Goal: Task Accomplishment & Management: Use online tool/utility

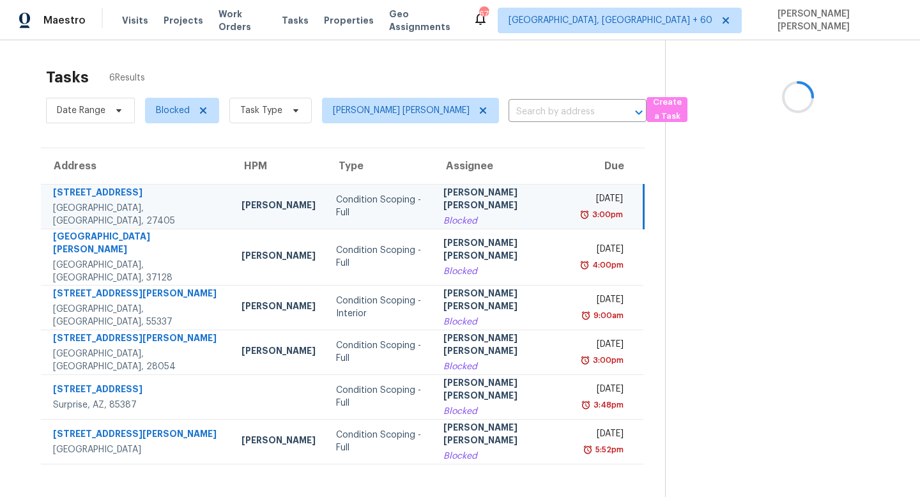
scroll to position [40, 0]
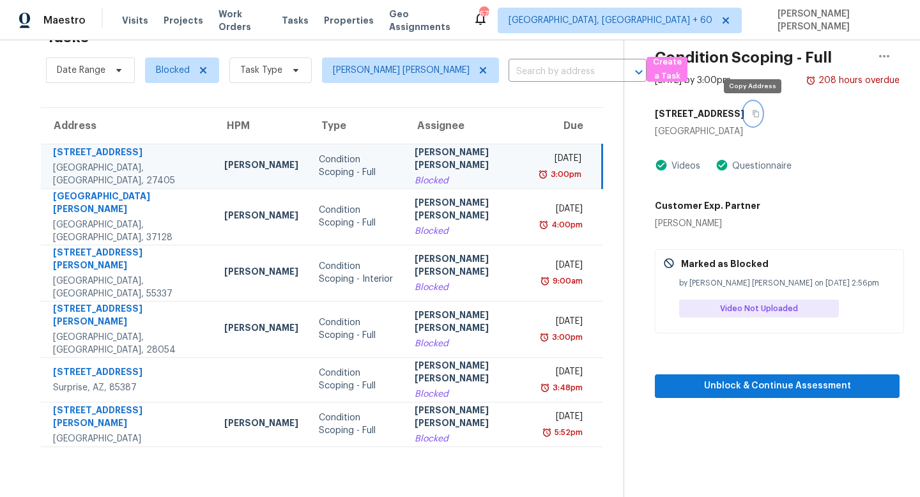
click at [756, 111] on icon "button" at bounding box center [756, 114] width 8 height 8
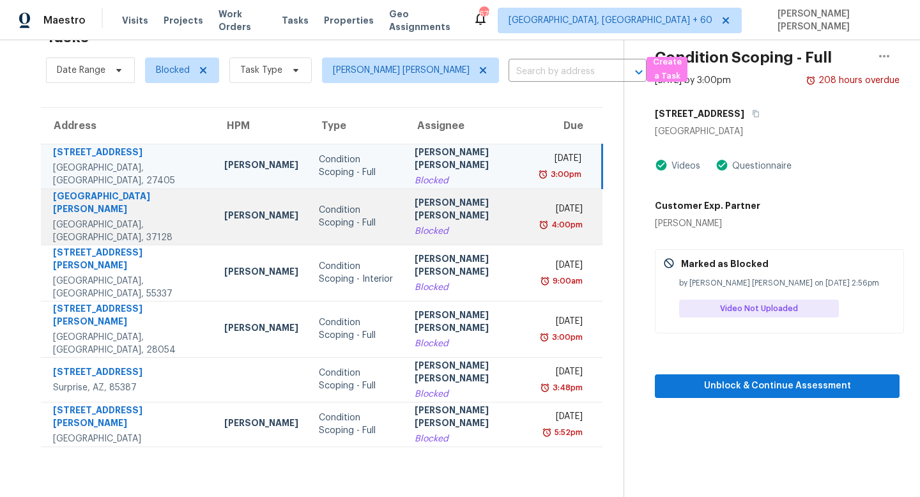
click at [416, 208] on td "[PERSON_NAME] [PERSON_NAME] Blocked" at bounding box center [468, 216] width 128 height 56
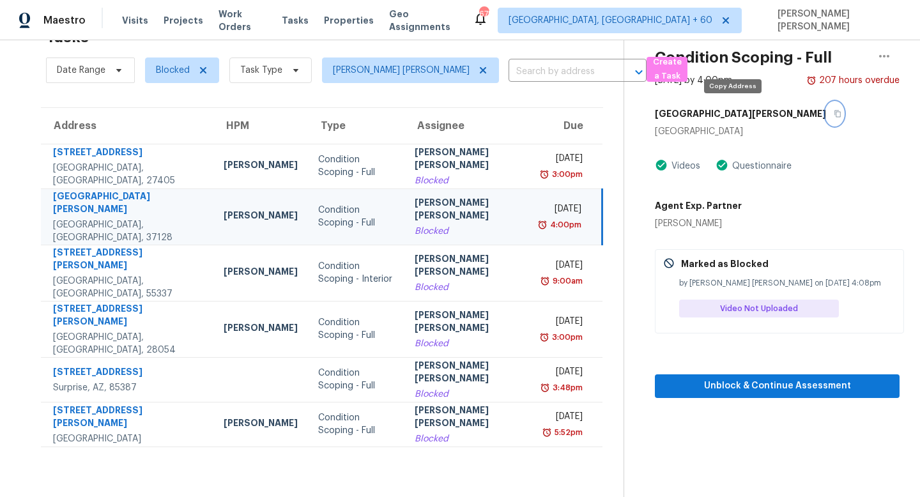
click at [826, 110] on button "button" at bounding box center [834, 113] width 17 height 23
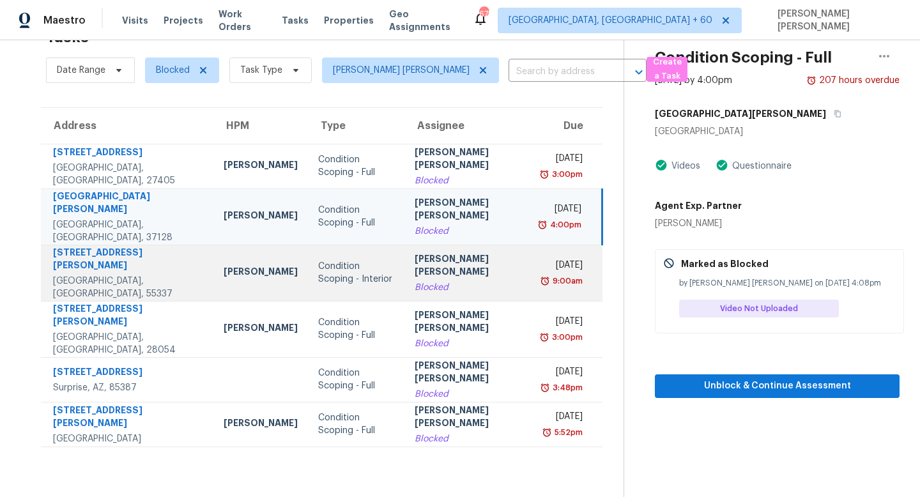
click at [533, 262] on td "Fri, Aug 22nd 2025 9:00am" at bounding box center [568, 273] width 70 height 56
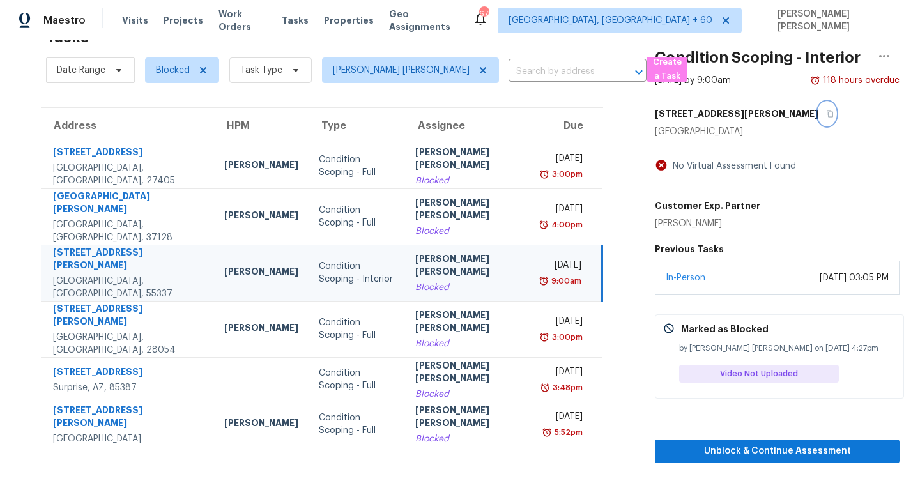
click at [826, 113] on icon "button" at bounding box center [830, 114] width 8 height 8
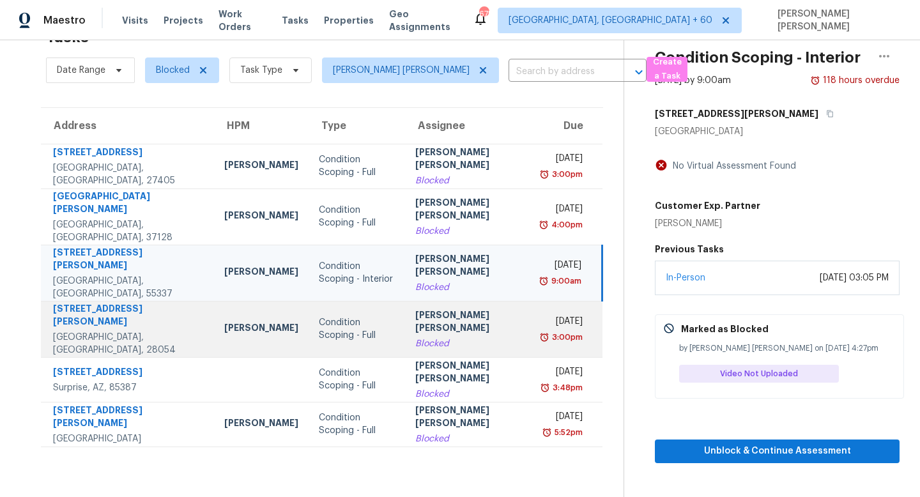
click at [479, 307] on td "Jishnu Manoj Blocked" at bounding box center [469, 329] width 129 height 56
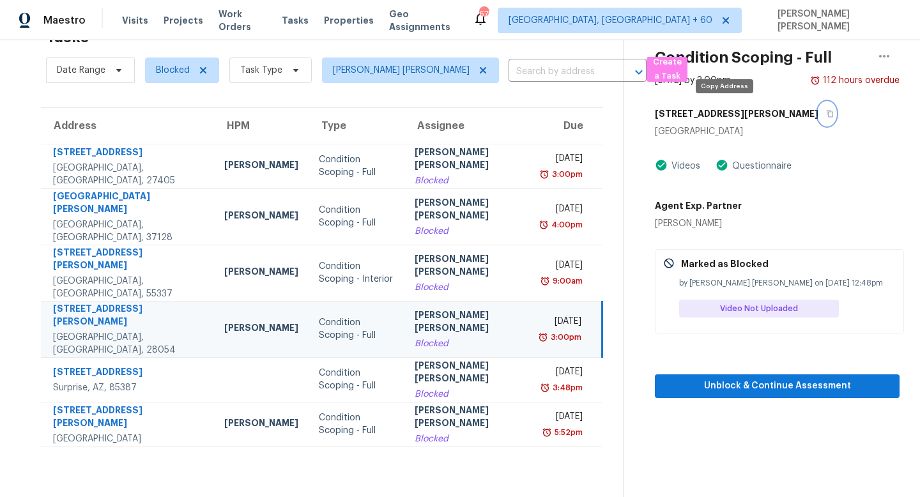
click at [826, 113] on icon "button" at bounding box center [830, 114] width 8 height 8
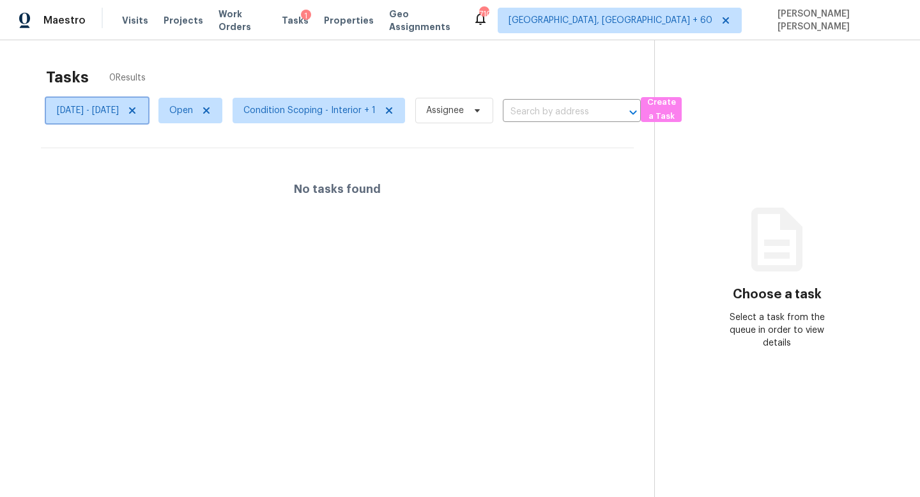
click at [137, 105] on icon at bounding box center [132, 110] width 10 height 10
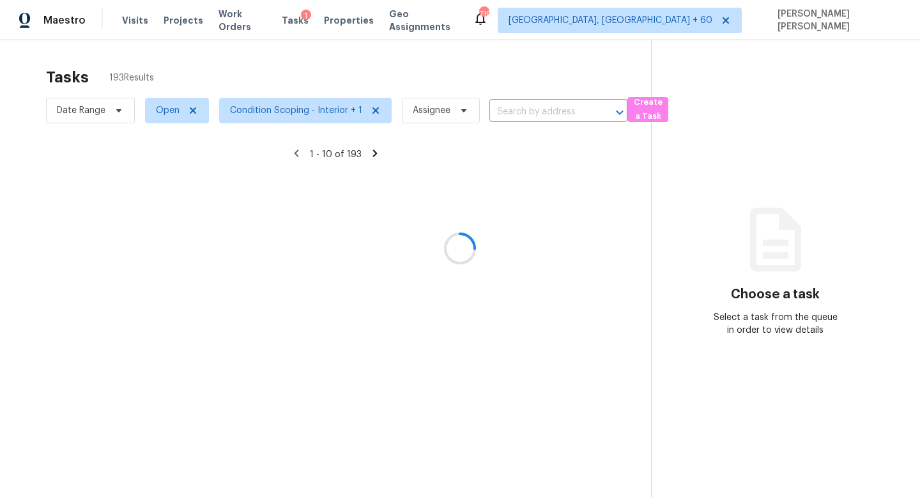
click at [173, 110] on div at bounding box center [460, 248] width 920 height 497
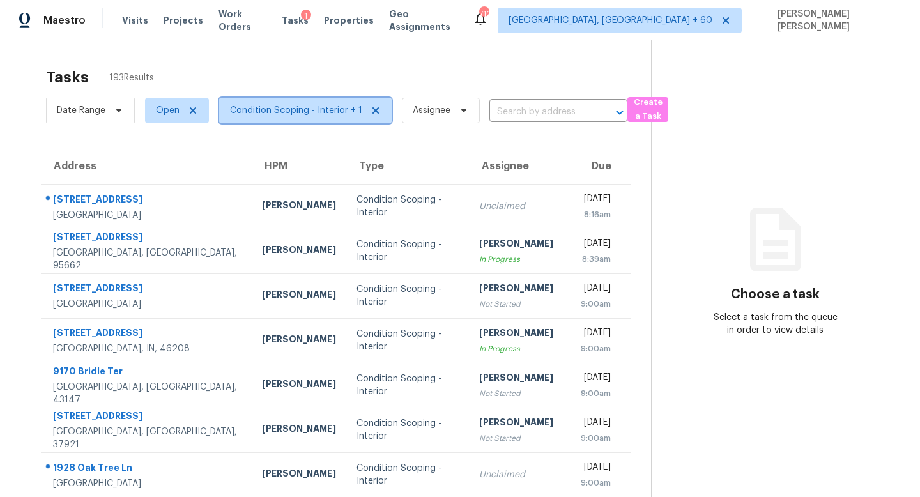
click at [299, 112] on span "Condition Scoping - Interior + 1" at bounding box center [296, 110] width 132 height 13
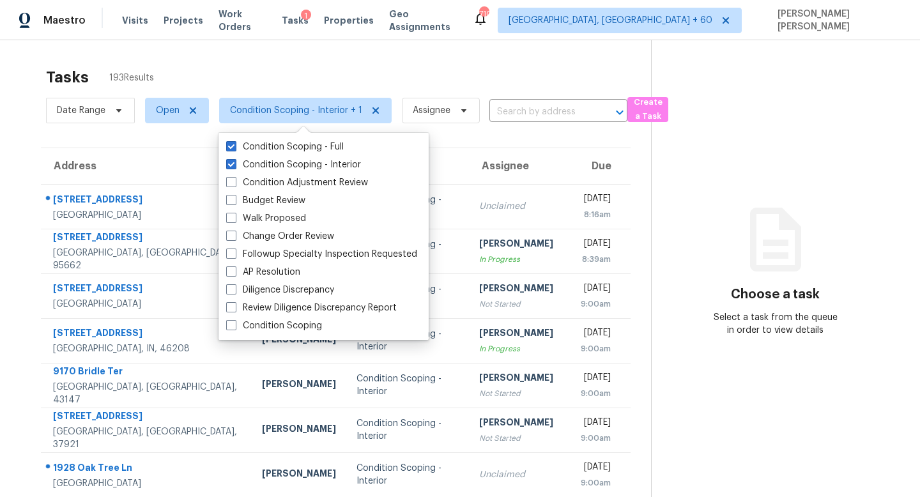
click at [415, 59] on div "Tasks 193 Results Date Range Open Condition Scoping - Interior + 1 Assignee ​ C…" at bounding box center [460, 352] width 920 height 625
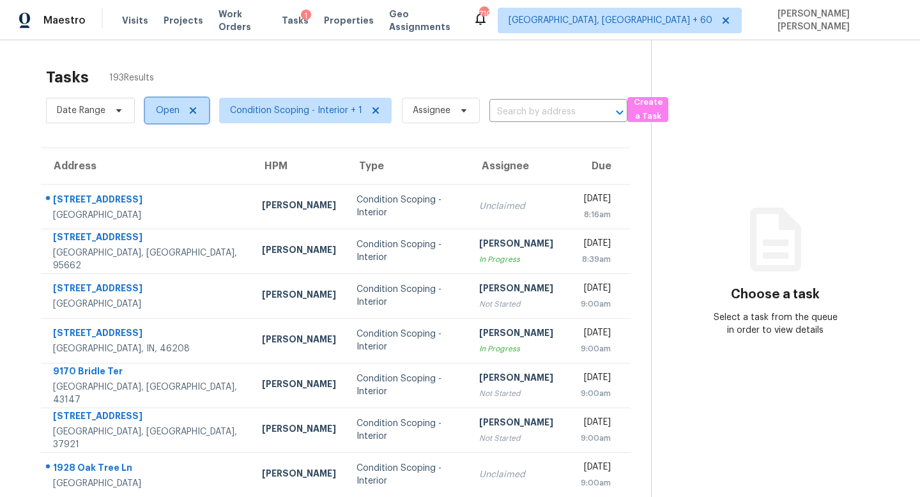
click at [170, 112] on span "Open" at bounding box center [168, 110] width 24 height 13
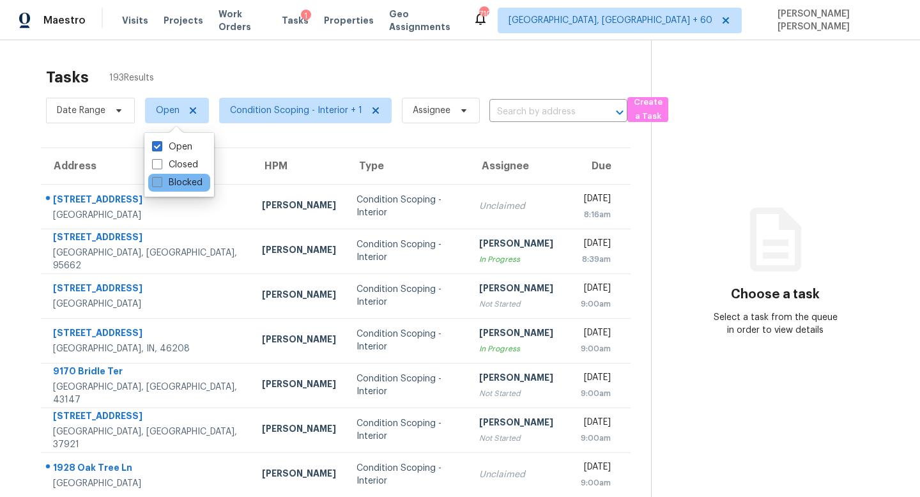
click at [170, 182] on label "Blocked" at bounding box center [177, 182] width 50 height 13
click at [160, 182] on input "Blocked" at bounding box center [156, 180] width 8 height 8
checkbox input "true"
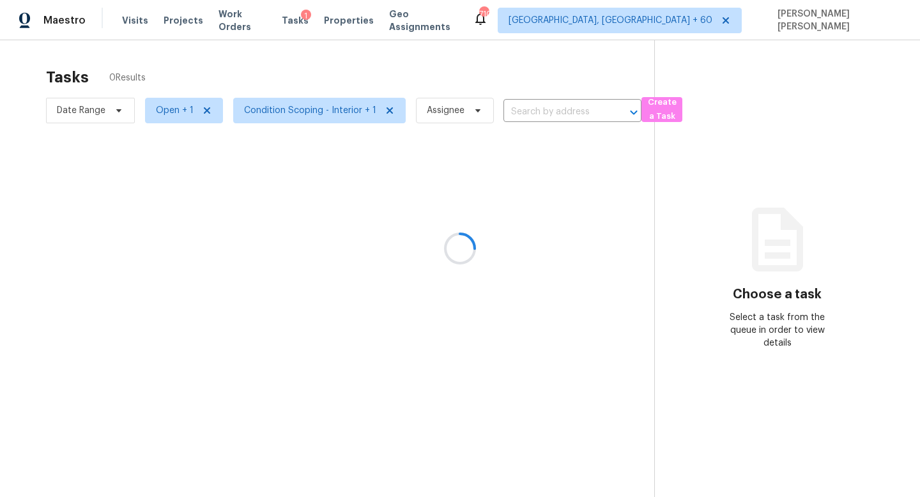
click at [309, 61] on div at bounding box center [460, 248] width 920 height 497
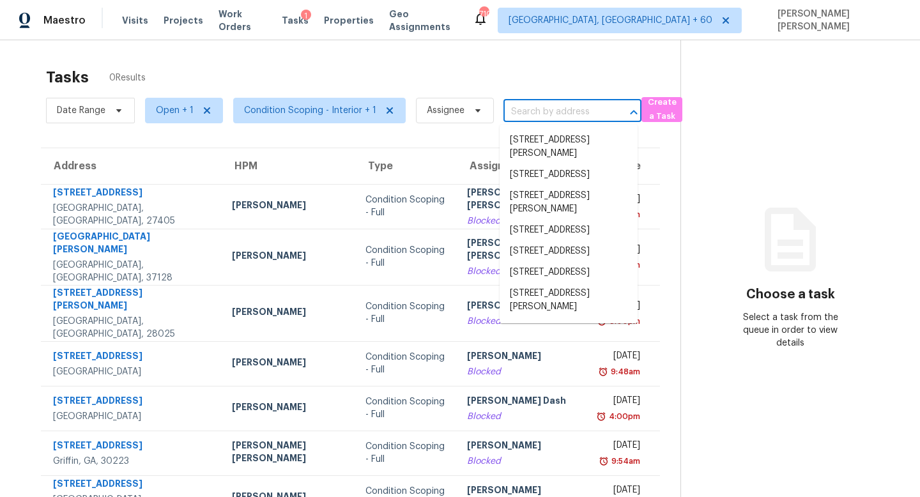
click at [536, 109] on input "text" at bounding box center [554, 112] width 102 height 20
paste input "1613 Dixon Rd, Gastonia, NC 28054"
type input "1613 Dixon Rd, Gastonia, NC 28054"
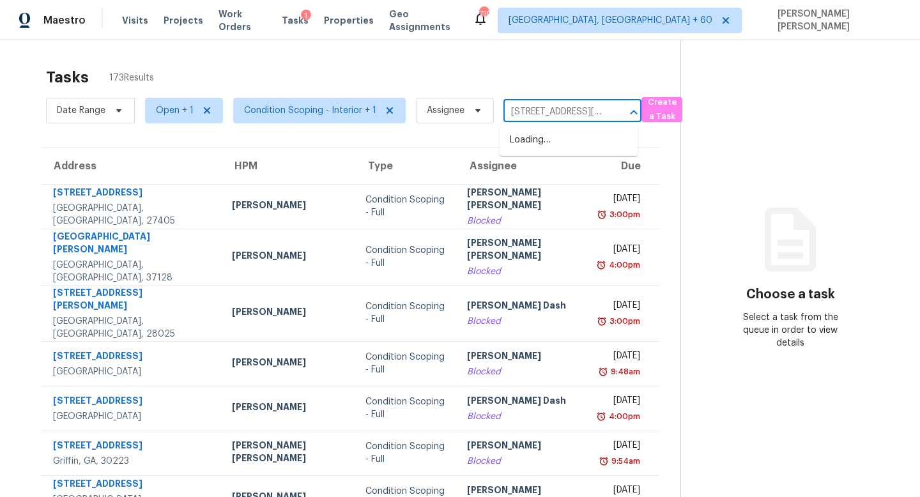
scroll to position [0, 52]
click at [573, 155] on li "1613 Dixon Rd, Gastonia, NC 28054" at bounding box center [568, 147] width 138 height 34
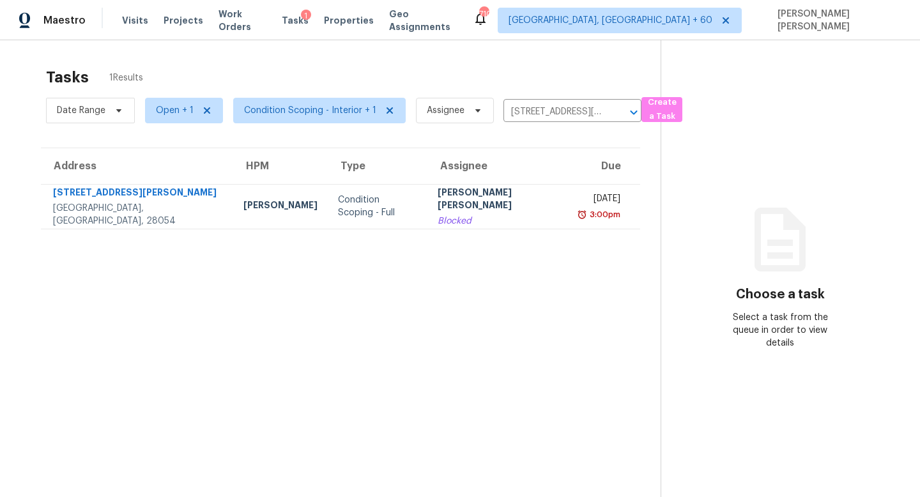
click at [427, 181] on th "Assignee" at bounding box center [498, 166] width 142 height 36
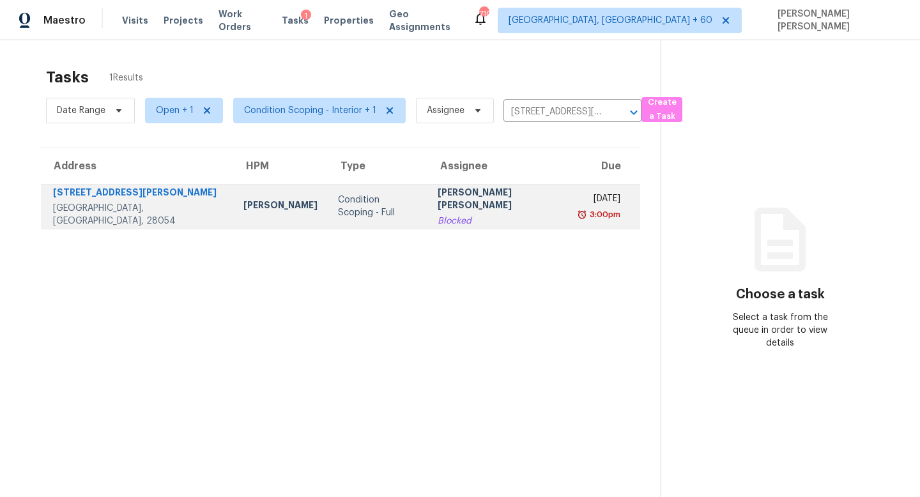
click at [427, 209] on td "Jishnu Manoj Blocked" at bounding box center [498, 206] width 142 height 45
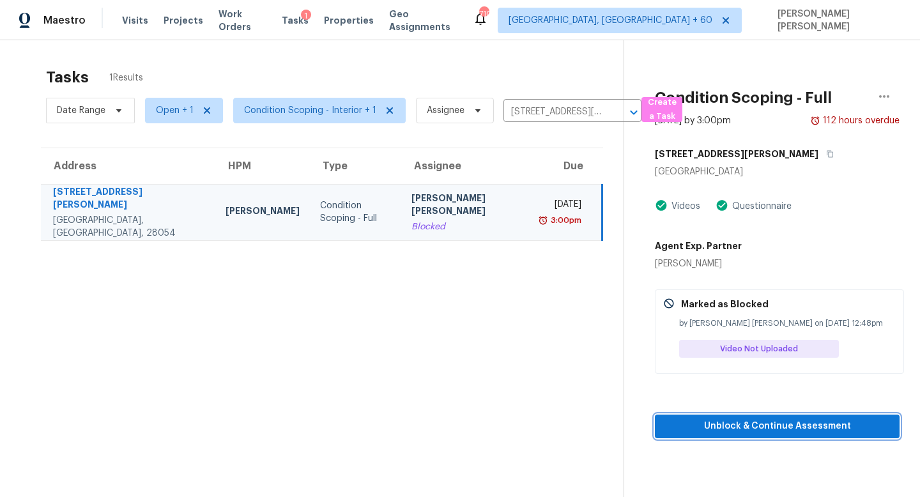
click at [747, 432] on span "Unblock & Continue Assessment" at bounding box center [777, 426] width 224 height 16
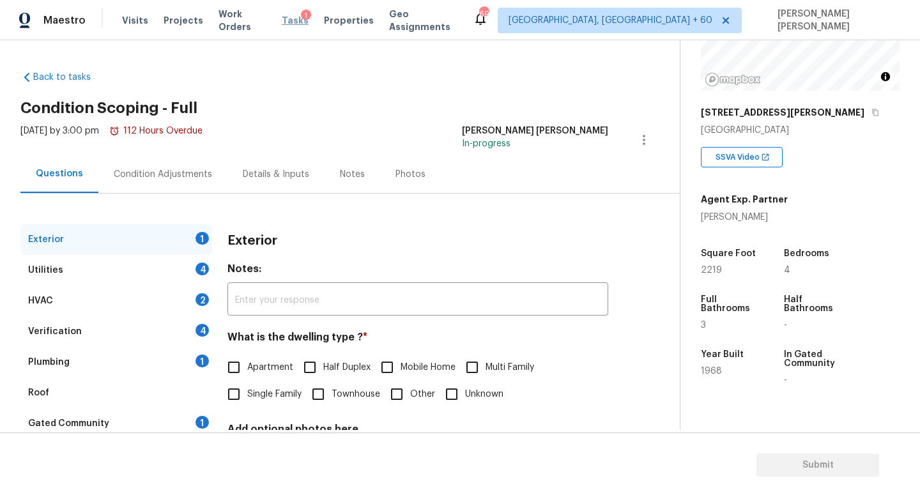
click at [289, 21] on span "Tasks" at bounding box center [295, 20] width 27 height 9
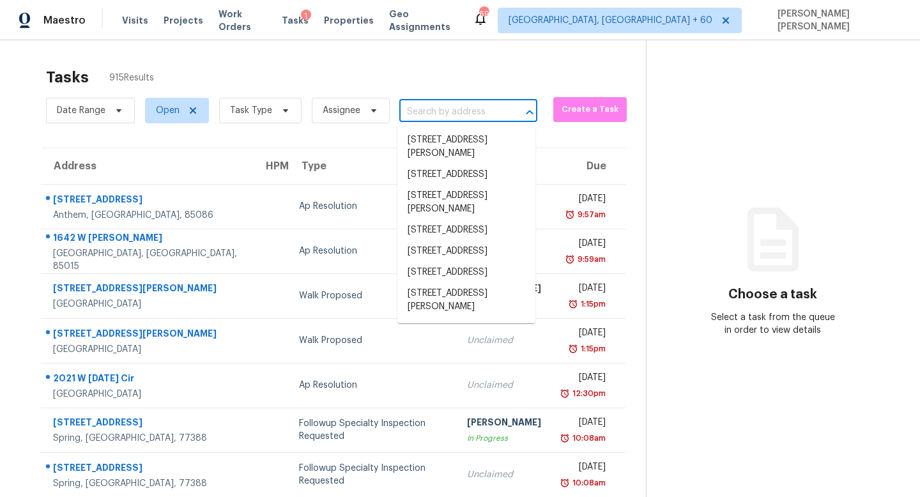
click at [438, 110] on input "text" at bounding box center [450, 112] width 102 height 20
paste input "14232 W Hackamore Dr, Surprise, AZ 85387"
type input "14232 W Hackamore Dr, Surprise, AZ 85387"
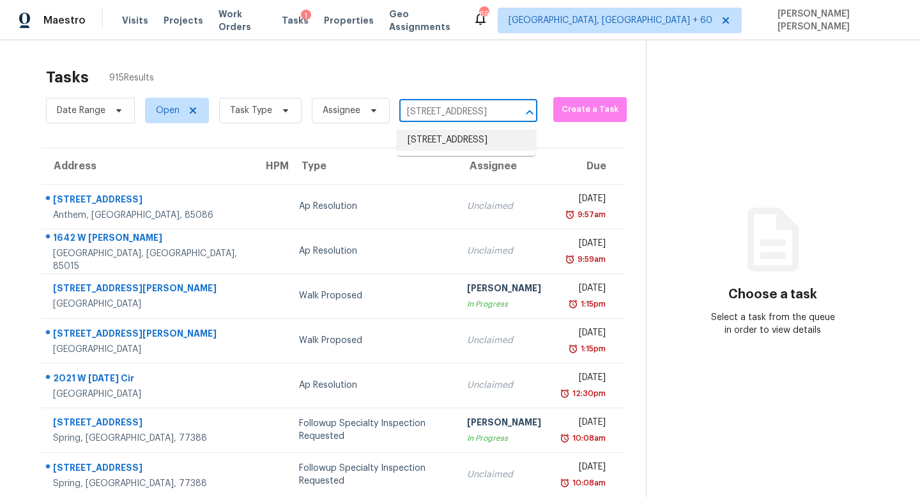
click at [459, 140] on li "14232 W Hackamore Dr, Surprise, AZ 85387" at bounding box center [466, 140] width 138 height 21
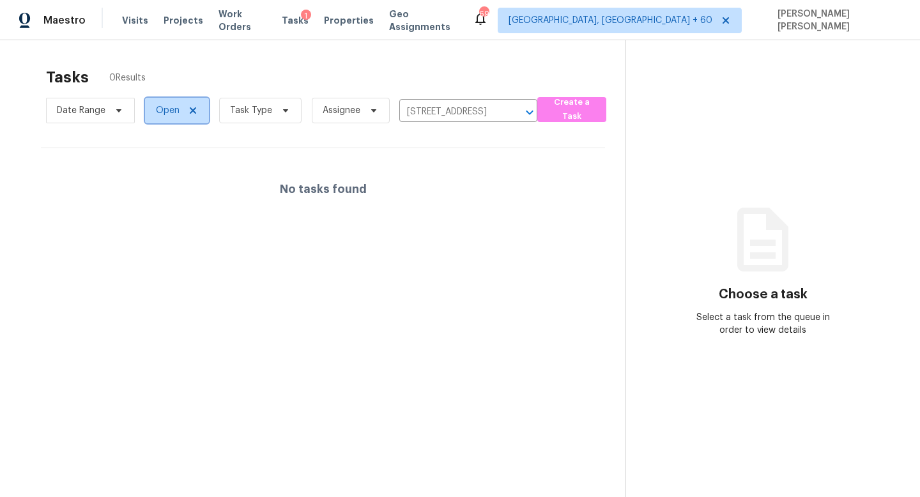
click at [172, 109] on span "Open" at bounding box center [168, 110] width 24 height 13
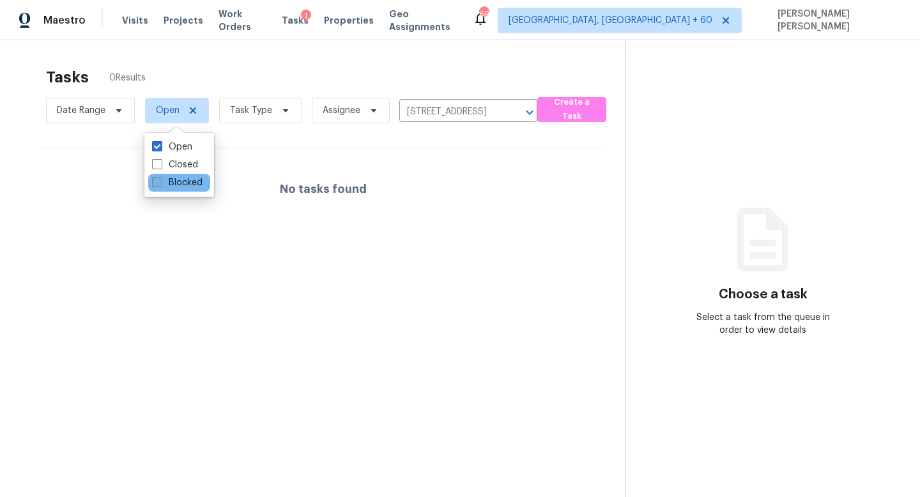
click at [187, 181] on label "Blocked" at bounding box center [177, 182] width 50 height 13
click at [160, 181] on input "Blocked" at bounding box center [156, 180] width 8 height 8
checkbox input "true"
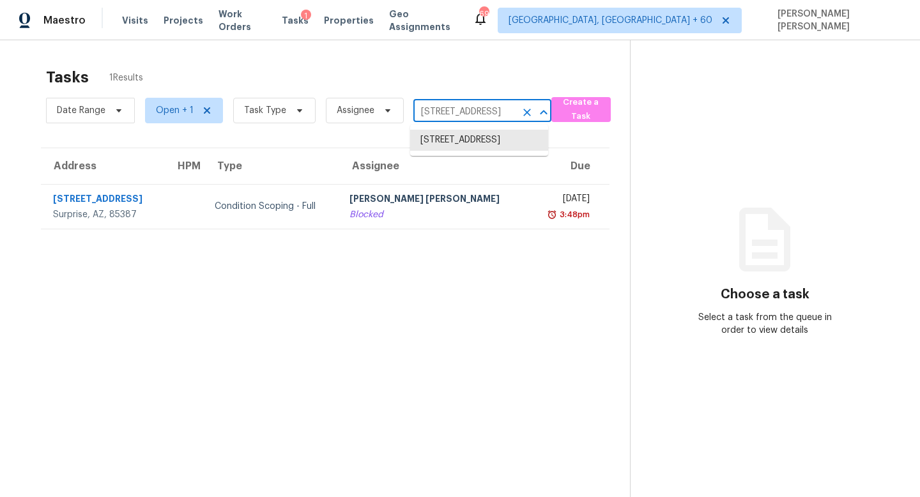
click at [443, 110] on input "14232 W Hackamore Dr, Surprise, AZ 85387" at bounding box center [464, 112] width 102 height 20
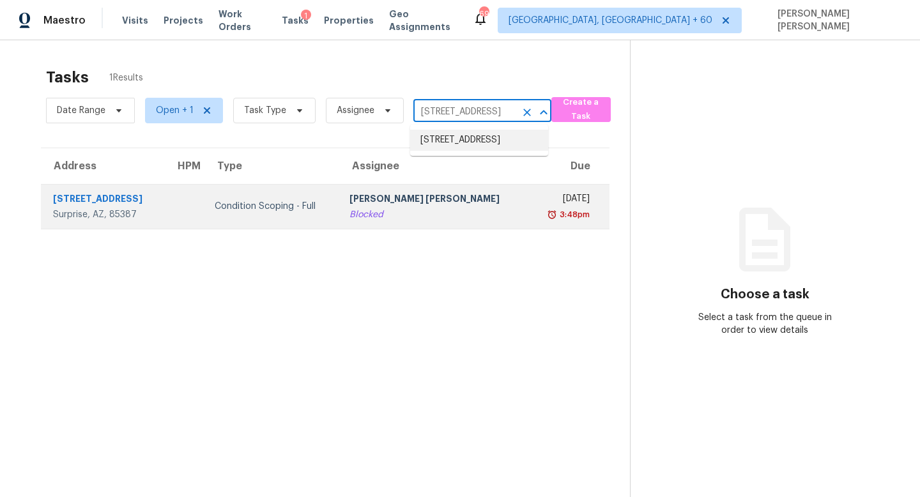
click at [411, 218] on div "Blocked" at bounding box center [433, 214] width 169 height 13
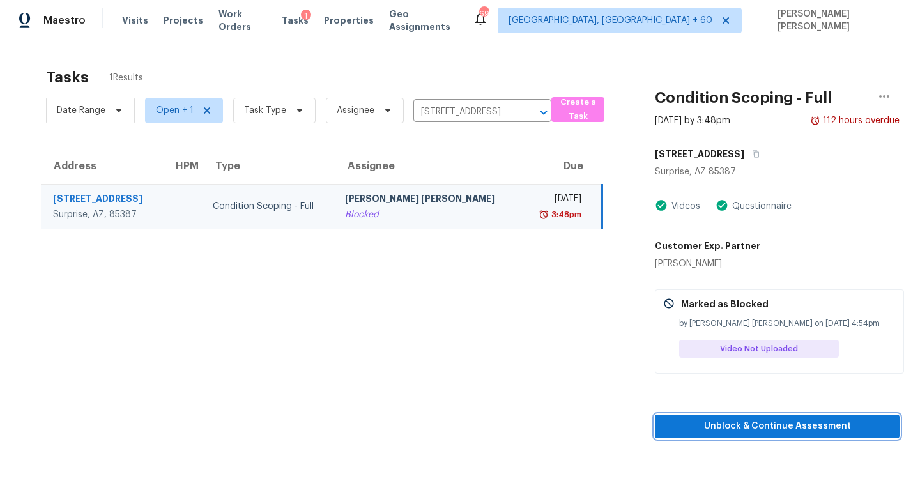
click at [775, 423] on span "Unblock & Continue Assessment" at bounding box center [777, 426] width 224 height 16
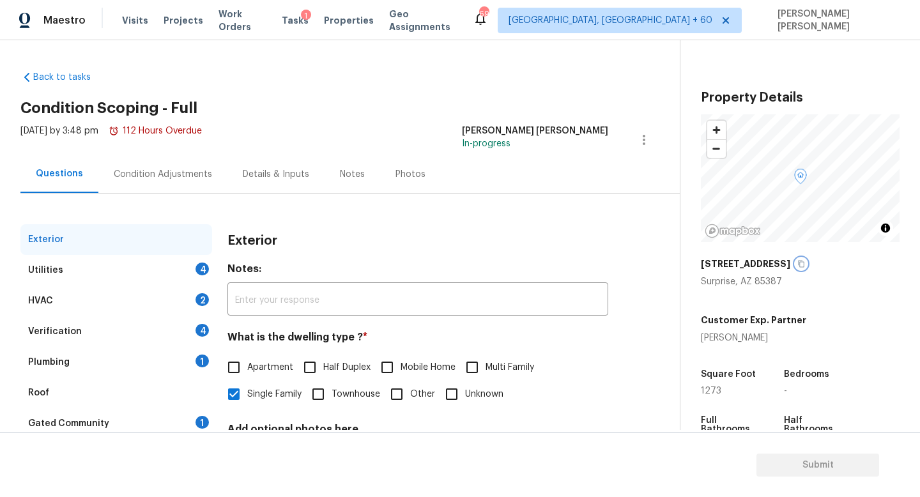
click at [805, 262] on icon "button" at bounding box center [801, 264] width 8 height 8
click at [399, 249] on div "Exterior" at bounding box center [417, 240] width 381 height 33
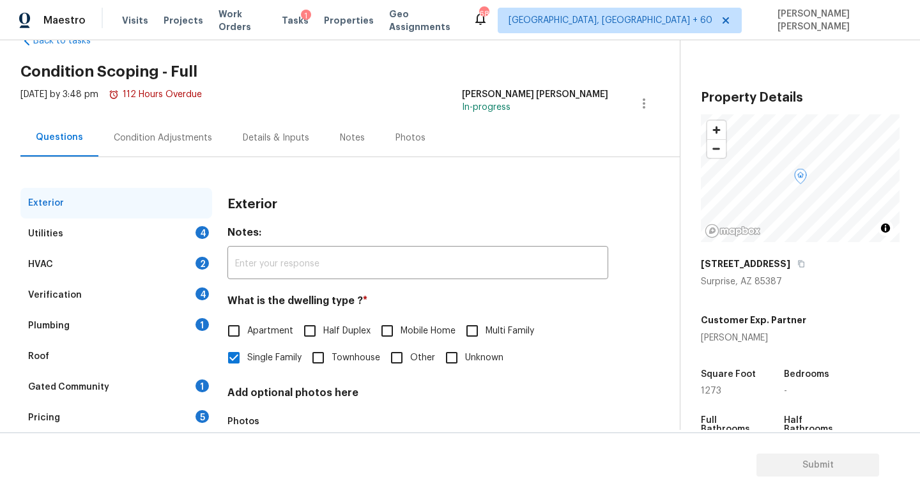
click at [80, 412] on div "Pricing 5" at bounding box center [116, 417] width 192 height 31
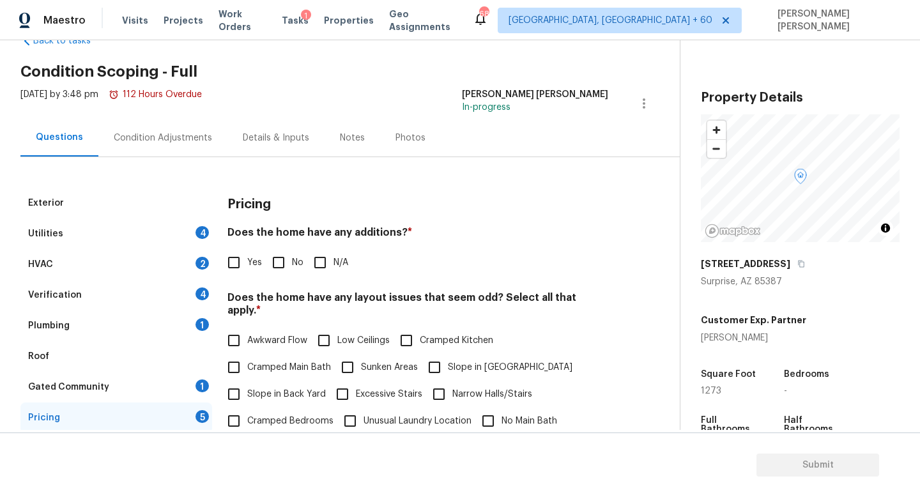
scroll to position [78, 0]
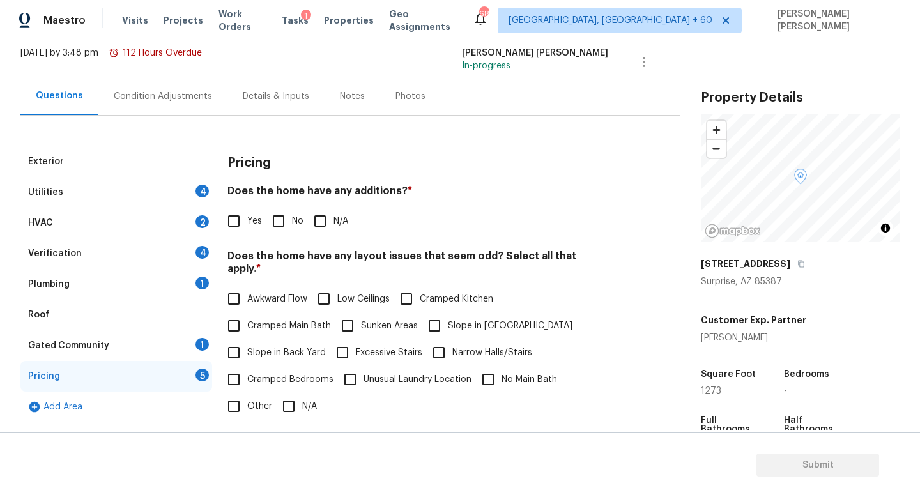
click at [437, 312] on input "Slope in [GEOGRAPHIC_DATA]" at bounding box center [434, 325] width 27 height 27
checkbox input "true"
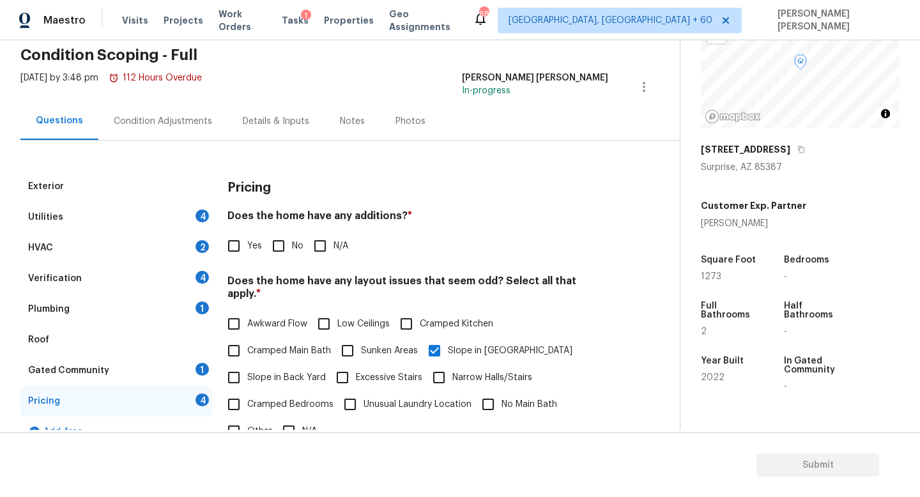
scroll to position [94, 0]
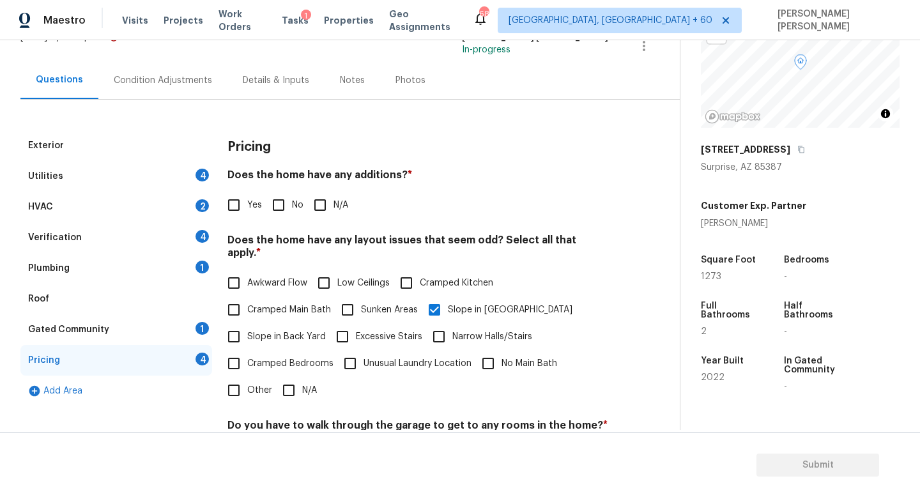
click at [276, 201] on input "No" at bounding box center [278, 205] width 27 height 27
checkbox input "true"
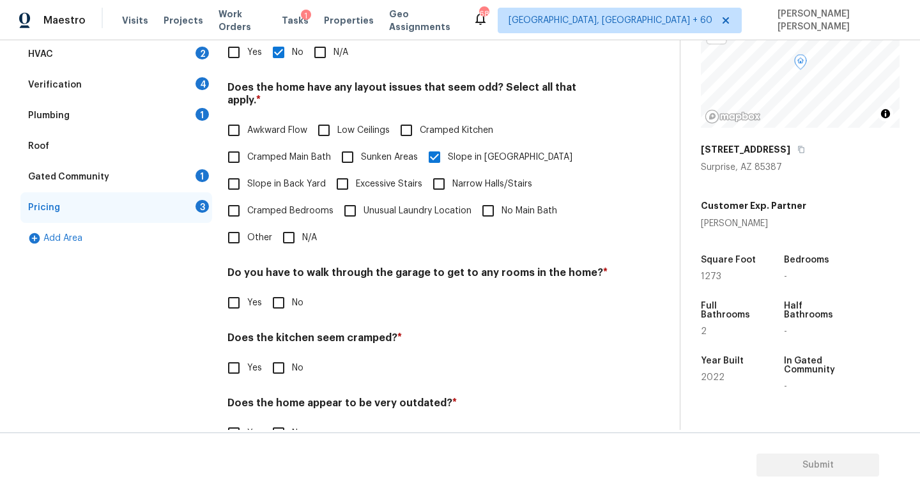
scroll to position [270, 0]
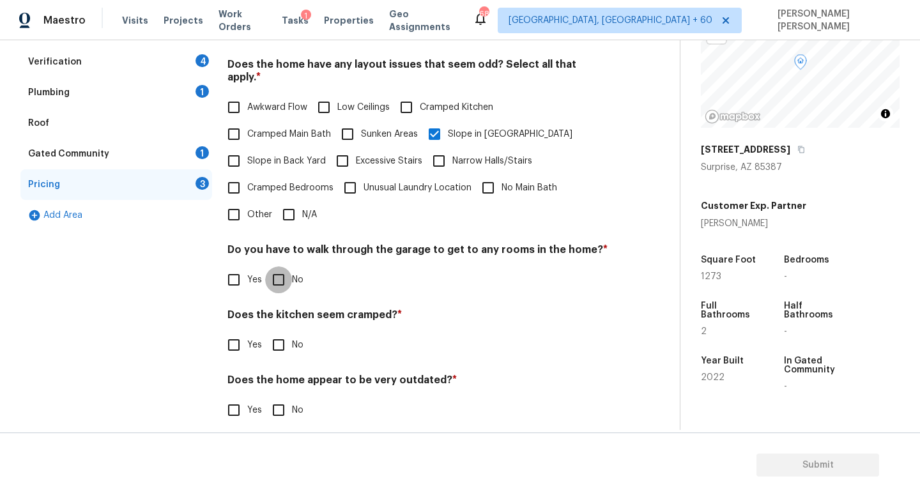
click at [288, 266] on input "No" at bounding box center [278, 279] width 27 height 27
checkbox input "true"
click at [277, 339] on input "No" at bounding box center [278, 344] width 27 height 27
checkbox input "true"
click at [281, 397] on input "No" at bounding box center [278, 410] width 27 height 27
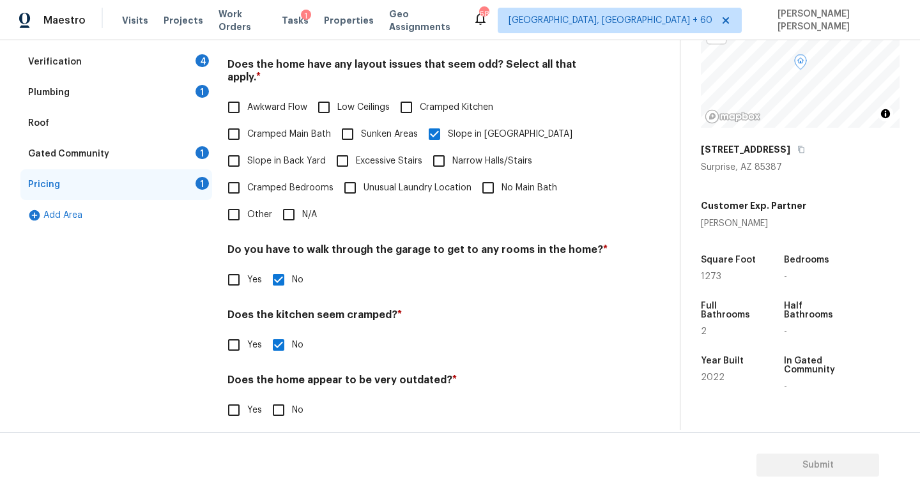
checkbox input "true"
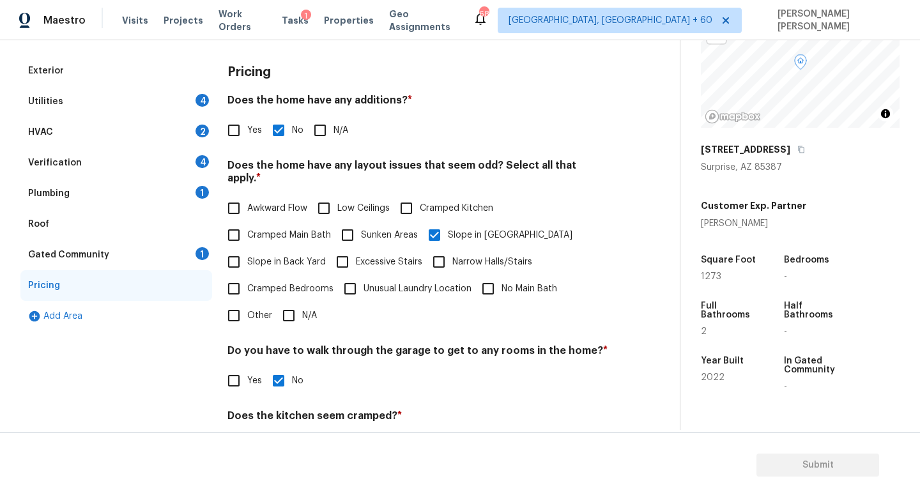
scroll to position [88, 0]
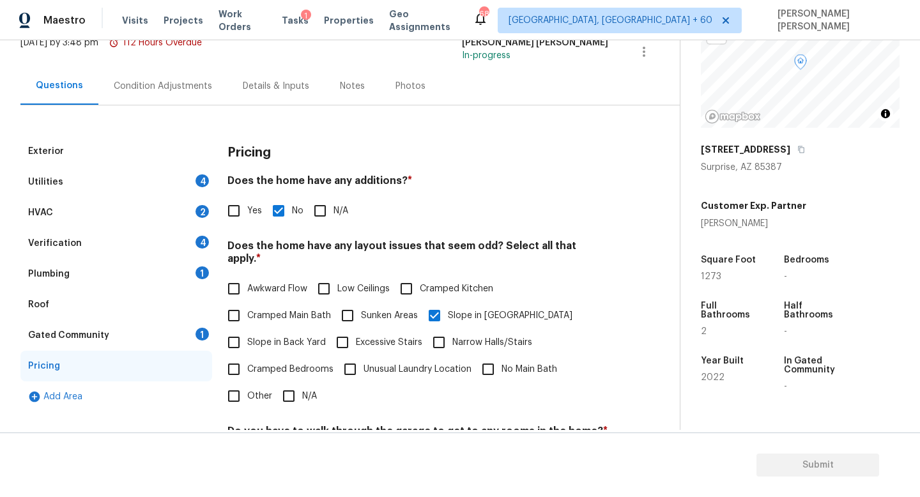
click at [180, 186] on div "Utilities 4" at bounding box center [116, 182] width 192 height 31
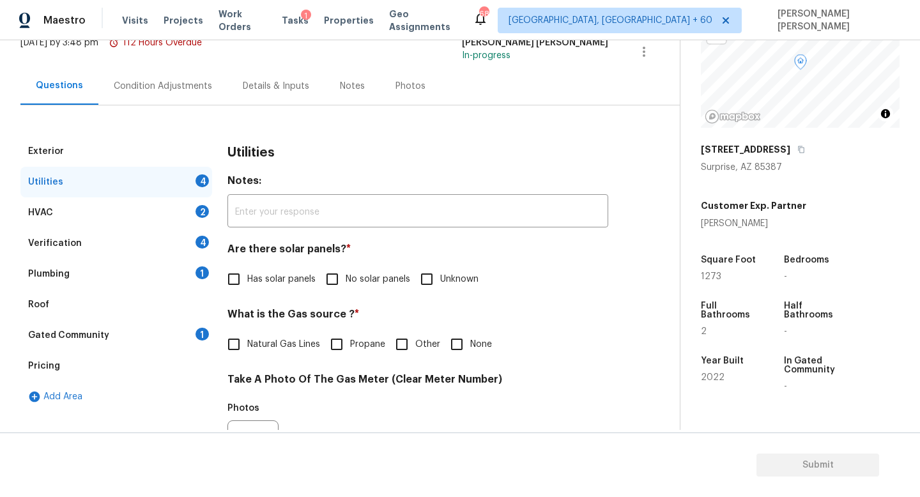
scroll to position [132, 0]
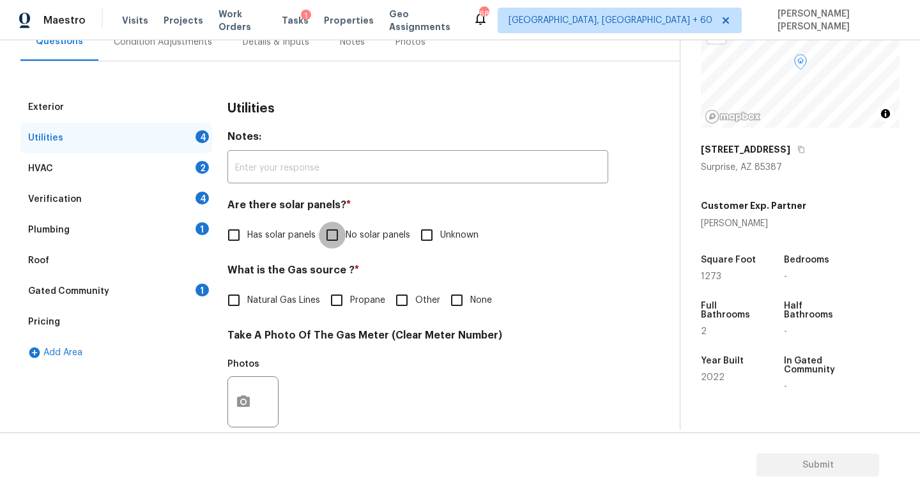
click at [336, 234] on input "No solar panels" at bounding box center [332, 235] width 27 height 27
checkbox input "true"
click at [237, 301] on input "Natural Gas Lines" at bounding box center [233, 300] width 27 height 27
checkbox input "true"
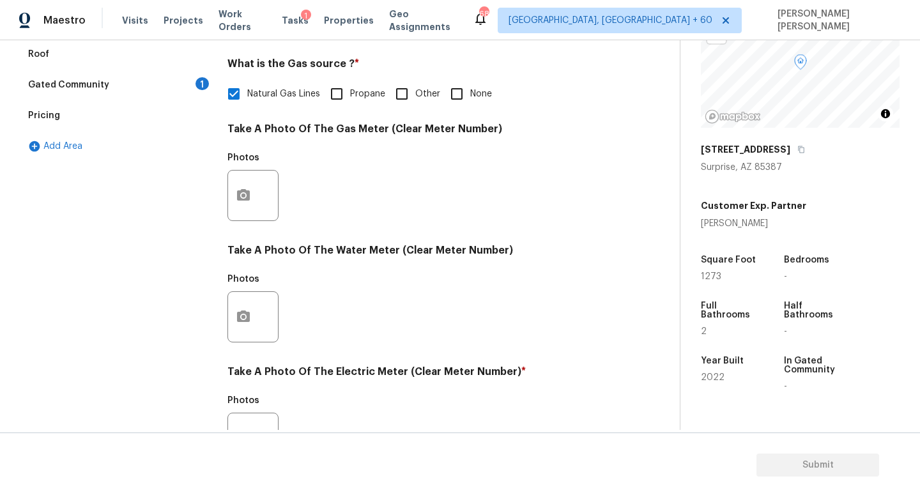
scroll to position [454, 0]
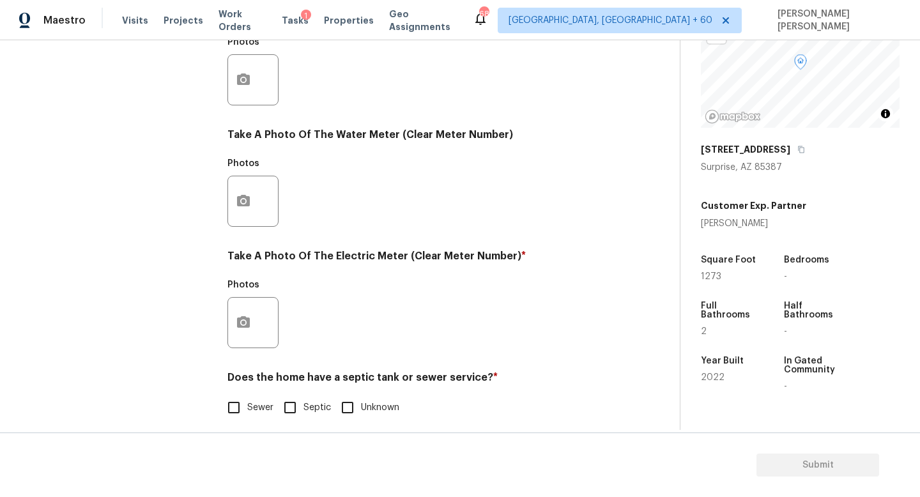
click at [228, 351] on div "Photos" at bounding box center [254, 314] width 54 height 83
click at [232, 331] on button "button" at bounding box center [243, 323] width 31 height 50
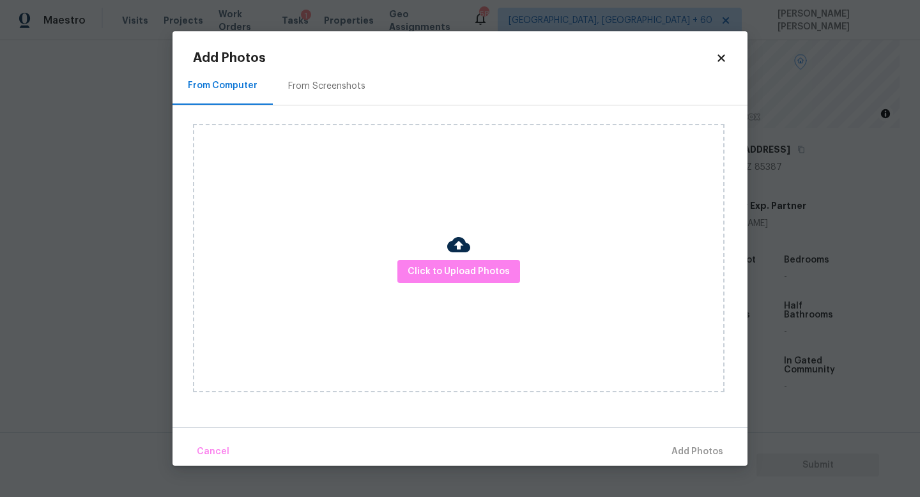
click at [442, 293] on div "Click to Upload Photos" at bounding box center [458, 258] width 531 height 268
click at [452, 280] on button "Click to Upload Photos" at bounding box center [458, 272] width 123 height 24
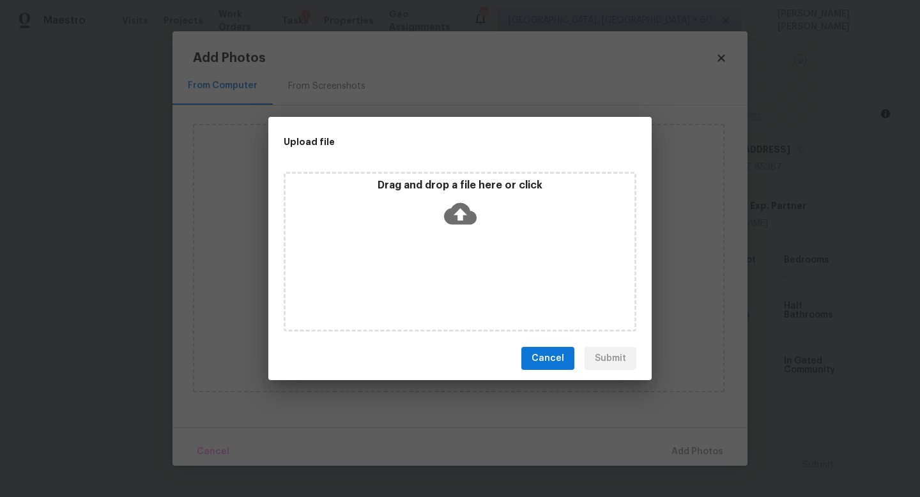
click at [465, 211] on icon at bounding box center [460, 214] width 33 height 22
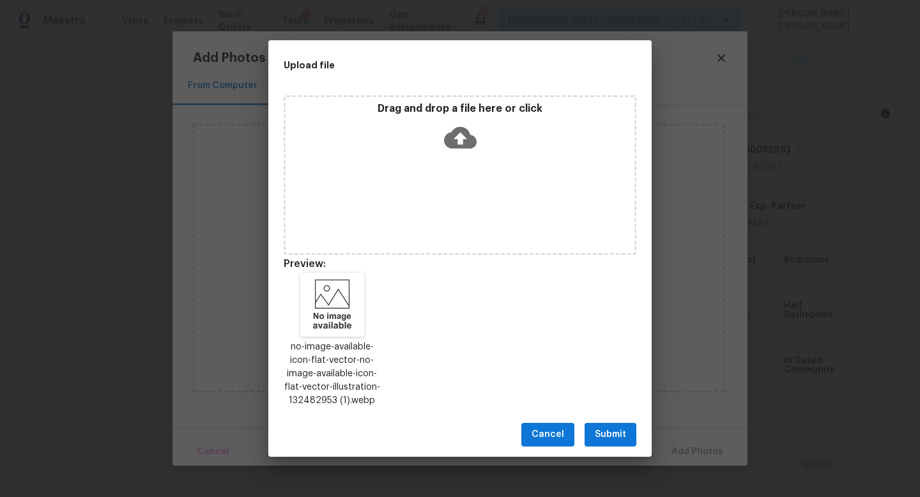
click at [618, 430] on span "Submit" at bounding box center [610, 435] width 31 height 16
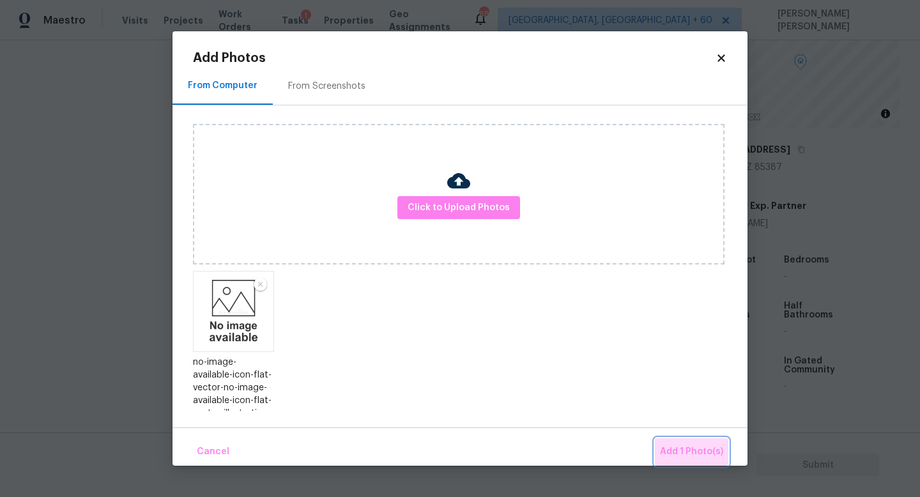
click at [707, 448] on span "Add 1 Photo(s)" at bounding box center [691, 452] width 63 height 16
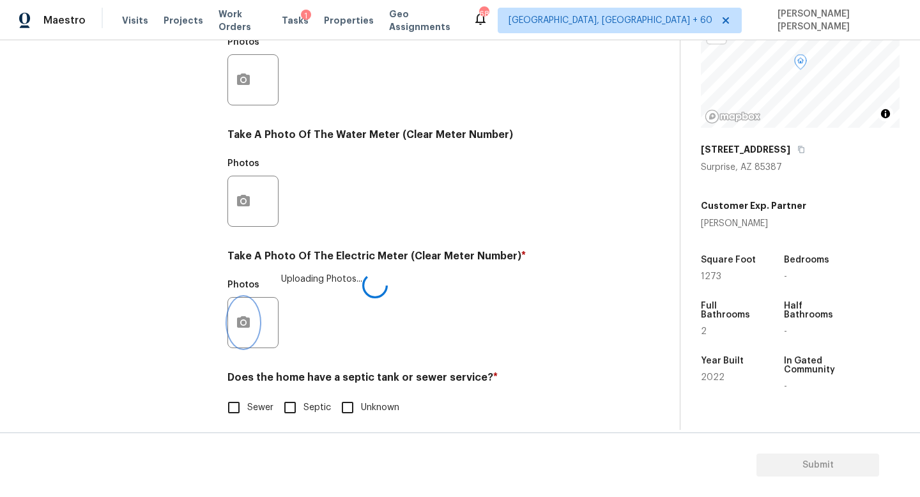
scroll to position [464, 0]
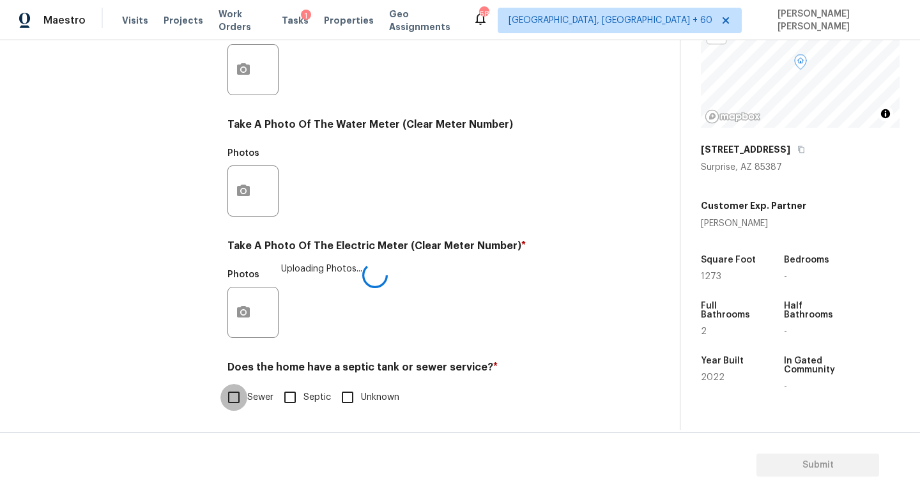
click at [232, 409] on input "Sewer" at bounding box center [233, 397] width 27 height 27
checkbox input "true"
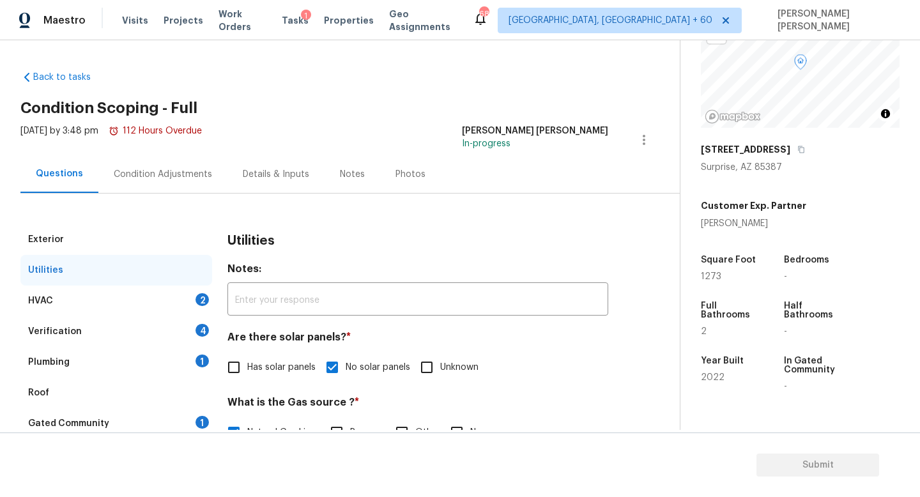
click at [162, 302] on div "HVAC 2" at bounding box center [116, 300] width 192 height 31
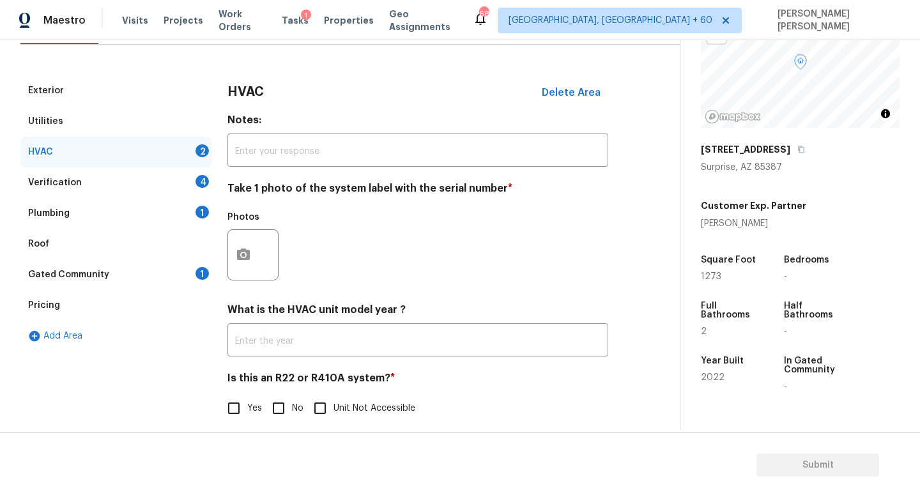
scroll to position [160, 0]
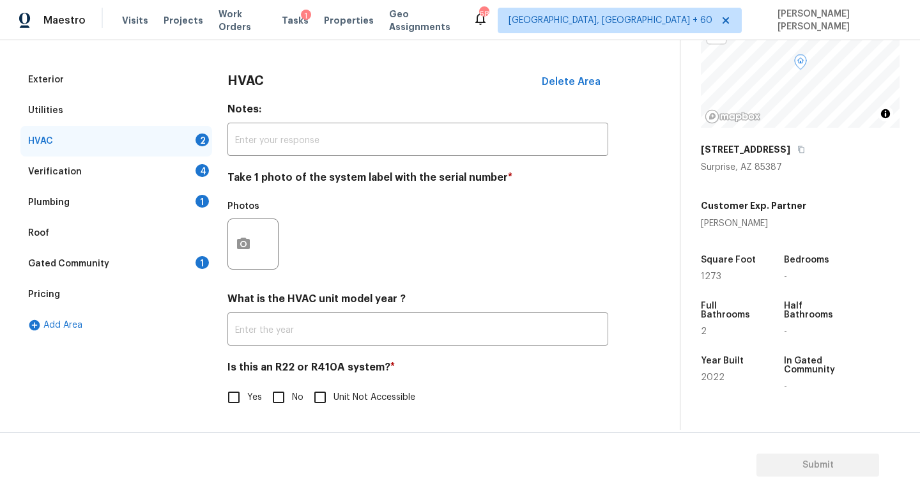
click at [250, 215] on div "Photos" at bounding box center [254, 210] width 54 height 17
click at [250, 235] on button "button" at bounding box center [243, 244] width 31 height 50
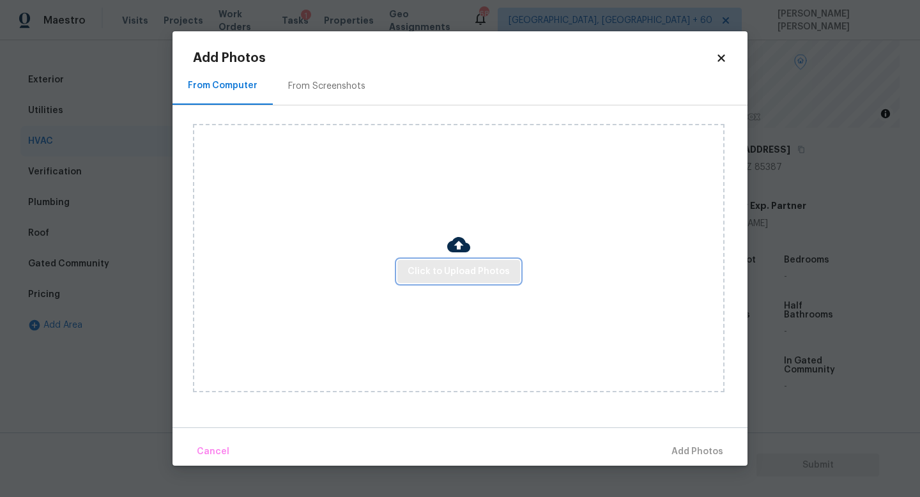
click at [459, 261] on button "Click to Upload Photos" at bounding box center [458, 272] width 123 height 24
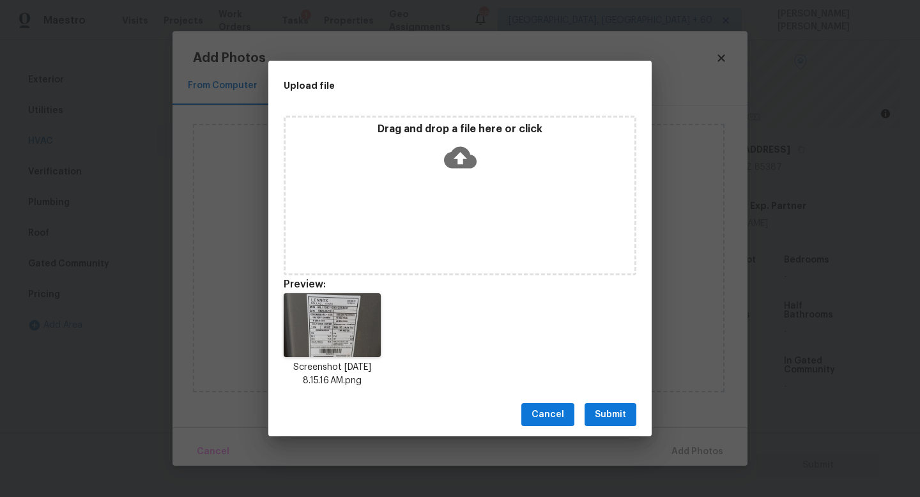
click at [616, 416] on span "Submit" at bounding box center [610, 415] width 31 height 16
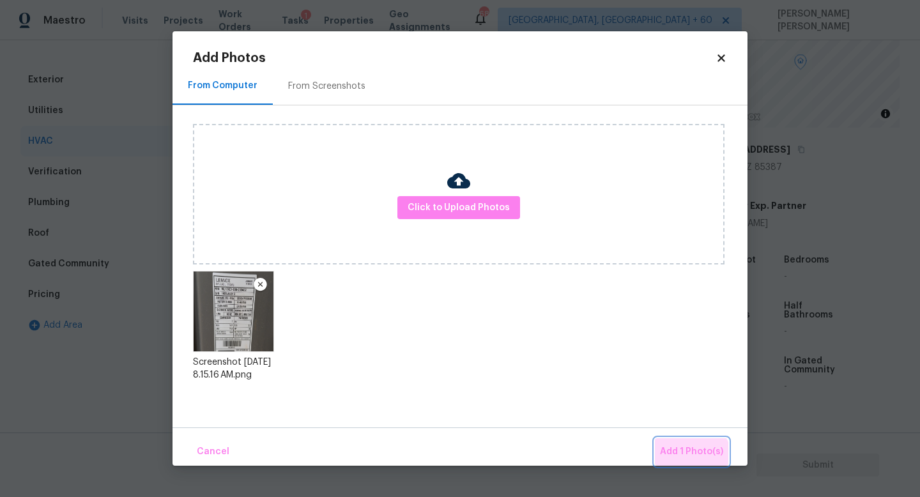
click at [688, 460] on button "Add 1 Photo(s)" at bounding box center [691, 451] width 73 height 27
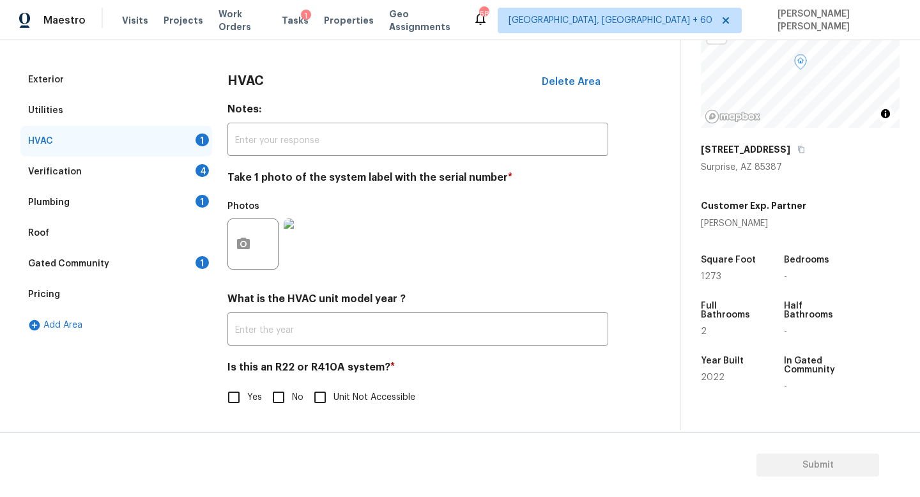
click at [270, 395] on input "No" at bounding box center [278, 397] width 27 height 27
checkbox input "true"
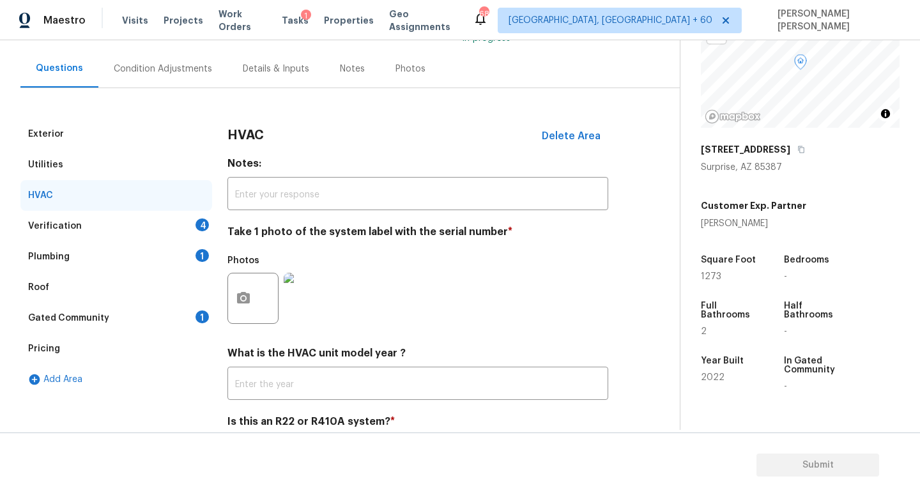
scroll to position [43, 0]
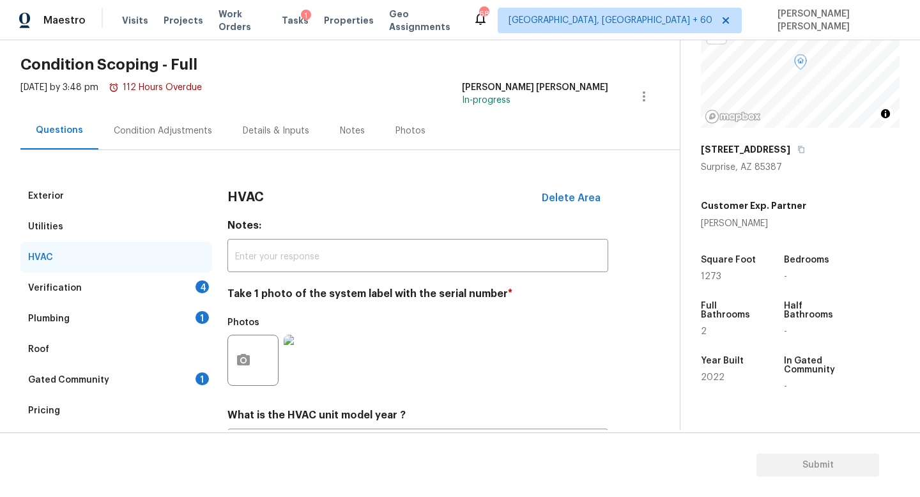
click at [133, 277] on div "Verification 4" at bounding box center [116, 288] width 192 height 31
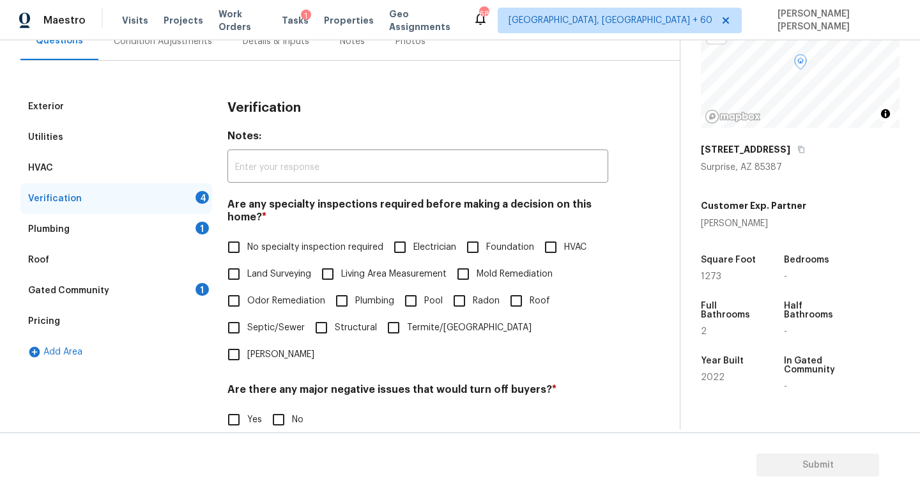
scroll to position [134, 0]
click at [236, 241] on input "No specialty inspection required" at bounding box center [233, 245] width 27 height 27
checkbox input "true"
click at [280, 405] on input "No" at bounding box center [278, 418] width 27 height 27
checkbox input "true"
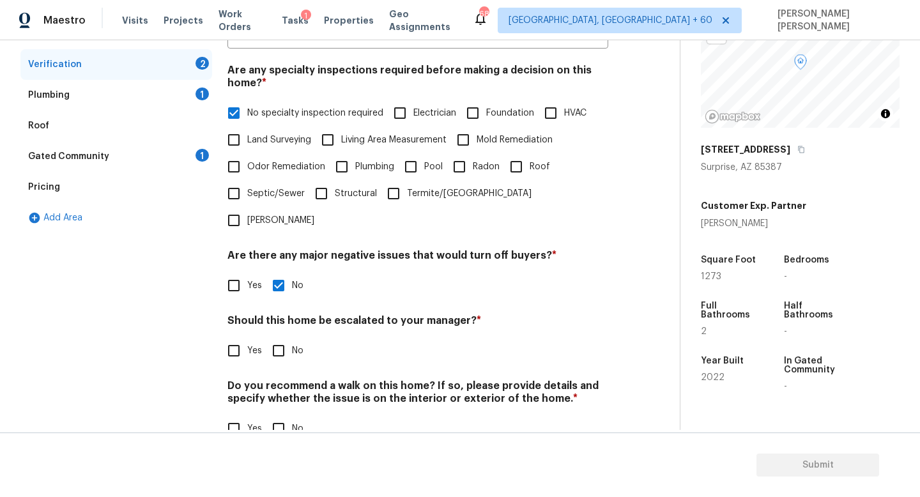
scroll to position [271, 0]
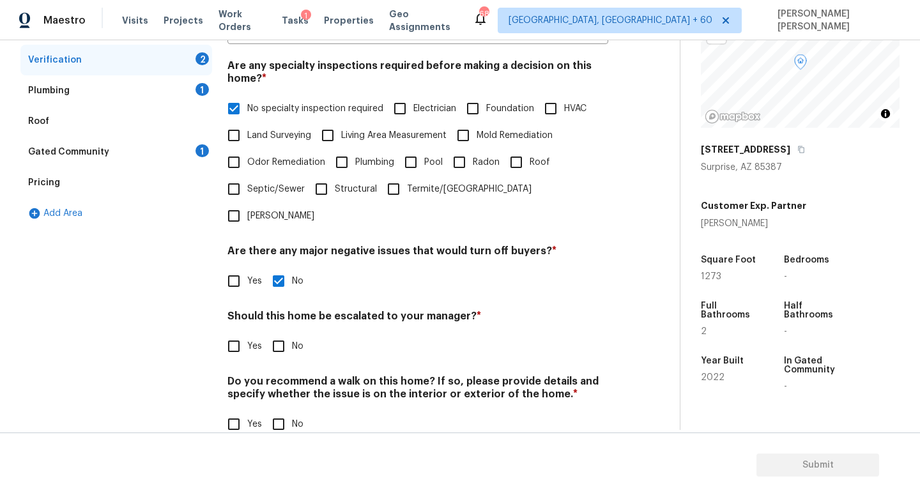
click at [285, 333] on input "No" at bounding box center [278, 346] width 27 height 27
checkbox input "true"
click at [284, 412] on input "No" at bounding box center [278, 425] width 27 height 27
checkbox input "true"
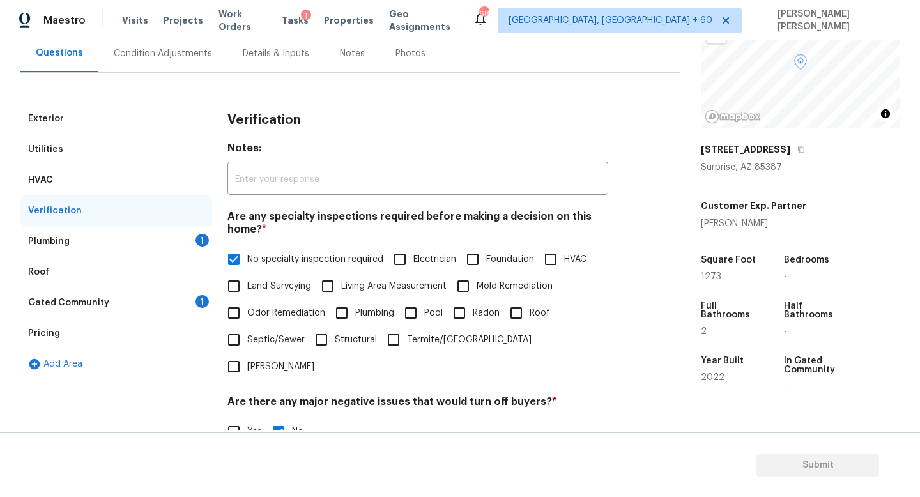
scroll to position [50, 0]
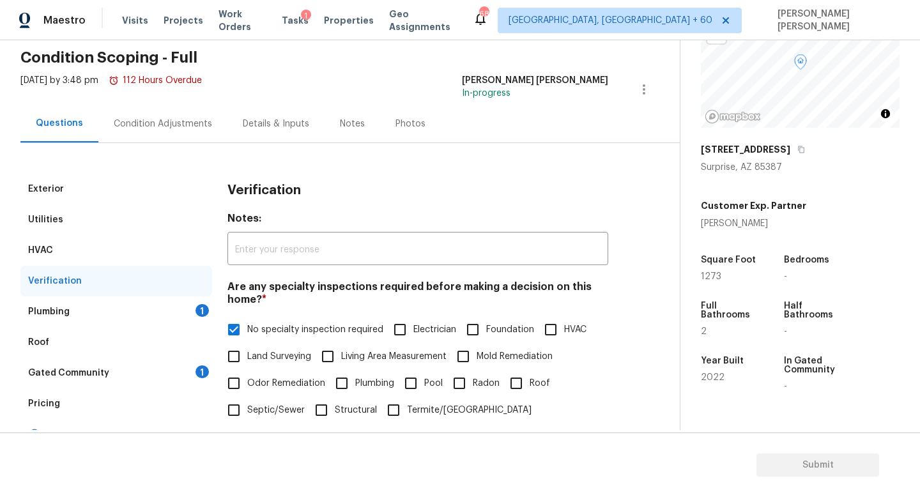
click at [113, 318] on div "Plumbing 1" at bounding box center [116, 311] width 192 height 31
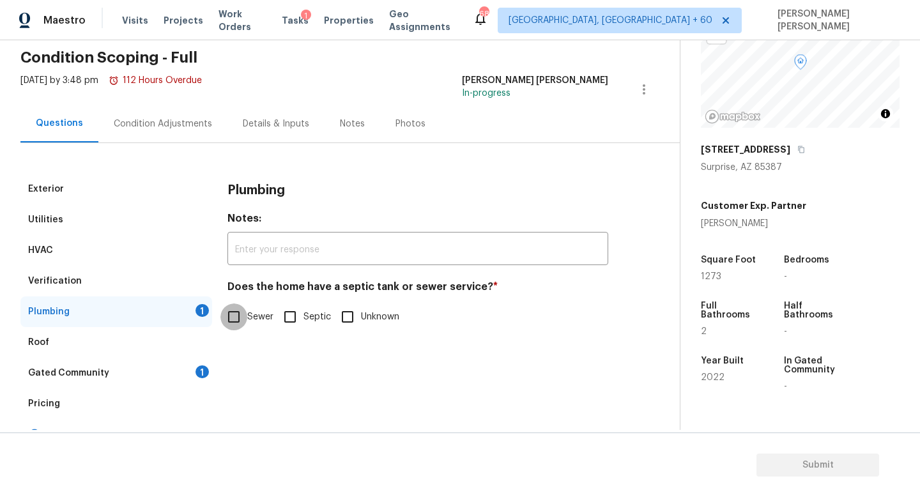
click at [241, 321] on input "Sewer" at bounding box center [233, 316] width 27 height 27
checkbox input "true"
click at [135, 361] on div "Gated Community 1" at bounding box center [116, 373] width 192 height 31
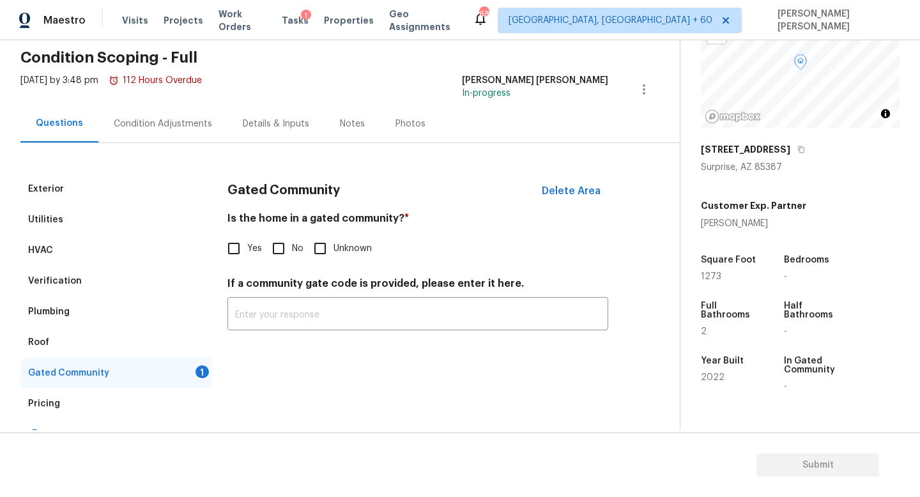
click at [280, 246] on input "No" at bounding box center [278, 248] width 27 height 27
checkbox input "true"
click at [133, 119] on div "Condition Adjustments" at bounding box center [163, 124] width 98 height 13
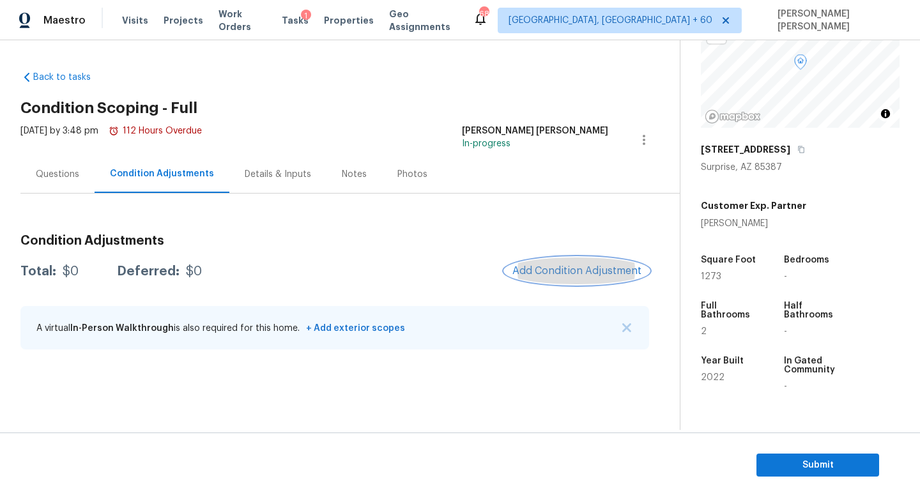
click at [565, 269] on span "Add Condition Adjustment" at bounding box center [576, 270] width 129 height 11
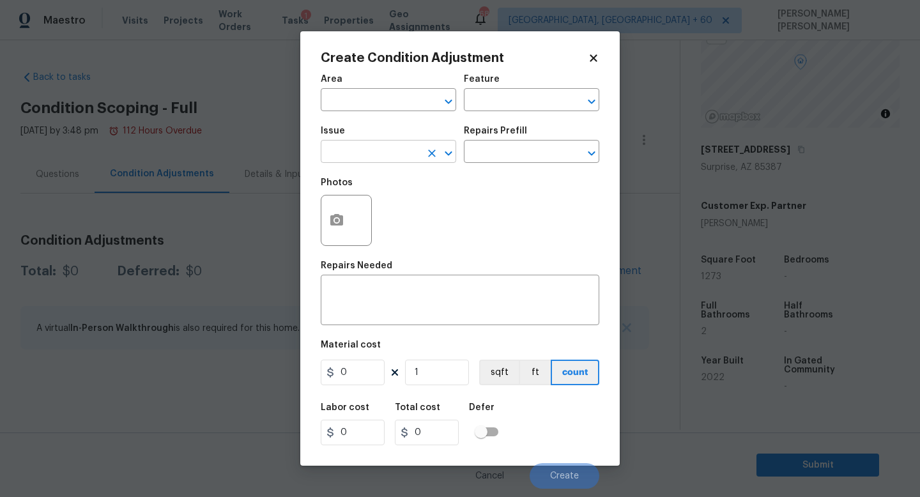
click at [344, 144] on input "text" at bounding box center [371, 153] width 100 height 20
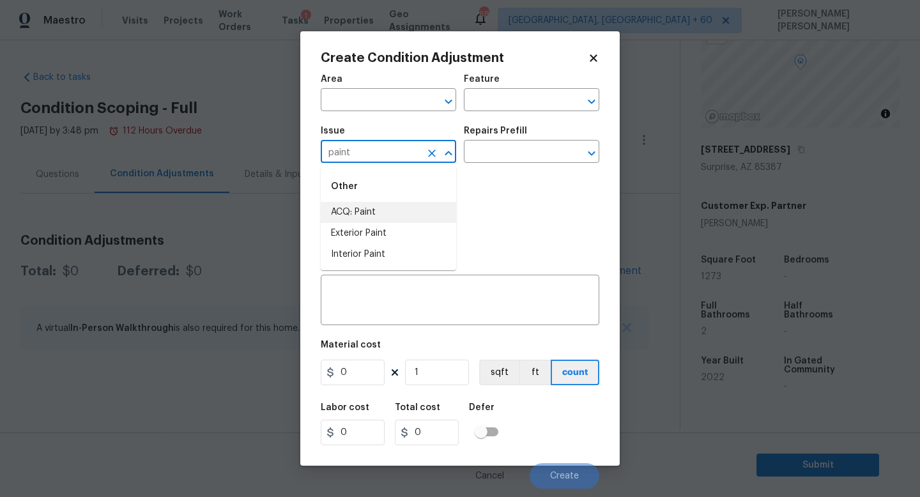
click at [341, 214] on li "ACQ: Paint" at bounding box center [388, 212] width 135 height 21
type input "ACQ: Paint"
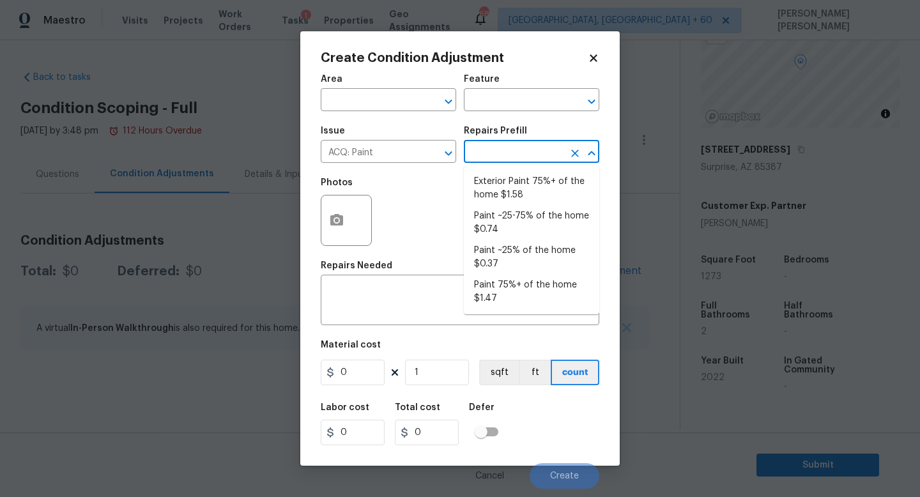
click at [501, 151] on input "text" at bounding box center [514, 153] width 100 height 20
click at [510, 253] on li "Paint ~25% of the home $0.37" at bounding box center [531, 257] width 135 height 34
type input "Acquisition"
type textarea "Acquisition Scope: ~25% of the home needs interior paint"
type input "0.37"
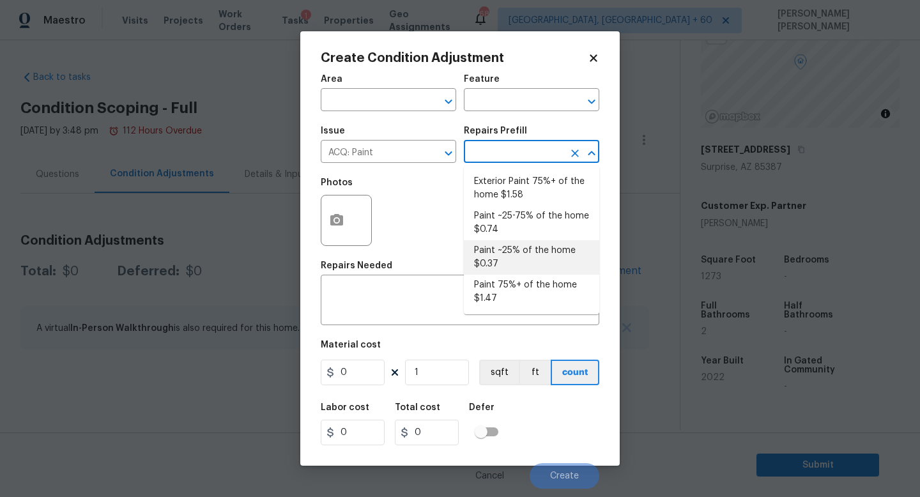
type input "0.37"
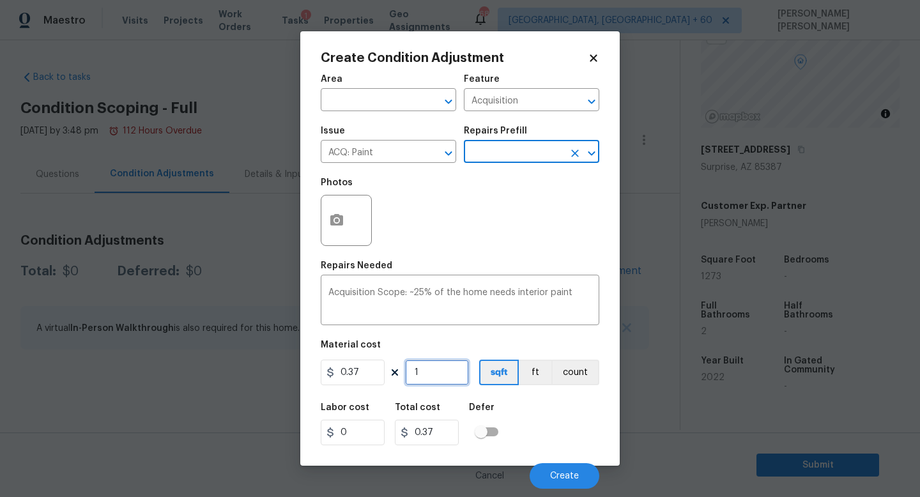
click at [452, 381] on input "1" at bounding box center [437, 373] width 64 height 26
type input "0"
type input "1"
type input "0.37"
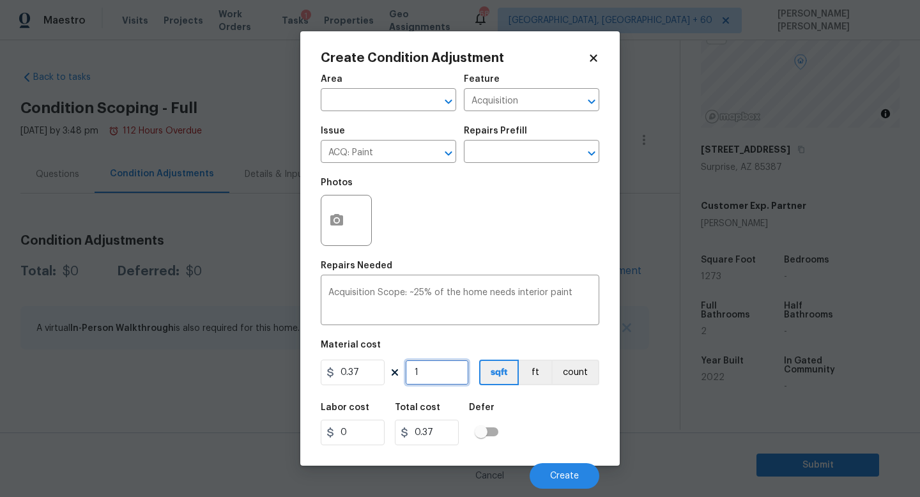
type input "12"
type input "4.44"
type input "127"
type input "46.99"
type input "1273"
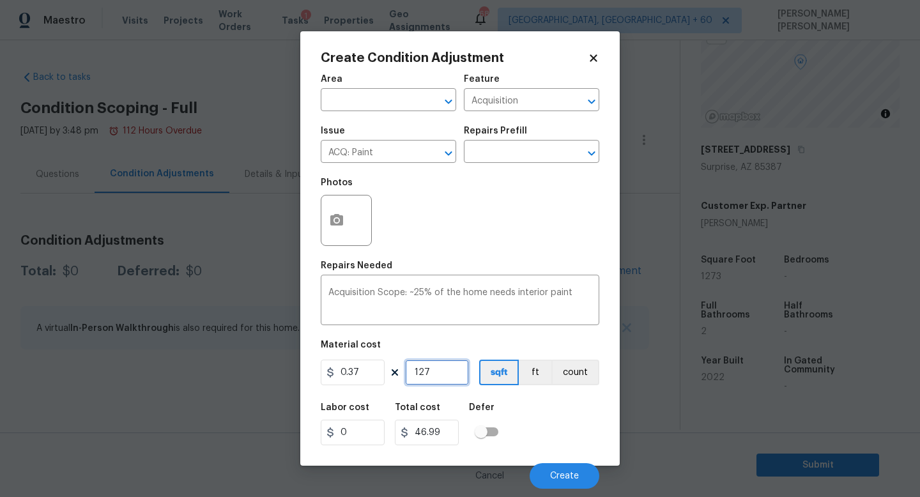
type input "471.01"
type input "1273"
click at [553, 464] on button "Create" at bounding box center [564, 476] width 70 height 26
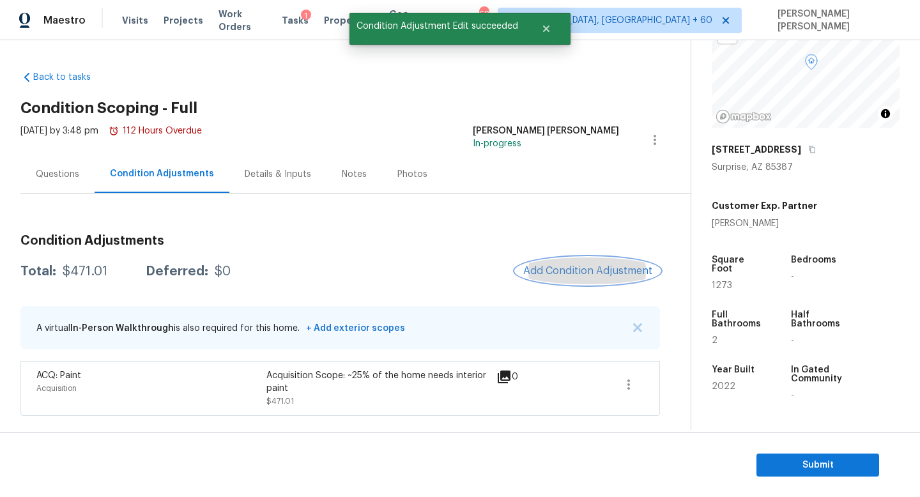
click at [570, 267] on span "Add Condition Adjustment" at bounding box center [587, 270] width 129 height 11
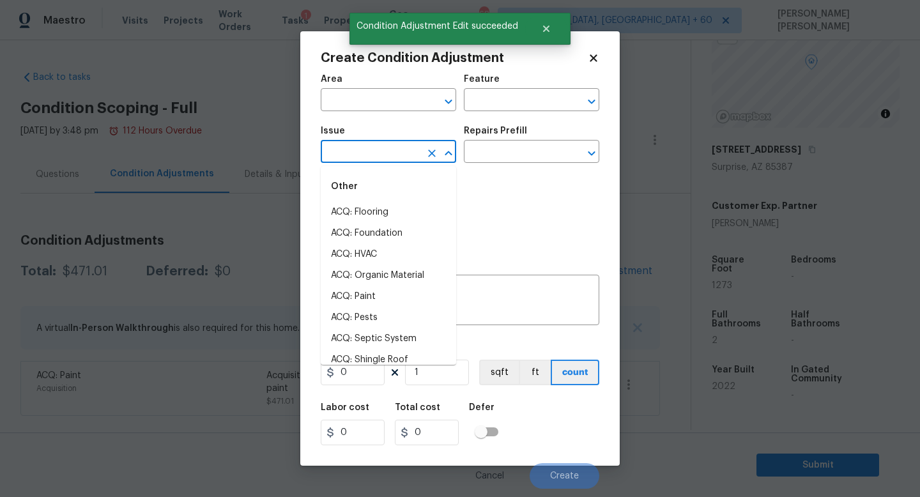
click at [343, 154] on input "text" at bounding box center [371, 153] width 100 height 20
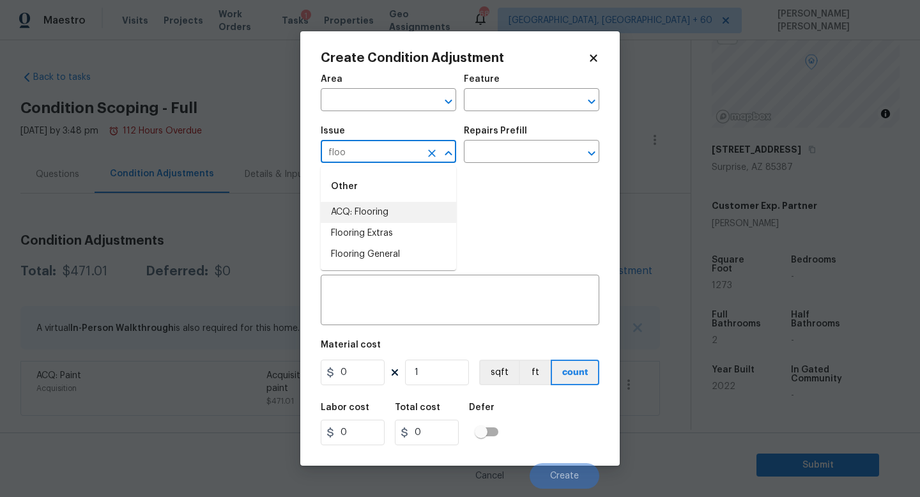
click at [380, 211] on li "ACQ: Flooring" at bounding box center [388, 212] width 135 height 21
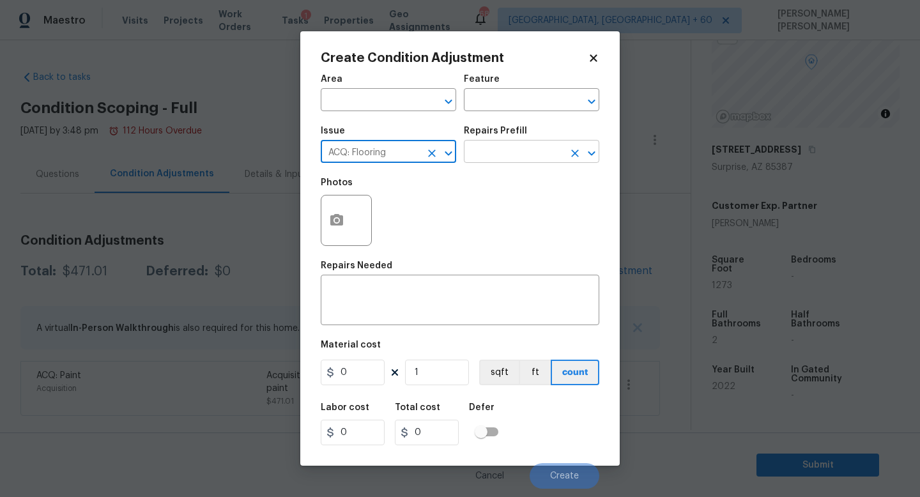
type input "ACQ: Flooring"
click at [526, 162] on input "text" at bounding box center [514, 153] width 100 height 20
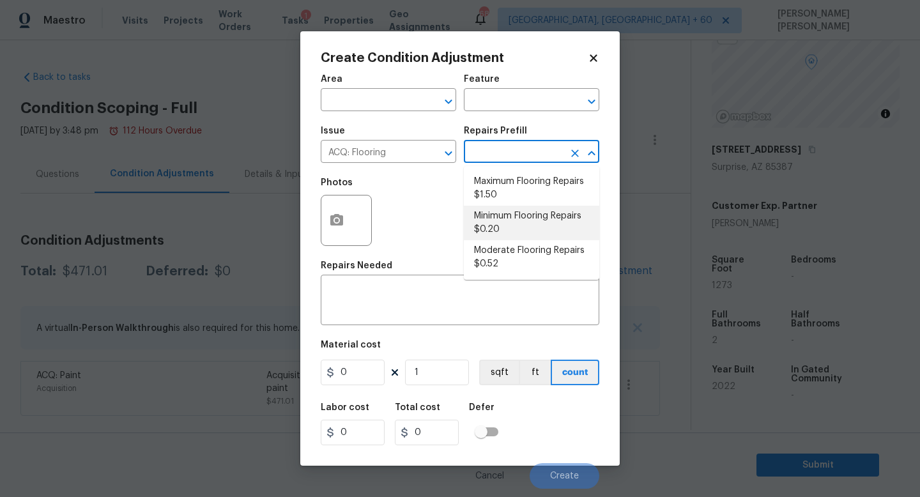
click at [552, 222] on li "Minimum Flooring Repairs $0.20" at bounding box center [531, 223] width 135 height 34
type input "Acquisition"
type textarea "Acquisition Scope: Minimum flooring repairs"
type input "0.2"
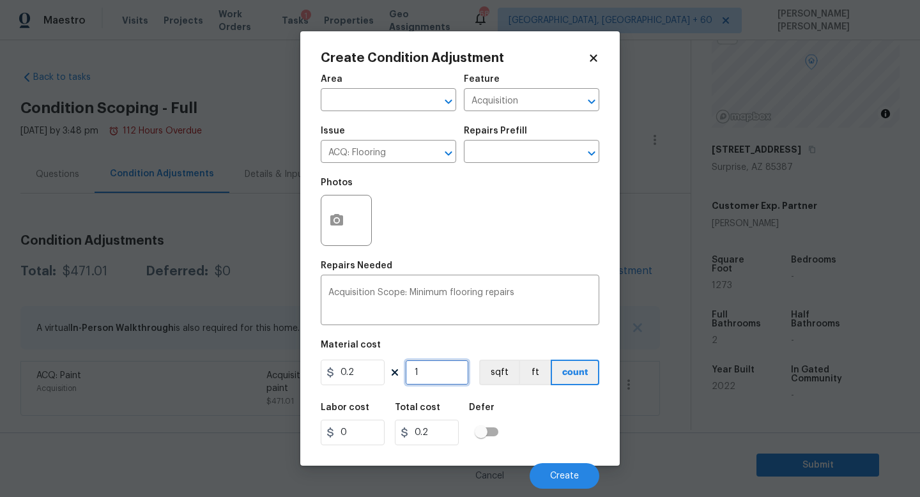
click at [444, 360] on input "1" at bounding box center [437, 373] width 64 height 26
type input "0"
type input "1"
type input "0.2"
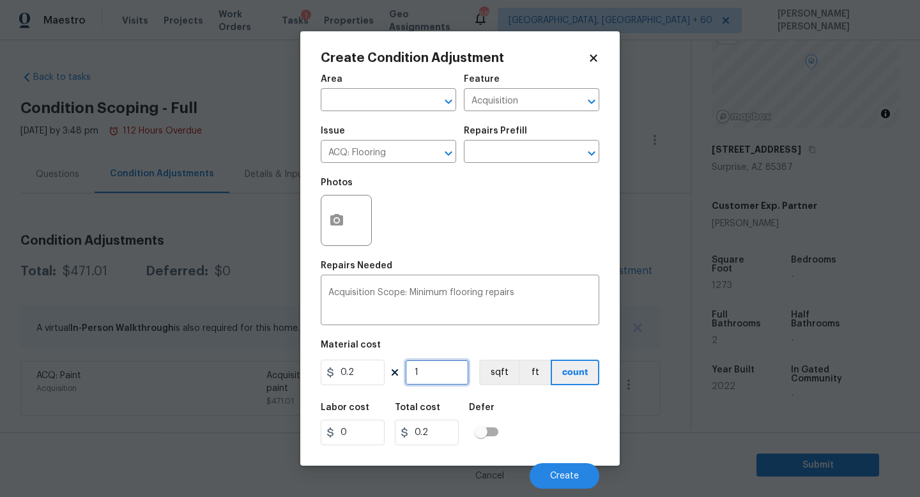
type input "12"
type input "2.4"
type input "127"
type input "25.4"
type input "1273"
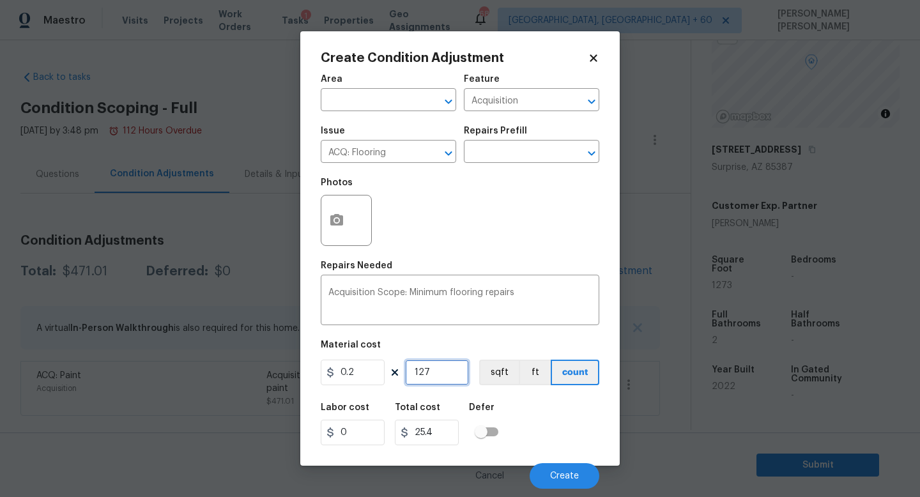
type input "254.6"
type input "1273"
click at [571, 476] on span "Create" at bounding box center [564, 476] width 29 height 10
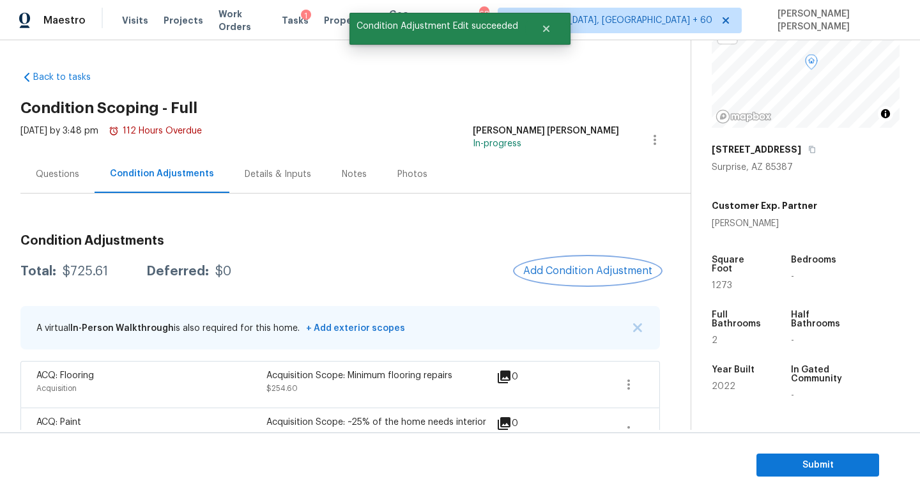
scroll to position [36, 0]
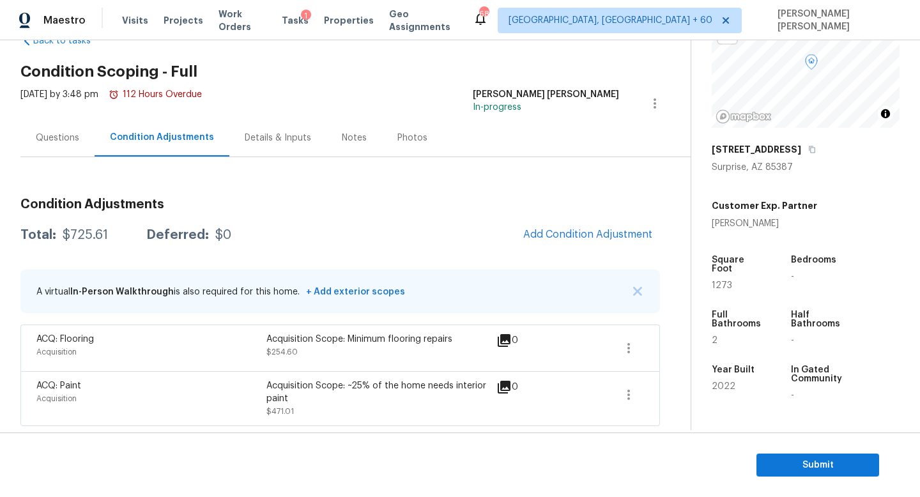
click at [414, 215] on div "Condition Adjustments Total: $725.61 Deferred: $0 Add Condition Adjustment A vi…" at bounding box center [339, 307] width 639 height 238
click at [549, 234] on span "Add Condition Adjustment" at bounding box center [587, 234] width 129 height 11
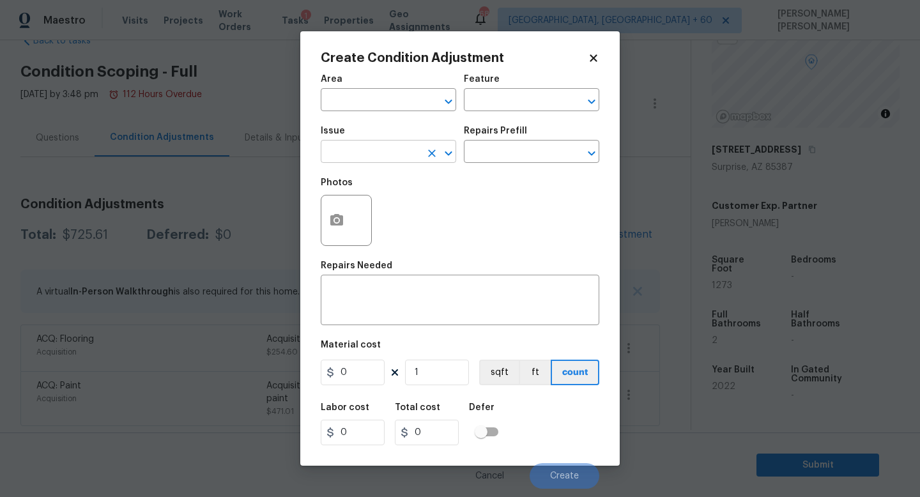
click at [379, 160] on input "text" at bounding box center [371, 153] width 100 height 20
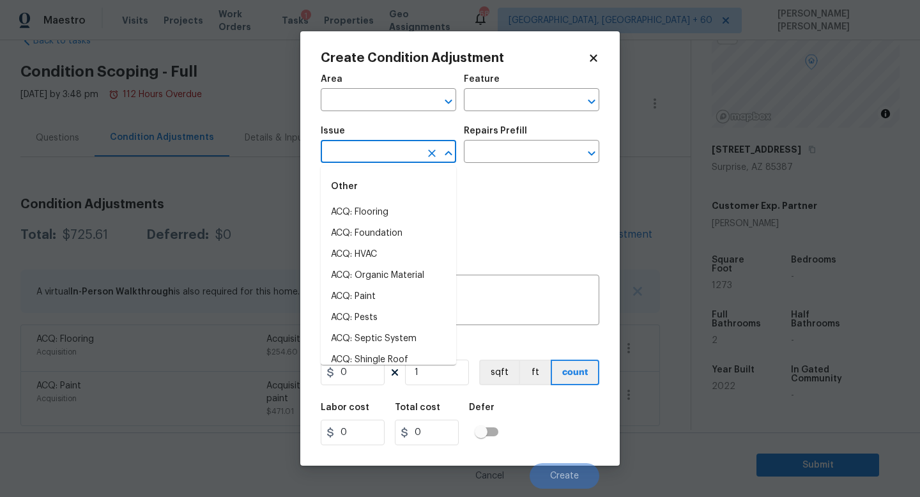
click at [379, 160] on input "text" at bounding box center [371, 153] width 100 height 20
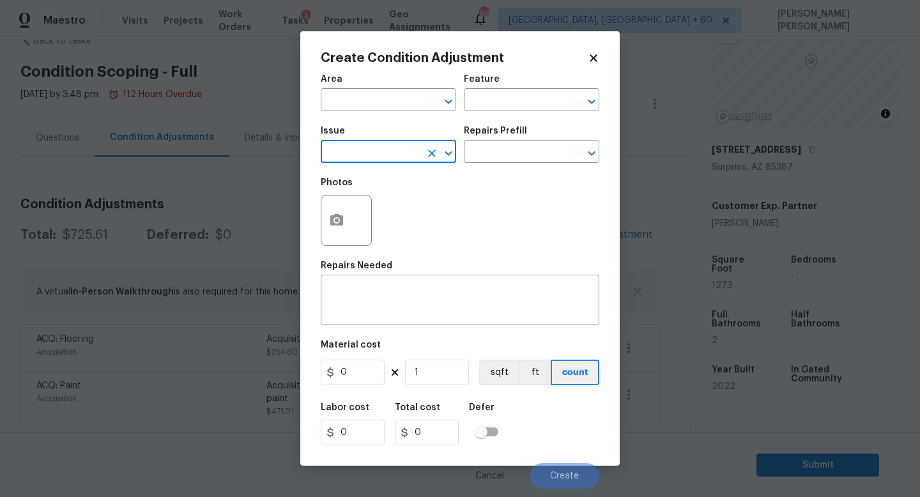
click at [379, 160] on input "text" at bounding box center [371, 153] width 100 height 20
click at [372, 253] on li "Interior Paint" at bounding box center [388, 254] width 135 height 21
type input "Interior Paint"
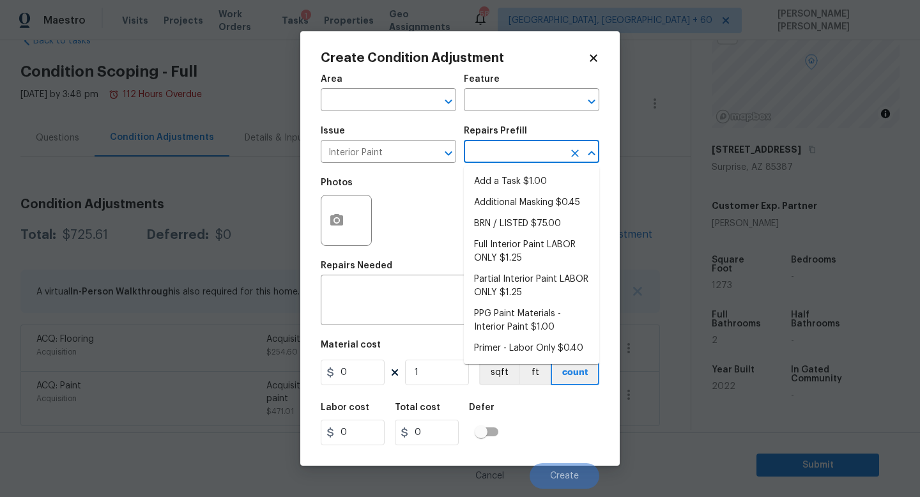
click at [475, 160] on input "text" at bounding box center [514, 153] width 100 height 20
click at [549, 345] on li "Primer - Labor Only $0.40" at bounding box center [531, 348] width 135 height 21
type input "Overall Paint"
type textarea "Interior primer - PRIMER PROVIDED BY OPENDOOR - All nails, screws, drywall anch…"
type input "0.4"
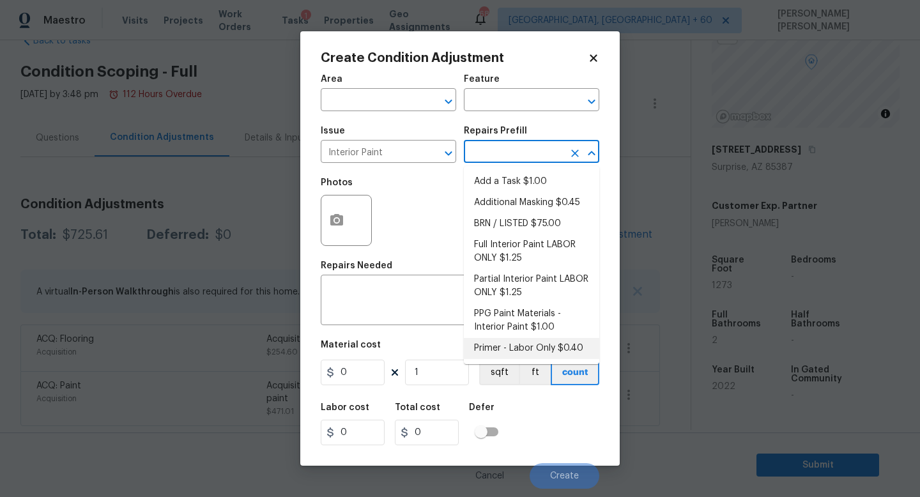
type input "0.4"
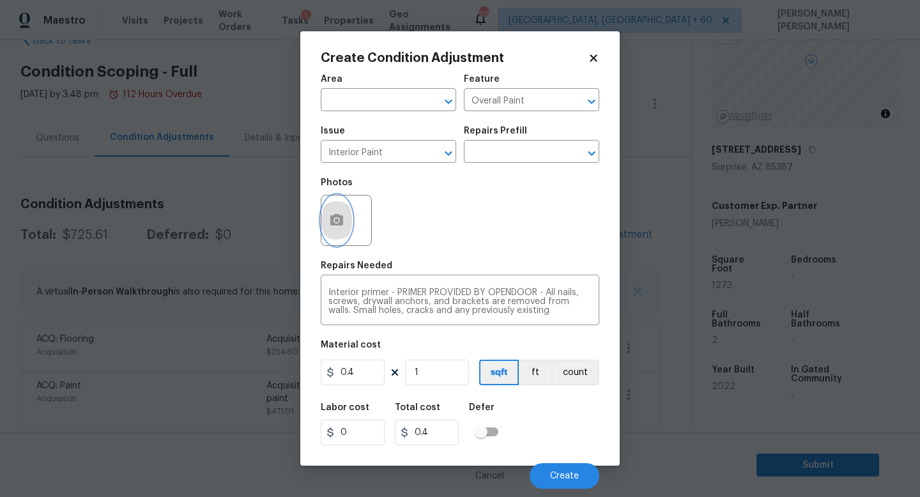
click at [333, 218] on icon "button" at bounding box center [336, 219] width 13 height 11
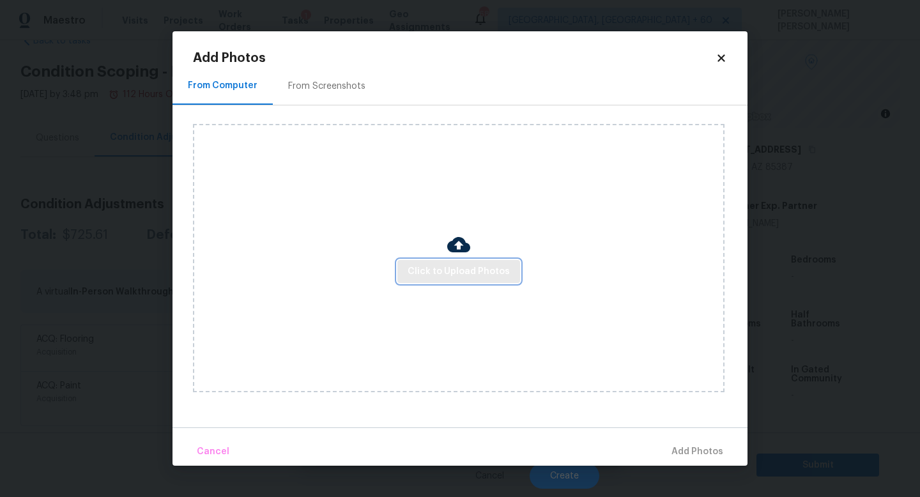
click at [494, 270] on span "Click to Upload Photos" at bounding box center [458, 272] width 102 height 16
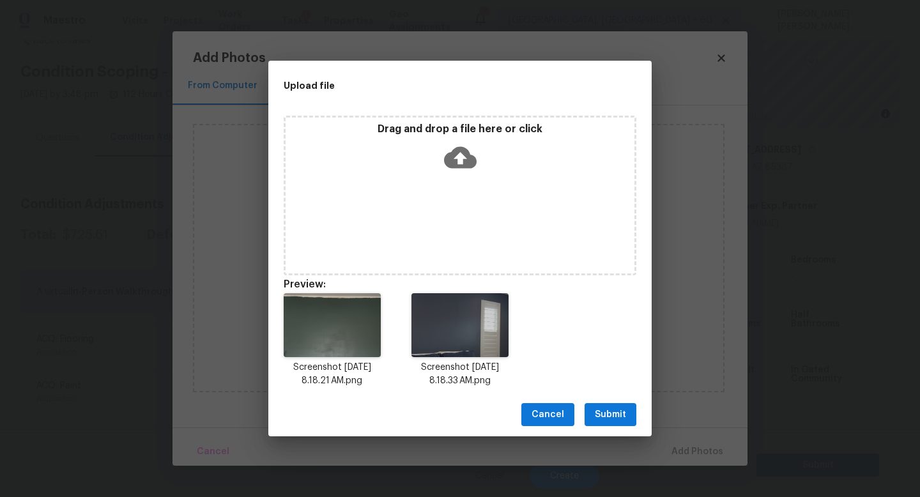
click at [608, 417] on span "Submit" at bounding box center [610, 415] width 31 height 16
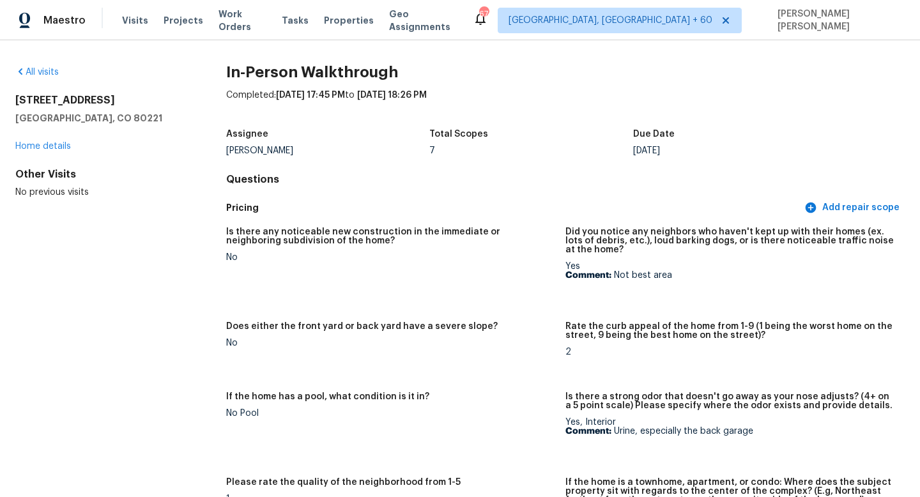
scroll to position [2944, 0]
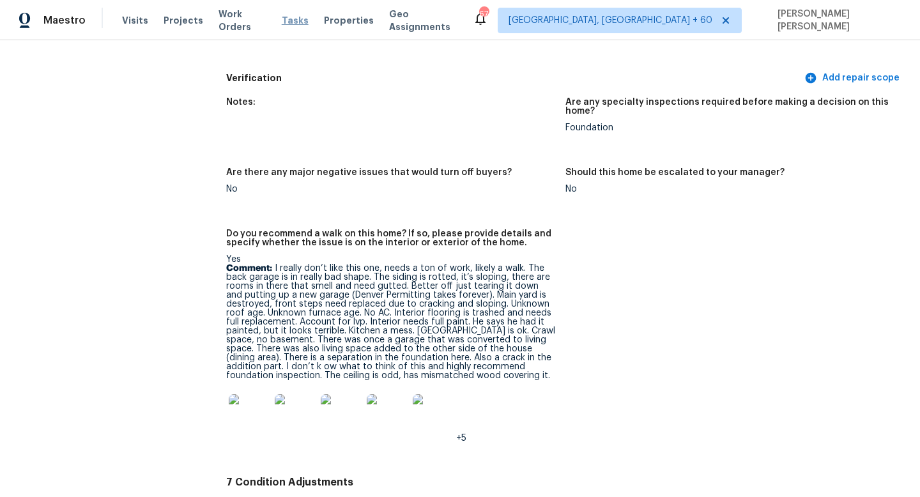
click at [285, 20] on span "Tasks" at bounding box center [295, 20] width 27 height 9
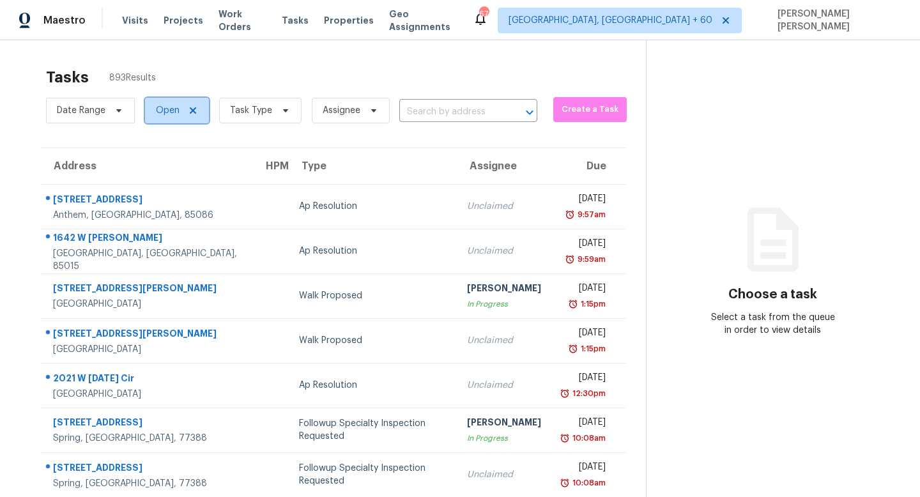
click at [174, 108] on span "Open" at bounding box center [168, 110] width 24 height 13
click at [280, 62] on div "Tasks 893 Results" at bounding box center [346, 77] width 600 height 33
click at [441, 109] on input "text" at bounding box center [450, 112] width 102 height 20
paste input "1613 Dixon Rd, Gastonia, NC 28054"
type input "1613 Dixon Rd, Gastonia, NC 28054"
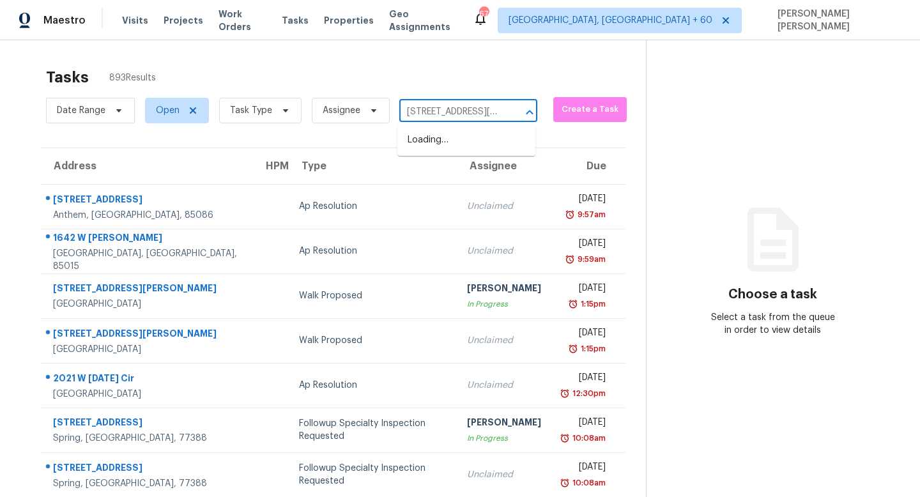
scroll to position [0, 52]
click at [446, 142] on li "1613 Dixon Rd, Gastonia, NC 28054" at bounding box center [466, 147] width 138 height 34
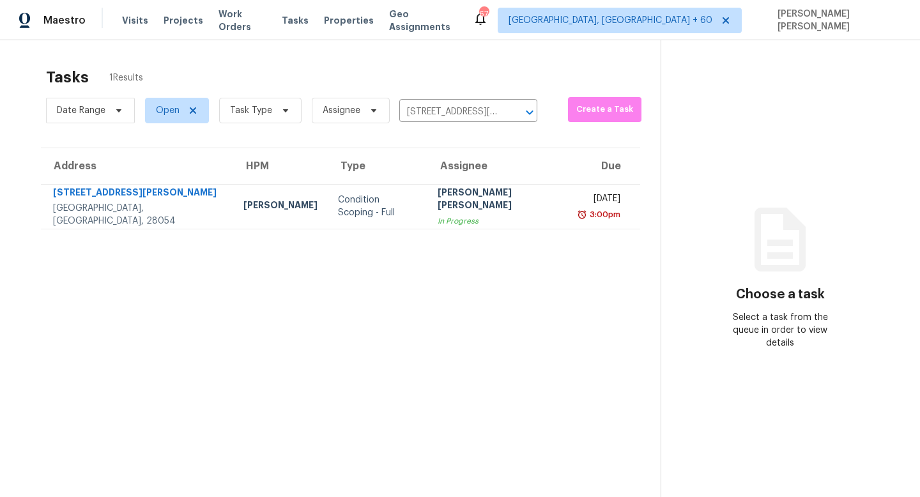
click at [473, 208] on td "Jishnu Manoj In Progress" at bounding box center [498, 206] width 142 height 45
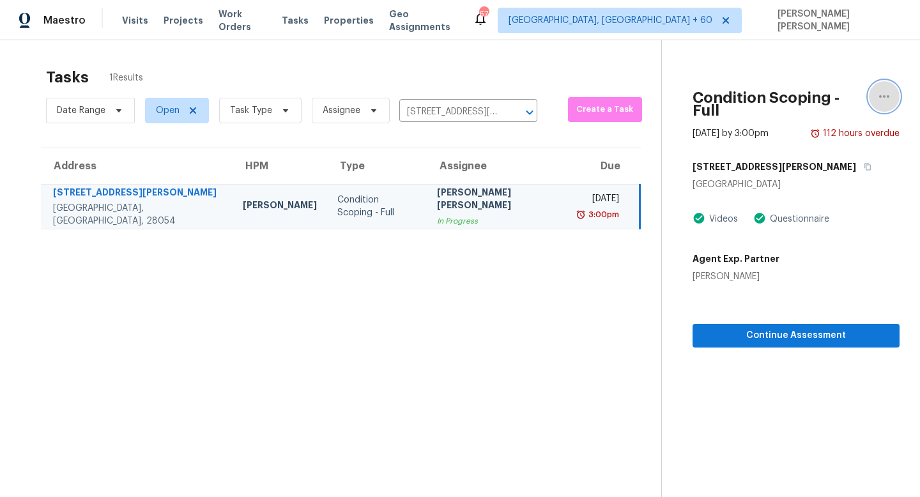
click at [880, 101] on icon "button" at bounding box center [883, 96] width 15 height 15
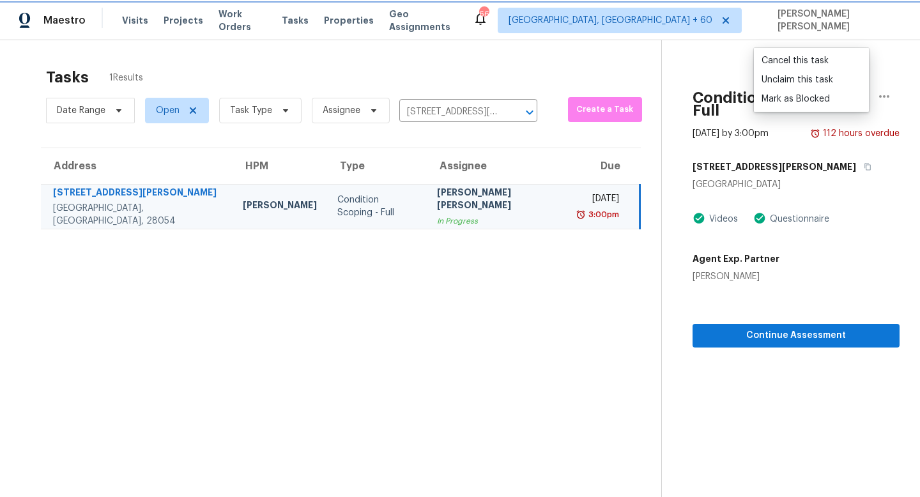
click at [890, 87] on button "button" at bounding box center [884, 96] width 31 height 31
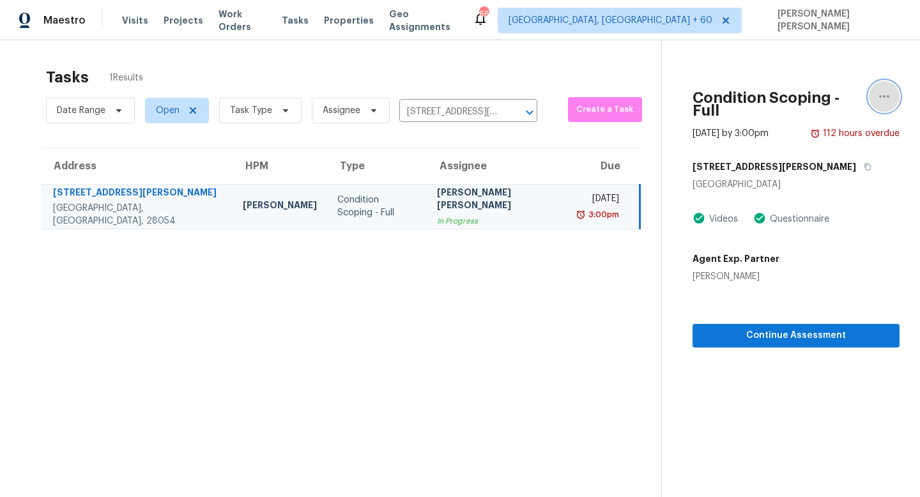
click at [893, 96] on button "button" at bounding box center [884, 96] width 31 height 31
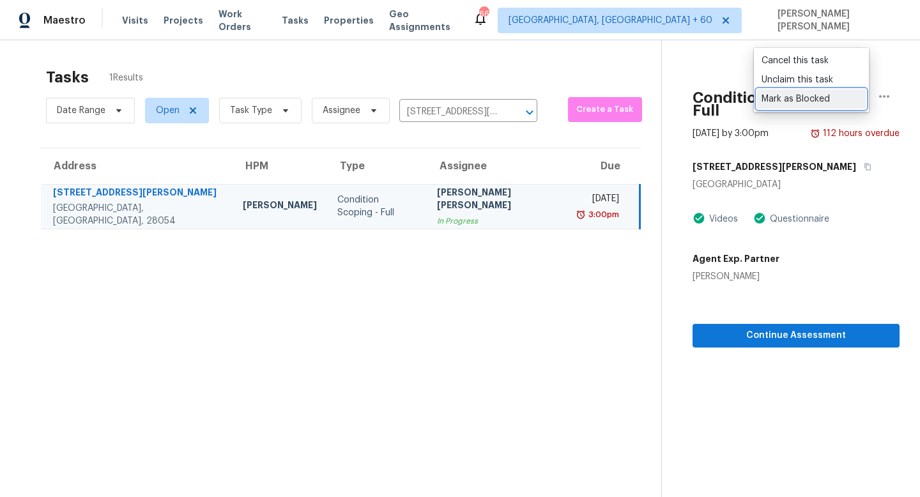
click at [835, 96] on div "Mark as Blocked" at bounding box center [811, 99] width 100 height 13
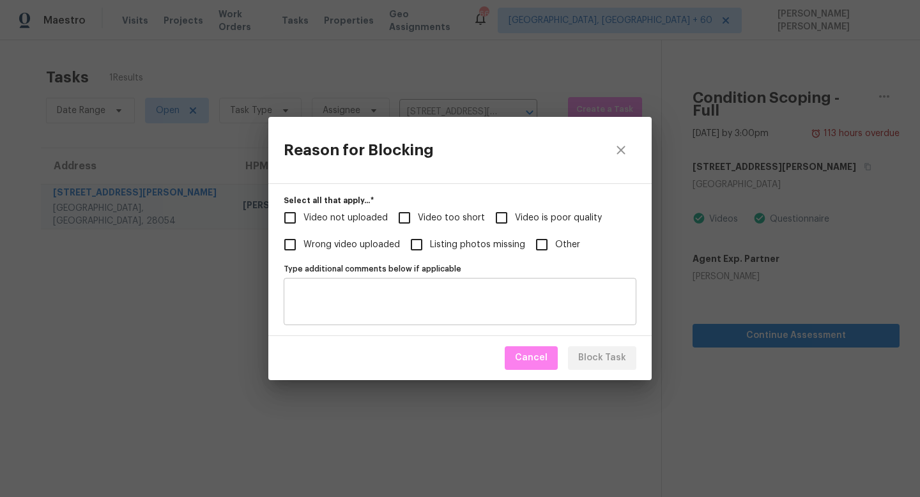
click at [423, 311] on textarea "Type additional comments below if applicable" at bounding box center [459, 301] width 337 height 27
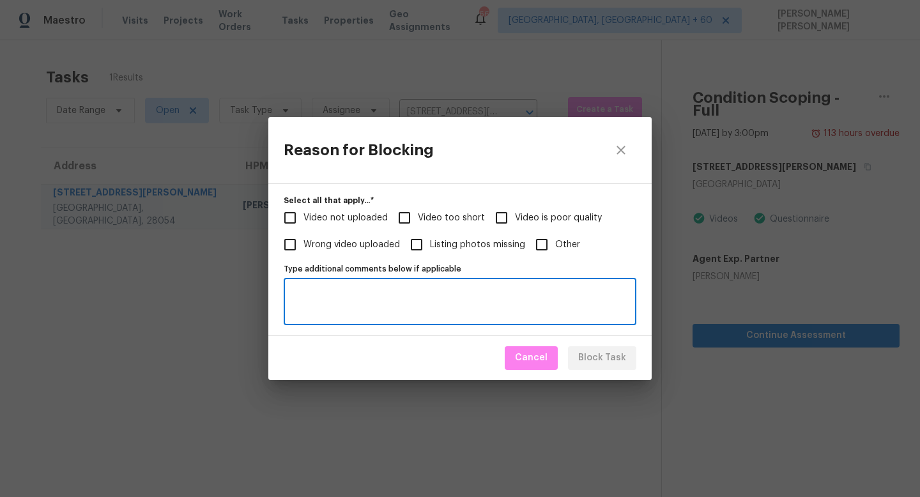
click at [546, 242] on input "Other" at bounding box center [541, 244] width 27 height 27
checkbox input "true"
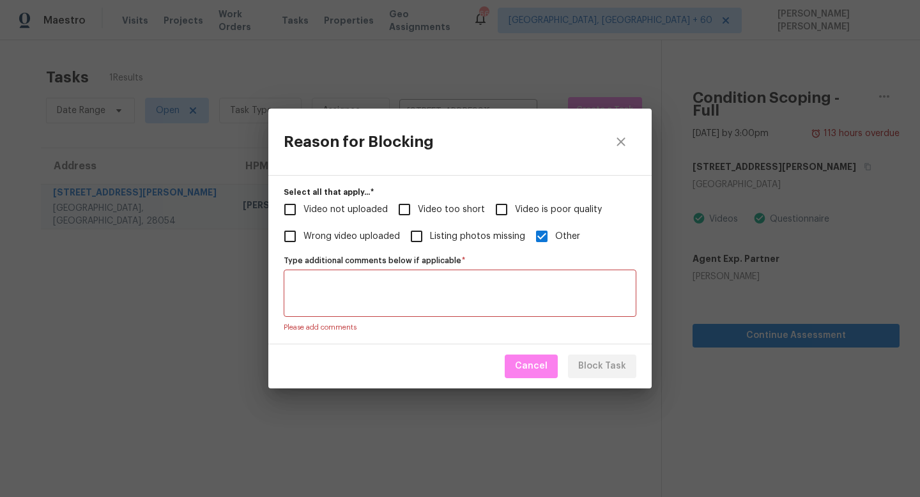
click at [428, 305] on textarea "Type additional comments below if applicable   *" at bounding box center [459, 293] width 337 height 27
paste textarea "The video does show the correct property, but the questionnaire details don’t a…"
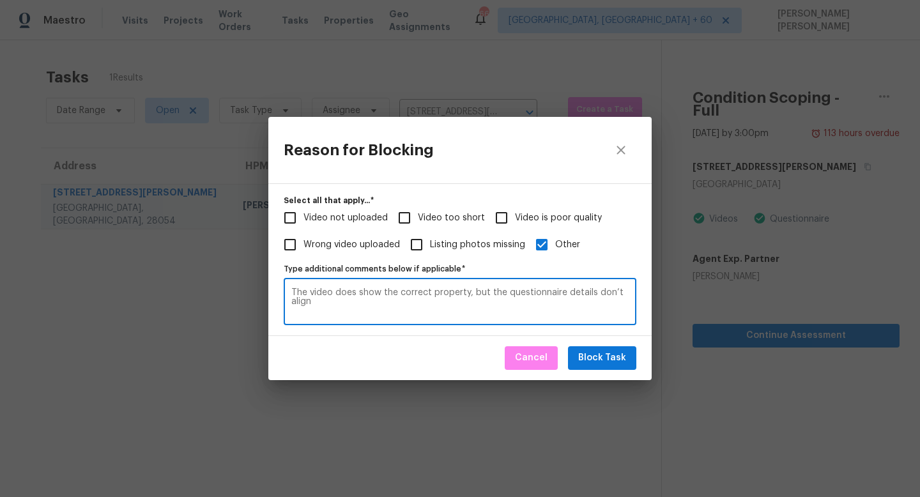
click at [410, 314] on textarea "The video does show the correct property, but the questionnaire details don’t a…" at bounding box center [459, 301] width 337 height 27
type textarea "The video does show the correct property, but the questionnaire details don’t a…"
click at [600, 354] on span "Block Task" at bounding box center [602, 358] width 48 height 16
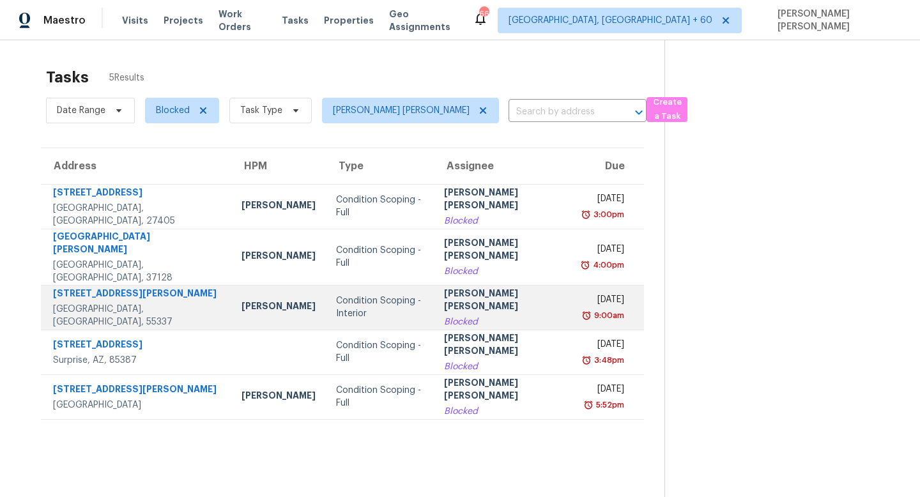
scroll to position [40, 0]
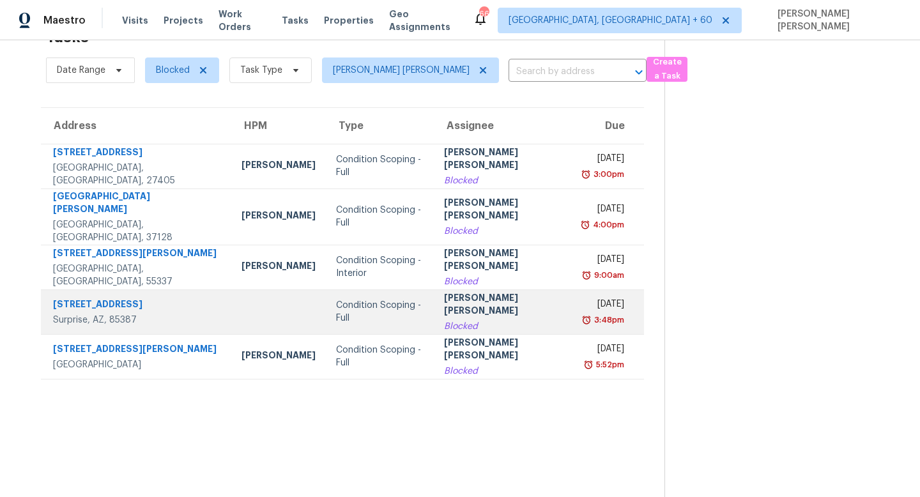
click at [347, 307] on td "Condition Scoping - Full" at bounding box center [380, 311] width 108 height 45
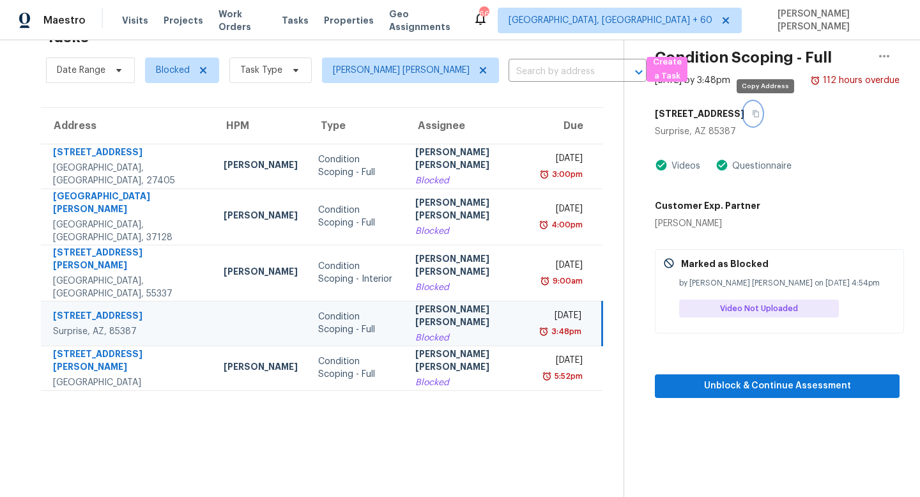
click at [761, 104] on button "button" at bounding box center [752, 113] width 17 height 23
click at [761, 117] on button "button" at bounding box center [752, 113] width 17 height 23
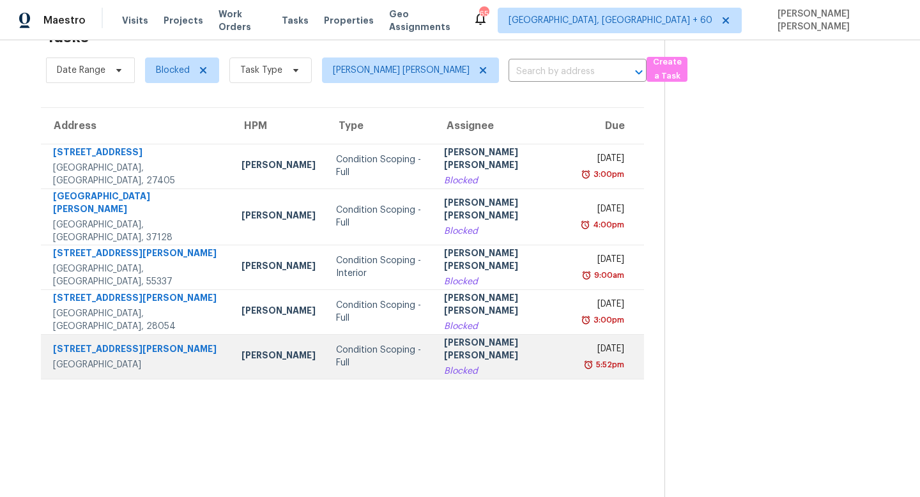
click at [381, 346] on div "Condition Scoping - Full" at bounding box center [379, 357] width 87 height 26
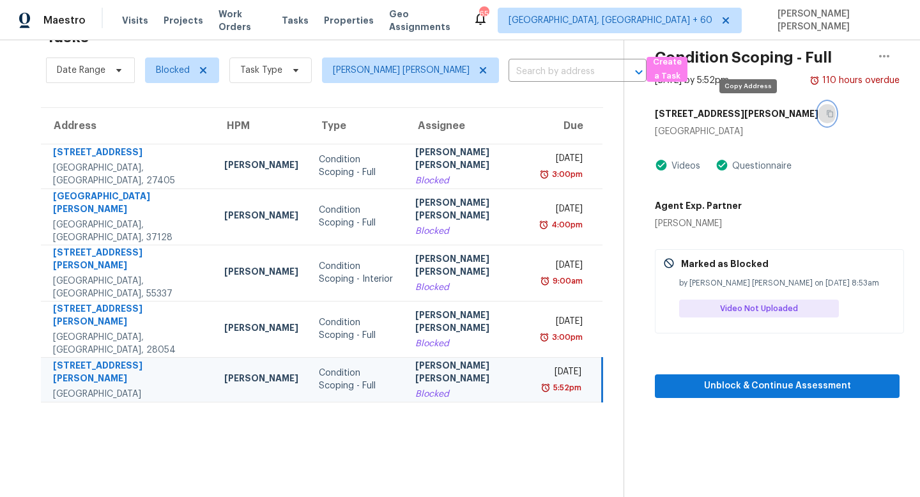
click at [826, 111] on icon "button" at bounding box center [830, 114] width 8 height 8
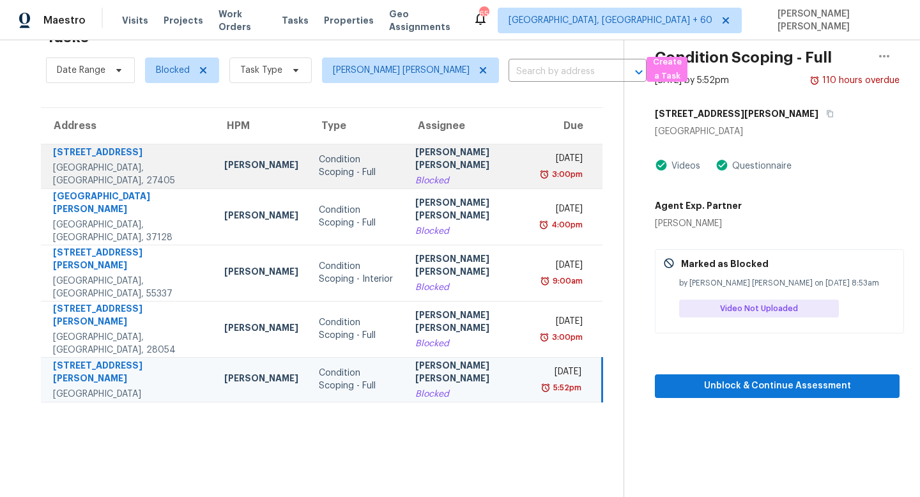
click at [414, 172] on td "[PERSON_NAME] [PERSON_NAME] Blocked" at bounding box center [469, 166] width 129 height 45
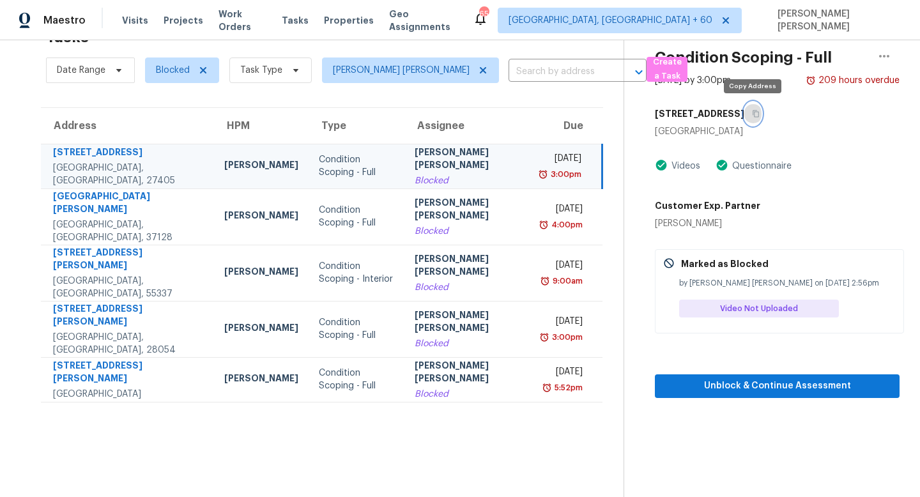
click at [755, 114] on icon "button" at bounding box center [756, 114] width 8 height 8
click at [823, 114] on div "5102 Shorthorn Way" at bounding box center [777, 113] width 245 height 23
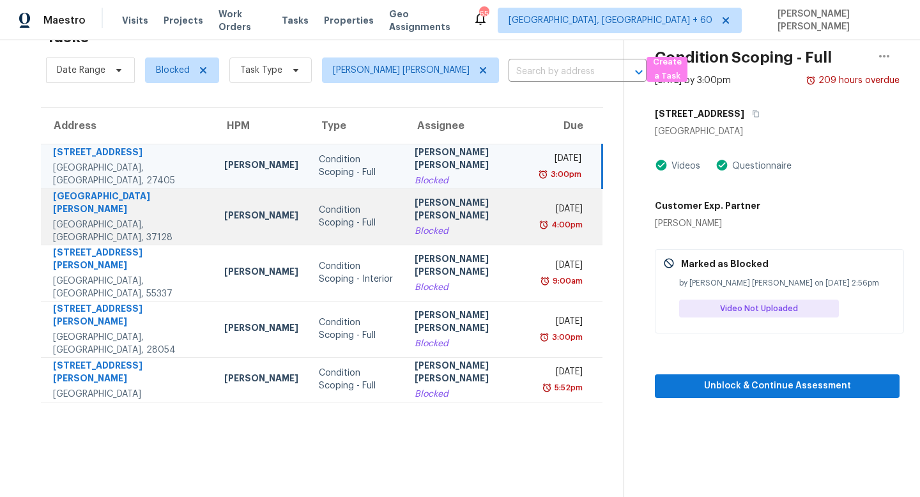
click at [385, 221] on td "Condition Scoping - Full" at bounding box center [356, 216] width 96 height 56
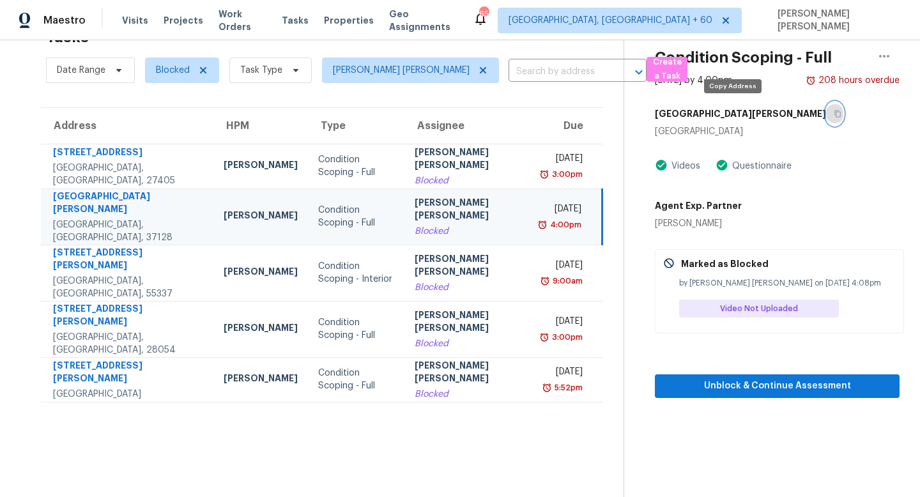
click at [826, 107] on button "button" at bounding box center [834, 113] width 17 height 23
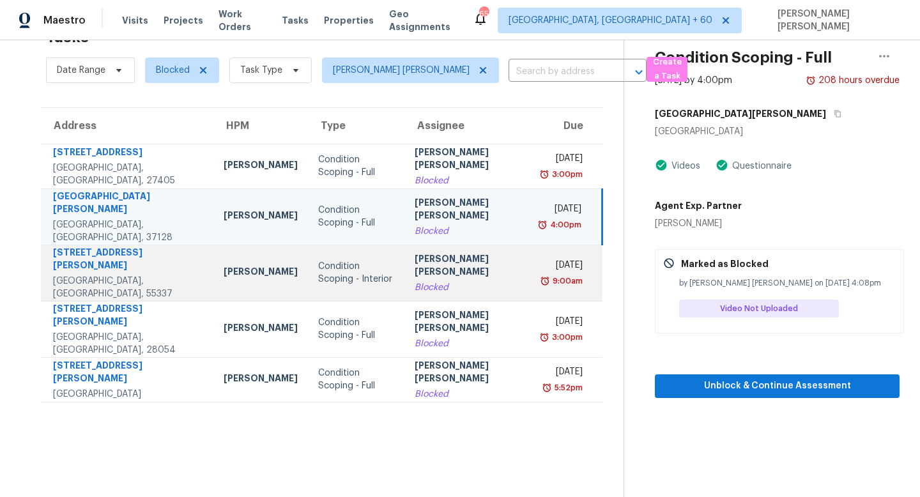
click at [404, 265] on td "Condition Scoping - Interior" at bounding box center [356, 273] width 96 height 56
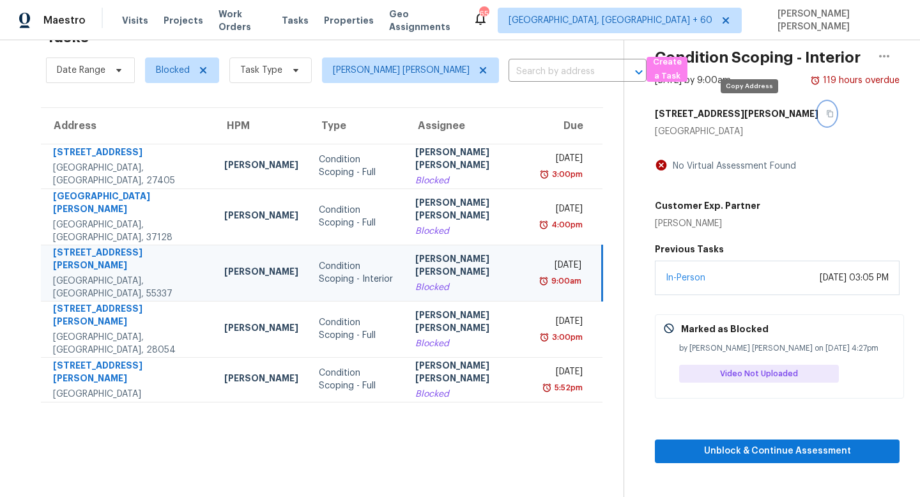
click at [826, 114] on icon "button" at bounding box center [830, 114] width 8 height 8
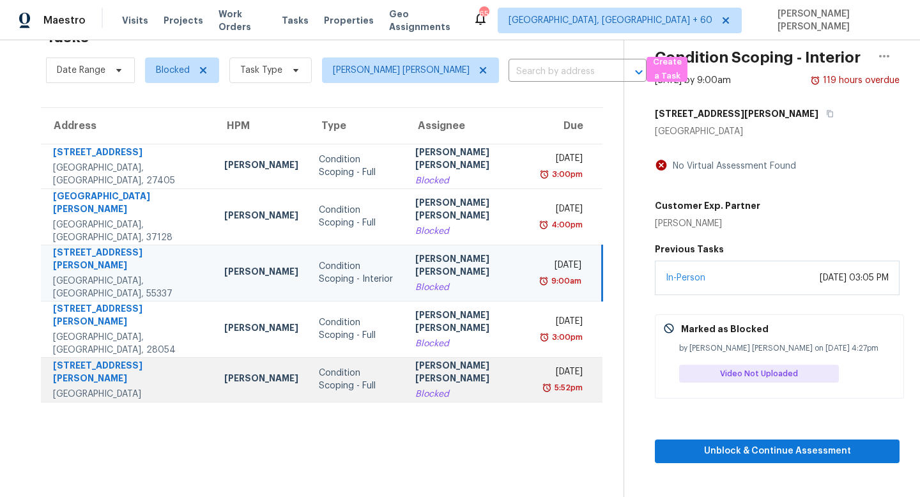
click at [358, 367] on div "Condition Scoping - Full" at bounding box center [357, 380] width 76 height 26
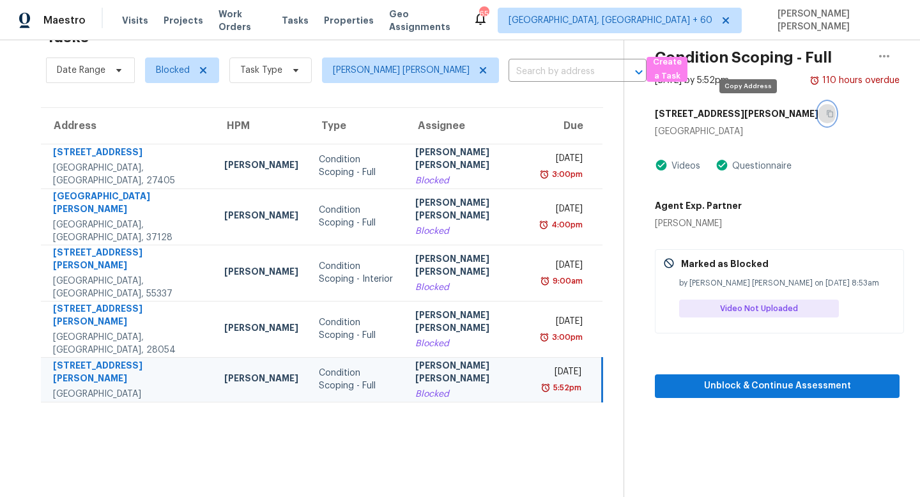
click at [818, 109] on button "button" at bounding box center [826, 113] width 17 height 23
click at [128, 23] on span "Visits" at bounding box center [135, 20] width 26 height 13
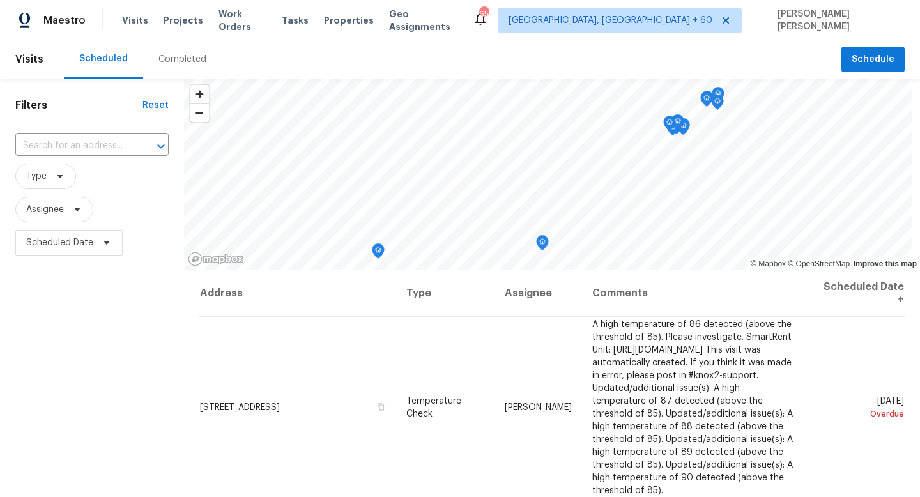
click at [184, 66] on div "Completed" at bounding box center [182, 59] width 79 height 38
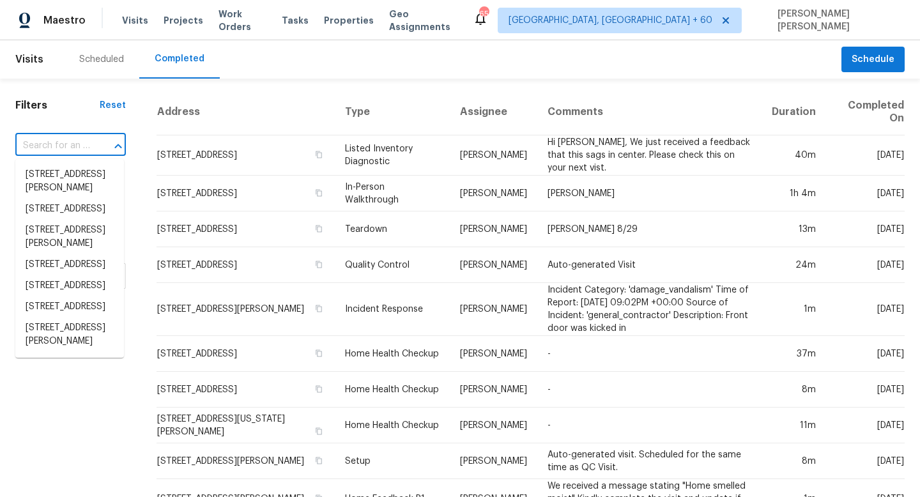
click at [77, 151] on input "text" at bounding box center [52, 146] width 75 height 20
paste input "4704 E Laurel Ave, Gilbert, AZ 85234"
type input "4704 E Laurel Ave, Gilbert, AZ 85234"
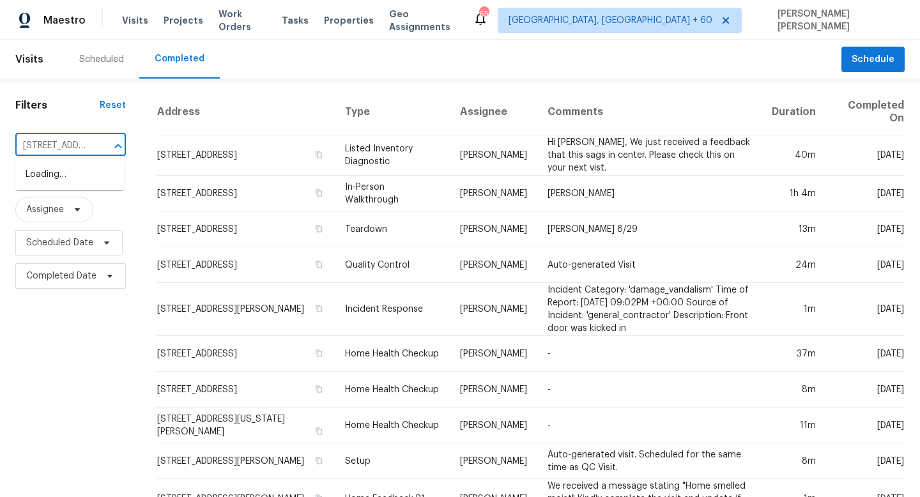
scroll to position [0, 87]
click at [95, 179] on li "4704 E Laurel Ave, Gilbert, AZ 85234" at bounding box center [69, 174] width 109 height 21
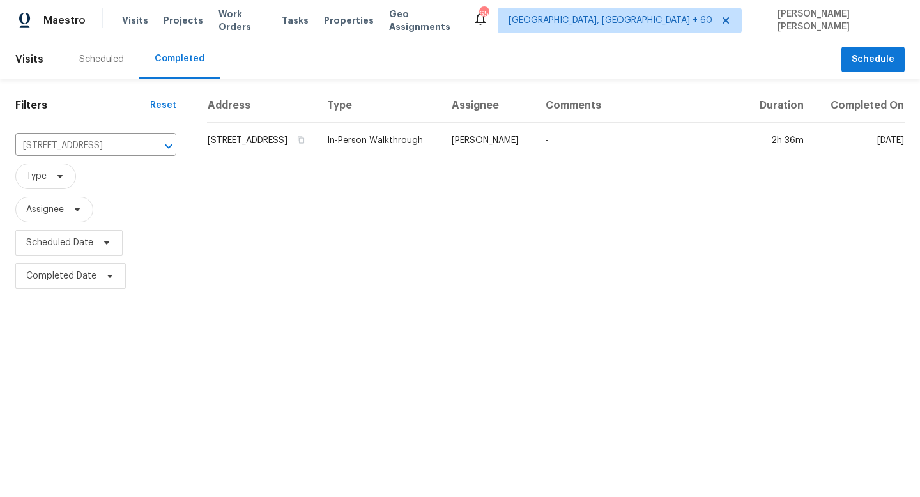
click at [520, 154] on td "Austin Hatch" at bounding box center [488, 141] width 94 height 36
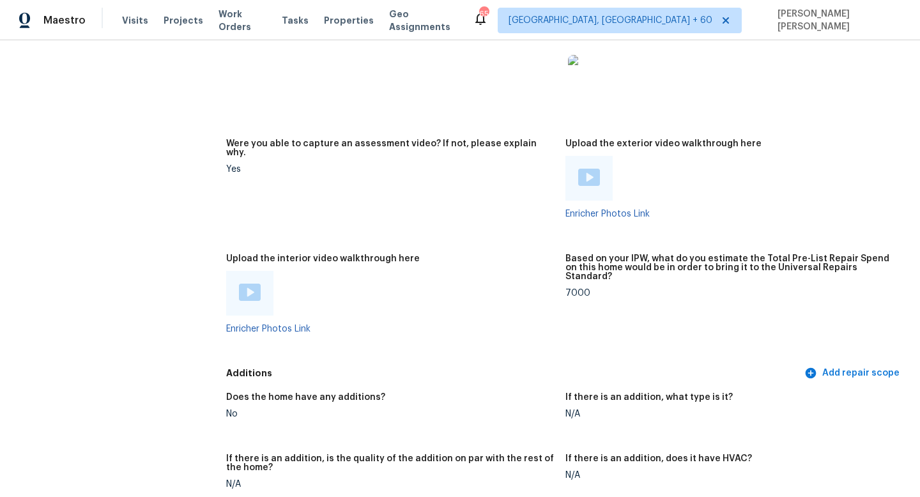
scroll to position [2325, 0]
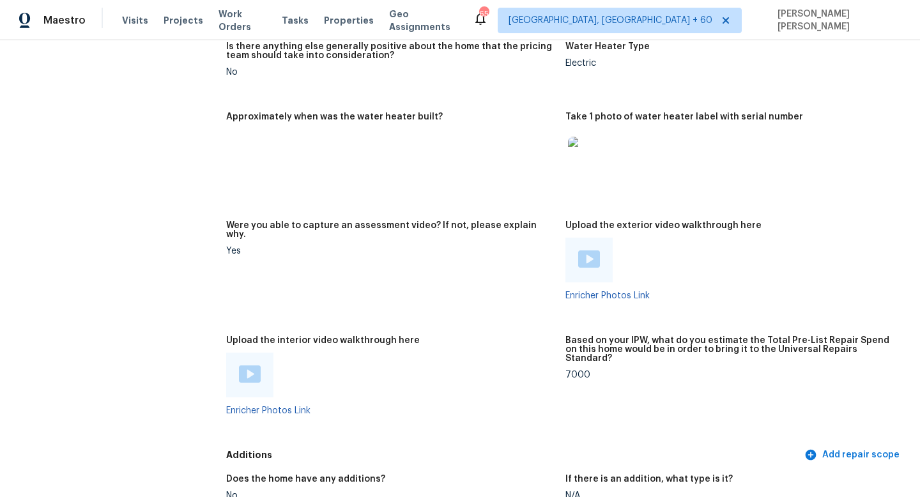
click at [239, 365] on img at bounding box center [250, 373] width 22 height 17
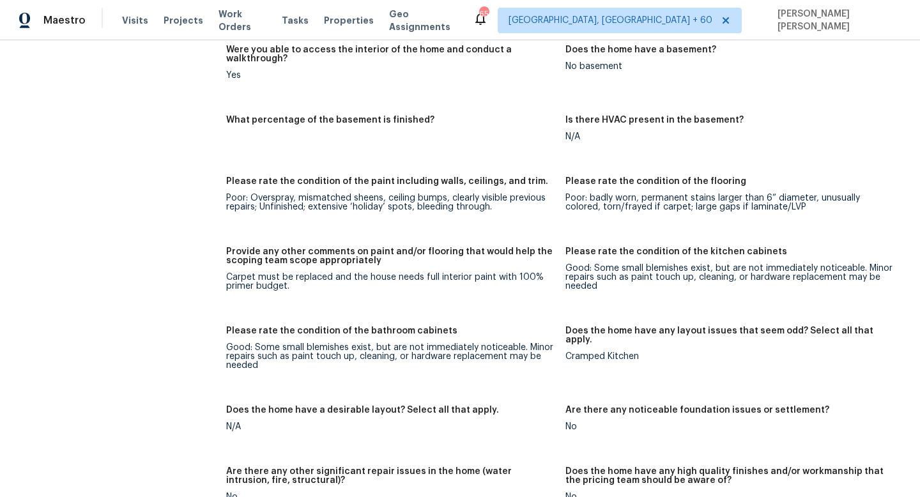
scroll to position [1829, 0]
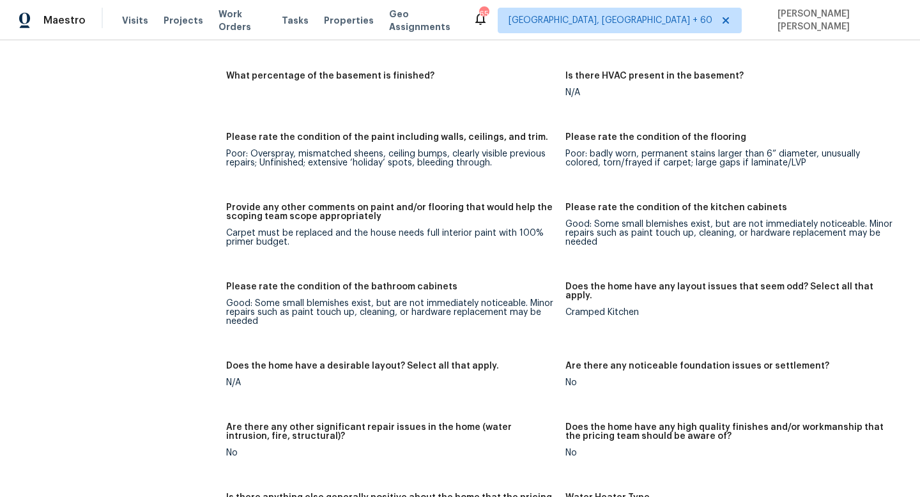
scroll to position [2492, 0]
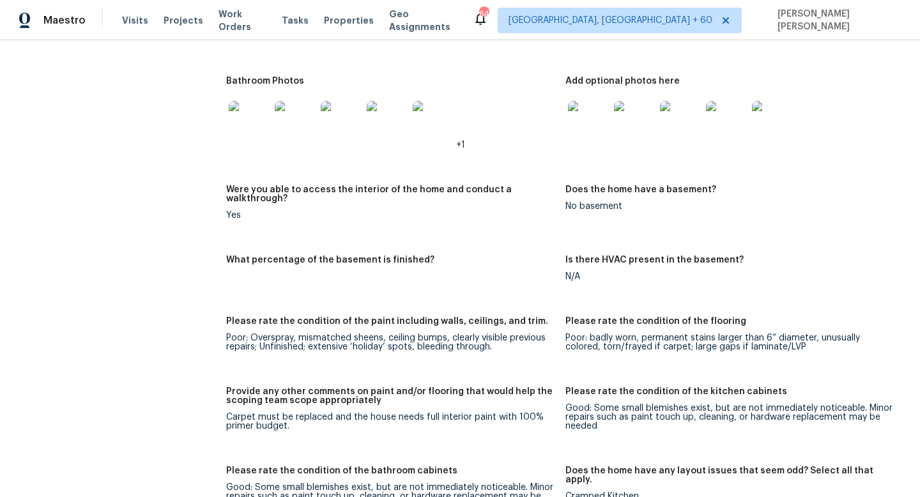
scroll to position [1691, 0]
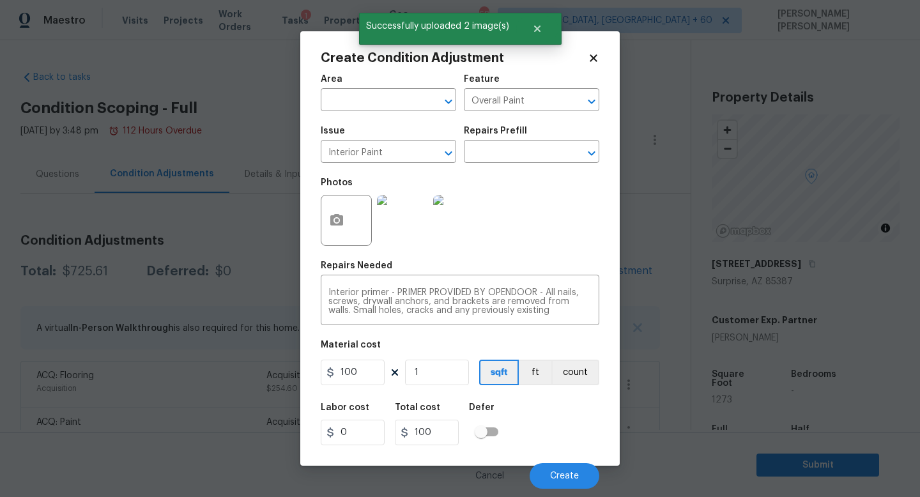
scroll to position [114, 0]
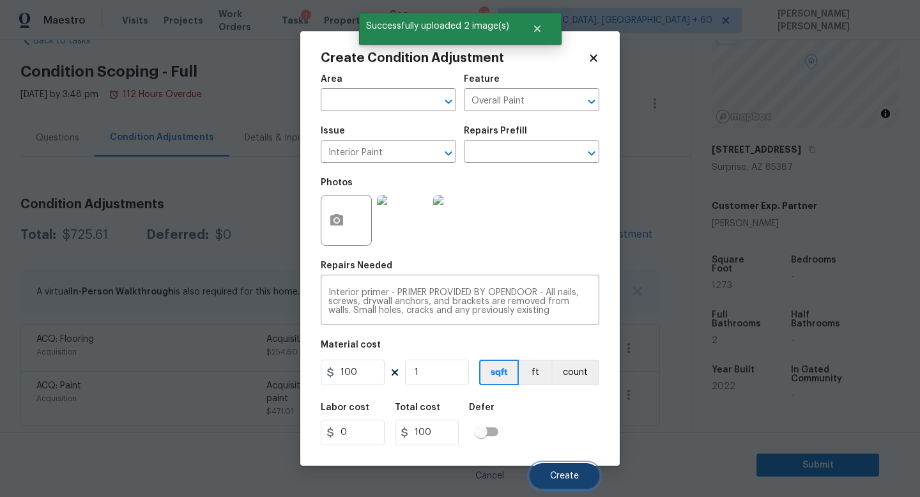
click at [559, 472] on span "Create" at bounding box center [564, 476] width 29 height 10
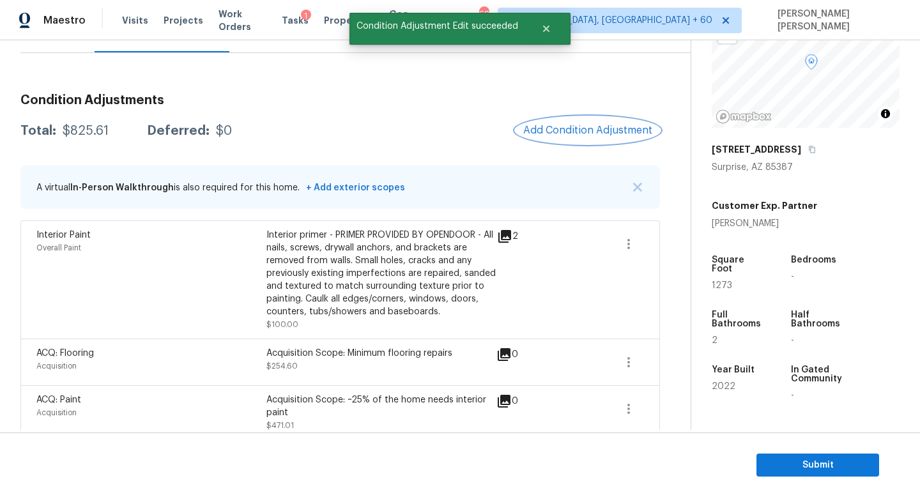
scroll to position [143, 0]
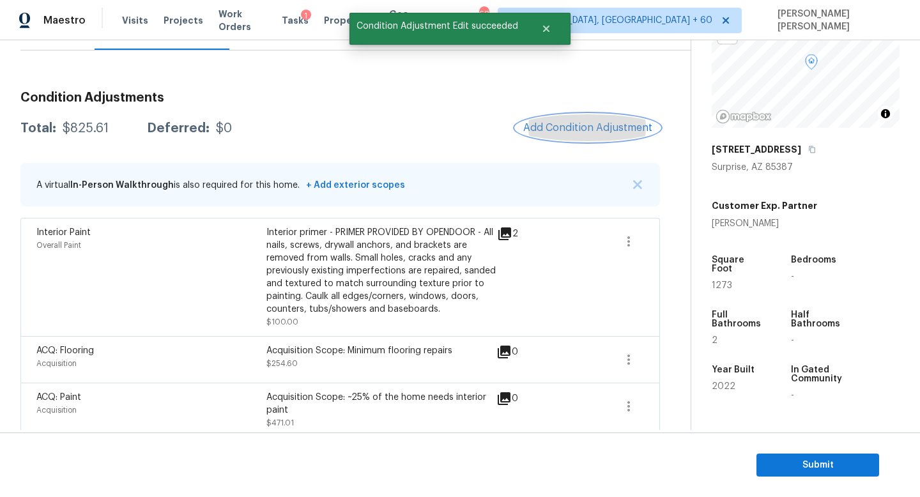
click at [587, 135] on button "Add Condition Adjustment" at bounding box center [587, 127] width 144 height 27
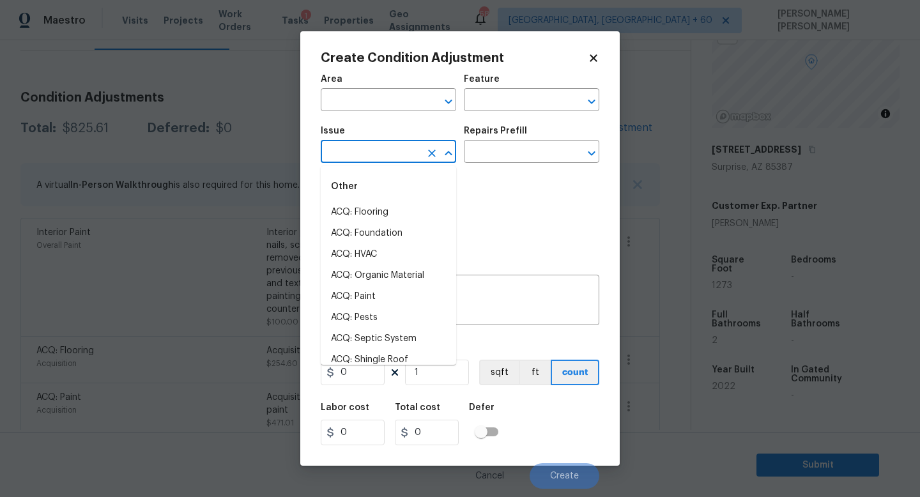
click at [356, 153] on input "text" at bounding box center [371, 153] width 100 height 20
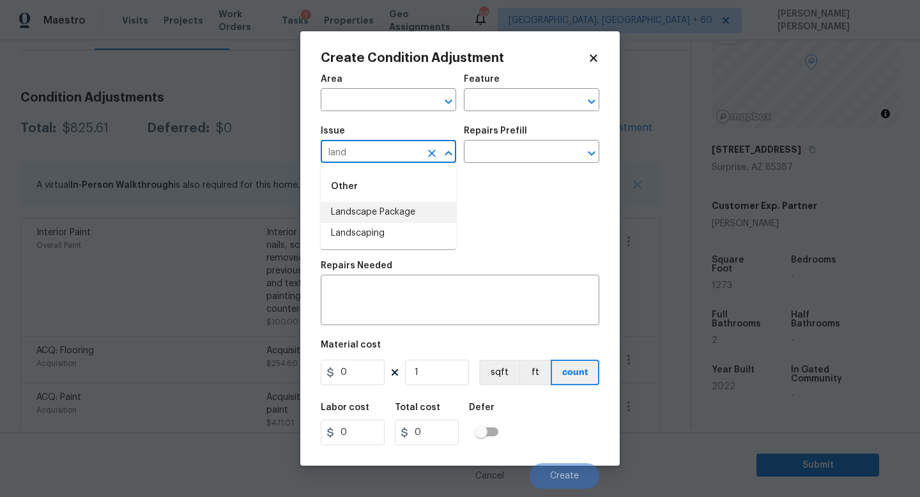
click at [364, 204] on li "Landscape Package" at bounding box center [388, 212] width 135 height 21
type input "Landscape Package"
click at [519, 144] on input "text" at bounding box center [514, 153] width 100 height 20
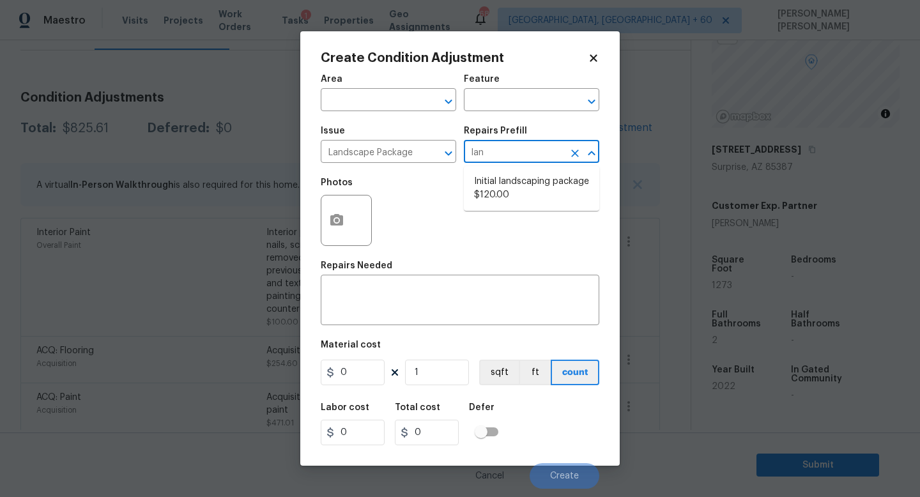
type input "land"
click at [538, 190] on li "Initial landscaping package $120.00" at bounding box center [531, 188] width 135 height 34
type input "Home Readiness Packages"
type textarea "Mowing of grass up to 6" in height. Mow, edge along driveways & sidewalks, trim…"
type input "120"
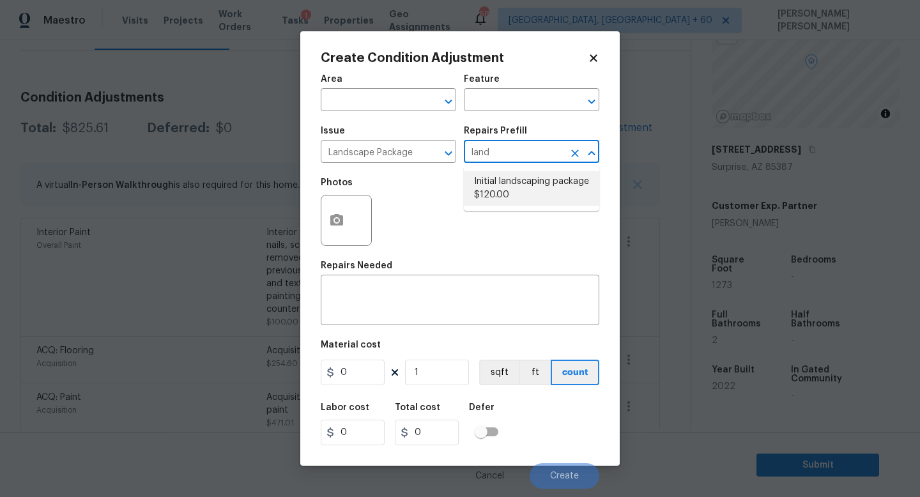
type input "120"
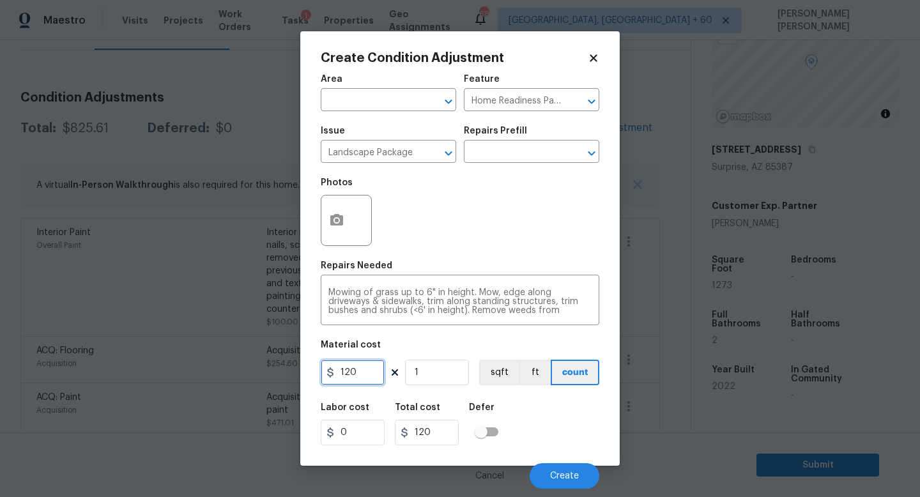
drag, startPoint x: 368, startPoint y: 368, endPoint x: 134, endPoint y: 356, distance: 234.7
click at [134, 356] on div "Create Condition Adjustment Area ​ Feature Home Readiness Packages ​ Issue Land…" at bounding box center [460, 248] width 920 height 497
type input "300"
click at [342, 231] on button "button" at bounding box center [336, 220] width 31 height 50
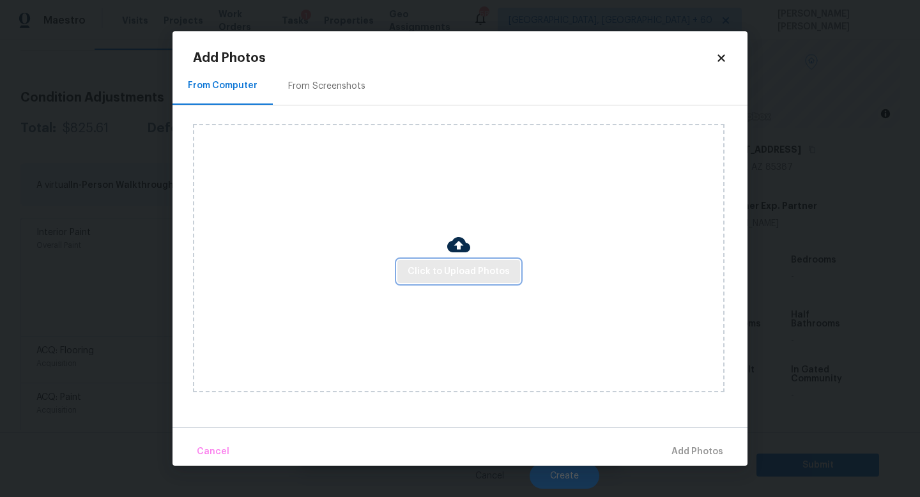
click at [444, 264] on span "Click to Upload Photos" at bounding box center [458, 272] width 102 height 16
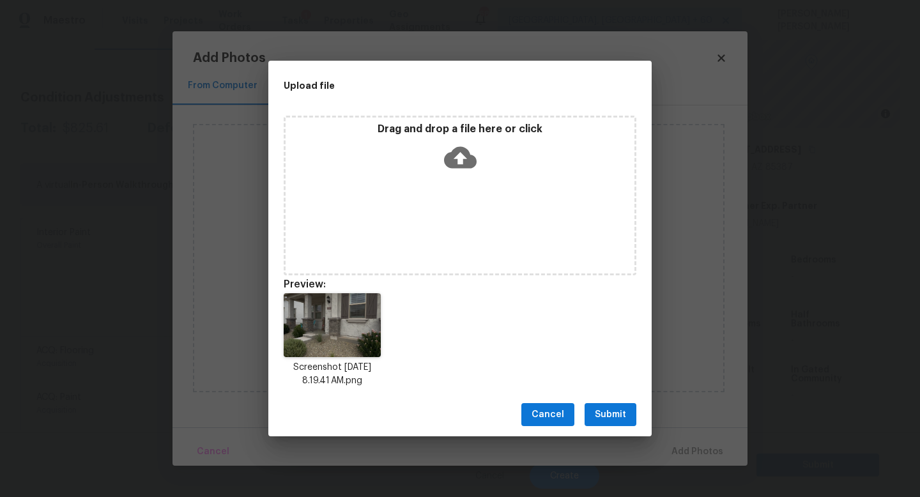
click at [608, 409] on span "Submit" at bounding box center [610, 415] width 31 height 16
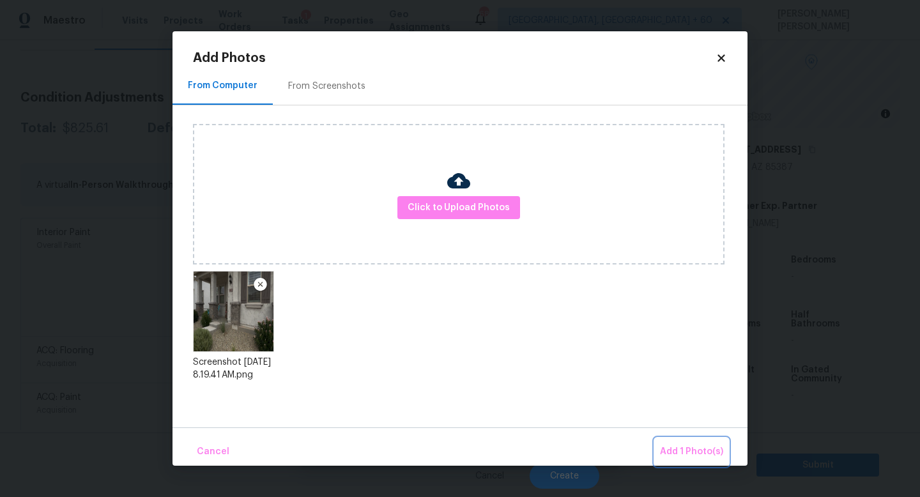
click at [680, 453] on span "Add 1 Photo(s)" at bounding box center [691, 452] width 63 height 16
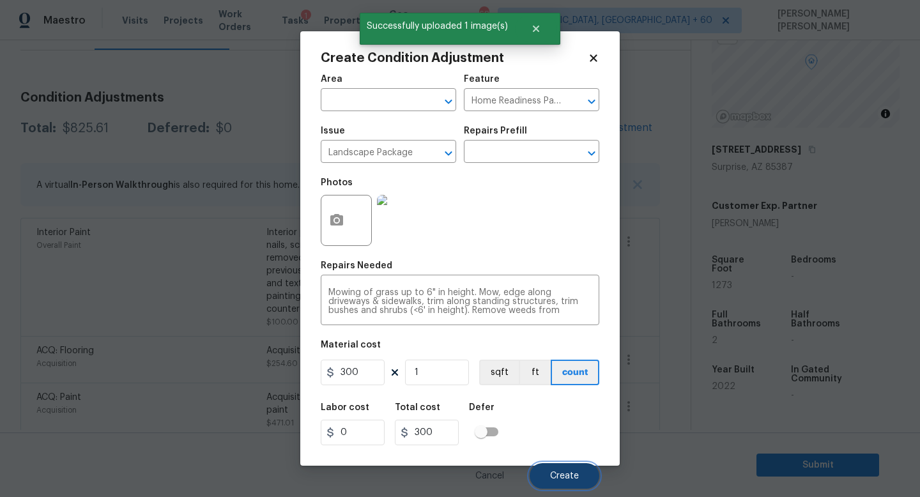
click at [571, 476] on span "Create" at bounding box center [564, 476] width 29 height 10
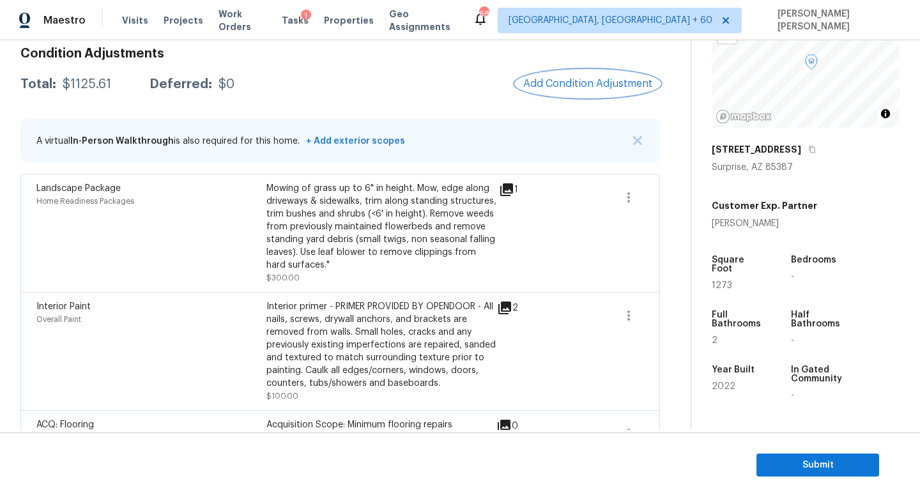
scroll to position [185, 0]
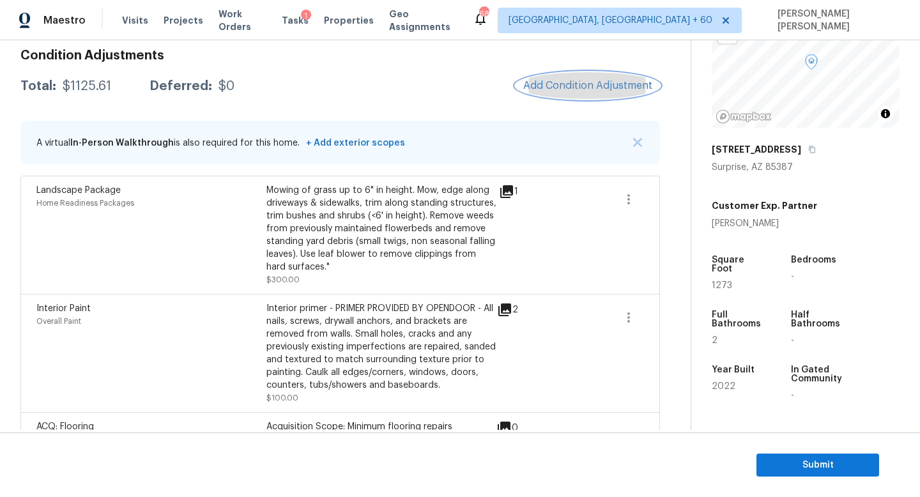
click at [587, 82] on span "Add Condition Adjustment" at bounding box center [587, 85] width 129 height 11
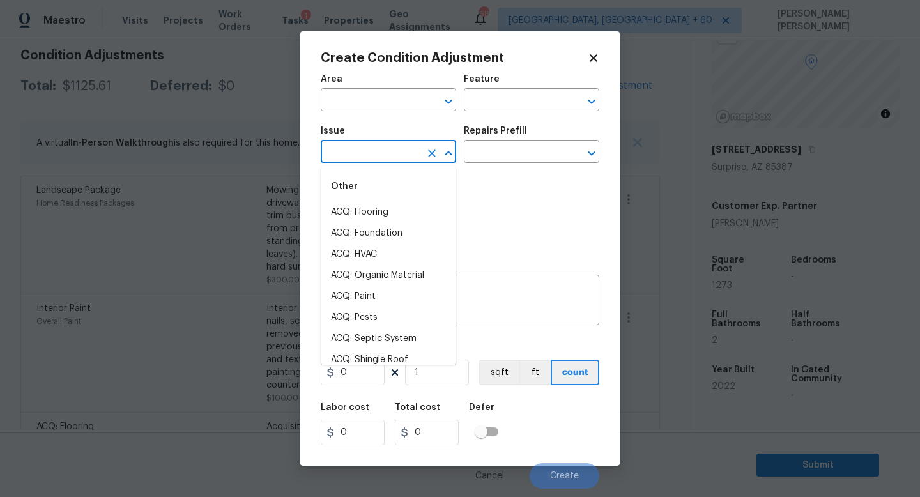
click at [382, 153] on input "text" at bounding box center [371, 153] width 100 height 20
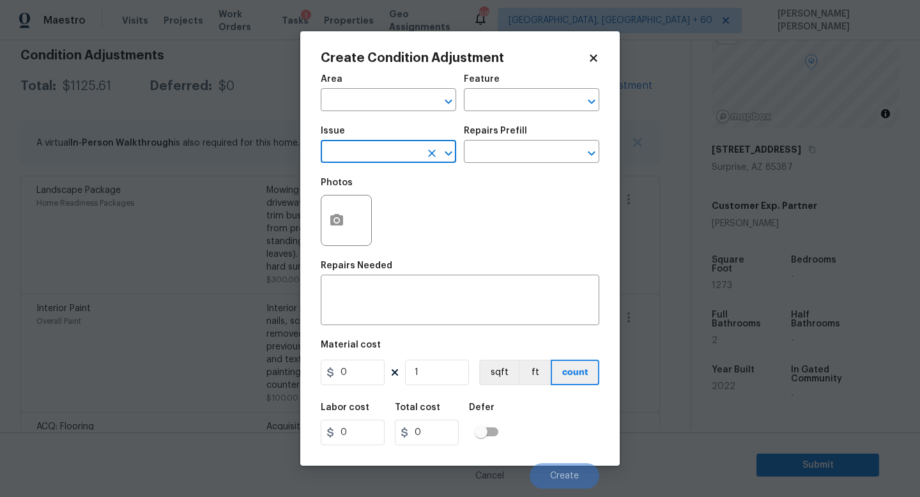
click at [373, 153] on input "text" at bounding box center [371, 153] width 100 height 20
click at [379, 213] on li "Pressure Washing" at bounding box center [388, 212] width 135 height 21
type input "Pressure Washing"
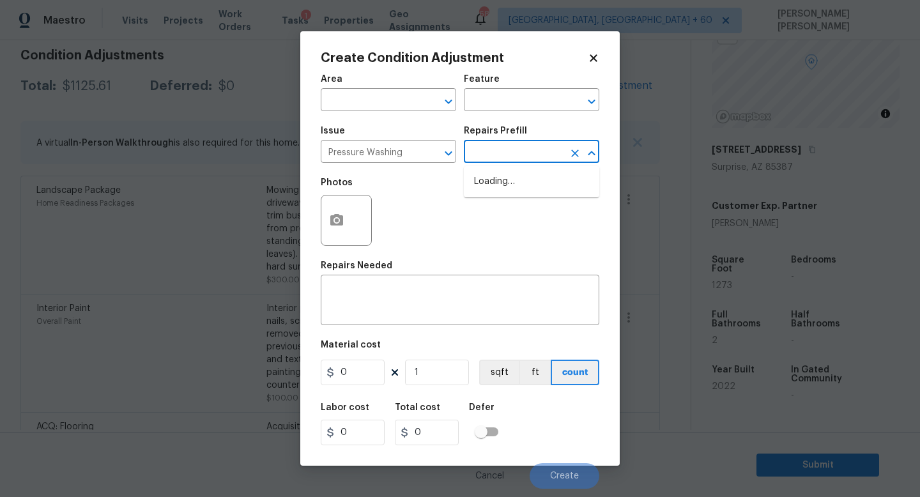
click at [501, 156] on input "text" at bounding box center [514, 153] width 100 height 20
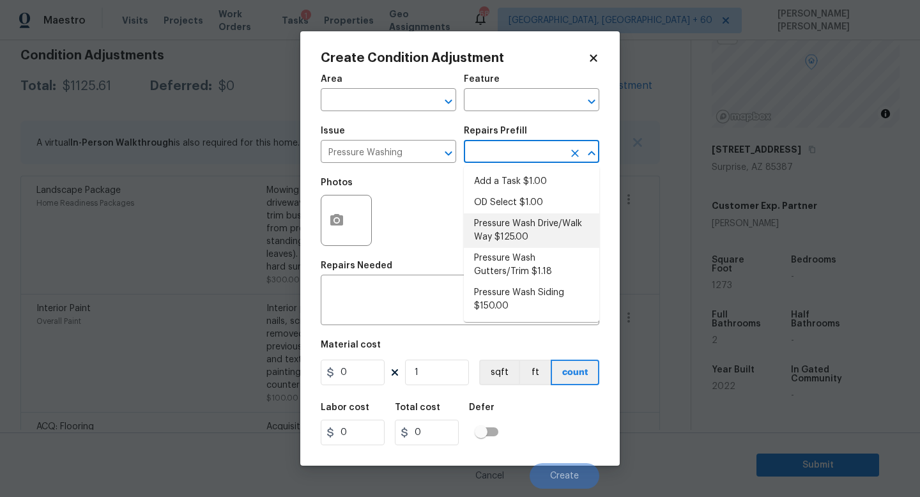
click at [527, 234] on li "Pressure Wash Drive/Walk Way $125.00" at bounding box center [531, 230] width 135 height 34
type input "Siding"
type textarea "Pressure wash the driveways/walkways as directed by the PM. Ensure that all deb…"
type input "125"
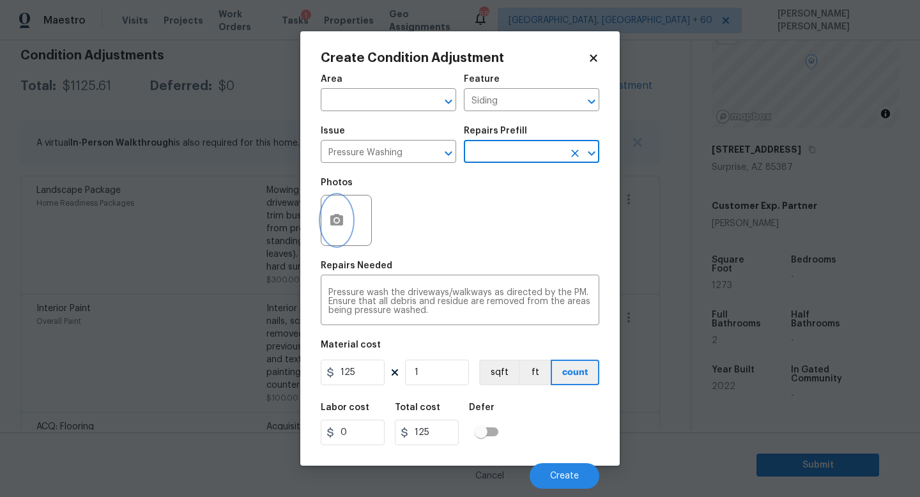
click at [334, 215] on icon "button" at bounding box center [336, 219] width 13 height 11
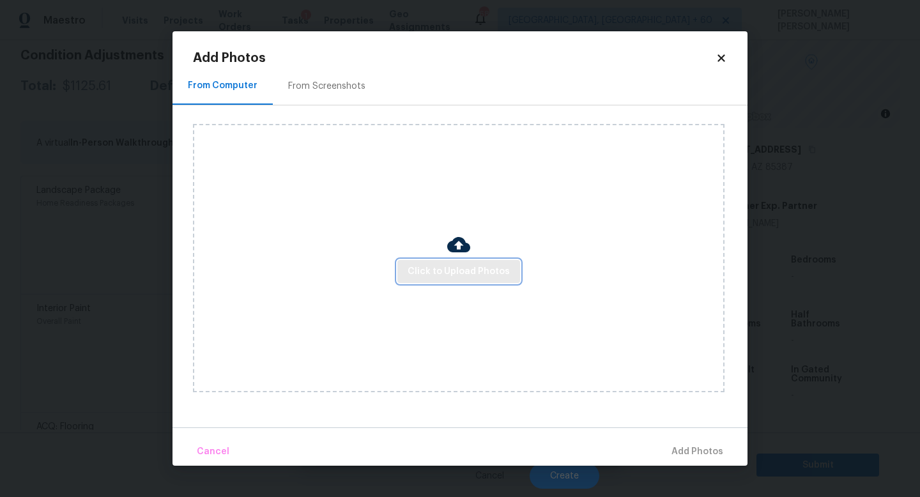
click at [418, 270] on span "Click to Upload Photos" at bounding box center [458, 272] width 102 height 16
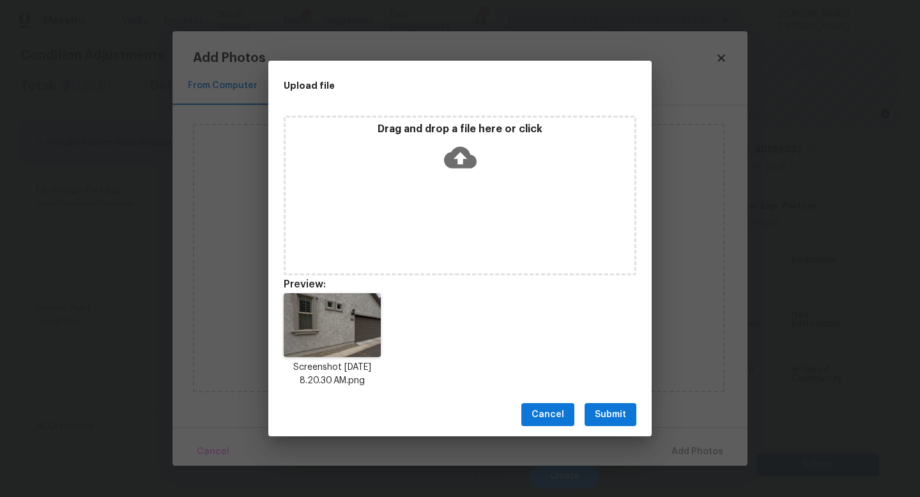
click at [617, 409] on span "Submit" at bounding box center [610, 415] width 31 height 16
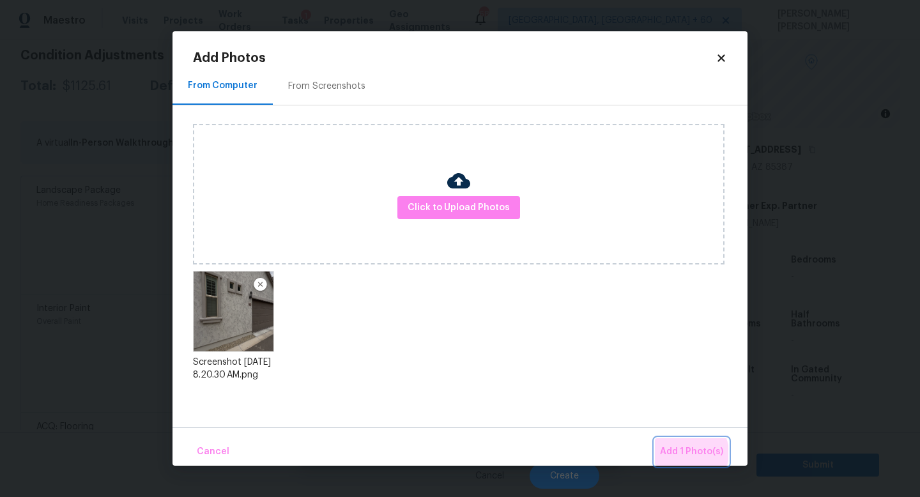
click at [688, 453] on span "Add 1 Photo(s)" at bounding box center [691, 452] width 63 height 16
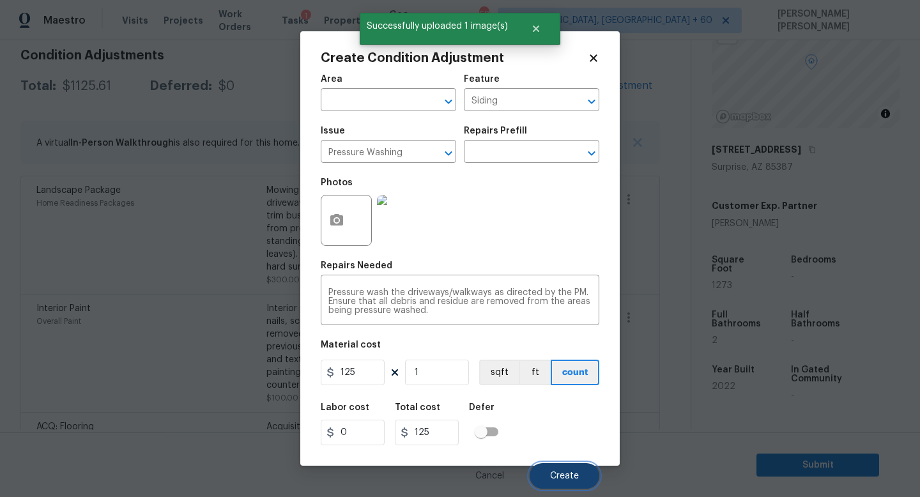
click at [558, 473] on span "Create" at bounding box center [564, 476] width 29 height 10
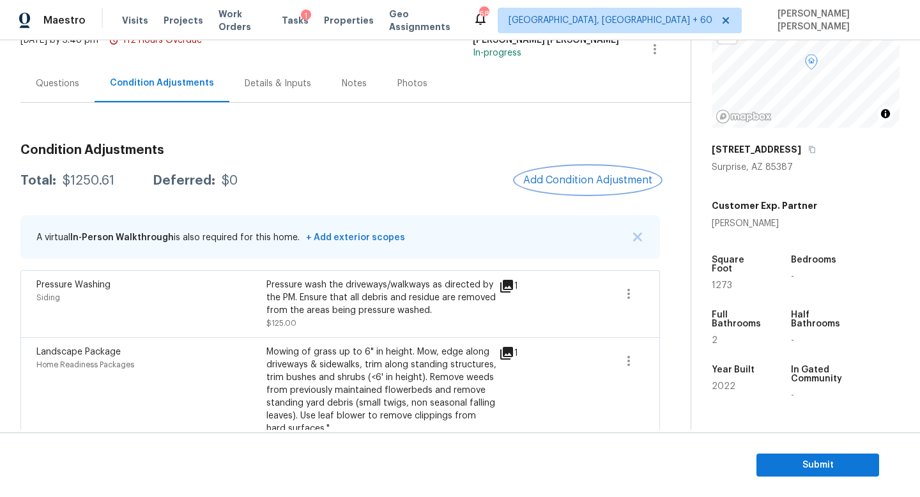
scroll to position [0, 0]
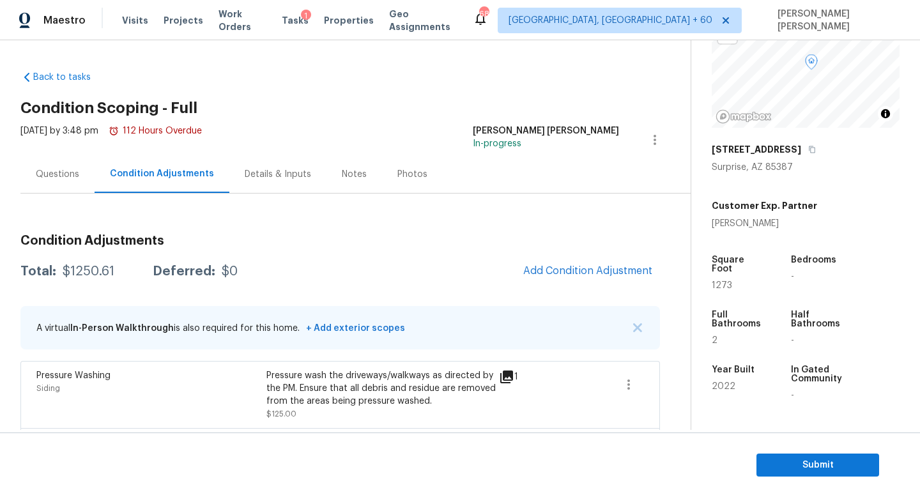
click at [81, 262] on div "Total: $1250.61 Deferred: $0 Add Condition Adjustment" at bounding box center [339, 271] width 639 height 28
copy div "$1250.61"
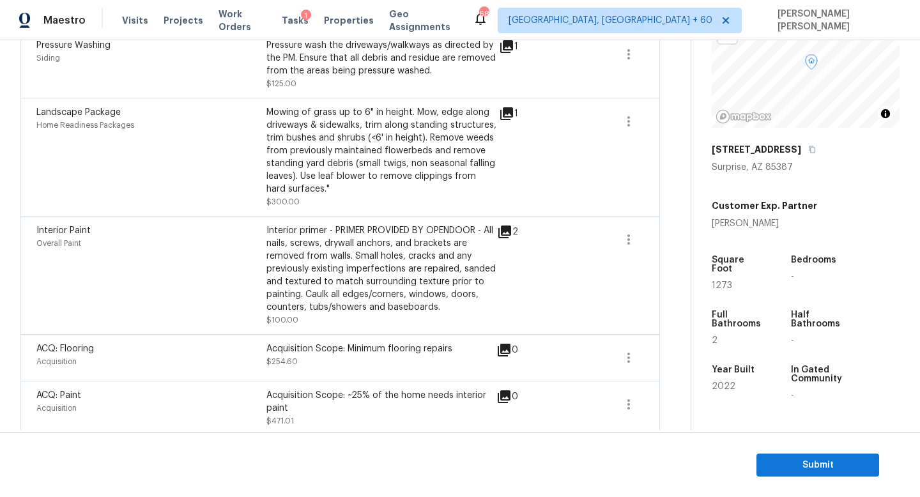
scroll to position [341, 0]
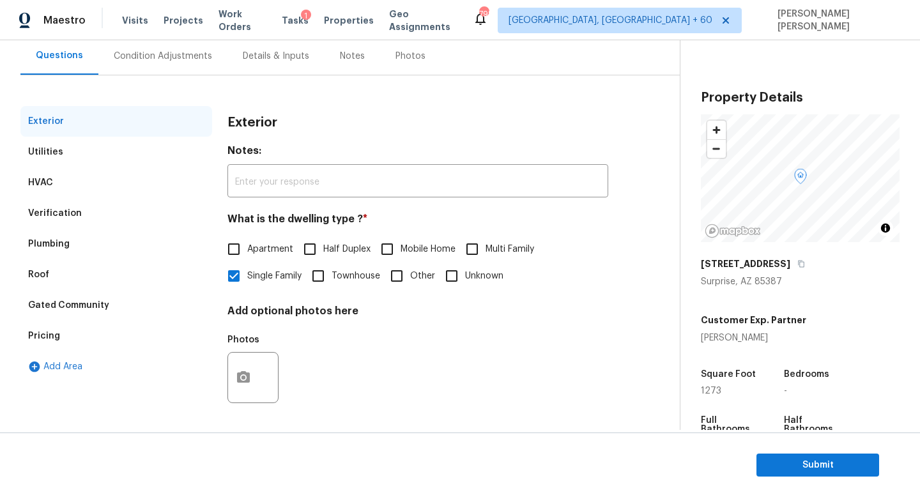
click at [54, 229] on div "Plumbing" at bounding box center [116, 244] width 192 height 31
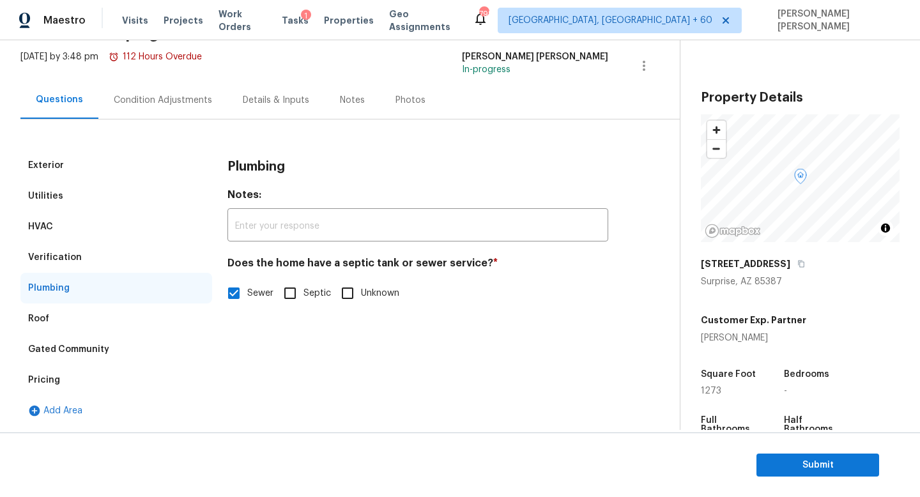
scroll to position [74, 0]
click at [146, 87] on div "Condition Adjustments" at bounding box center [162, 100] width 129 height 38
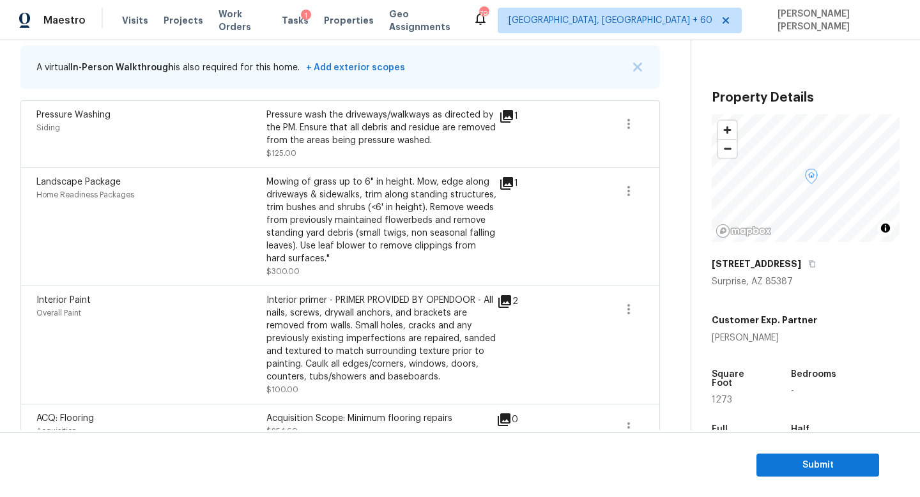
scroll to position [341, 0]
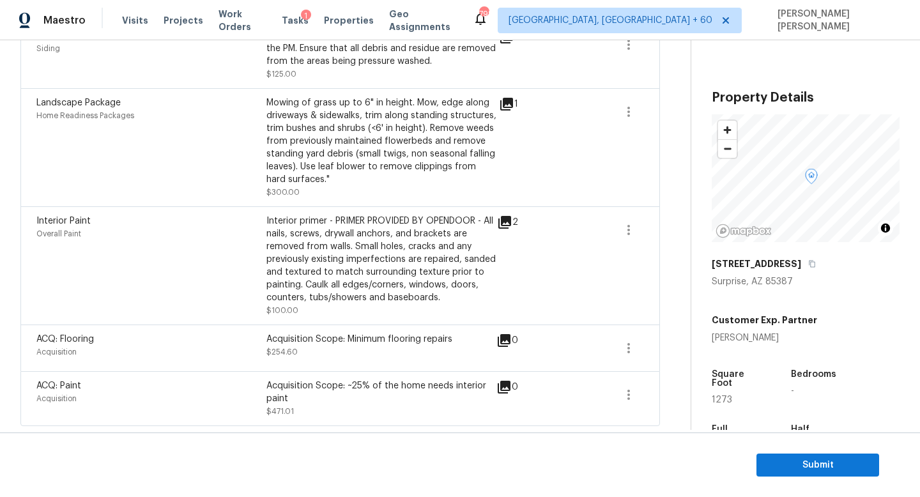
click at [238, 168] on div "Landscape Package Home Readiness Packages" at bounding box center [151, 147] width 230 height 102
click at [835, 464] on span "Submit" at bounding box center [817, 465] width 102 height 16
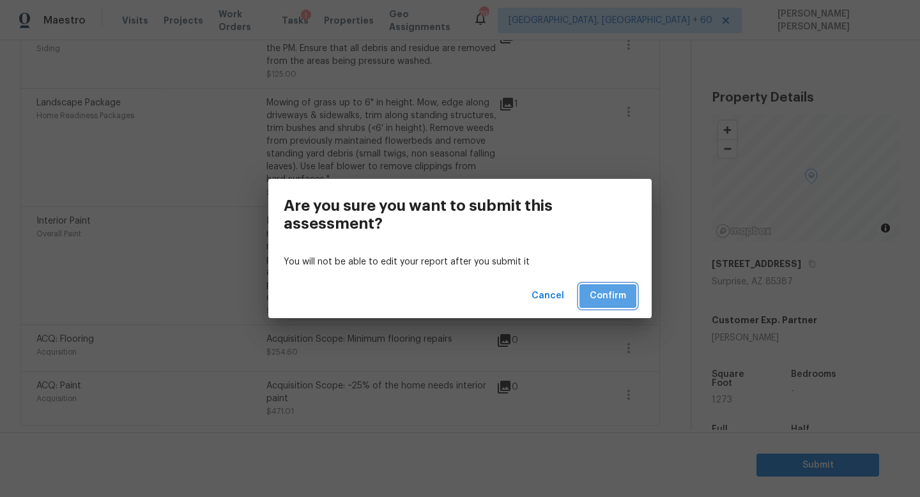
click at [616, 298] on span "Confirm" at bounding box center [607, 296] width 36 height 16
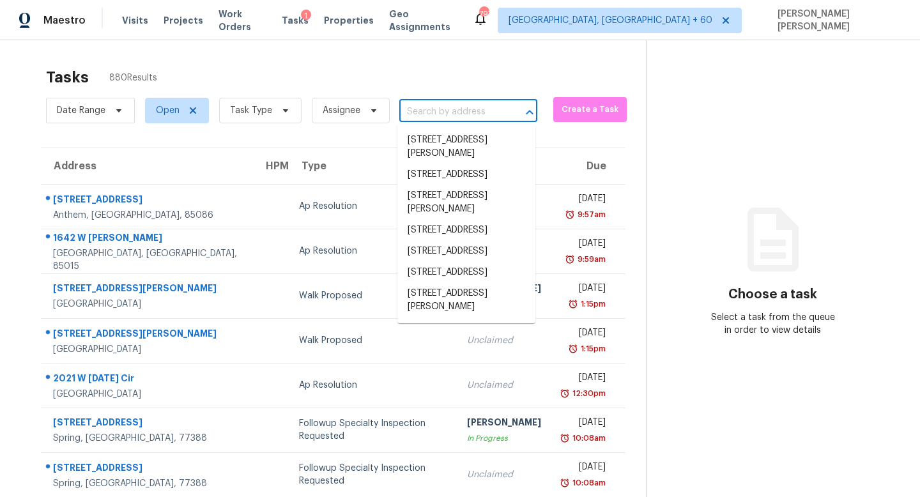
click at [450, 114] on input "text" at bounding box center [450, 112] width 102 height 20
paste input "[STREET_ADDRESS]"
type input "[STREET_ADDRESS]"
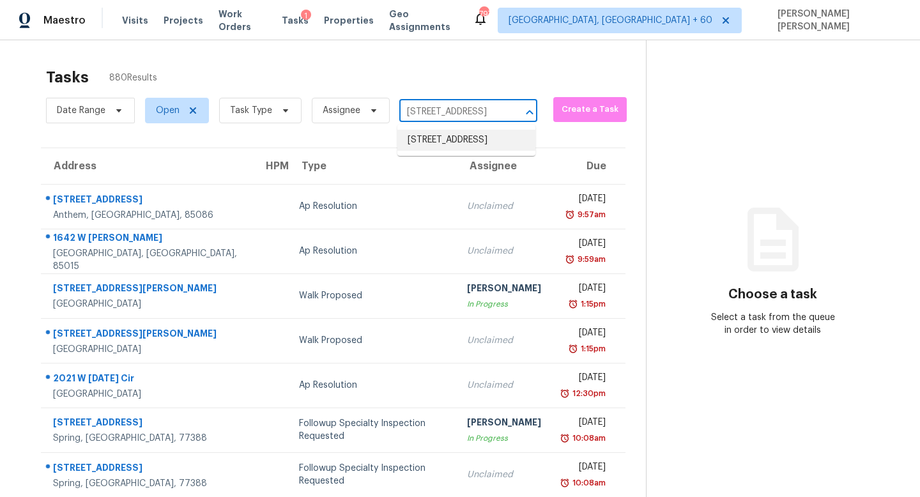
click at [448, 137] on li "[STREET_ADDRESS]" at bounding box center [466, 140] width 138 height 21
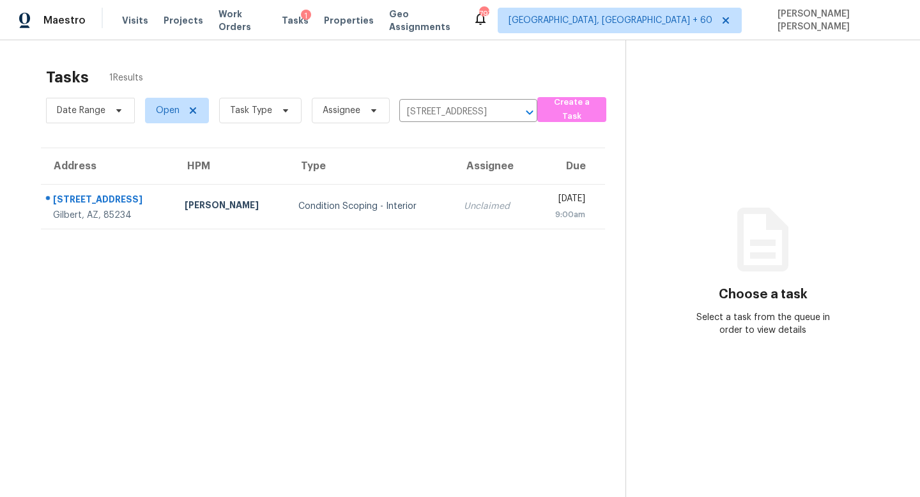
click at [453, 192] on td "Unclaimed" at bounding box center [492, 206] width 79 height 45
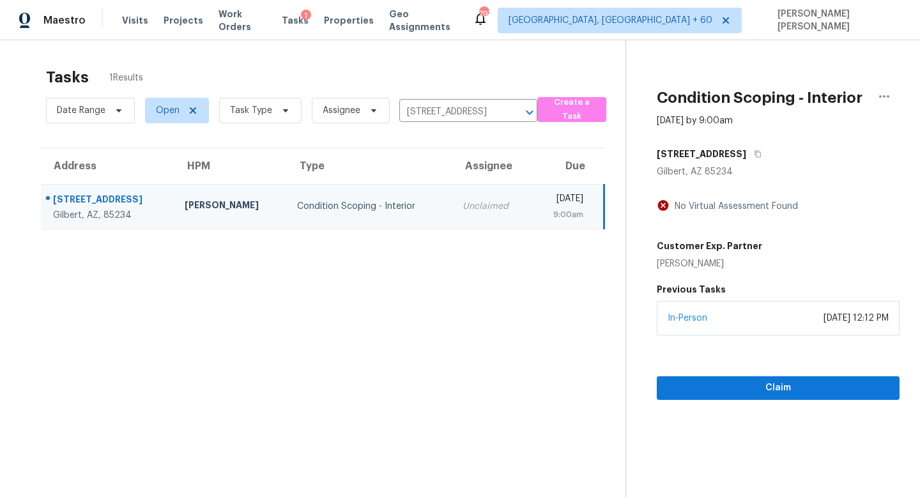
click at [784, 407] on section "Condition Scoping - Interior [DATE] by 9:00am [STREET_ADDRESS] No Virtual Asses…" at bounding box center [762, 288] width 274 height 497
click at [781, 395] on button "Claim" at bounding box center [778, 388] width 243 height 24
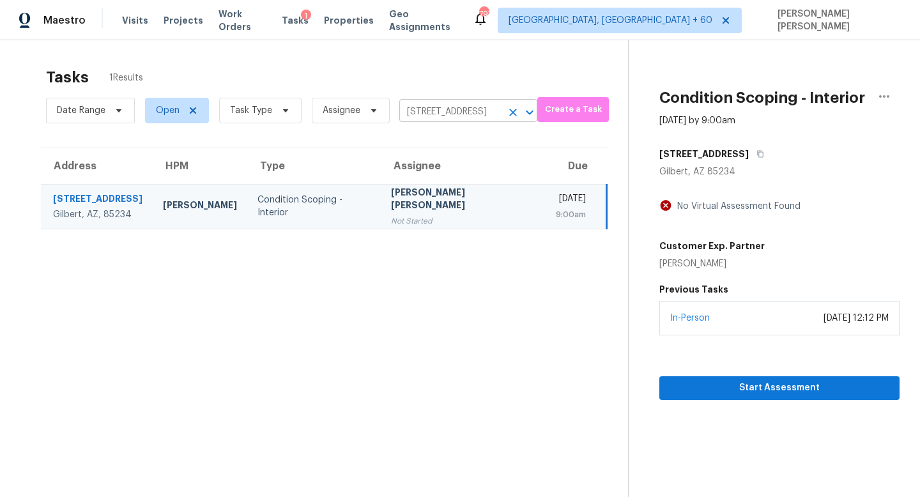
click at [443, 110] on input "[STREET_ADDRESS]" at bounding box center [450, 112] width 102 height 20
paste input "[STREET_ADDRESS]"
type input "[STREET_ADDRESS]"
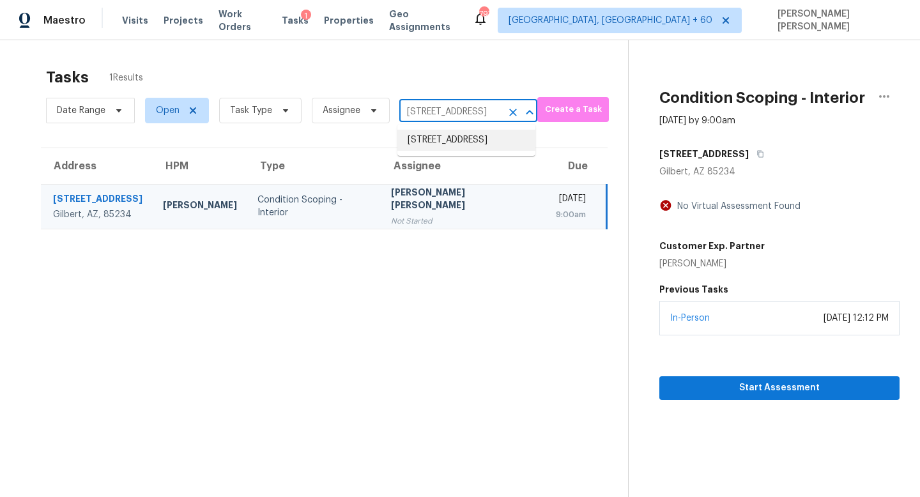
click at [434, 146] on li "[STREET_ADDRESS]" at bounding box center [466, 140] width 138 height 21
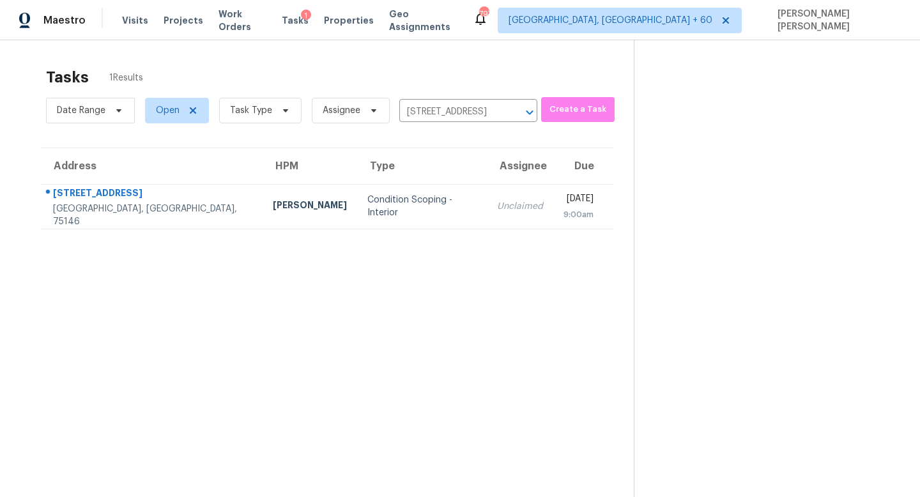
click at [418, 222] on td "Condition Scoping - Interior" at bounding box center [422, 206] width 130 height 45
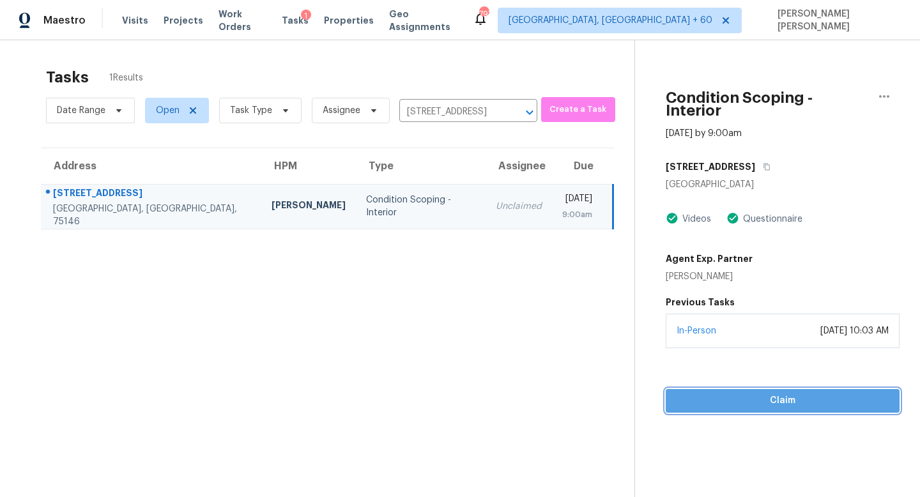
click at [750, 393] on span "Claim" at bounding box center [782, 401] width 213 height 16
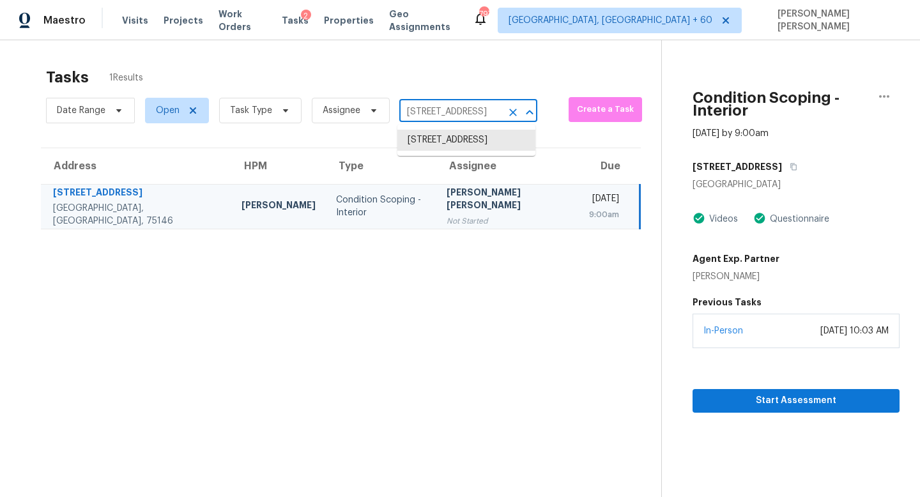
click at [453, 109] on input "[STREET_ADDRESS]" at bounding box center [450, 112] width 102 height 20
paste input "[STREET_ADDRESS]"
type input "[STREET_ADDRESS]"
click at [460, 144] on li "[STREET_ADDRESS]" at bounding box center [466, 140] width 138 height 21
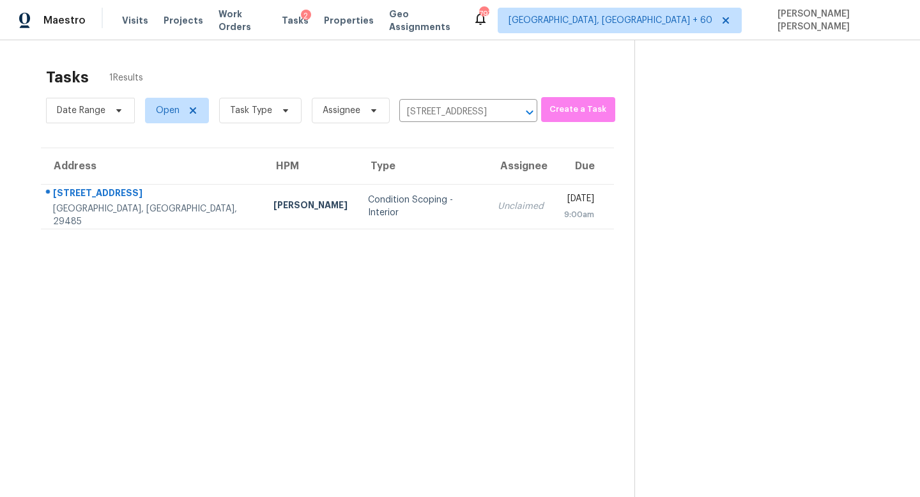
click at [497, 205] on div "Unclaimed" at bounding box center [520, 206] width 46 height 13
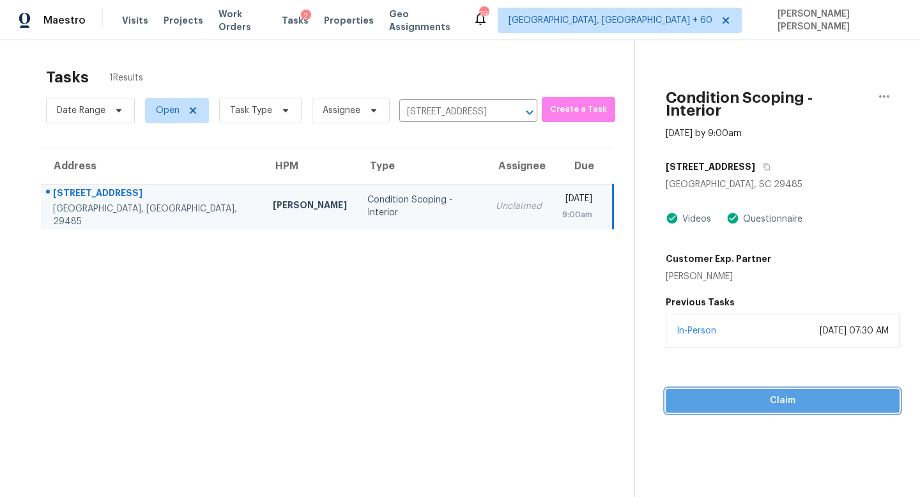
click at [700, 393] on span "Claim" at bounding box center [782, 401] width 213 height 16
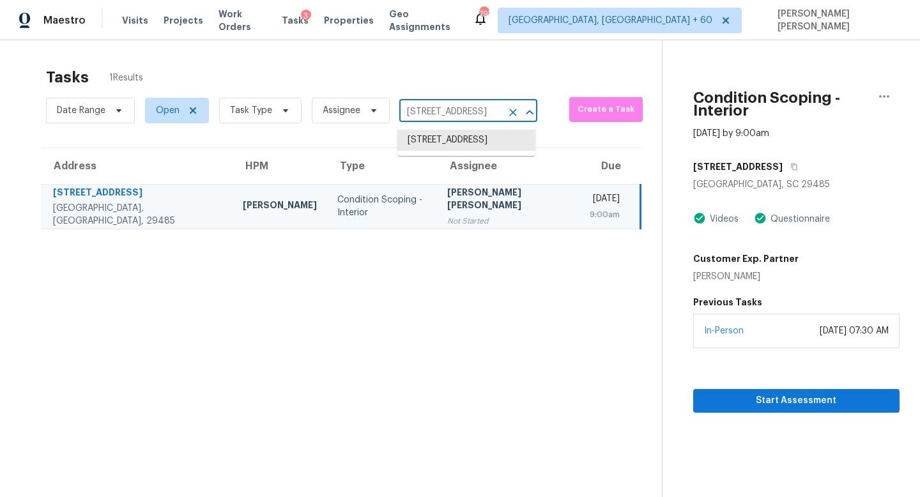
click at [443, 112] on input "[STREET_ADDRESS]" at bounding box center [450, 112] width 102 height 20
paste input "3475 S 184th Ave Goodyear AZ 85338"
type input "13475 S 184th Ave Goodyear AZ 85338"
click at [448, 140] on li "13475 S 184th Ave, Goodyear, AZ 85338" at bounding box center [466, 140] width 138 height 21
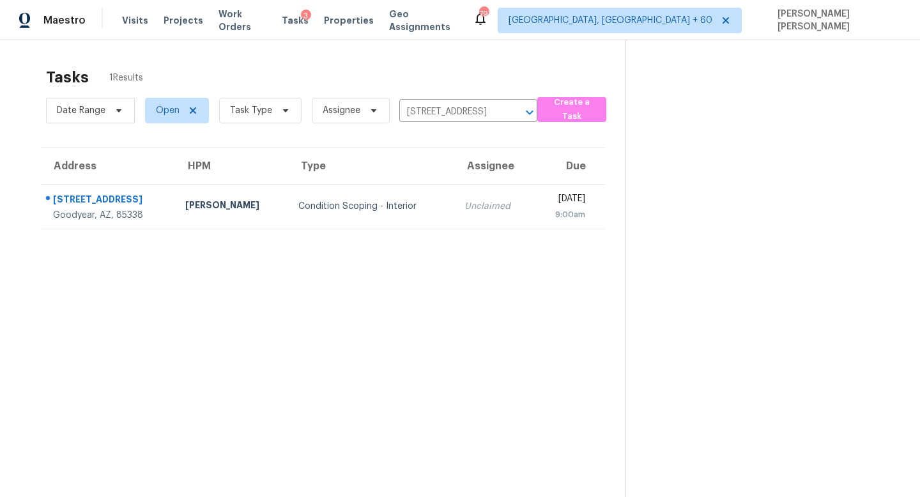
click at [454, 196] on td "Unclaimed" at bounding box center [493, 206] width 79 height 45
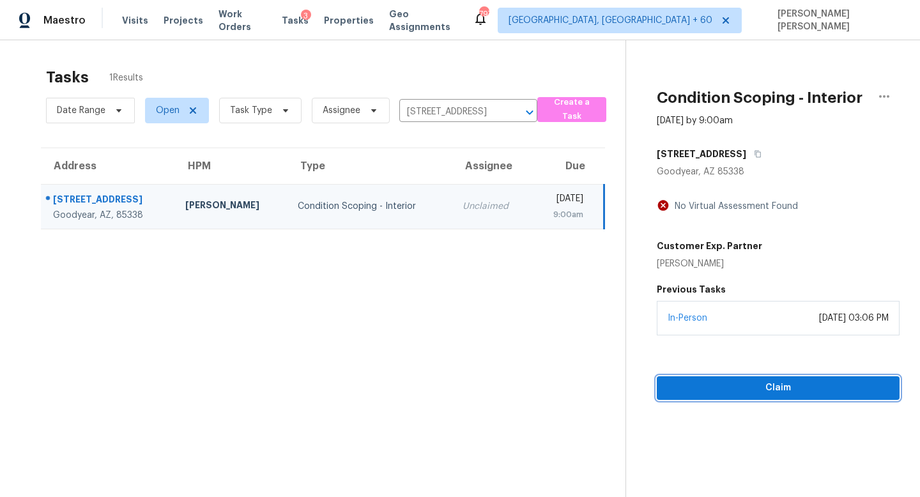
click at [715, 392] on span "Claim" at bounding box center [778, 388] width 222 height 16
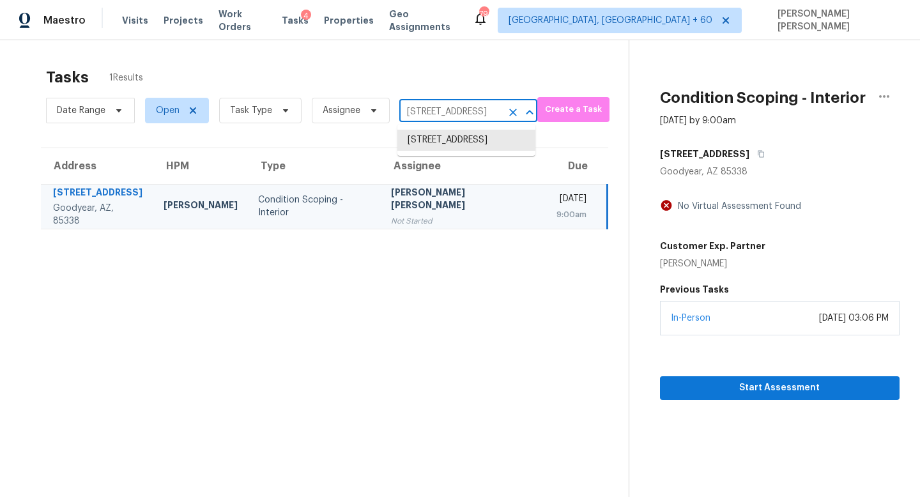
click at [433, 107] on input "13475 S 184th Ave, Goodyear, AZ 85338" at bounding box center [450, 112] width 102 height 20
paste input "2836 Unclmorse Ave Akron OH 44314"
type input "2836 Unclmorse Ave Akron OH 44314"
click at [473, 144] on li "2836 Unclmorse Ave, Akron, OH 44314" at bounding box center [466, 140] width 138 height 21
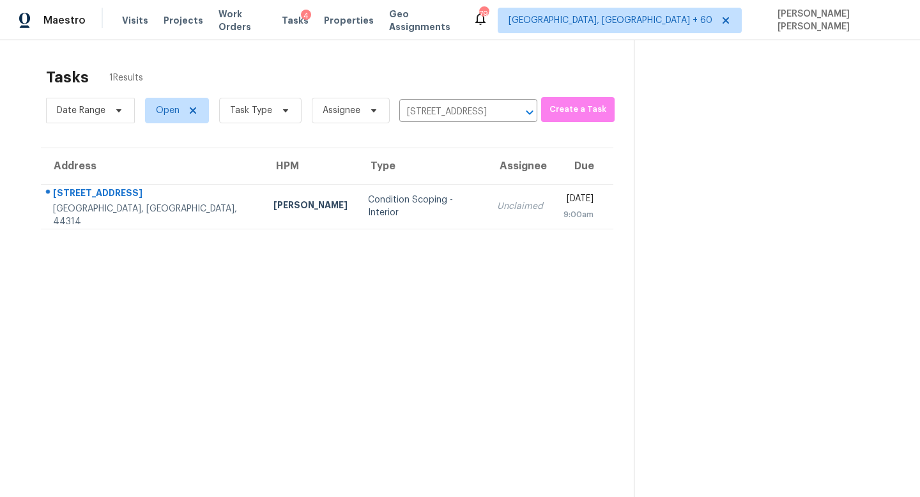
click at [375, 232] on section "Tasks 1 Results Date Range Open Task Type Assignee 2836 Unclmorse Ave, Akron, O…" at bounding box center [326, 299] width 613 height 476
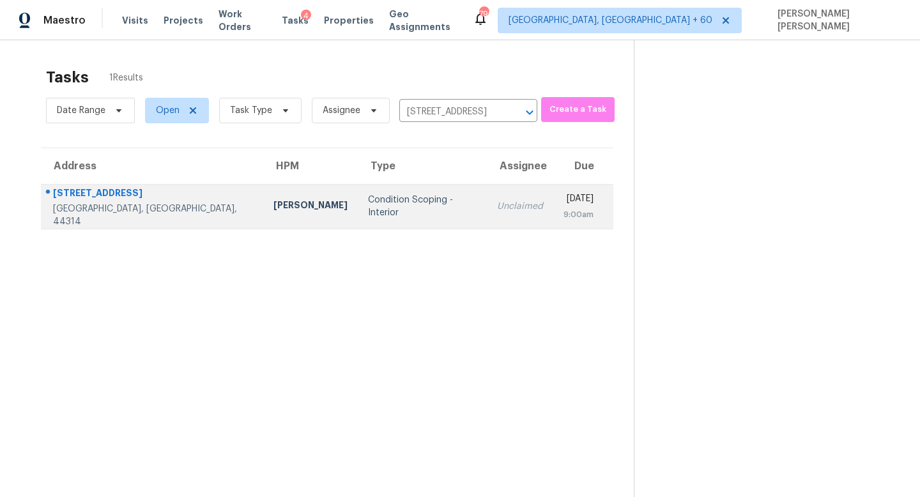
click at [390, 203] on div "Condition Scoping - Interior" at bounding box center [422, 207] width 109 height 26
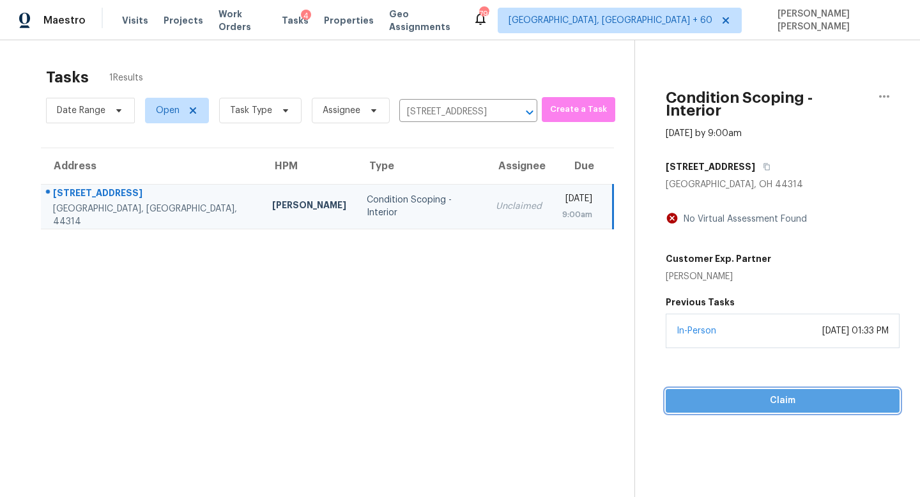
click at [720, 393] on span "Claim" at bounding box center [782, 401] width 213 height 16
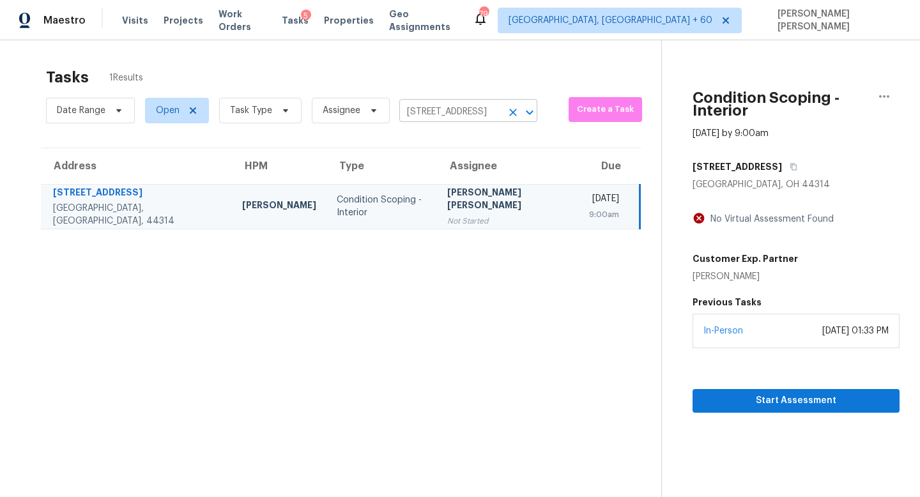
click at [435, 109] on input "2836 Unclmorse Ave, Akron, OH 44314" at bounding box center [450, 112] width 102 height 20
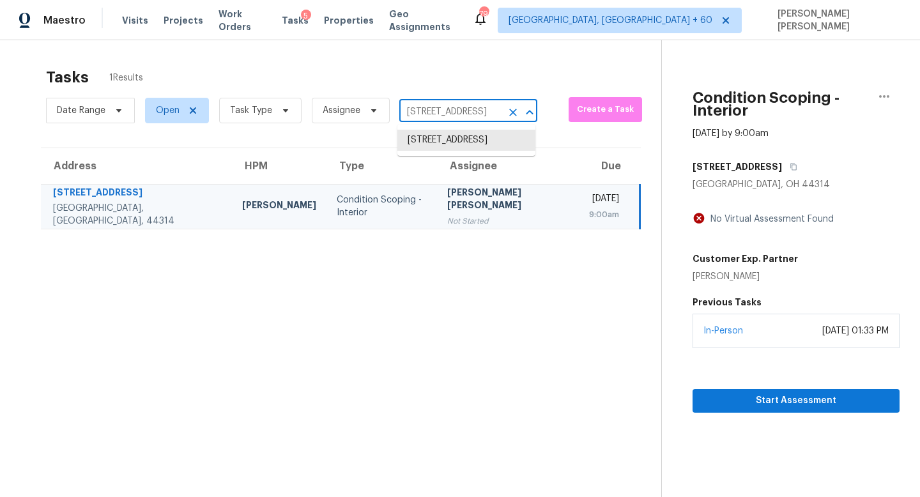
paste input "329 Oxford Rd Ball Ground GA 30107"
type input "329 Oxford Rd Ball Ground GA 30107"
click at [466, 143] on li "329 Oxford Rd, Ball Ground, GA 30107" at bounding box center [466, 140] width 138 height 21
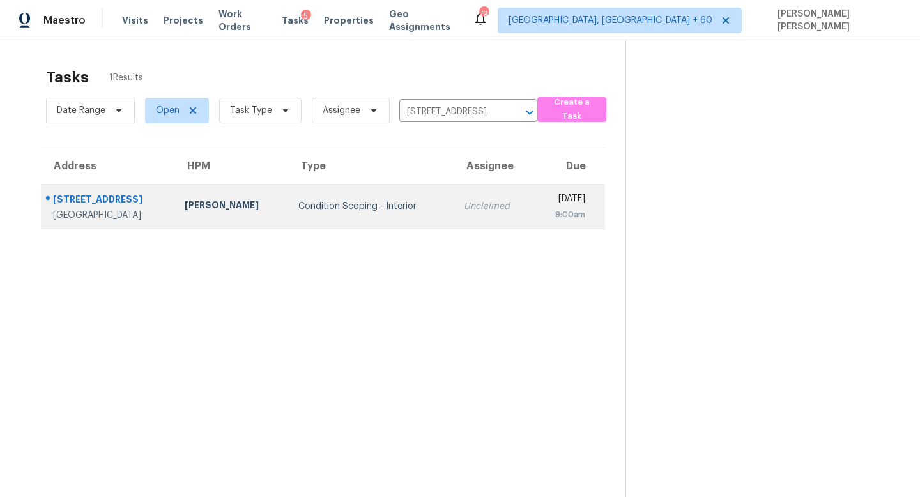
click at [464, 211] on div "Unclaimed" at bounding box center [493, 206] width 59 height 13
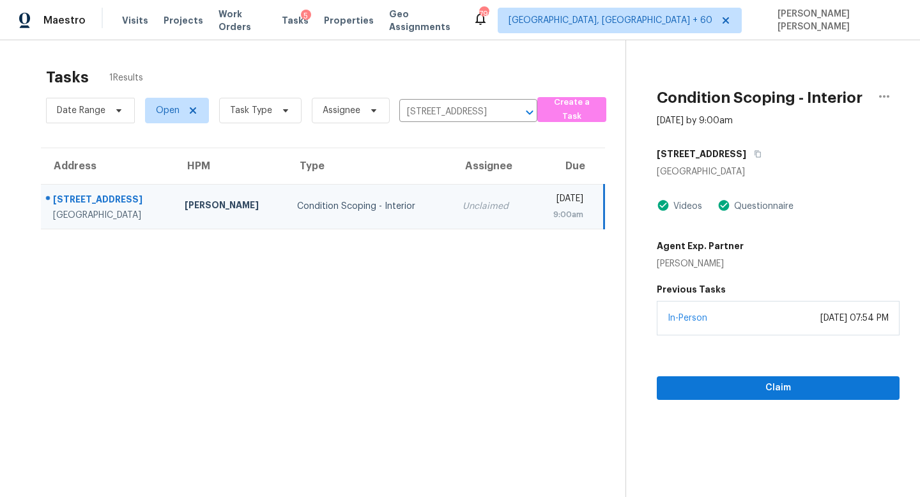
drag, startPoint x: 701, startPoint y: 316, endPoint x: 704, endPoint y: 326, distance: 10.5
click at [704, 326] on div "In-Person August 26, 2025 at 07:54 PM" at bounding box center [778, 318] width 243 height 34
click at [703, 386] on span "Claim" at bounding box center [778, 388] width 222 height 16
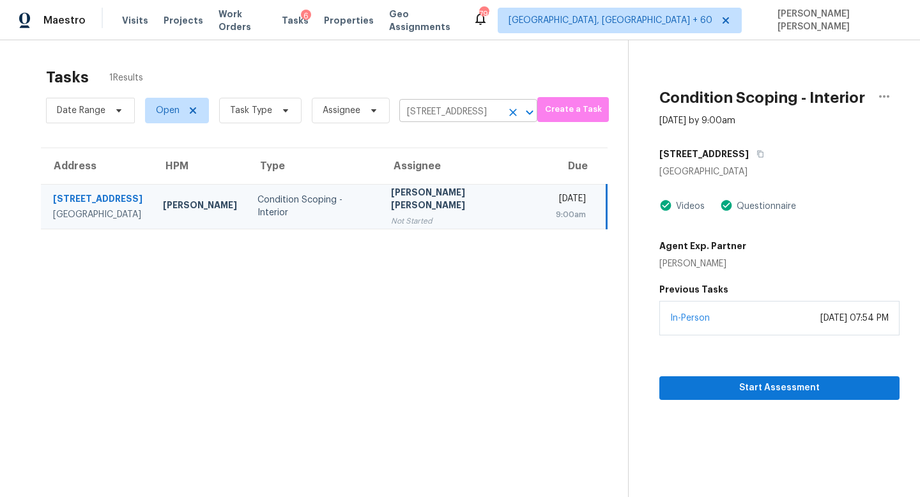
click at [451, 108] on input "329 Oxford Rd, Ball Ground, GA 30107" at bounding box center [450, 112] width 102 height 20
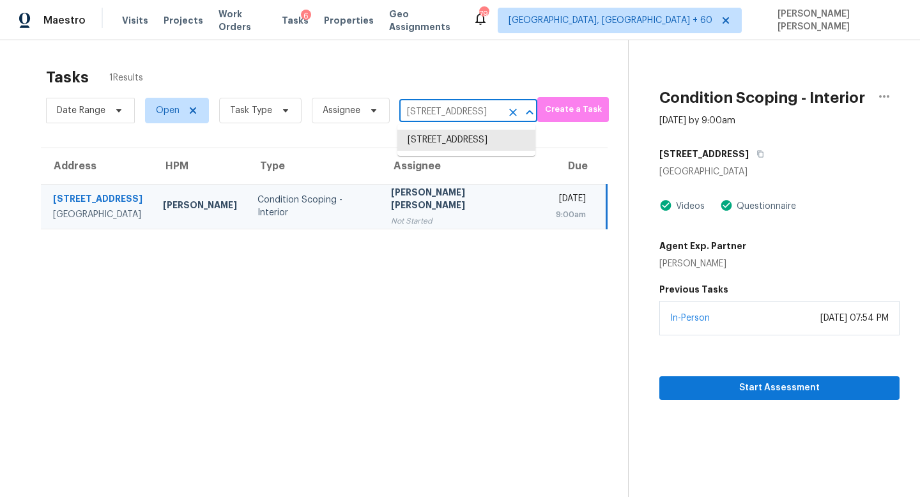
paste input "507 Carl St Gastonia NC 28054"
type input "507 Carl St Gastonia NC 28054"
click at [439, 148] on li "507 Carl St, Gastonia, NC 28054" at bounding box center [466, 147] width 138 height 34
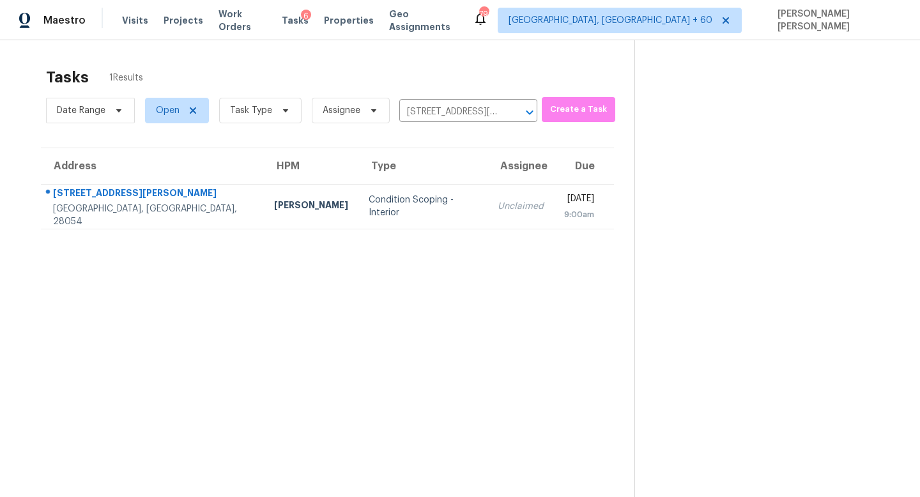
click at [487, 220] on td "Unclaimed" at bounding box center [520, 206] width 66 height 45
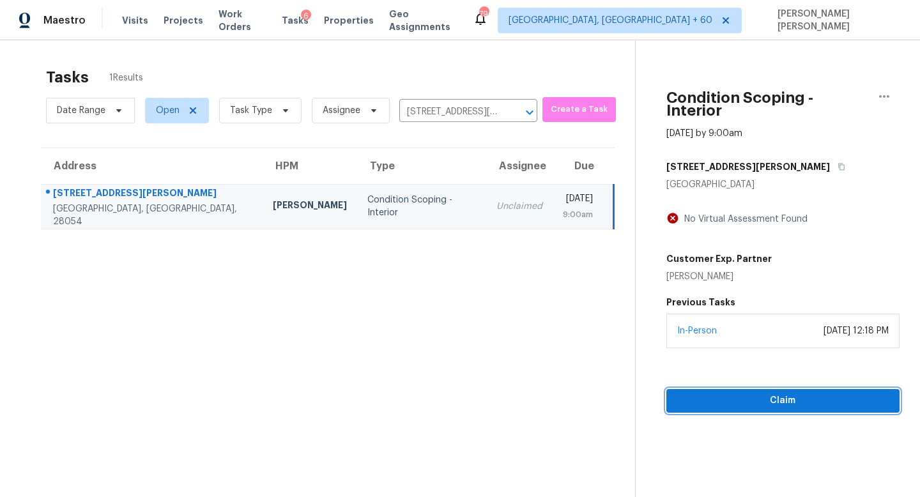
click at [720, 393] on span "Claim" at bounding box center [782, 401] width 213 height 16
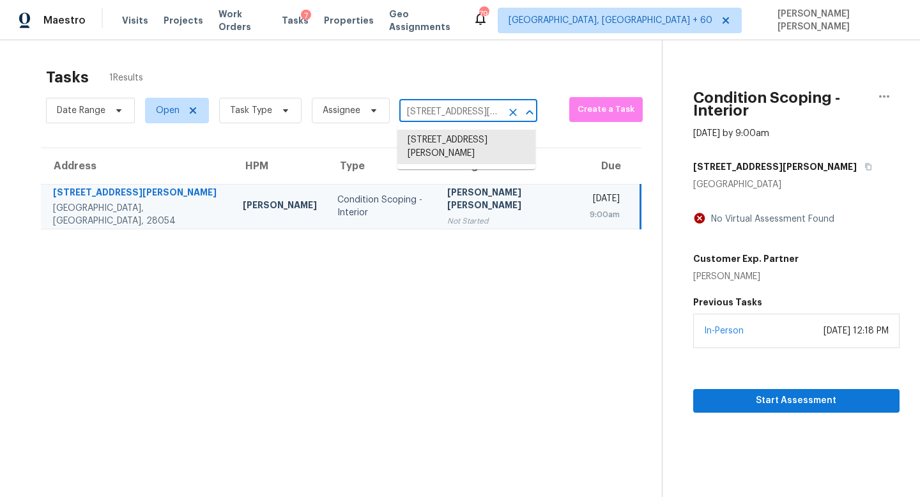
click at [439, 111] on input "507 Carl St, Gastonia, NC 28054" at bounding box center [450, 112] width 102 height 20
paste input "434 Twilight Ln Saint Augustine FL 32095"
type input "434 Twilight Ln Saint Augustine FL 32095"
click at [458, 140] on li "434 Twilight Ln, Saint Augustine, FL 32095" at bounding box center [466, 160] width 138 height 61
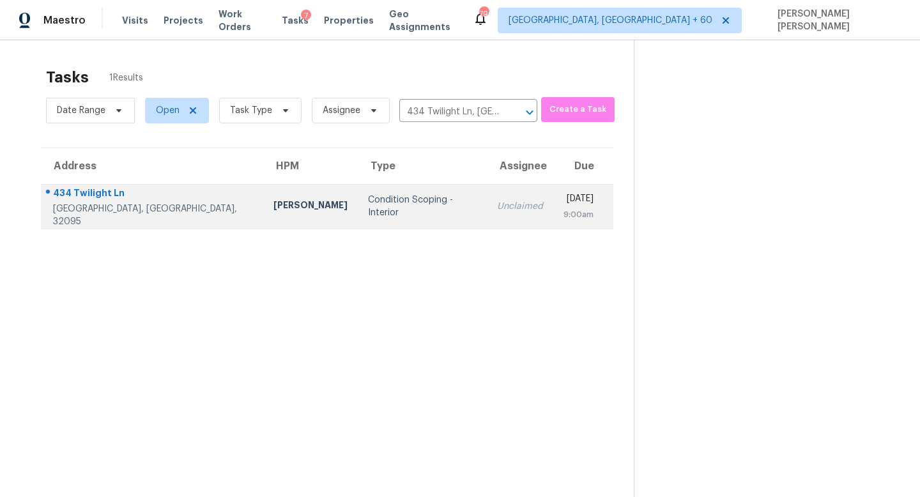
click at [487, 205] on td "Unclaimed" at bounding box center [520, 206] width 66 height 45
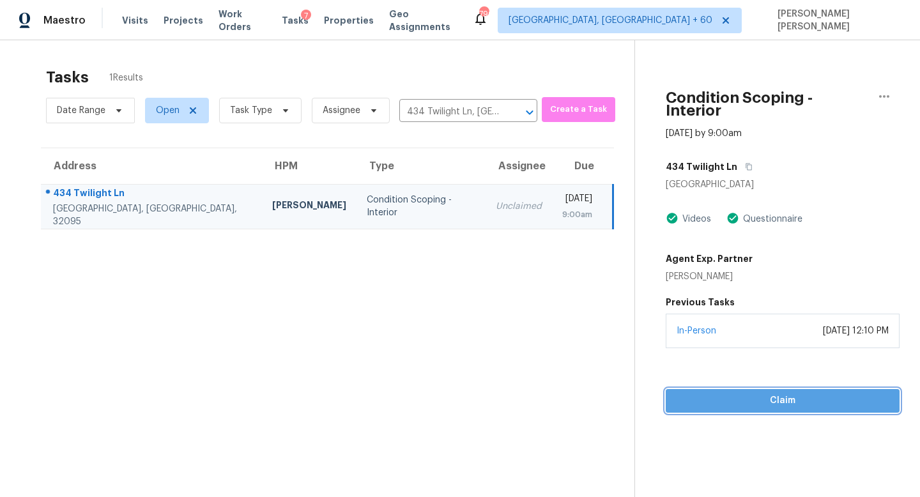
click at [683, 389] on button "Claim" at bounding box center [782, 401] width 234 height 24
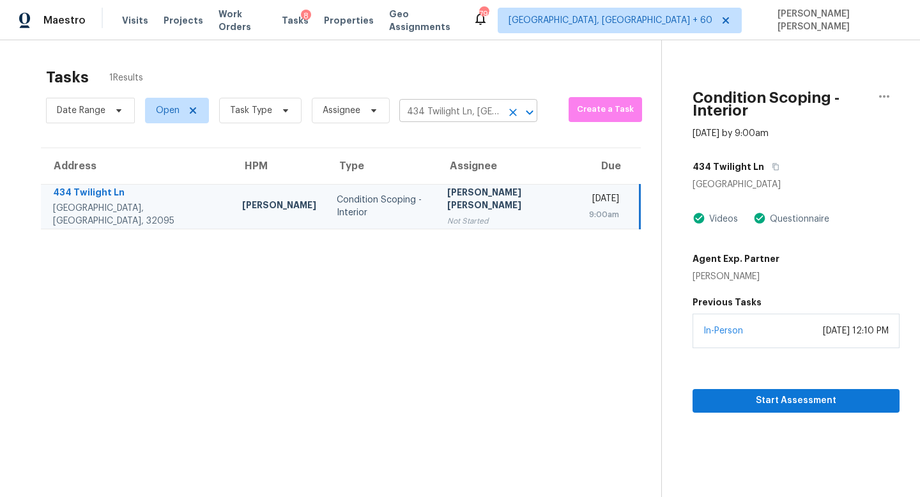
click at [441, 103] on input "434 Twilight Ln, Saint Augustine, FL 32095" at bounding box center [450, 112] width 102 height 20
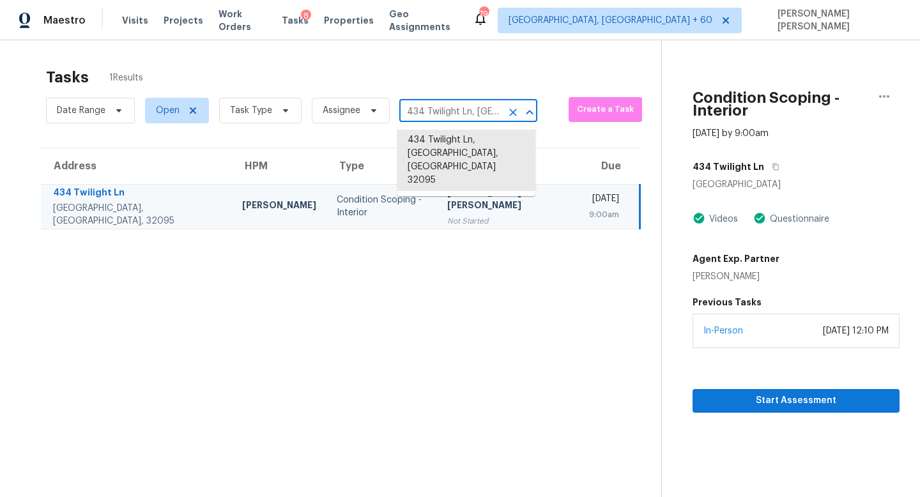
paste input "1420 NW 52nd Ave Lauderhill FL 33313"
type input "1420 NW 52nd Ave Lauderhill FL 33313"
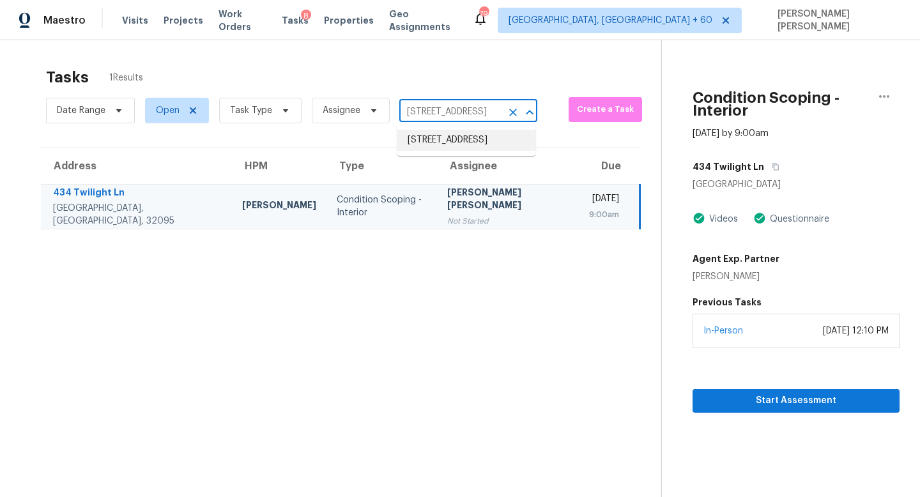
click at [462, 142] on li "1420 NW 52nd Ave, Lauderhill, FL 33313" at bounding box center [466, 140] width 138 height 21
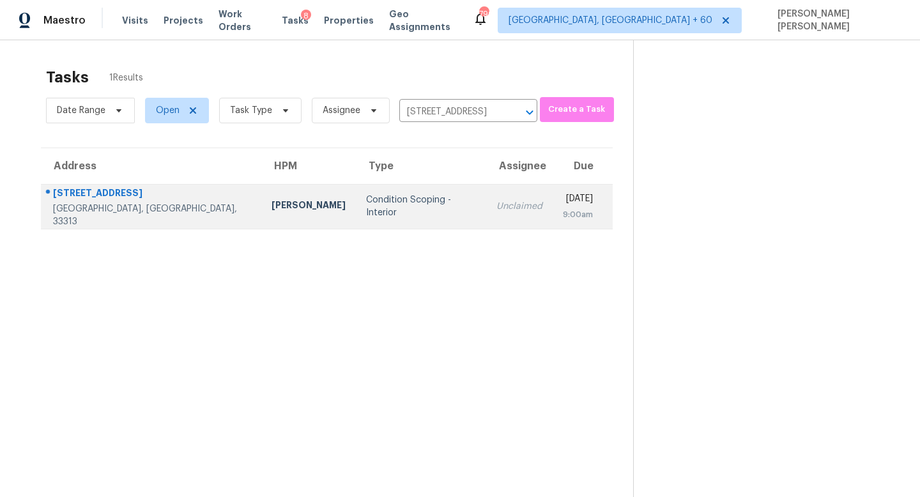
click at [486, 222] on td "Unclaimed" at bounding box center [519, 206] width 66 height 45
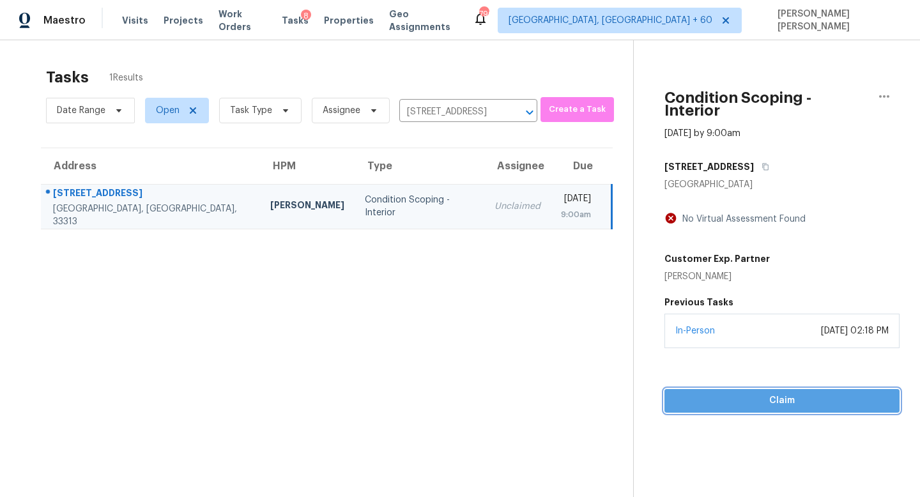
click at [699, 393] on span "Claim" at bounding box center [781, 401] width 215 height 16
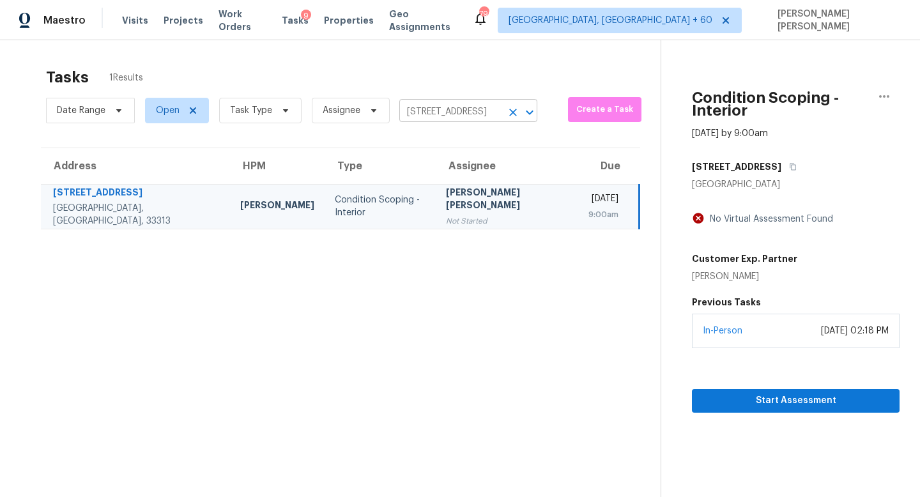
click at [469, 114] on input "1420 NW 52nd Ave, Lauderhill, FL 33313" at bounding box center [450, 112] width 102 height 20
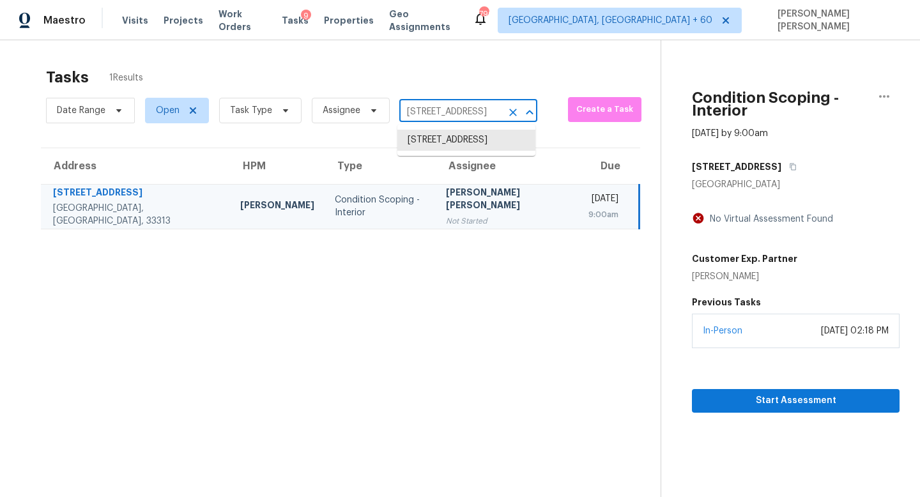
paste input "21517 N 120th Ave Sun City AZ 8537"
type input "21517 N 120th Ave Sun City AZ 85373"
click at [451, 151] on li "21517 N 120th Ave, Sun City, AZ 85373" at bounding box center [466, 140] width 138 height 21
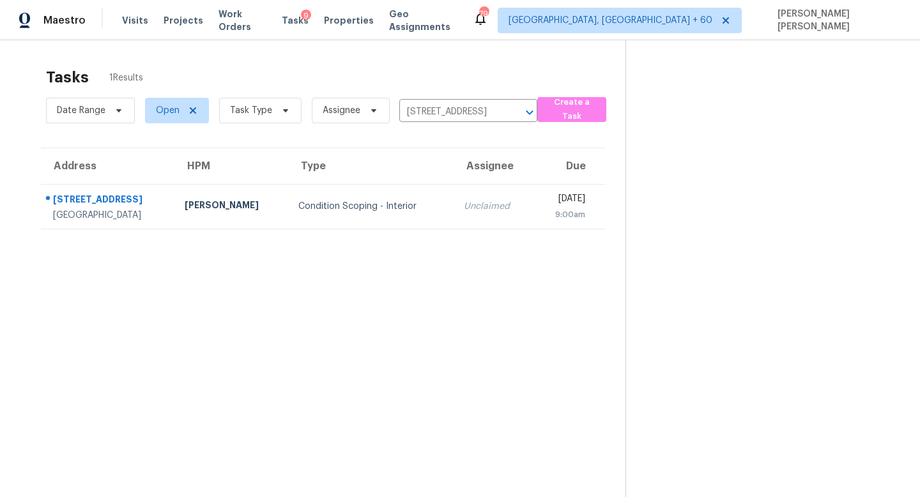
click at [453, 197] on td "Unclaimed" at bounding box center [492, 206] width 79 height 45
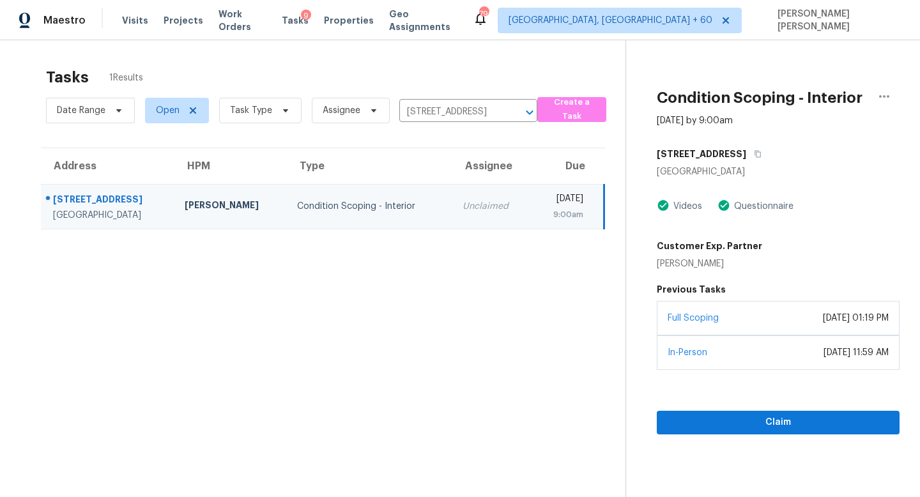
click at [713, 404] on div "Claim" at bounding box center [778, 402] width 243 height 65
click at [698, 421] on span "Claim" at bounding box center [778, 422] width 222 height 16
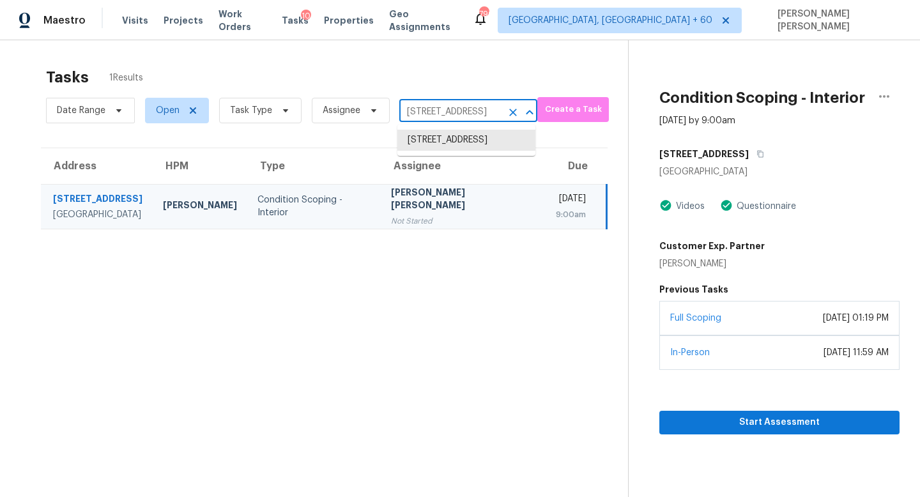
click at [447, 113] on input "21517 N 120th Ave, Sun City, AZ 85373" at bounding box center [450, 112] width 102 height 20
paste input "98 Beatrice St Dallas GA 30157"
type input "98 Beatrice St Dallas GA 30157"
click at [468, 142] on li "98 Beatrice St, Dallas, GA 30157" at bounding box center [466, 147] width 138 height 34
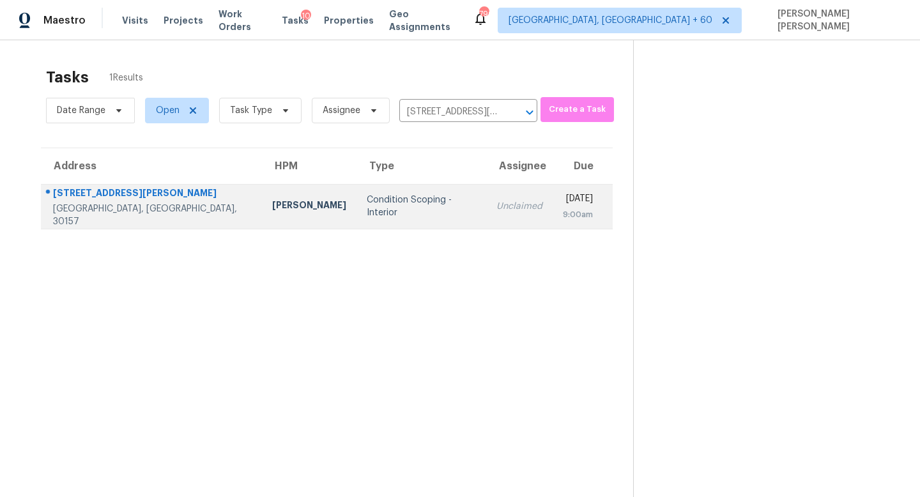
click at [496, 210] on div "Unclaimed" at bounding box center [519, 206] width 46 height 13
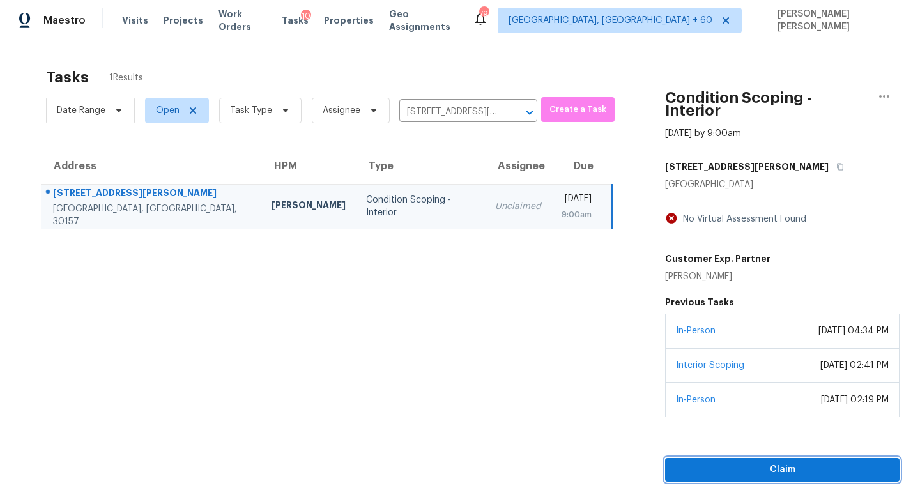
click at [718, 462] on span "Claim" at bounding box center [782, 470] width 214 height 16
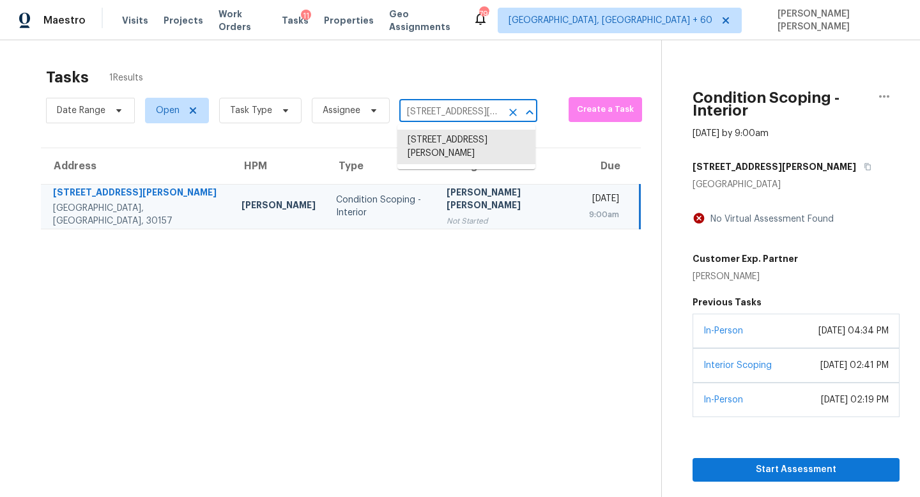
click at [456, 105] on input "98 Beatrice St, Dallas, GA 30157" at bounding box center [450, 112] width 102 height 20
paste input "7135 Havenridge Way McDonough GA 30253"
type input "7135 Havenridge Way McDonough GA 30253"
click at [469, 140] on li "7135 Havenridge Way, McDonough, GA 30253" at bounding box center [466, 147] width 138 height 34
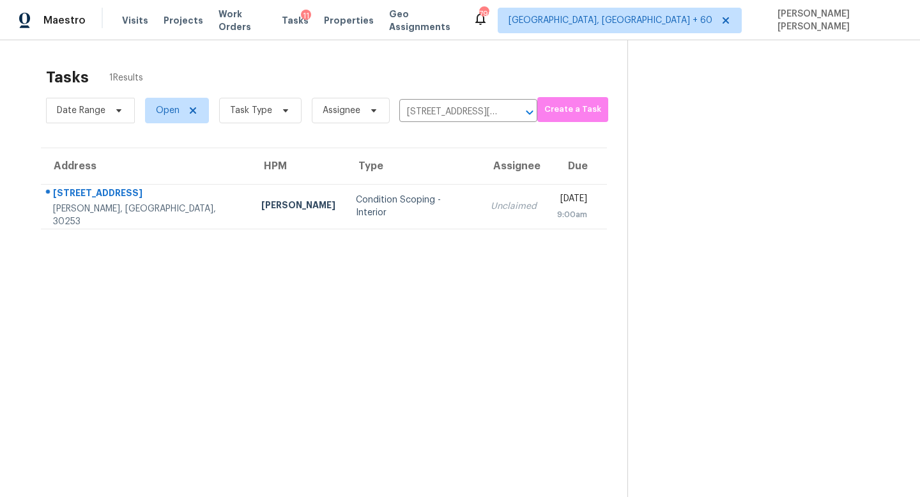
click at [410, 213] on td "Condition Scoping - Interior" at bounding box center [413, 206] width 135 height 45
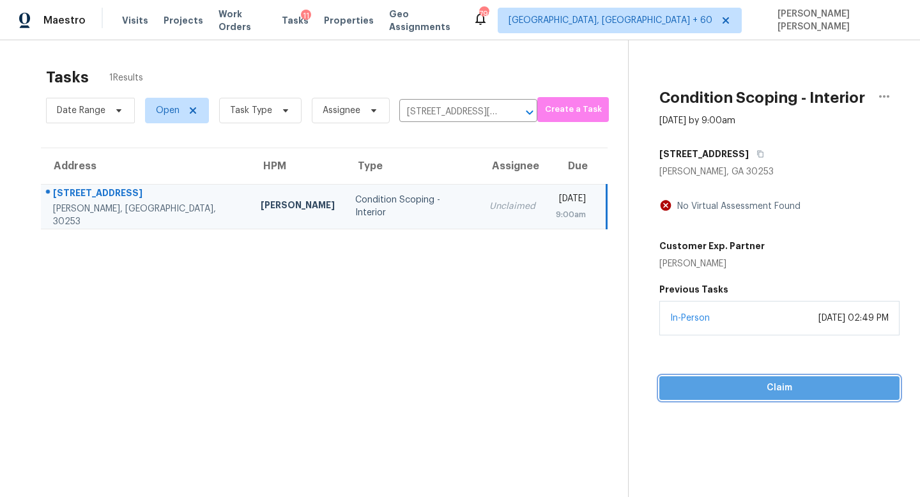
click at [702, 394] on span "Claim" at bounding box center [779, 388] width 220 height 16
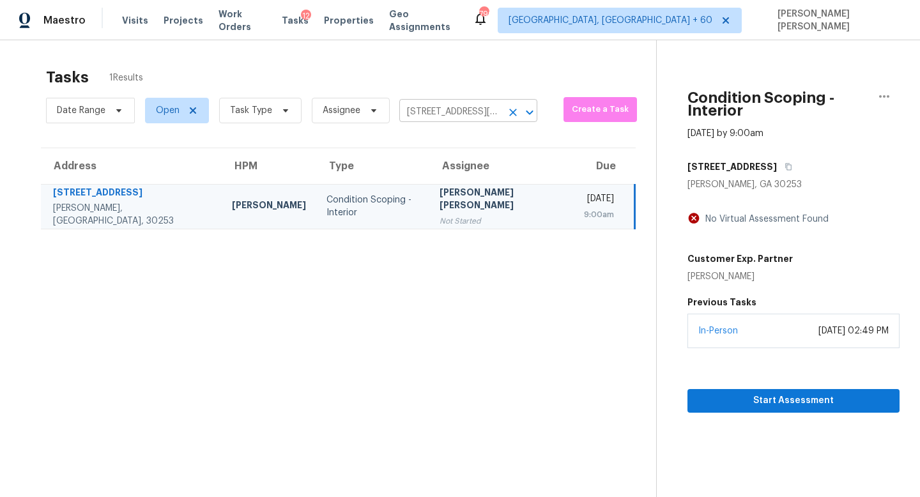
click at [449, 118] on input "7135 Havenridge Way, McDonough, GA 30253" at bounding box center [450, 112] width 102 height 20
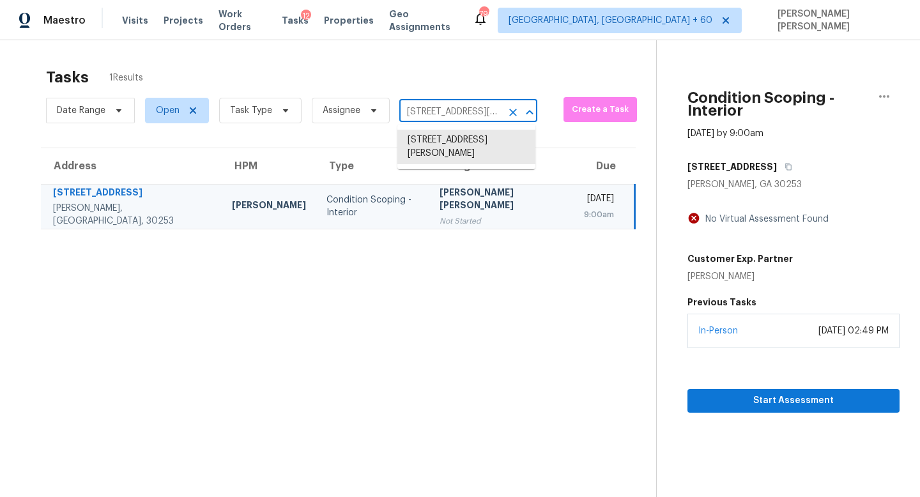
paste input "106 Carlton Ct Spartanburg SC 29302"
type input "106 Carlton Ct Spartanburg SC 29302"
click at [456, 141] on li "106 Carlton Ct, Spartanburg, SC 29302" at bounding box center [466, 140] width 138 height 21
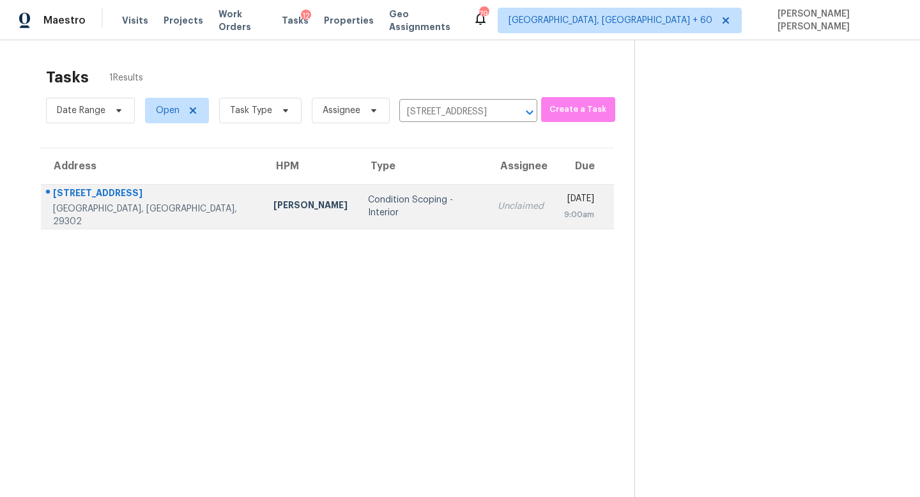
click at [487, 218] on td "Unclaimed" at bounding box center [520, 206] width 66 height 45
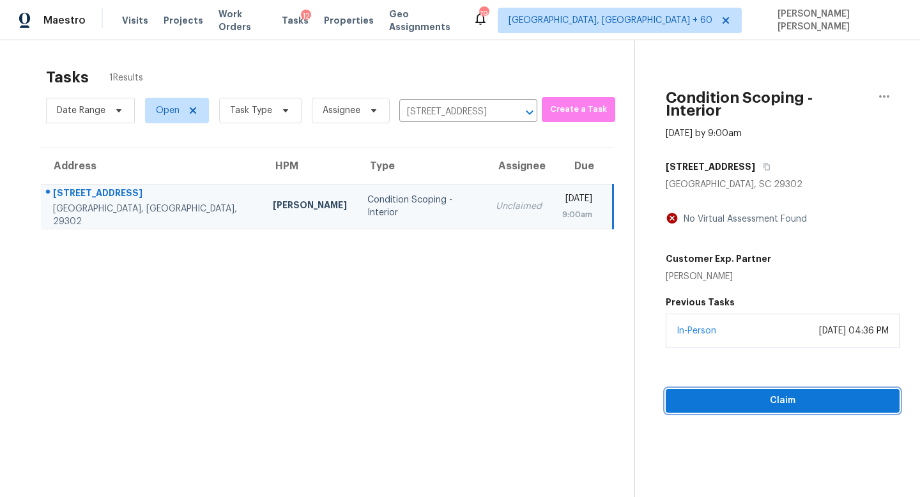
click at [730, 393] on span "Claim" at bounding box center [782, 401] width 213 height 16
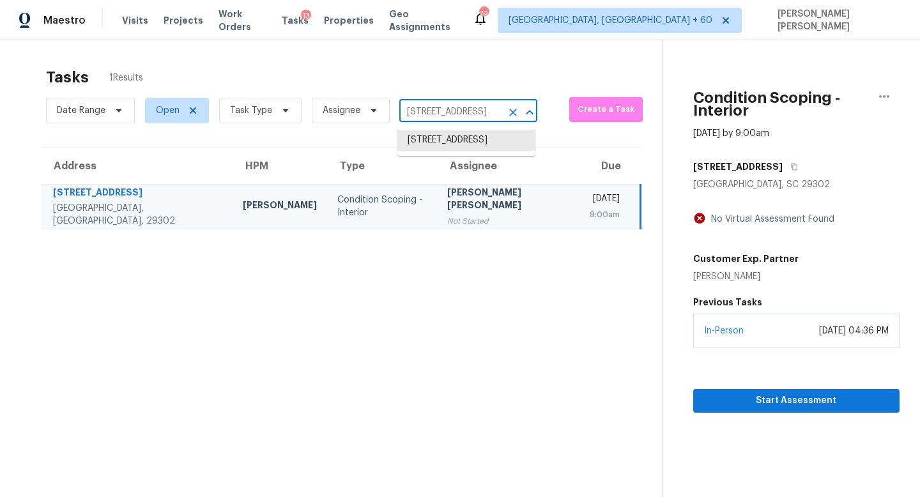
click at [466, 106] on input "106 Carlton Ct, Spartanburg, SC 29302" at bounding box center [450, 112] width 102 height 20
paste input "4716 Remmington Ave Copley OH 44321"
type input "4716 Remmington Ave Copley OH 44321"
click at [446, 145] on li "4716 Remmington Ave, Copley, OH 44321" at bounding box center [466, 147] width 138 height 34
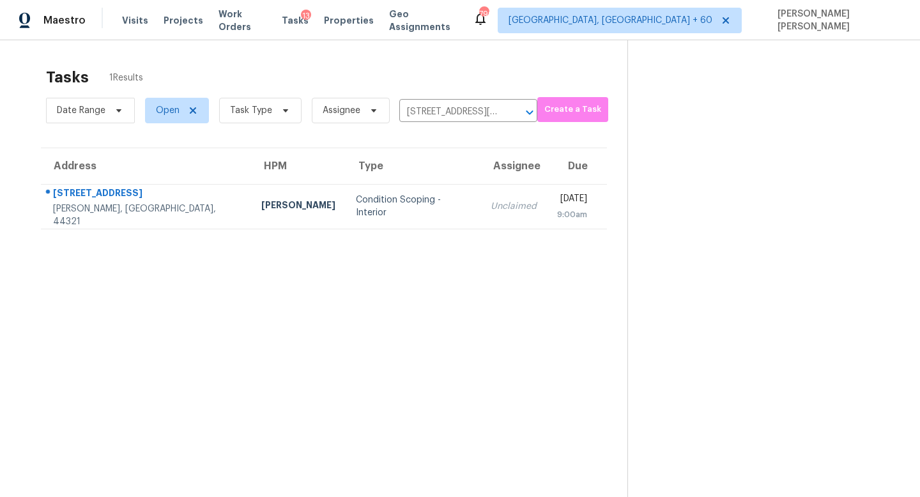
click at [480, 195] on td "Unclaimed" at bounding box center [513, 206] width 66 height 45
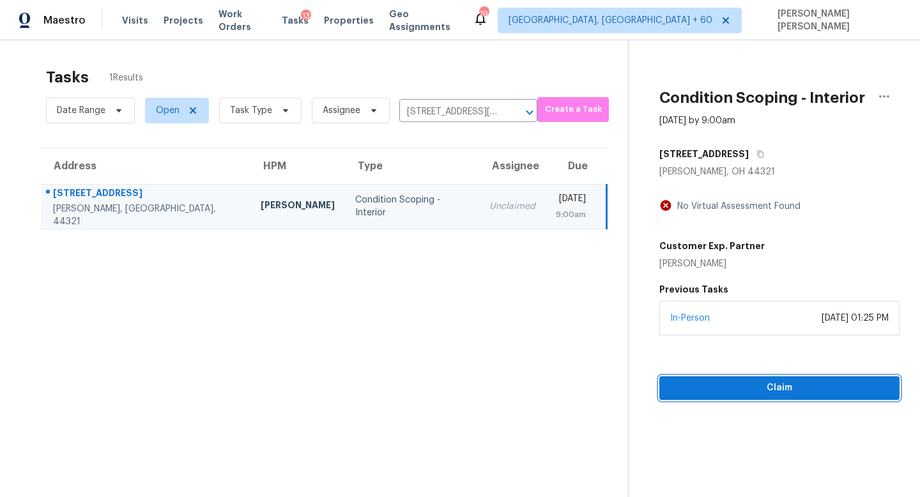
click at [701, 387] on span "Claim" at bounding box center [779, 388] width 220 height 16
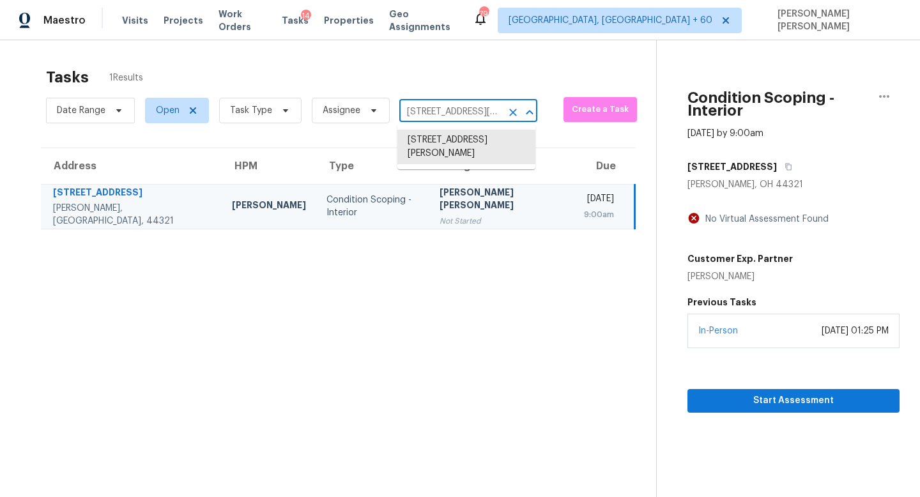
click at [455, 107] on input "4716 Remmington Ave, Copley, OH 44321" at bounding box center [450, 112] width 102 height 20
paste input "5329 Kesterbrooke Blvd Knoxville TN 37918"
type input "5329 Kesterbrooke Blvd Knoxville TN 37918"
click at [453, 142] on li "5329 Kesterbrooke Blvd, Knoxville, TN 37918" at bounding box center [466, 140] width 138 height 21
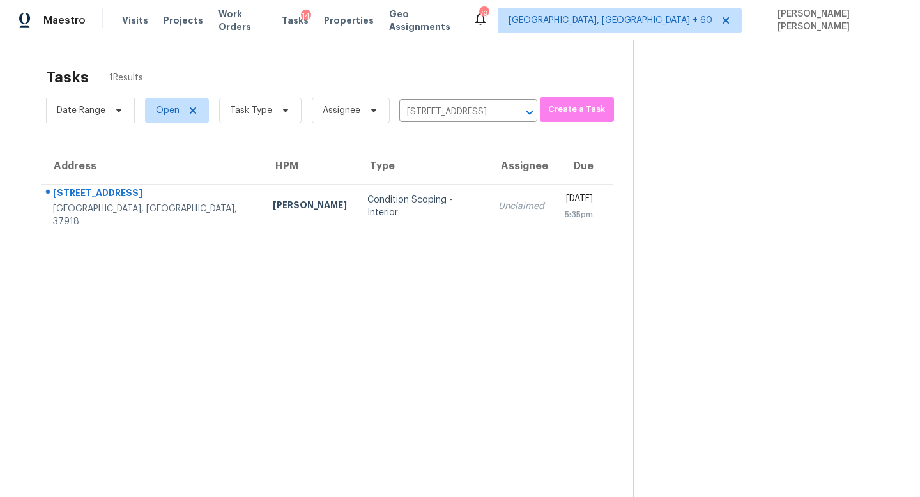
click at [498, 200] on div "Unclaimed" at bounding box center [521, 206] width 46 height 13
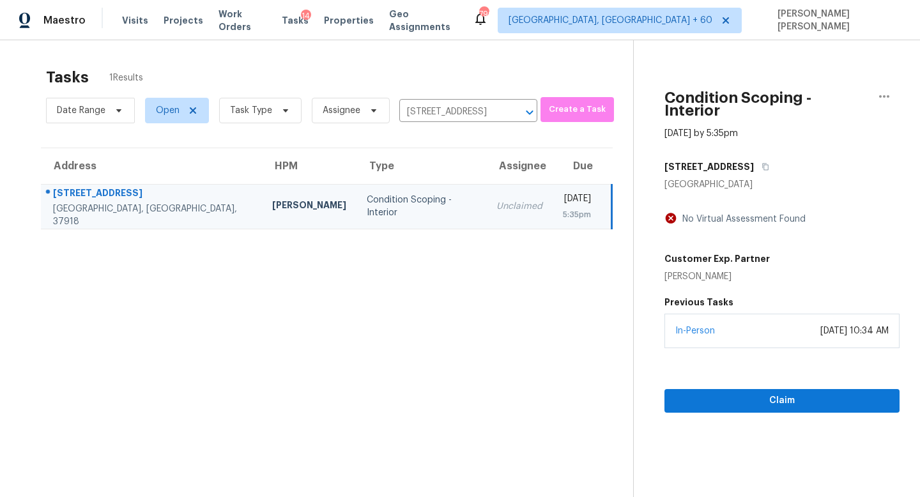
click at [820, 324] on div "August 22, 2025 at 10:34 AM" at bounding box center [854, 330] width 68 height 13
click at [756, 402] on section "Condition Scoping - Interior Aug 27th 2025 by 5:35pm 5329 Kesterbrooke Blvd Kno…" at bounding box center [766, 288] width 266 height 497
click at [766, 393] on span "Claim" at bounding box center [781, 401] width 215 height 16
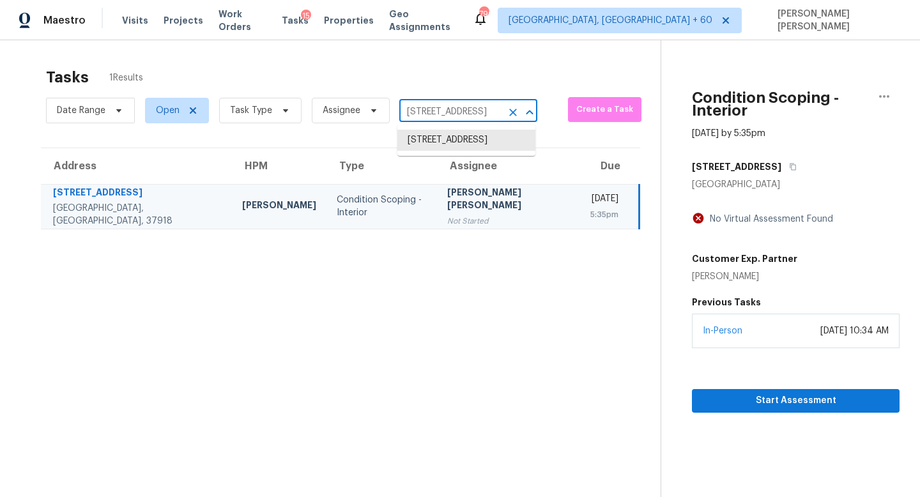
click at [464, 103] on input "5329 Kesterbrooke Blvd, Knoxville, TN 37918" at bounding box center [450, 112] width 102 height 20
paste input "1642 Fort Davis Pl SE Washington DC 20020"
type input "1642 Fort Davis Pl SE Washington DC 20020"
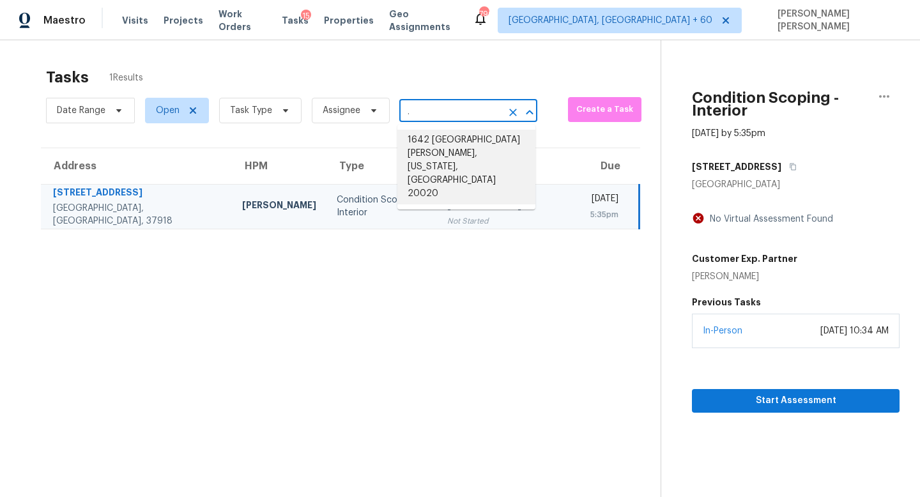
click at [459, 143] on li "1642 Fort Davis Pl SE, Washington, DC 20020" at bounding box center [466, 167] width 138 height 75
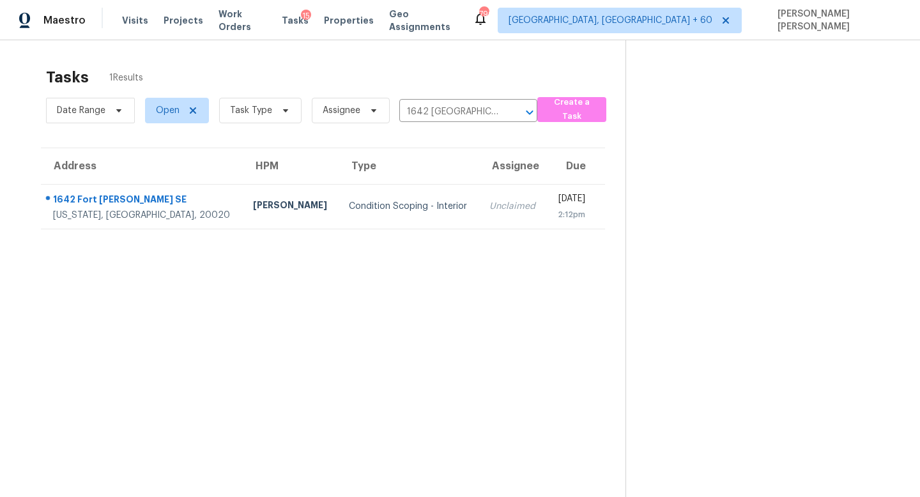
click at [489, 201] on div "Unclaimed" at bounding box center [512, 206] width 47 height 13
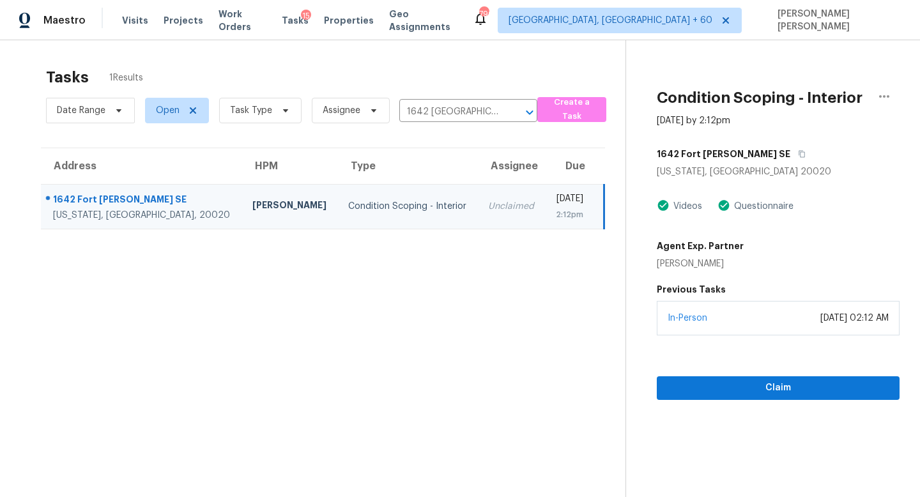
click at [708, 375] on div "Claim" at bounding box center [778, 367] width 243 height 65
click at [708, 378] on button "Claim" at bounding box center [778, 388] width 243 height 24
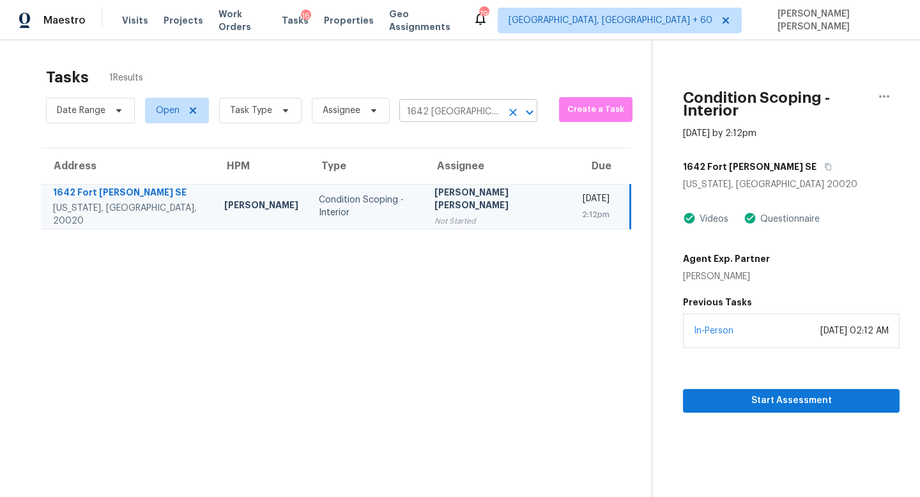
click at [455, 109] on input "1642 Fort Davis Pl SE, Washington, DC 20020" at bounding box center [450, 112] width 102 height 20
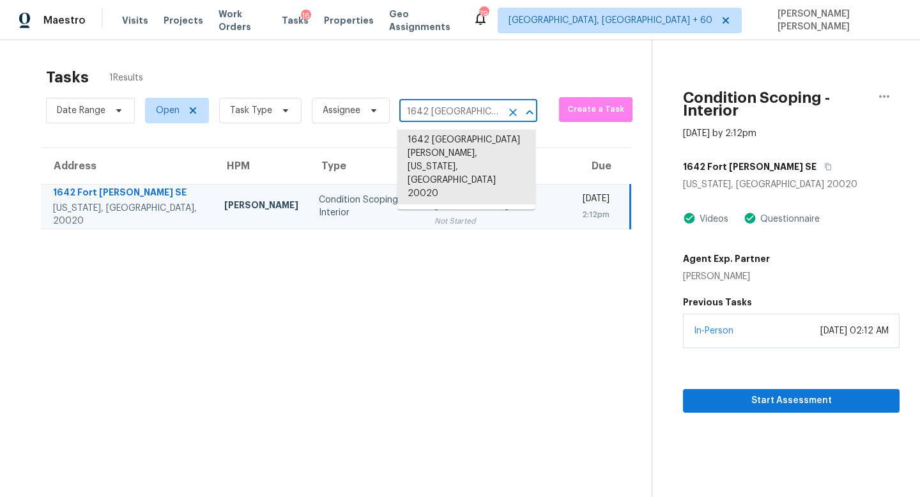
paste input "925 Columbia Rd Apt 726 Fort Collins CO 80525"
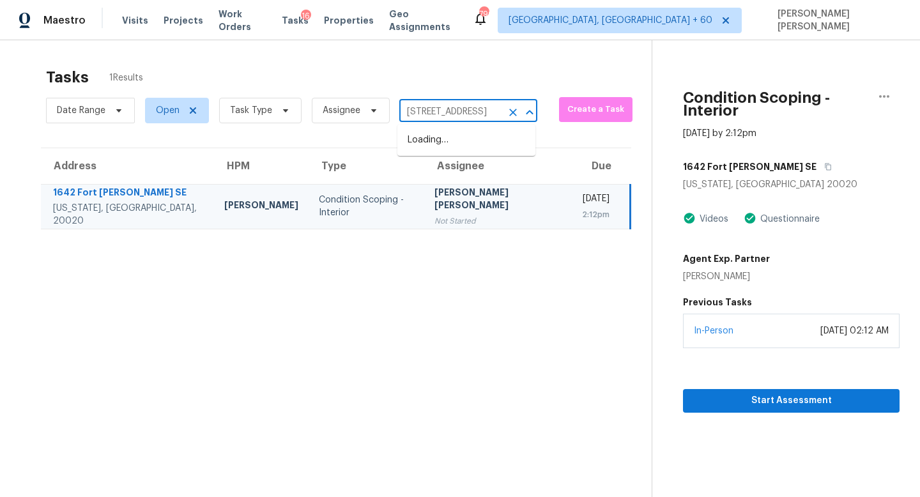
type input "925 Columbia Rd"
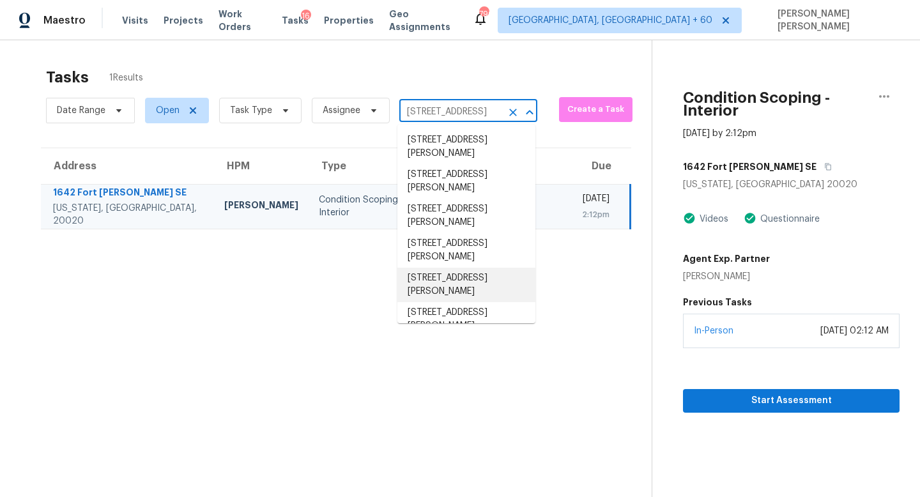
scroll to position [19, 0]
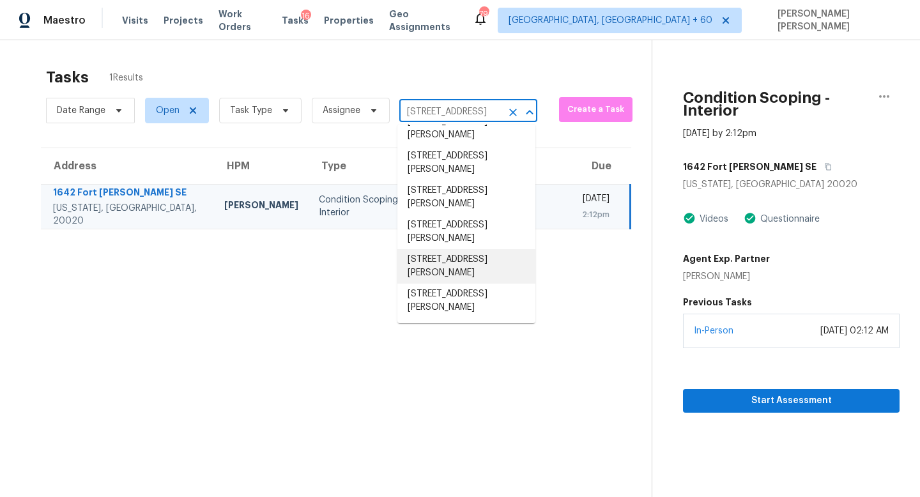
click at [481, 271] on li "925 Columbia Rd Apt 726, Fort Collins, CO 80525" at bounding box center [466, 266] width 138 height 34
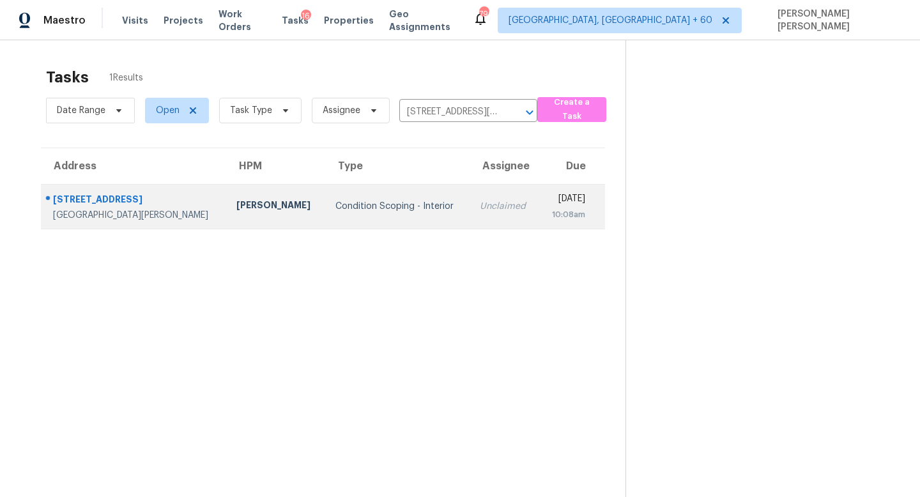
click at [413, 206] on td "Condition Scoping - Interior" at bounding box center [397, 206] width 145 height 45
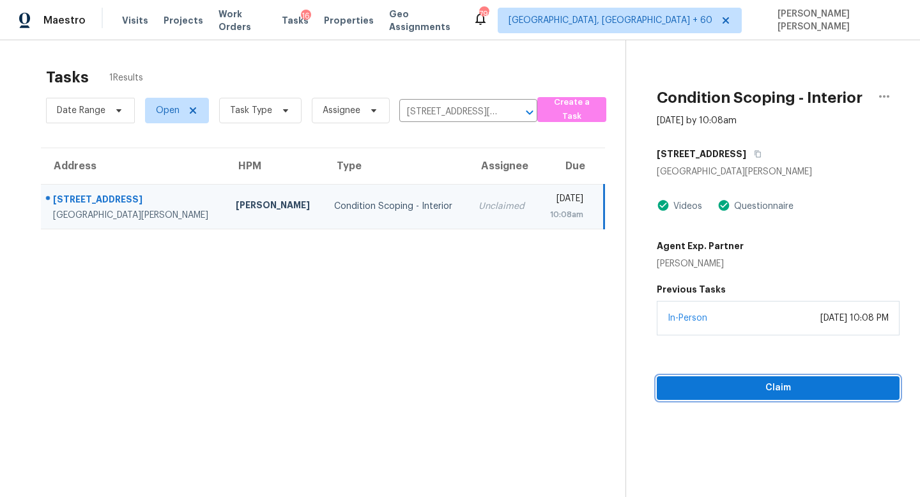
click at [736, 395] on span "Claim" at bounding box center [778, 388] width 222 height 16
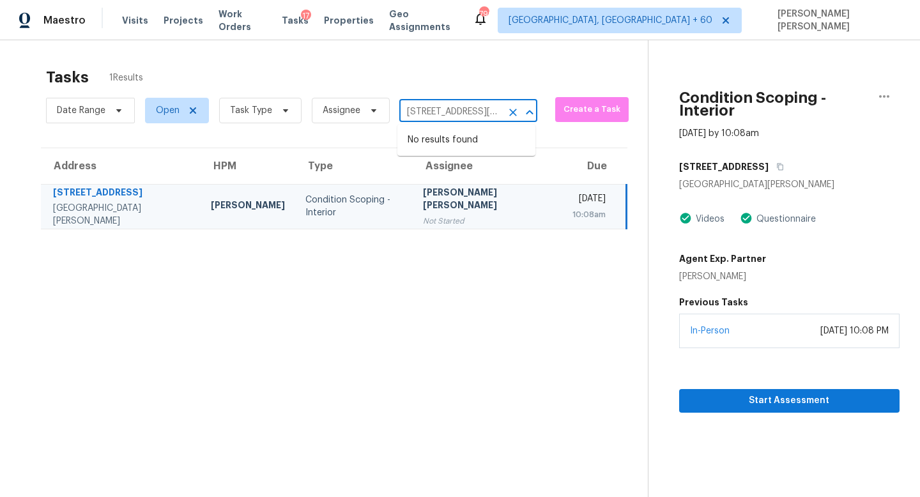
click at [438, 115] on input "925 Columbia Rd Apt 726, Fort Collins, CO 80525" at bounding box center [450, 112] width 102 height 20
paste input "3 Fort Collins"
click at [459, 109] on input "925 Columbia Rd Apt 726, Fort Collins, CO 80525" at bounding box center [450, 112] width 102 height 20
paste input "3 Fort Collins"
type input "925 Columbia Rd"
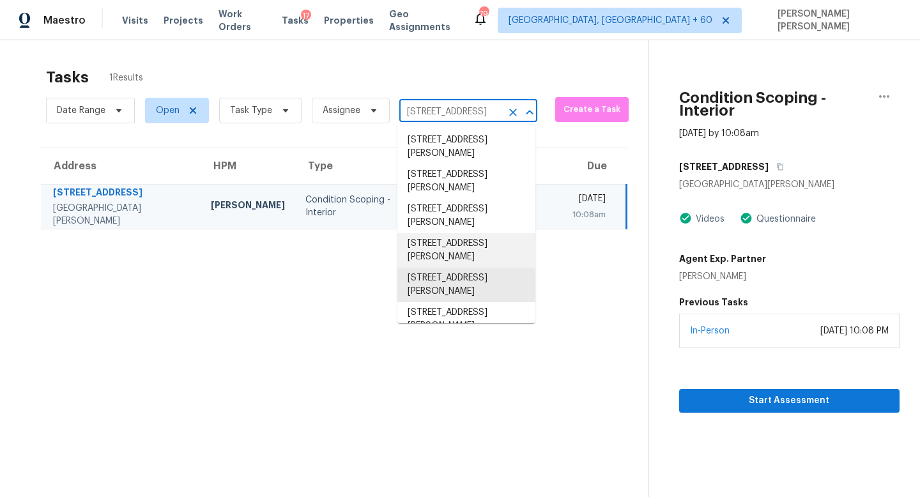
scroll to position [19, 0]
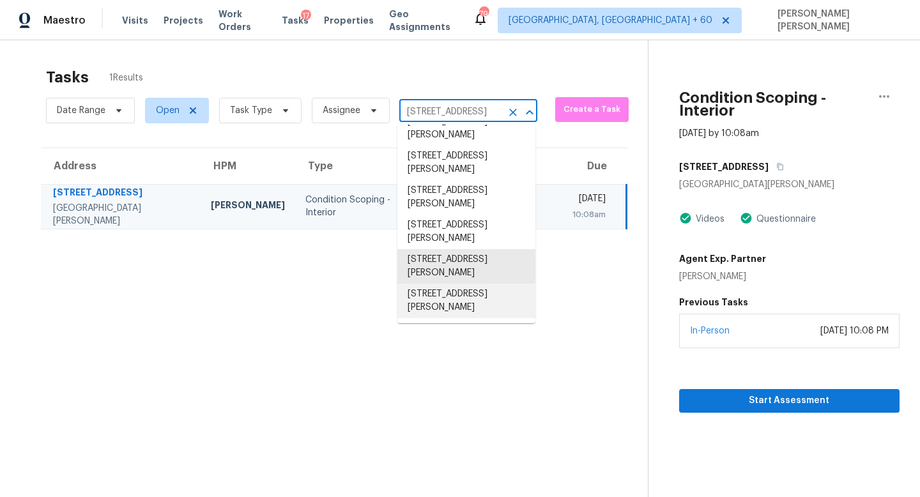
click at [485, 300] on li "925 Columbia Rd Apt 723, Fort Collins, CO 80525" at bounding box center [466, 301] width 138 height 34
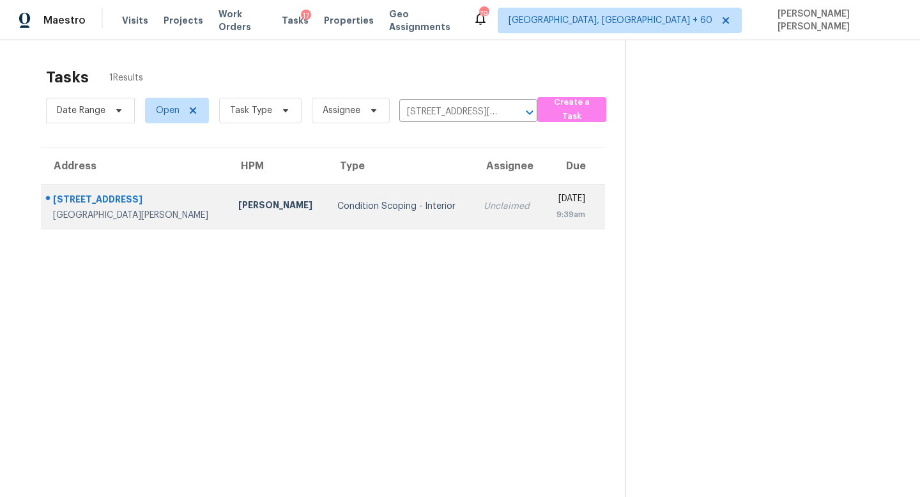
click at [483, 204] on div "Unclaimed" at bounding box center [507, 206] width 49 height 13
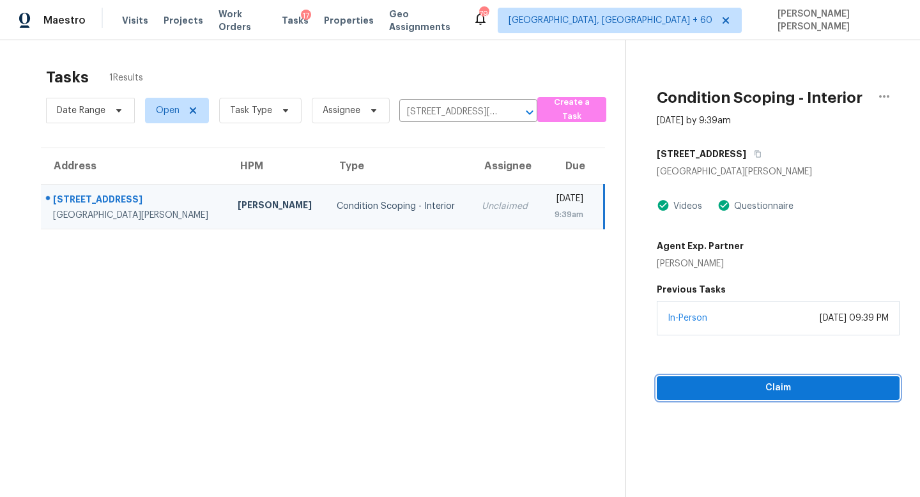
click at [748, 393] on span "Claim" at bounding box center [778, 388] width 222 height 16
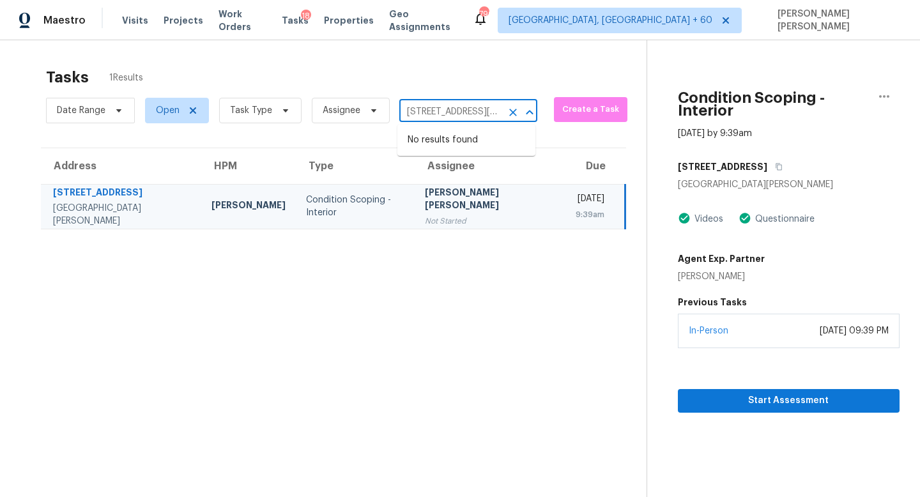
click at [441, 116] on input "925 Columbia Rd Apt 723, Fort Collins, CO 80525" at bounding box center [450, 112] width 102 height 20
paste input "4704 E Laurel Ave Gilbert AZ 85234"
type input "4704 E Laurel Ave Gilbert AZ 85234"
click at [438, 142] on li "4704 E Laurel Ave, Gilbert, AZ 85234" at bounding box center [466, 140] width 138 height 21
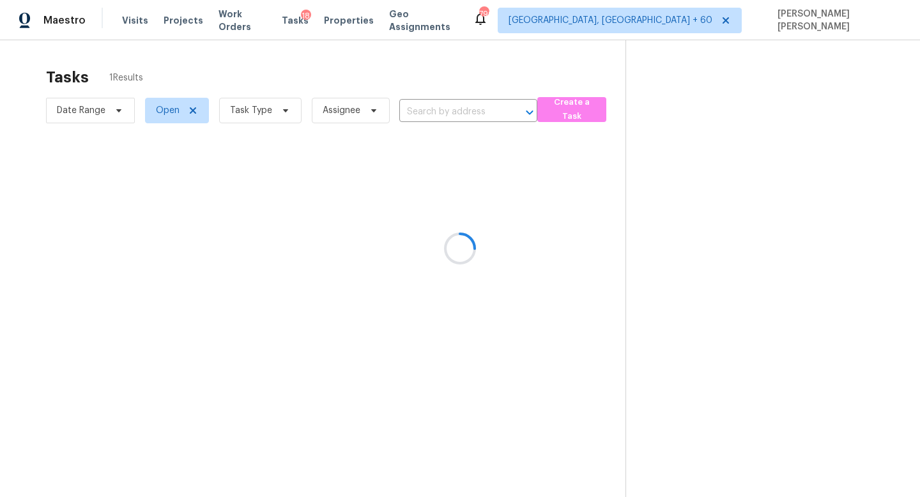
type input "4704 E Laurel Ave, Gilbert, AZ 85234"
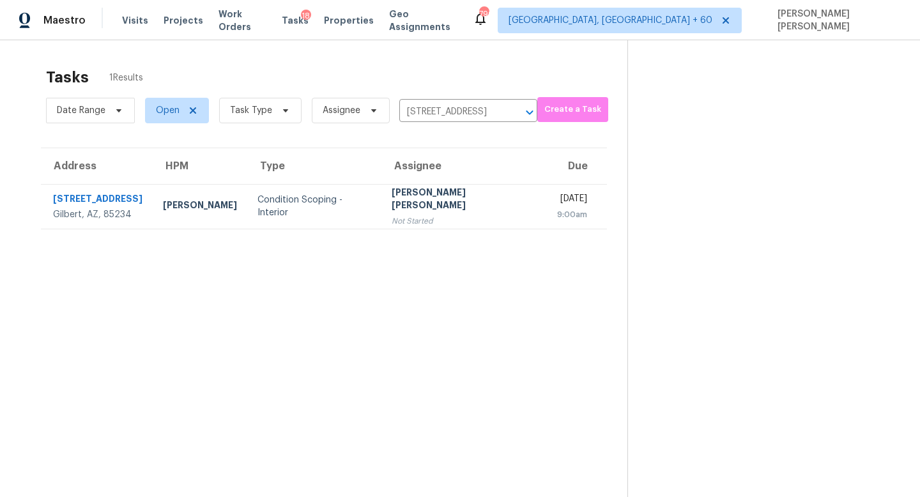
click at [407, 204] on div "[PERSON_NAME] [PERSON_NAME]" at bounding box center [464, 200] width 146 height 29
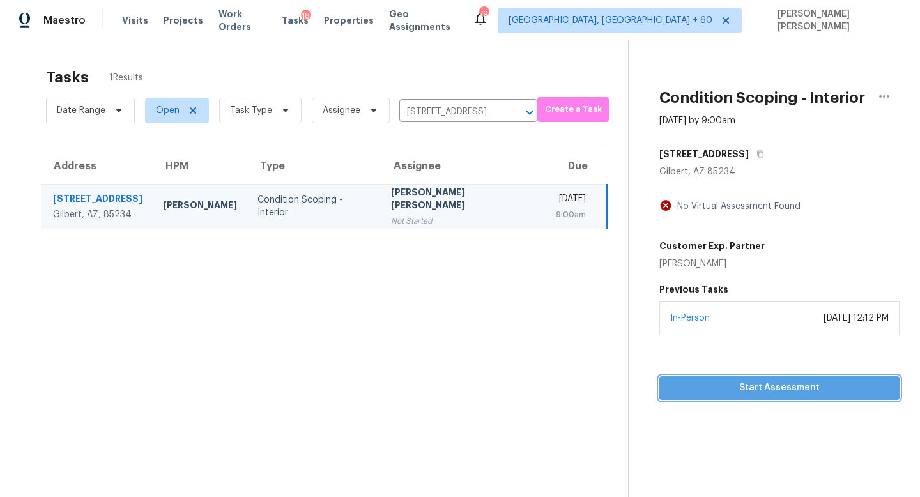
click at [753, 392] on span "Start Assessment" at bounding box center [779, 388] width 220 height 16
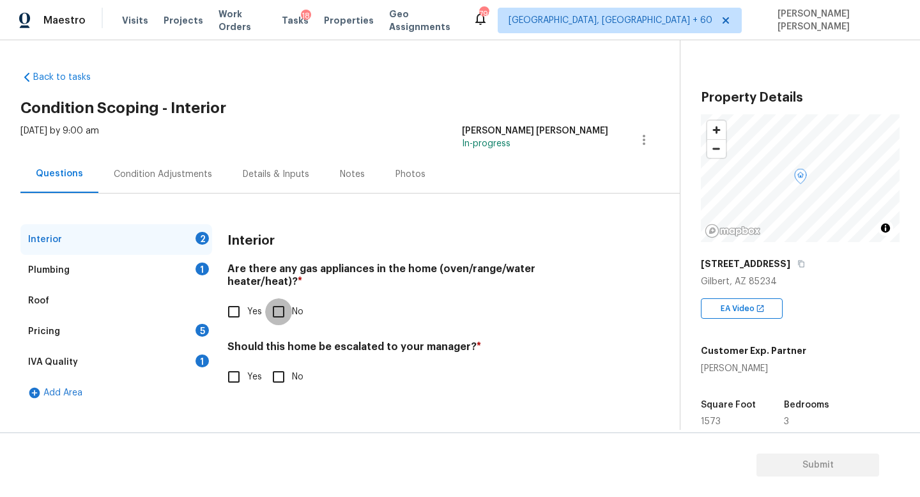
click at [282, 309] on input "No" at bounding box center [278, 311] width 27 height 27
checkbox input "true"
click at [143, 363] on div "IVA Quality 1" at bounding box center [116, 362] width 192 height 31
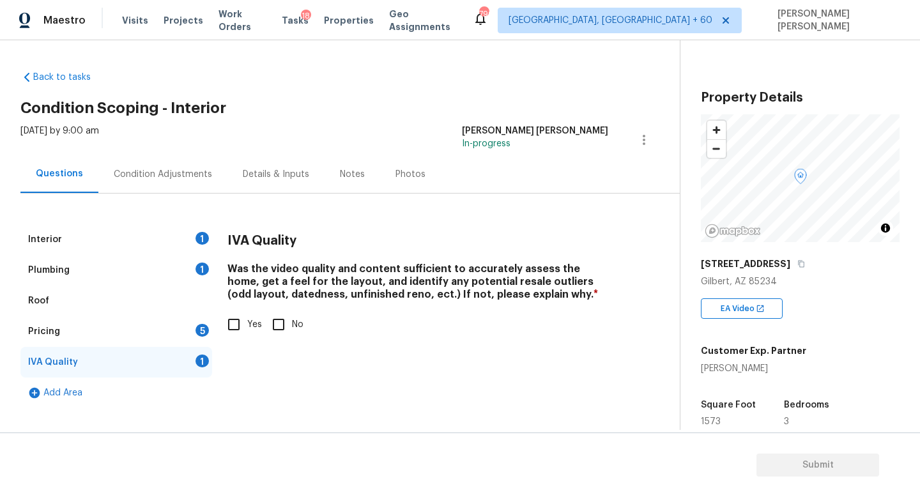
click at [143, 337] on div "Pricing 5" at bounding box center [116, 331] width 192 height 31
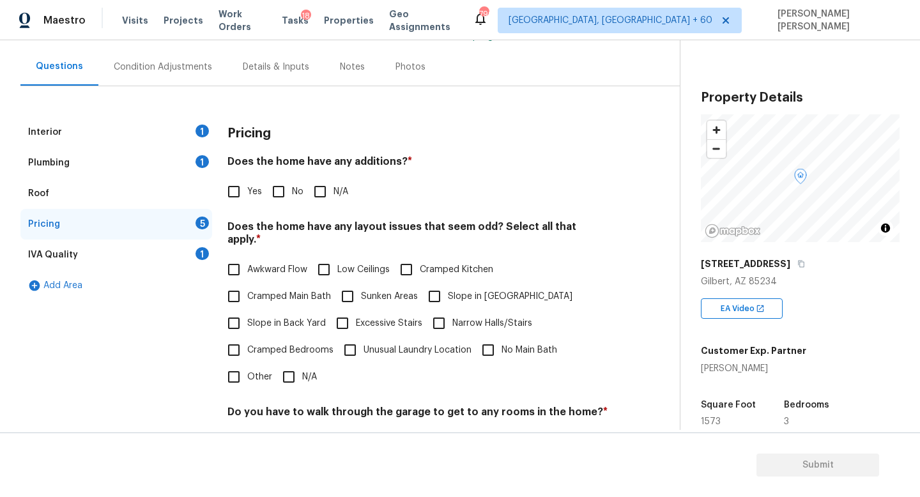
scroll to position [109, 0]
click at [417, 255] on input "Cramped Kitchen" at bounding box center [406, 268] width 27 height 27
checkbox input "true"
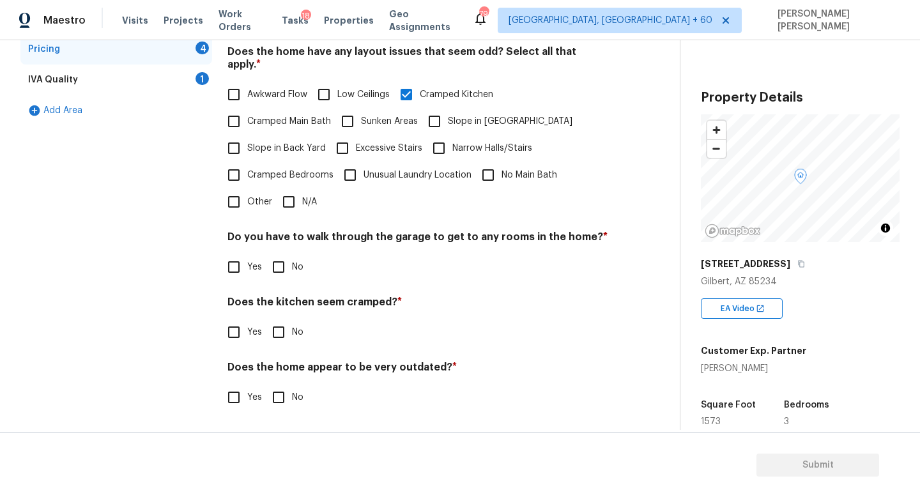
scroll to position [270, 0]
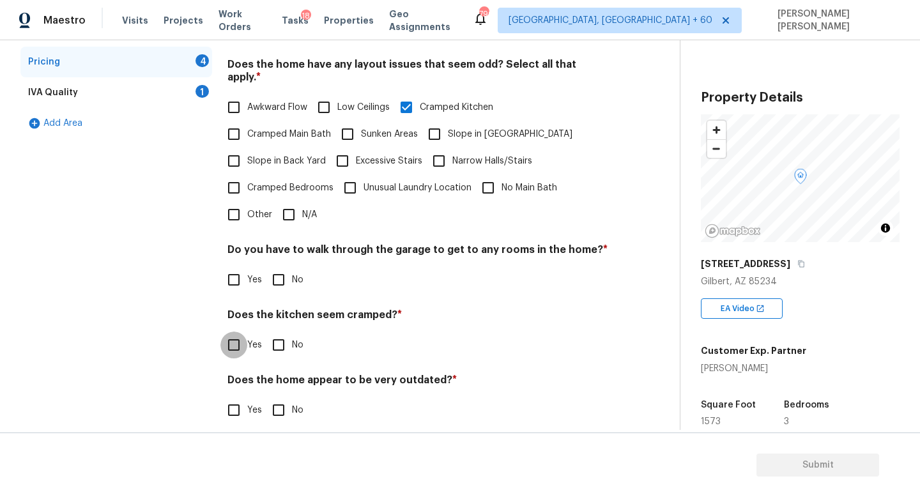
click at [231, 341] on input "Yes" at bounding box center [233, 344] width 27 height 27
checkbox input "true"
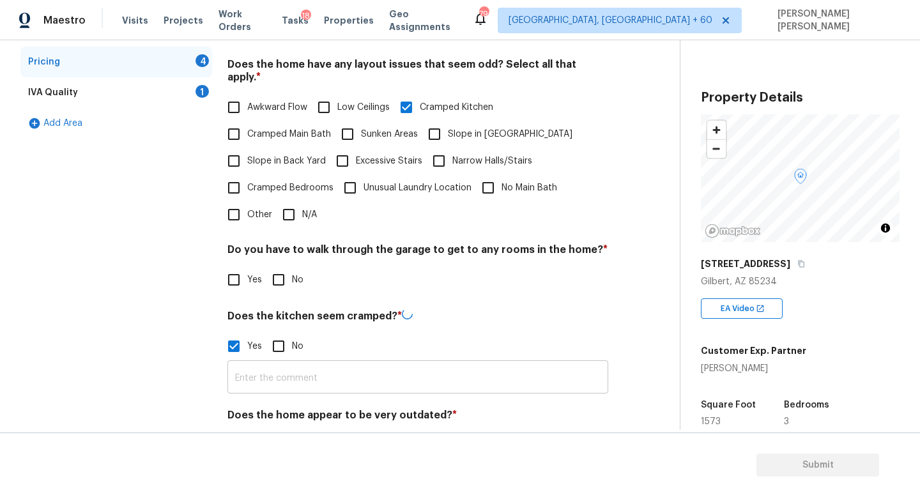
click at [257, 371] on input "text" at bounding box center [417, 378] width 381 height 30
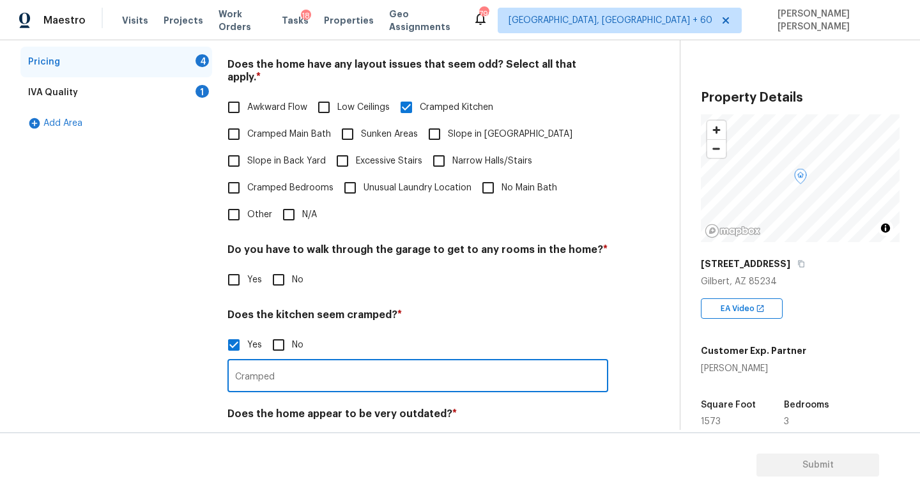
type input "Cramped"
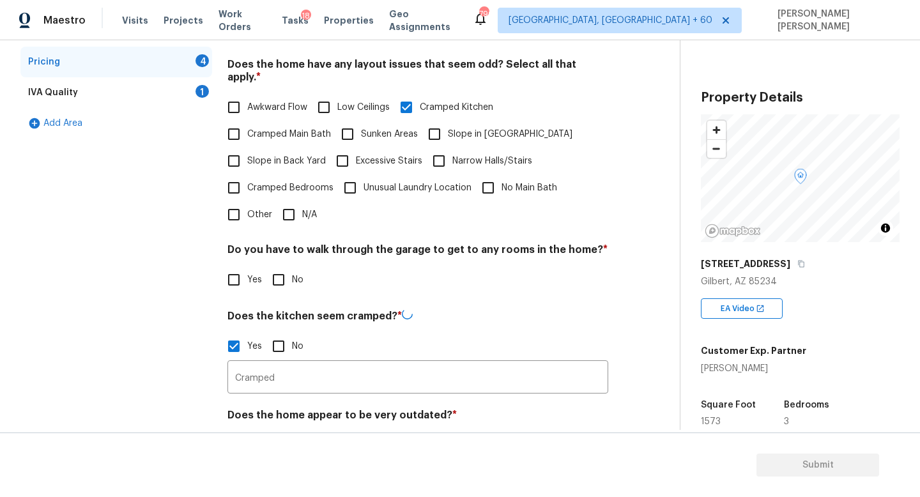
click at [121, 346] on div "Interior 1 Plumbing 1 Roof Pricing 4 IVA Quality 1 Add Area" at bounding box center [116, 214] width 192 height 519
click at [282, 266] on input "No" at bounding box center [278, 279] width 27 height 27
checkbox input "true"
click at [281, 417] on div "Does the home appear to be very outdated? * Yes No" at bounding box center [417, 432] width 381 height 50
click at [280, 417] on div "Does the home appear to be very outdated? * Yes No" at bounding box center [417, 432] width 381 height 50
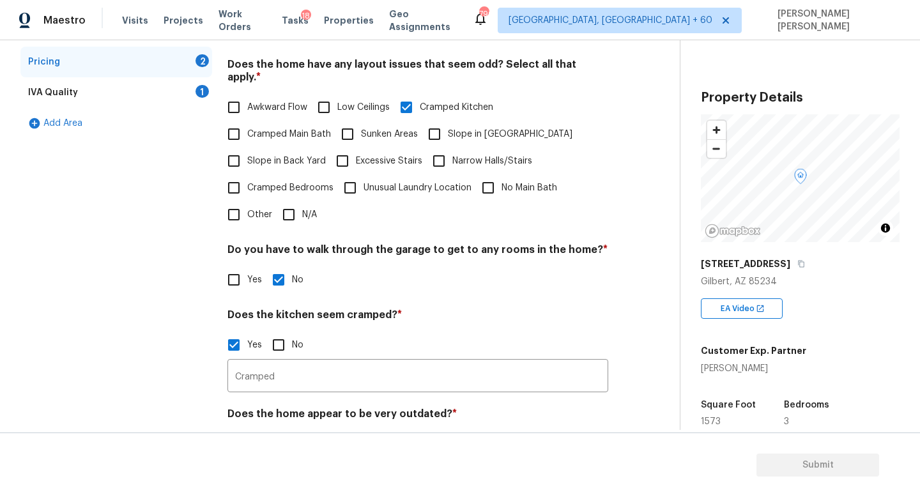
click at [280, 430] on input "No" at bounding box center [278, 443] width 27 height 27
checkbox input "true"
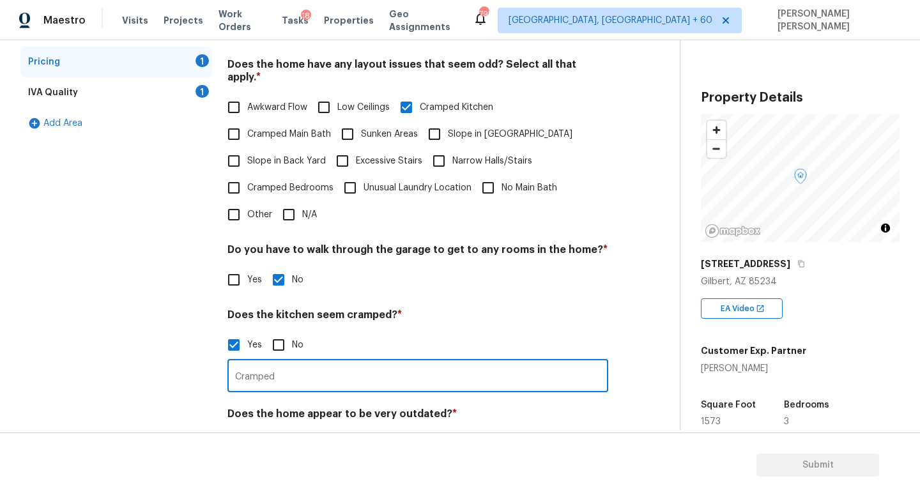
click at [328, 362] on input "Cramped" at bounding box center [417, 377] width 381 height 30
click at [324, 362] on input "Cramped" at bounding box center [417, 377] width 381 height 30
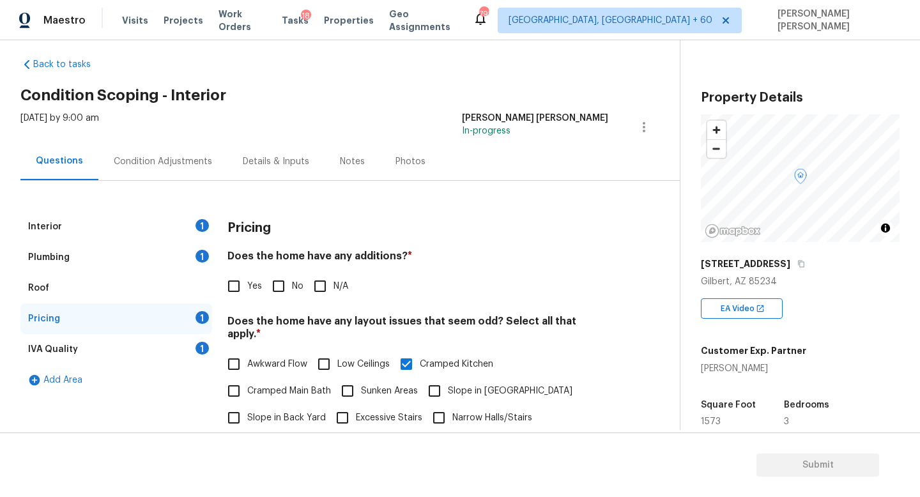
scroll to position [13, 0]
click at [290, 287] on input "No" at bounding box center [278, 285] width 27 height 27
checkbox input "true"
click at [173, 257] on div "Plumbing 1" at bounding box center [116, 256] width 192 height 31
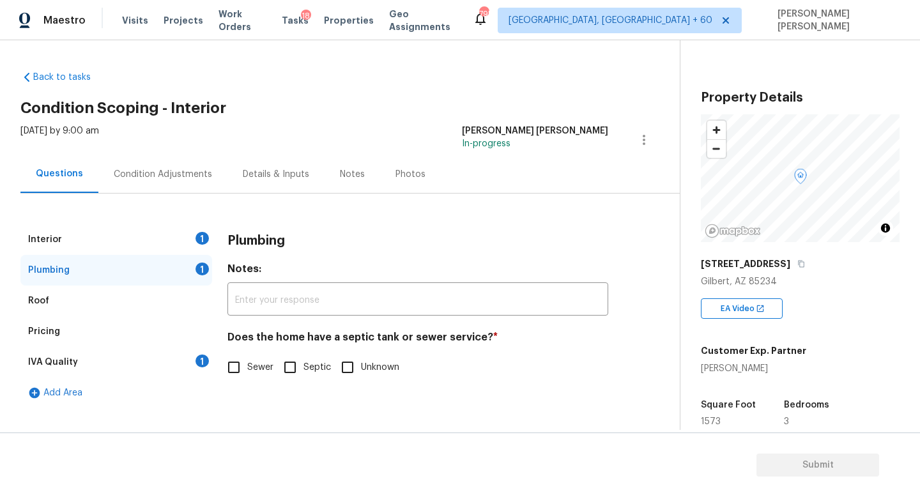
scroll to position [0, 0]
click at [227, 382] on div "Plumbing Notes: ​ Does the home have a septic tank or sewer service? * Sewer Se…" at bounding box center [417, 310] width 381 height 172
click at [235, 361] on input "Sewer" at bounding box center [233, 367] width 27 height 27
checkbox input "true"
click at [135, 367] on div "IVA Quality 1" at bounding box center [116, 362] width 192 height 31
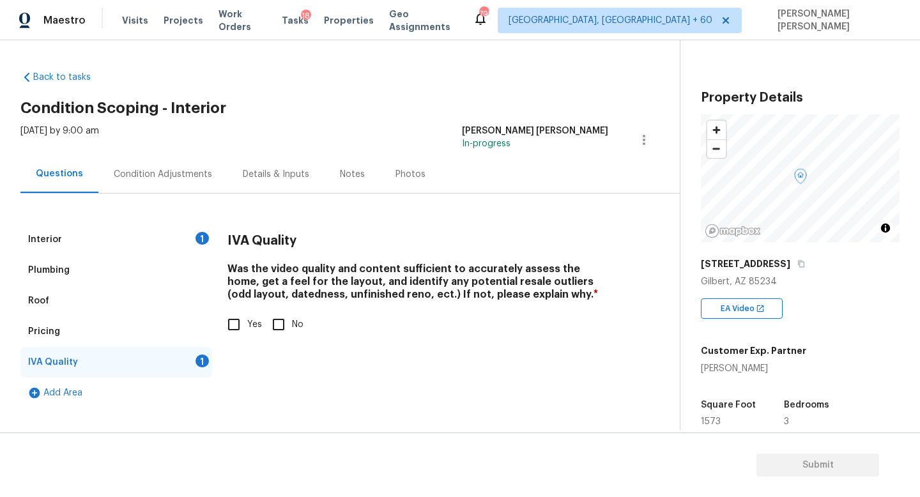
click at [208, 308] on div "Roof" at bounding box center [116, 300] width 192 height 31
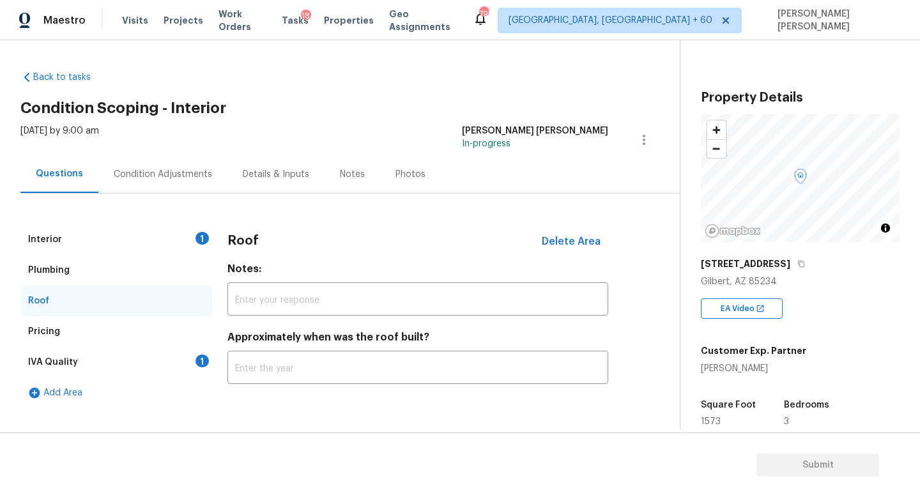
click at [161, 356] on div "IVA Quality 1" at bounding box center [116, 362] width 192 height 31
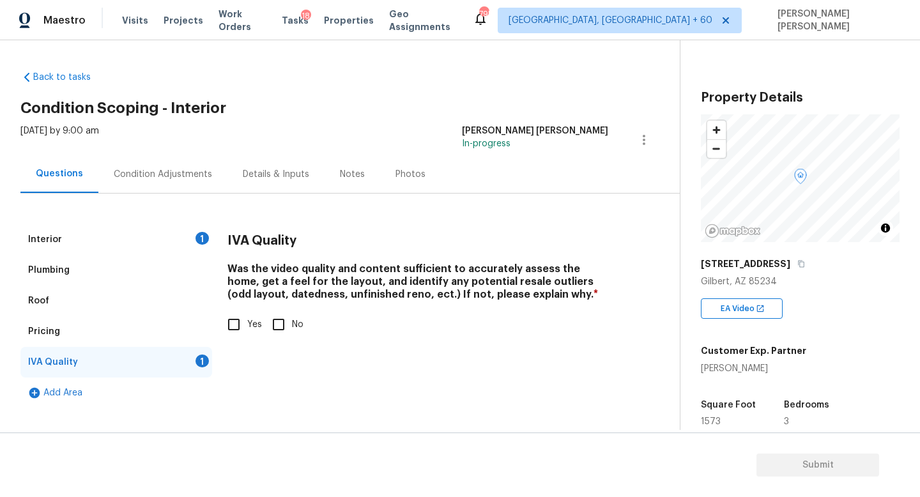
click at [229, 322] on input "Yes" at bounding box center [233, 324] width 27 height 27
checkbox input "true"
click at [146, 244] on div "Interior 1" at bounding box center [116, 239] width 192 height 31
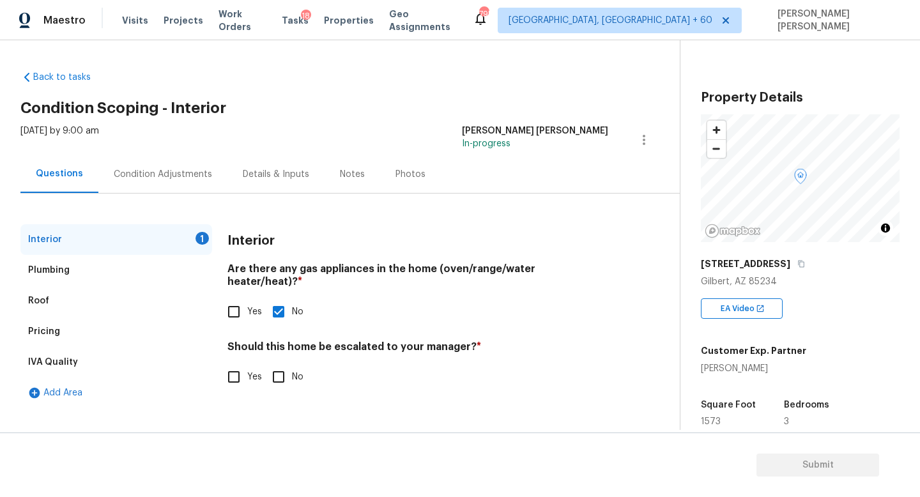
click at [161, 167] on div "Condition Adjustments" at bounding box center [162, 174] width 129 height 38
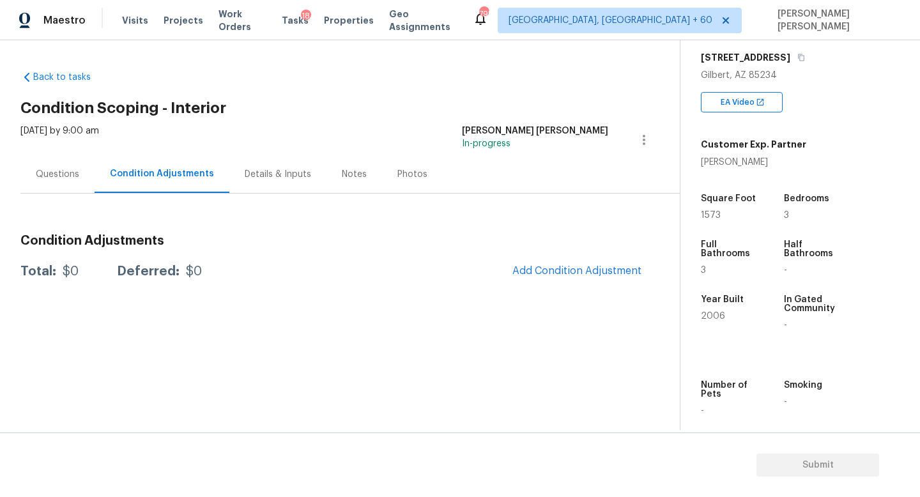
scroll to position [208, 0]
click at [555, 269] on span "Add Condition Adjustment" at bounding box center [576, 270] width 129 height 11
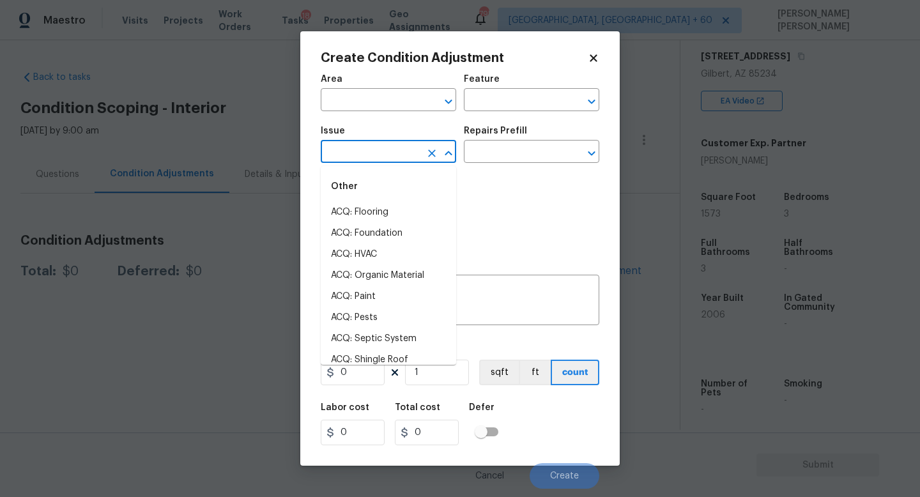
click at [393, 159] on input "text" at bounding box center [371, 153] width 100 height 20
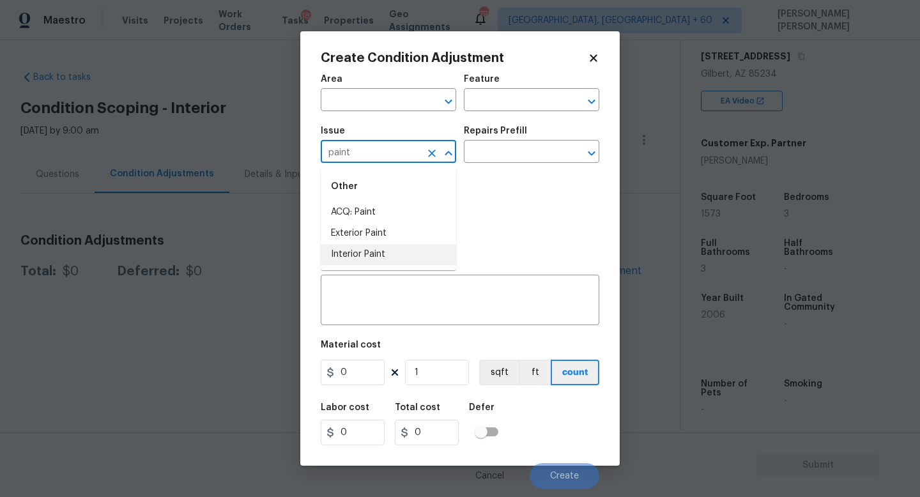
click at [377, 261] on li "Interior Paint" at bounding box center [388, 254] width 135 height 21
type input "Interior Paint"
click at [482, 162] on input "text" at bounding box center [514, 153] width 100 height 20
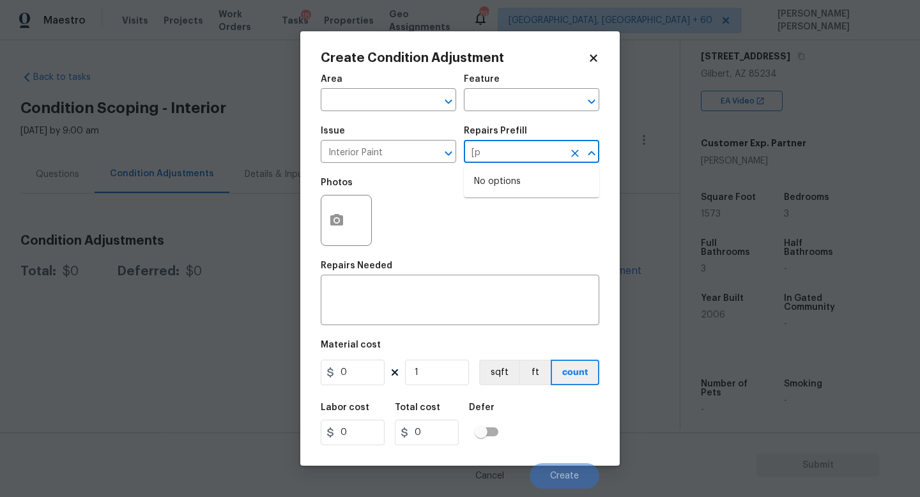
type input "["
type input "prim"
click at [504, 179] on li "Primer - Labor Only $0.40" at bounding box center [531, 181] width 135 height 21
type input "Overall Paint"
type textarea "Interior primer - PRIMER PROVIDED BY OPENDOOR - All nails, screws, drywall anch…"
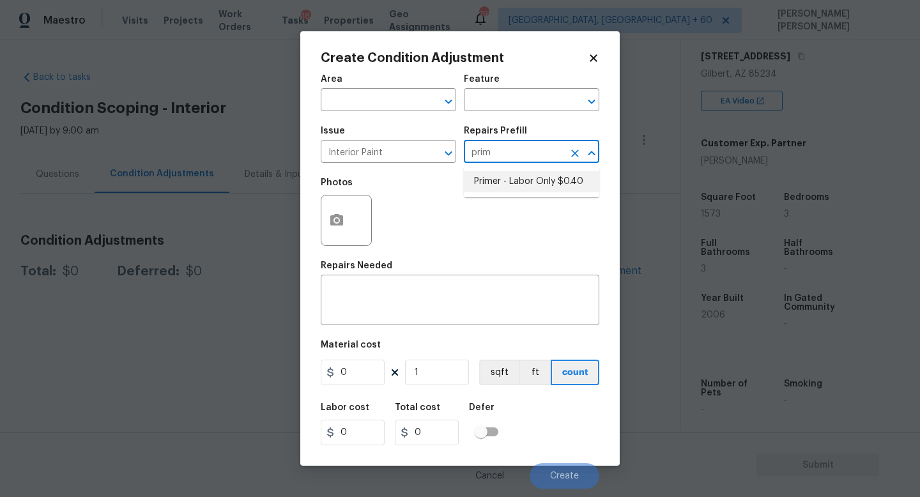
type input "0.4"
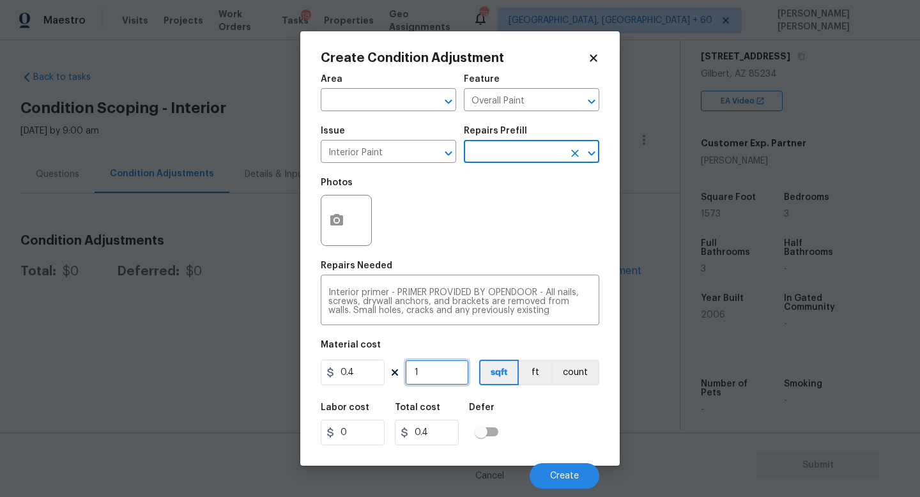
click at [447, 374] on input "1" at bounding box center [437, 373] width 64 height 26
type input "0"
type input "1"
type input "0.4"
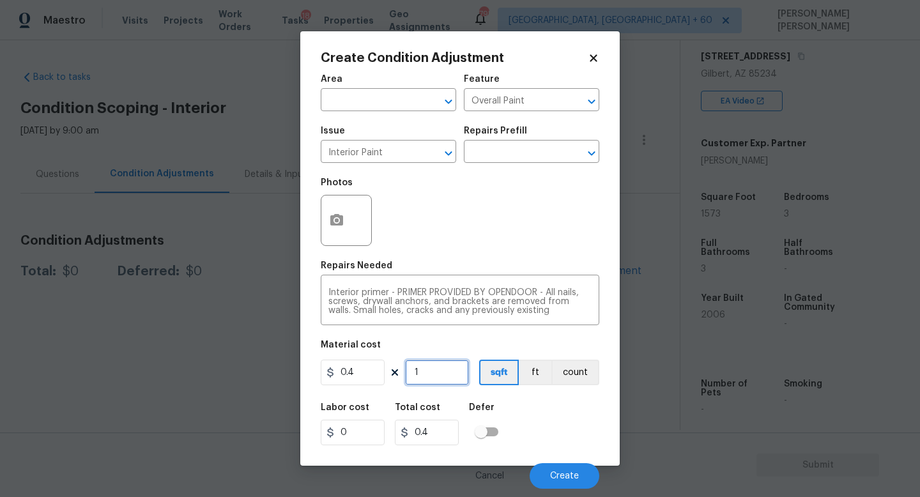
type input "15"
type input "6"
type input "157"
type input "62.8"
type input "1573"
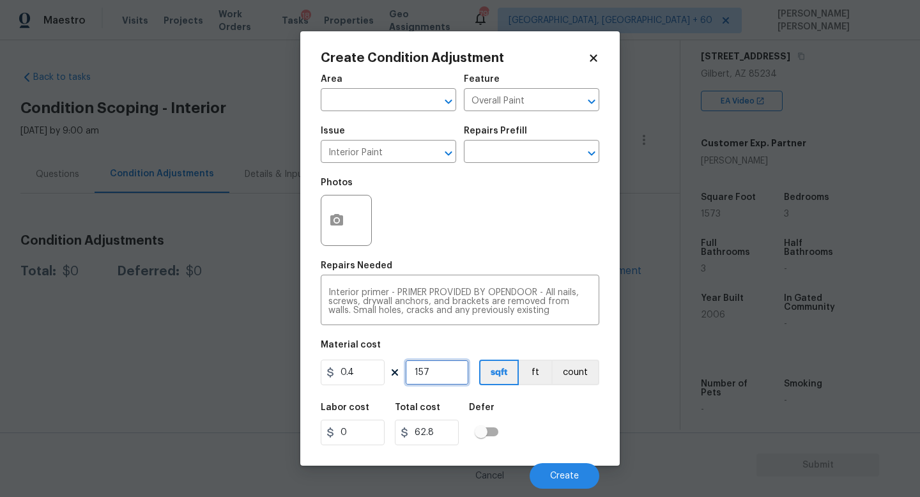
type input "629.2"
type input "15734"
type input "6293.6"
type input "1573"
type input "629.2"
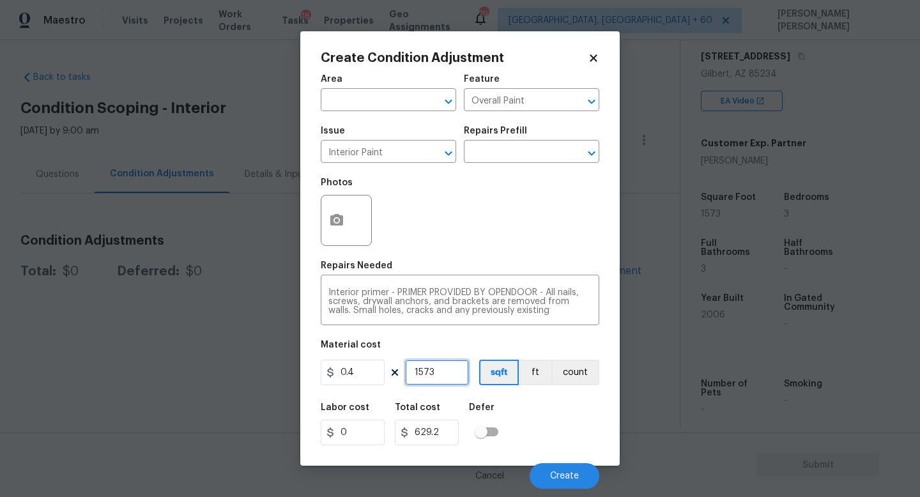
type input "157"
type input "62.8"
type input "1573"
type input "629.2"
type input "15733"
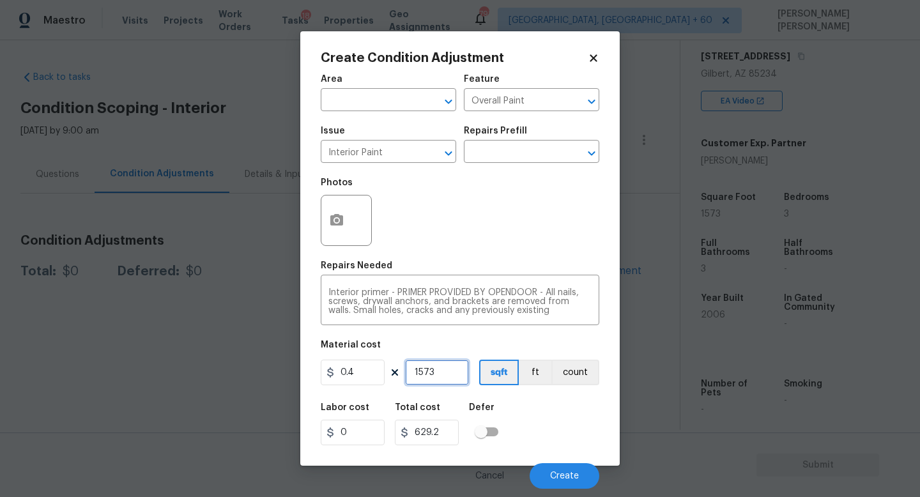
type input "6293.2"
type input "1573"
type input "629.2"
type input "1573"
click at [347, 207] on button "button" at bounding box center [336, 220] width 31 height 50
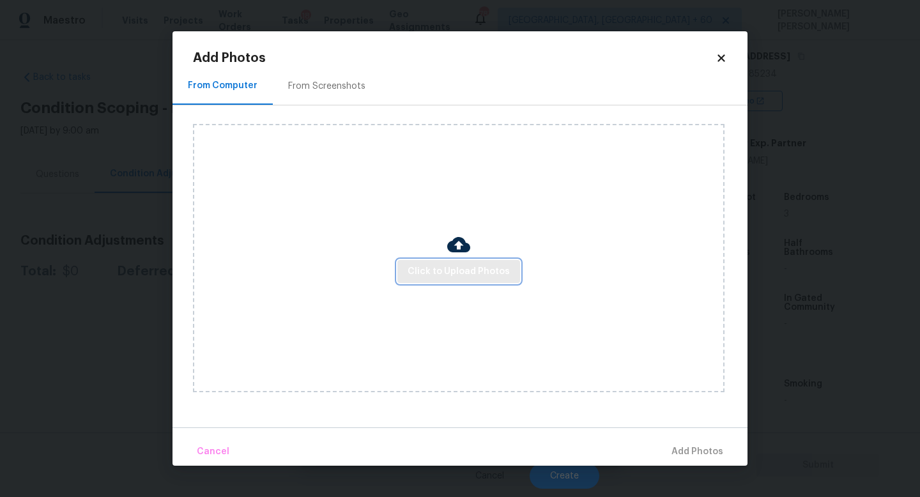
click at [459, 268] on span "Click to Upload Photos" at bounding box center [458, 272] width 102 height 16
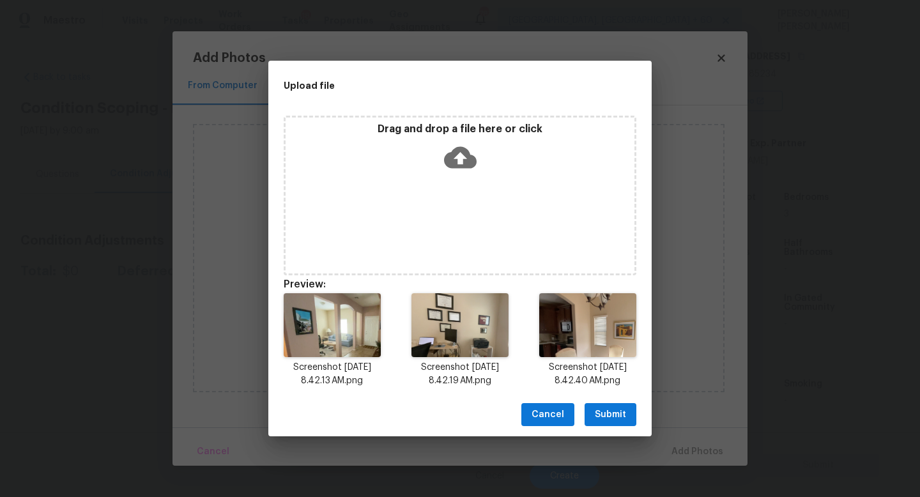
click at [600, 410] on span "Submit" at bounding box center [610, 415] width 31 height 16
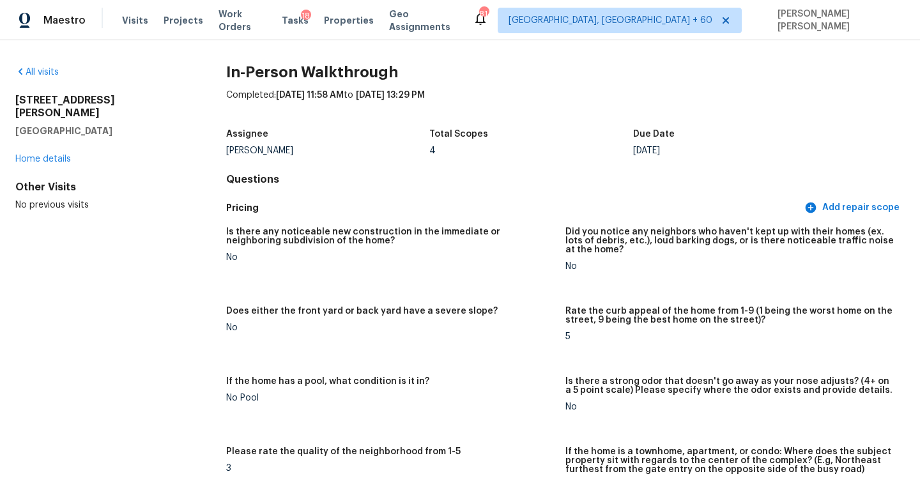
click at [301, 20] on div "18" at bounding box center [306, 16] width 10 height 13
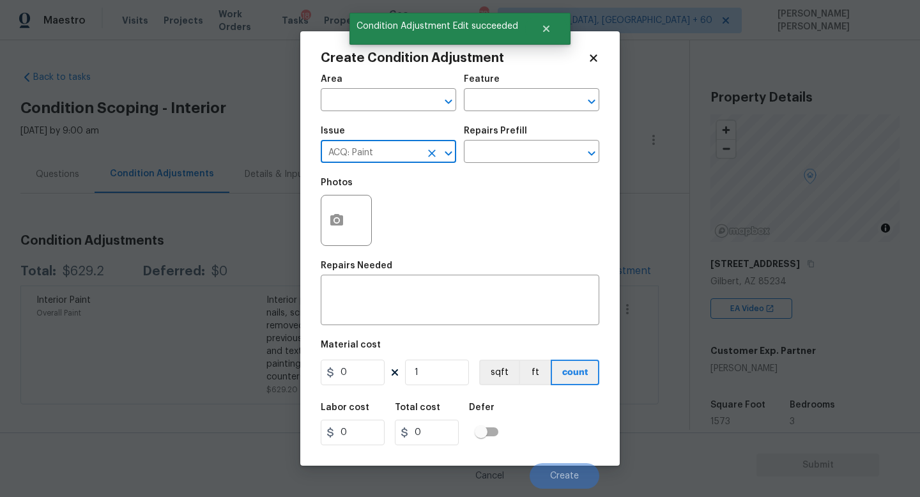
scroll to position [208, 0]
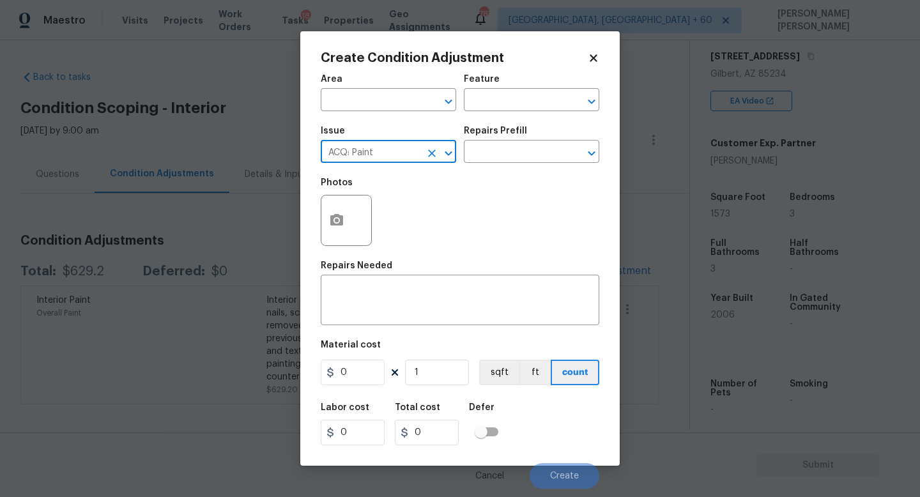
type input "ACQ: Paint"
click at [486, 139] on div "Repairs Prefill" at bounding box center [531, 134] width 135 height 17
click at [486, 140] on div "Repairs Prefill" at bounding box center [531, 134] width 135 height 17
click at [486, 150] on input "text" at bounding box center [514, 153] width 100 height 20
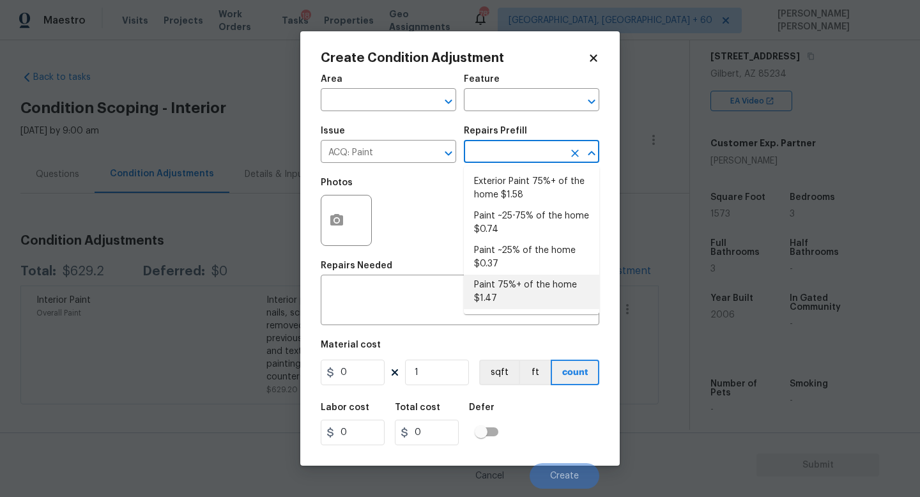
click at [518, 292] on li "Paint 75%+ of the home $1.47" at bounding box center [531, 292] width 135 height 34
type input "Acquisition"
type input "1.47"
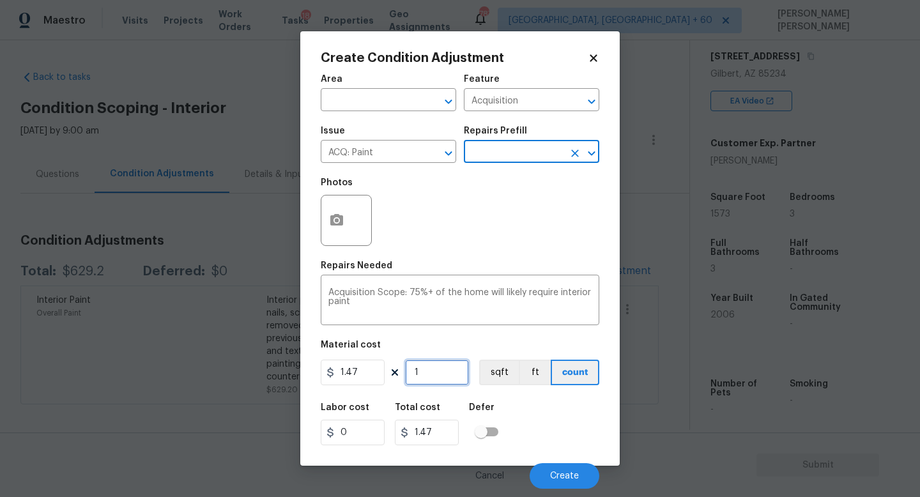
click at [437, 368] on input "1" at bounding box center [437, 373] width 64 height 26
type input "0"
type input "1"
type input "1.47"
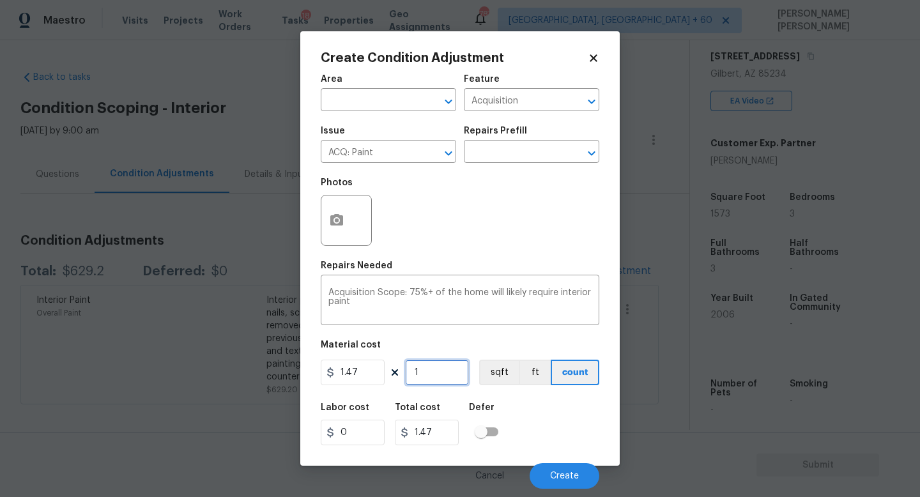
type input "15"
type input "22.05"
type input "157"
type input "230.79"
type input "1573"
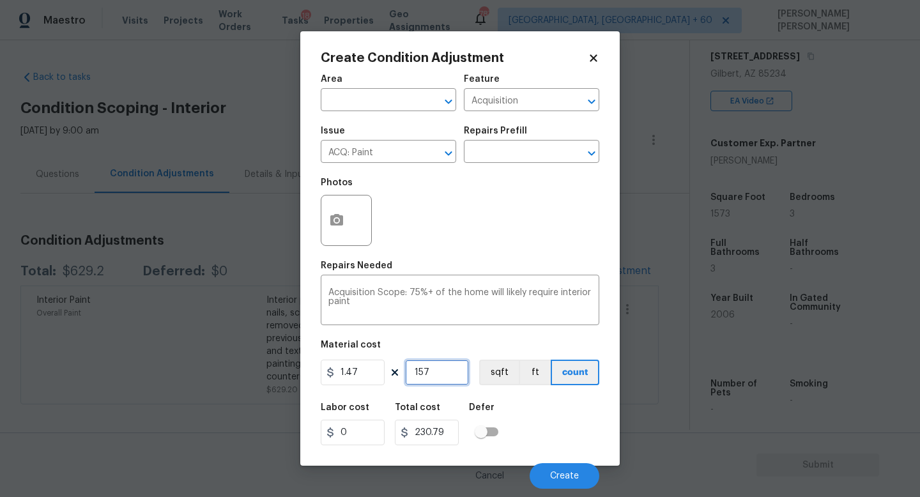
type input "2312.31"
type input "1573"
click at [337, 221] on circle "button" at bounding box center [337, 220] width 4 height 4
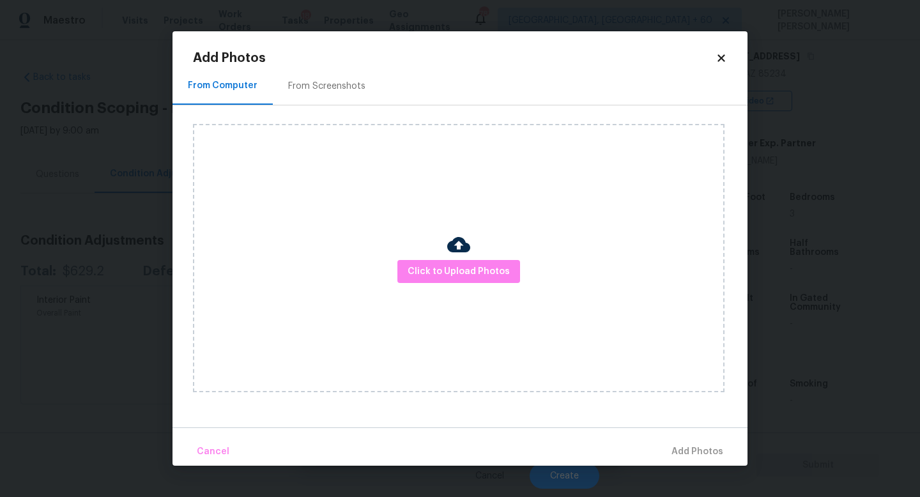
click at [479, 259] on div "Click to Upload Photos" at bounding box center [458, 258] width 531 height 268
click at [477, 264] on span "Click to Upload Photos" at bounding box center [458, 272] width 102 height 16
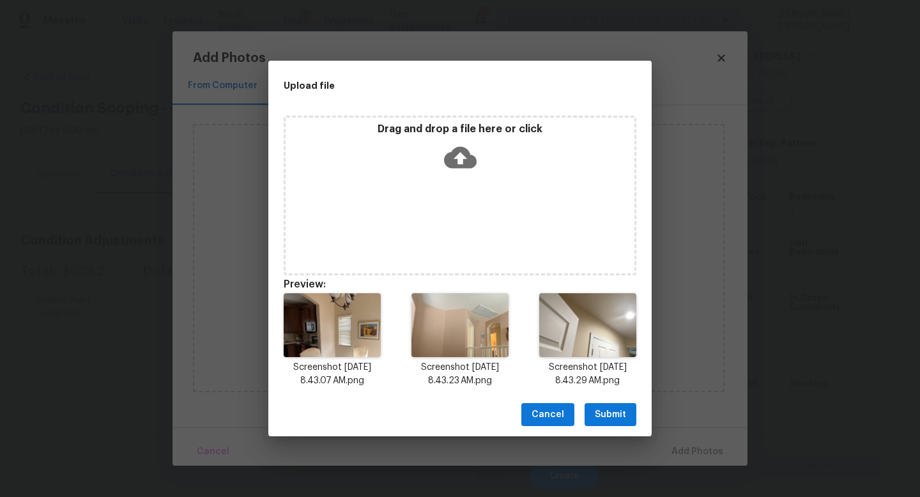
click at [596, 413] on span "Submit" at bounding box center [610, 415] width 31 height 16
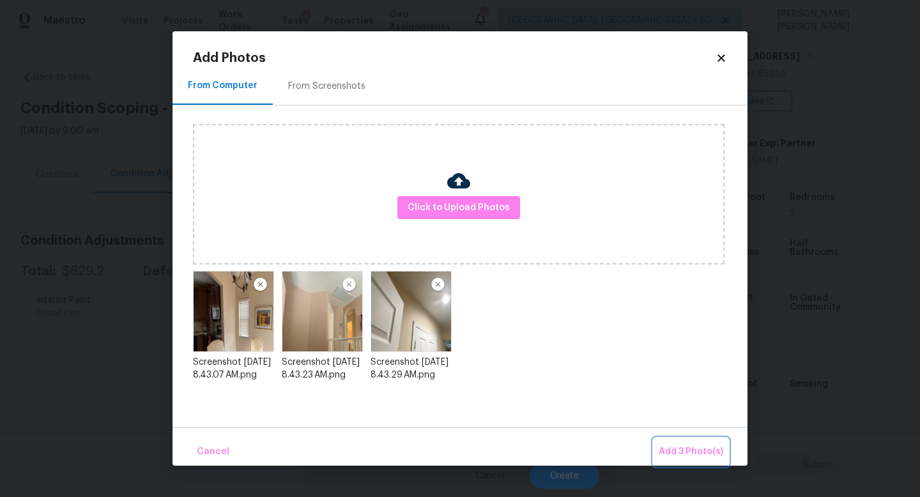
click at [683, 450] on span "Add 3 Photo(s)" at bounding box center [690, 452] width 65 height 16
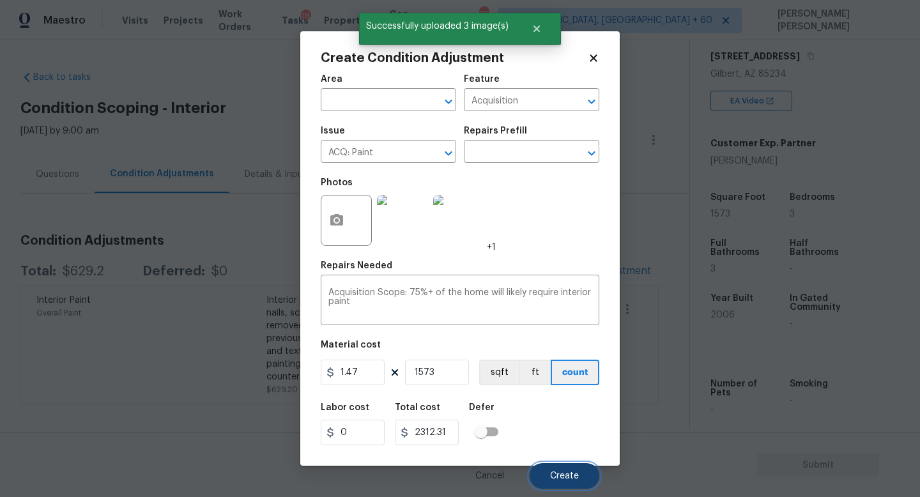
click at [565, 482] on button "Create" at bounding box center [564, 476] width 70 height 26
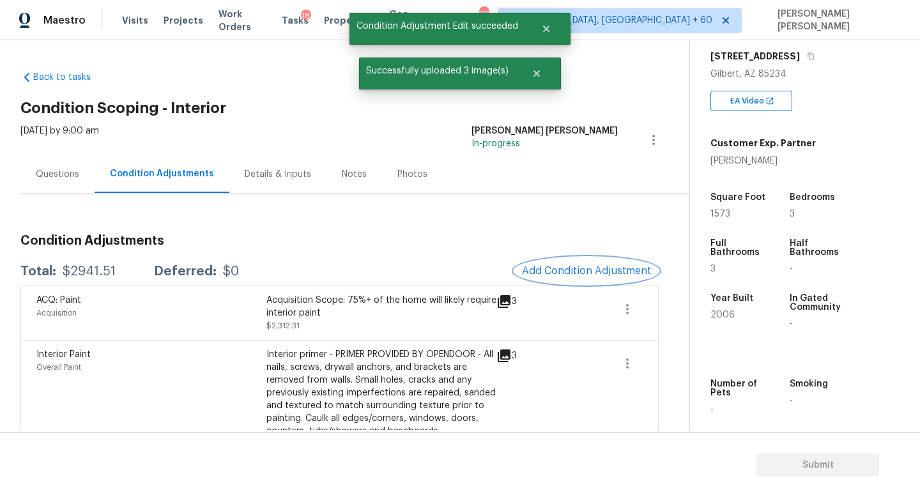
click at [584, 266] on span "Add Condition Adjustment" at bounding box center [586, 270] width 129 height 11
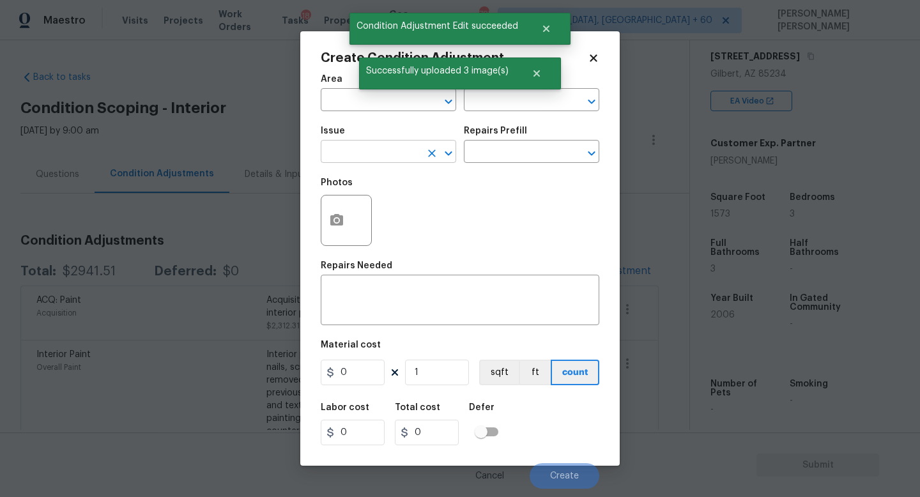
click at [368, 151] on input "text" at bounding box center [371, 153] width 100 height 20
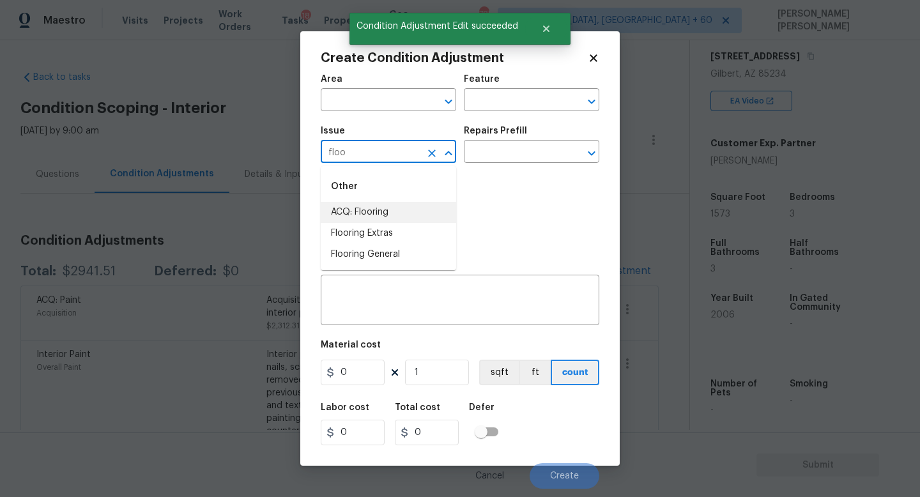
click at [376, 205] on li "ACQ: Flooring" at bounding box center [388, 212] width 135 height 21
type input "ACQ: Flooring"
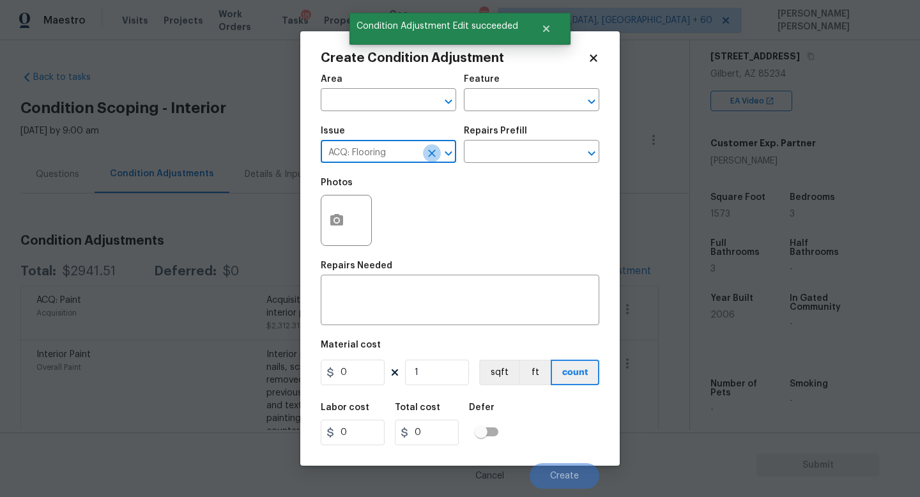
click at [434, 157] on icon "Clear" at bounding box center [431, 153] width 13 height 13
type input "d"
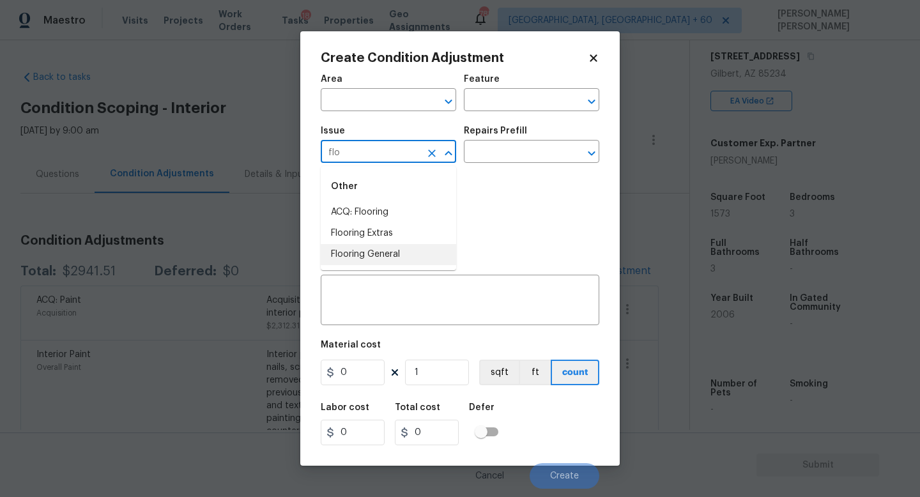
click at [424, 255] on li "Flooring General" at bounding box center [388, 254] width 135 height 21
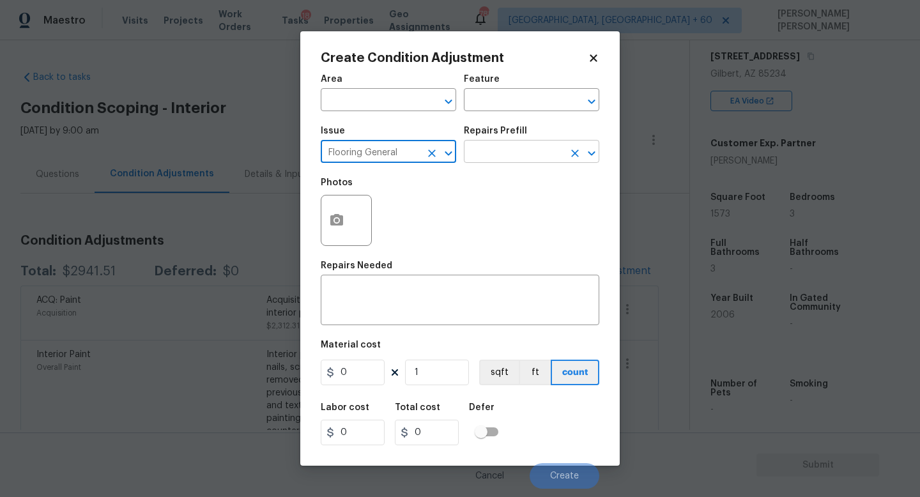
type input "Flooring General"
click at [515, 148] on input "text" at bounding box center [514, 153] width 100 height 20
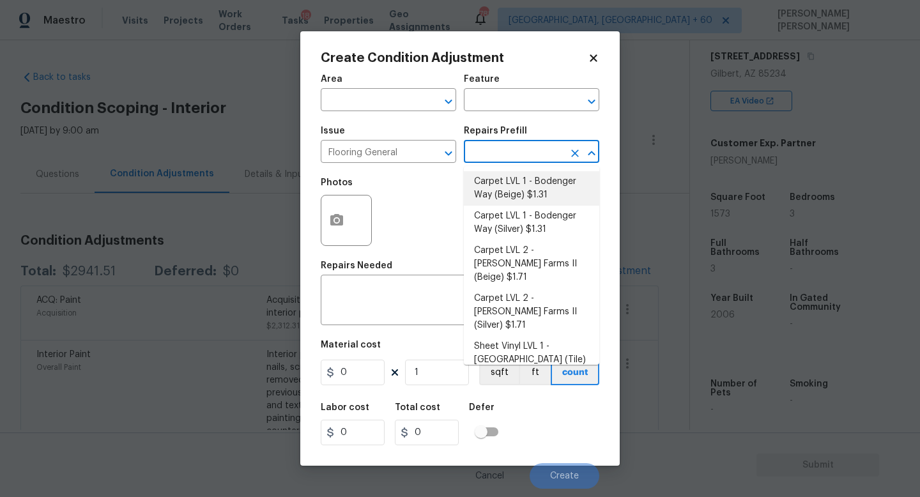
click at [515, 200] on li "Carpet LVL 1 - Bodenger Way (Beige) $1.31" at bounding box center [531, 188] width 135 height 34
type input "Overall Flooring"
type textarea "Install new carpet. (Bodenger Way 749 Bird Bath, Beige) at all previously carpe…"
type input "1.31"
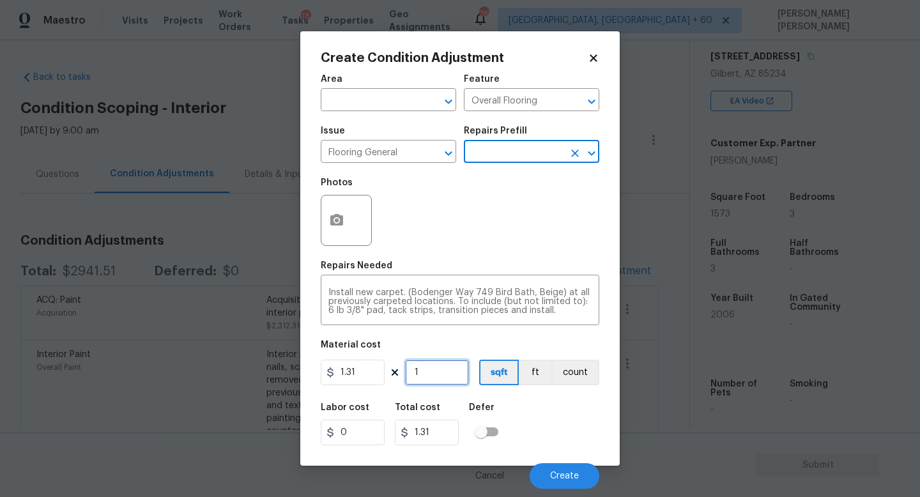
click at [444, 372] on input "1" at bounding box center [437, 373] width 64 height 26
type input "0"
type input "1"
type input "1.31"
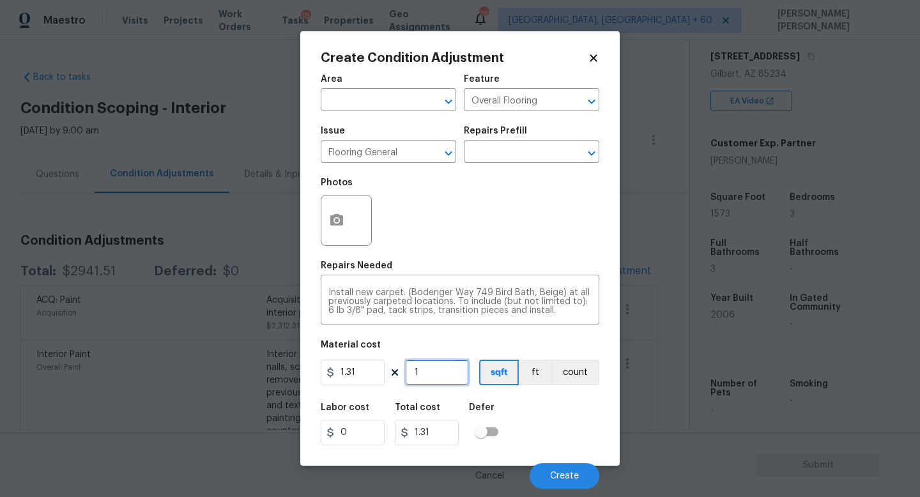
type input "15"
type input "19.65"
type input "157"
type input "205.67"
type input "1573"
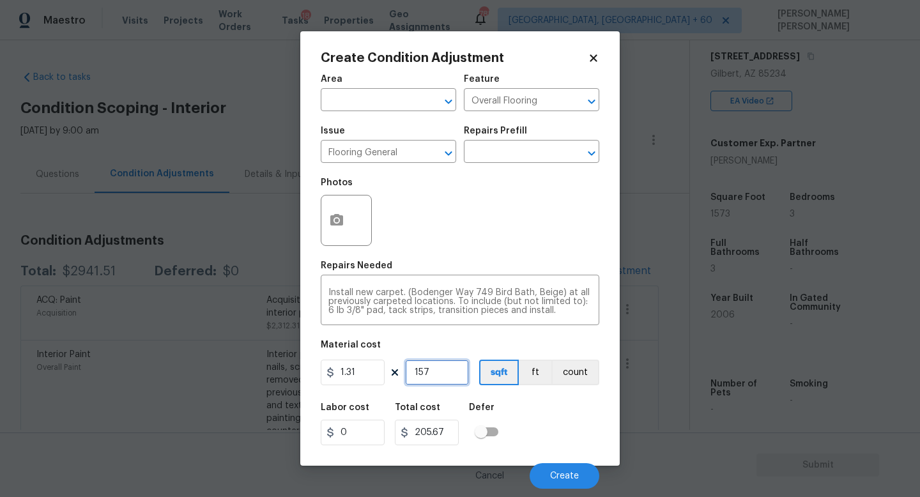
type input "2060.63"
type input "1573"
click at [347, 221] on button "button" at bounding box center [336, 220] width 31 height 50
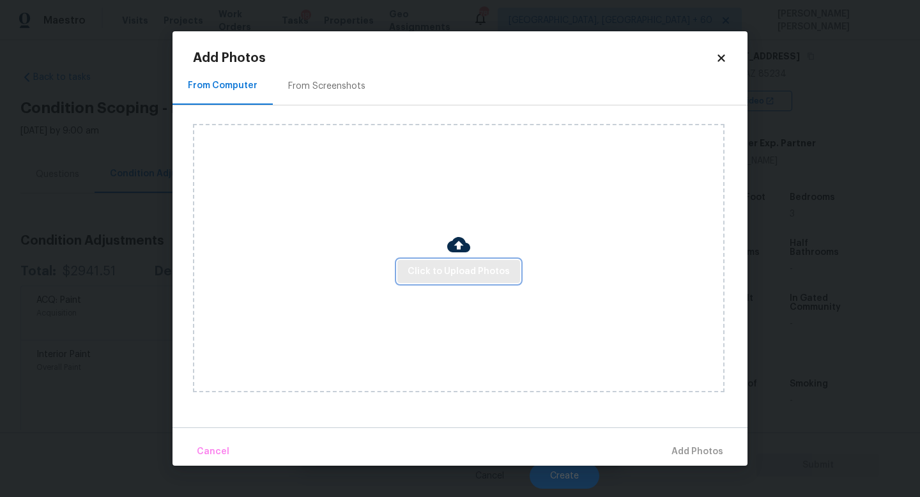
click at [441, 270] on span "Click to Upload Photos" at bounding box center [458, 272] width 102 height 16
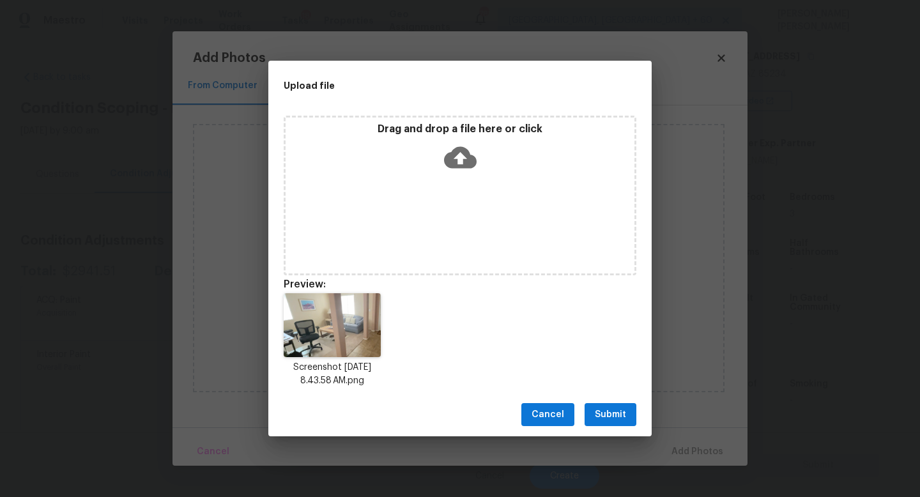
click at [423, 280] on div "Screenshot [DATE] 8.43.58 AM.png" at bounding box center [459, 340] width 383 height 125
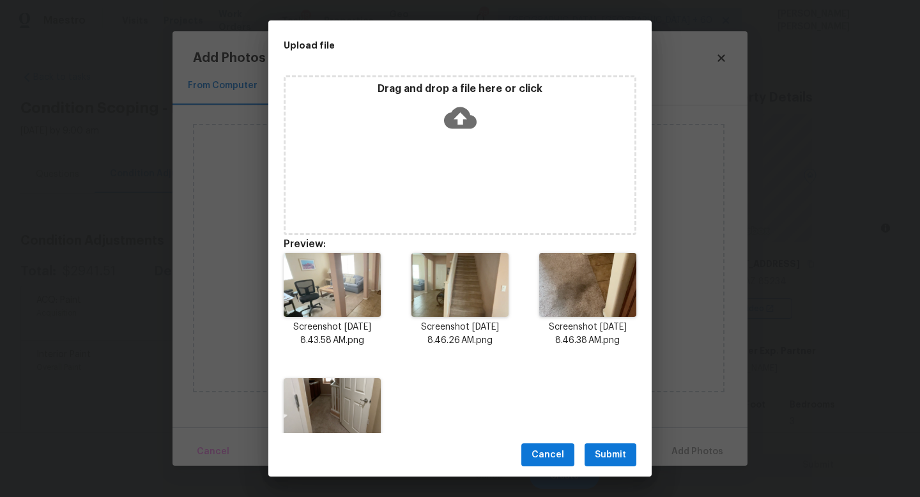
scroll to position [208, 0]
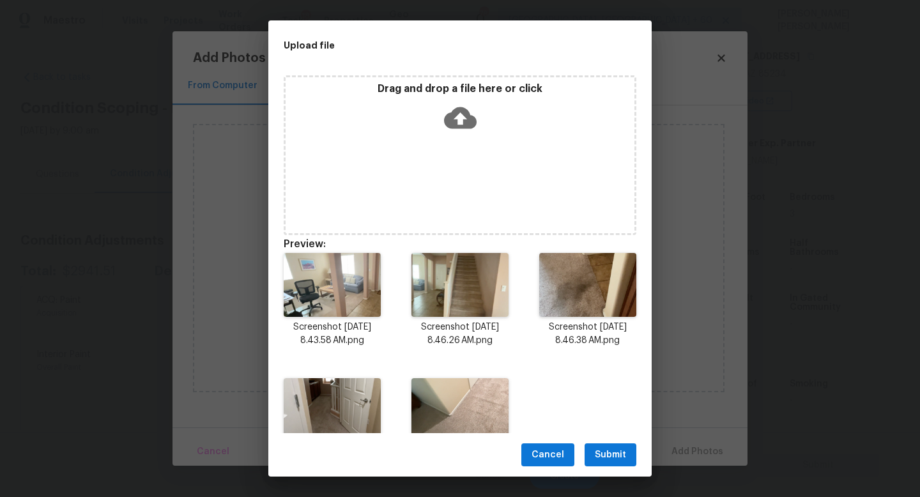
click at [356, 189] on div "Drag and drop a file here or click" at bounding box center [460, 155] width 353 height 160
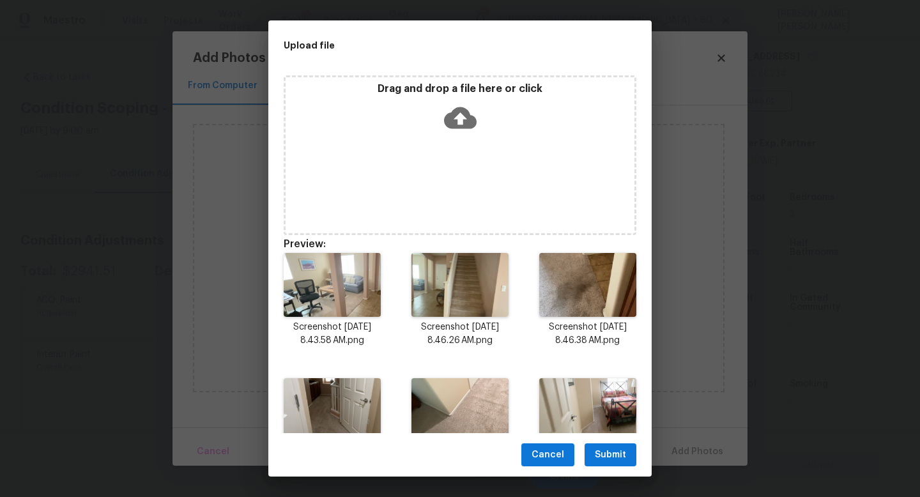
click at [608, 452] on span "Submit" at bounding box center [610, 455] width 31 height 16
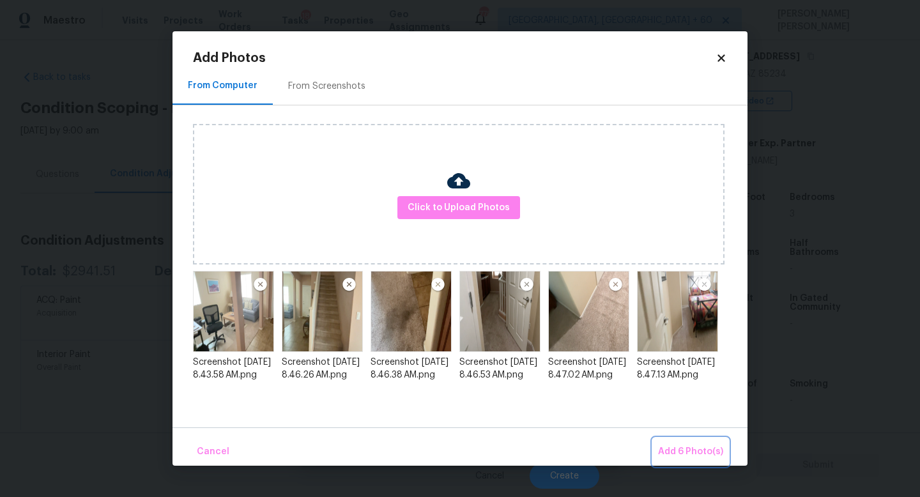
click at [692, 448] on span "Add 6 Photo(s)" at bounding box center [690, 452] width 65 height 16
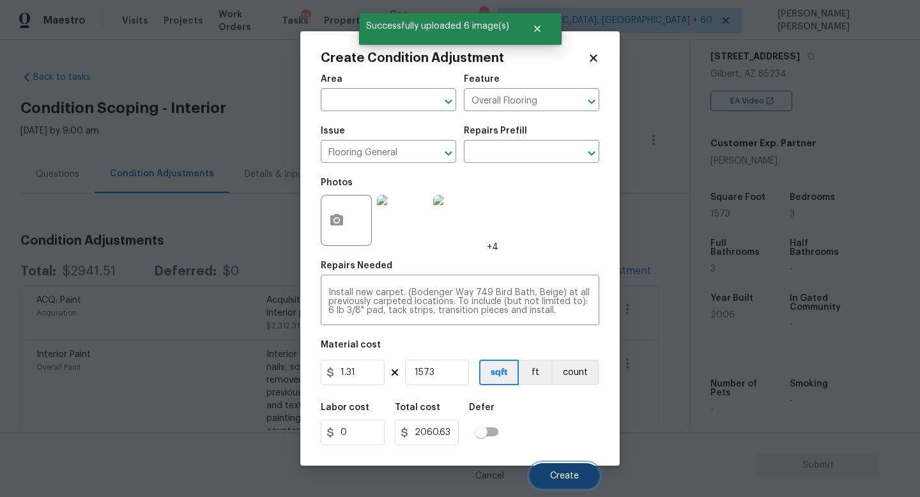
click at [563, 475] on span "Create" at bounding box center [564, 476] width 29 height 10
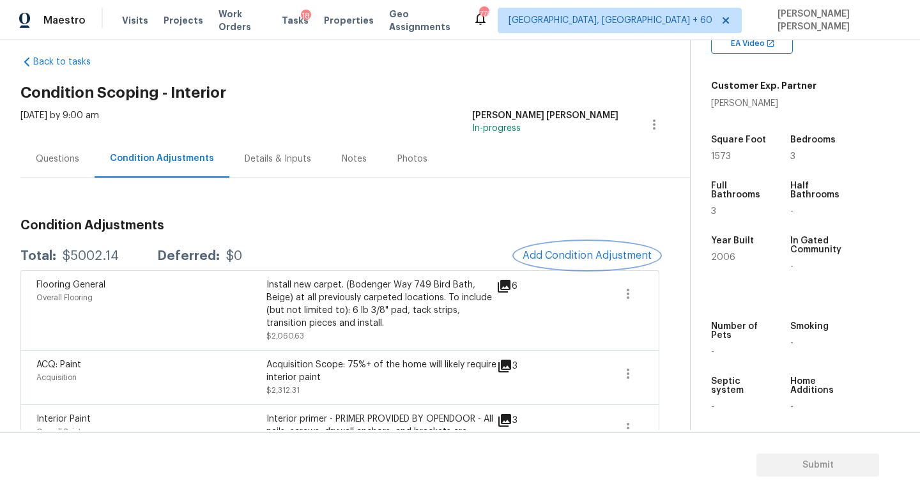
scroll to position [0, 0]
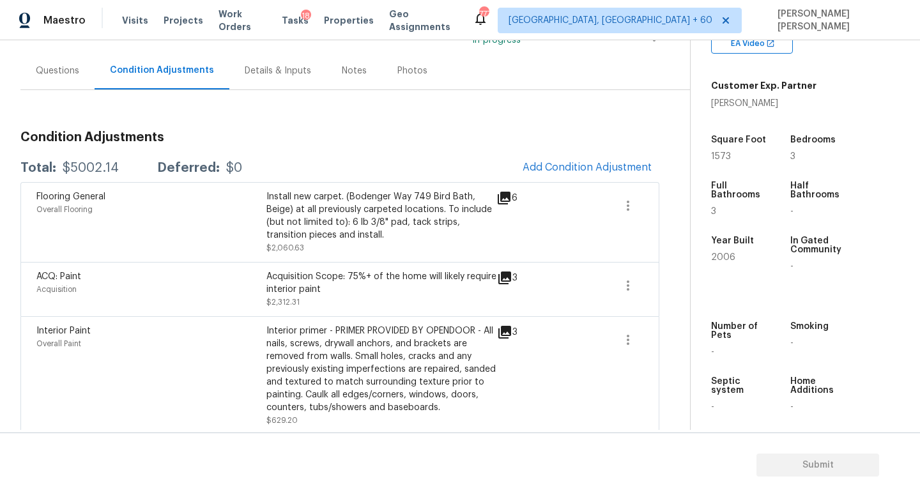
scroll to position [113, 0]
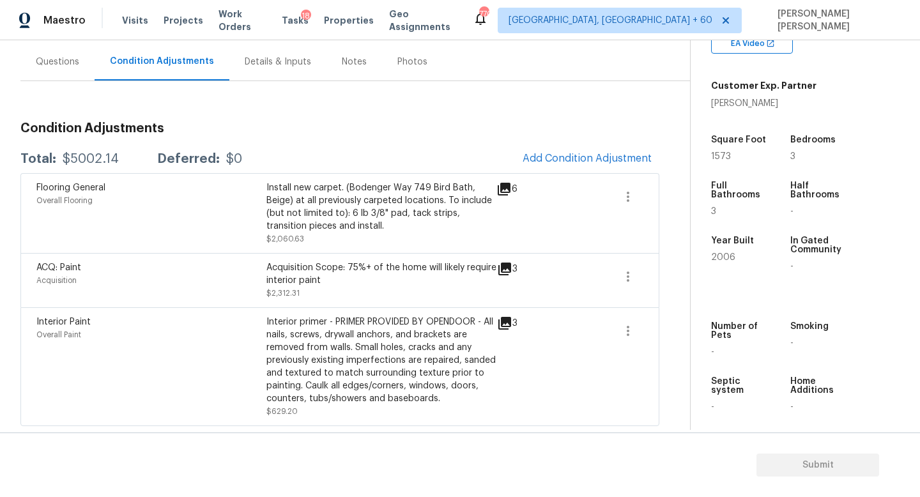
click at [360, 98] on div "Condition Adjustments Total: $5002.14 Deferred: $0 Add Condition Adjustment Flo…" at bounding box center [339, 253] width 639 height 345
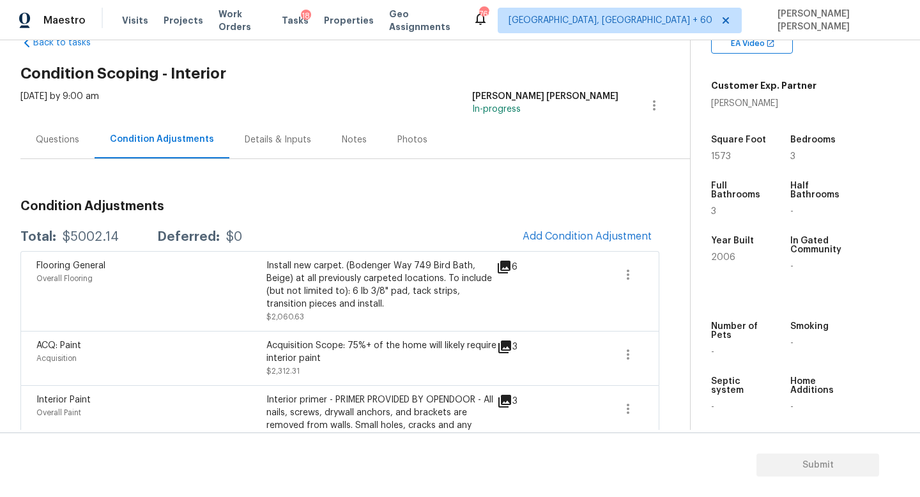
click at [0, 139] on div "Back to tasks Condition Scoping - Interior [DATE] by 9:00 am [PERSON_NAME] [PER…" at bounding box center [460, 235] width 920 height 390
click at [42, 140] on div "Questions" at bounding box center [57, 139] width 43 height 13
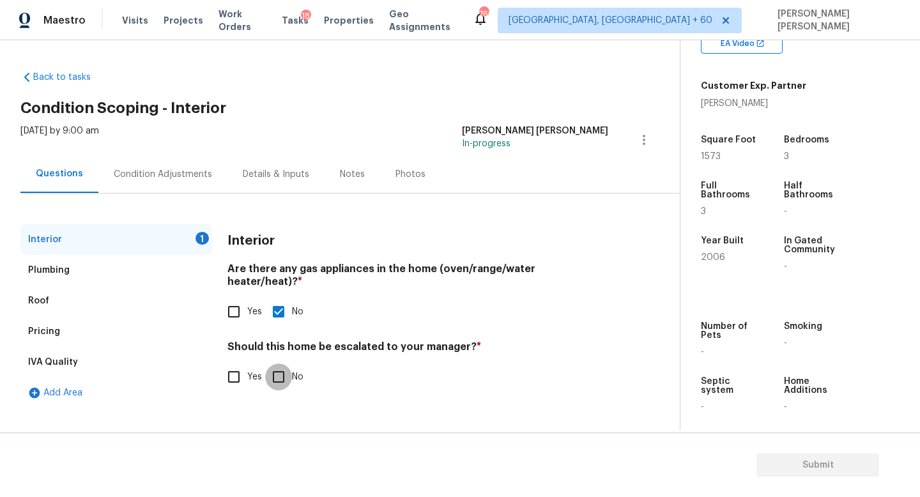
click at [277, 363] on input "No" at bounding box center [278, 376] width 27 height 27
checkbox input "true"
click at [89, 346] on div "Pricing" at bounding box center [116, 331] width 192 height 31
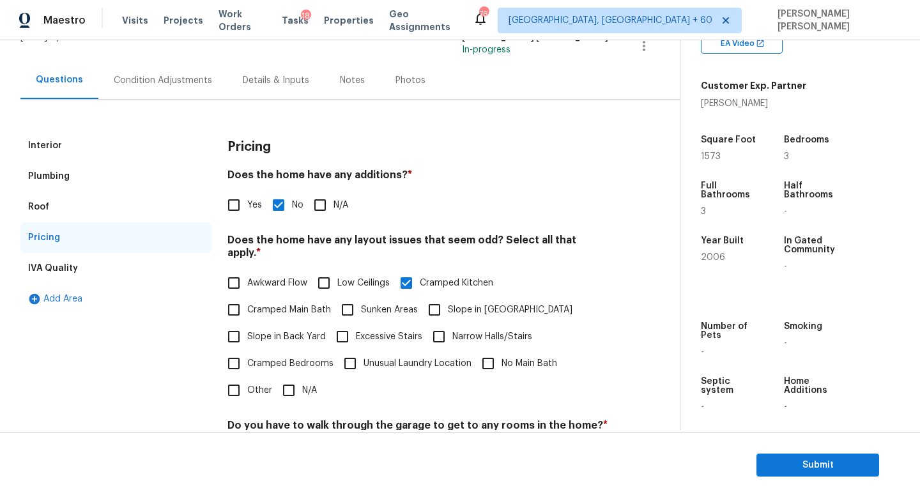
scroll to position [91, 0]
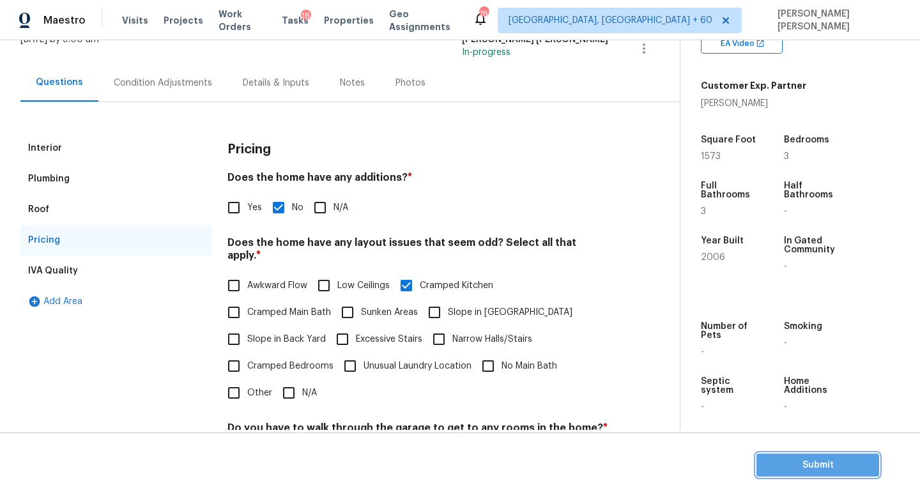
click at [782, 460] on span "Submit" at bounding box center [817, 465] width 102 height 16
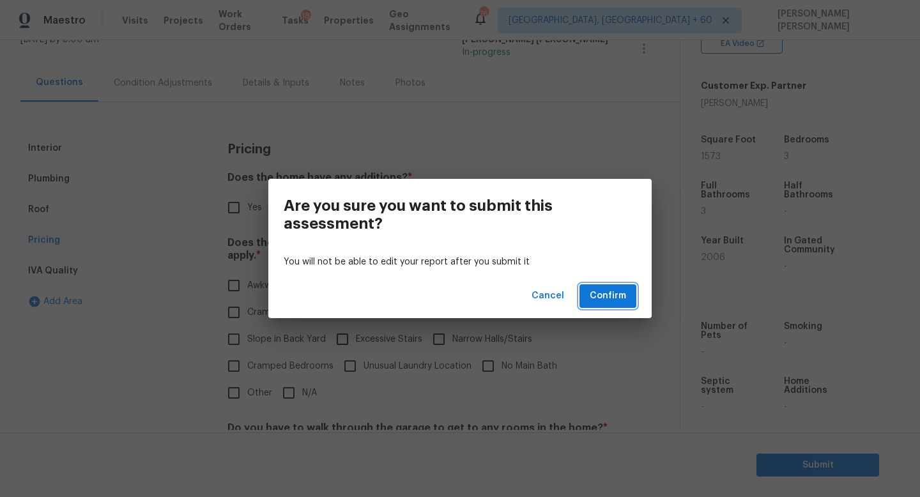
click at [619, 295] on span "Confirm" at bounding box center [607, 296] width 36 height 16
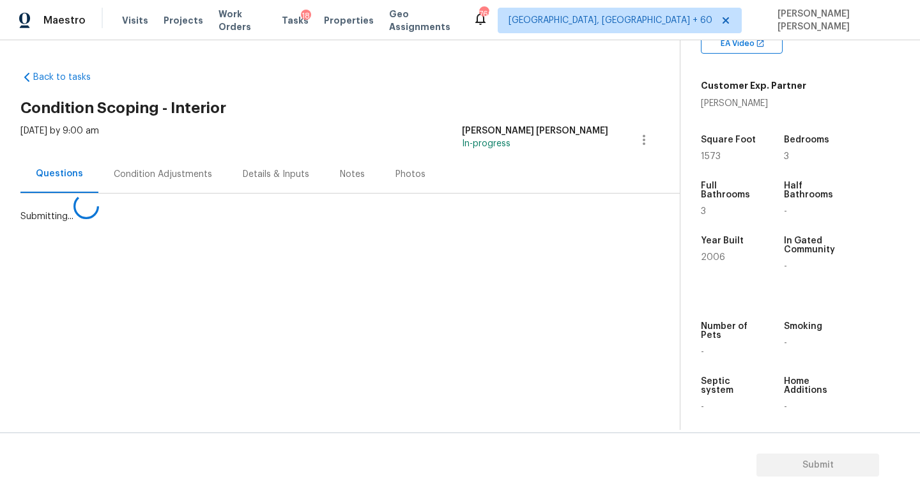
scroll to position [0, 0]
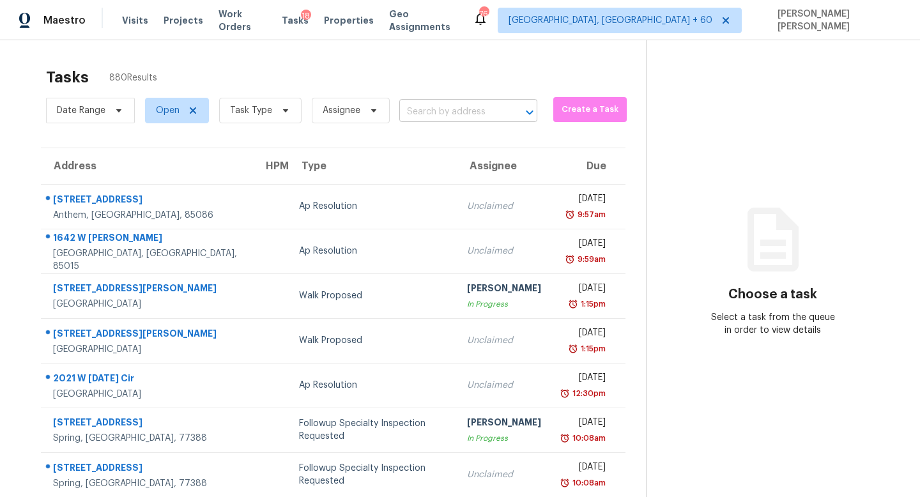
click at [467, 112] on input "text" at bounding box center [450, 112] width 102 height 20
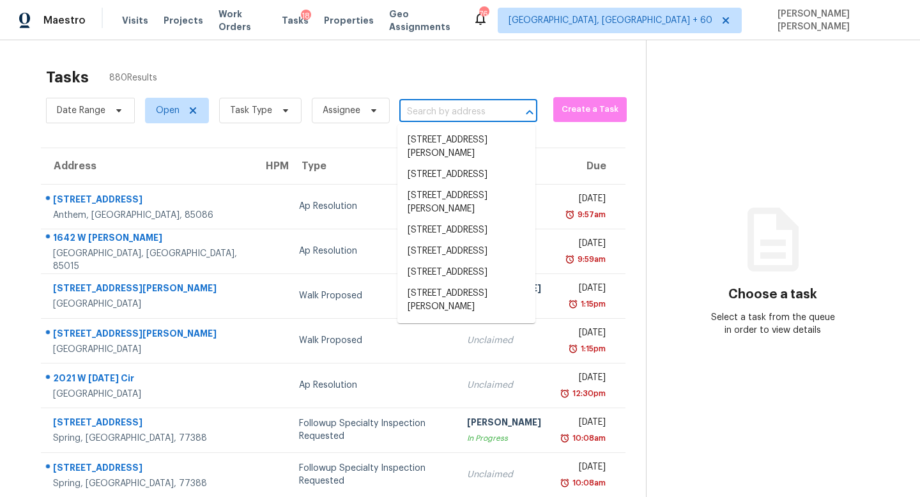
paste input "[STREET_ADDRESS]"
type input "[STREET_ADDRESS]"
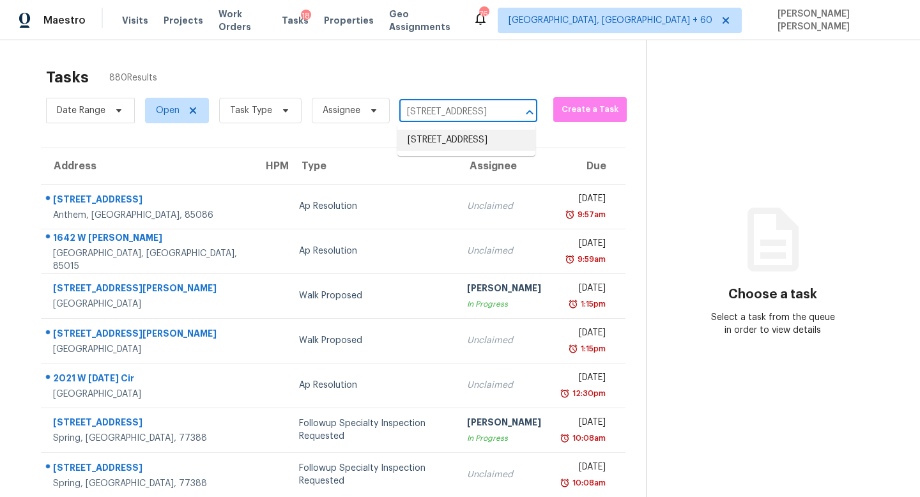
click at [471, 132] on li "[STREET_ADDRESS]" at bounding box center [466, 140] width 138 height 21
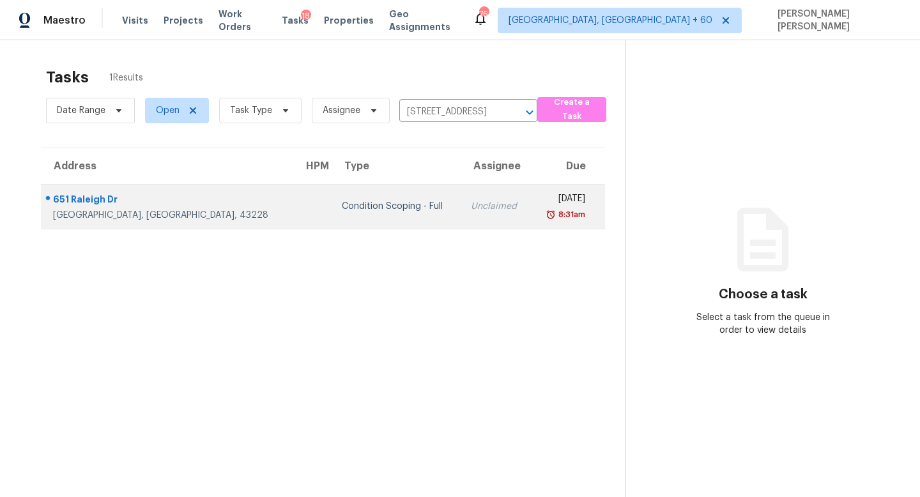
click at [471, 204] on div "Unclaimed" at bounding box center [496, 206] width 50 height 13
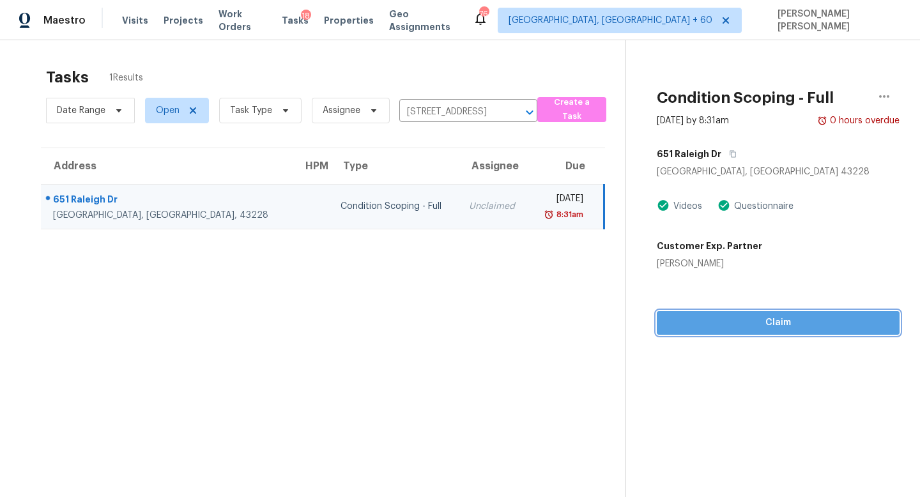
click at [718, 326] on span "Claim" at bounding box center [778, 323] width 222 height 16
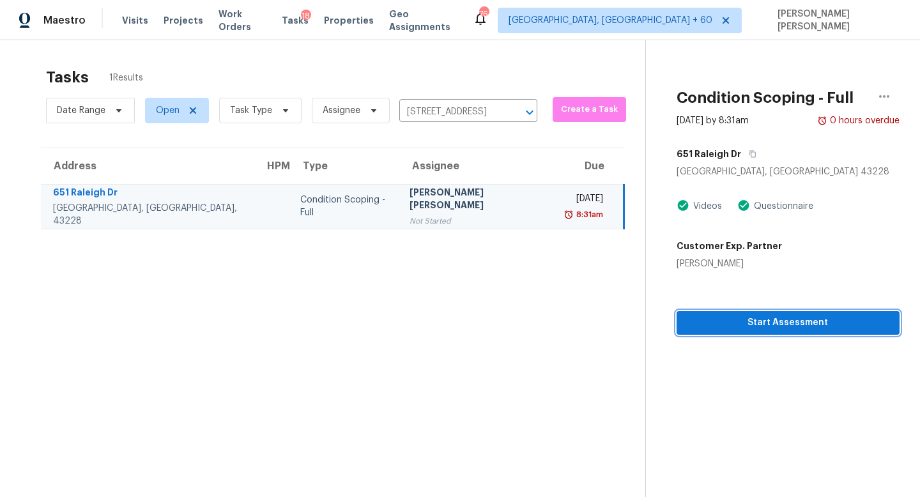
click at [718, 326] on span "Start Assessment" at bounding box center [788, 323] width 202 height 16
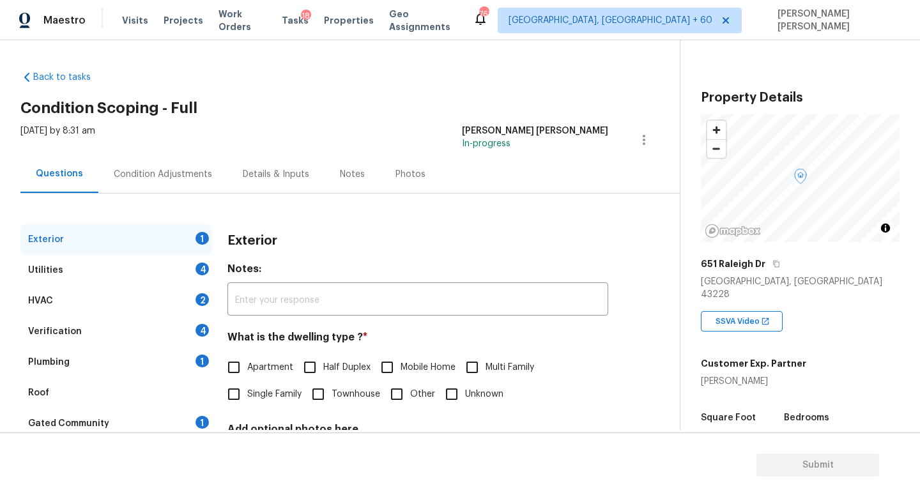
click at [161, 178] on div "Condition Adjustments" at bounding box center [163, 174] width 98 height 13
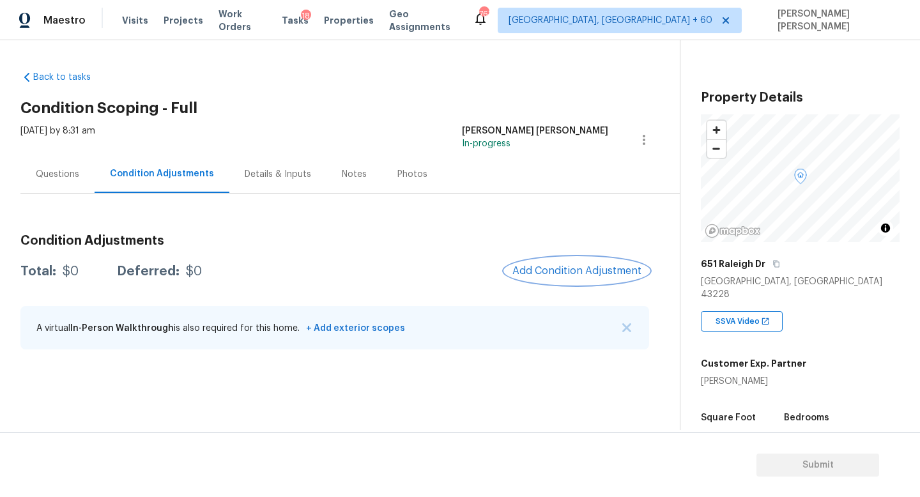
click at [572, 270] on span "Add Condition Adjustment" at bounding box center [576, 270] width 129 height 11
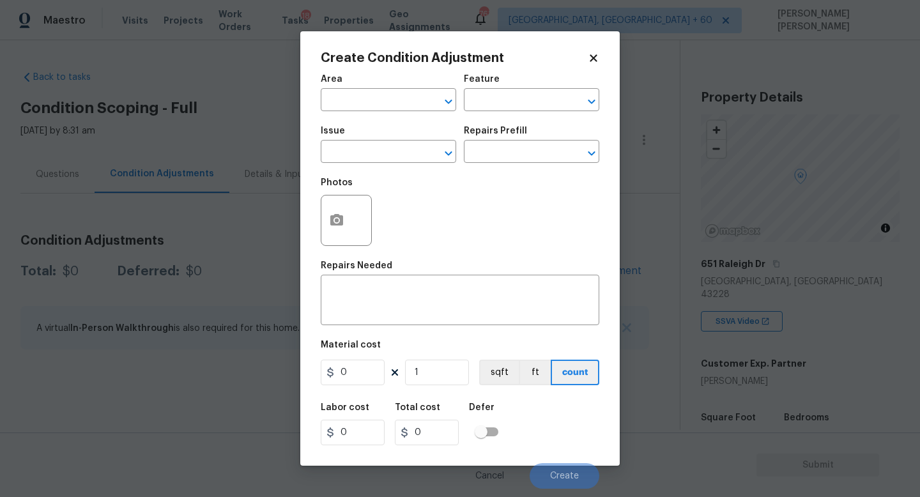
click at [355, 140] on div "Issue" at bounding box center [388, 134] width 135 height 17
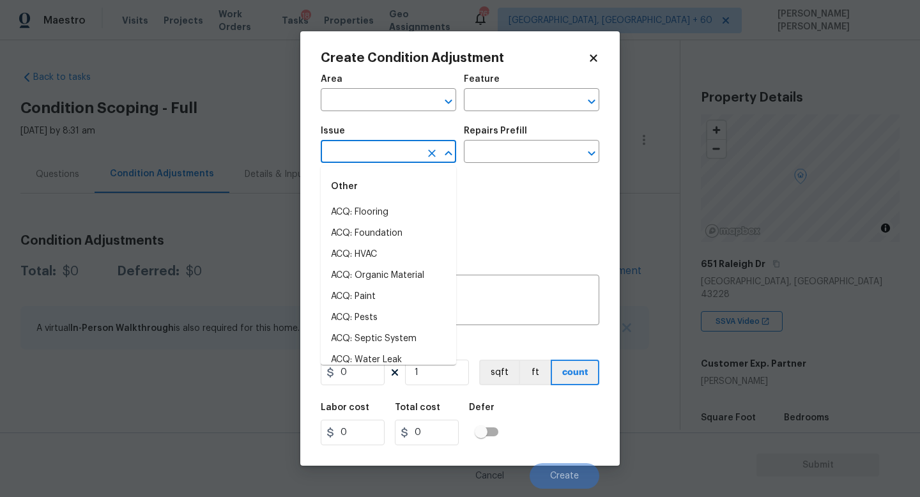
click at [360, 156] on input "text" at bounding box center [371, 153] width 100 height 20
click at [373, 273] on li "Pet Odor" at bounding box center [388, 275] width 135 height 21
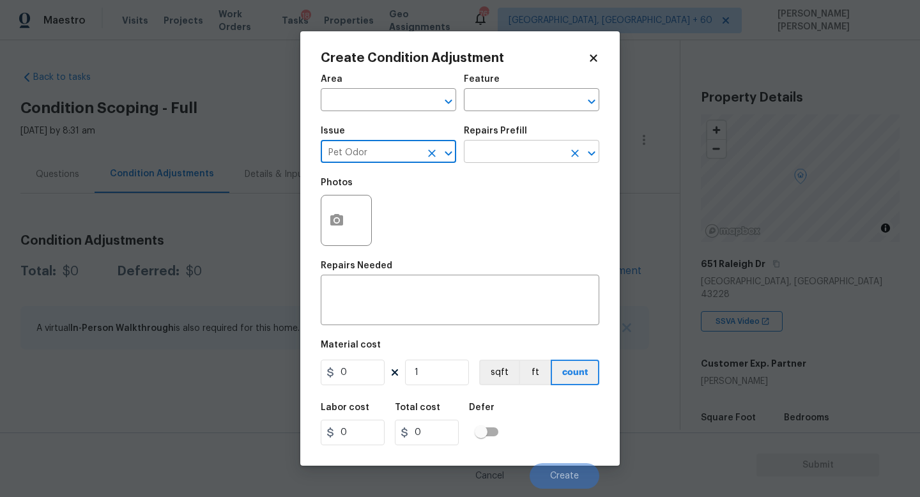
type input "Pet Odor"
click at [508, 156] on input "text" at bounding box center [514, 153] width 100 height 20
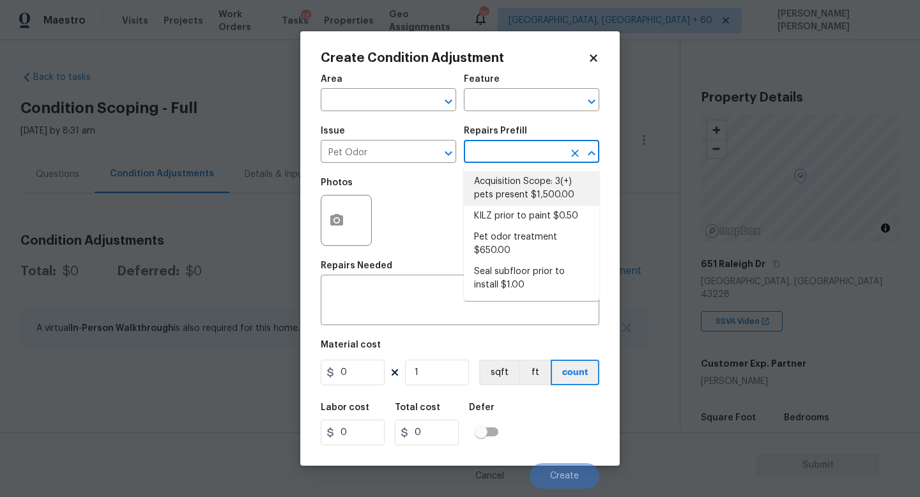
click at [515, 185] on li "Acquisition Scope: 3(+) pets present $1,500.00" at bounding box center [531, 188] width 135 height 34
type textarea "Acquisition Scope: 3(+) pets present"
type input "1500"
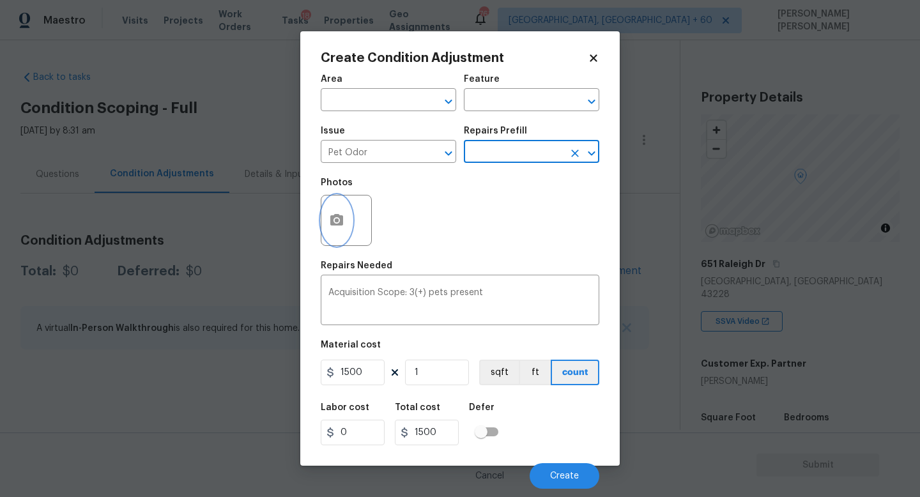
click at [333, 212] on button "button" at bounding box center [336, 220] width 31 height 50
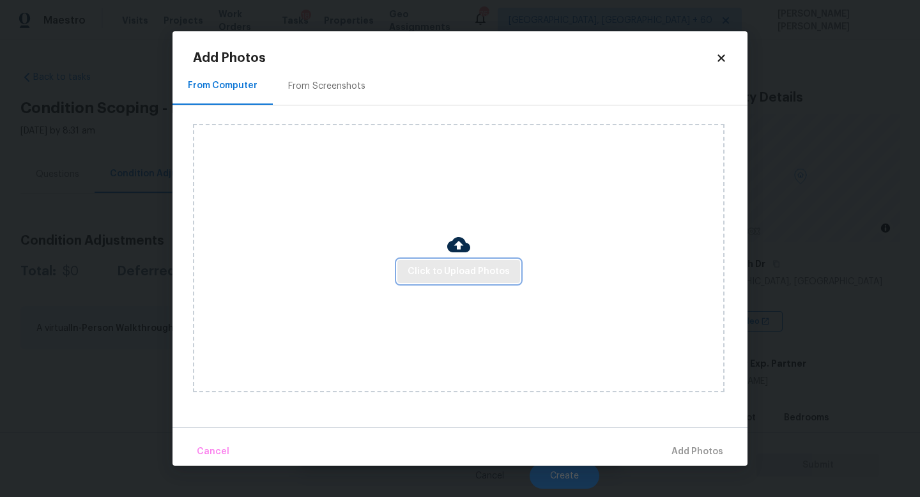
click at [471, 273] on span "Click to Upload Photos" at bounding box center [458, 272] width 102 height 16
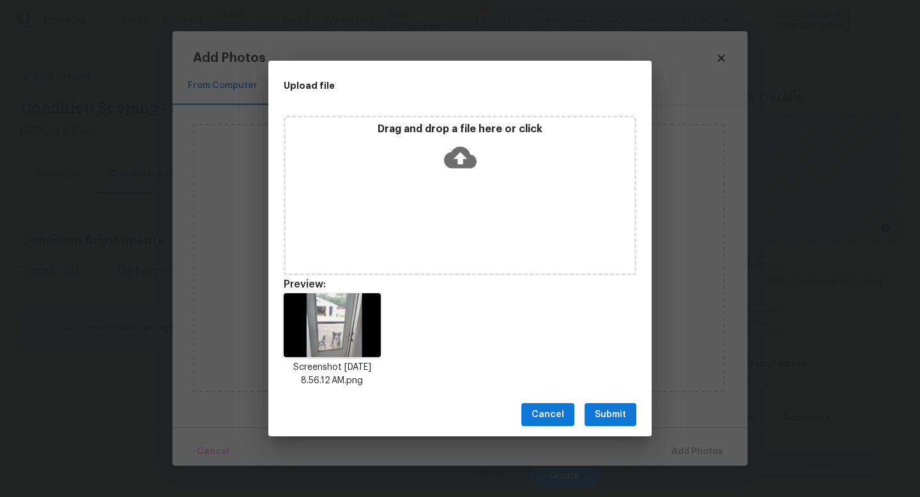
click at [606, 413] on span "Submit" at bounding box center [610, 415] width 31 height 16
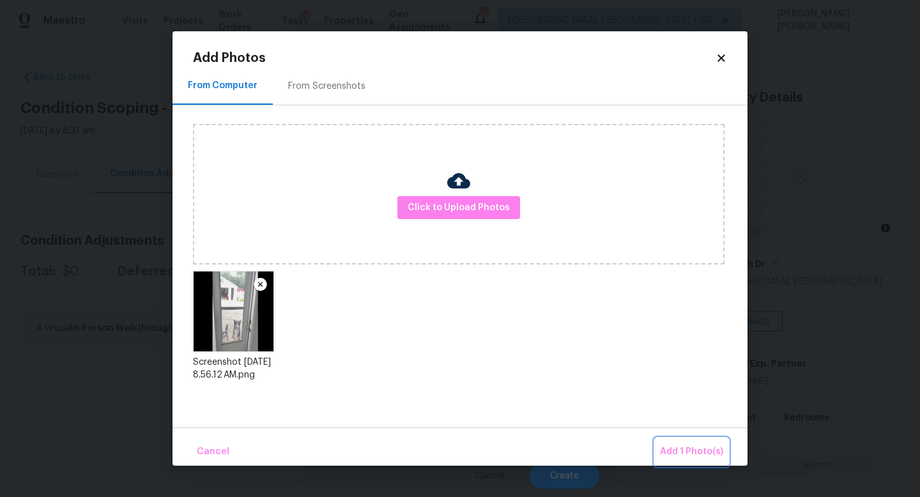
click at [678, 443] on button "Add 1 Photo(s)" at bounding box center [691, 451] width 73 height 27
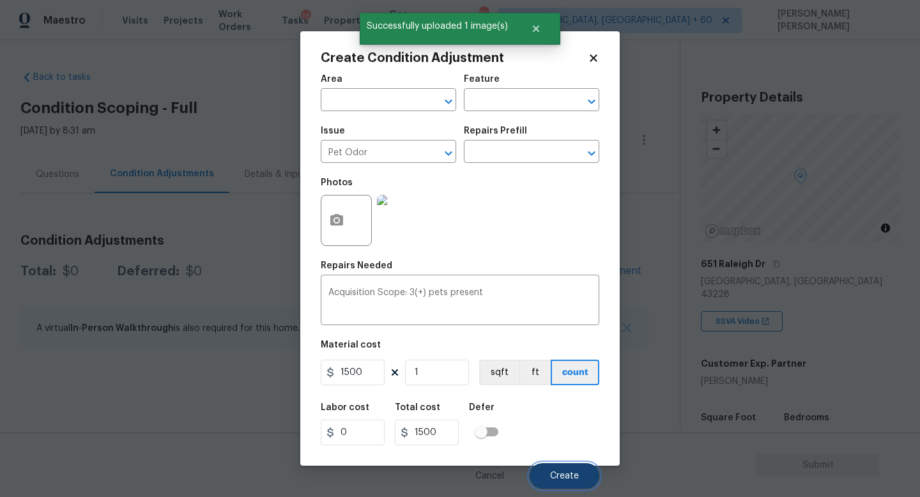
click at [560, 471] on button "Create" at bounding box center [564, 476] width 70 height 26
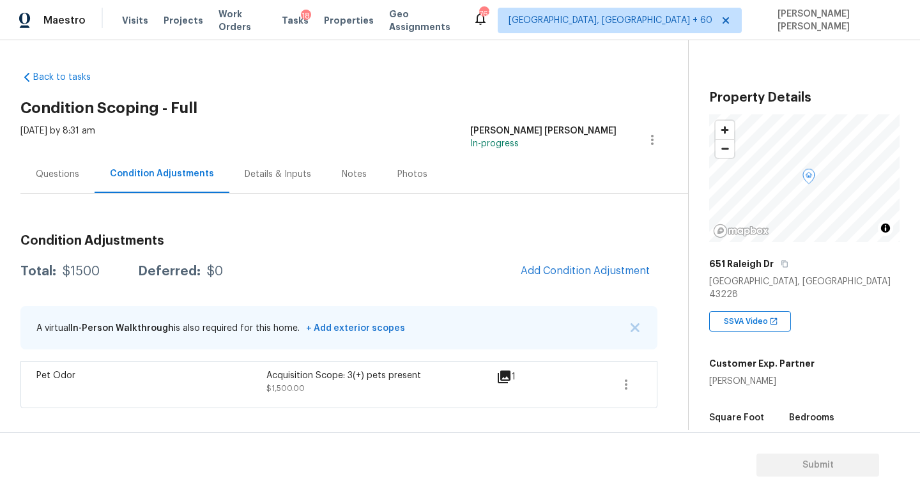
click at [64, 172] on div "Questions" at bounding box center [57, 174] width 43 height 13
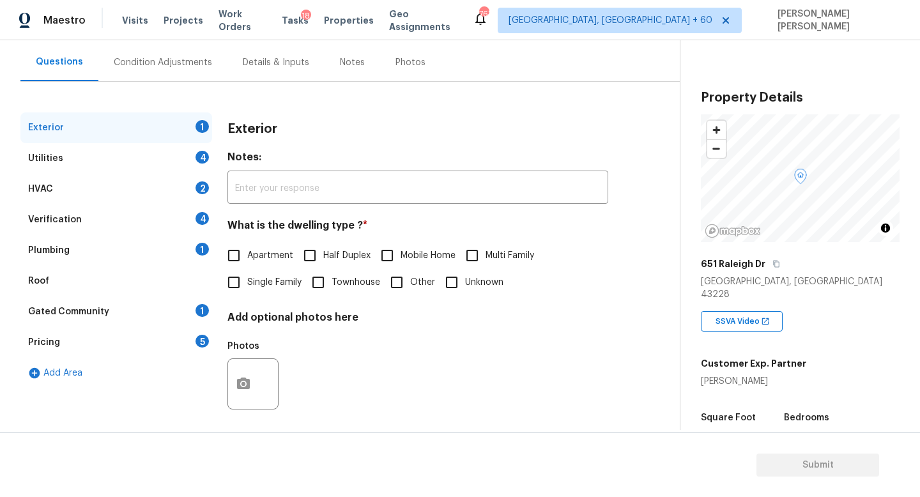
scroll to position [113, 0]
click at [240, 277] on input "Single Family" at bounding box center [233, 281] width 27 height 27
checkbox input "true"
click at [114, 190] on div "HVAC 2" at bounding box center [116, 187] width 192 height 31
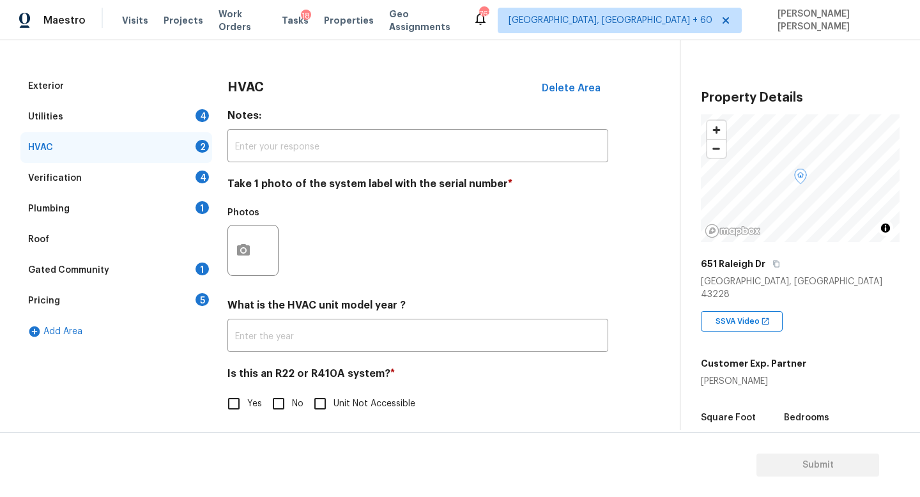
scroll to position [155, 0]
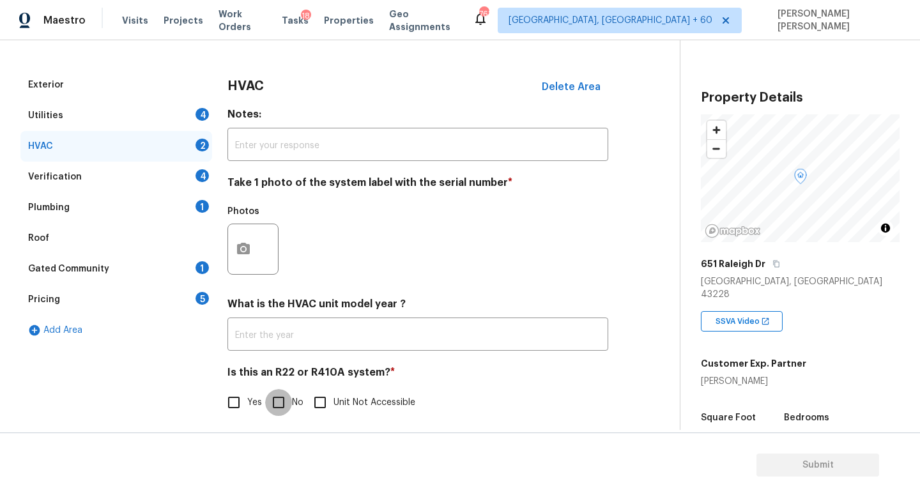
click at [278, 404] on input "No" at bounding box center [278, 402] width 27 height 27
checkbox input "true"
click at [220, 245] on div "Exterior Utilities 4 HVAC 1 Verification 4 Plumbing 1 Roof Gated Community 1 Pr…" at bounding box center [334, 250] width 628 height 361
click at [238, 245] on icon "button" at bounding box center [243, 248] width 13 height 11
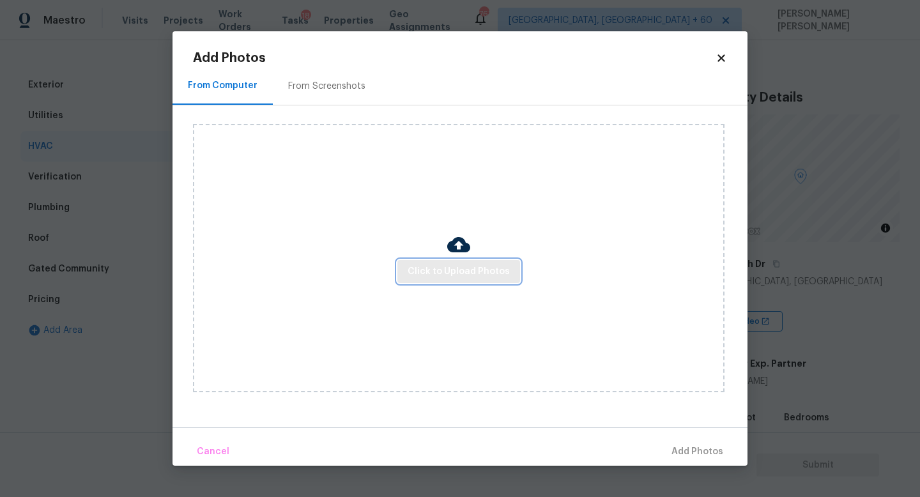
click at [445, 278] on span "Click to Upload Photos" at bounding box center [458, 272] width 102 height 16
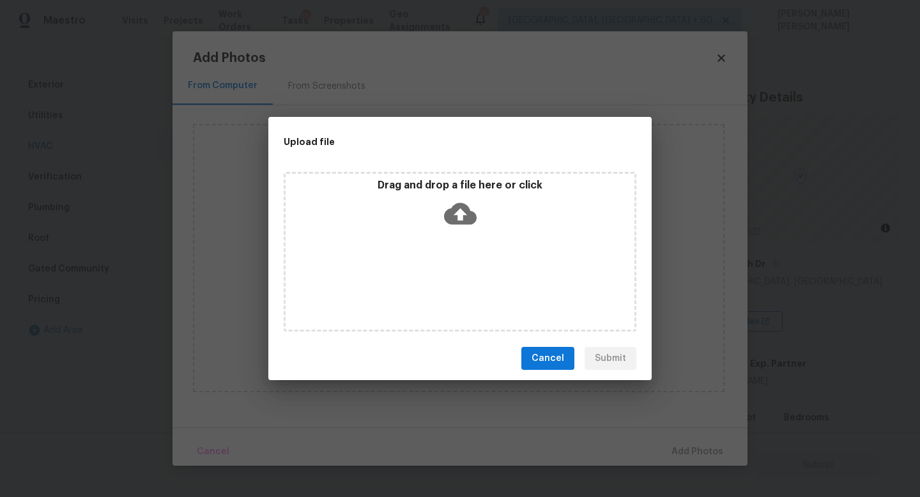
click at [464, 219] on icon at bounding box center [460, 214] width 33 height 22
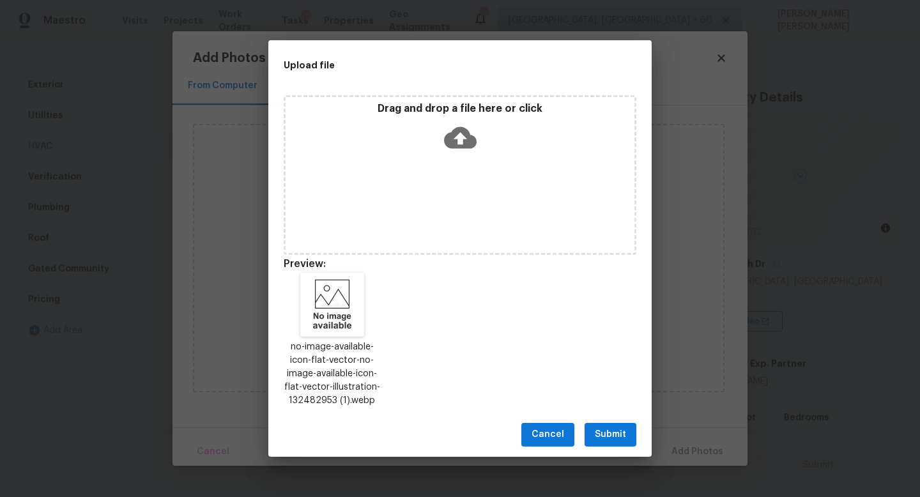
click at [619, 433] on span "Submit" at bounding box center [610, 435] width 31 height 16
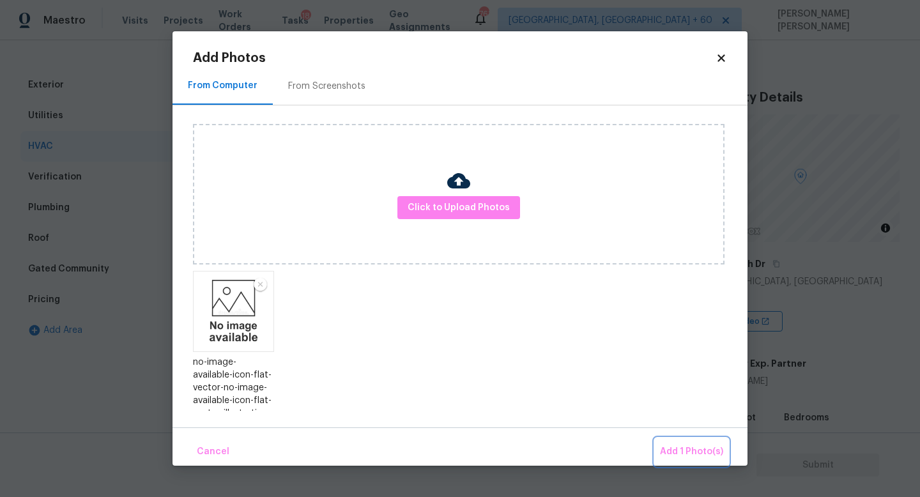
click at [664, 439] on button "Add 1 Photo(s)" at bounding box center [691, 451] width 73 height 27
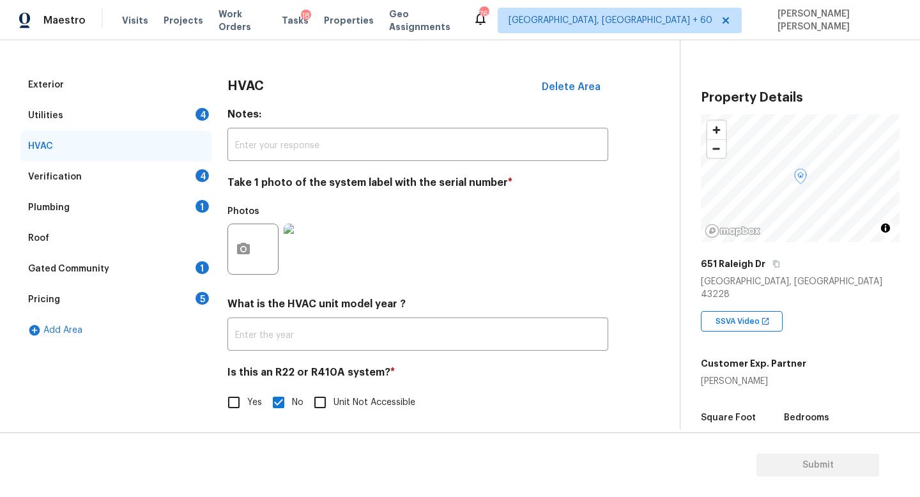
click at [126, 113] on div "Utilities 4" at bounding box center [116, 115] width 192 height 31
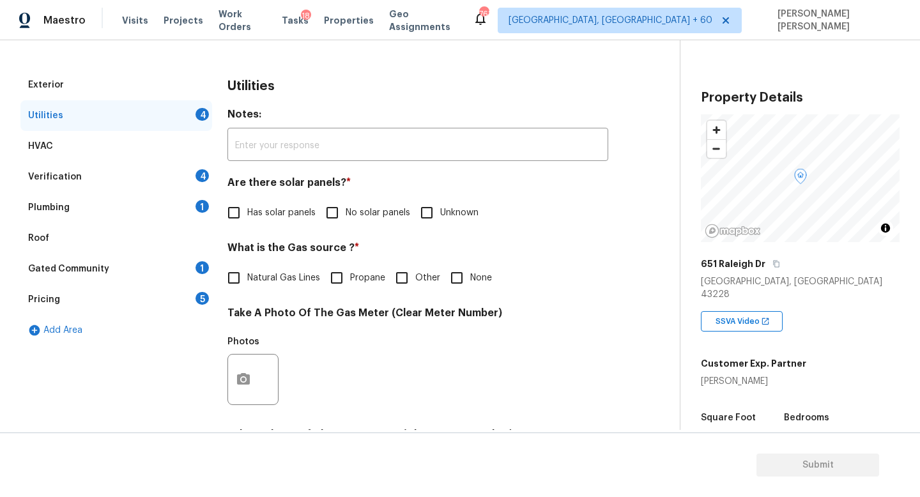
click at [347, 216] on span "No solar panels" at bounding box center [378, 212] width 65 height 13
click at [346, 216] on input "No solar panels" at bounding box center [332, 212] width 27 height 27
checkbox input "true"
click at [240, 280] on input "Natural Gas Lines" at bounding box center [233, 277] width 27 height 27
checkbox input "true"
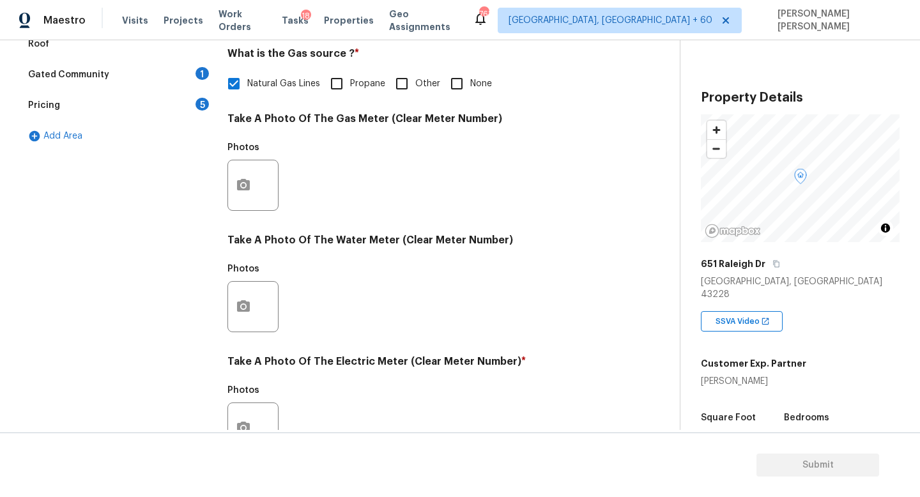
scroll to position [402, 0]
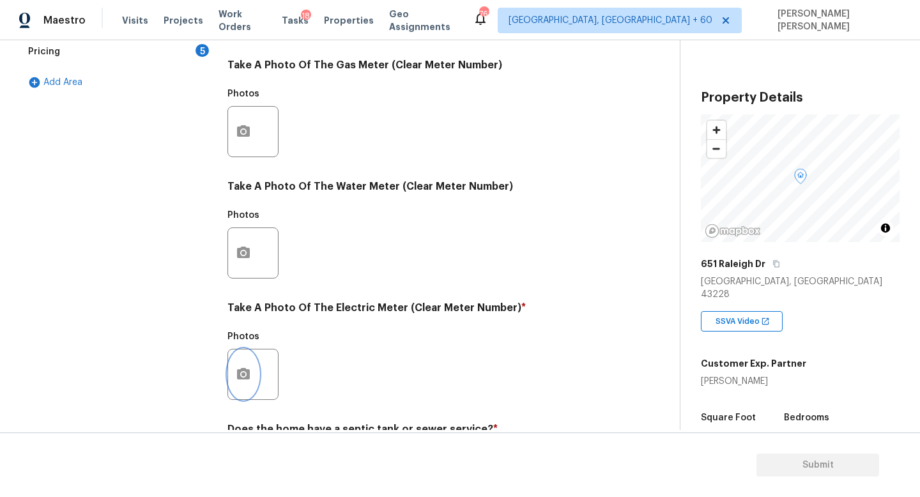
click at [239, 374] on icon "button" at bounding box center [243, 373] width 13 height 11
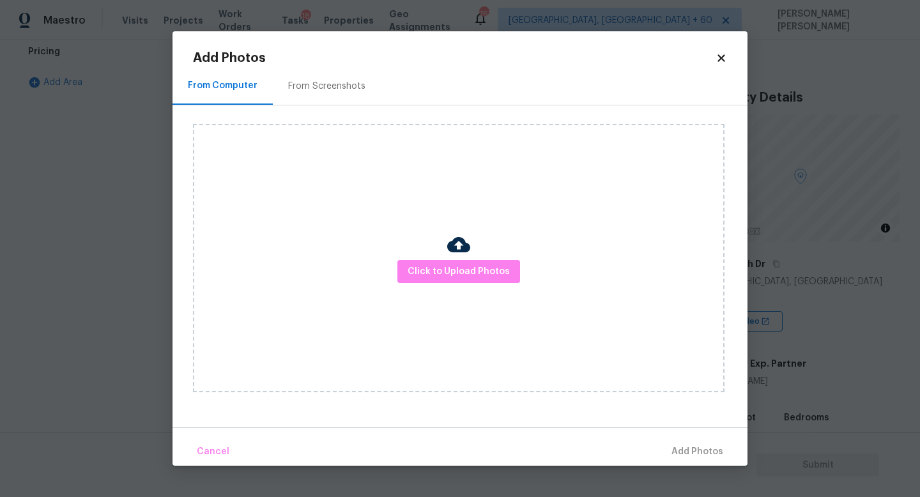
click at [409, 283] on div "Click to Upload Photos" at bounding box center [458, 258] width 531 height 268
click at [429, 273] on span "Click to Upload Photos" at bounding box center [458, 272] width 102 height 16
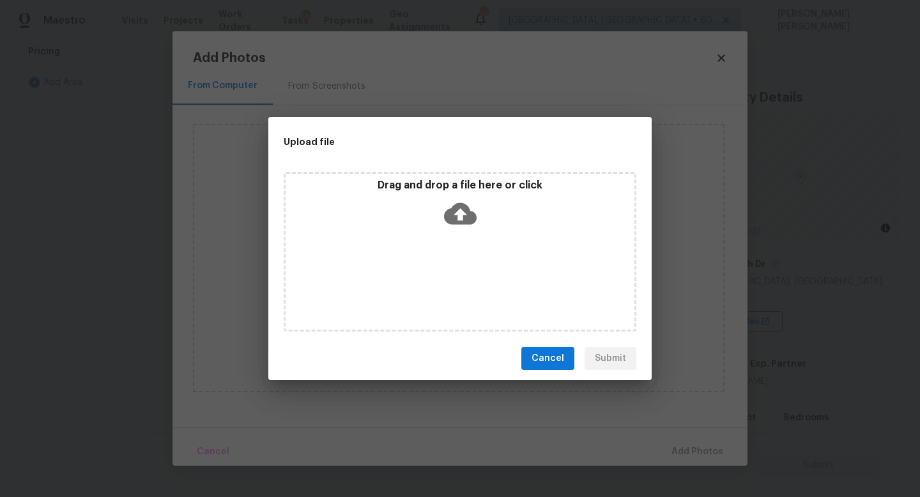
click at [455, 215] on icon at bounding box center [460, 214] width 33 height 22
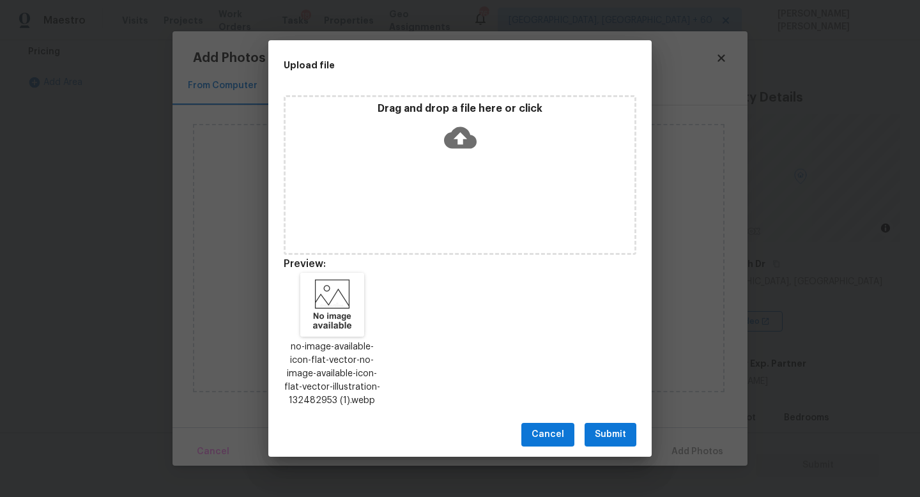
click at [607, 426] on button "Submit" at bounding box center [610, 435] width 52 height 24
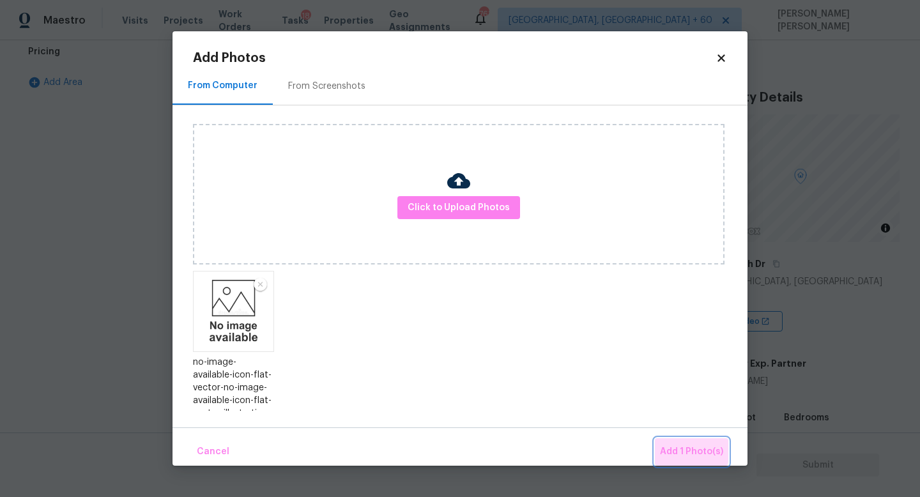
click at [674, 439] on button "Add 1 Photo(s)" at bounding box center [691, 451] width 73 height 27
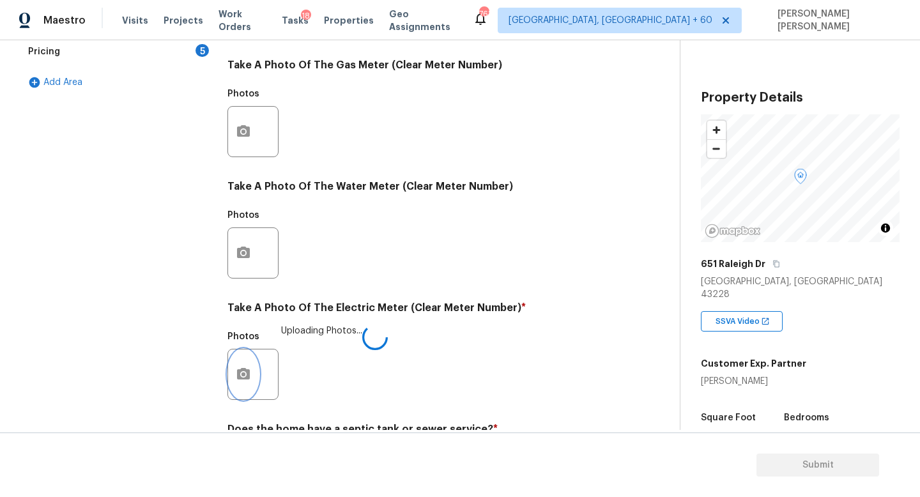
scroll to position [464, 0]
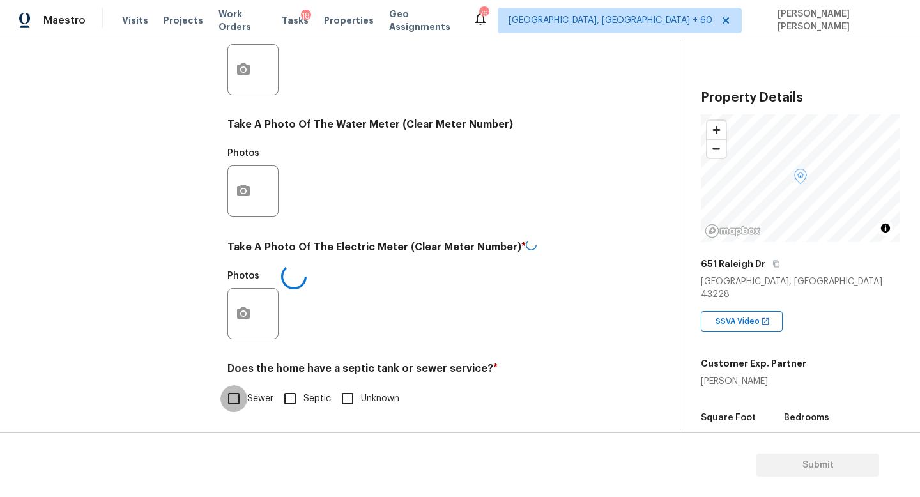
click at [241, 398] on input "Sewer" at bounding box center [233, 398] width 27 height 27
checkbox input "true"
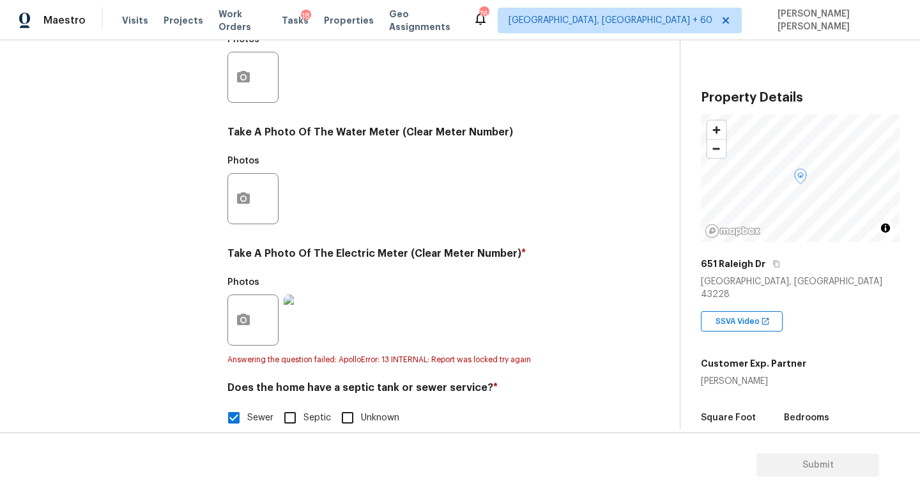
scroll to position [455, 0]
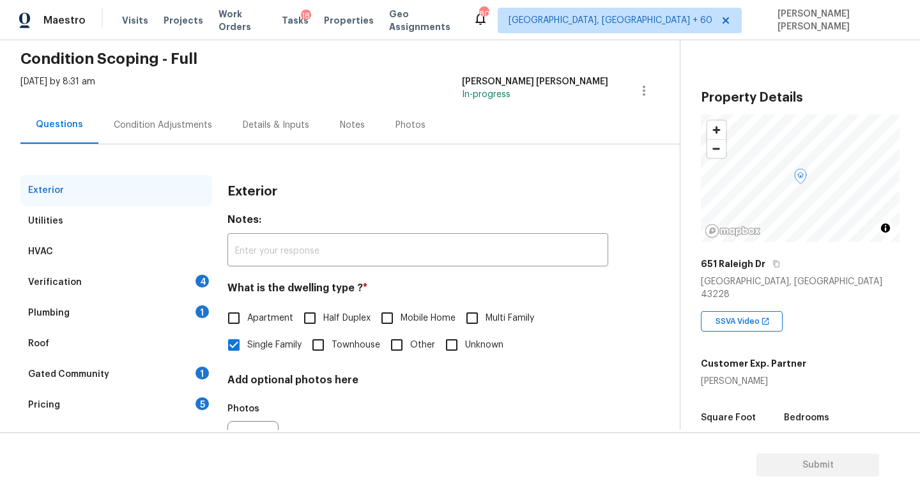
scroll to position [118, 0]
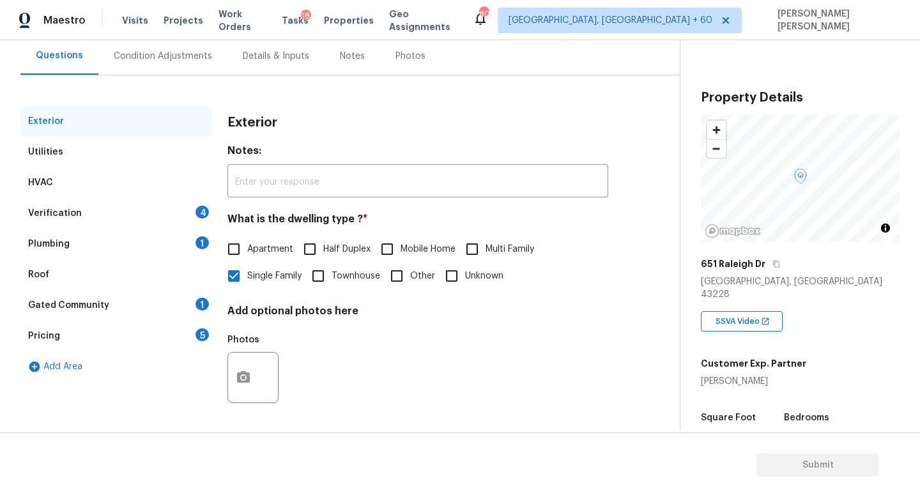
click at [130, 157] on div "Utilities" at bounding box center [116, 152] width 192 height 31
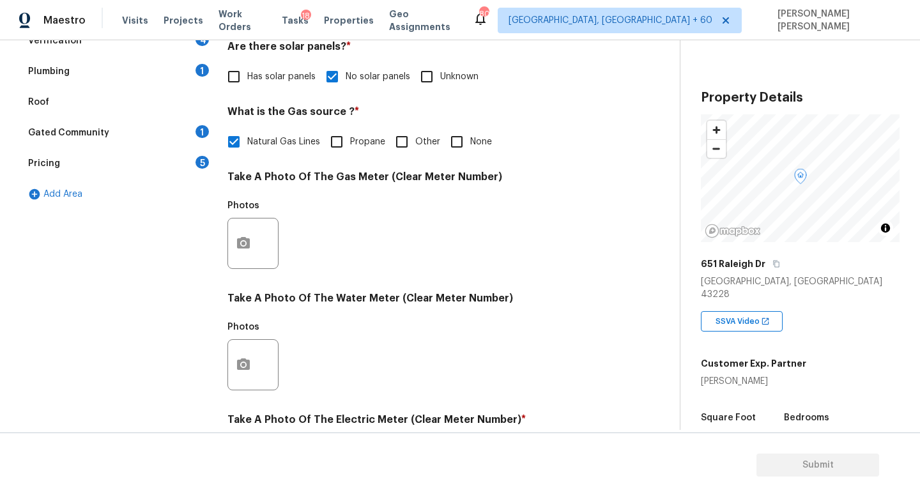
scroll to position [170, 0]
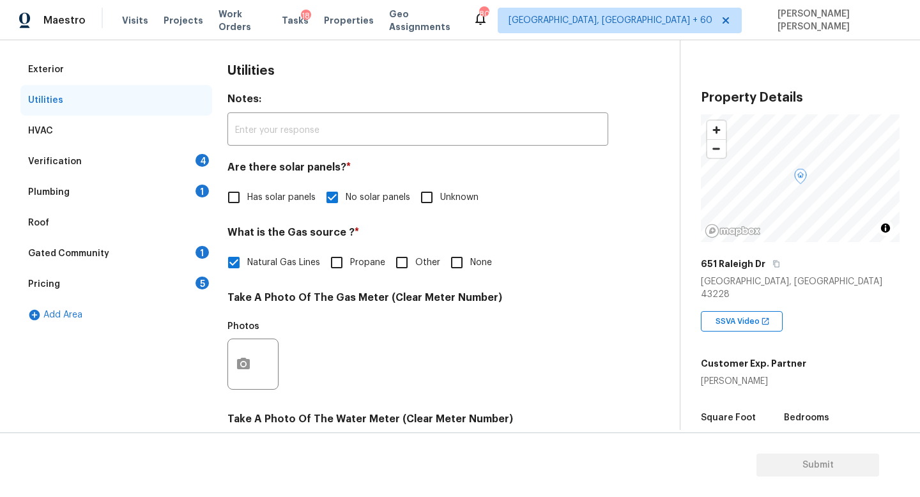
click at [118, 165] on div "Verification 4" at bounding box center [116, 161] width 192 height 31
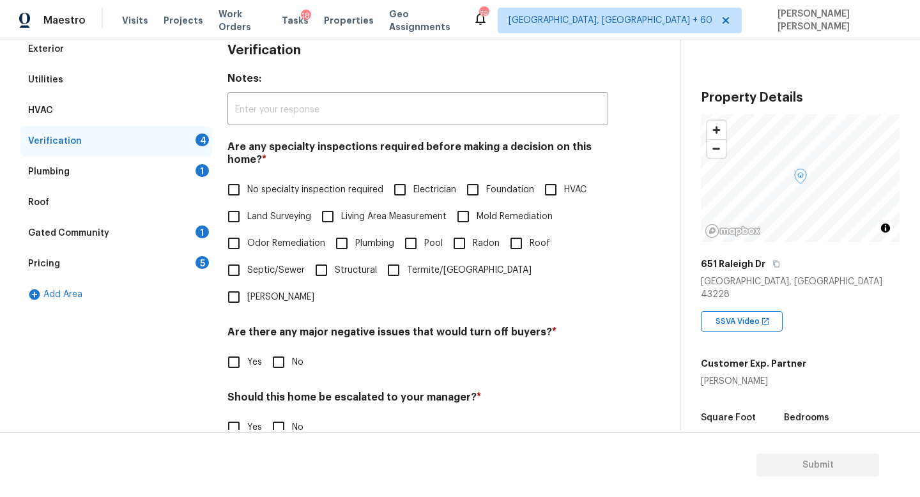
scroll to position [186, 0]
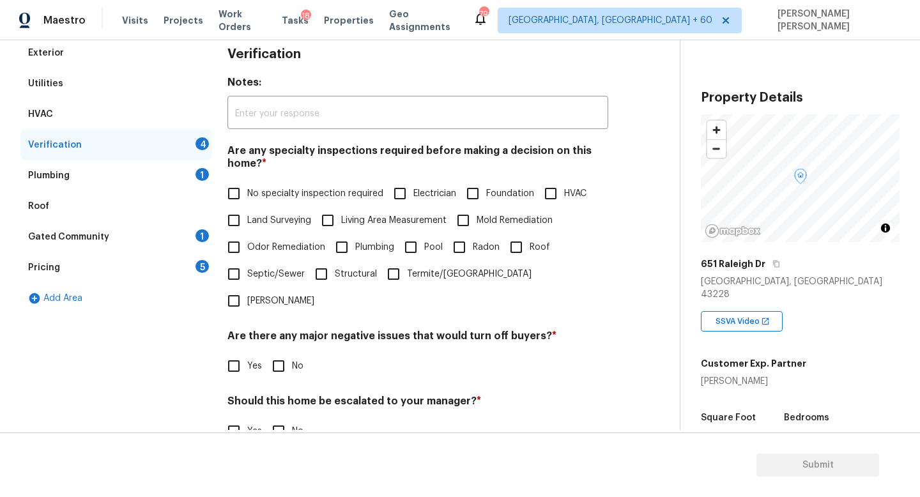
click at [229, 184] on input "No specialty inspection required" at bounding box center [233, 193] width 27 height 27
checkbox input "true"
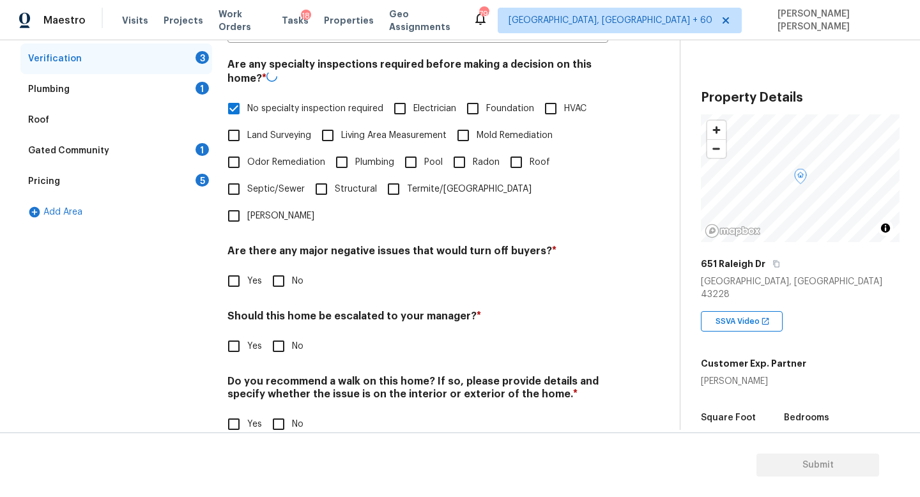
click at [282, 268] on input "No" at bounding box center [278, 281] width 27 height 27
checkbox input "true"
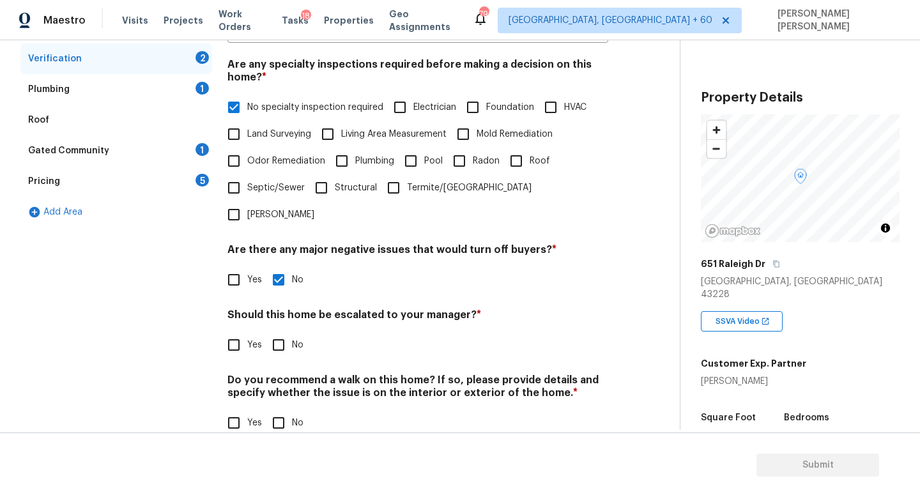
scroll to position [271, 0]
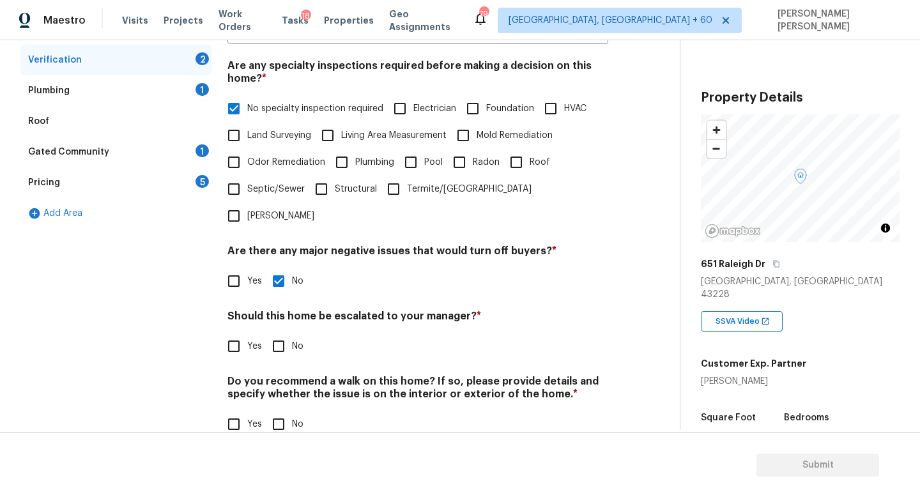
click at [278, 411] on input "No" at bounding box center [278, 424] width 27 height 27
checkbox input "true"
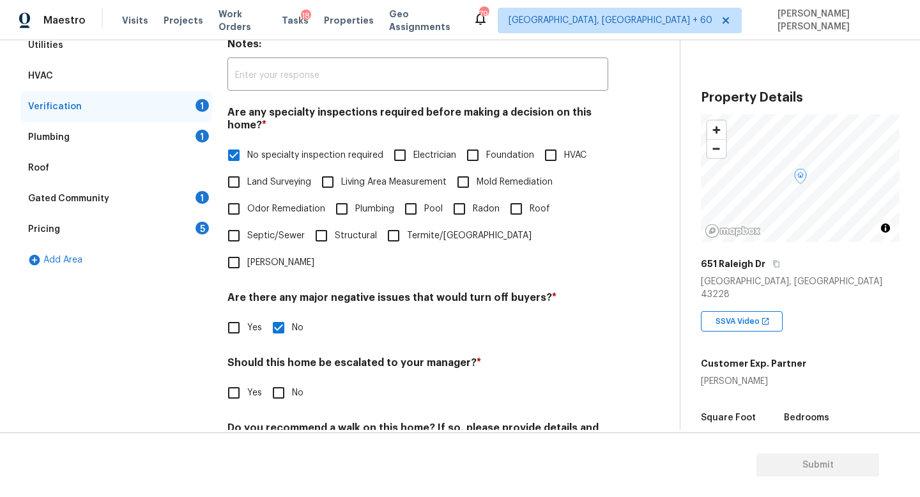
scroll to position [151, 0]
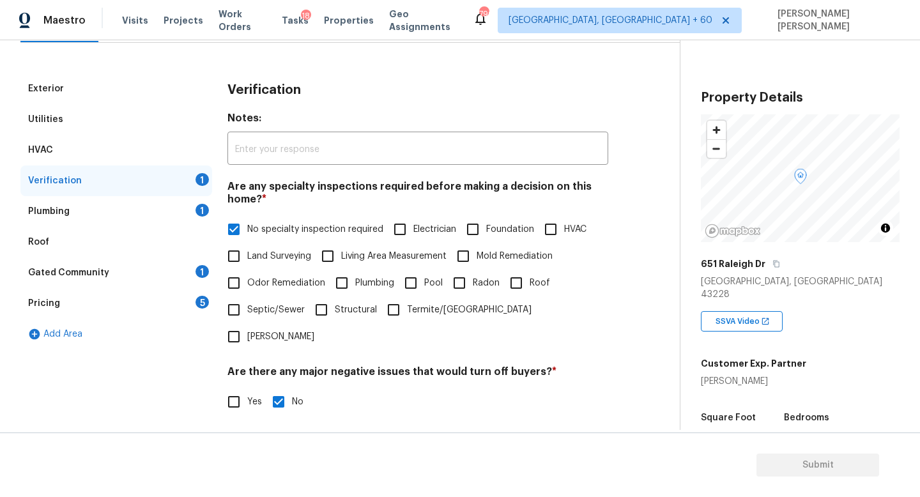
click at [146, 303] on div "Pricing 5" at bounding box center [116, 303] width 192 height 31
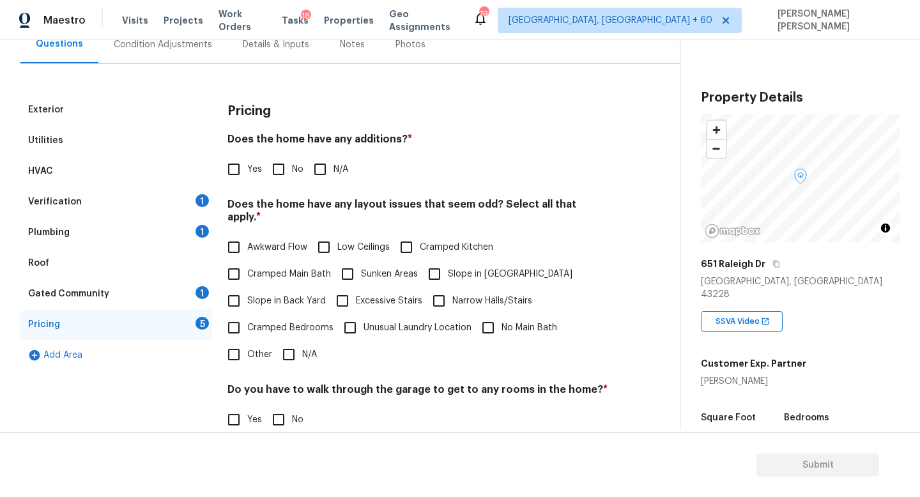
click at [169, 234] on div "Plumbing 1" at bounding box center [116, 232] width 192 height 31
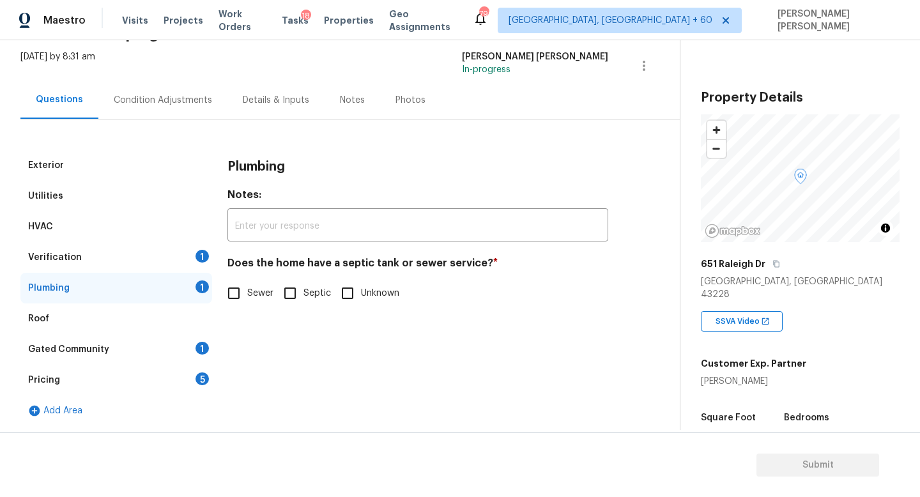
scroll to position [74, 0]
click at [238, 299] on input "Sewer" at bounding box center [233, 293] width 27 height 27
checkbox input "true"
click at [139, 361] on div "Gated Community 1" at bounding box center [116, 349] width 192 height 31
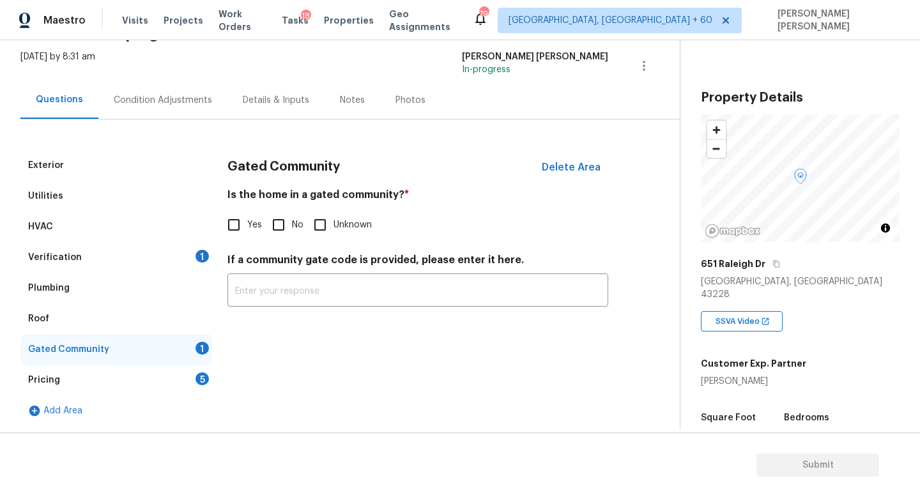
click at [278, 225] on input "No" at bounding box center [278, 224] width 27 height 27
checkbox input "true"
click at [146, 103] on div "Condition Adjustments" at bounding box center [163, 100] width 98 height 13
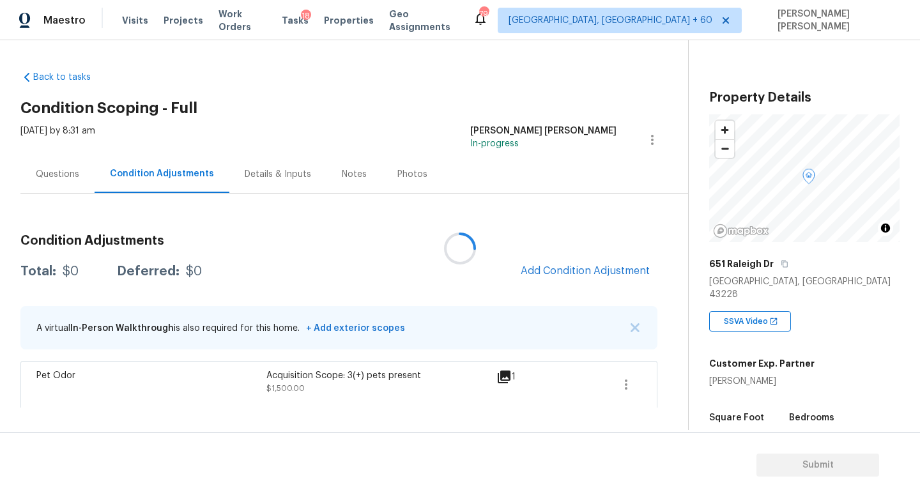
click at [547, 264] on div at bounding box center [460, 248] width 920 height 497
click at [549, 266] on span "Add Condition Adjustment" at bounding box center [584, 270] width 129 height 11
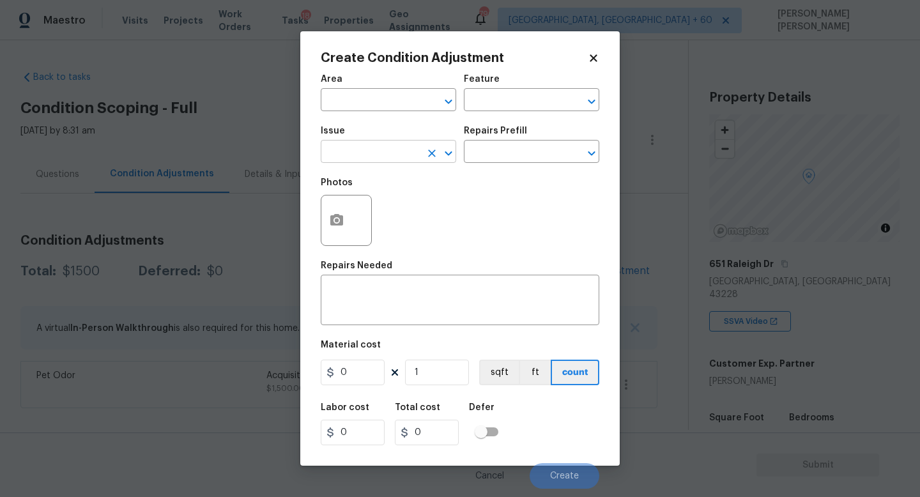
click at [374, 150] on input "text" at bounding box center [371, 153] width 100 height 20
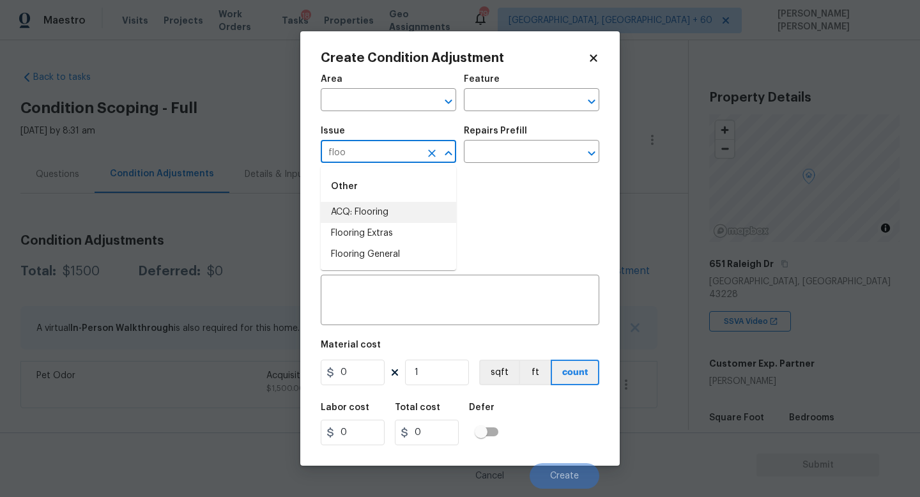
click at [398, 209] on li "ACQ: Flooring" at bounding box center [388, 212] width 135 height 21
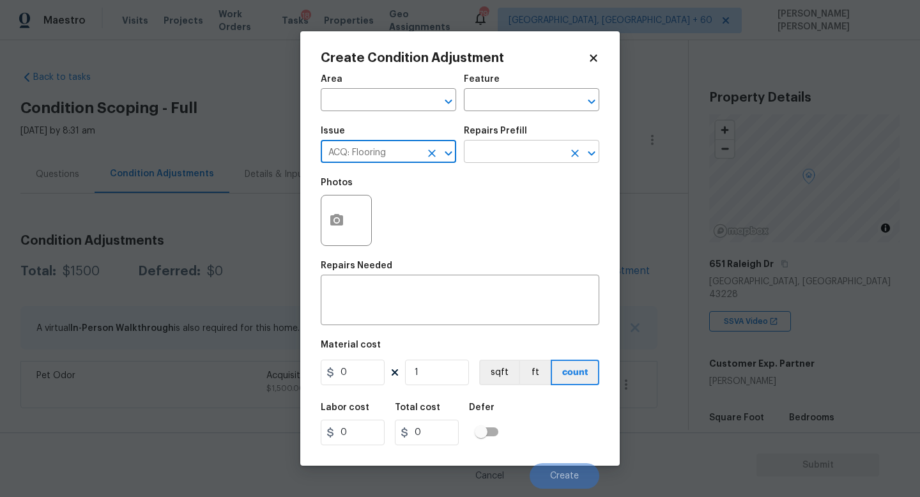
type input "ACQ: Flooring"
click at [488, 161] on input "text" at bounding box center [514, 153] width 100 height 20
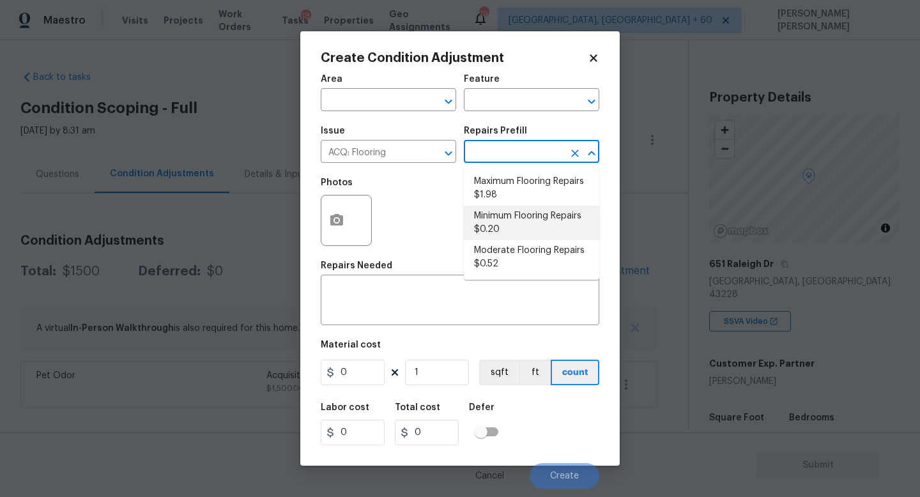
click at [506, 220] on li "Minimum Flooring Repairs $0.20" at bounding box center [531, 223] width 135 height 34
type input "Acquisition"
type textarea "Acquisition Scope: Minimum flooring repairs"
type input "0.2"
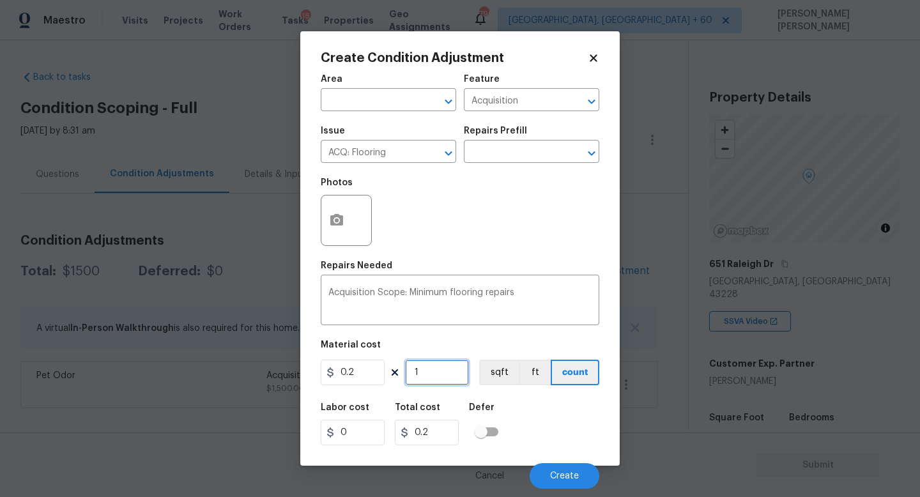
click at [430, 364] on input "1" at bounding box center [437, 373] width 64 height 26
type input "0"
type input "1"
type input "0.2"
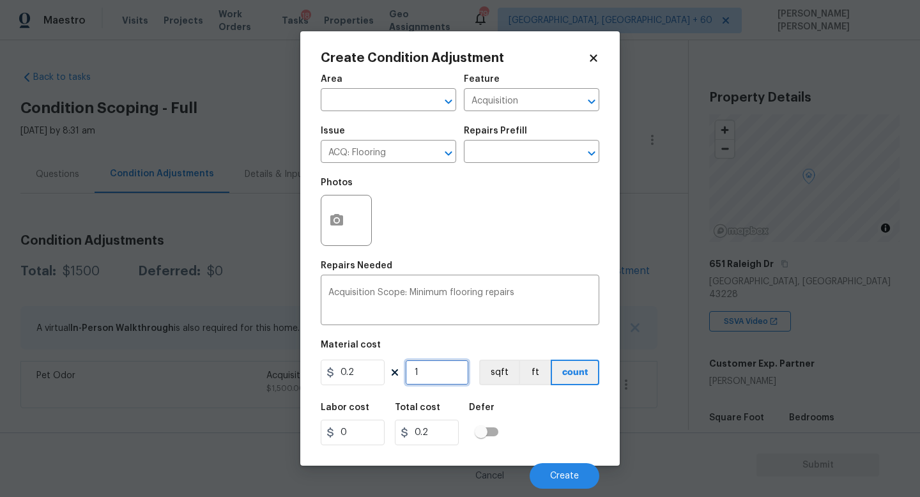
type input "13"
type input "2.6"
type input "135"
type input "27"
type input "1353"
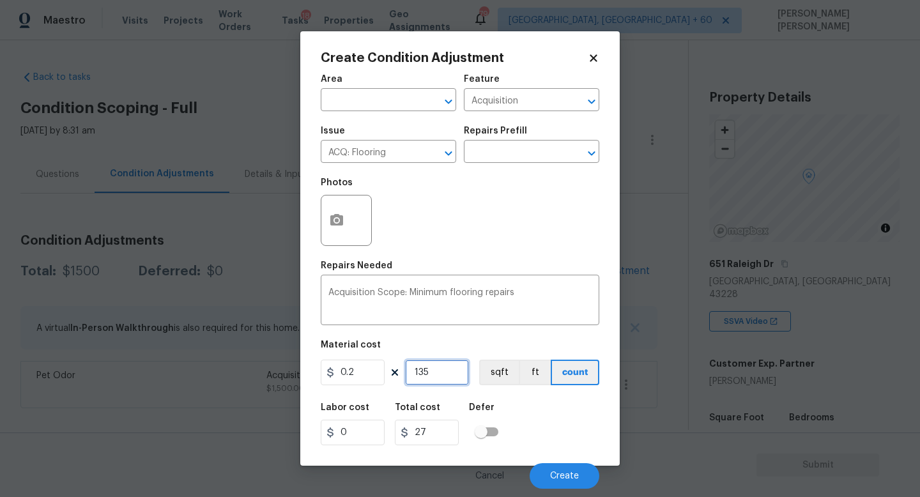
type input "270.6"
type input "1353"
click at [549, 480] on button "Create" at bounding box center [564, 476] width 70 height 26
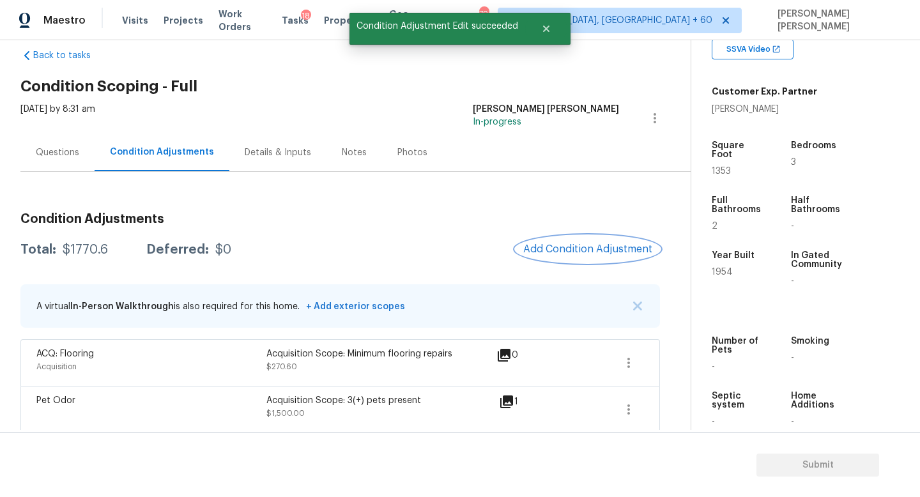
scroll to position [1, 0]
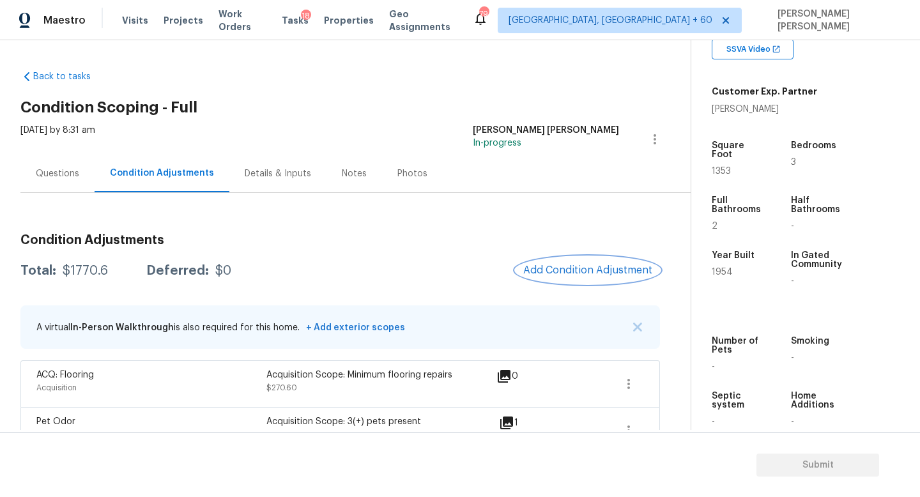
click at [578, 275] on span "Add Condition Adjustment" at bounding box center [587, 269] width 129 height 11
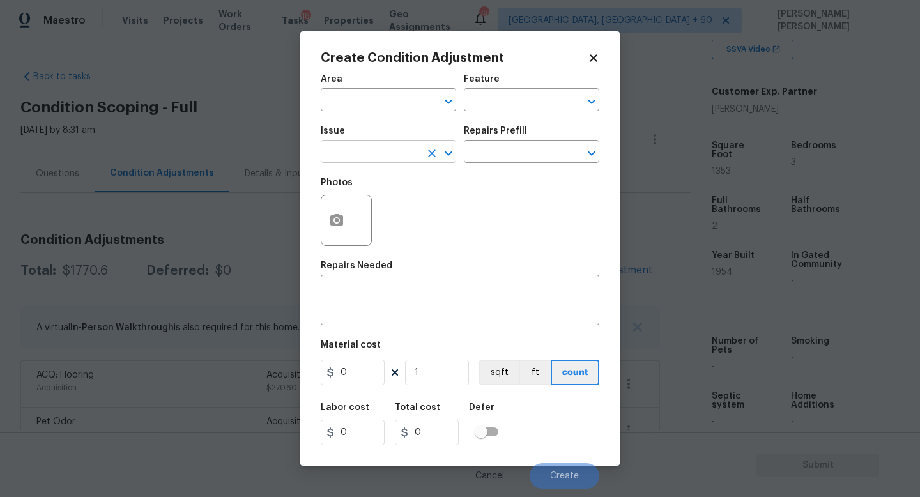
click at [383, 156] on input "text" at bounding box center [371, 153] width 100 height 20
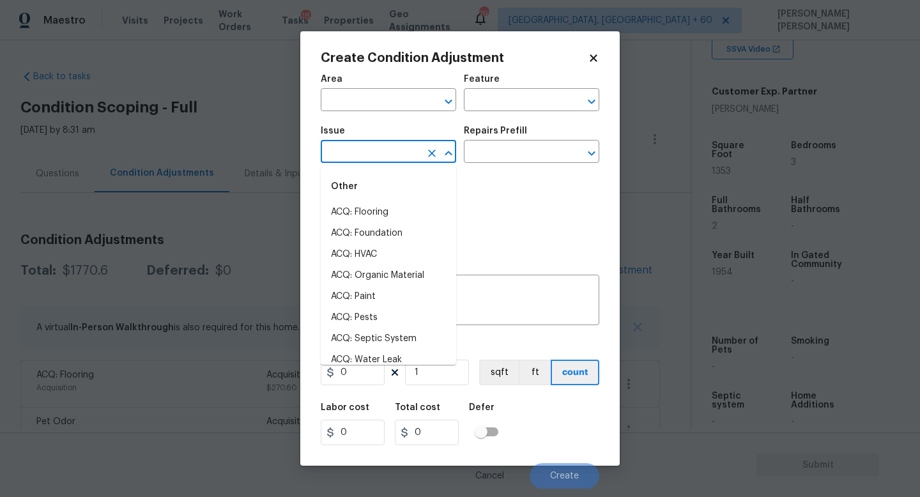
type input "d"
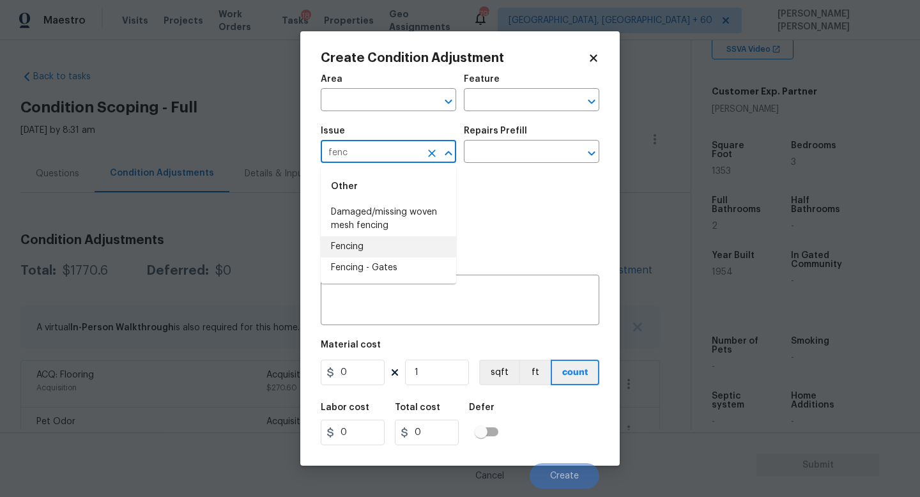
click at [390, 246] on li "Fencing" at bounding box center [388, 246] width 135 height 21
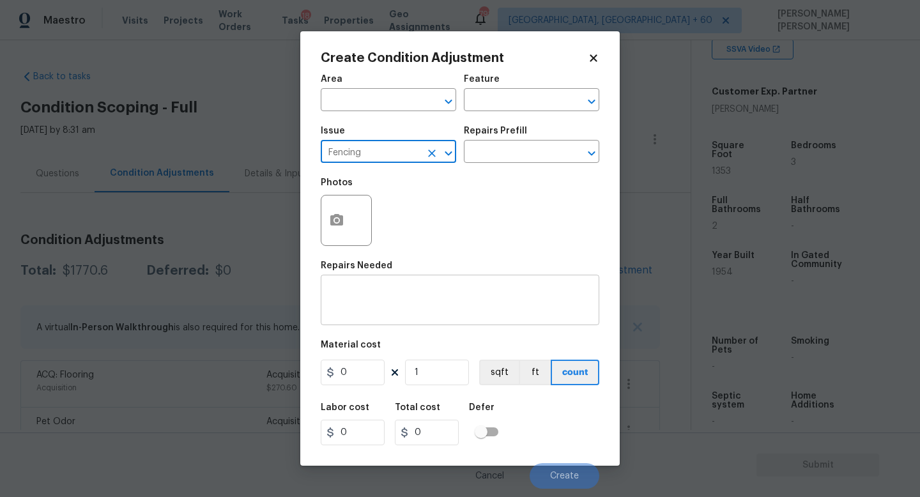
type input "Fencing"
click at [369, 307] on textarea at bounding box center [459, 301] width 263 height 27
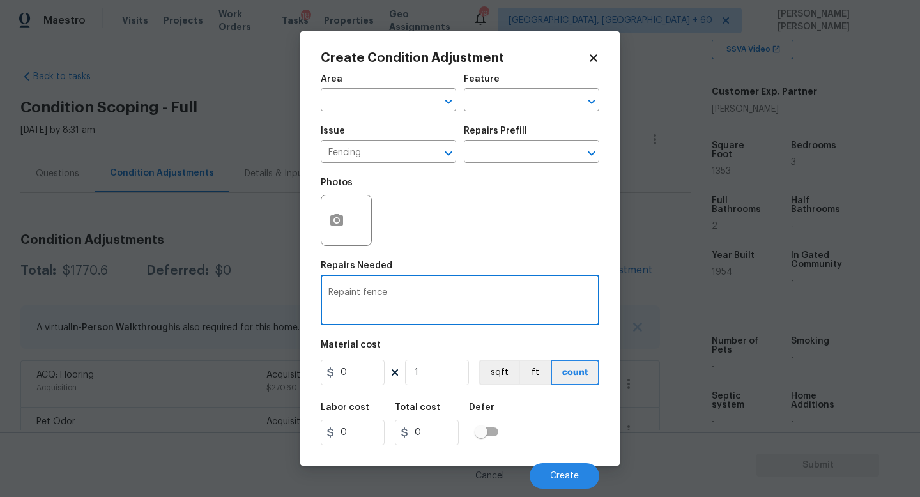
type textarea "Repaint fence"
drag, startPoint x: 353, startPoint y: 371, endPoint x: 177, endPoint y: 371, distance: 175.6
click at [270, 371] on div "Create Condition Adjustment Area ​ Feature ​ Issue Fencing ​ Repairs Prefill ​ …" at bounding box center [460, 248] width 920 height 497
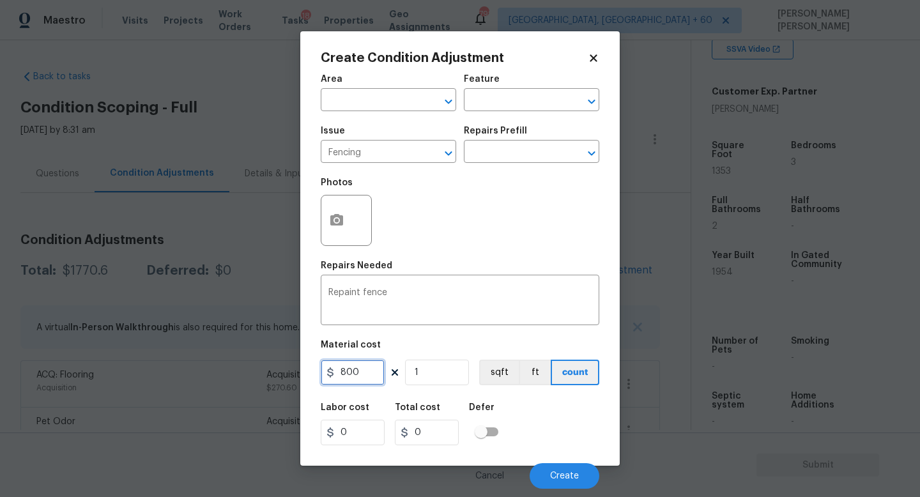
type input "800"
click at [338, 222] on icon "button" at bounding box center [336, 220] width 15 height 15
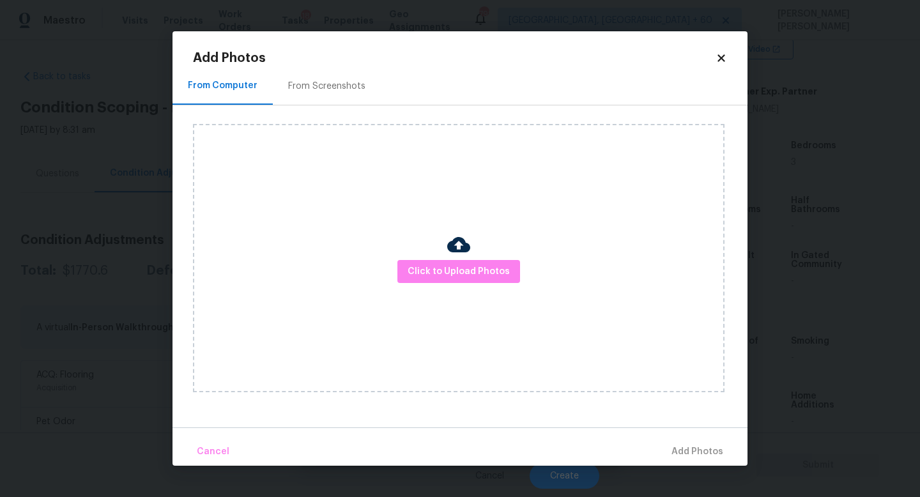
click at [453, 285] on div "Click to Upload Photos" at bounding box center [458, 258] width 531 height 268
click at [455, 280] on button "Click to Upload Photos" at bounding box center [458, 272] width 123 height 24
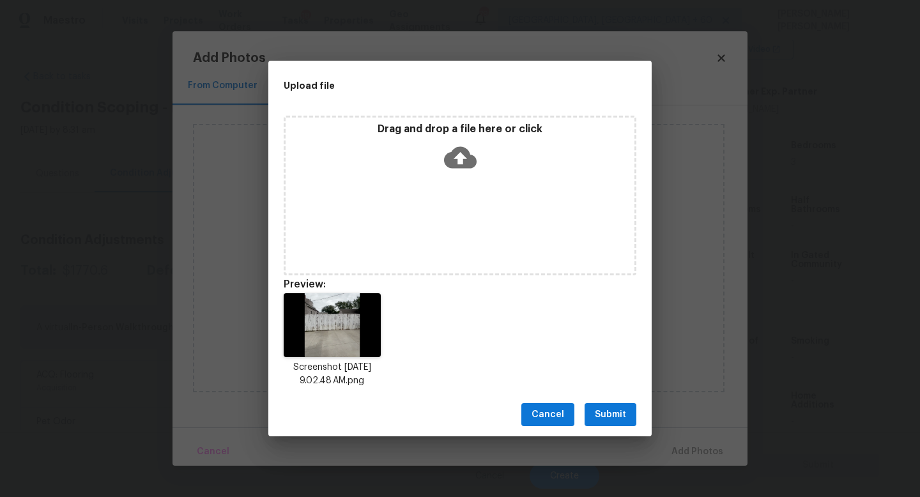
click at [614, 414] on span "Submit" at bounding box center [610, 415] width 31 height 16
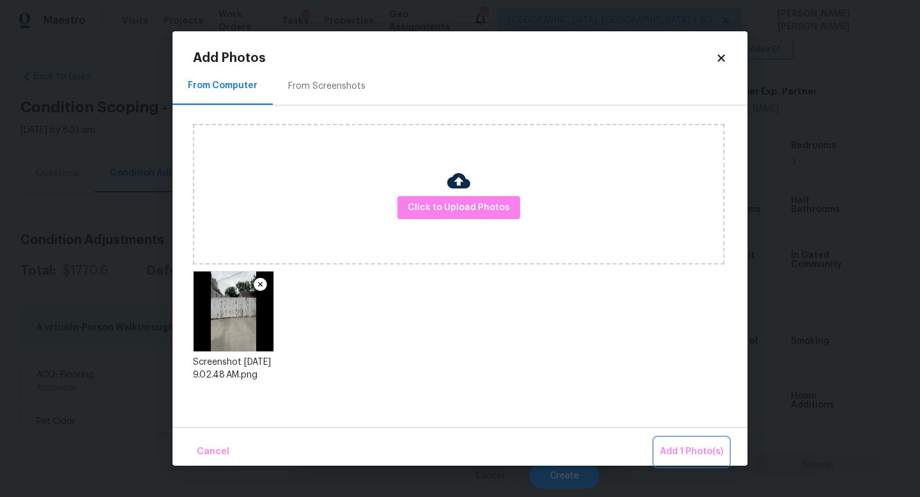
click at [685, 444] on span "Add 1 Photo(s)" at bounding box center [691, 452] width 63 height 16
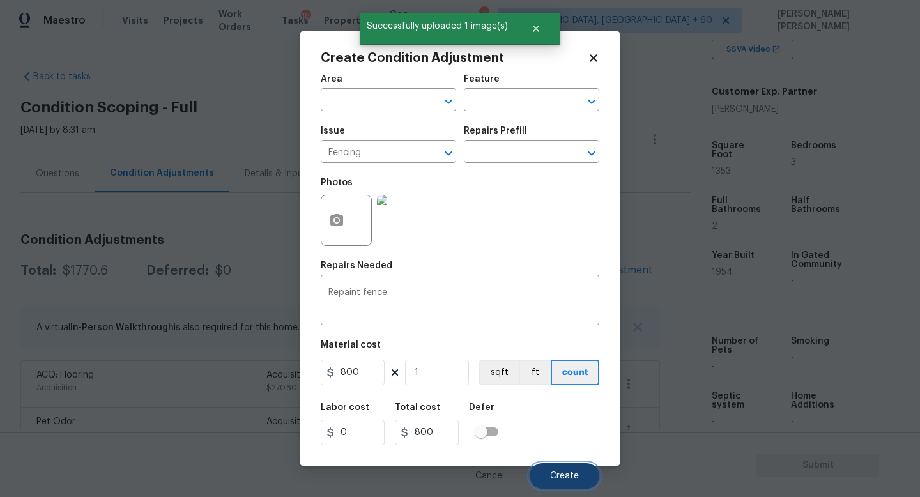
click at [558, 469] on button "Create" at bounding box center [564, 476] width 70 height 26
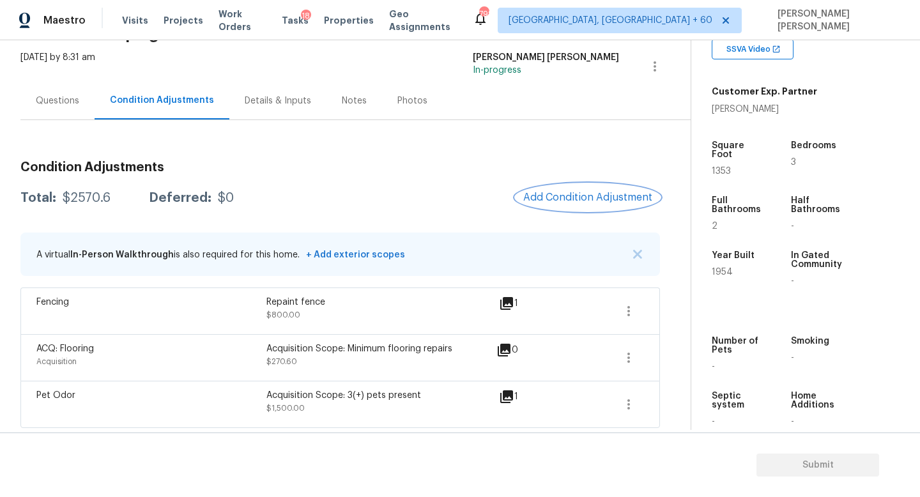
scroll to position [75, 0]
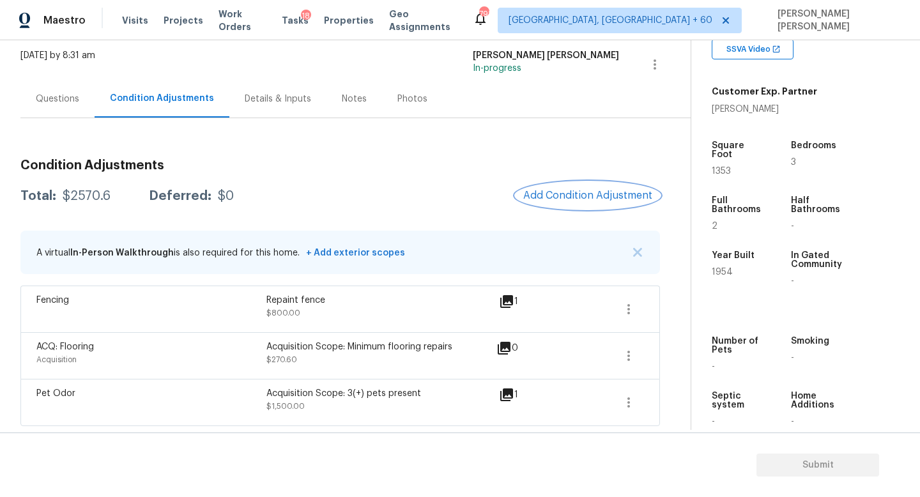
click at [613, 194] on span "Add Condition Adjustment" at bounding box center [587, 195] width 129 height 11
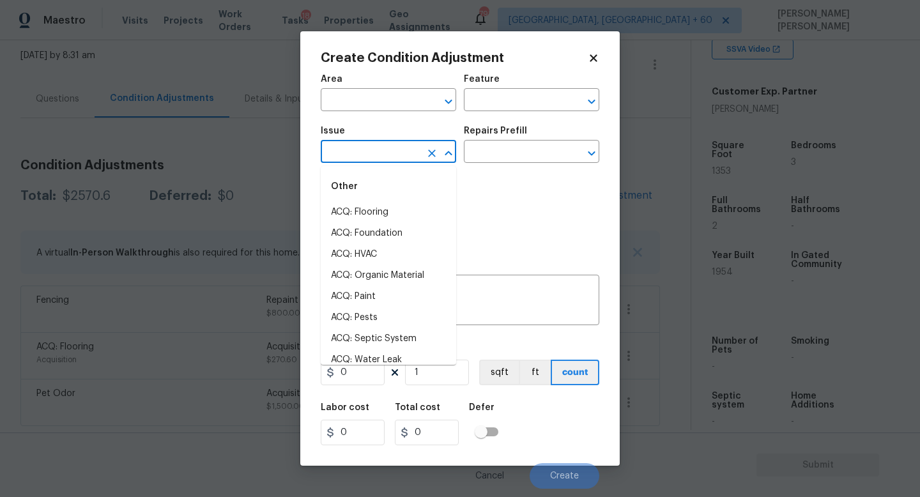
click at [393, 148] on input "text" at bounding box center [371, 153] width 100 height 20
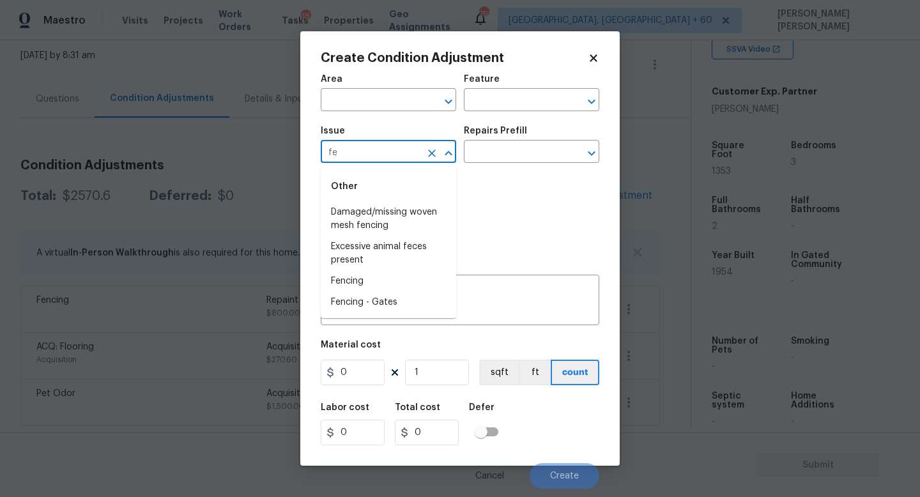
type input "f"
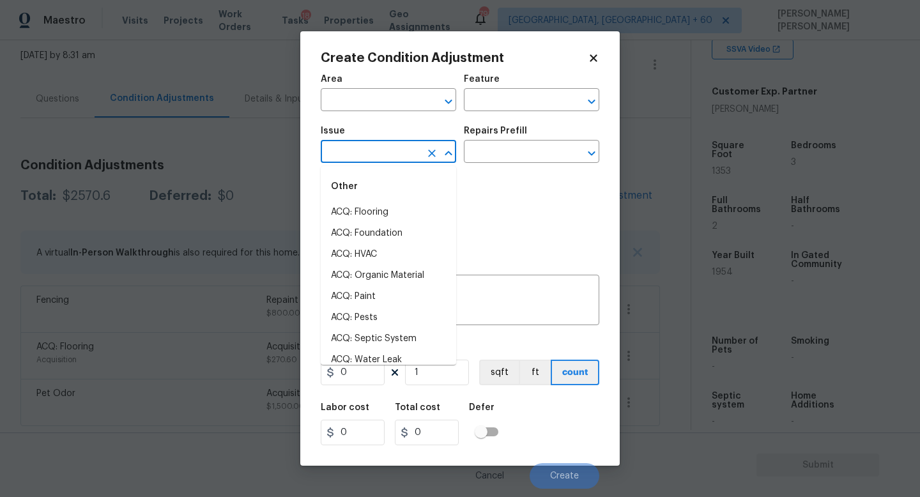
type input "f"
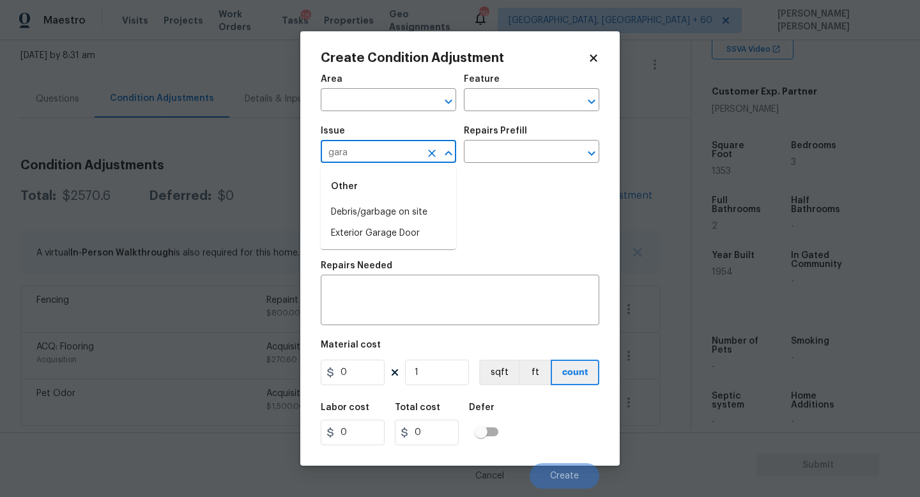
type input "garag"
click at [398, 235] on li "Demo Exterior" at bounding box center [388, 233] width 135 height 21
type input "Demo Exterior"
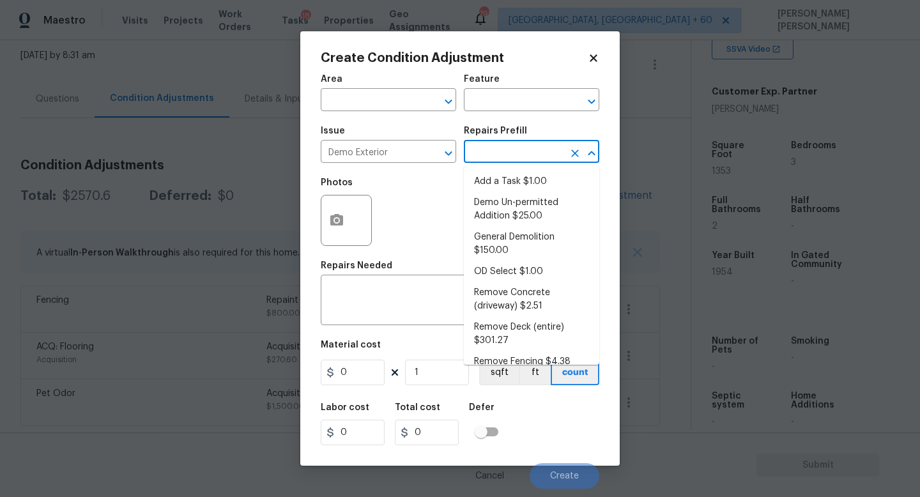
click at [517, 149] on input "text" at bounding box center [514, 153] width 100 height 20
click at [528, 250] on li "General Demolition $150.00" at bounding box center [531, 244] width 135 height 34
type input "Demolition"
type textarea "Decks, sheds, above ground pools,"
type input "150"
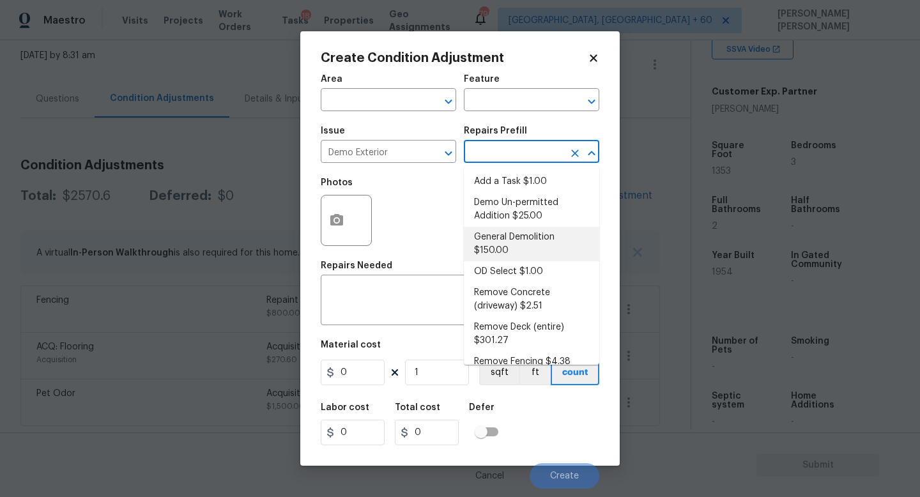
type input "150"
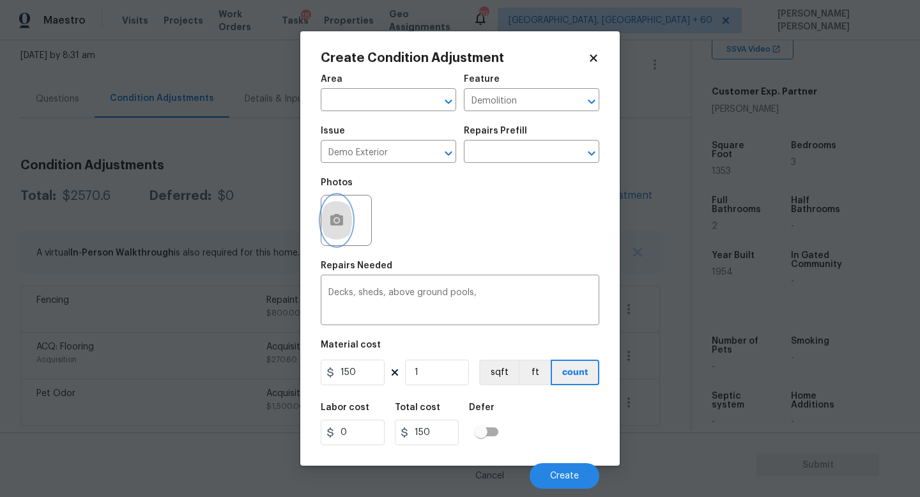
click at [338, 228] on icon "button" at bounding box center [336, 220] width 15 height 15
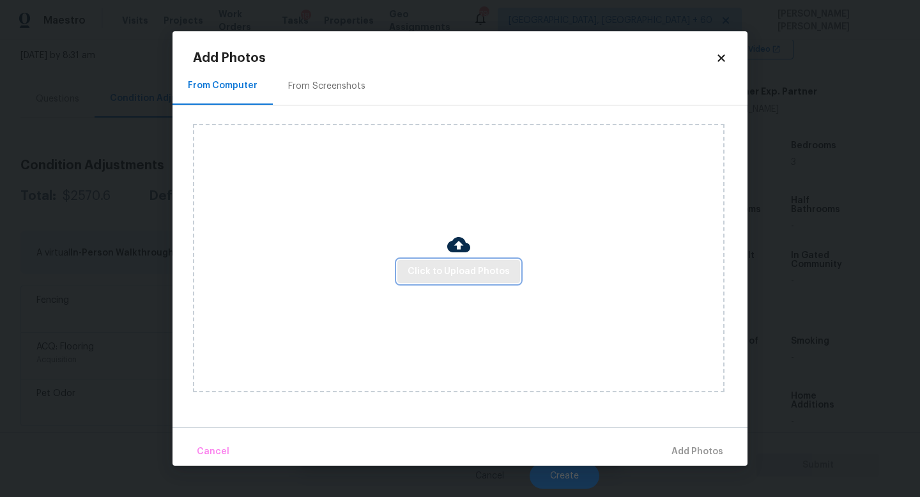
click at [508, 262] on button "Click to Upload Photos" at bounding box center [458, 272] width 123 height 24
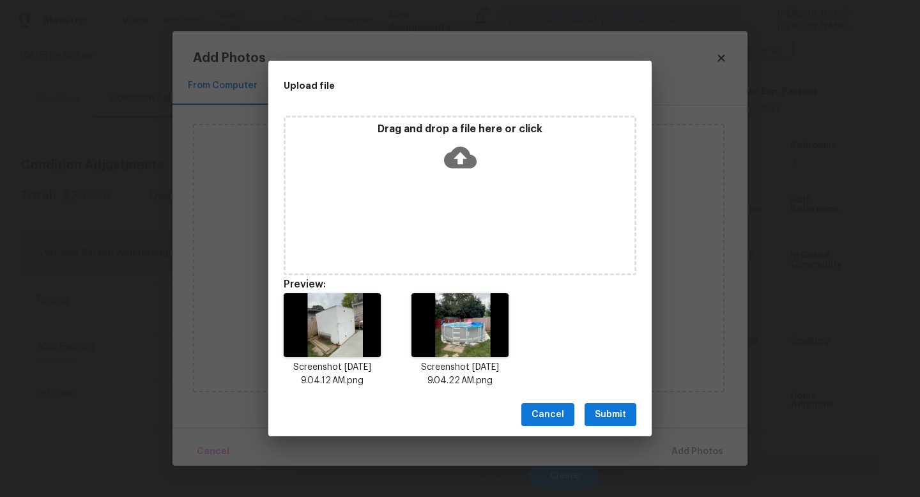
drag, startPoint x: 695, startPoint y: 361, endPoint x: 433, endPoint y: 190, distance: 312.5
click at [615, 413] on span "Submit" at bounding box center [610, 415] width 31 height 16
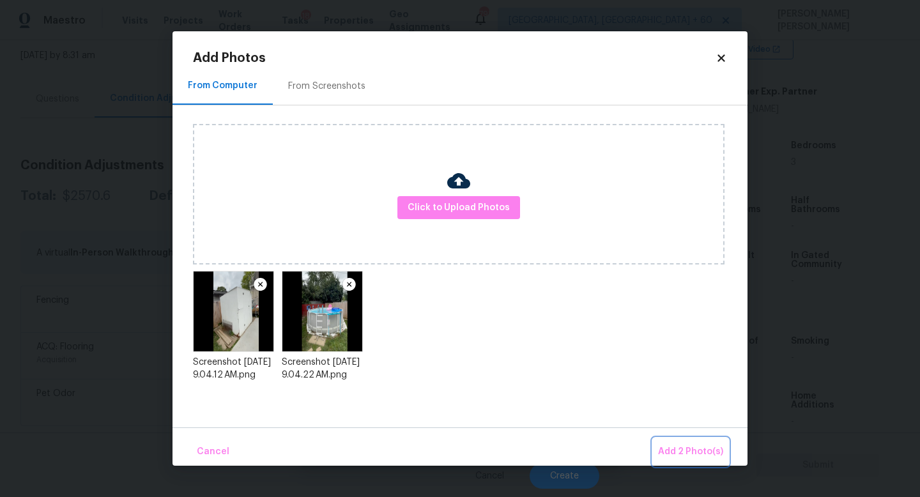
click at [691, 449] on span "Add 2 Photo(s)" at bounding box center [690, 452] width 65 height 16
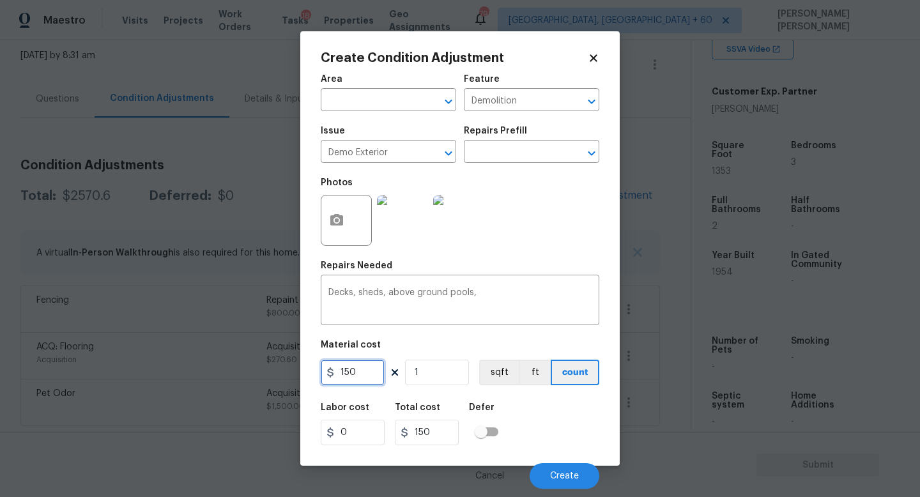
drag, startPoint x: 362, startPoint y: 375, endPoint x: 143, endPoint y: 371, distance: 219.1
click at [143, 371] on div "Create Condition Adjustment Area ​ Feature Demolition ​ Issue Demo Exterior ​ R…" at bounding box center [460, 248] width 920 height 497
type input "2000"
click at [548, 422] on div "Labor cost 0 Total cost 2000 Defer" at bounding box center [460, 423] width 278 height 57
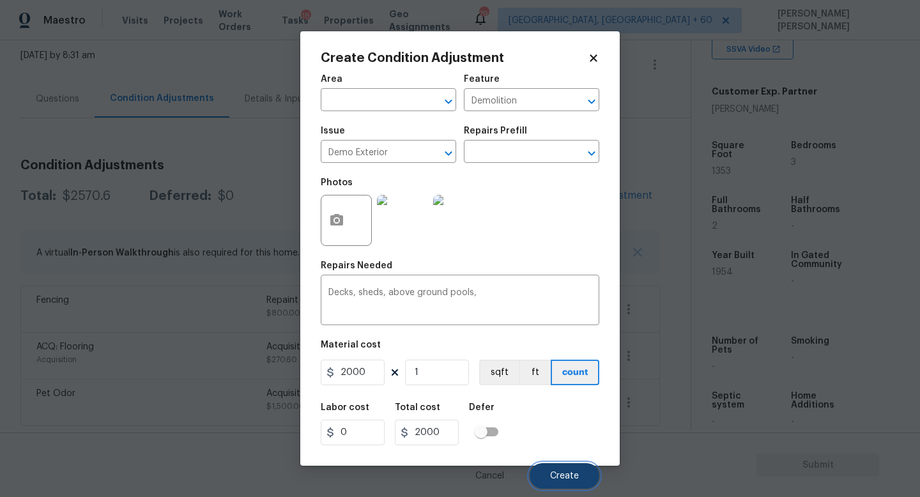
click at [556, 479] on span "Create" at bounding box center [564, 476] width 29 height 10
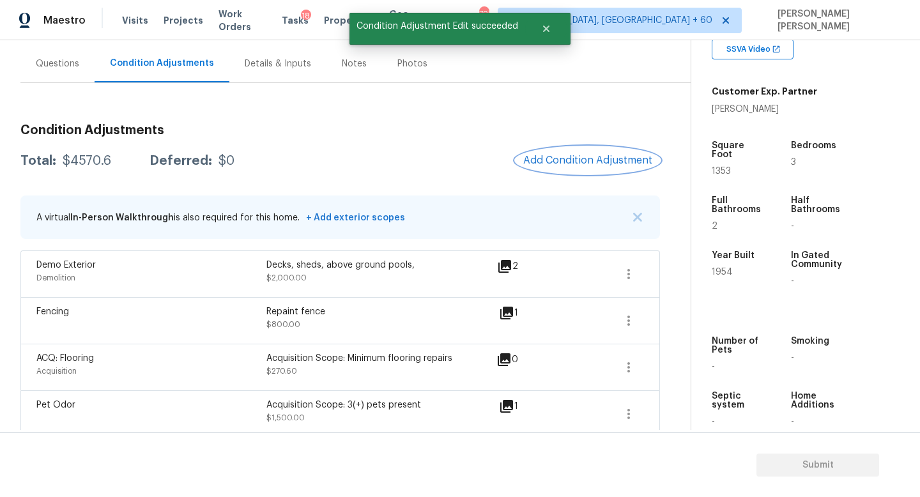
scroll to position [122, 0]
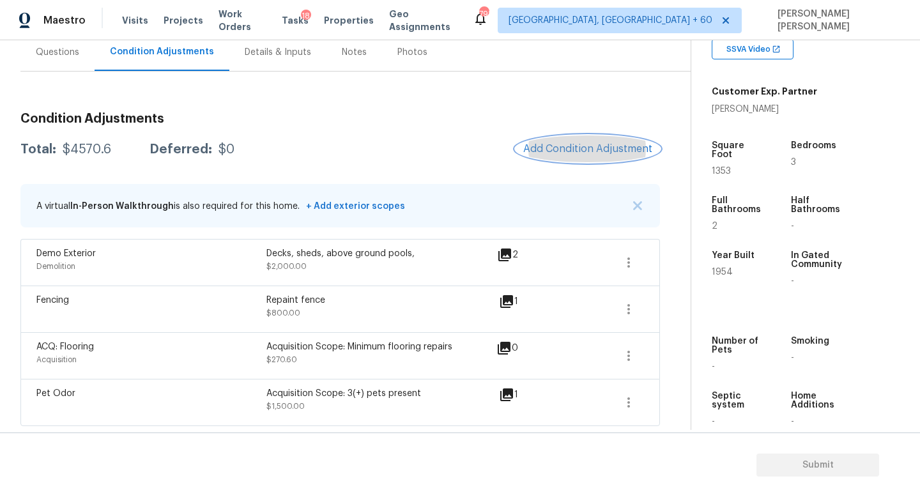
click at [604, 151] on span "Add Condition Adjustment" at bounding box center [587, 148] width 129 height 11
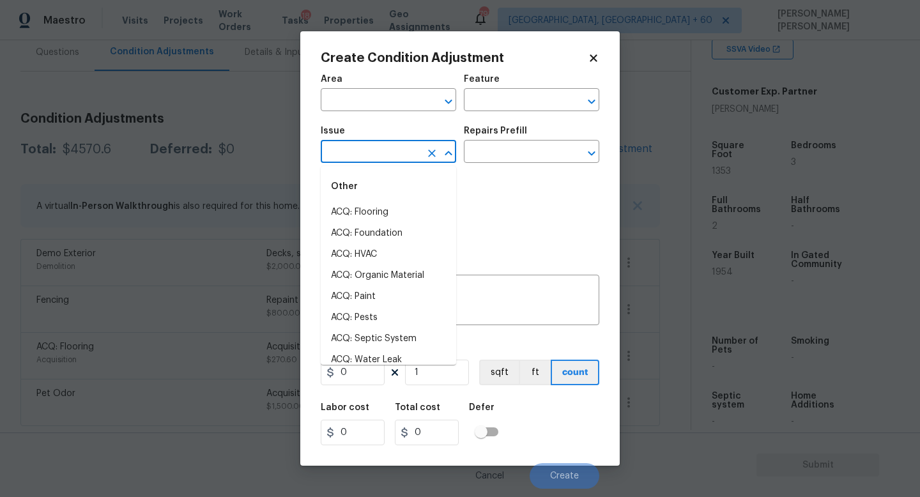
click at [381, 158] on input "text" at bounding box center [371, 153] width 100 height 20
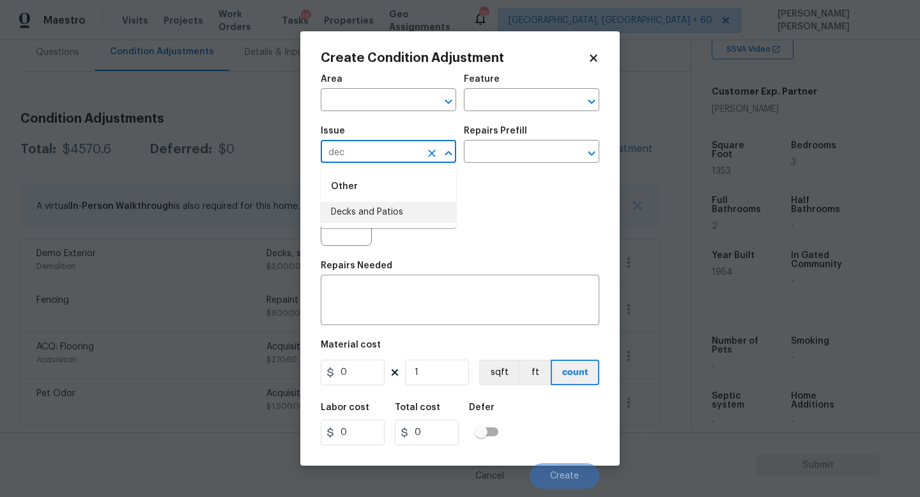
click at [391, 211] on li "Decks and Patios" at bounding box center [388, 212] width 135 height 21
type input "Decks and Patios"
click at [508, 144] on input "text" at bounding box center [514, 153] width 100 height 20
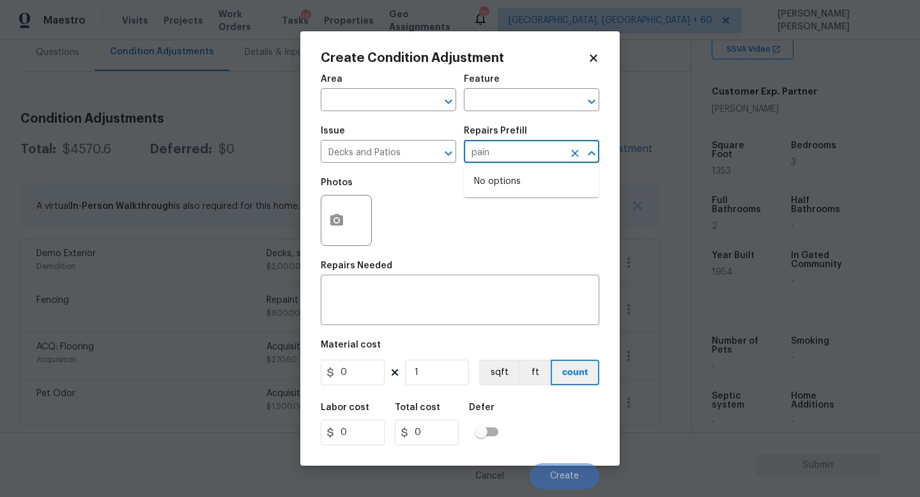
type input "paint"
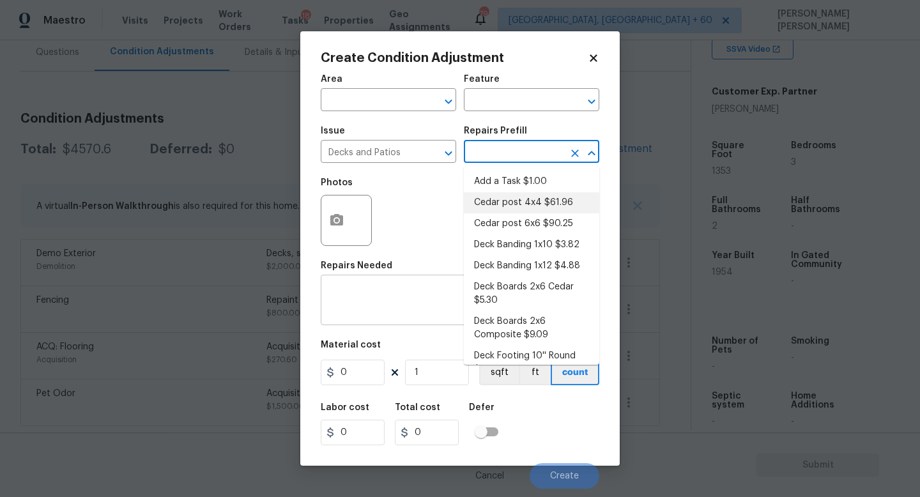
click at [374, 300] on textarea at bounding box center [459, 301] width 263 height 27
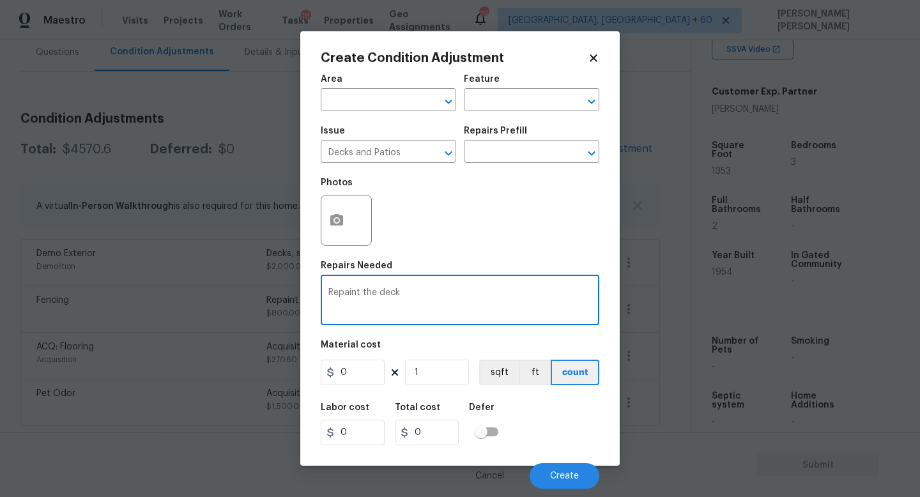
type textarea "Repaint the deck"
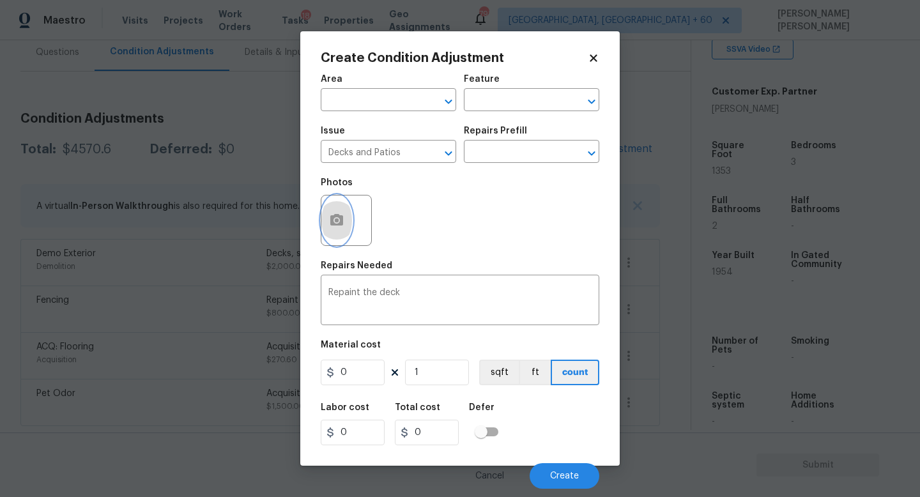
click at [335, 234] on button "button" at bounding box center [336, 220] width 31 height 50
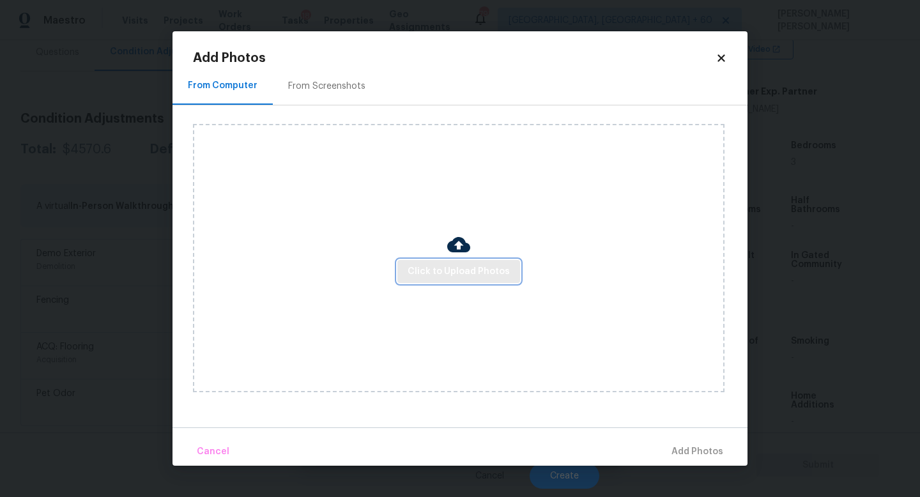
click at [451, 271] on span "Click to Upload Photos" at bounding box center [458, 272] width 102 height 16
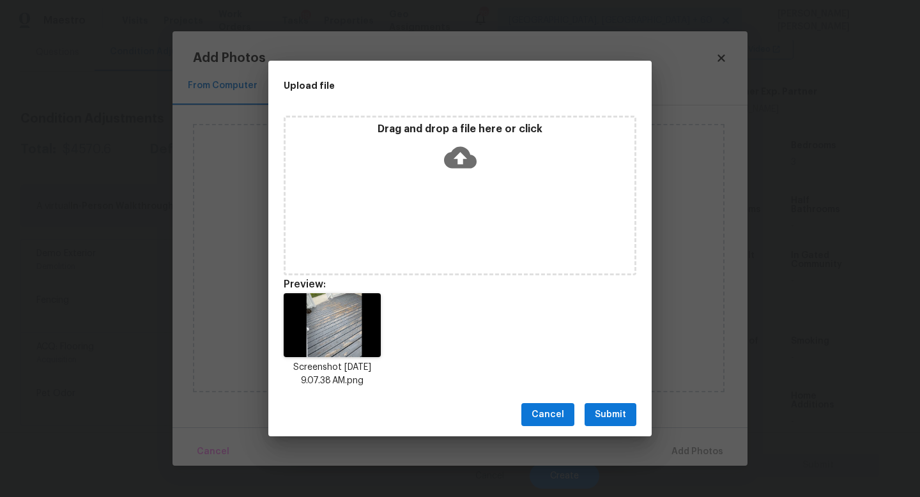
click at [623, 413] on span "Submit" at bounding box center [610, 415] width 31 height 16
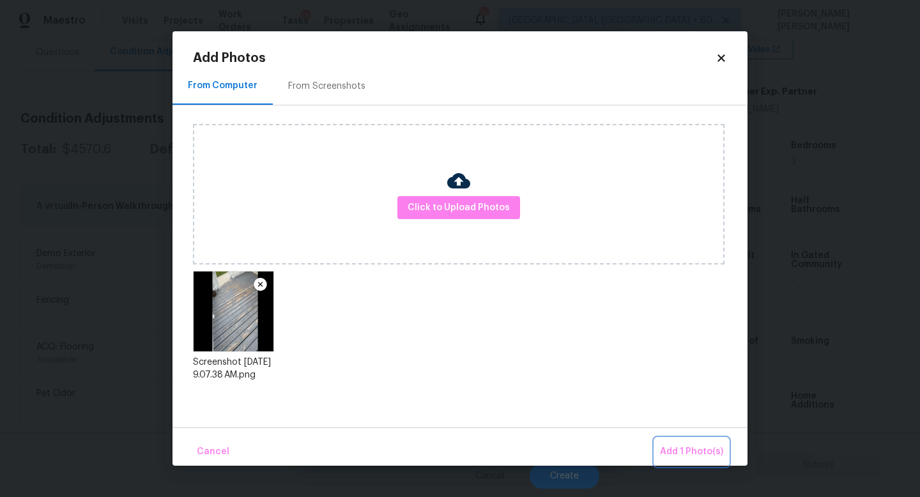
click at [681, 446] on span "Add 1 Photo(s)" at bounding box center [691, 452] width 63 height 16
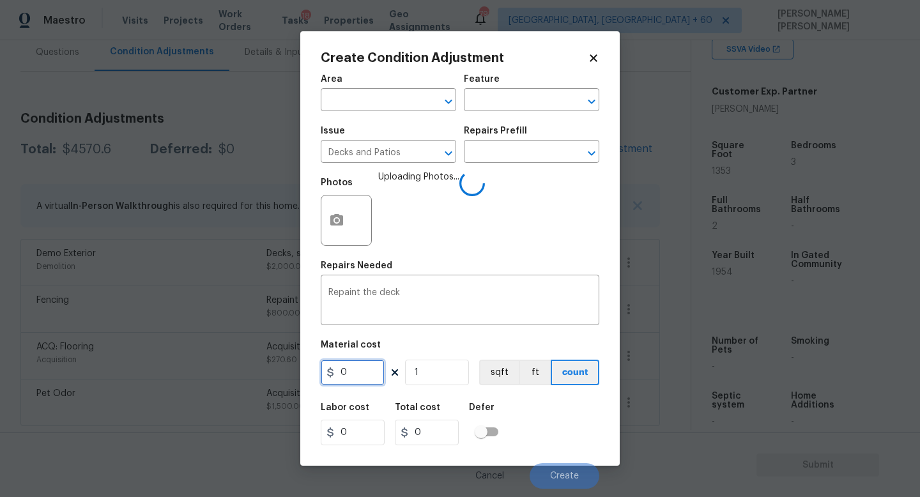
drag, startPoint x: 379, startPoint y: 368, endPoint x: 154, endPoint y: 365, distance: 224.8
click at [154, 365] on div "Create Condition Adjustment Area ​ Feature ​ Issue Decks and Patios ​ Repairs P…" at bounding box center [460, 248] width 920 height 497
type input "800"
click at [567, 424] on div "Labor cost 0 Total cost 800 Defer" at bounding box center [460, 423] width 278 height 57
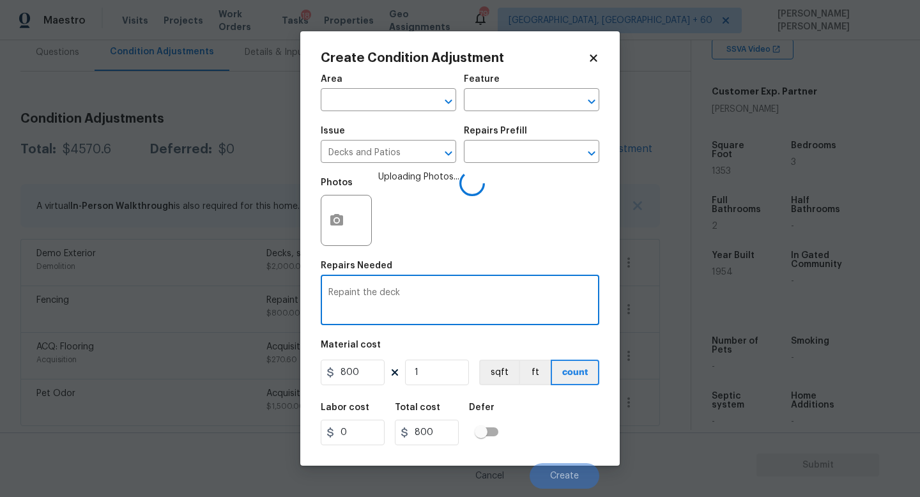
click at [443, 306] on textarea "Repaint the deck" at bounding box center [459, 301] width 263 height 27
click at [571, 473] on span "Create" at bounding box center [564, 476] width 29 height 10
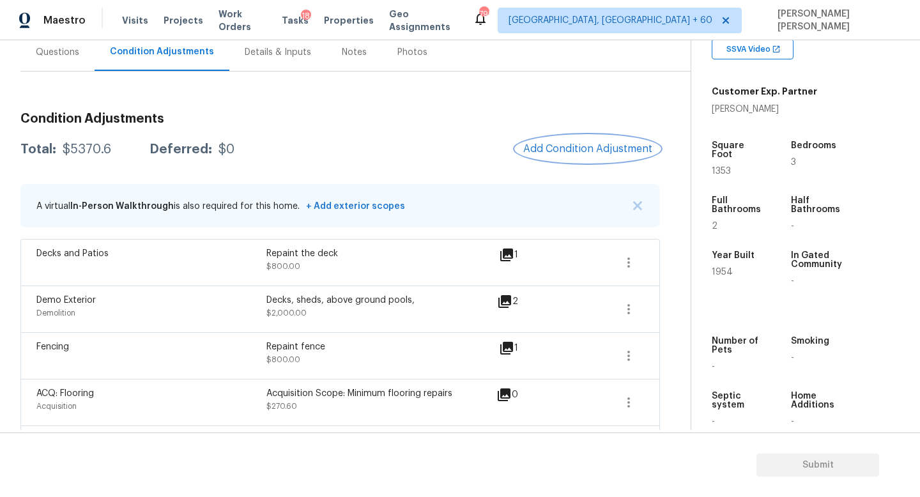
click at [565, 144] on span "Add Condition Adjustment" at bounding box center [587, 148] width 129 height 11
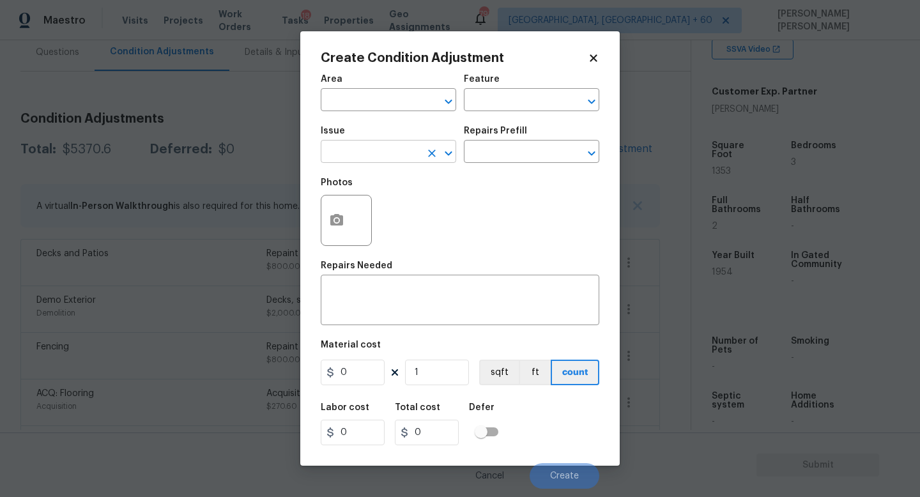
click at [398, 159] on input "text" at bounding box center [371, 153] width 100 height 20
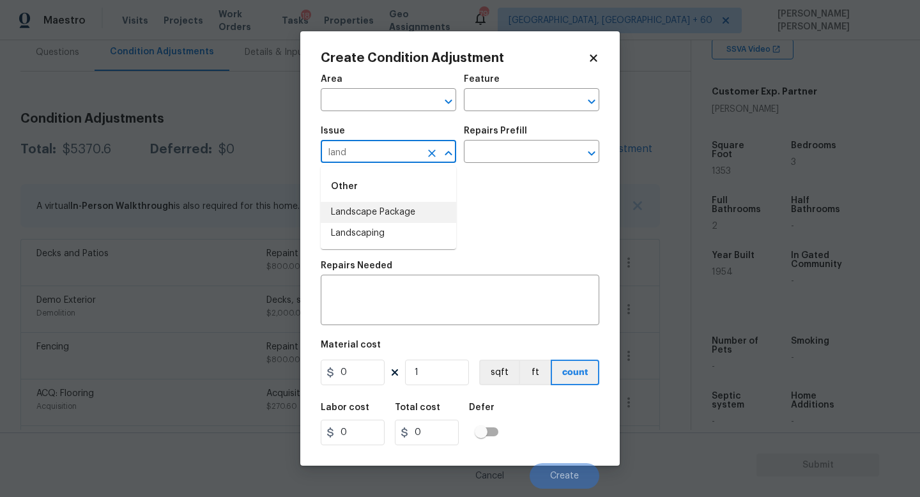
click at [403, 208] on li "Landscape Package" at bounding box center [388, 212] width 135 height 21
type input "Landscape Package"
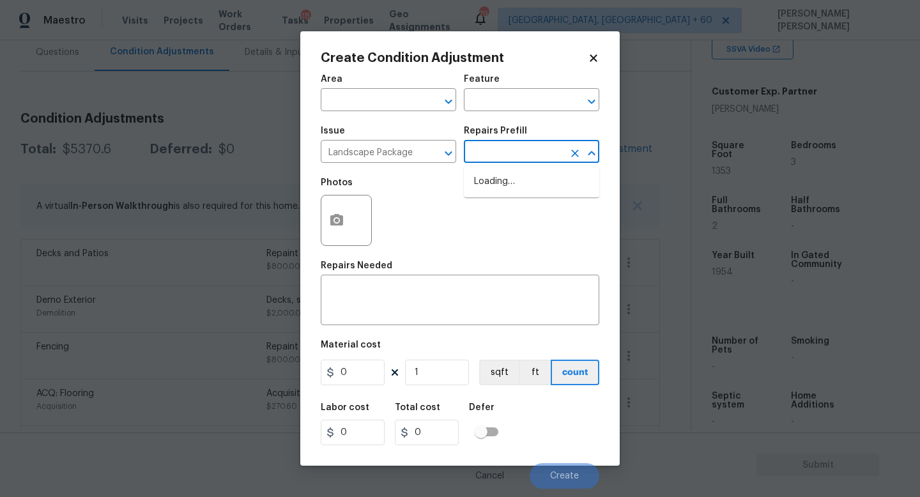
click at [551, 159] on input "text" at bounding box center [514, 153] width 100 height 20
click at [536, 197] on li "Initial landscaping package $60.00" at bounding box center [531, 188] width 135 height 34
type input "Home Readiness Packages"
type textarea "Mowing of grass up to 6" in height. Mow, edge along driveways & sidewalks, trim…"
type input "60"
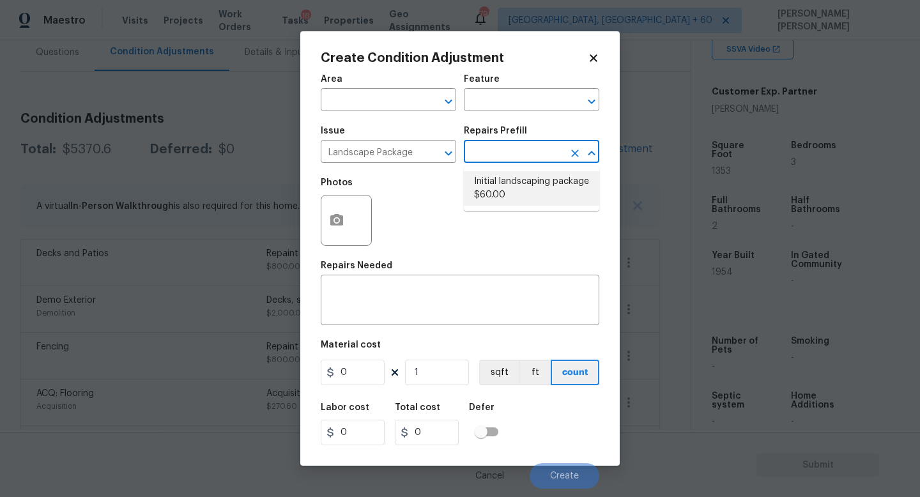
type input "60"
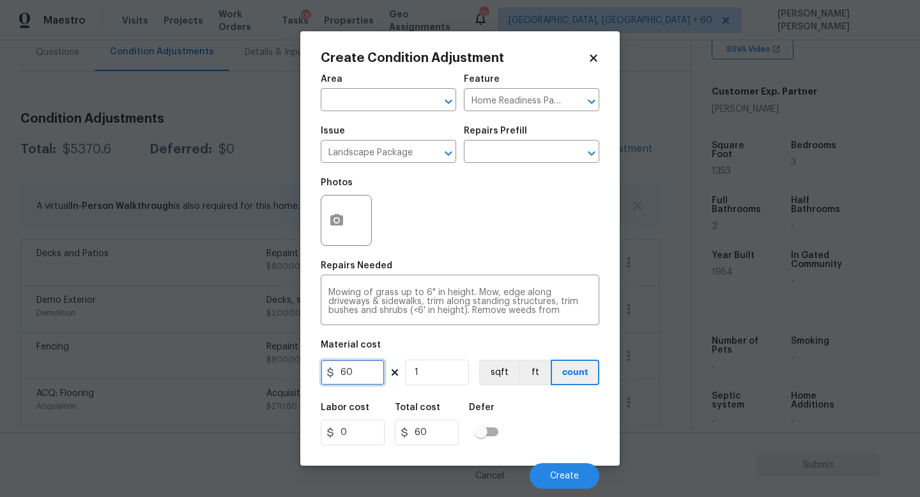
drag, startPoint x: 354, startPoint y: 379, endPoint x: 185, endPoint y: 326, distance: 177.3
click at [239, 347] on div "Create Condition Adjustment Area ​ Feature Home Readiness Packages ​ Issue Land…" at bounding box center [460, 248] width 920 height 497
type input "300"
click at [333, 221] on icon "button" at bounding box center [336, 220] width 15 height 15
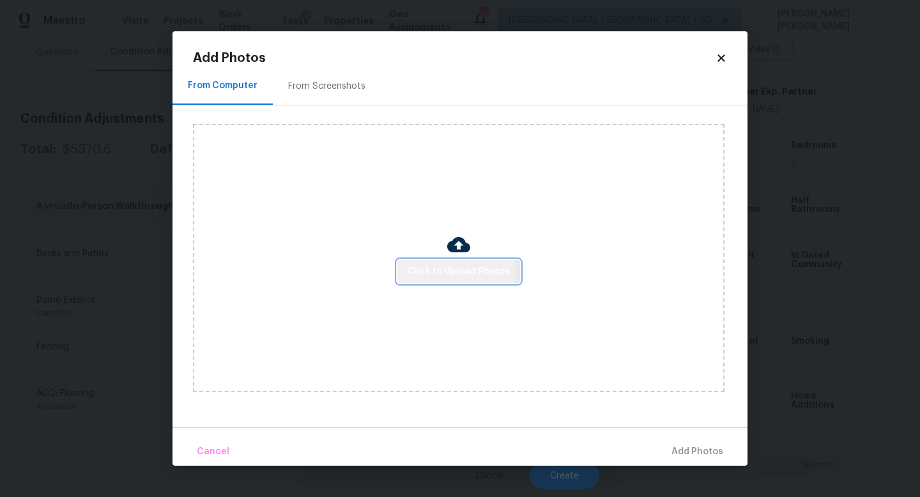
click at [421, 271] on span "Click to Upload Photos" at bounding box center [458, 272] width 102 height 16
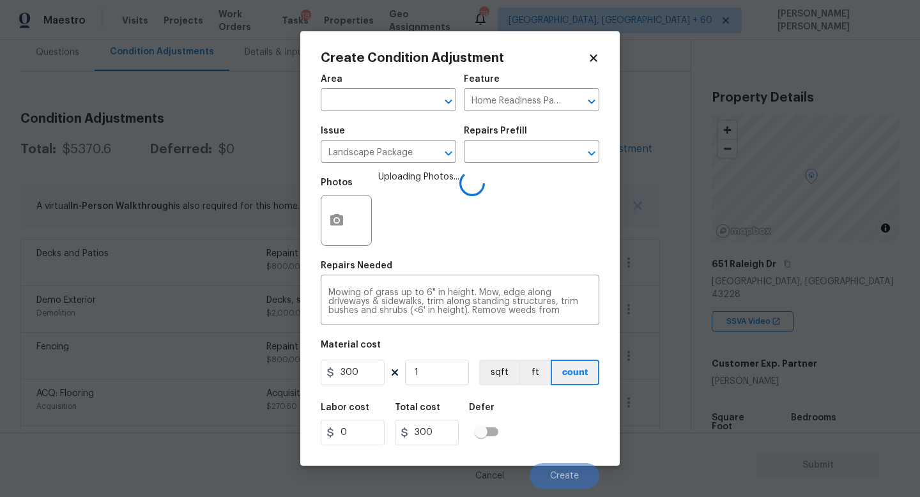
scroll to position [272, 0]
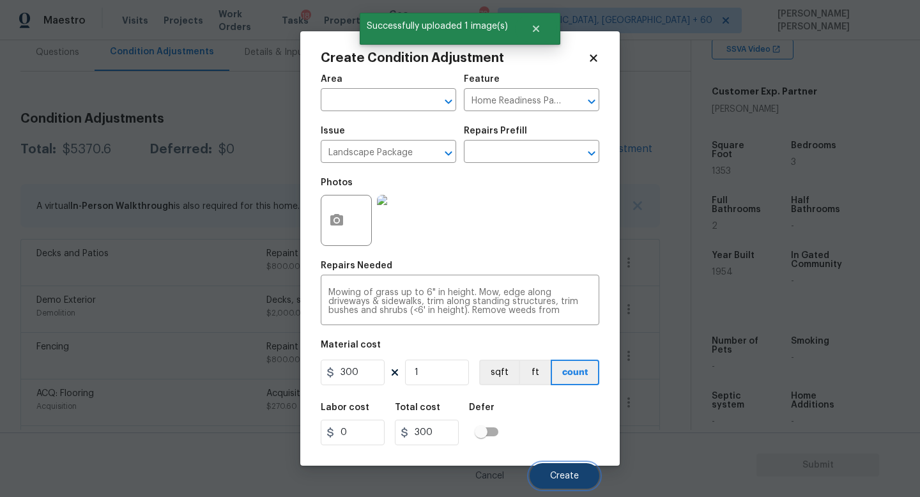
click at [561, 478] on span "Create" at bounding box center [564, 476] width 29 height 10
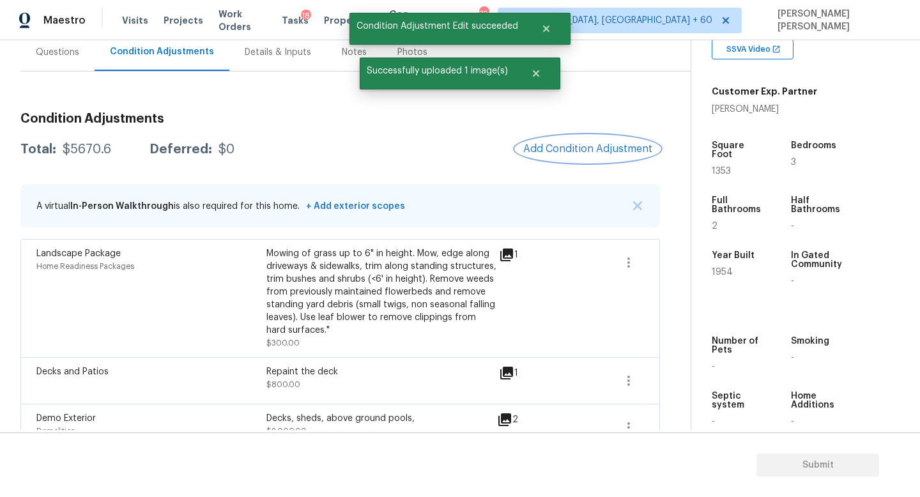
click at [596, 155] on span "Add Condition Adjustment" at bounding box center [587, 148] width 129 height 11
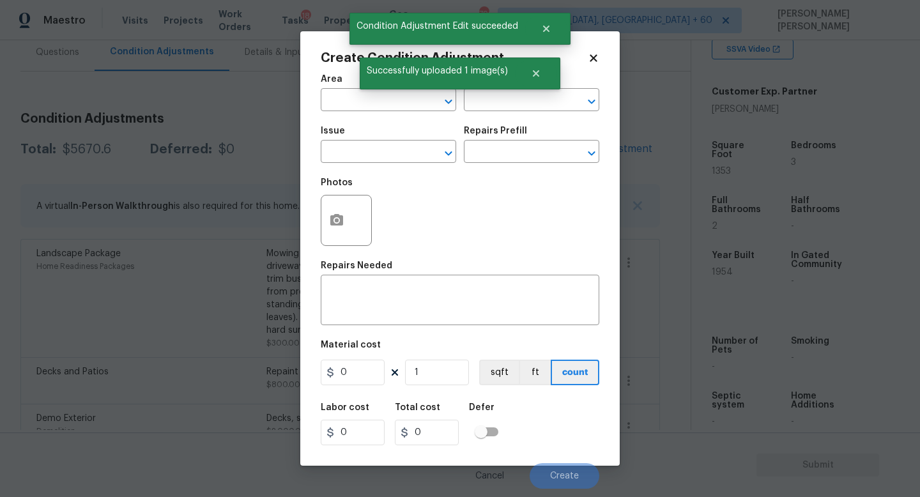
drag, startPoint x: 378, startPoint y: 148, endPoint x: 378, endPoint y: 137, distance: 10.9
click at [378, 148] on input "text" at bounding box center [371, 153] width 100 height 20
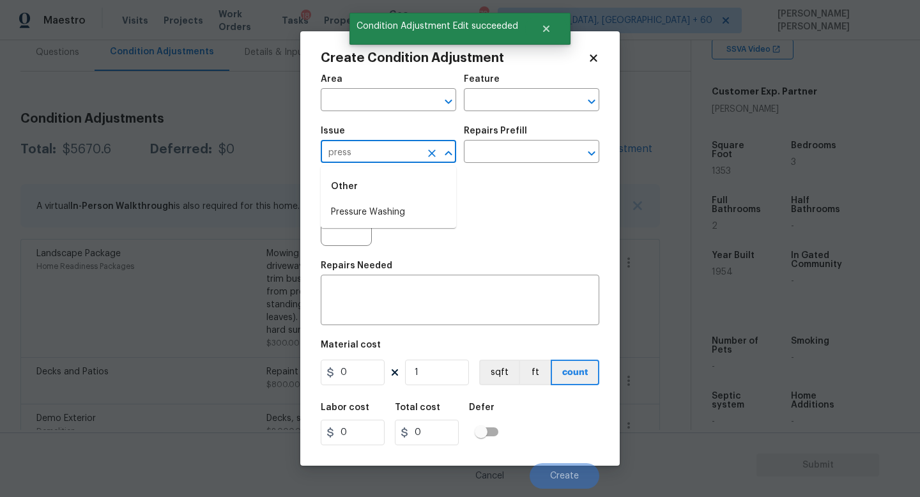
click at [375, 206] on li "Pressure Washing" at bounding box center [388, 212] width 135 height 21
type input "Pressure Washing"
click at [501, 144] on input "text" at bounding box center [514, 153] width 100 height 20
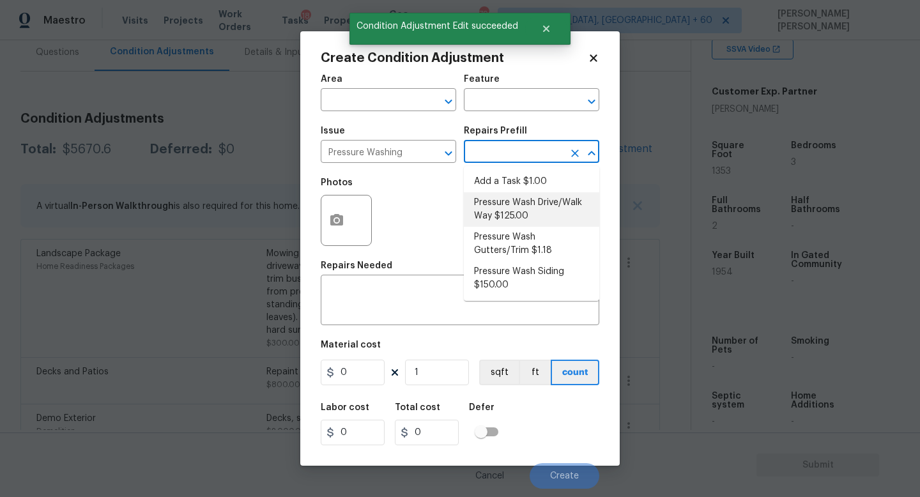
click at [508, 201] on li "Pressure Wash Drive/Walk Way $125.00" at bounding box center [531, 209] width 135 height 34
type input "Siding"
type textarea "Pressure wash the driveways/walkways as directed by the PM. Ensure that all deb…"
type input "125"
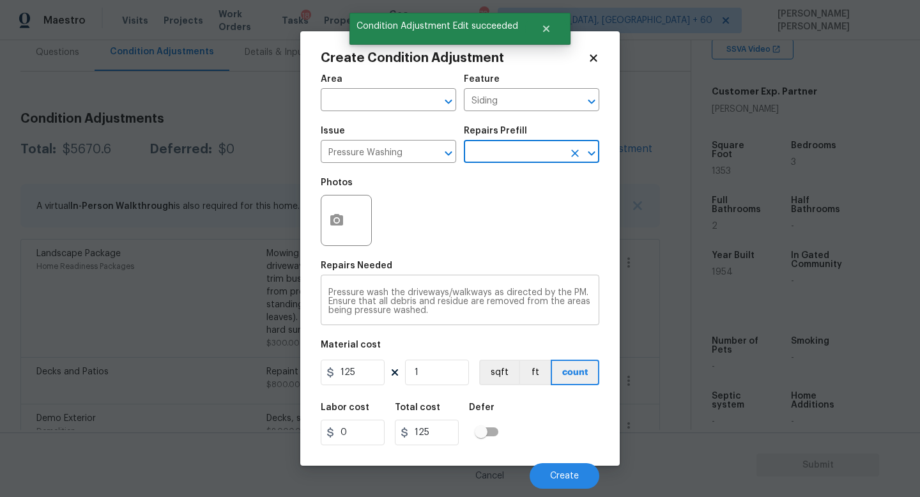
click at [458, 311] on textarea "Pressure wash the driveways/walkways as directed by the PM. Ensure that all deb…" at bounding box center [459, 301] width 263 height 27
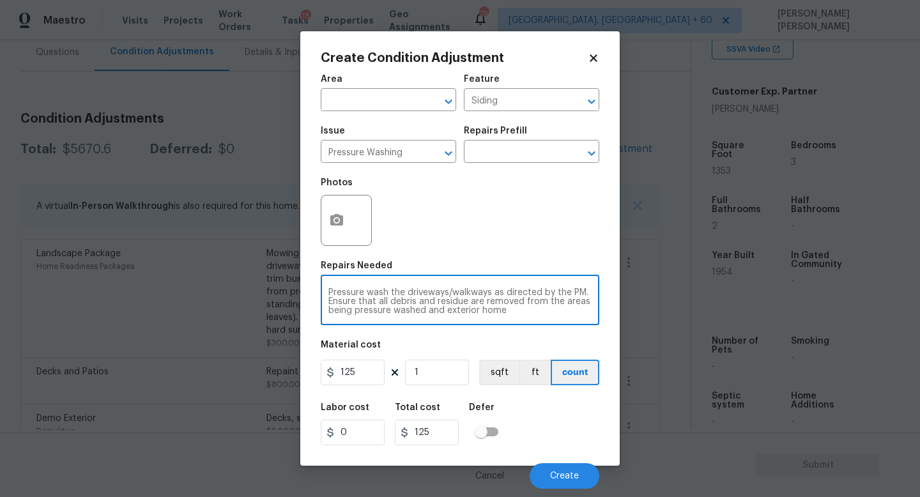
type textarea "Pressure wash the driveways/walkways as directed by the PM. Ensure that all deb…"
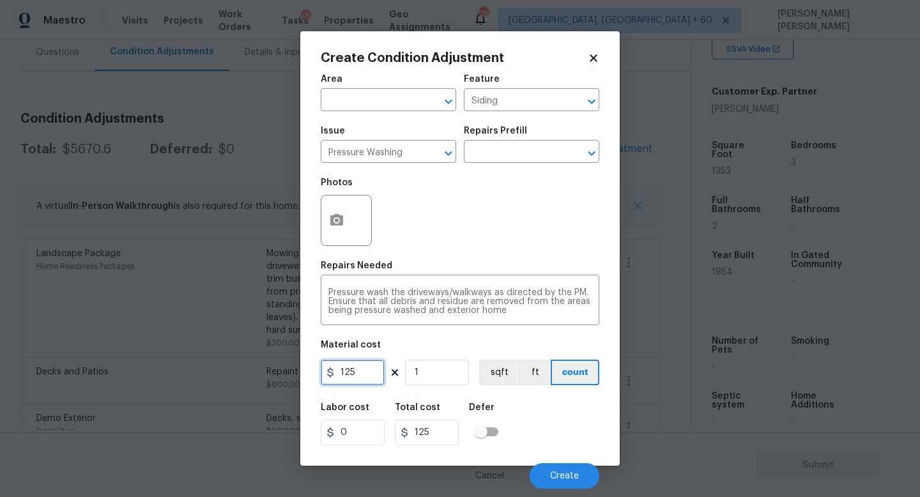
drag, startPoint x: 381, startPoint y: 368, endPoint x: 253, endPoint y: 384, distance: 129.3
click at [253, 384] on div "Create Condition Adjustment Area ​ Feature Siding ​ Issue Pressure Washing ​ Re…" at bounding box center [460, 248] width 920 height 497
type input "300"
click at [581, 469] on button "Create" at bounding box center [564, 476] width 70 height 26
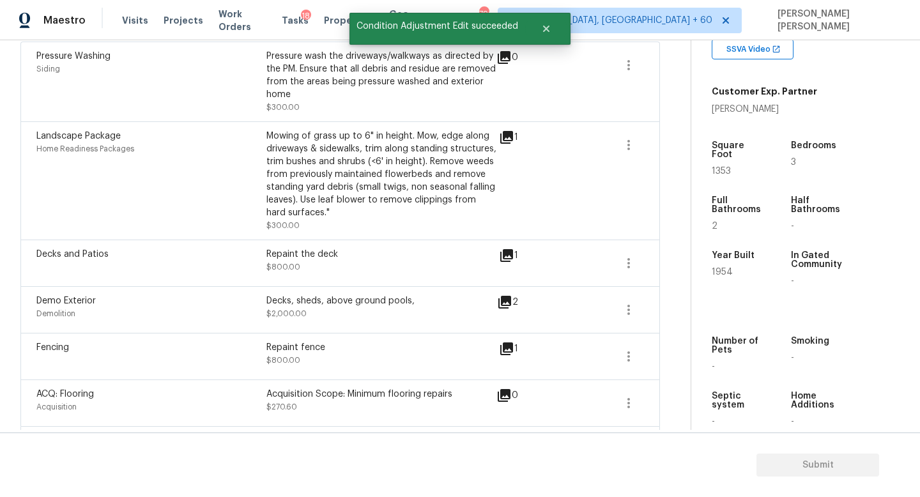
scroll to position [367, 0]
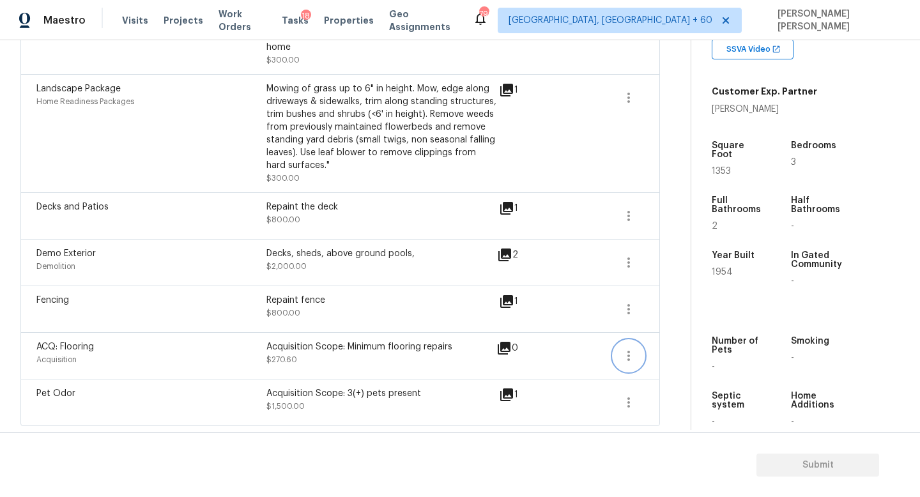
click at [639, 363] on button "button" at bounding box center [628, 355] width 31 height 31
click at [667, 353] on div "Edit" at bounding box center [701, 353] width 100 height 13
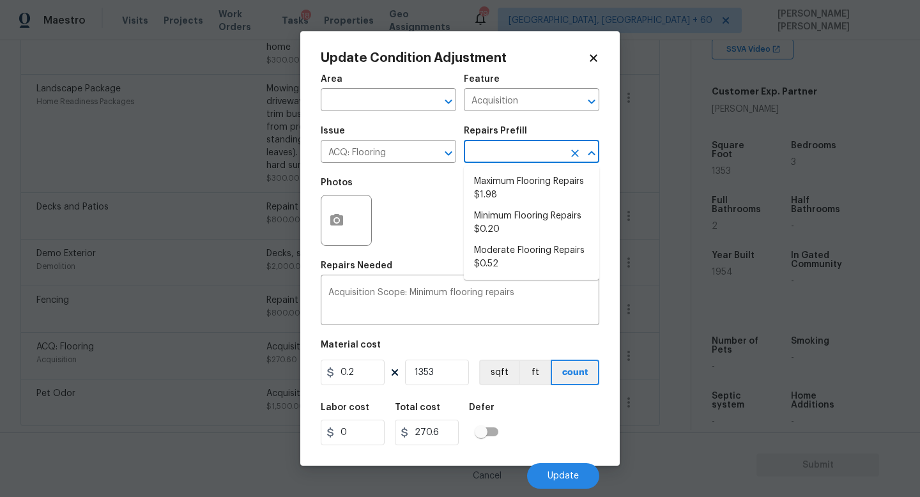
click at [503, 154] on input "text" at bounding box center [514, 153] width 100 height 20
click at [524, 259] on li "Moderate Flooring Repairs $0.52" at bounding box center [531, 257] width 135 height 34
type textarea "Acquisition Scope: Moderate flooring repairs"
type input "0.52"
type input "703.56"
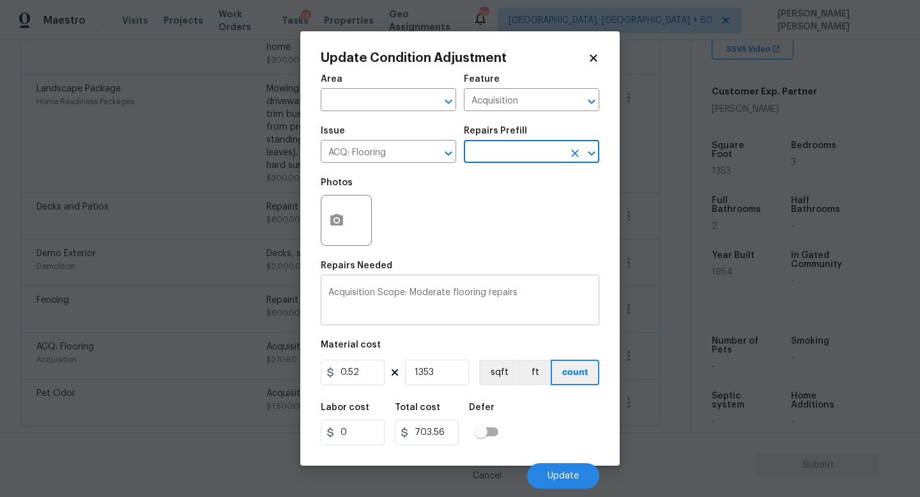
click at [528, 291] on textarea "Acquisition Scope: Moderate flooring repairs" at bounding box center [459, 301] width 263 height 27
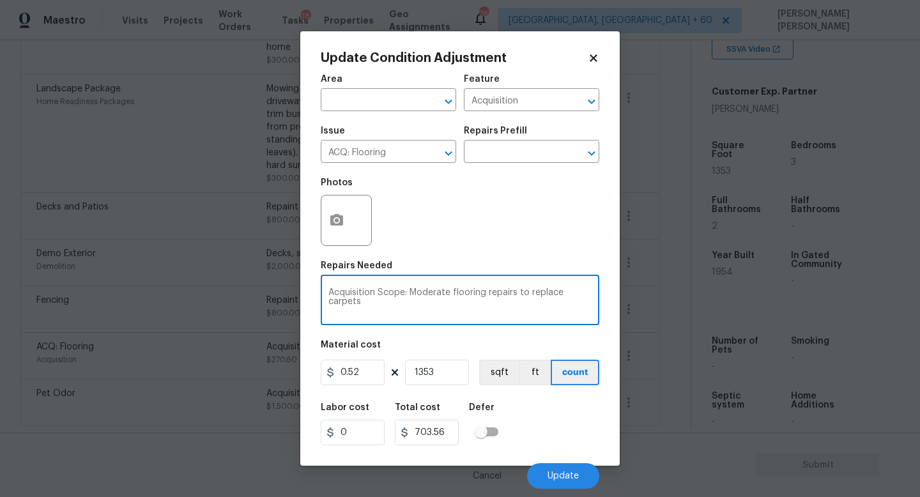
type textarea "Acquisition Scope: Moderate flooring repairs to replace carpets"
click at [330, 219] on icon "button" at bounding box center [336, 220] width 15 height 15
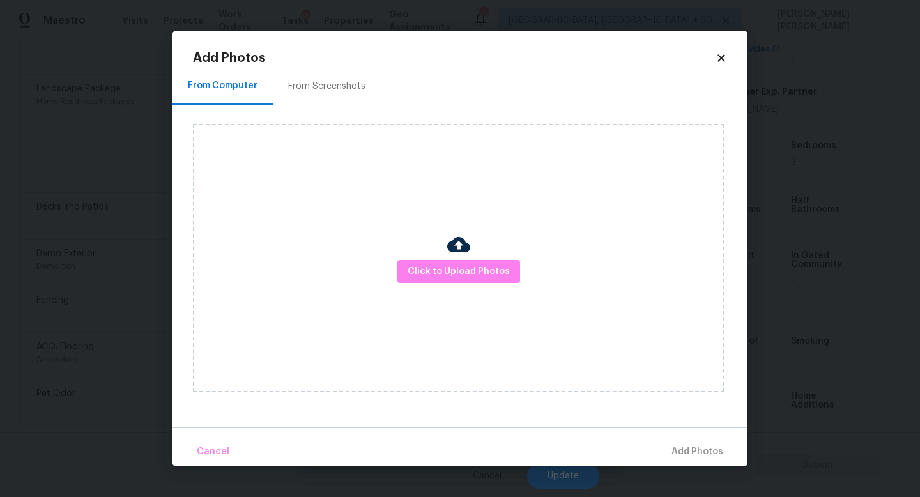
click at [454, 287] on div "Click to Upload Photos" at bounding box center [458, 258] width 531 height 268
click at [457, 276] on span "Click to Upload Photos" at bounding box center [458, 272] width 102 height 16
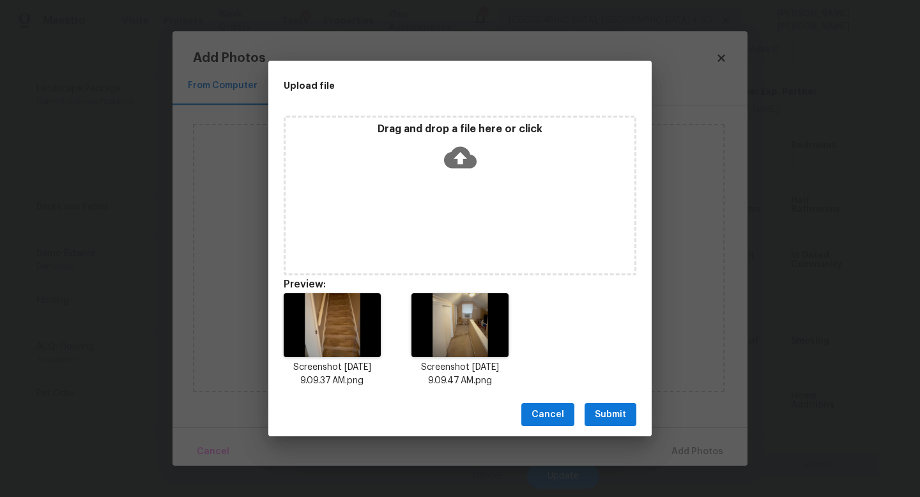
click at [597, 401] on div "Cancel Submit" at bounding box center [459, 415] width 383 height 44
click at [597, 403] on button "Submit" at bounding box center [610, 415] width 52 height 24
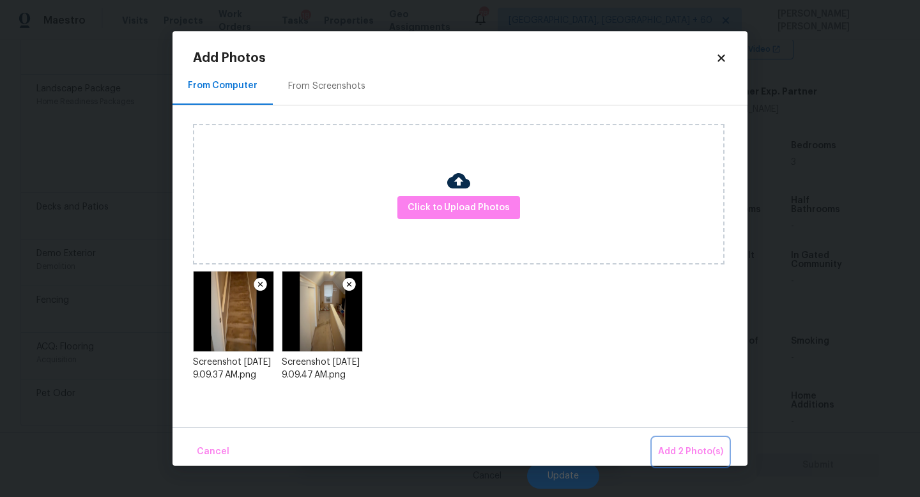
click at [680, 450] on span "Add 2 Photo(s)" at bounding box center [690, 452] width 65 height 16
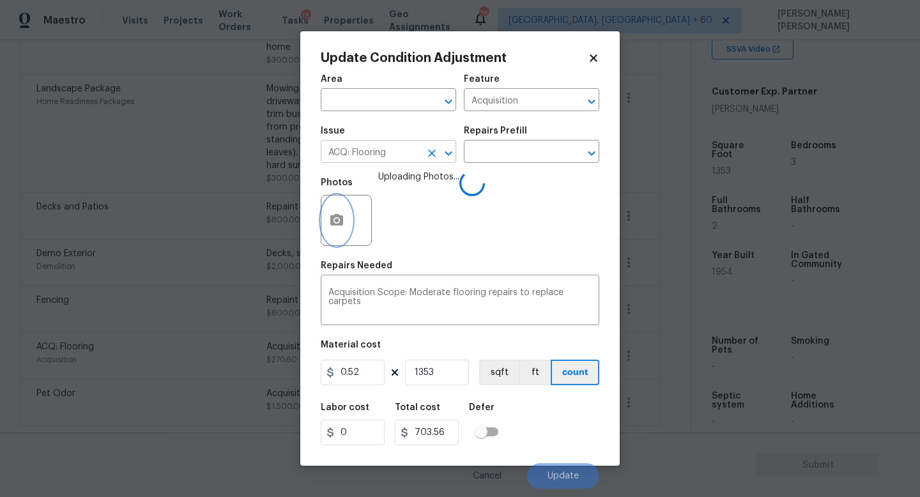
click at [431, 152] on icon "Clear" at bounding box center [432, 153] width 8 height 8
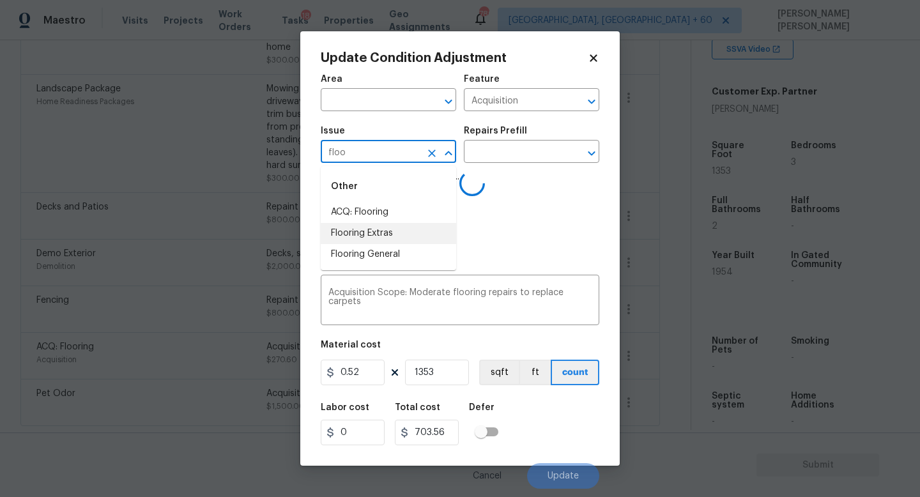
click at [422, 241] on li "Flooring Extras" at bounding box center [388, 233] width 135 height 21
type input "Flooring Extras"
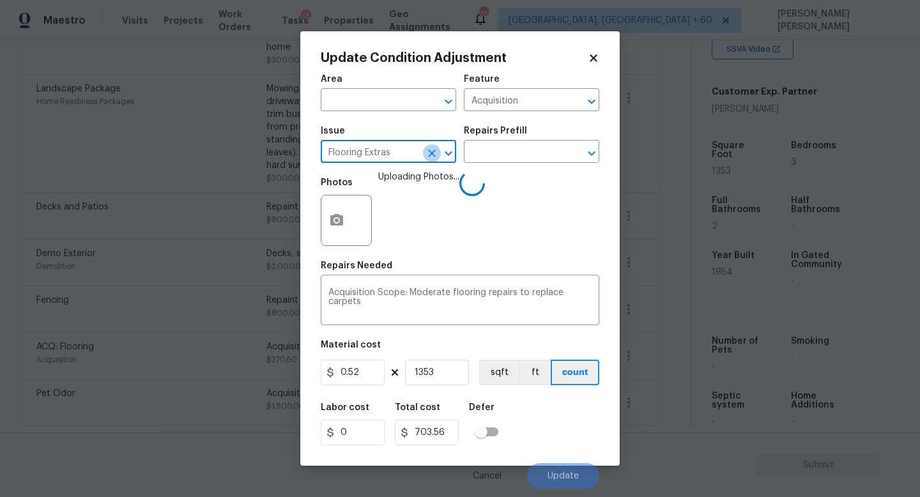
click at [434, 156] on icon "Clear" at bounding box center [431, 153] width 13 height 13
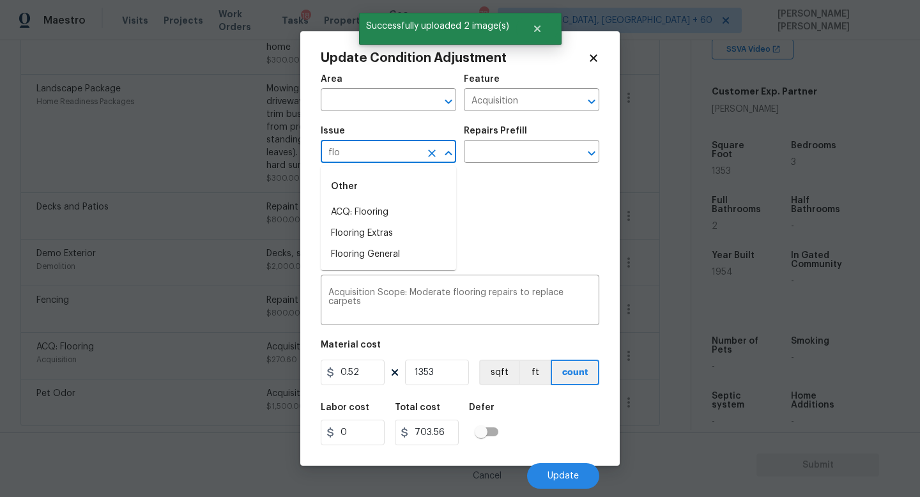
type input "floo"
click at [416, 252] on li "Flooring General" at bounding box center [388, 254] width 135 height 21
type input "Flooring General"
click at [524, 144] on input "text" at bounding box center [514, 153] width 100 height 20
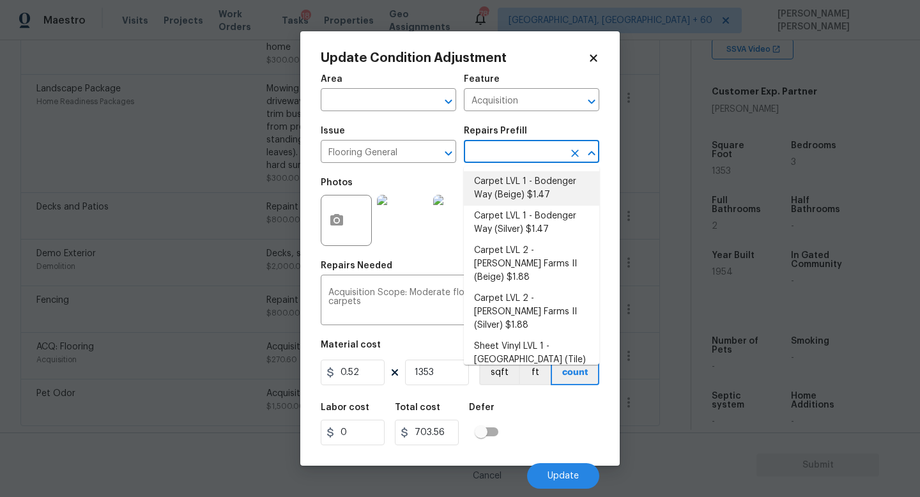
click at [526, 197] on li "Carpet LVL 1 - Bodenger Way (Beige) $1.47" at bounding box center [531, 188] width 135 height 34
type input "Overall Flooring"
type textarea "Install new carpet. (Bodenger Way 749 Bird Bath, Beige) at all previously carpe…"
type input "1.47"
type input "1988.91"
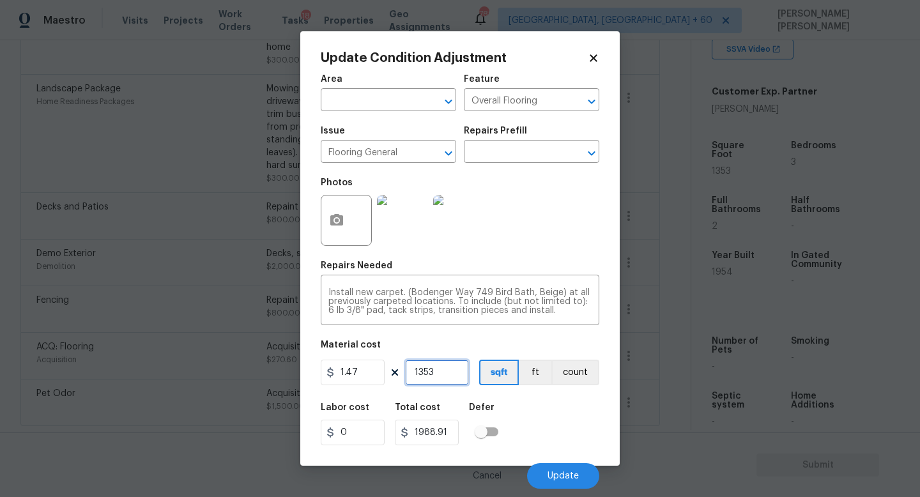
drag, startPoint x: 455, startPoint y: 376, endPoint x: 406, endPoint y: 368, distance: 49.8
click at [406, 368] on input "1353" at bounding box center [437, 373] width 64 height 26
type input "6"
type input "8.82"
type input "60"
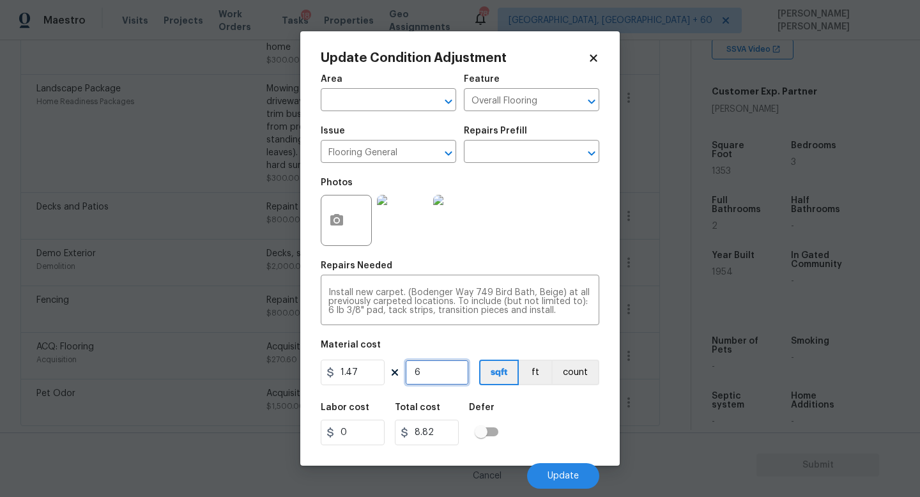
type input "88.2"
type input "600"
type input "882"
type input "6000"
type input "8820"
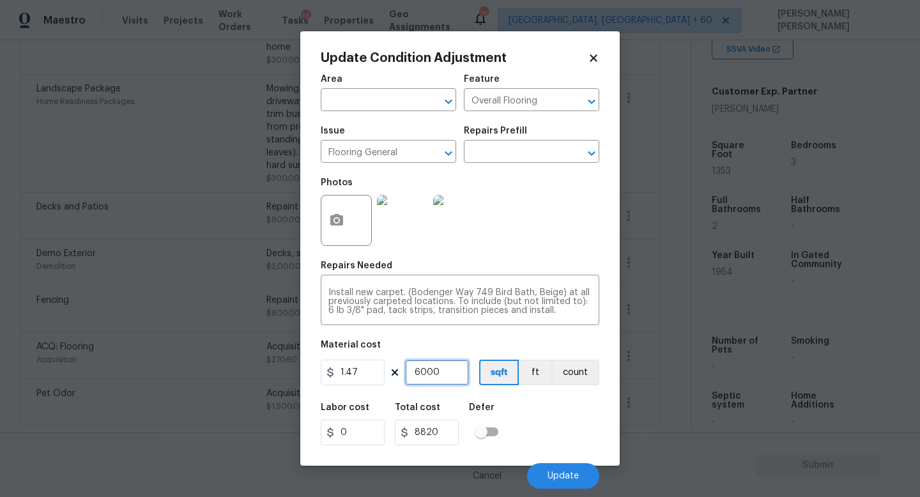
type input "600"
type input "882"
drag, startPoint x: 449, startPoint y: 376, endPoint x: 321, endPoint y: 370, distance: 128.5
click at [328, 370] on div "1.47 600 sqft ft count" at bounding box center [460, 373] width 278 height 26
type input "8"
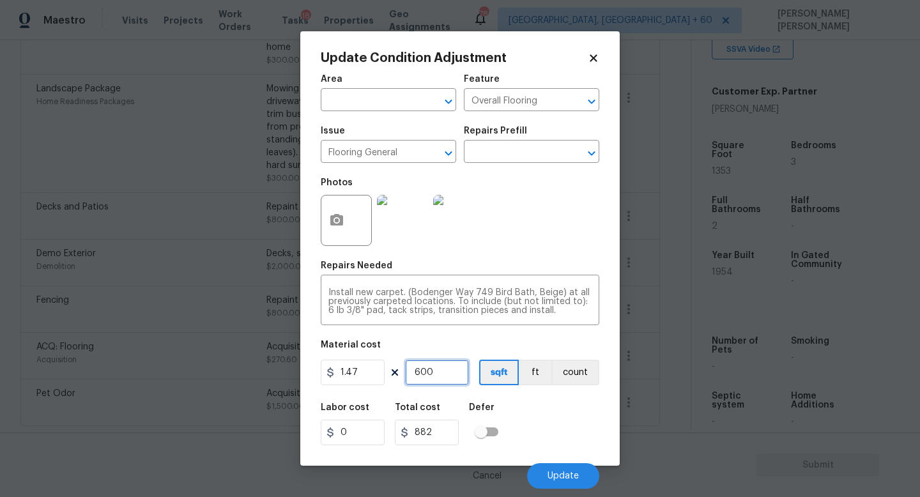
type input "11.76"
type input "80"
type input "117.6"
type input "800"
type input "1176"
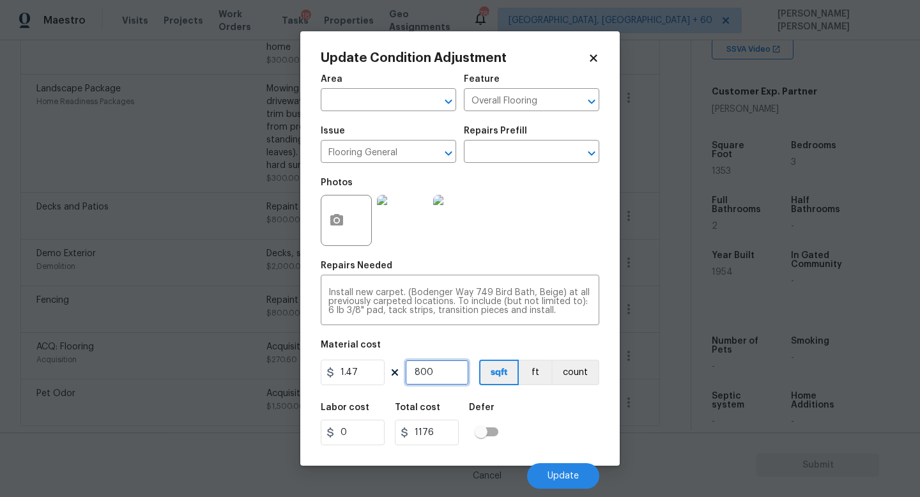
type input "800"
click at [586, 418] on div "Labor cost 0 Total cost 1176 Defer" at bounding box center [460, 423] width 278 height 57
click at [556, 481] on span "Update" at bounding box center [562, 476] width 31 height 10
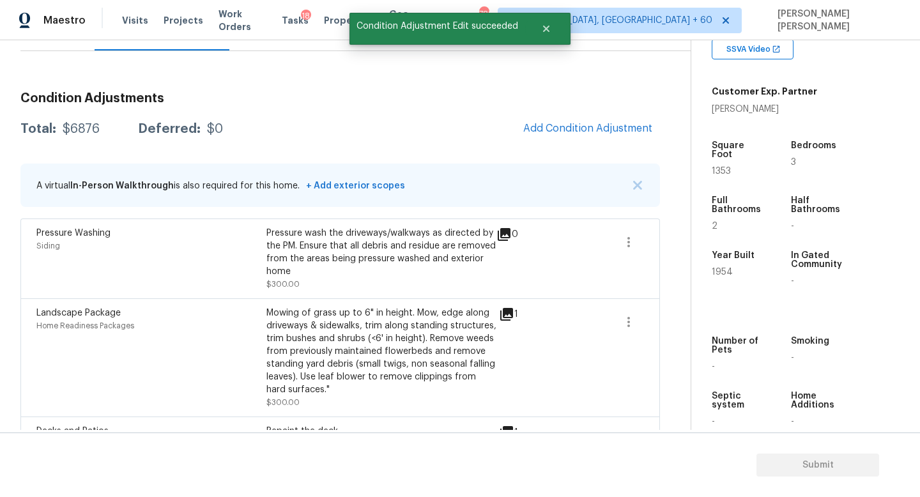
scroll to position [132, 0]
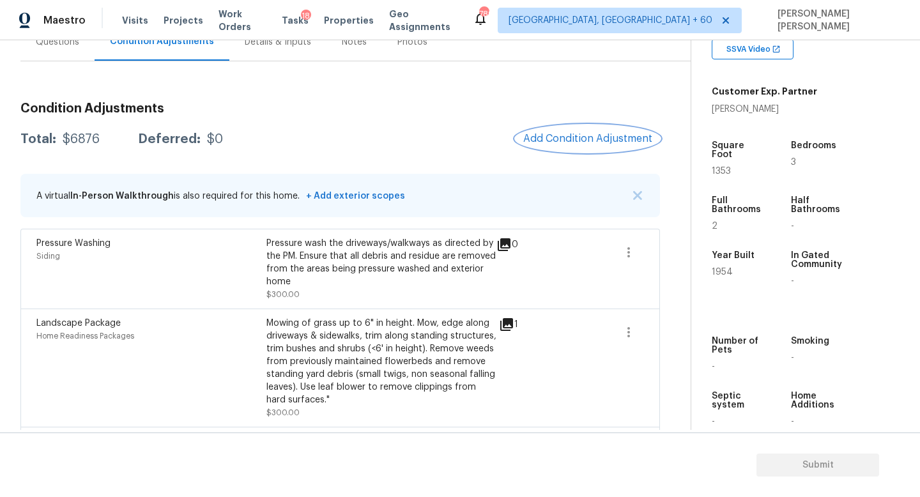
click at [567, 143] on span "Add Condition Adjustment" at bounding box center [587, 138] width 129 height 11
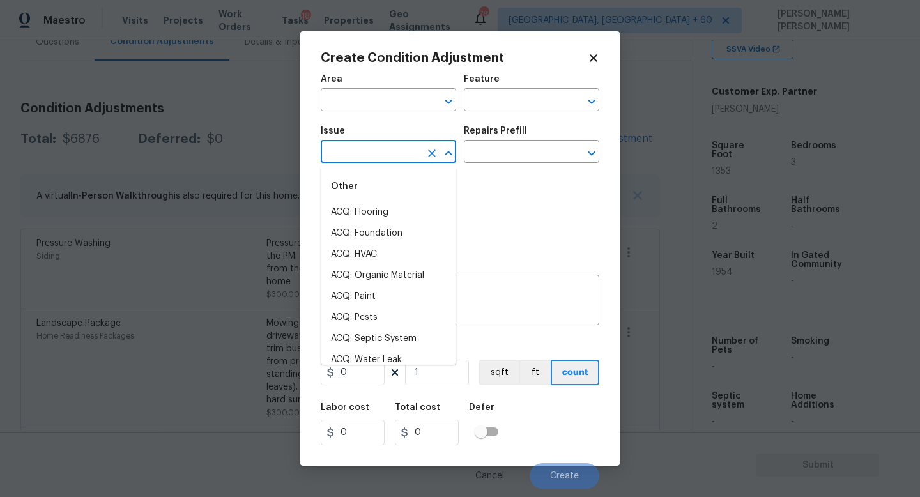
click at [383, 149] on input "text" at bounding box center [371, 153] width 100 height 20
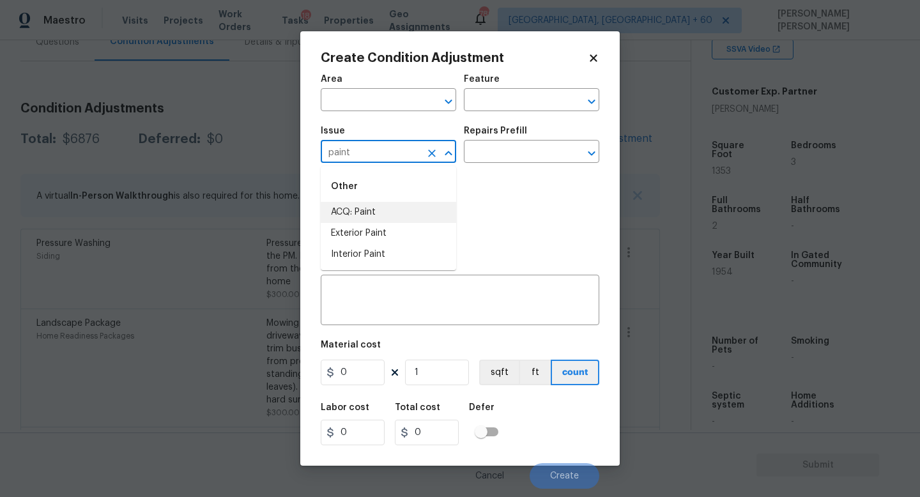
click at [380, 211] on li "ACQ: Paint" at bounding box center [388, 212] width 135 height 21
type input "ACQ: Paint"
click at [469, 152] on input "text" at bounding box center [514, 153] width 100 height 20
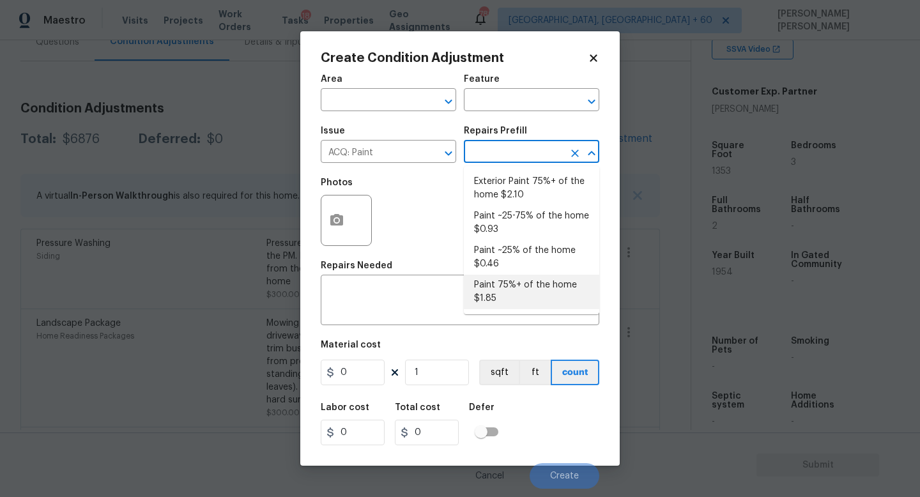
click at [508, 280] on li "Paint 75%+ of the home $1.85" at bounding box center [531, 292] width 135 height 34
type input "Acquisition"
type textarea "Acquisition Scope: 75%+ of the home will likely require interior paint"
type input "1.85"
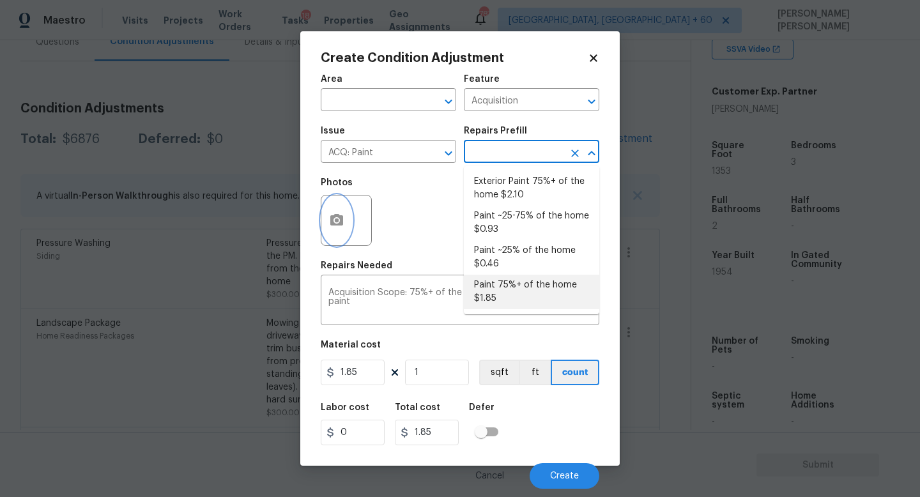
click at [342, 220] on icon "button" at bounding box center [336, 219] width 13 height 11
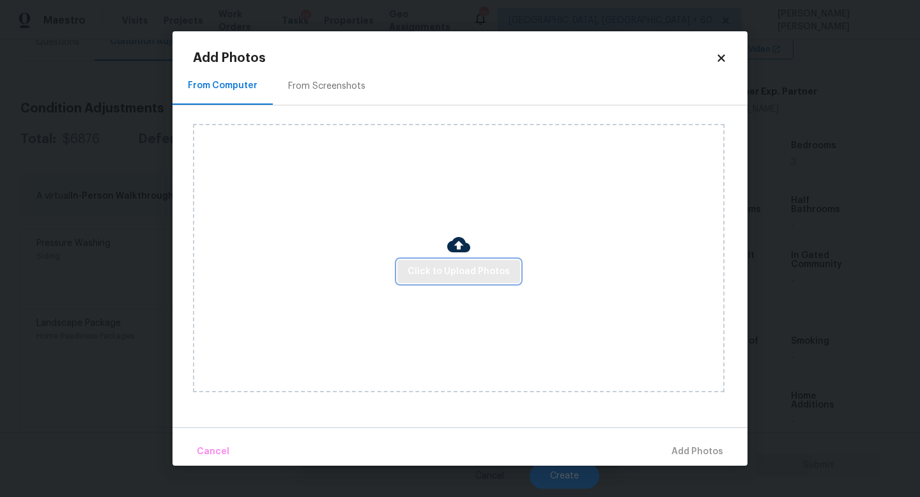
click at [416, 267] on span "Click to Upload Photos" at bounding box center [458, 272] width 102 height 16
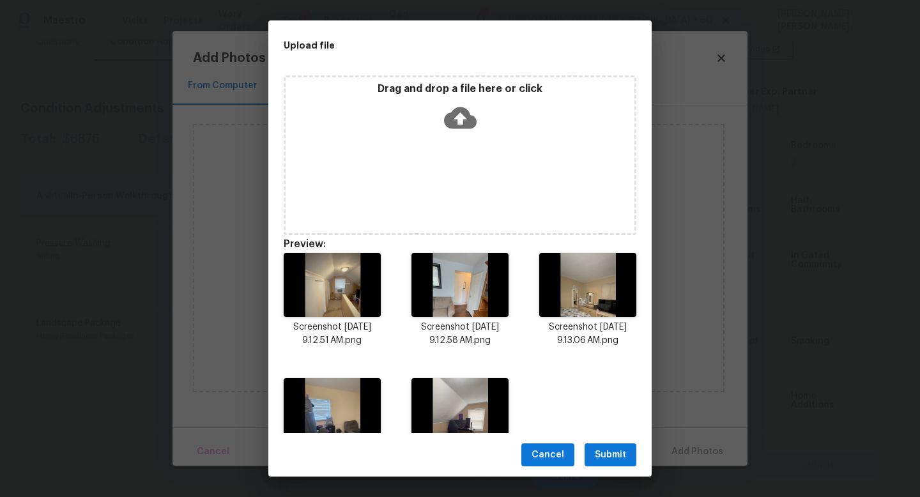
click at [611, 454] on span "Submit" at bounding box center [610, 455] width 31 height 16
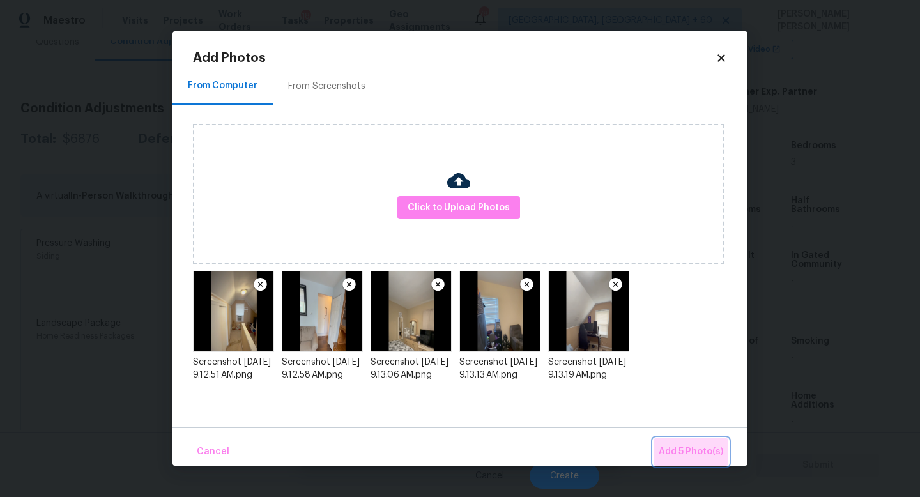
click at [708, 453] on span "Add 5 Photo(s)" at bounding box center [690, 452] width 65 height 16
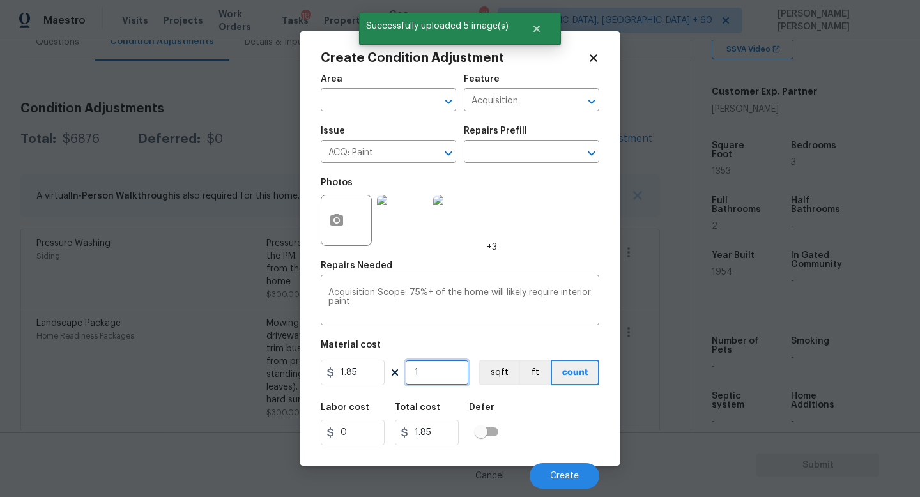
click at [440, 366] on input "1" at bounding box center [437, 373] width 64 height 26
type input "0"
type input "1"
type input "1.85"
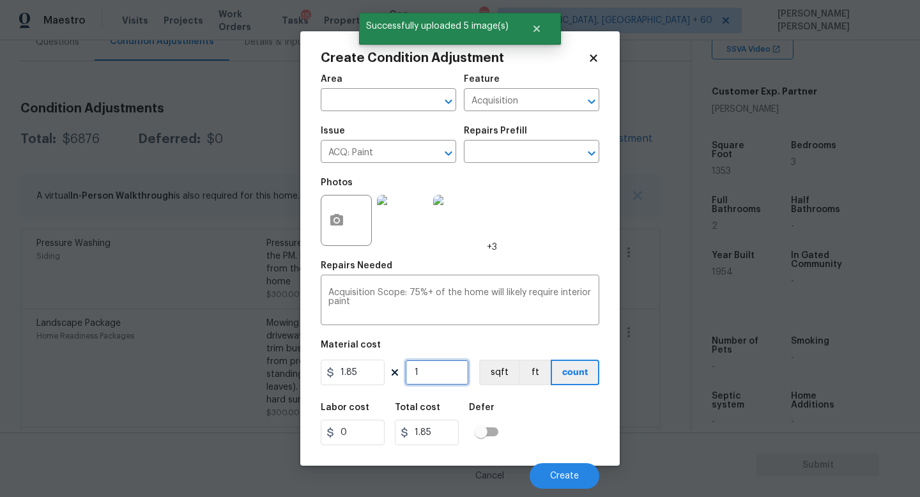
type input "13"
type input "24.05"
type input "135"
type input "249.75"
type input "1353"
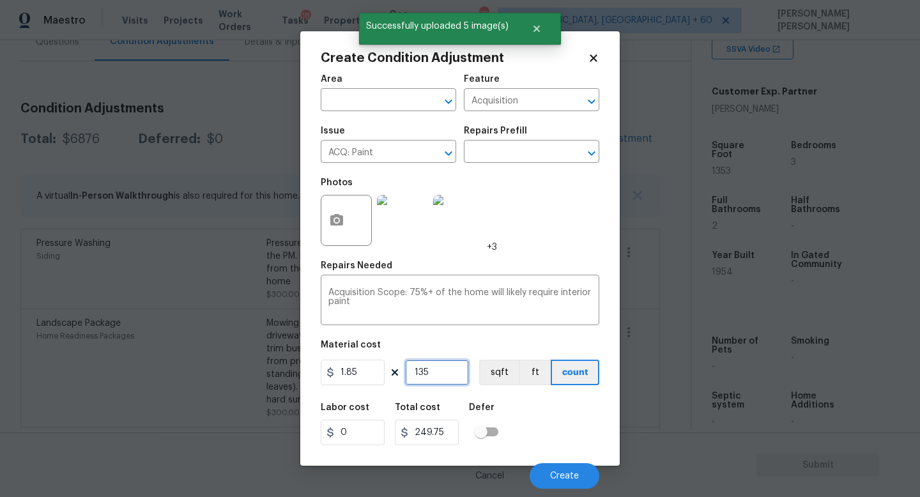
type input "2503.05"
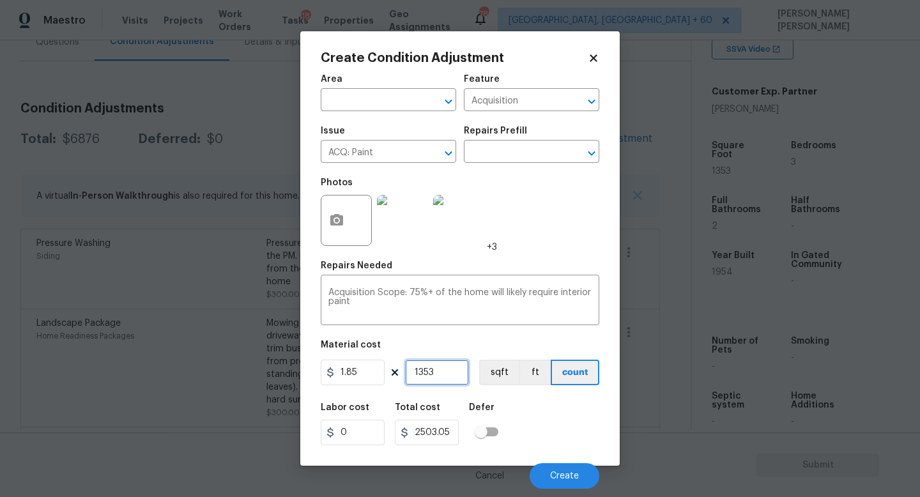
type input "1353"
click at [561, 462] on div "Cancel Create" at bounding box center [460, 471] width 278 height 36
click at [568, 480] on span "Create" at bounding box center [564, 476] width 29 height 10
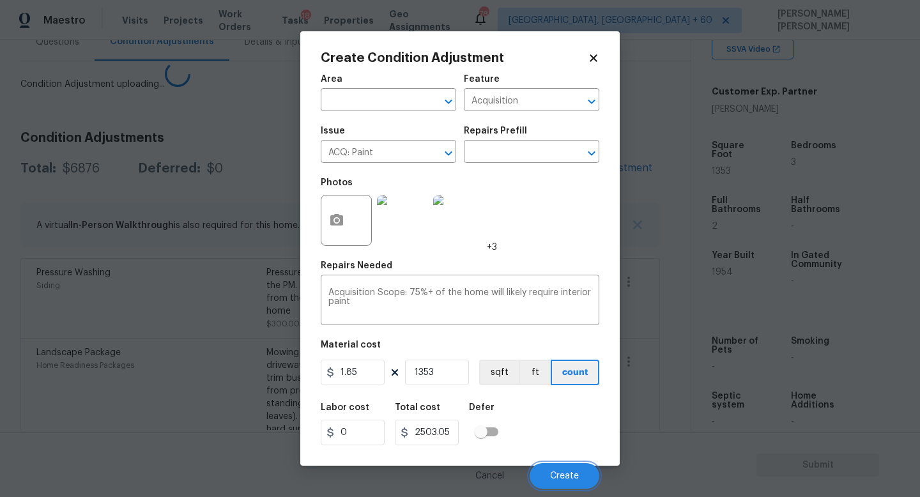
drag, startPoint x: 568, startPoint y: 480, endPoint x: 317, endPoint y: 8, distance: 534.2
click at [565, 480] on span "Create" at bounding box center [564, 476] width 29 height 10
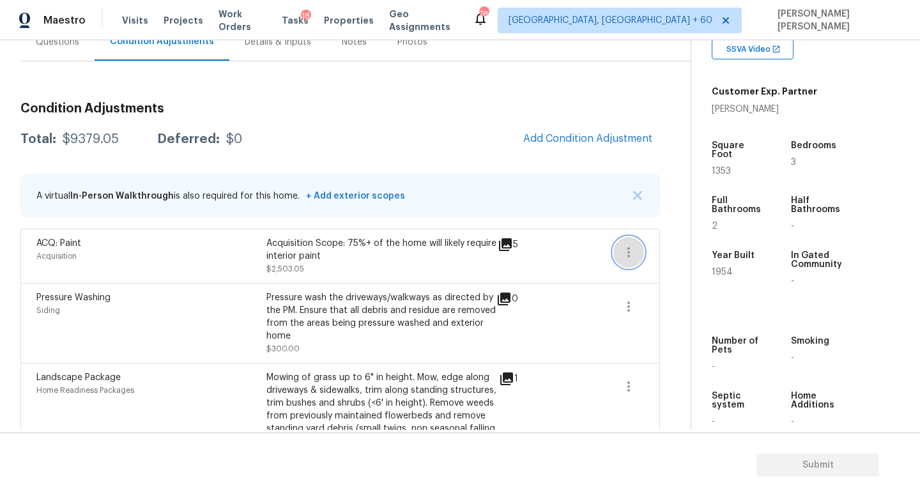
click at [637, 256] on button "button" at bounding box center [628, 252] width 31 height 31
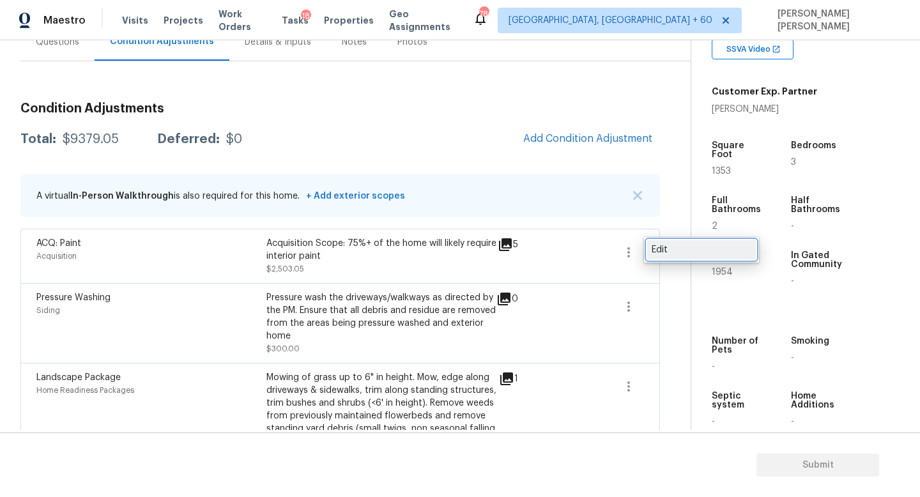
click at [671, 256] on link "Edit" at bounding box center [701, 249] width 109 height 19
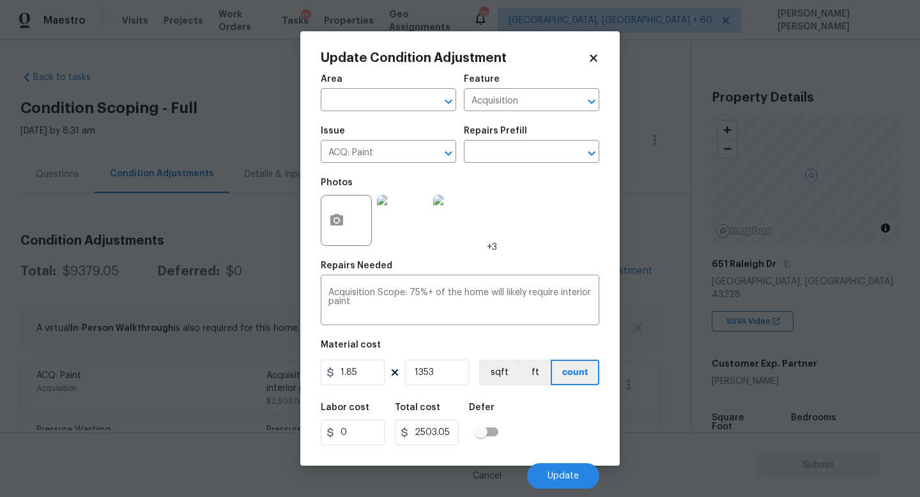
scroll to position [272, 0]
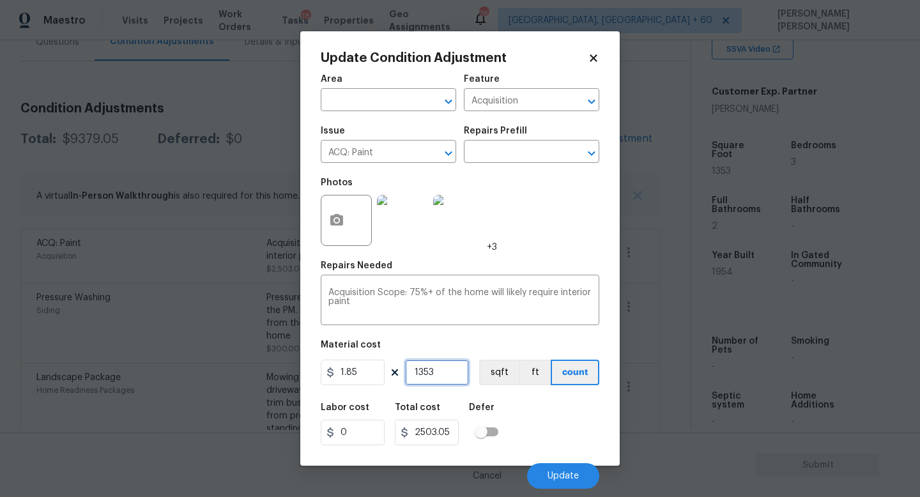
drag, startPoint x: 450, startPoint y: 372, endPoint x: 291, endPoint y: 372, distance: 159.0
click at [335, 372] on div "1.85 1353 sqft ft count" at bounding box center [460, 373] width 278 height 26
type input "1"
type input "1.85"
type input "17"
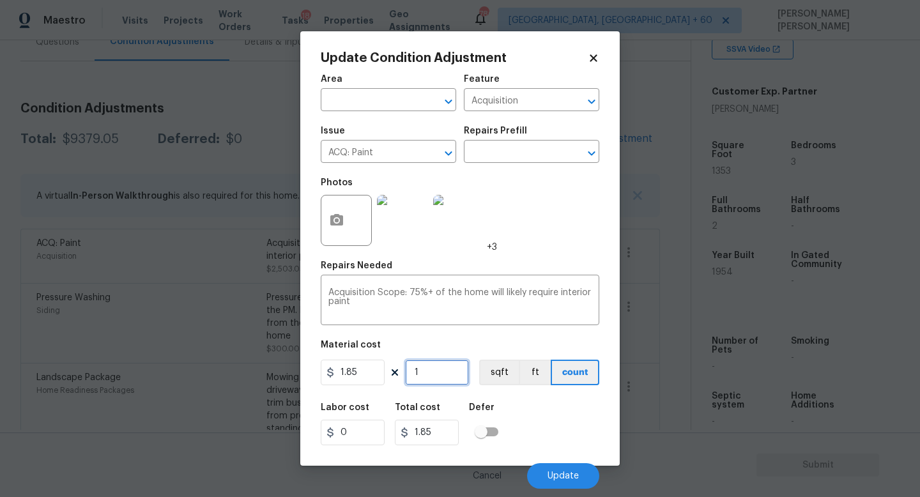
type input "31.45"
type input "175"
type input "323.75"
type input "1753"
type input "3243.05"
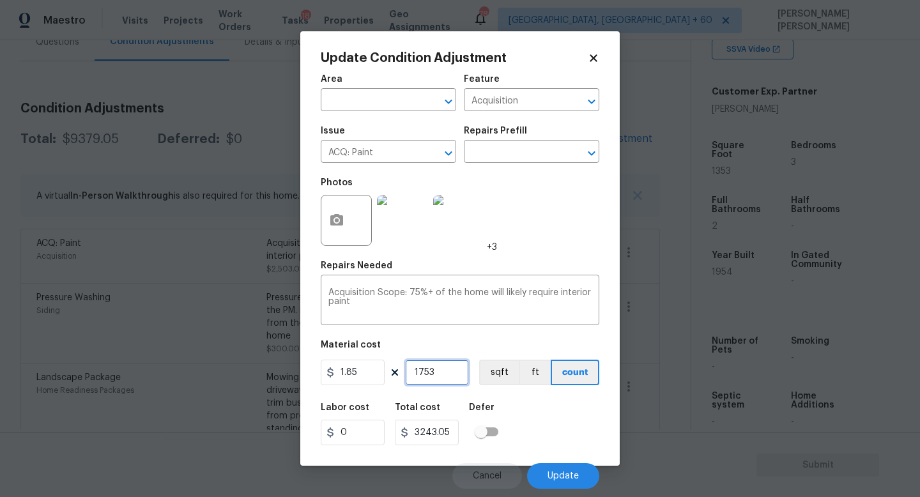
type input "1753"
drag, startPoint x: 519, startPoint y: 473, endPoint x: 556, endPoint y: 474, distance: 37.0
click at [556, 474] on div "Cancel Update" at bounding box center [460, 471] width 278 height 36
click at [556, 474] on span "Update" at bounding box center [562, 476] width 31 height 10
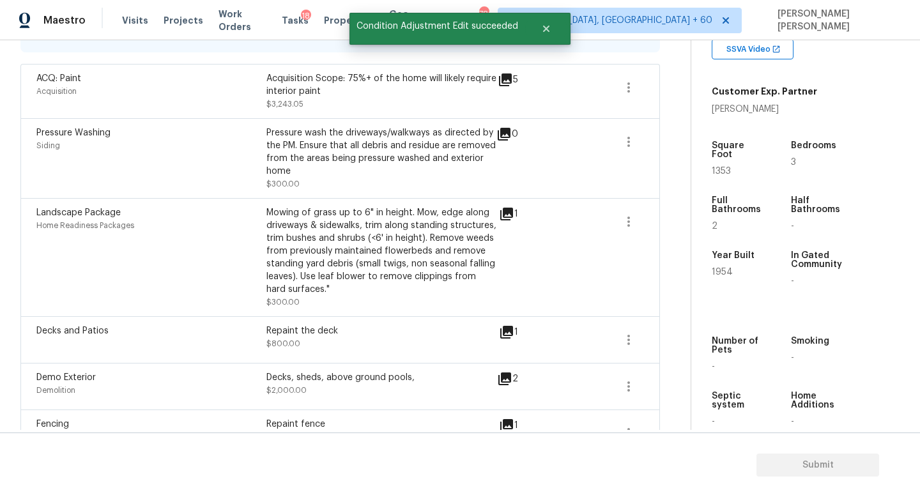
scroll to position [455, 0]
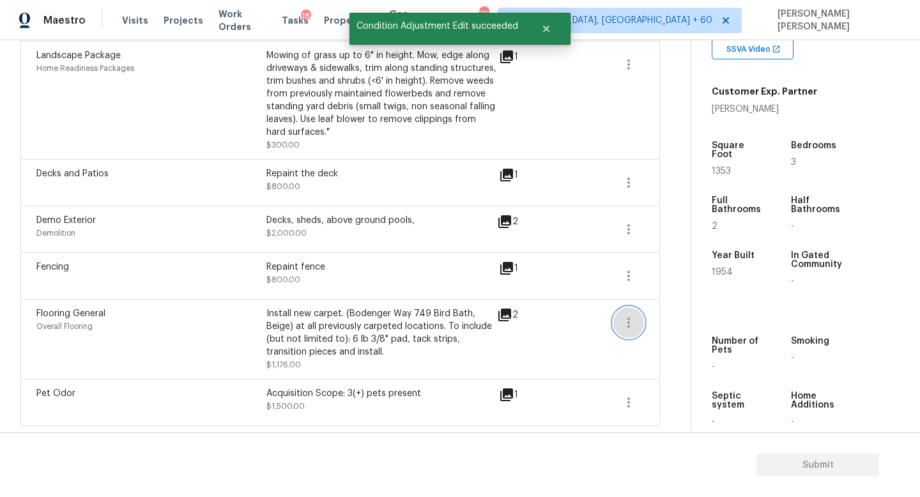
click at [621, 315] on icon "button" at bounding box center [628, 322] width 15 height 15
click at [653, 314] on div "Edit" at bounding box center [701, 320] width 100 height 13
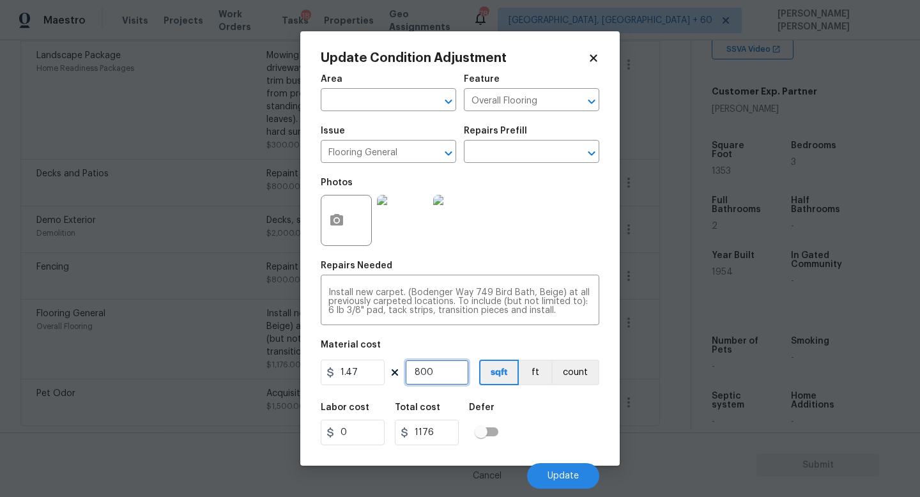
drag, startPoint x: 444, startPoint y: 368, endPoint x: 324, endPoint y: 368, distance: 119.4
click at [335, 368] on div "1.47 800 sqft ft count" at bounding box center [460, 373] width 278 height 26
type input "1"
type input "1.47"
type input "12"
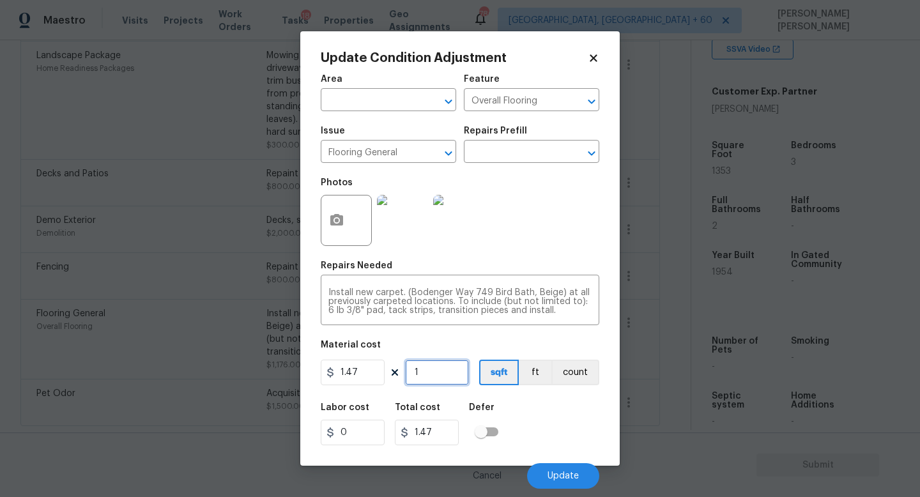
type input "17.64"
type input "120"
type input "176.4"
type input "1200"
type input "1764"
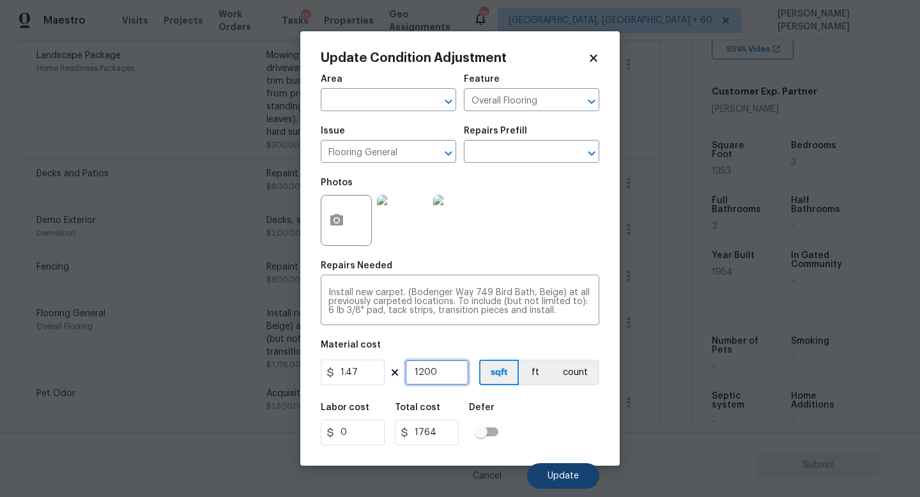
type input "1200"
click at [558, 476] on span "Update" at bounding box center [562, 476] width 31 height 10
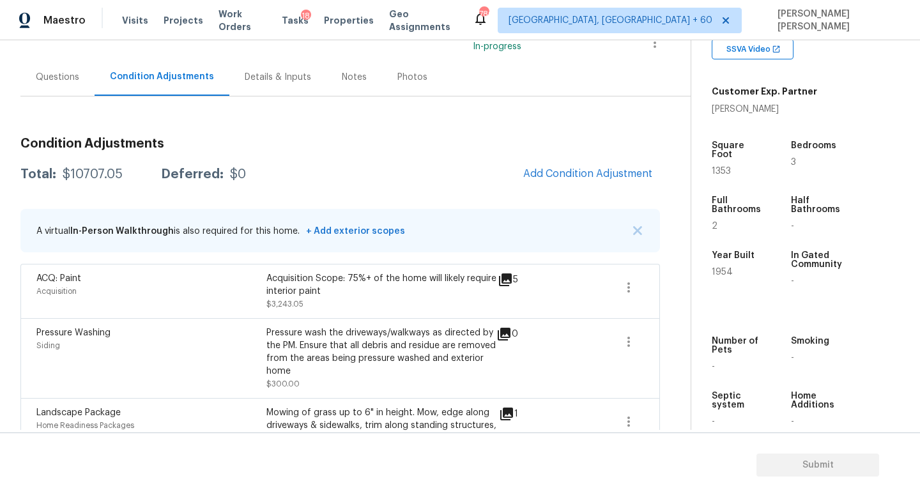
scroll to position [98, 0]
click at [570, 166] on button "Add Condition Adjustment" at bounding box center [587, 173] width 144 height 27
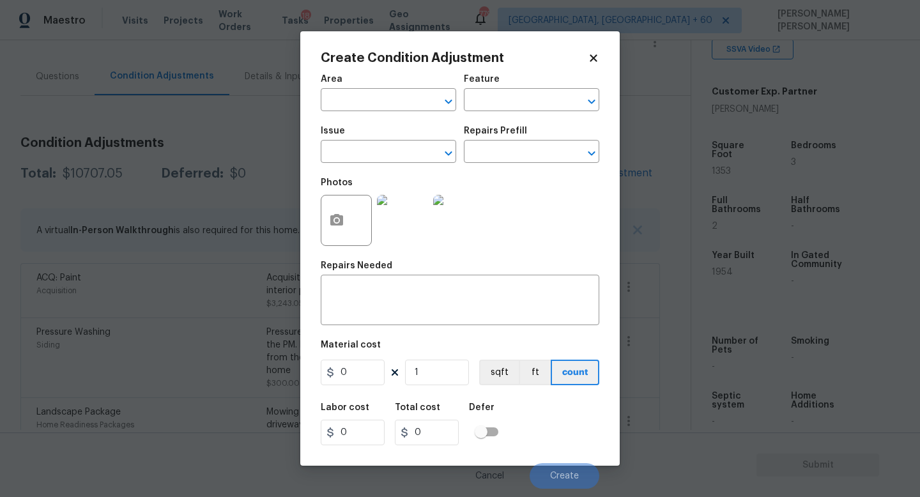
click at [388, 163] on span "Issue ​" at bounding box center [388, 145] width 135 height 52
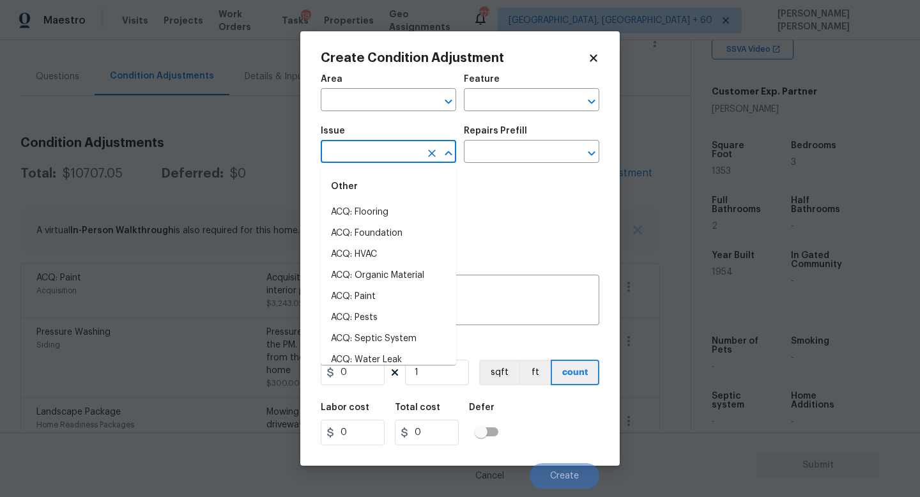
click at [360, 156] on input "text" at bounding box center [371, 153] width 100 height 20
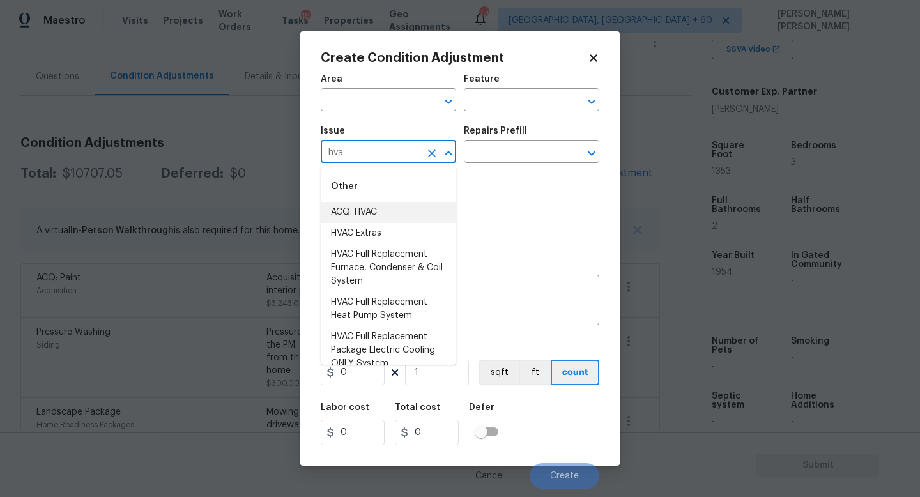
click at [383, 218] on li "ACQ: HVAC" at bounding box center [388, 212] width 135 height 21
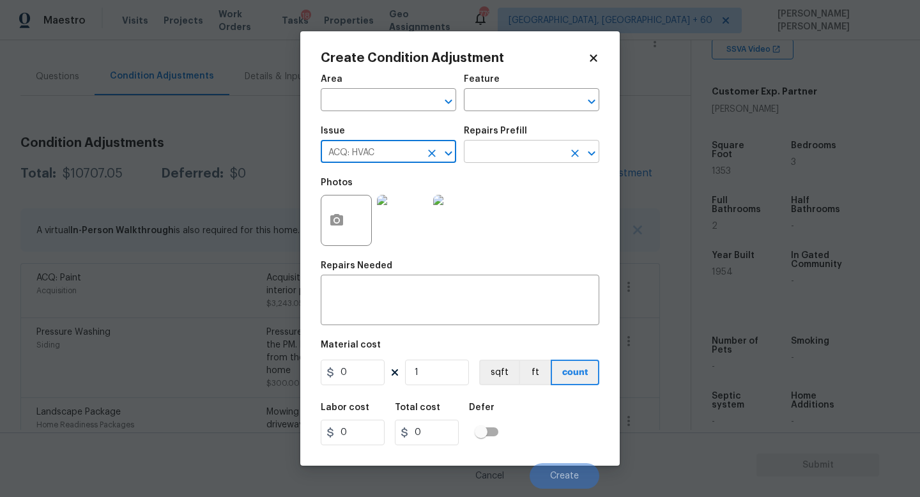
type input "ACQ: HVAC"
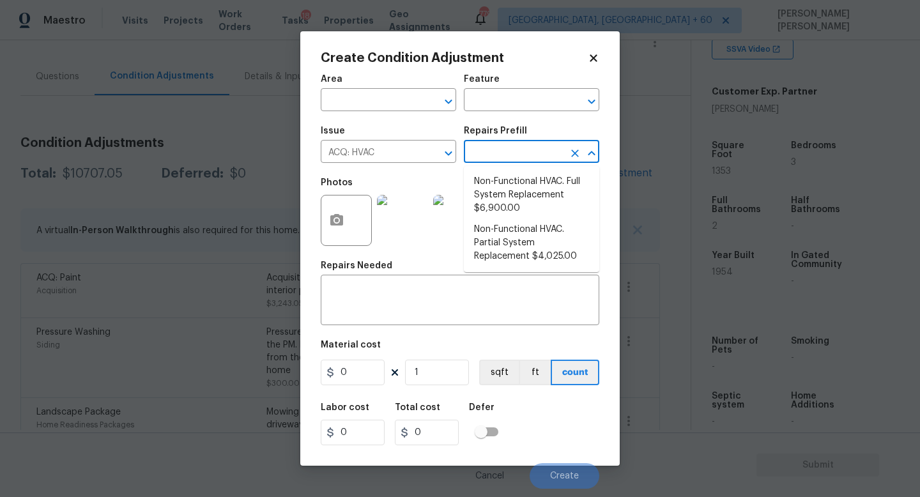
click at [493, 154] on input "text" at bounding box center [514, 153] width 100 height 20
click at [533, 215] on li "Non-Functional HVAC. Full System Replacement $6,900.00" at bounding box center [531, 195] width 135 height 48
type input "Acquisition"
type textarea "Acquisition Scope: Full System Replacement"
type input "6900"
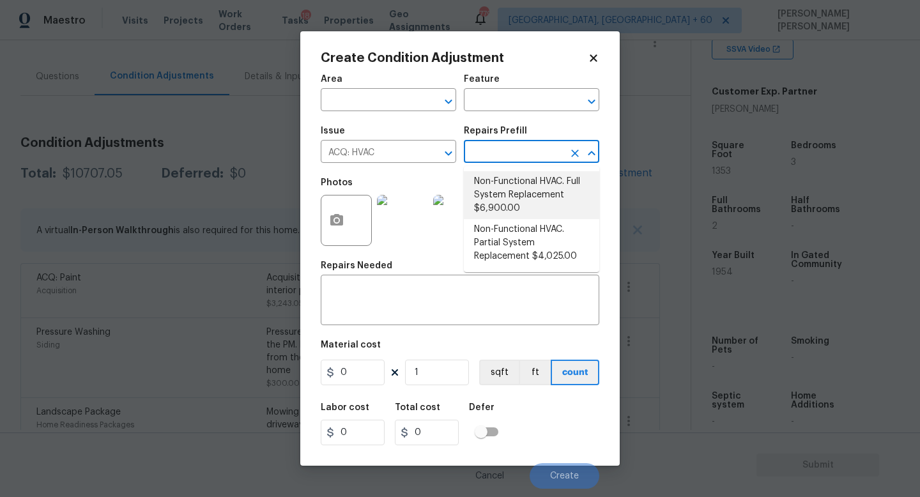
type input "6900"
click at [521, 192] on li "Non-Functional HVAC. Full System Replacement $6,900.00" at bounding box center [531, 195] width 135 height 48
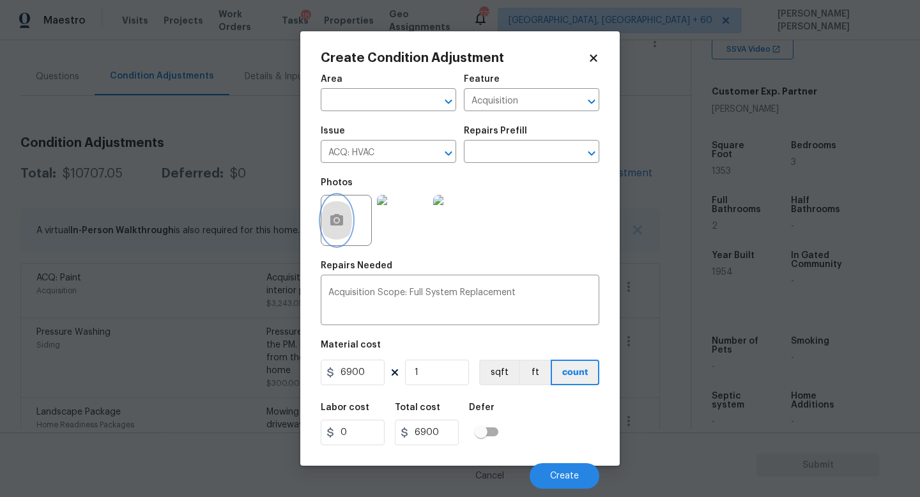
click at [344, 225] on button "button" at bounding box center [336, 220] width 31 height 50
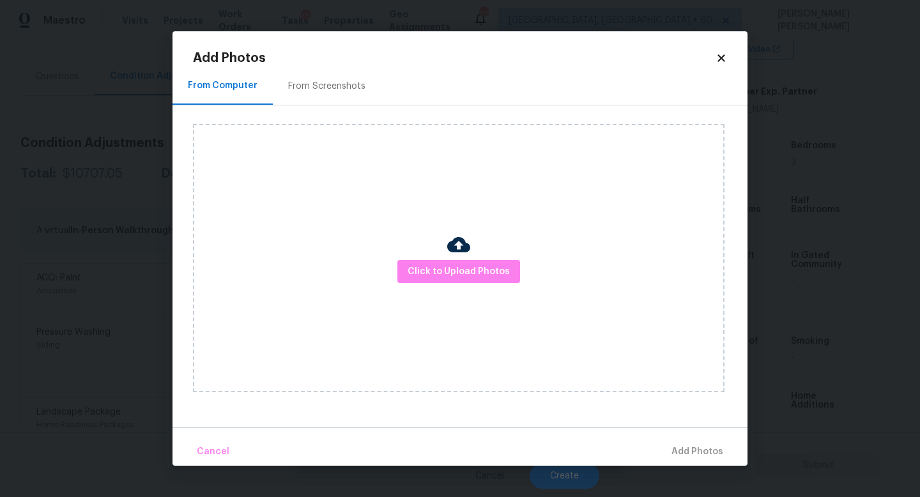
click at [497, 251] on div "Click to Upload Photos" at bounding box center [458, 258] width 531 height 268
click at [467, 275] on span "Click to Upload Photos" at bounding box center [458, 272] width 102 height 16
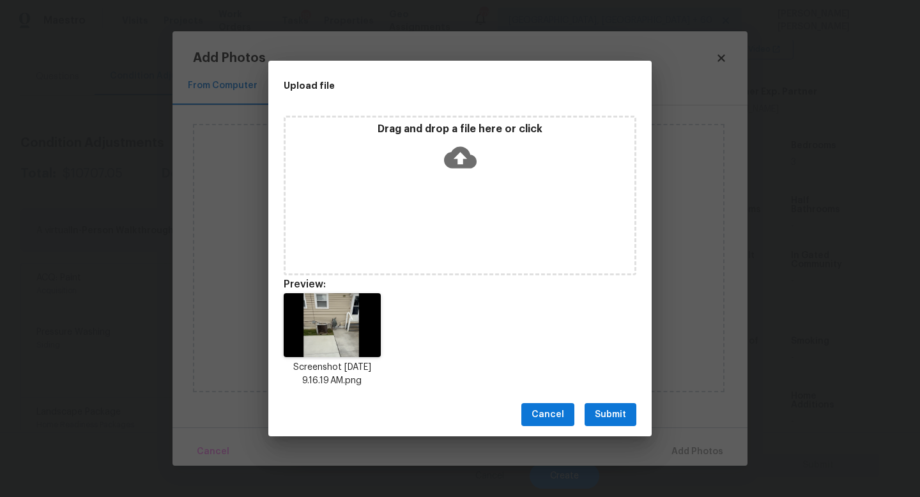
click at [615, 409] on span "Submit" at bounding box center [610, 415] width 31 height 16
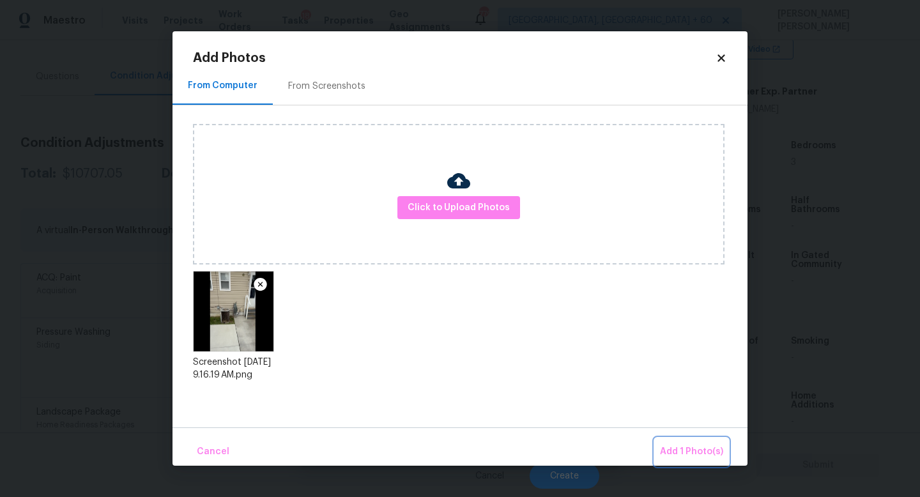
click at [693, 446] on span "Add 1 Photo(s)" at bounding box center [691, 452] width 63 height 16
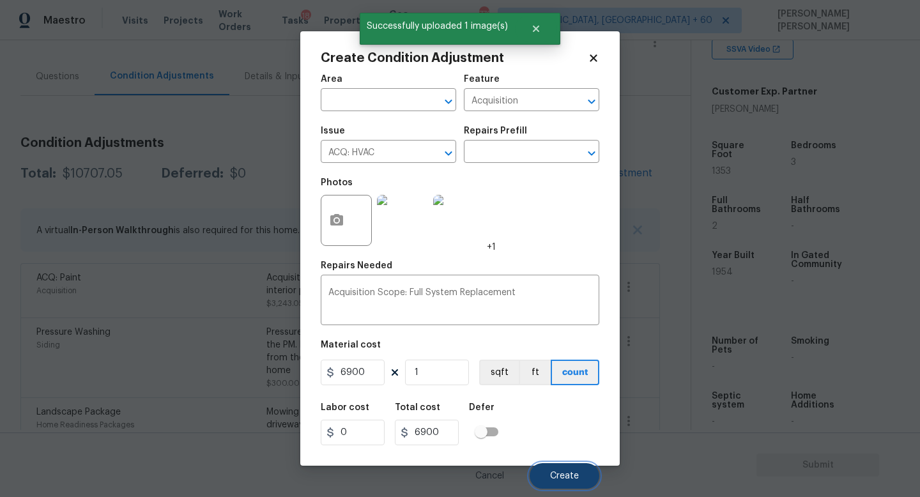
click at [572, 472] on span "Create" at bounding box center [564, 476] width 29 height 10
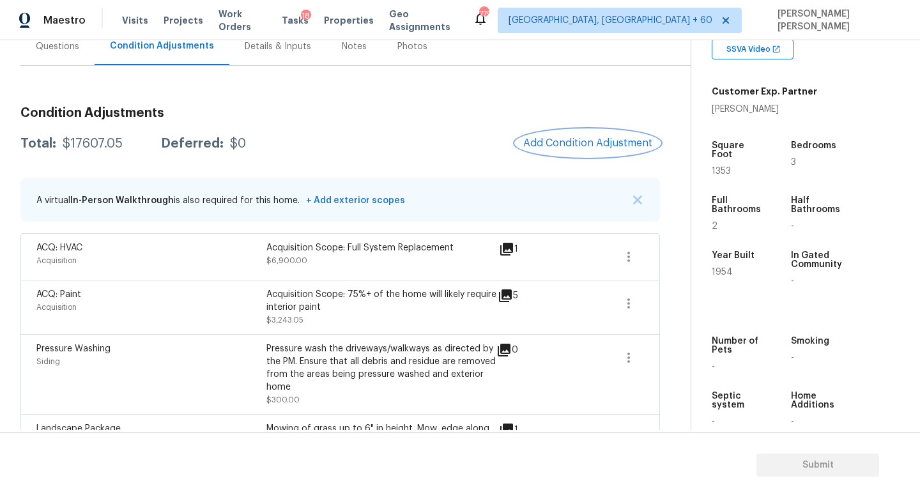
scroll to position [129, 0]
click at [49, 50] on div "Questions" at bounding box center [57, 45] width 43 height 13
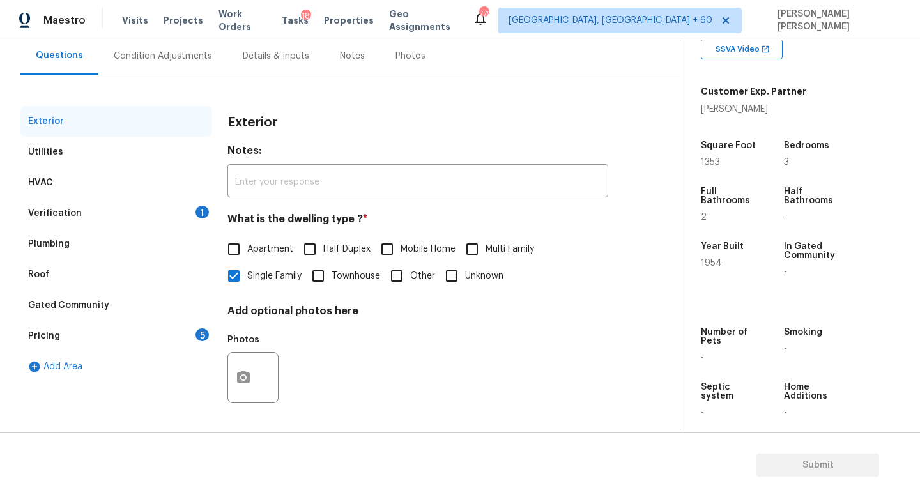
click at [102, 326] on div "Pricing 5" at bounding box center [116, 336] width 192 height 31
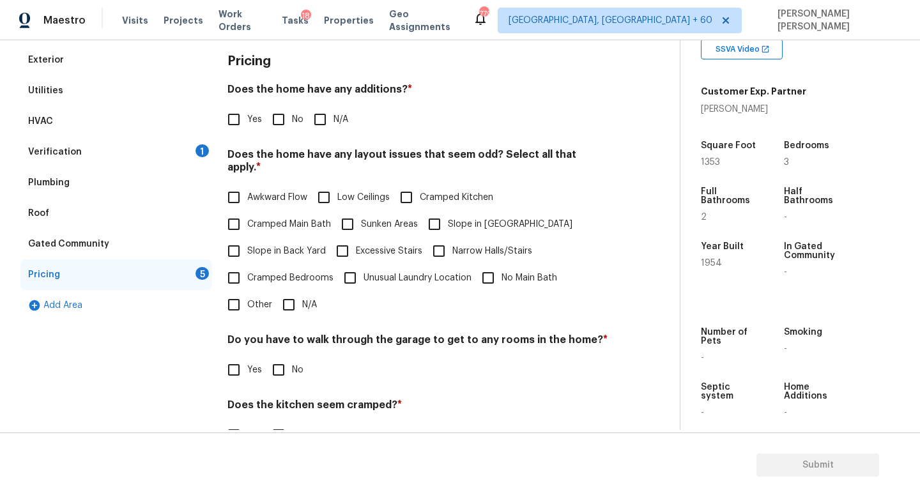
scroll to position [194, 0]
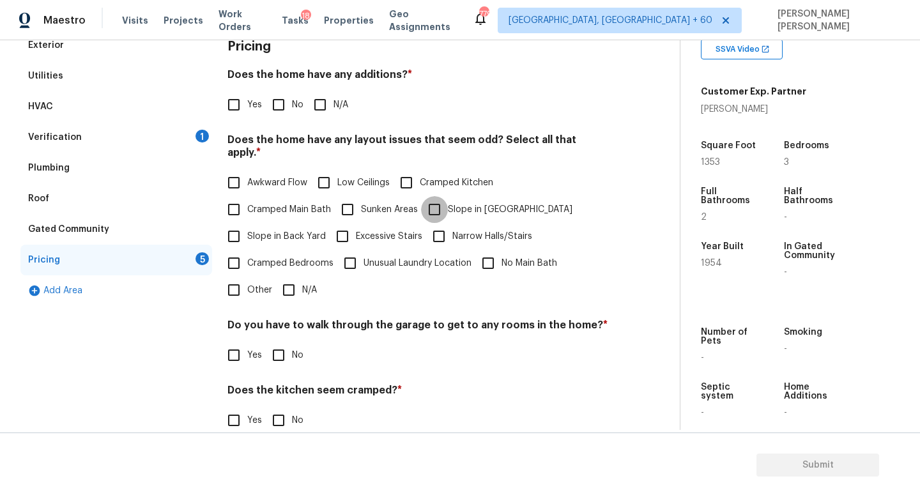
click at [429, 196] on input "Slope in [GEOGRAPHIC_DATA]" at bounding box center [434, 209] width 27 height 27
checkbox input "true"
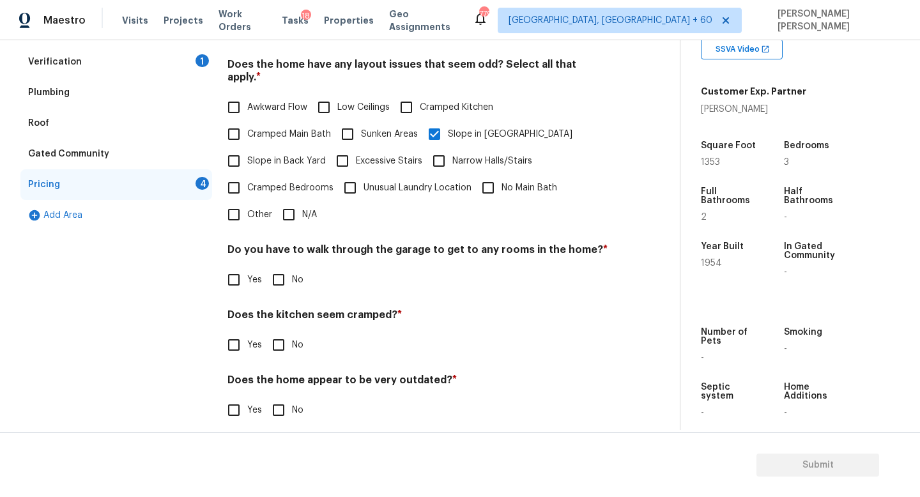
click at [277, 266] on input "No" at bounding box center [278, 279] width 27 height 27
checkbox input "true"
click at [279, 337] on input "No" at bounding box center [278, 344] width 27 height 27
checkbox input "true"
click at [279, 398] on input "No" at bounding box center [278, 411] width 27 height 27
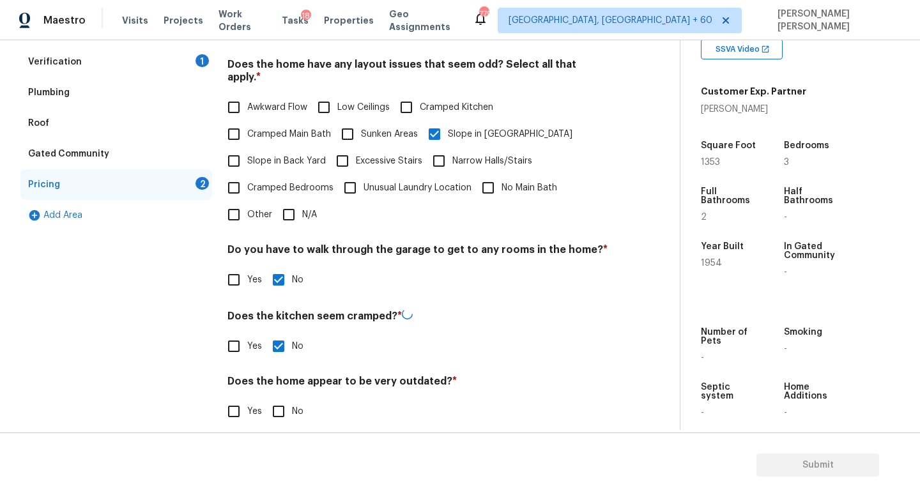
checkbox input "true"
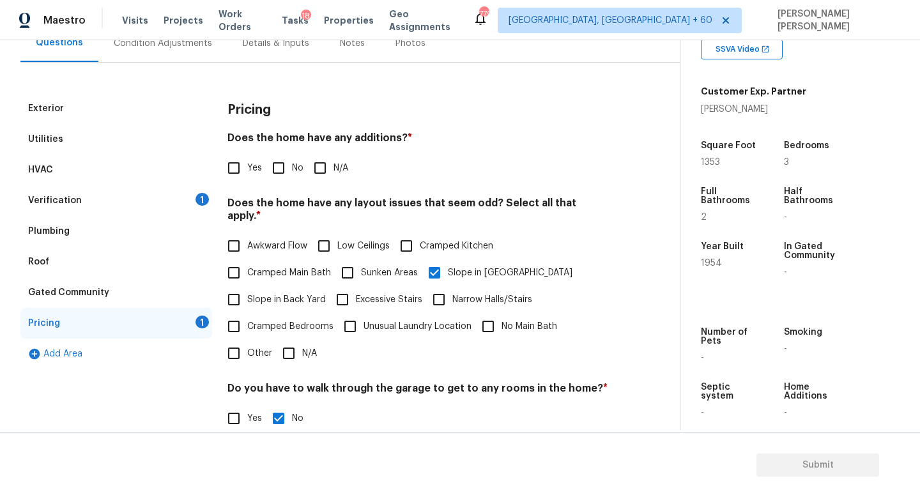
scroll to position [33, 0]
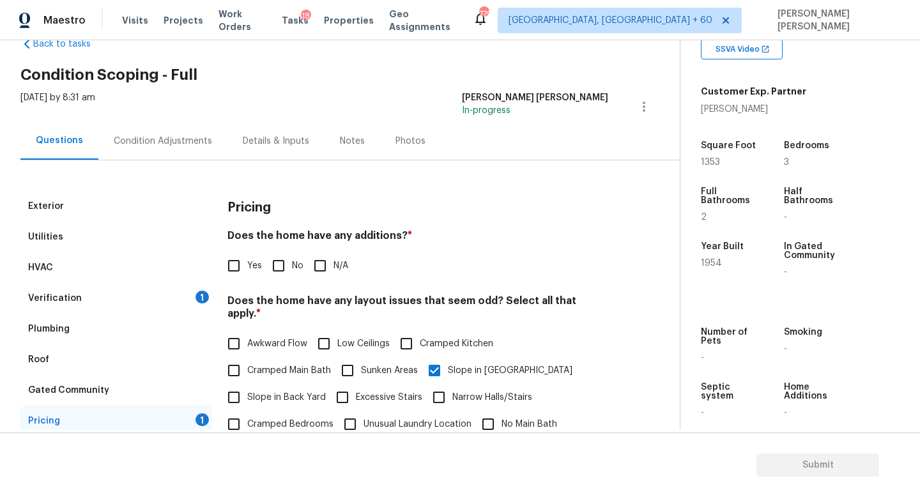
click at [278, 265] on input "No" at bounding box center [278, 265] width 27 height 27
checkbox input "true"
click at [177, 298] on div "Verification 1" at bounding box center [116, 298] width 192 height 31
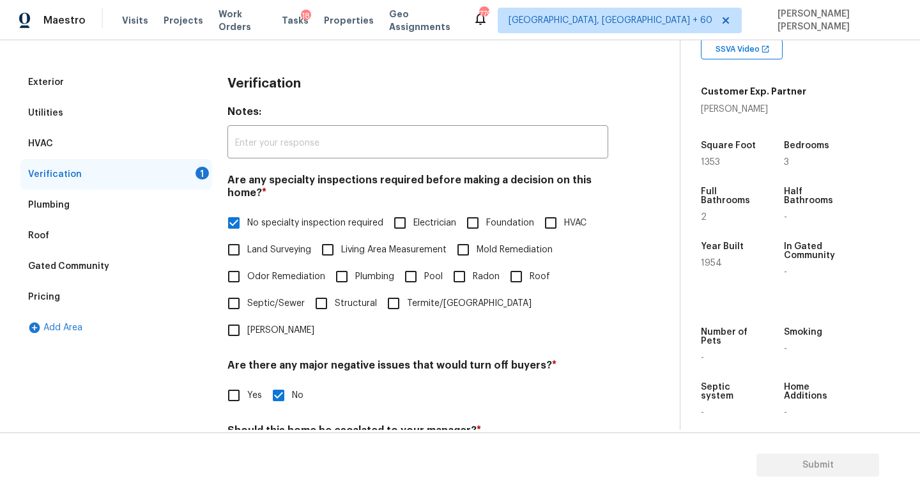
scroll to position [271, 0]
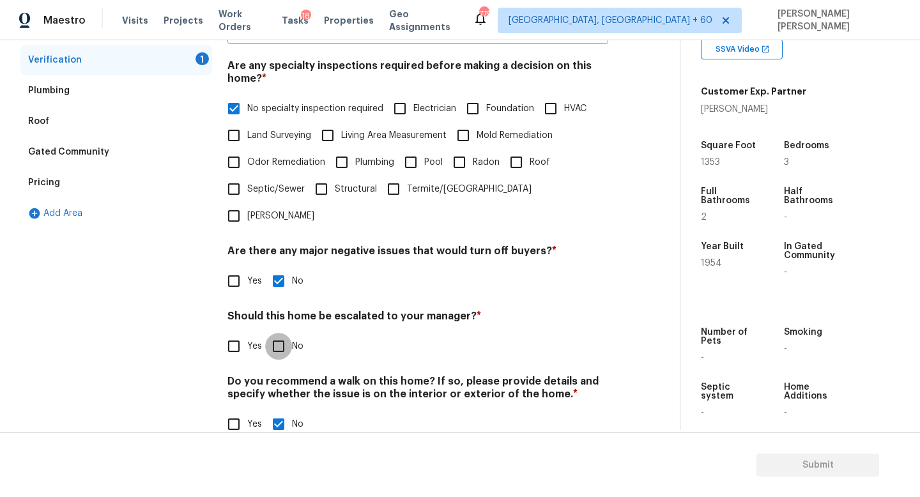
click at [275, 333] on input "No" at bounding box center [278, 346] width 27 height 27
checkbox input "true"
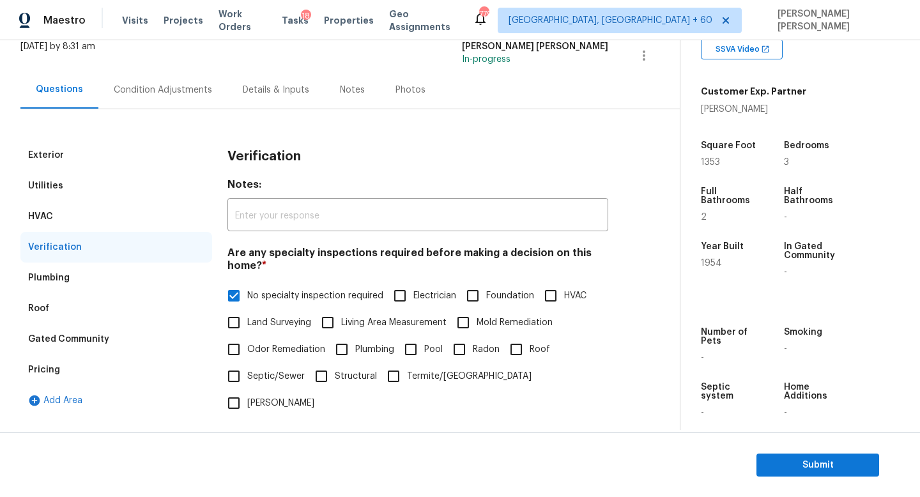
scroll to position [75, 0]
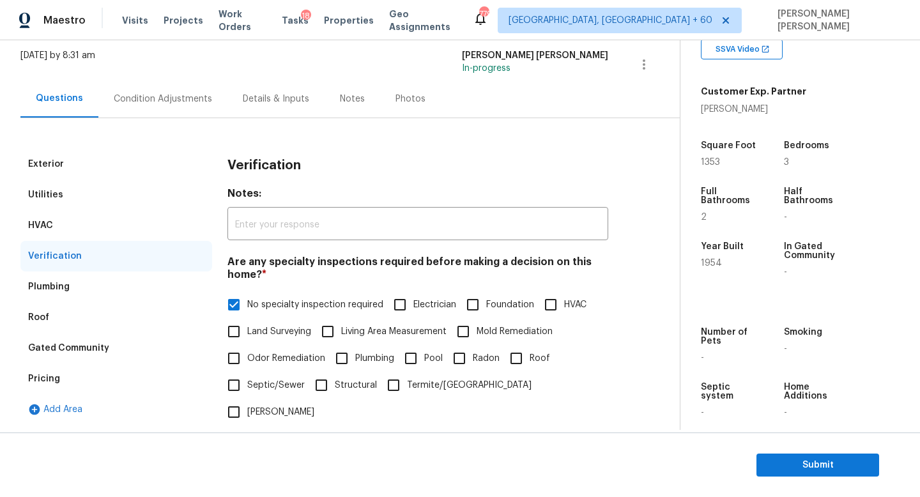
click at [162, 98] on div "Condition Adjustments" at bounding box center [163, 99] width 98 height 13
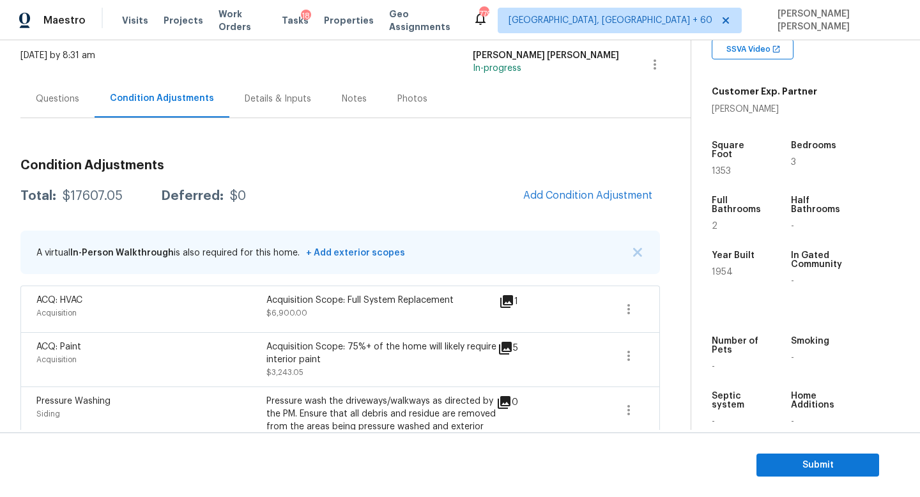
click at [90, 193] on div "$17607.05" at bounding box center [93, 196] width 60 height 13
copy div "$17607.05"
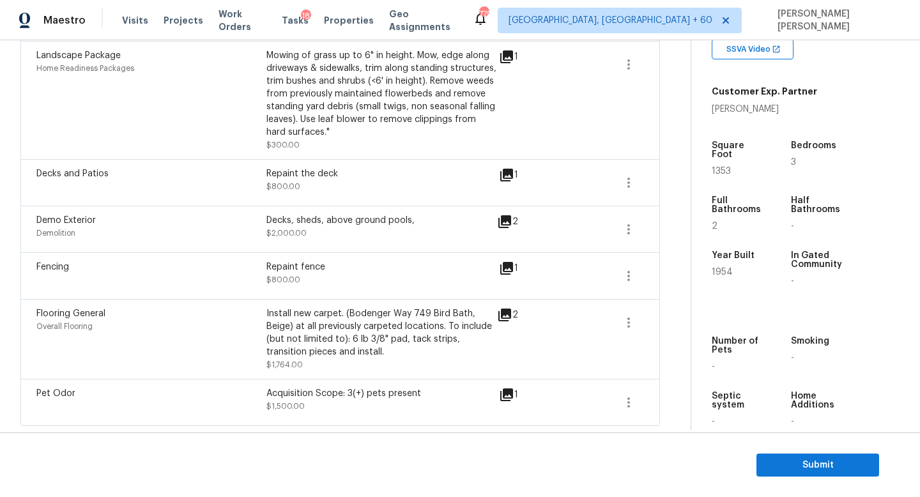
click at [512, 395] on icon at bounding box center [506, 394] width 13 height 13
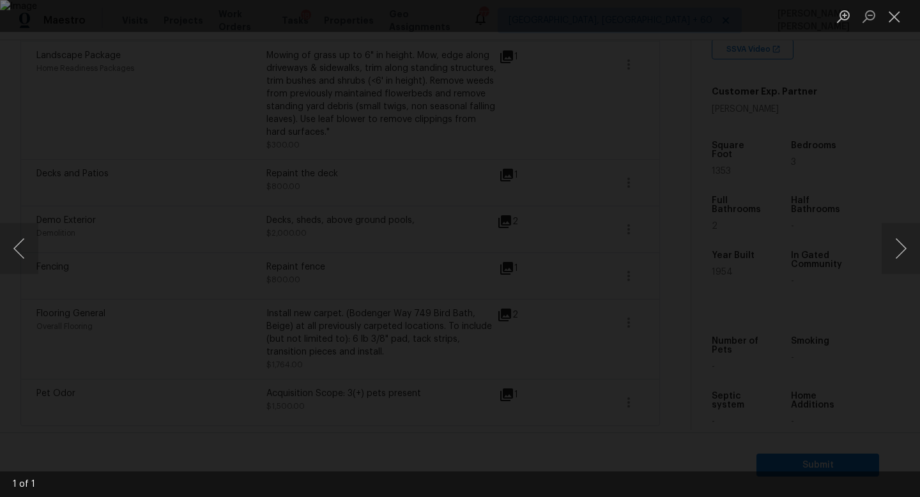
click at [107, 124] on div "Lightbox" at bounding box center [460, 248] width 920 height 497
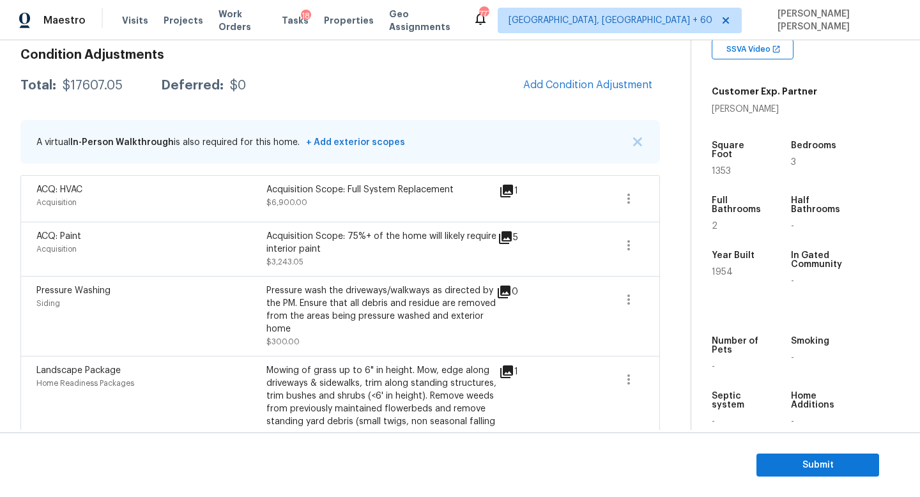
scroll to position [0, 0]
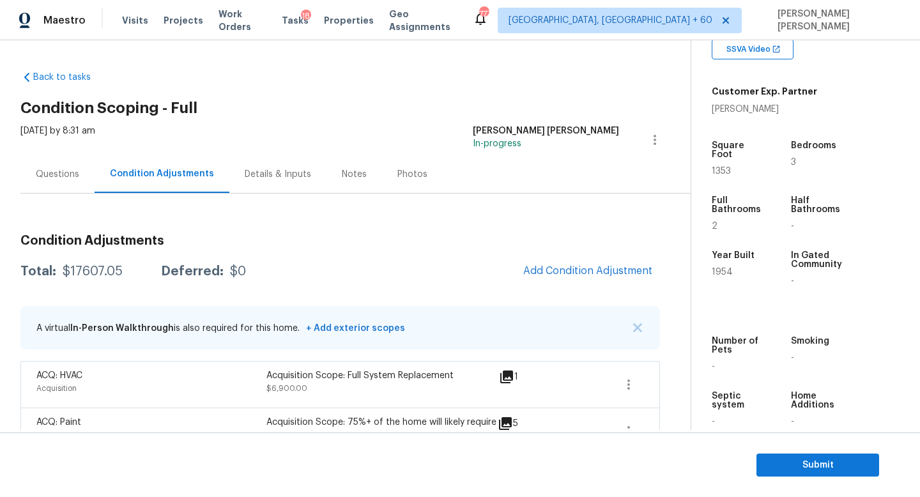
click at [79, 273] on div "$17607.05" at bounding box center [93, 271] width 60 height 13
copy div "$17607.05"
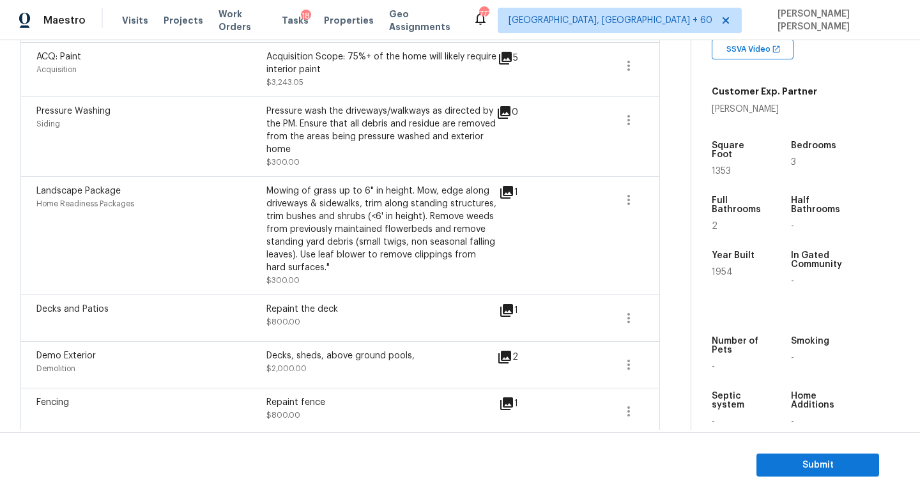
scroll to position [373, 0]
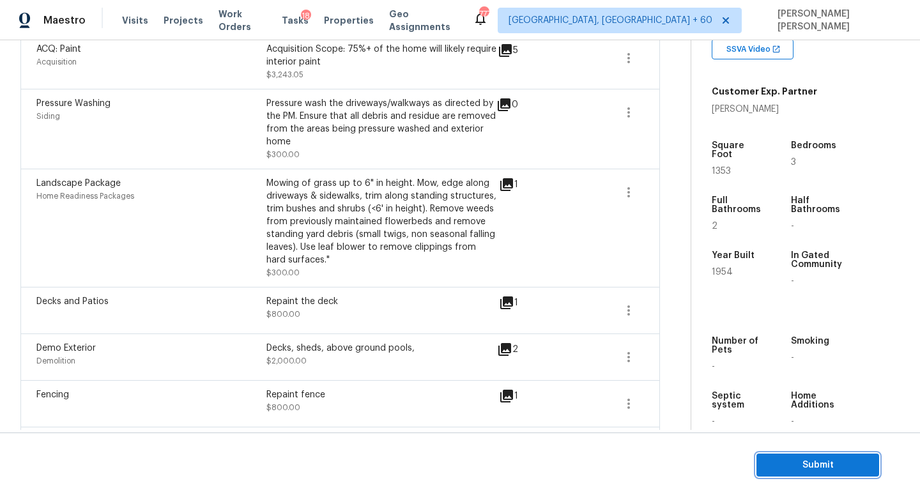
click at [792, 464] on span "Submit" at bounding box center [817, 465] width 102 height 16
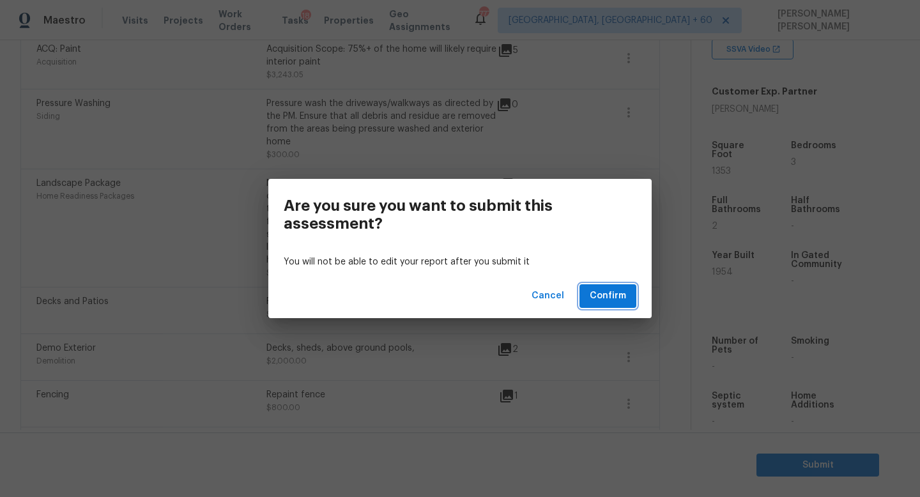
click at [614, 300] on span "Confirm" at bounding box center [607, 296] width 36 height 16
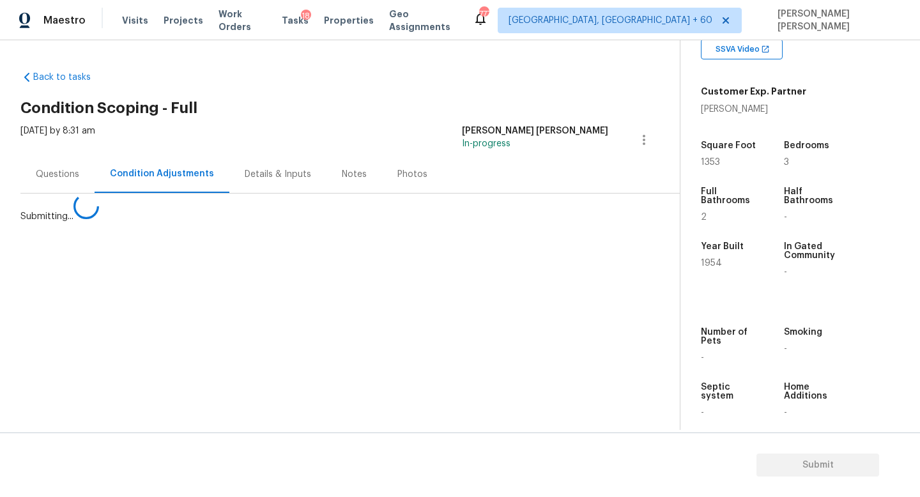
scroll to position [0, 0]
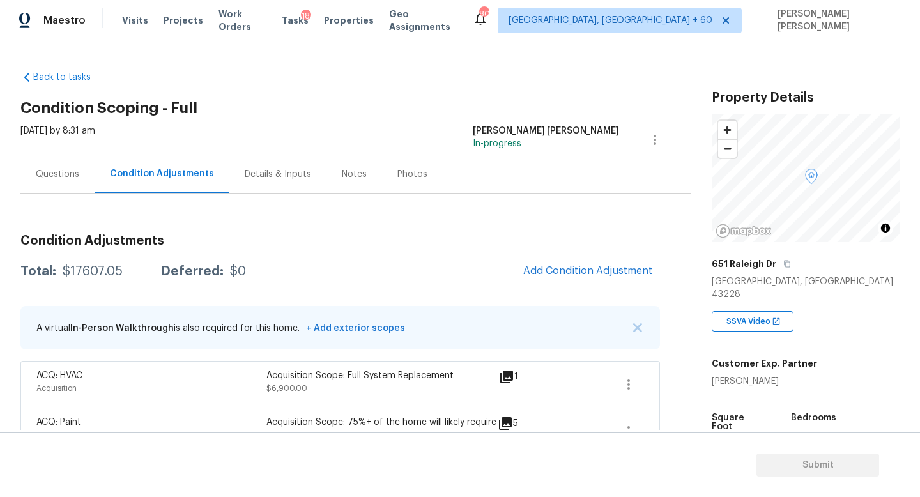
click at [62, 173] on div "Questions" at bounding box center [57, 174] width 43 height 13
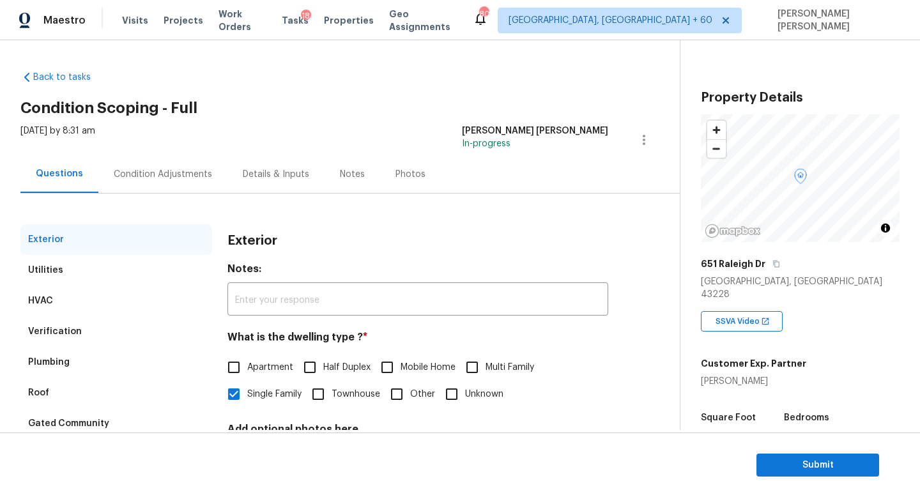
scroll to position [89, 0]
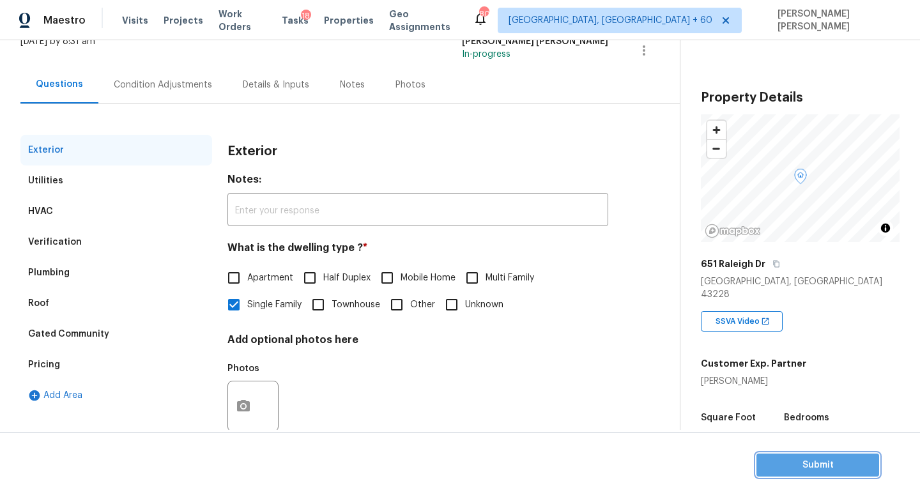
click at [833, 473] on button "Submit" at bounding box center [817, 465] width 123 height 24
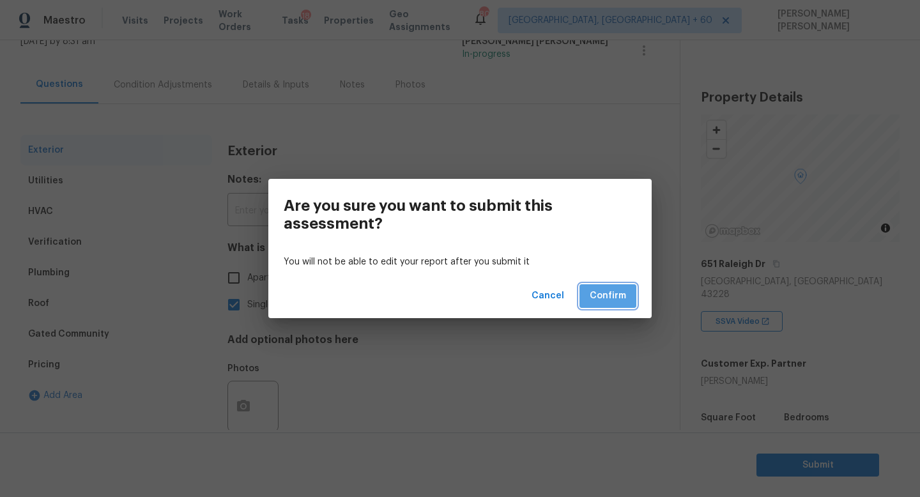
click at [618, 303] on button "Confirm" at bounding box center [607, 296] width 57 height 24
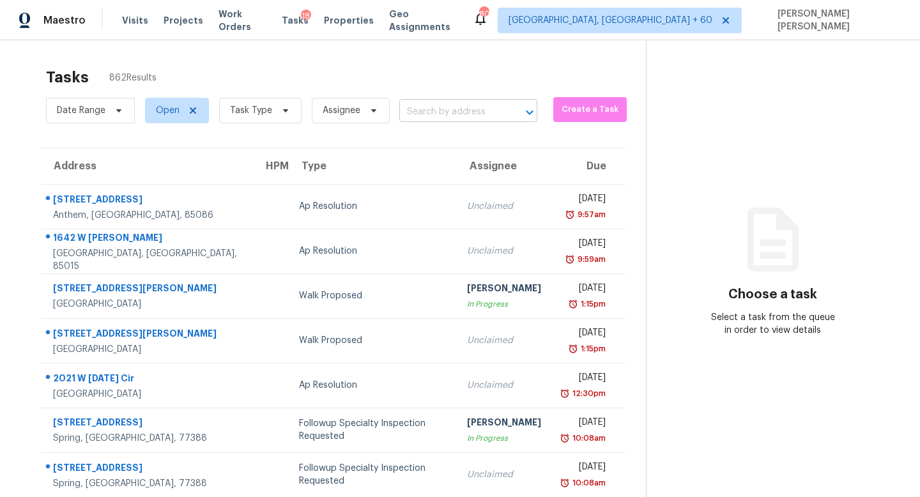
click at [446, 107] on input "text" at bounding box center [450, 112] width 102 height 20
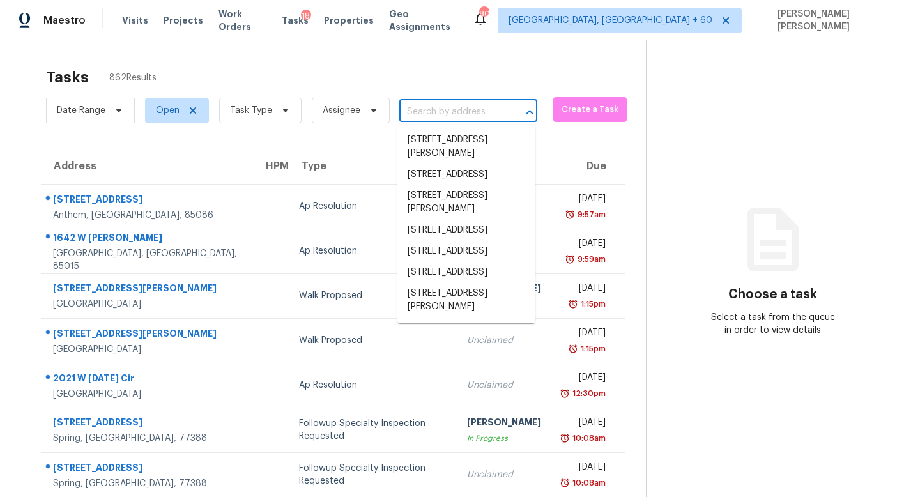
paste input "[STREET_ADDRESS]"
type input "[STREET_ADDRESS]"
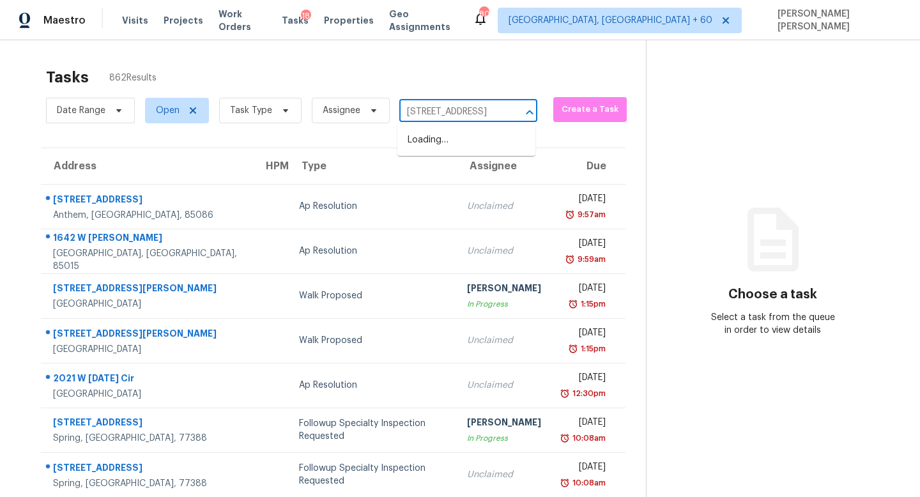
scroll to position [0, 62]
click at [444, 139] on li "[STREET_ADDRESS]" at bounding box center [466, 140] width 138 height 21
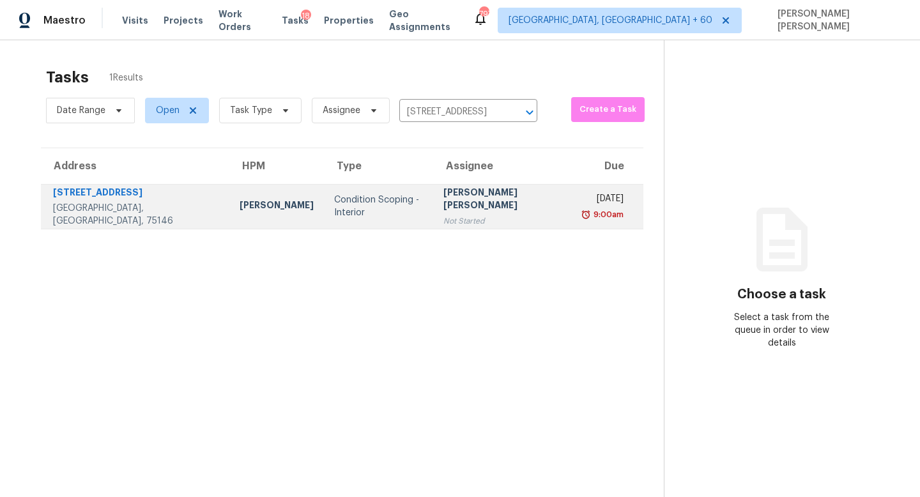
click at [443, 208] on div "[PERSON_NAME] [PERSON_NAME]" at bounding box center [503, 200] width 121 height 29
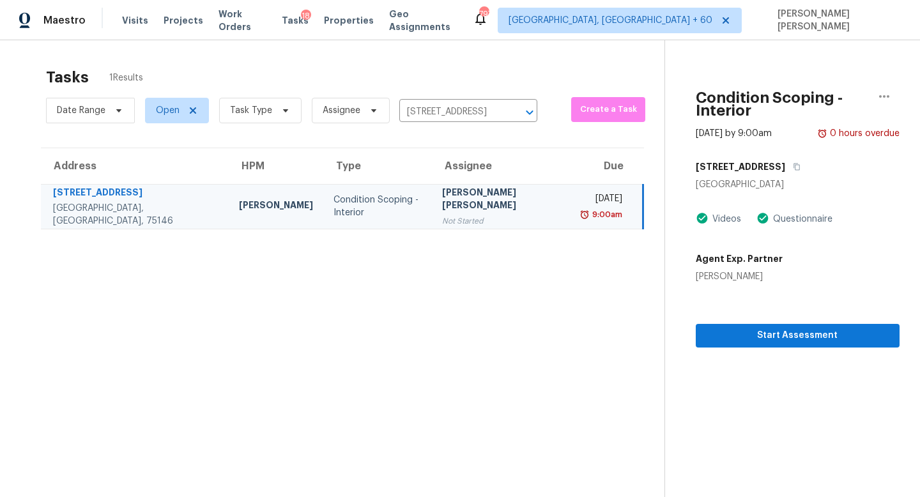
click at [723, 334] on section "Condition Scoping - Interior [DATE] by 9:00am 0 hours overdue [STREET_ADDRESS] …" at bounding box center [781, 288] width 235 height 497
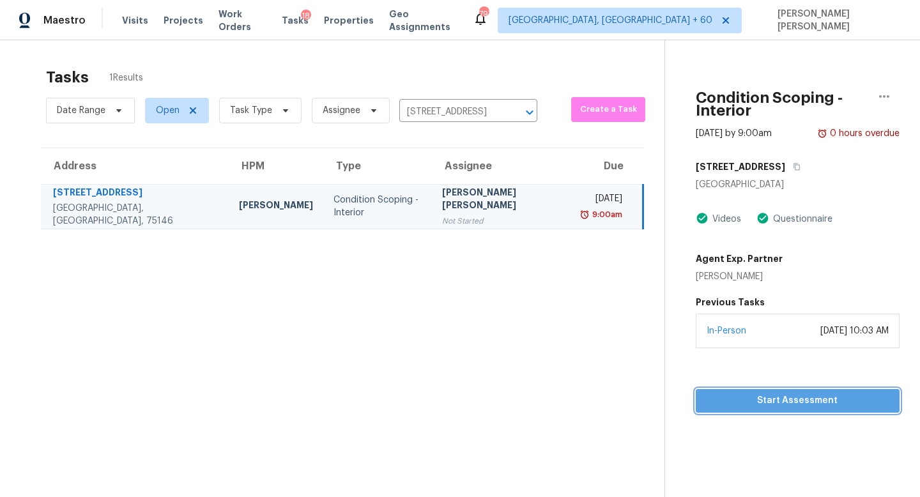
click at [706, 395] on span "Start Assessment" at bounding box center [797, 401] width 183 height 16
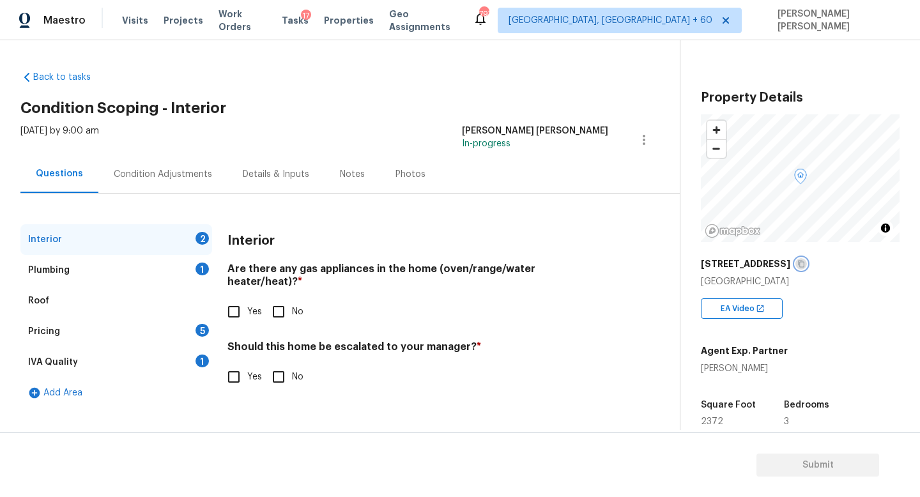
click at [797, 265] on icon "button" at bounding box center [801, 264] width 8 height 8
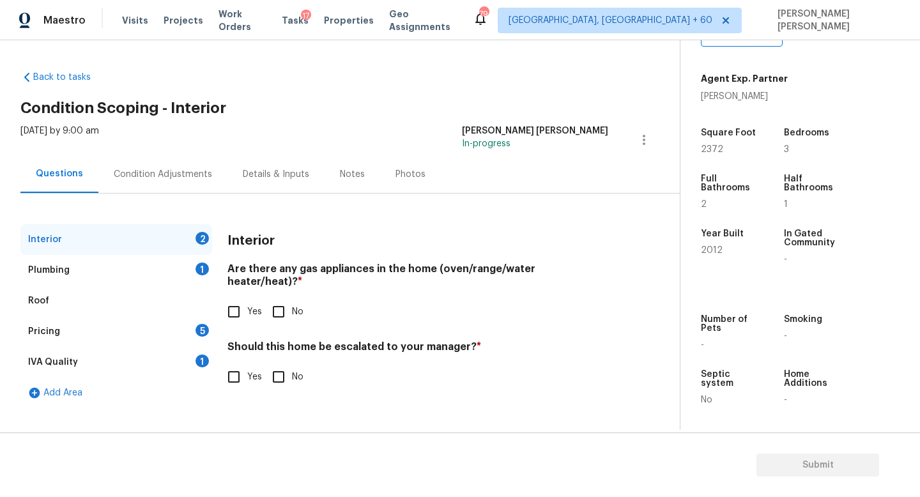
click at [282, 298] on input "No" at bounding box center [278, 311] width 27 height 27
checkbox input "true"
click at [149, 273] on div "Plumbing 1" at bounding box center [116, 270] width 192 height 31
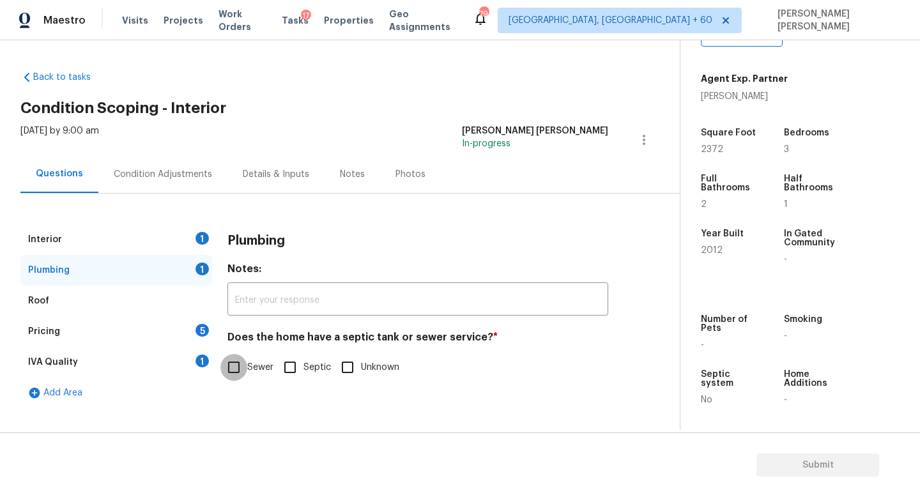
click at [245, 371] on input "Sewer" at bounding box center [233, 367] width 27 height 27
checkbox input "true"
click at [179, 181] on div "Condition Adjustments" at bounding box center [162, 174] width 129 height 38
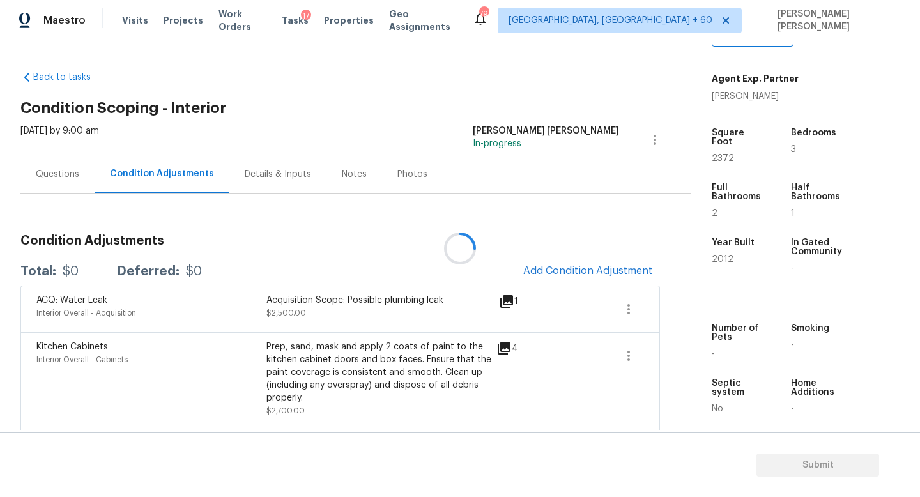
click at [583, 265] on div at bounding box center [460, 248] width 920 height 497
click at [580, 271] on div at bounding box center [460, 248] width 920 height 497
click at [580, 271] on span "Add Condition Adjustment" at bounding box center [587, 270] width 129 height 11
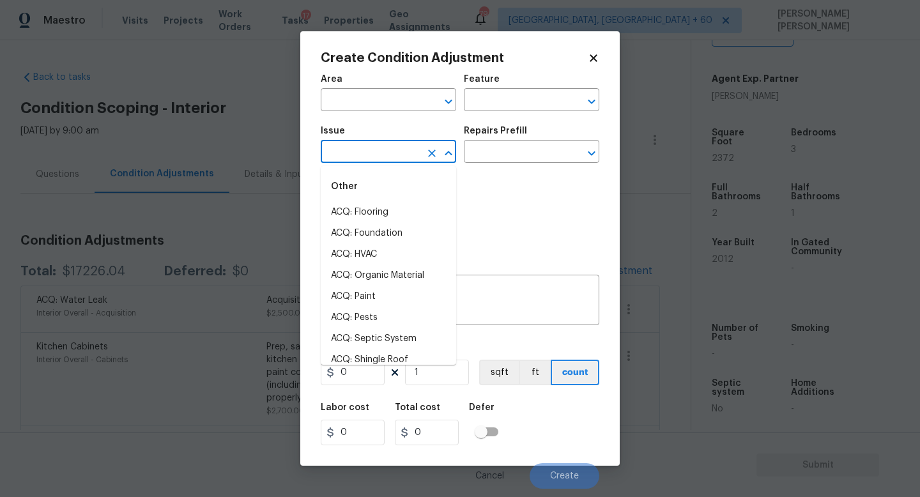
click at [392, 158] on input "text" at bounding box center [371, 153] width 100 height 20
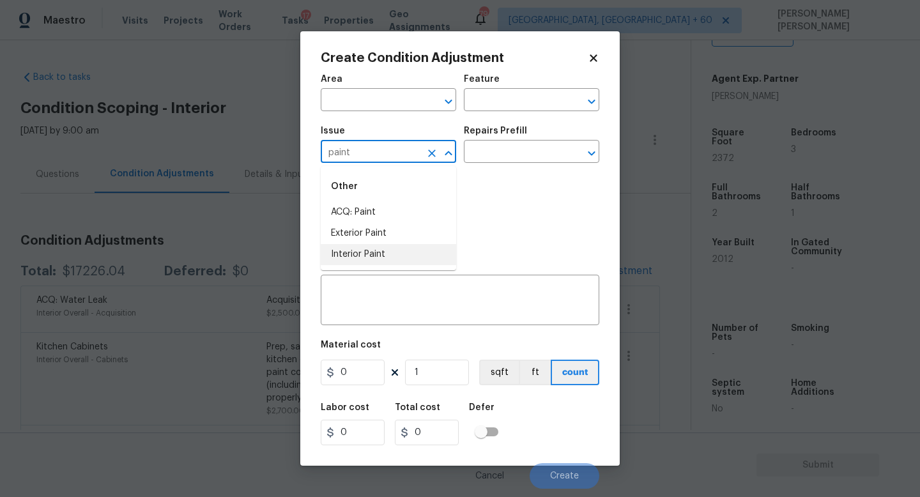
click at [387, 251] on li "Interior Paint" at bounding box center [388, 254] width 135 height 21
type input "Interior Paint"
click at [491, 154] on input "text" at bounding box center [514, 153] width 100 height 20
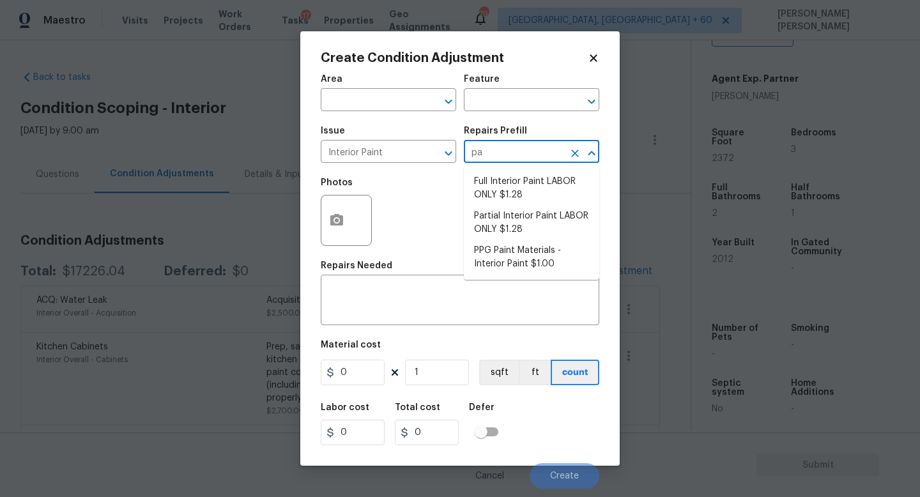
type input "p"
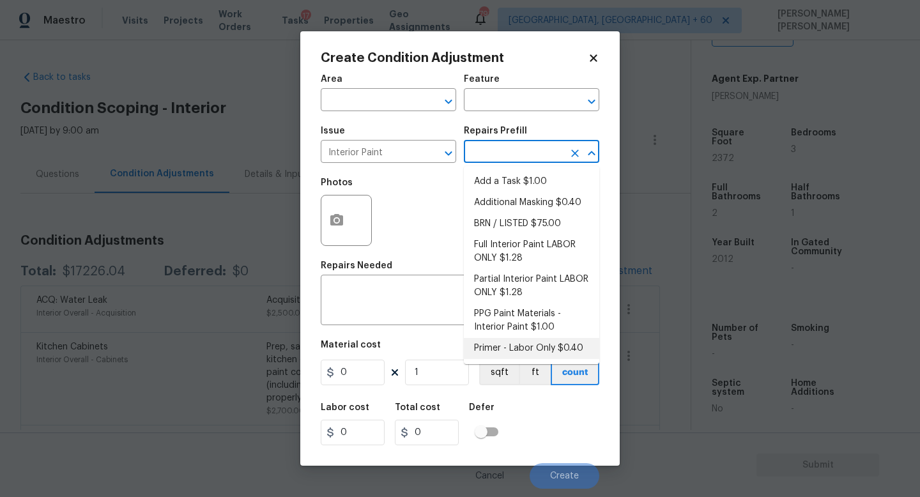
click at [531, 339] on li "Primer - Labor Only $0.40" at bounding box center [531, 348] width 135 height 21
type input "Overall Paint"
type textarea "Interior primer - PRIMER PROVIDED BY OPENDOOR - All nails, screws, drywall anch…"
type input "0.4"
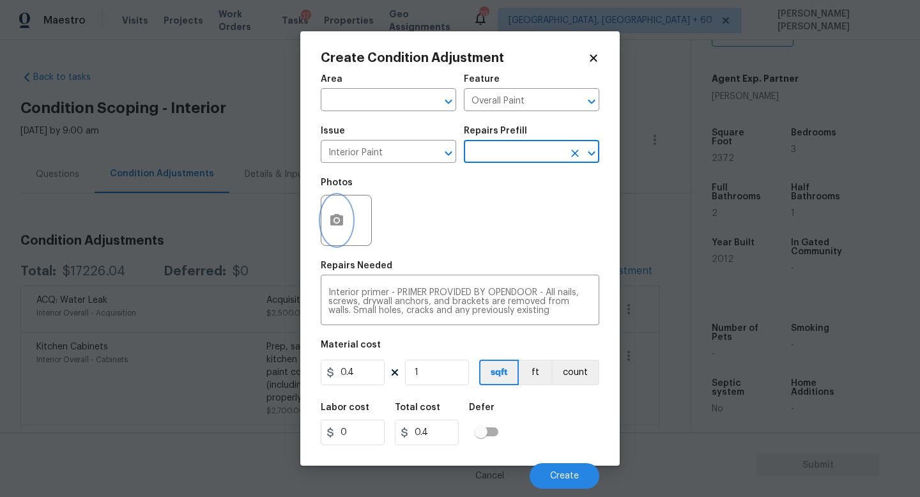
click at [349, 218] on button "button" at bounding box center [336, 220] width 31 height 50
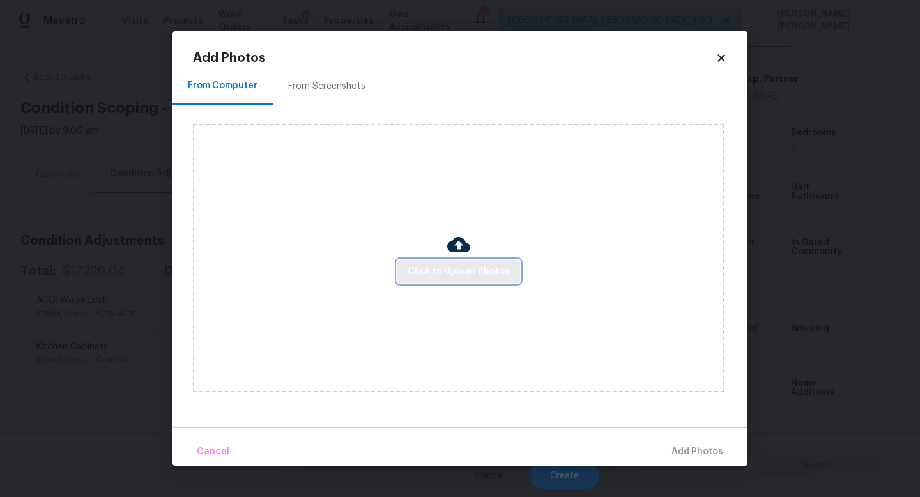
click at [455, 264] on span "Click to Upload Photos" at bounding box center [458, 272] width 102 height 16
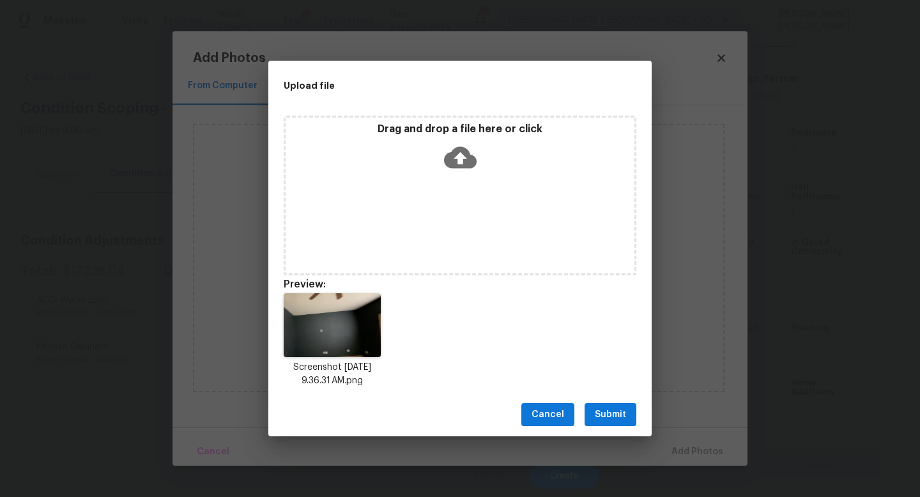
click at [612, 418] on span "Submit" at bounding box center [610, 415] width 31 height 16
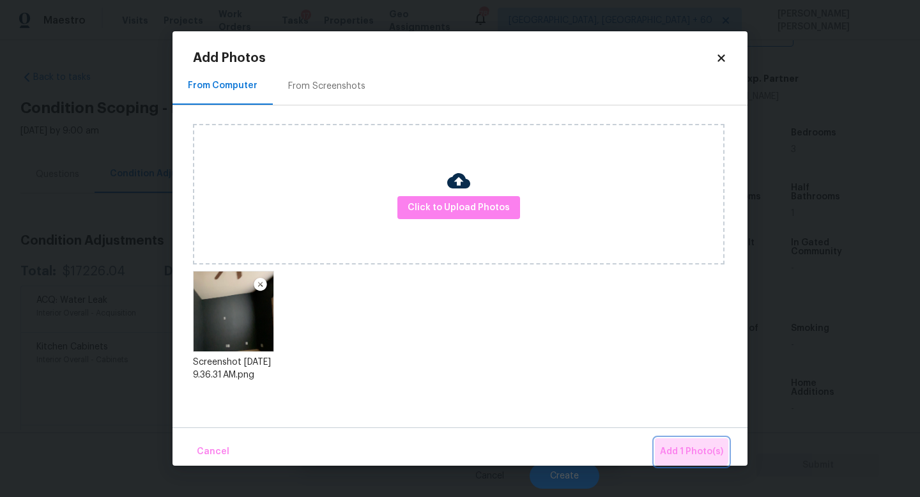
click at [684, 443] on button "Add 1 Photo(s)" at bounding box center [691, 451] width 73 height 27
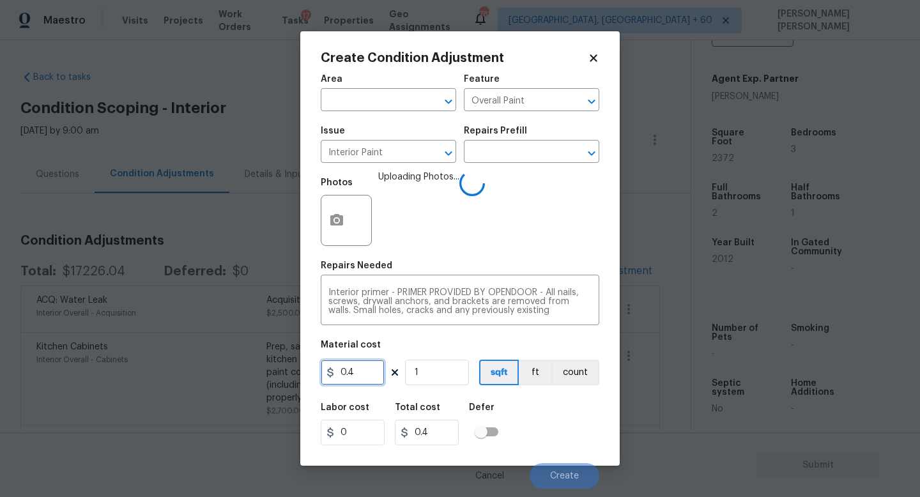
drag, startPoint x: 369, startPoint y: 374, endPoint x: 9, endPoint y: 372, distance: 360.2
click at [9, 372] on div "Create Condition Adjustment Area ​ Feature Overall Paint ​ Issue Interior Paint…" at bounding box center [460, 248] width 920 height 497
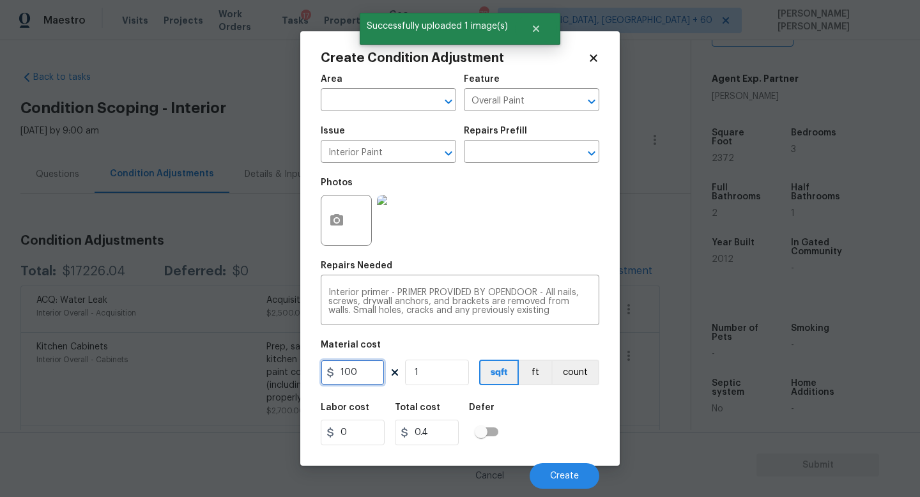
type input "100"
click at [538, 407] on div "Labor cost 0 Total cost 100 Defer" at bounding box center [460, 423] width 278 height 57
click at [555, 472] on span "Create" at bounding box center [564, 476] width 29 height 10
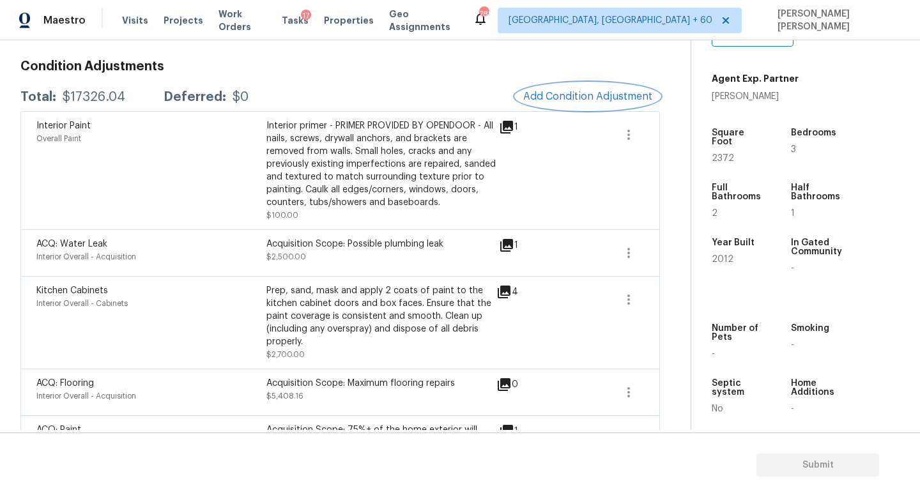
scroll to position [274, 0]
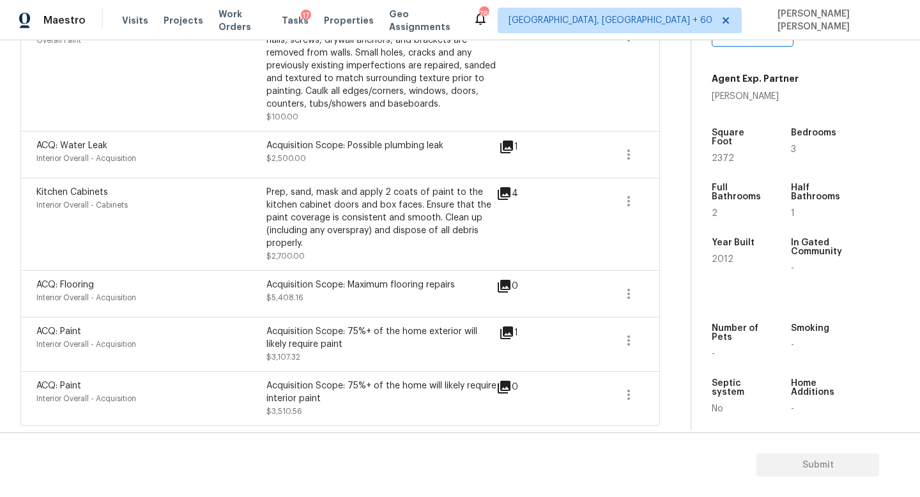
click at [510, 195] on icon at bounding box center [503, 193] width 13 height 13
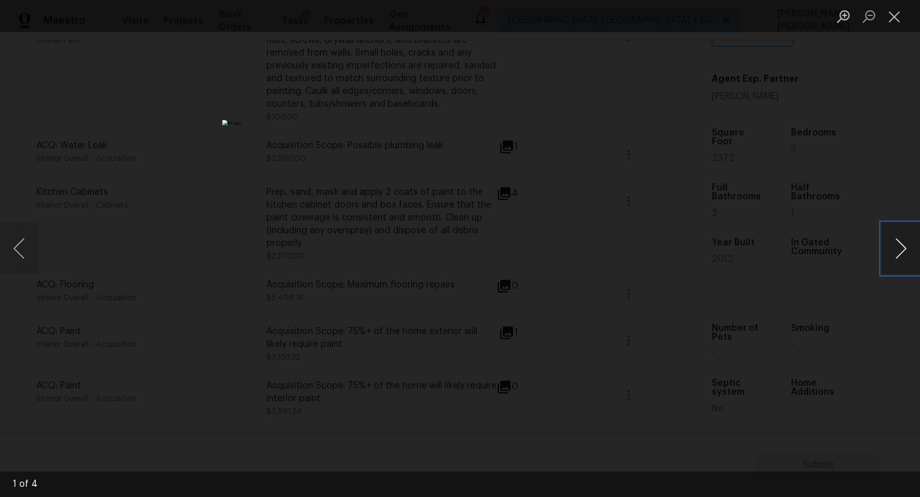
click at [909, 235] on button "Next image" at bounding box center [900, 248] width 38 height 51
click at [823, 115] on div "Lightbox" at bounding box center [460, 248] width 920 height 497
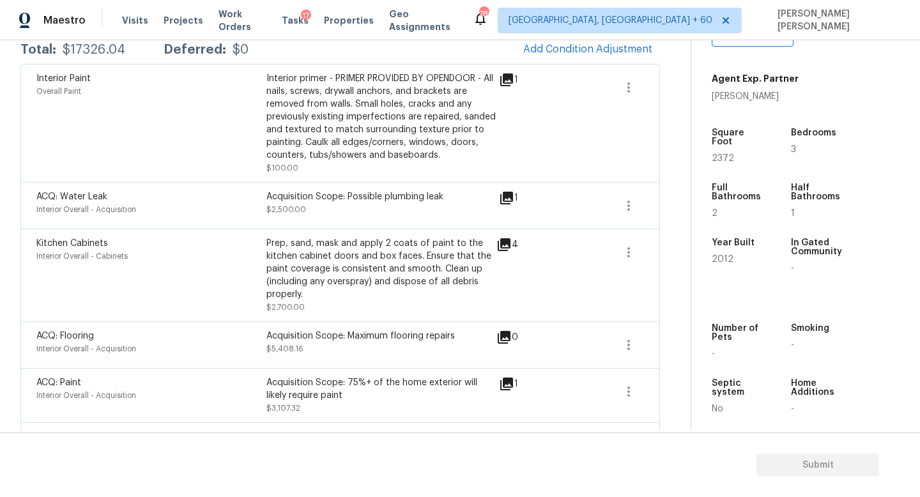
scroll to position [143, 0]
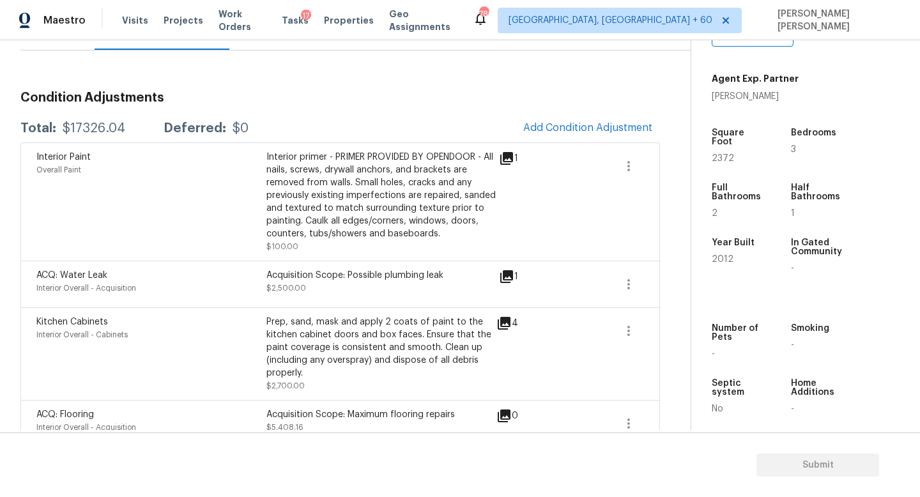
click at [106, 135] on div "Total: $17326.04 Deferred: $0 Add Condition Adjustment" at bounding box center [339, 128] width 639 height 28
copy div "$17326.04"
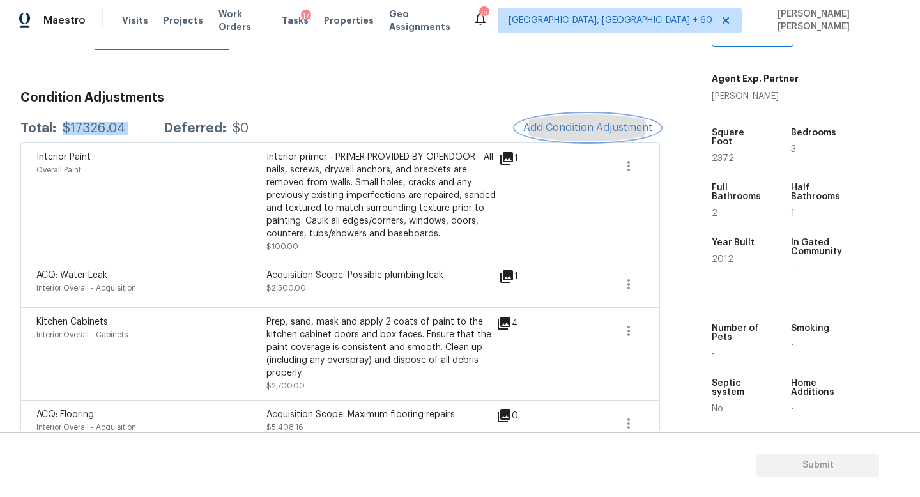
click at [545, 117] on button "Add Condition Adjustment" at bounding box center [587, 127] width 144 height 27
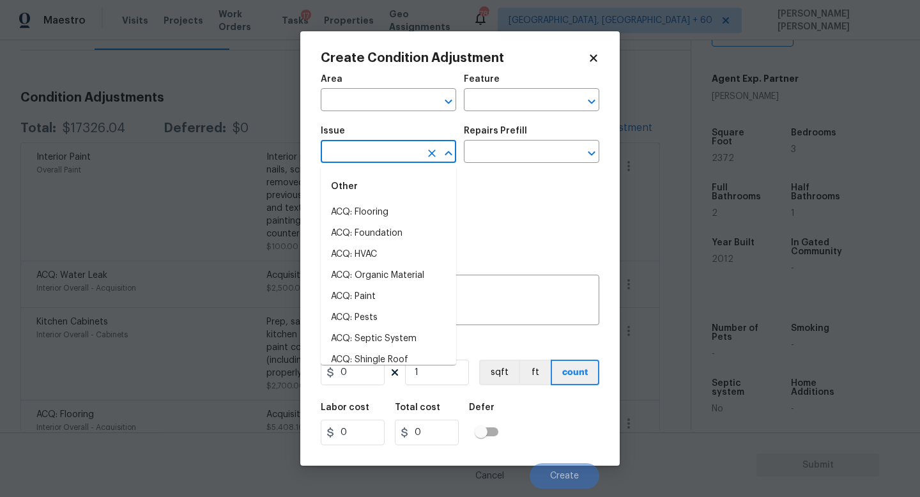
click at [360, 152] on input "text" at bounding box center [371, 153] width 100 height 20
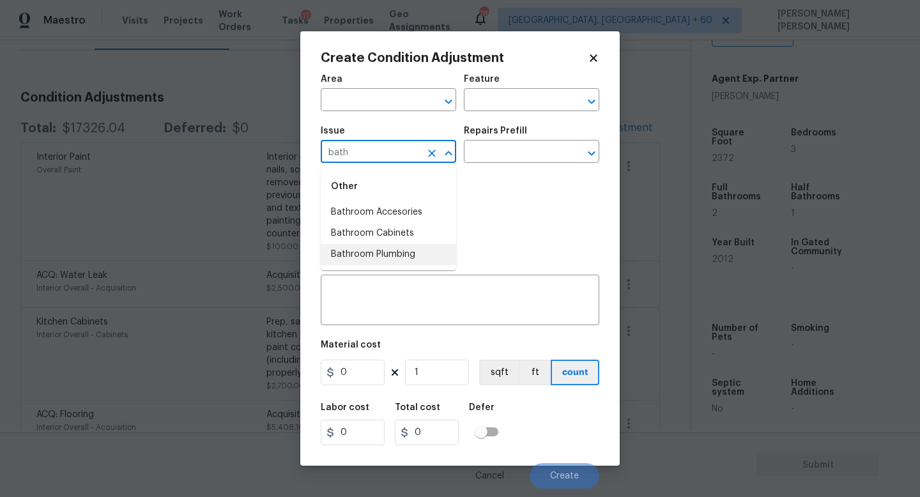
click at [395, 259] on li "Bathroom Plumbing" at bounding box center [388, 254] width 135 height 21
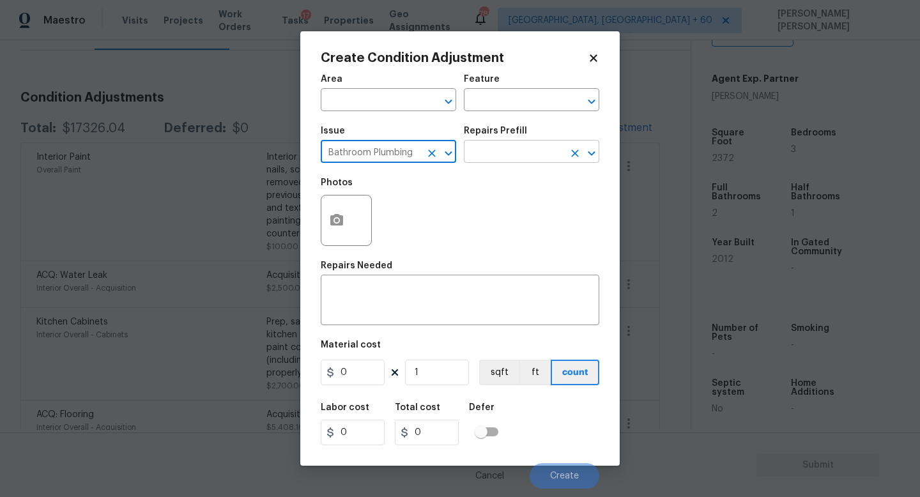
type input "Bathroom Plumbing"
click at [489, 162] on input "text" at bounding box center [514, 153] width 100 height 20
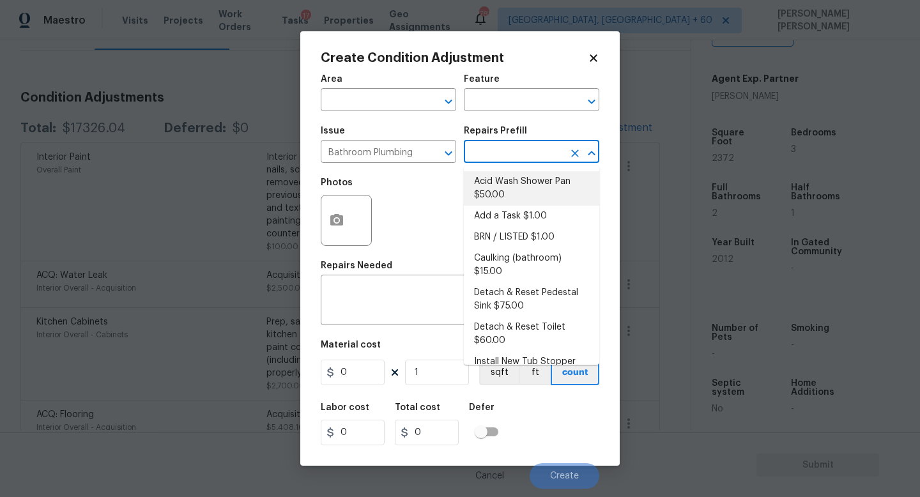
click at [506, 195] on li "Acid Wash Shower Pan $50.00" at bounding box center [531, 188] width 135 height 34
type input "Plumbing"
type textarea "Prep and acid wash/deep clean the shower pan."
type input "50"
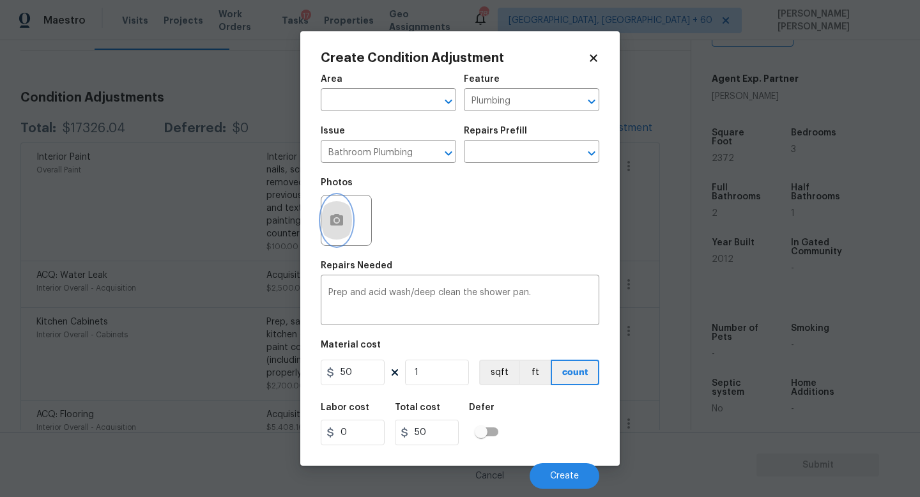
click at [338, 223] on icon "button" at bounding box center [336, 219] width 13 height 11
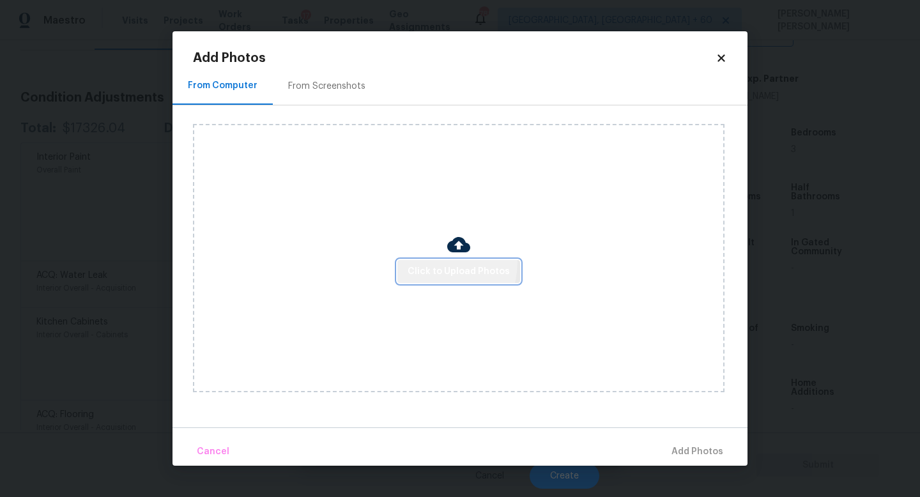
click at [434, 262] on button "Click to Upload Photos" at bounding box center [458, 272] width 123 height 24
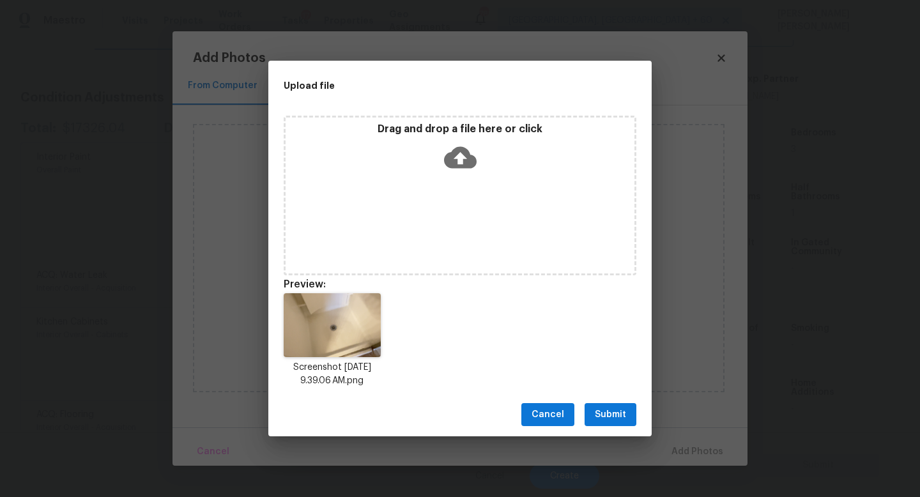
click at [607, 416] on span "Submit" at bounding box center [610, 415] width 31 height 16
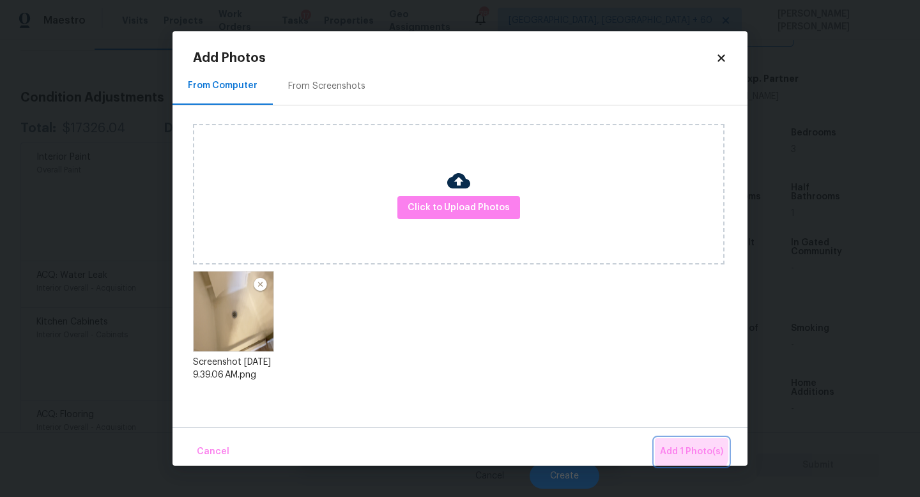
click at [673, 444] on span "Add 1 Photo(s)" at bounding box center [691, 452] width 63 height 16
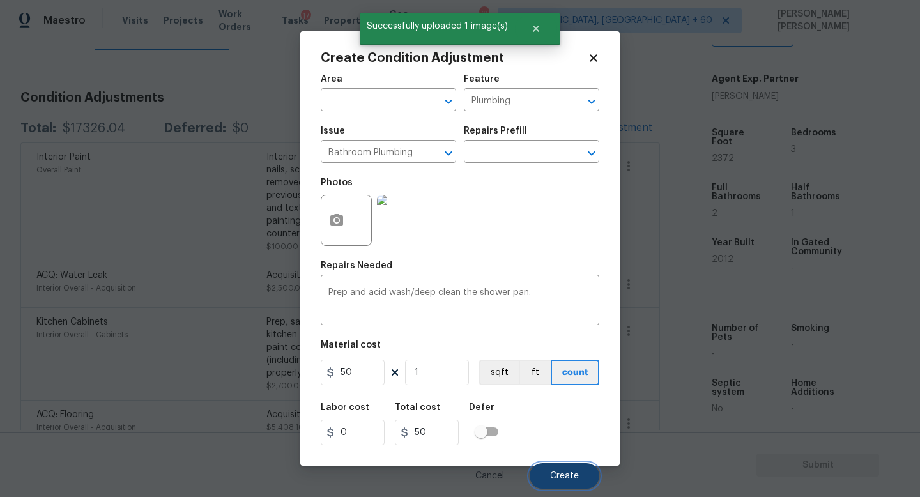
click at [565, 470] on button "Create" at bounding box center [564, 476] width 70 height 26
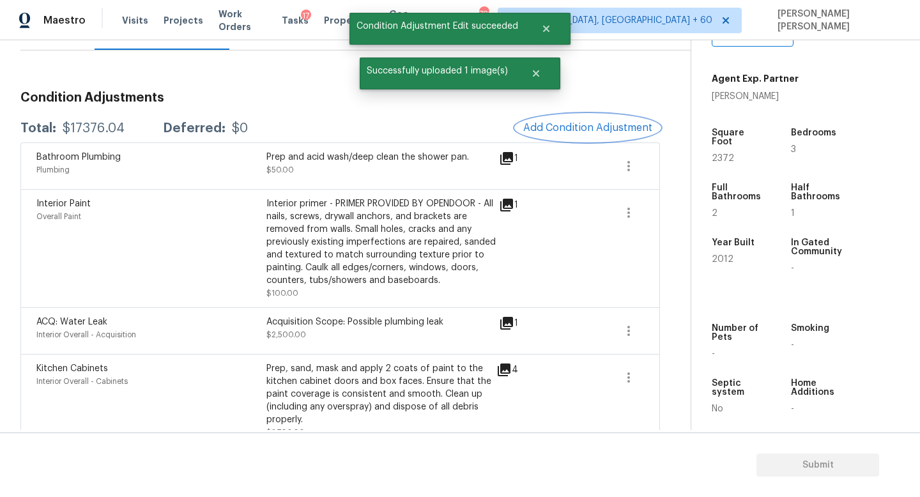
scroll to position [151, 0]
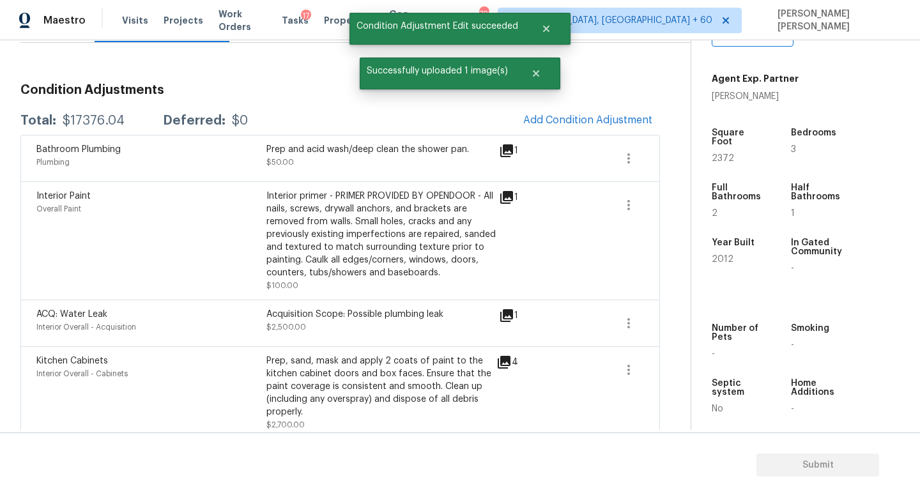
click at [91, 122] on div "$17376.04" at bounding box center [94, 120] width 62 height 13
copy div "$17376.04"
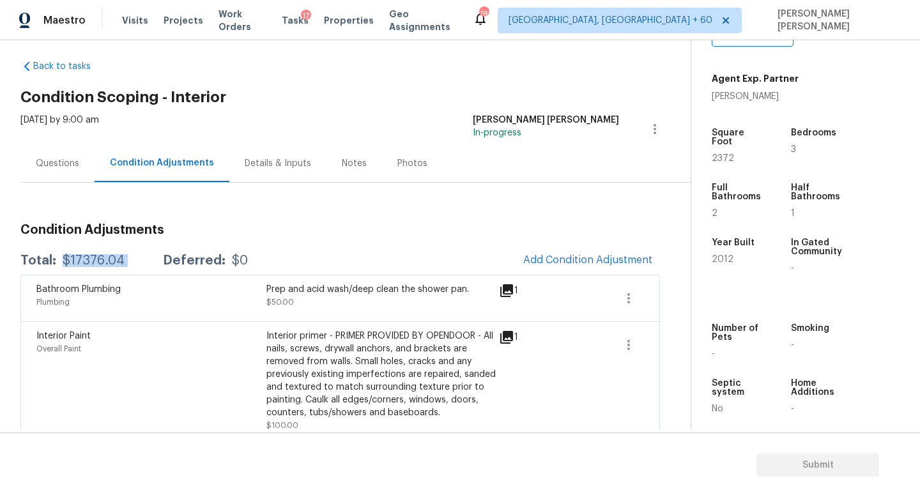
scroll to position [12, 0]
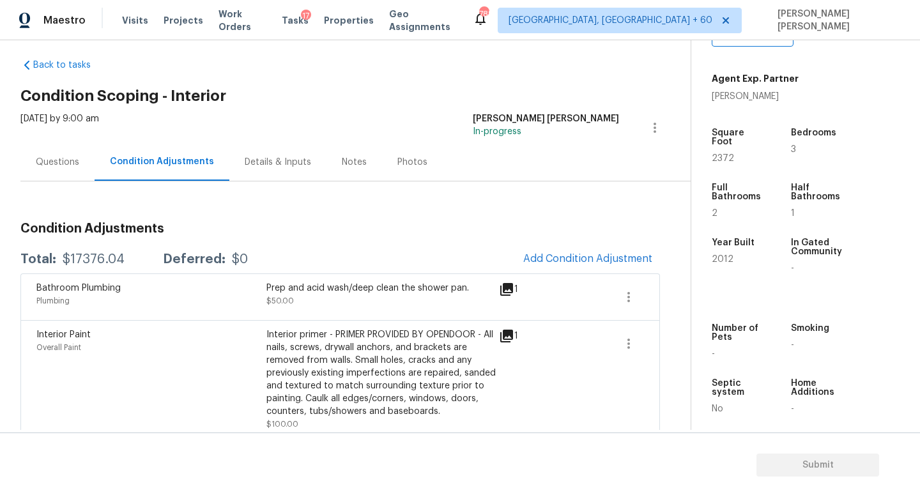
click at [86, 166] on div "Questions" at bounding box center [57, 162] width 74 height 38
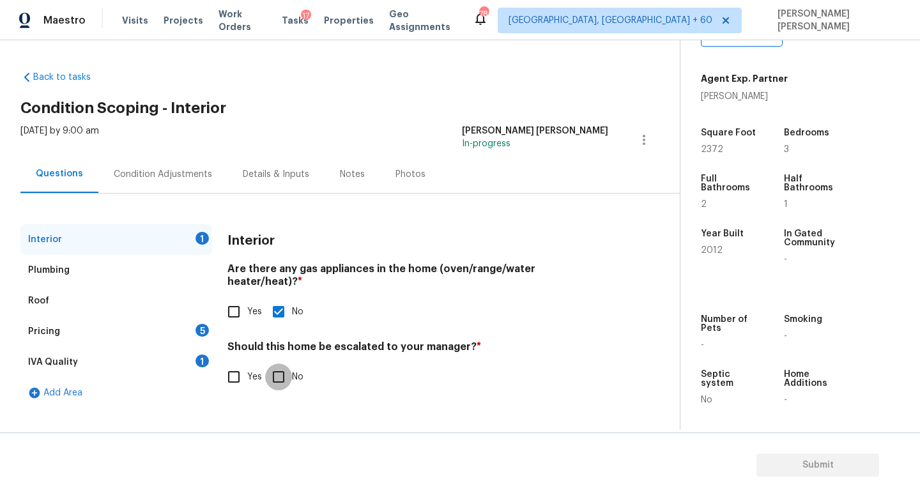
click at [277, 365] on input "No" at bounding box center [278, 376] width 27 height 27
checkbox input "true"
click at [138, 323] on div "Pricing 5" at bounding box center [116, 331] width 192 height 31
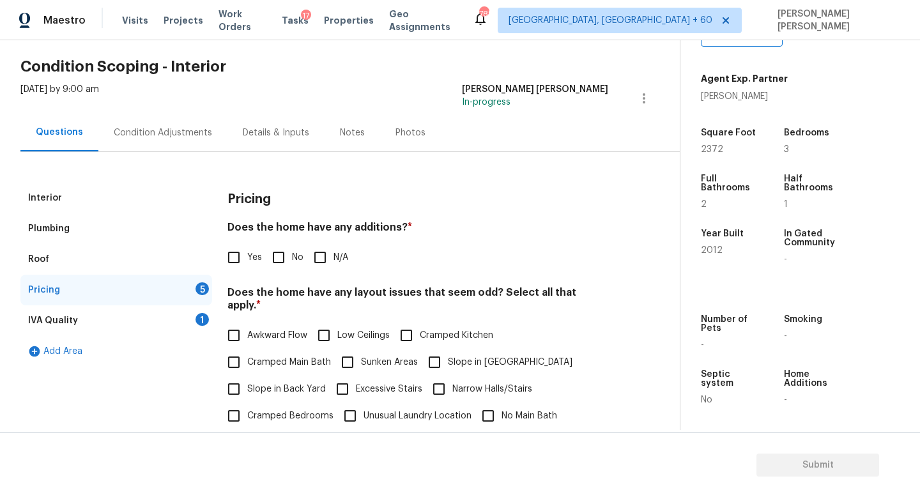
click at [273, 246] on input "No" at bounding box center [278, 257] width 27 height 27
checkbox input "true"
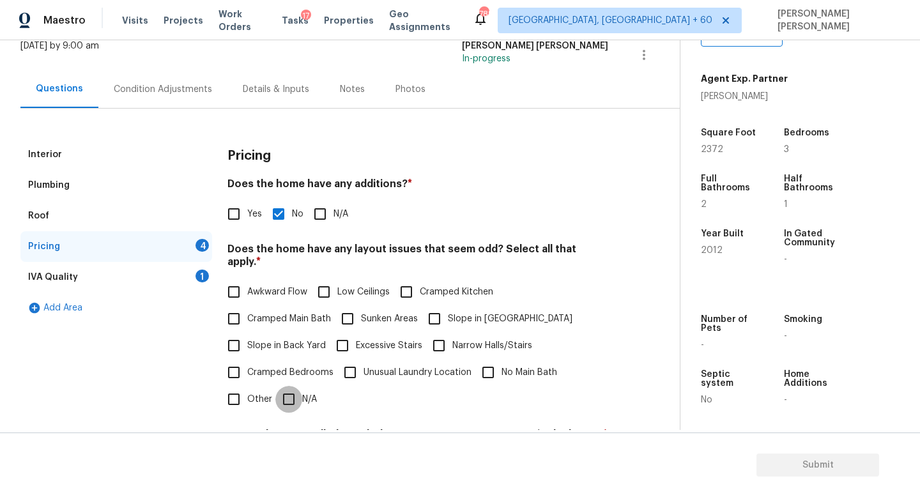
click at [288, 386] on input "N/A" at bounding box center [288, 399] width 27 height 27
checkbox input "true"
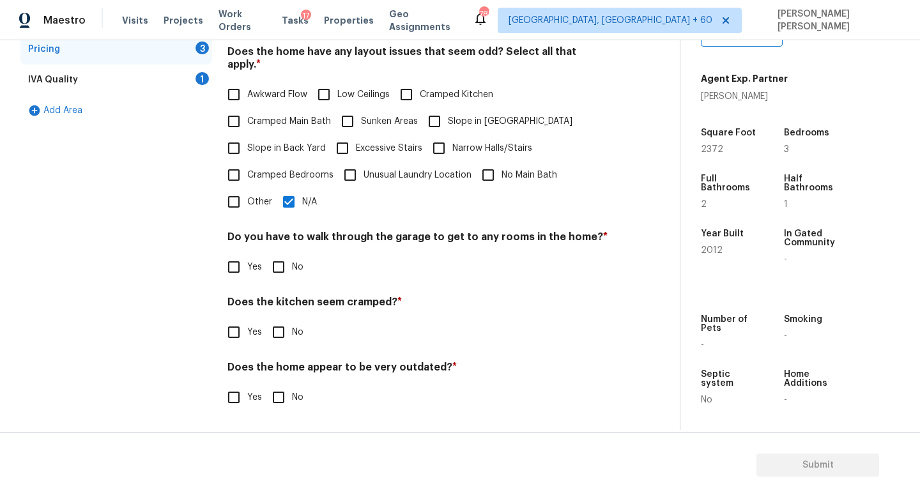
scroll to position [270, 0]
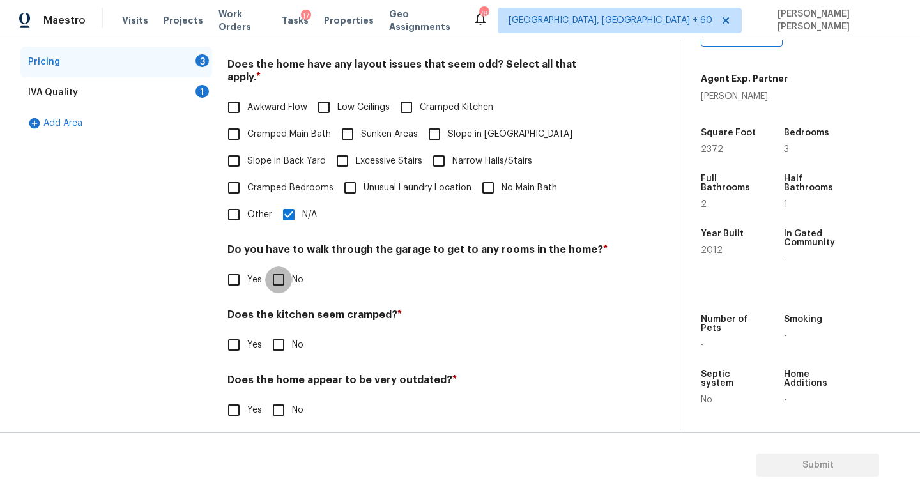
click at [284, 276] on input "No" at bounding box center [278, 279] width 27 height 27
checkbox input "true"
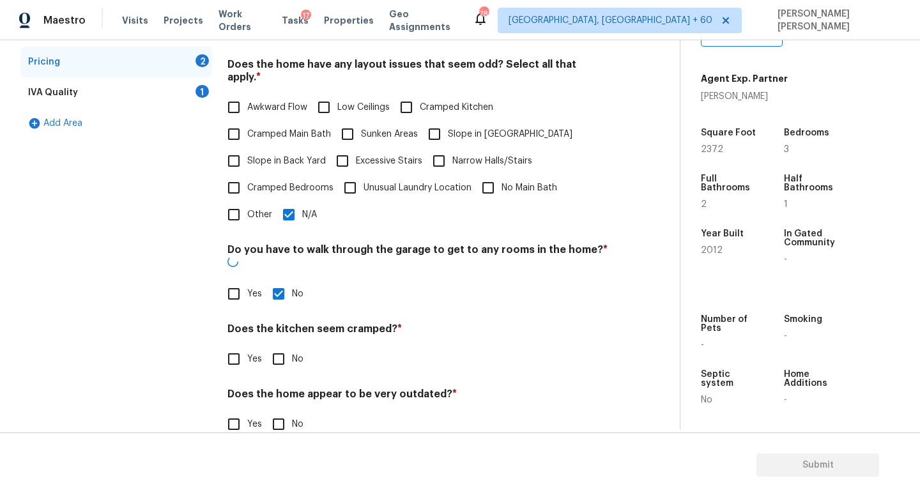
click at [284, 323] on h4 "Does the kitchen seem cramped? *" at bounding box center [417, 332] width 381 height 18
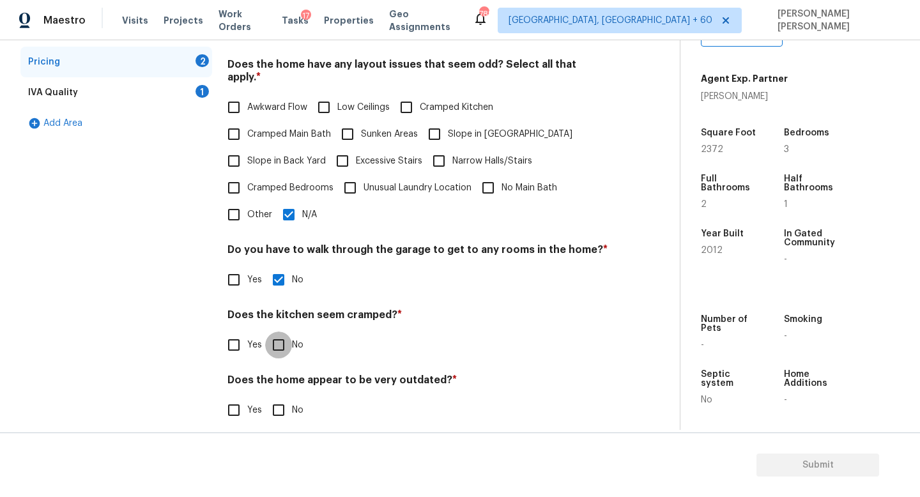
click at [284, 331] on input "No" at bounding box center [278, 344] width 27 height 27
checkbox input "true"
click at [278, 379] on div "Does the home appear to be very outdated? * Yes No" at bounding box center [417, 399] width 381 height 50
click at [278, 397] on input "No" at bounding box center [278, 410] width 27 height 27
checkbox input "true"
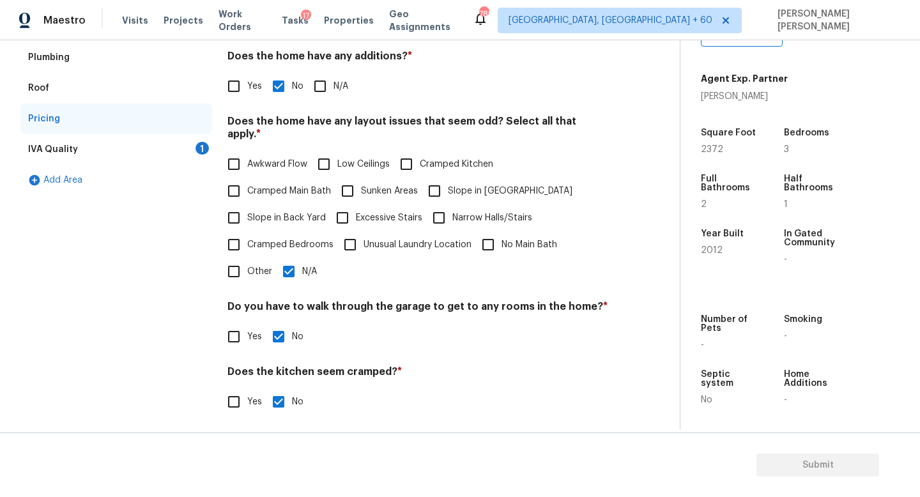
scroll to position [130, 0]
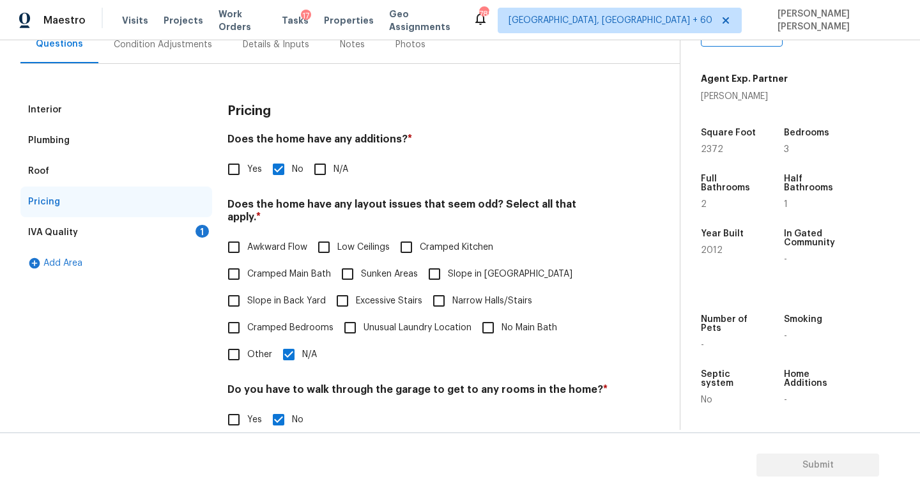
click at [192, 227] on div "IVA Quality 1" at bounding box center [116, 232] width 192 height 31
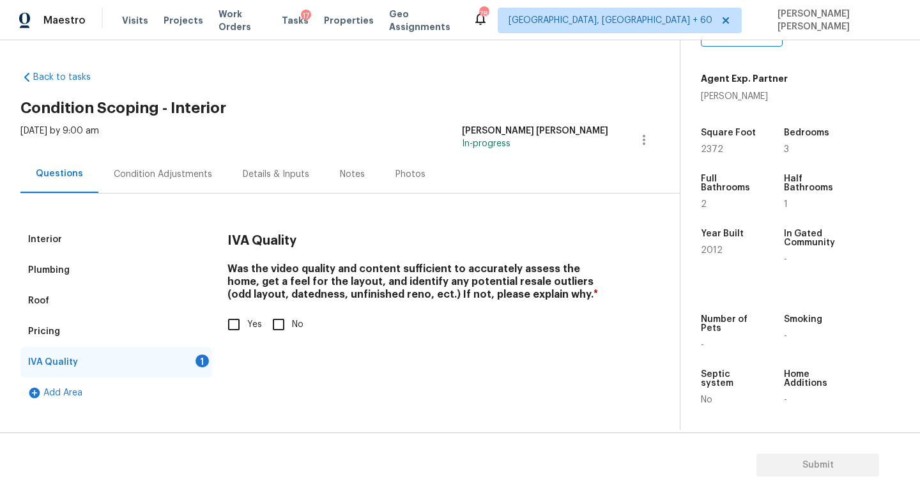
scroll to position [0, 0]
click at [233, 332] on input "Yes" at bounding box center [233, 324] width 27 height 27
checkbox input "true"
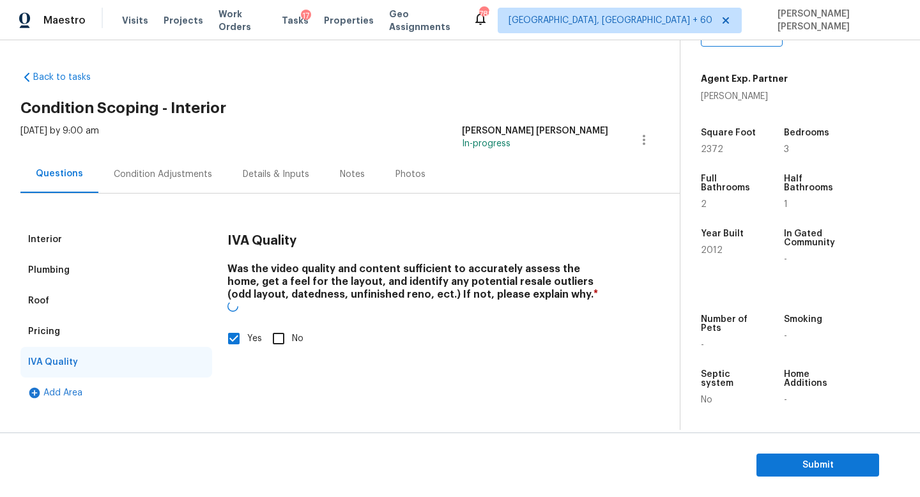
click at [151, 149] on div "Wed, Aug 27 2025 by 9:00 am Jishnu Manoj In-progress" at bounding box center [349, 140] width 659 height 31
click at [151, 171] on div "Condition Adjustments" at bounding box center [163, 174] width 98 height 13
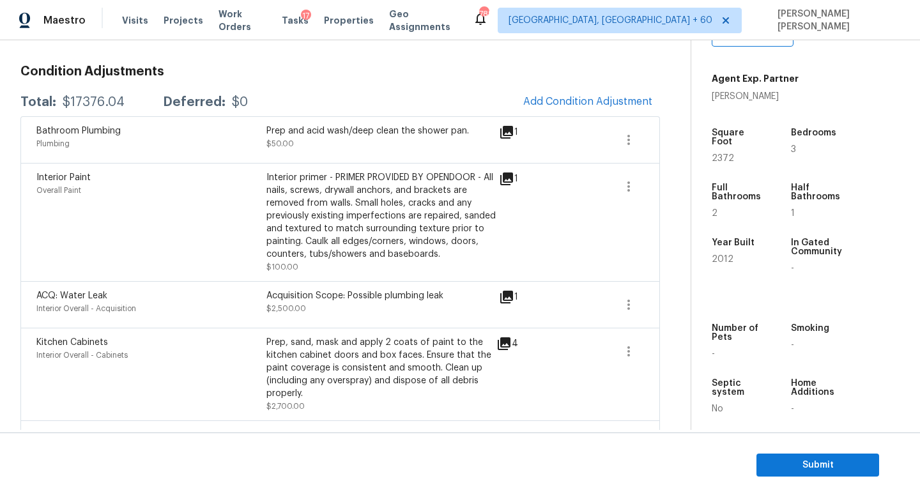
scroll to position [187, 0]
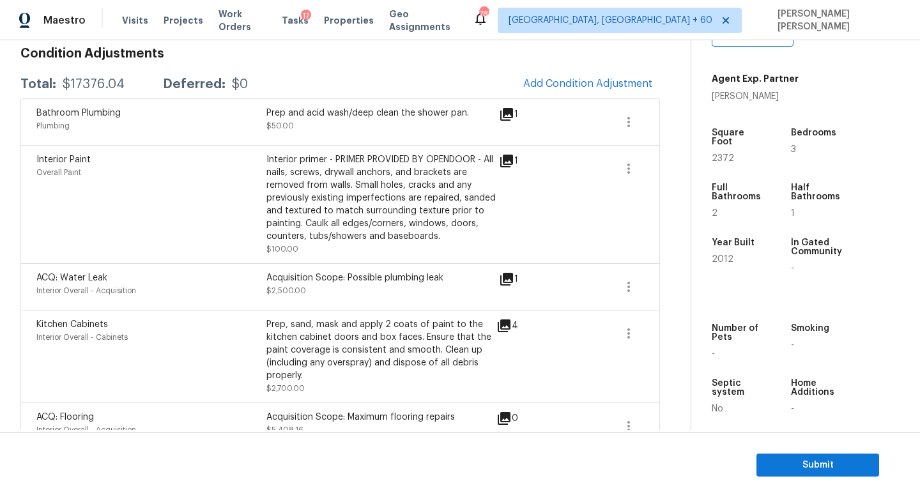
click at [810, 493] on section "Submit" at bounding box center [460, 464] width 920 height 65
click at [788, 457] on span "Submit" at bounding box center [817, 465] width 102 height 16
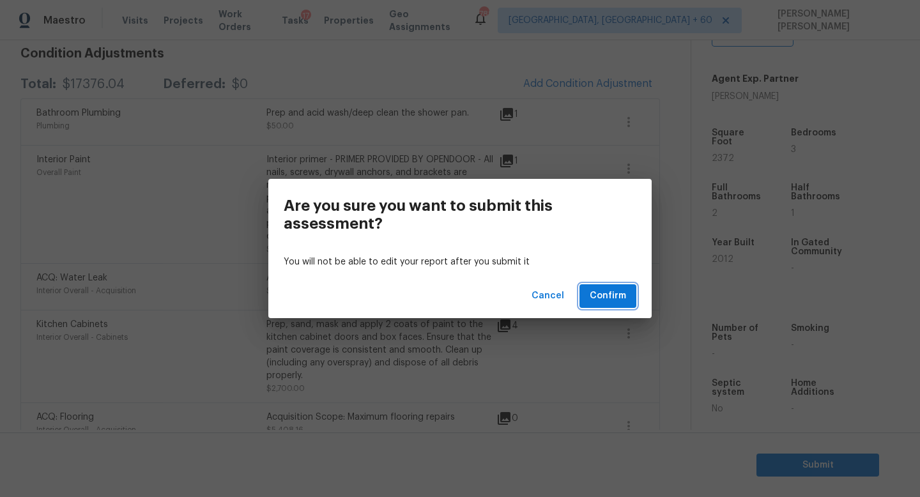
click at [609, 293] on span "Confirm" at bounding box center [607, 296] width 36 height 16
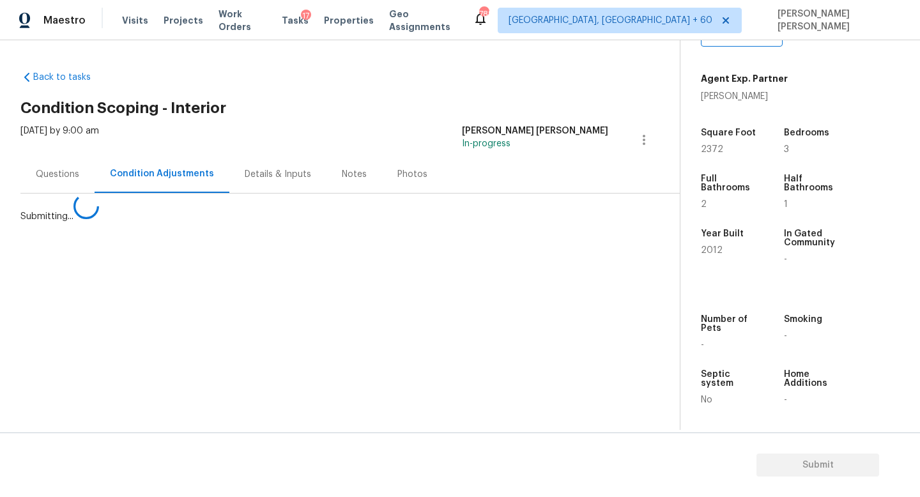
scroll to position [0, 0]
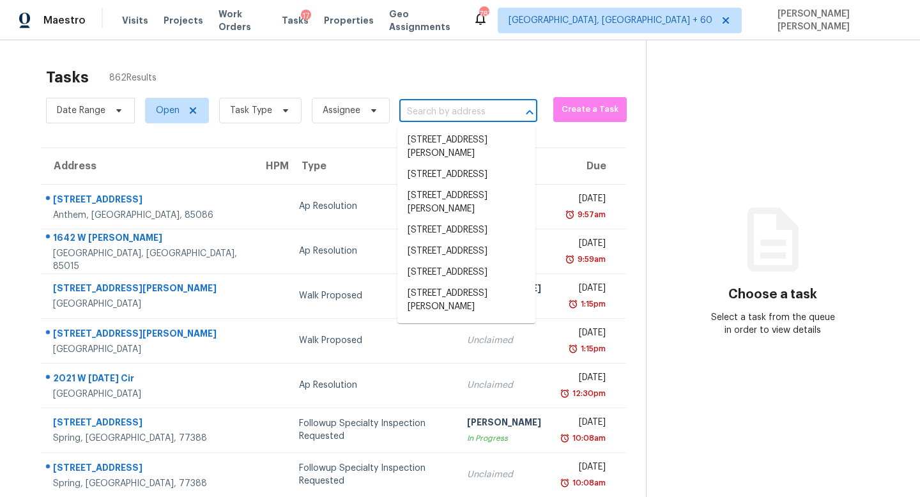
click at [441, 109] on input "text" at bounding box center [450, 112] width 102 height 20
paste input "112 Chessington Cir Summerville SC 29485"
type input "112 Chessington Cir Summerville SC 29485"
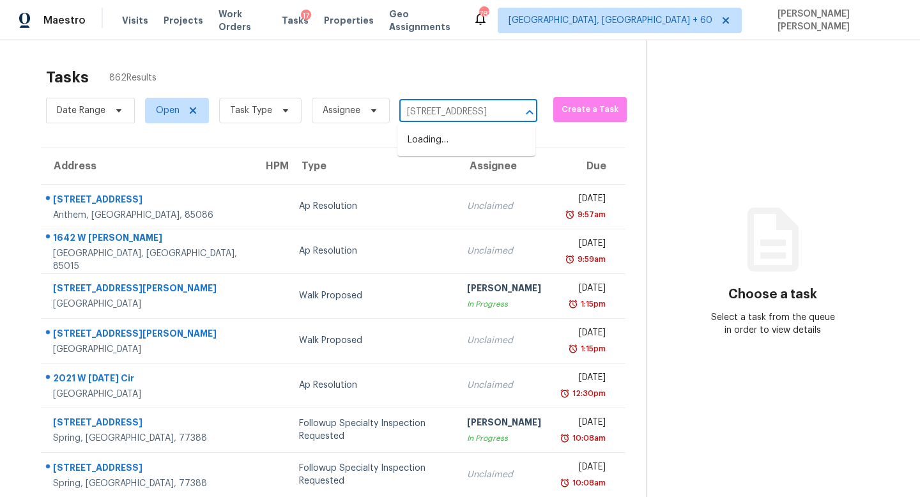
scroll to position [0, 85]
click at [448, 149] on li "112 Chessington Cir, Summerville, SC 29485" at bounding box center [466, 140] width 138 height 21
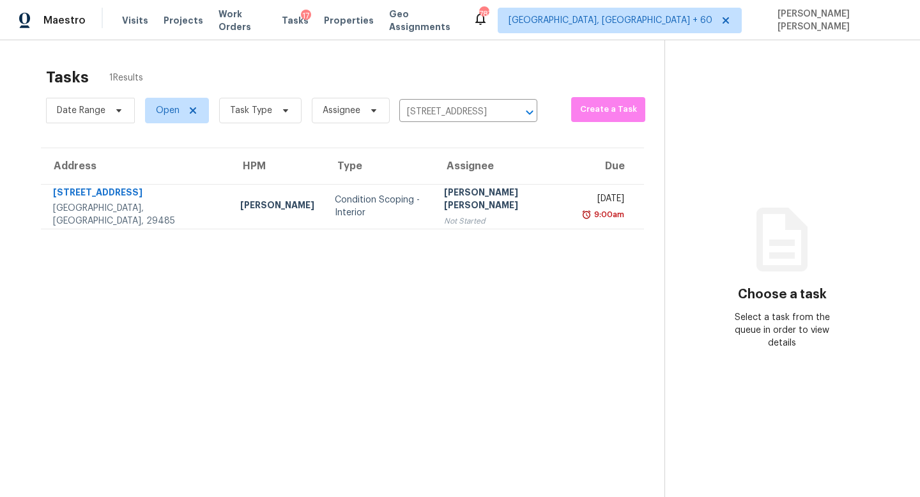
click at [354, 213] on td "Condition Scoping - Interior" at bounding box center [378, 206] width 109 height 45
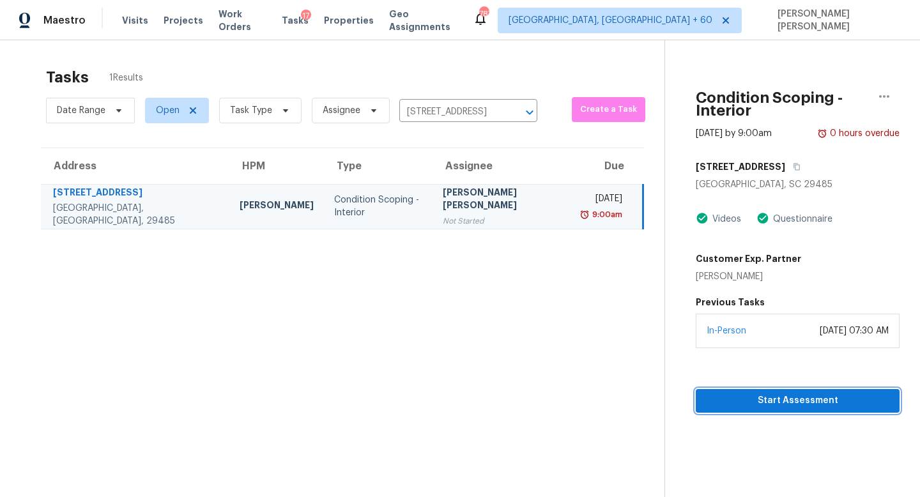
click at [772, 393] on span "Start Assessment" at bounding box center [797, 401] width 183 height 16
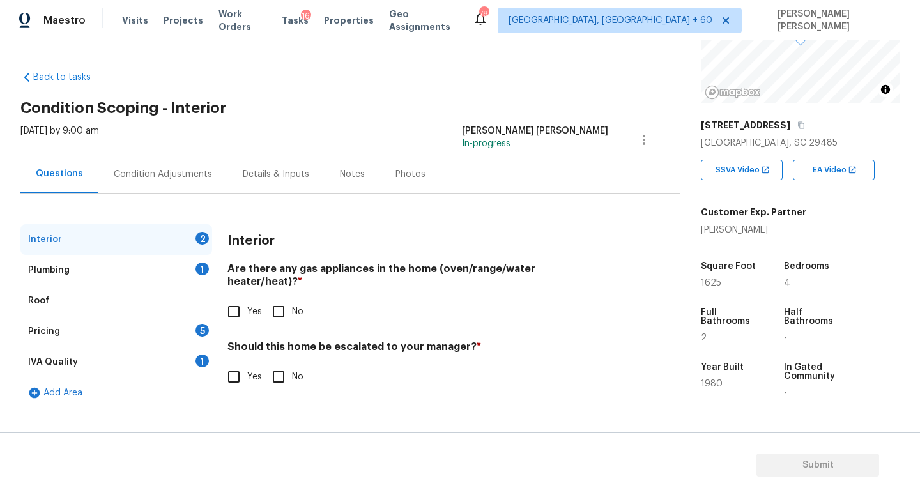
scroll to position [180, 0]
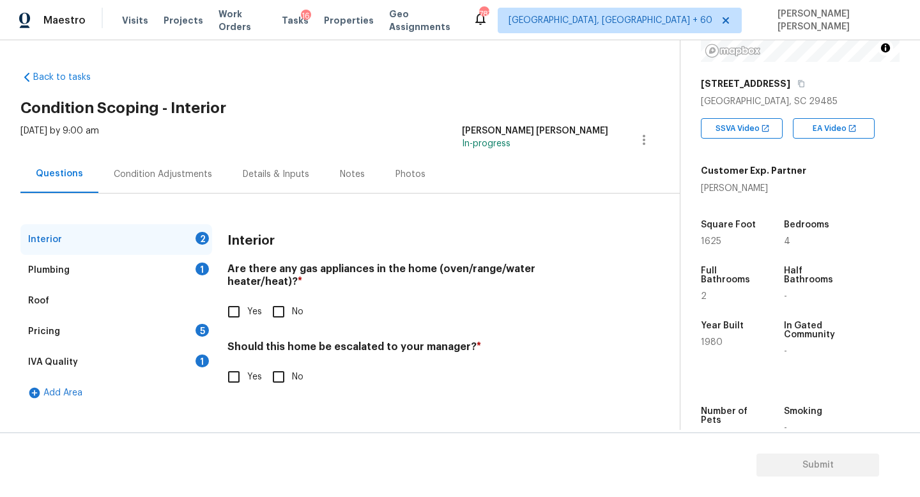
click at [144, 328] on div "Pricing 5" at bounding box center [116, 331] width 192 height 31
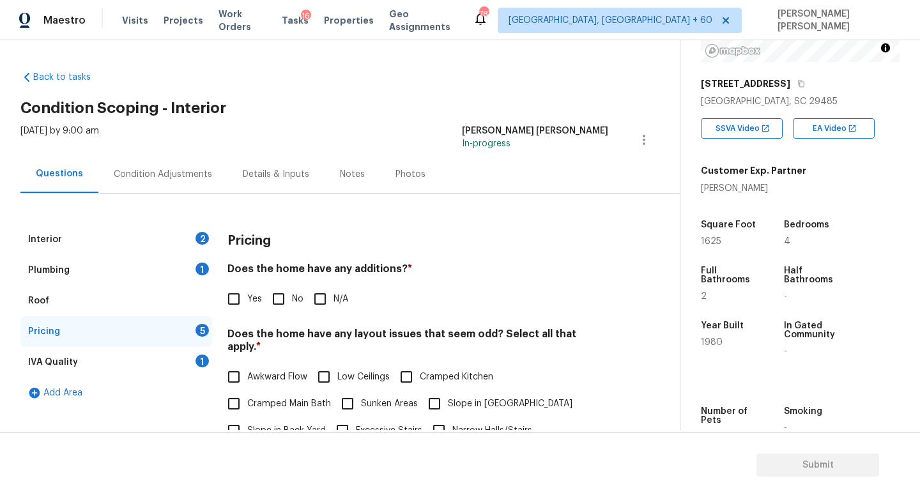
scroll to position [270, 0]
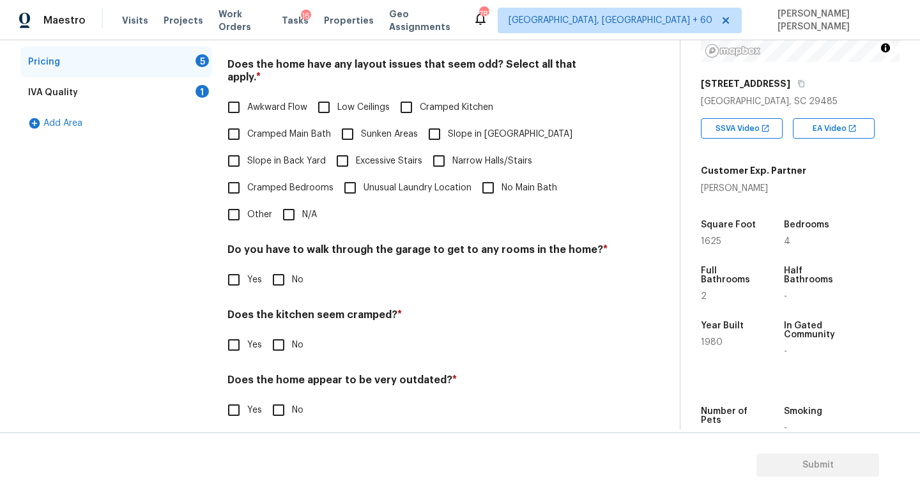
click at [237, 215] on div "Pricing Does the home have any additions? * Yes No N/A Does the home have any l…" at bounding box center [417, 197] width 381 height 484
click at [237, 211] on input "Other" at bounding box center [233, 214] width 27 height 27
checkbox input "true"
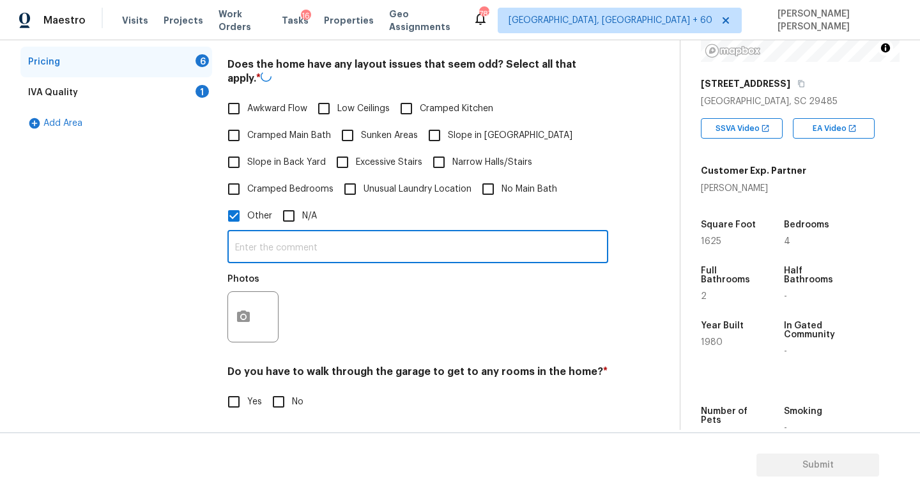
click at [266, 237] on input "text" at bounding box center [417, 248] width 381 height 30
type input "Discrepancy in sq ft"
click at [241, 304] on button "button" at bounding box center [243, 316] width 31 height 50
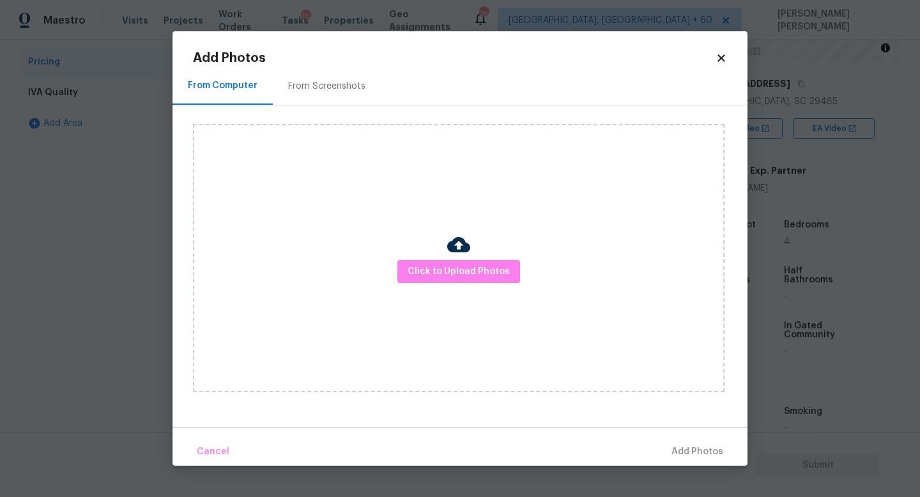
click at [521, 261] on div "Click to Upload Photos" at bounding box center [458, 258] width 531 height 268
click at [466, 261] on button "Click to Upload Photos" at bounding box center [458, 272] width 123 height 24
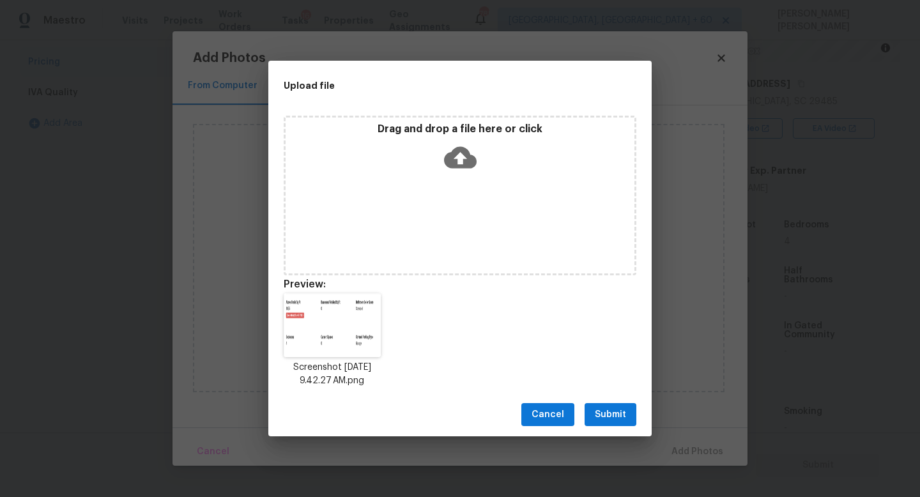
click at [618, 411] on span "Submit" at bounding box center [610, 415] width 31 height 16
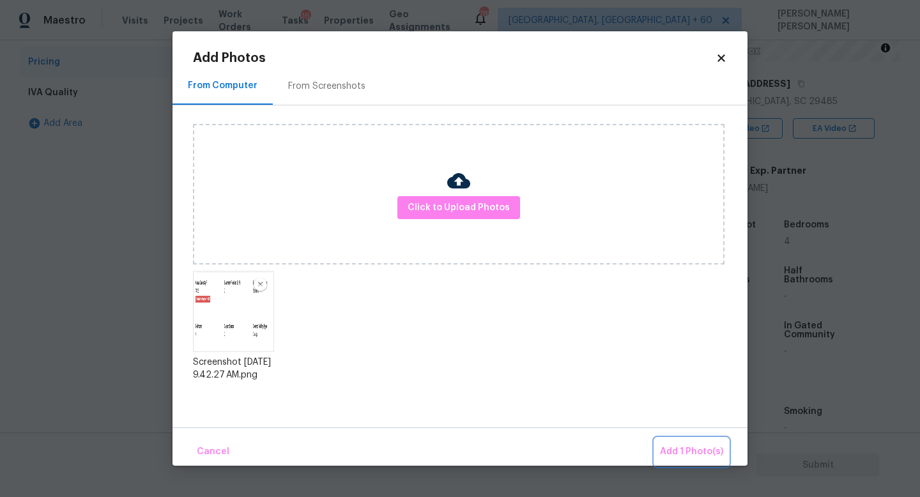
click at [685, 447] on span "Add 1 Photo(s)" at bounding box center [691, 452] width 63 height 16
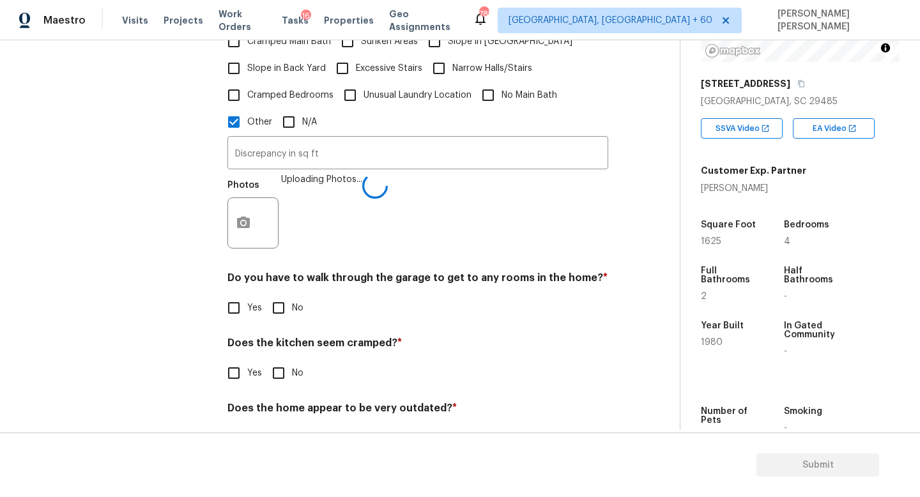
click at [271, 296] on input "No" at bounding box center [278, 307] width 27 height 27
checkbox input "true"
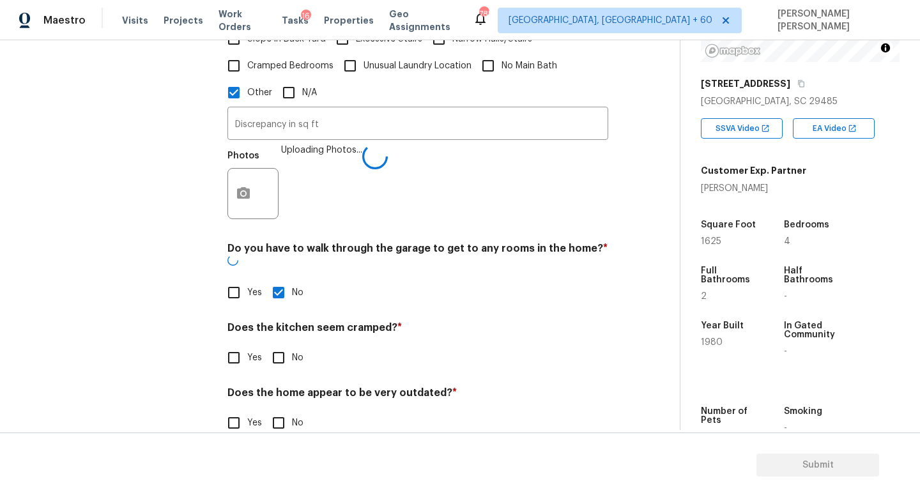
scroll to position [390, 0]
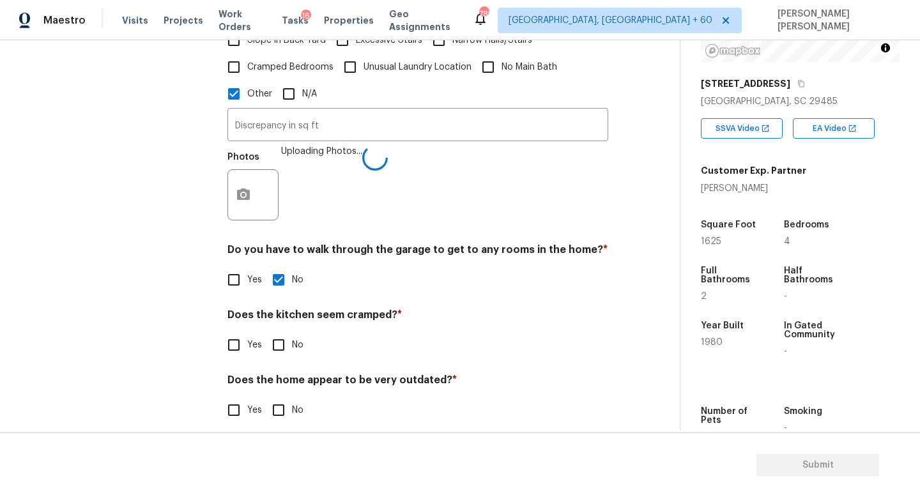
click at [288, 331] on input "No" at bounding box center [278, 344] width 27 height 27
checkbox input "true"
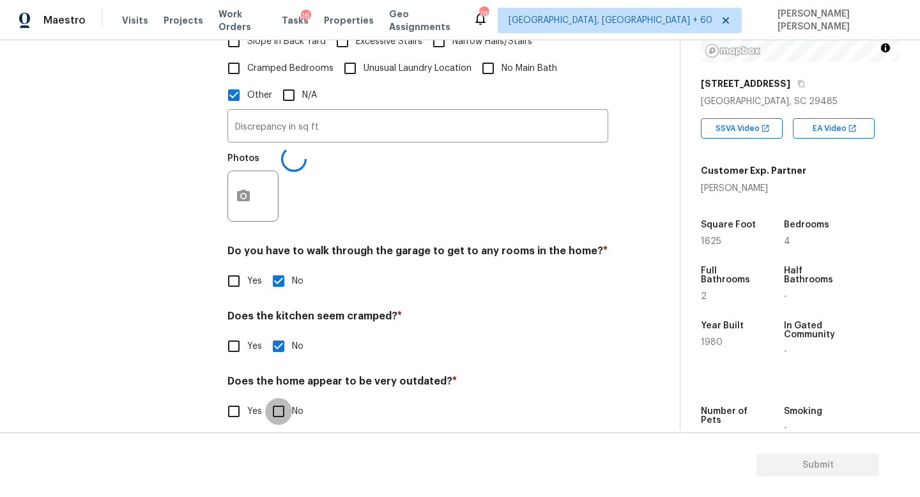
click at [276, 423] on input "No" at bounding box center [278, 411] width 27 height 27
checkbox input "true"
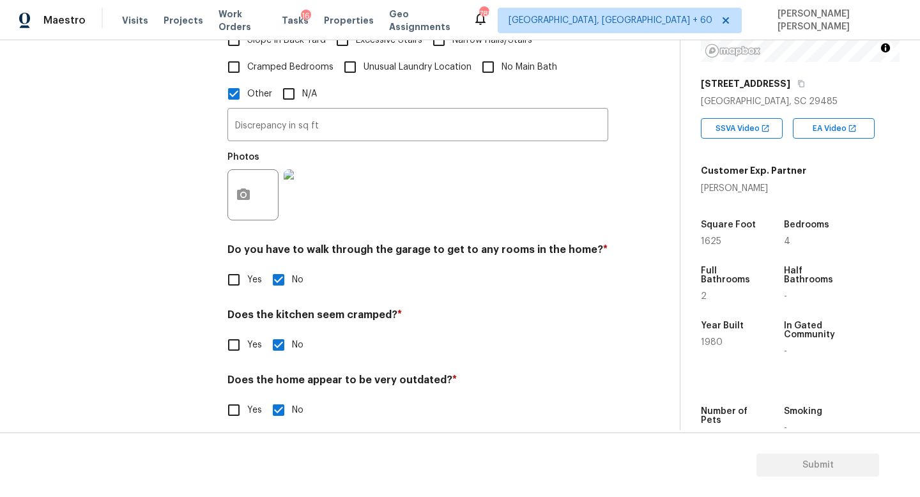
scroll to position [0, 0]
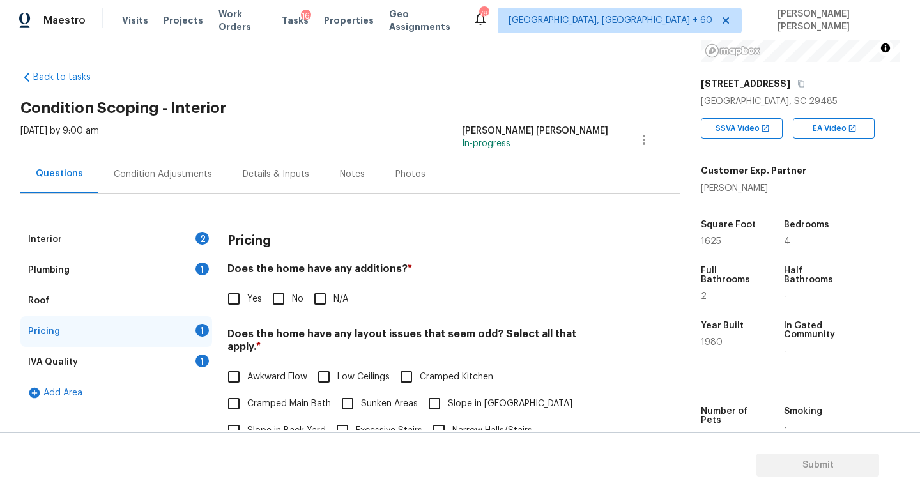
click at [236, 302] on input "Yes" at bounding box center [233, 298] width 27 height 27
checkbox input "true"
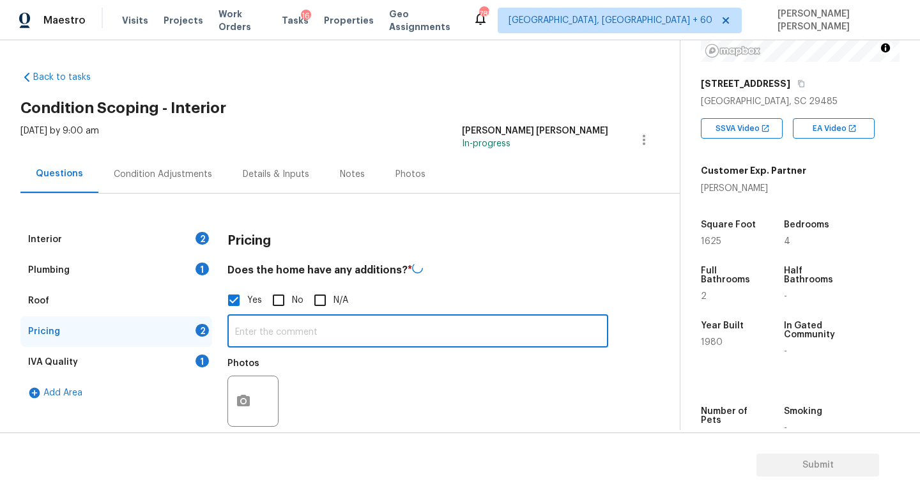
click at [275, 323] on input "text" at bounding box center [417, 332] width 381 height 30
paste input "Enclosed/Covered Patio"
type input "Enclosed/Covered Patio"
click at [234, 397] on button "button" at bounding box center [243, 400] width 31 height 50
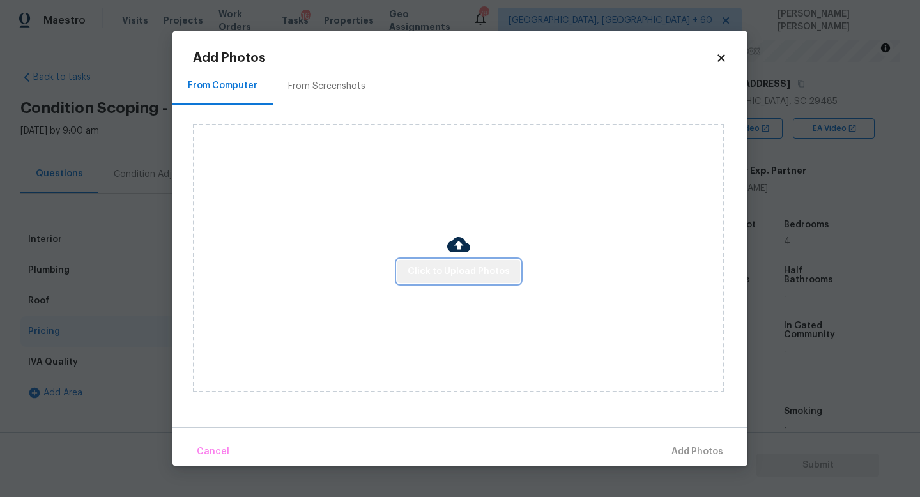
click at [464, 279] on button "Click to Upload Photos" at bounding box center [458, 272] width 123 height 24
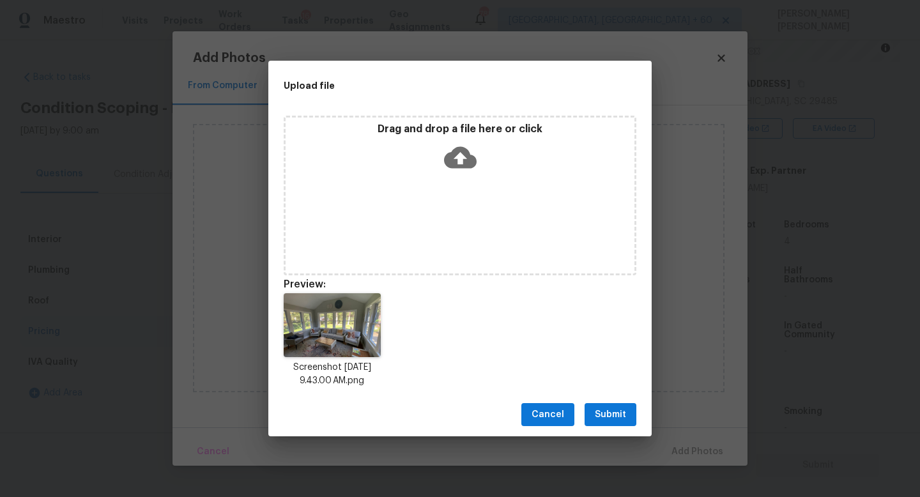
click at [600, 415] on span "Submit" at bounding box center [610, 415] width 31 height 16
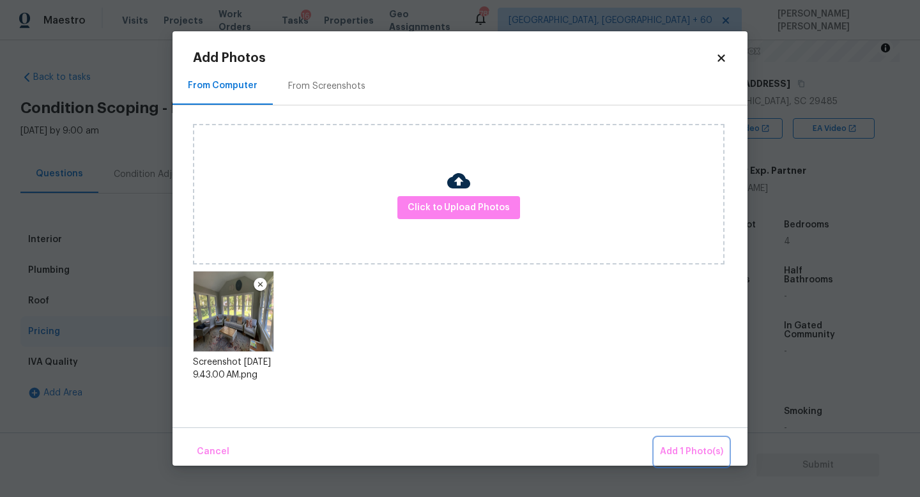
click at [672, 449] on span "Add 1 Photo(s)" at bounding box center [691, 452] width 63 height 16
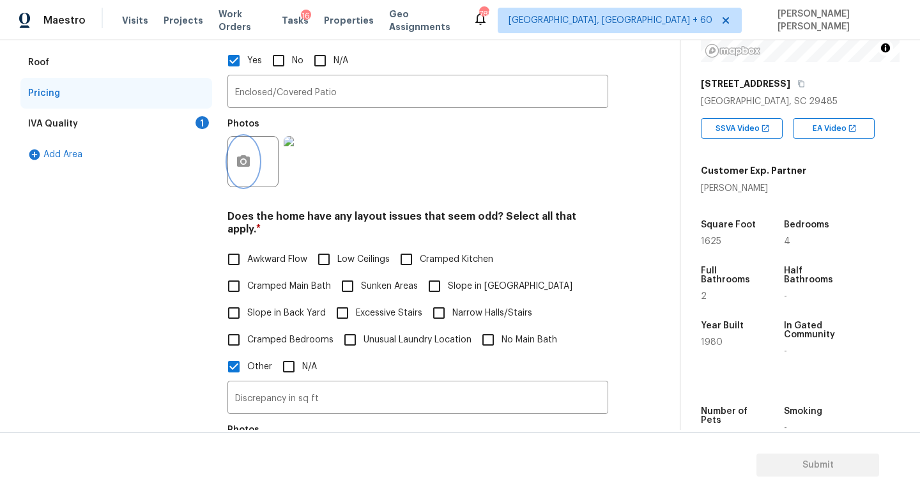
scroll to position [239, 0]
click at [160, 110] on div "IVA Quality 1" at bounding box center [116, 123] width 192 height 31
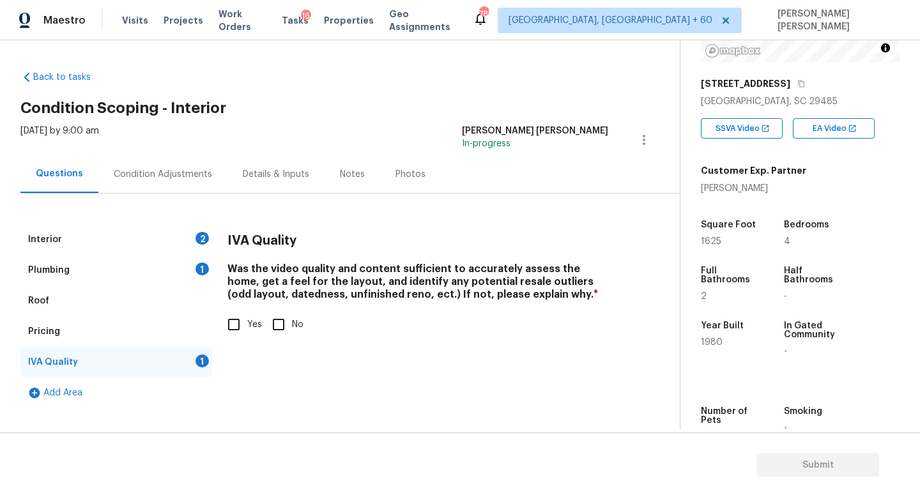
click at [244, 330] on input "Yes" at bounding box center [233, 324] width 27 height 27
checkbox input "true"
click at [142, 223] on div "Interior 2 Plumbing 1 Roof Pricing IVA Quality Add Area IVA Quality Was the vid…" at bounding box center [334, 301] width 628 height 215
click at [149, 232] on div "Interior 2" at bounding box center [116, 239] width 192 height 31
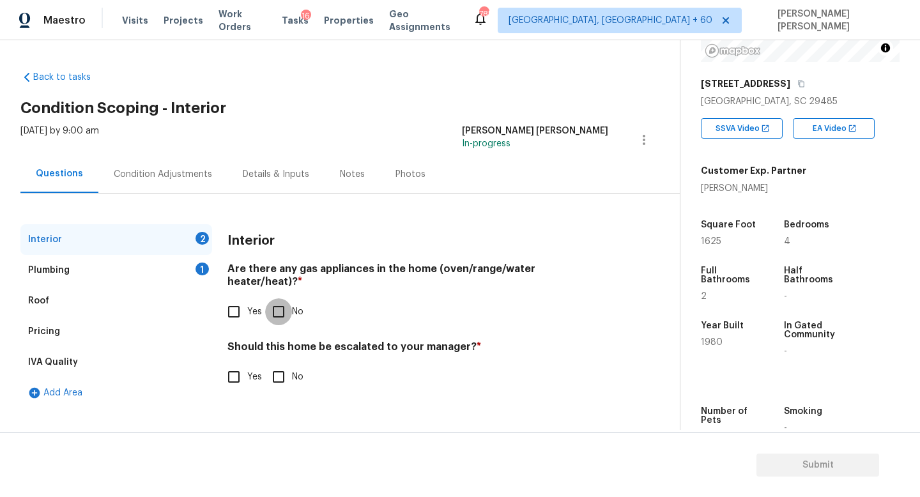
click at [281, 298] on input "No" at bounding box center [278, 311] width 27 height 27
checkbox input "true"
click at [143, 265] on div "Plumbing 1" at bounding box center [116, 270] width 192 height 31
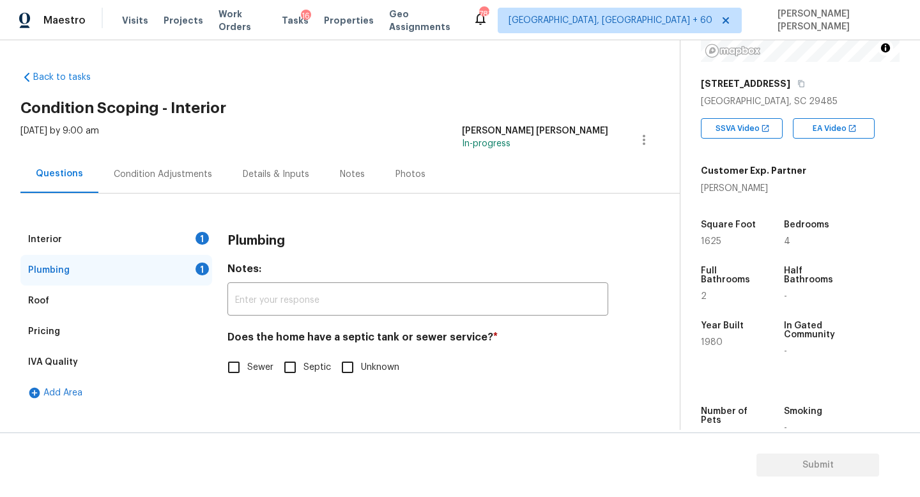
click at [225, 364] on input "Sewer" at bounding box center [233, 367] width 27 height 27
checkbox input "true"
click at [151, 238] on div "Interior 1" at bounding box center [116, 239] width 192 height 31
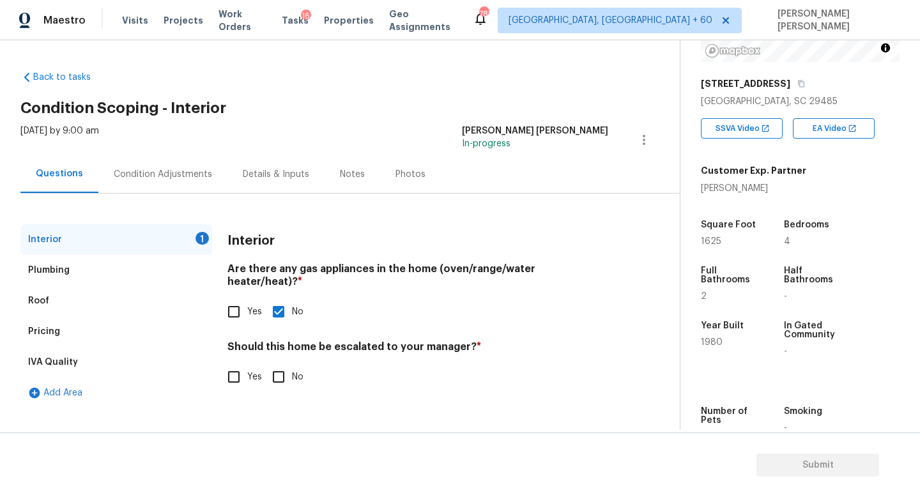
click at [181, 165] on div "Condition Adjustments" at bounding box center [162, 174] width 129 height 38
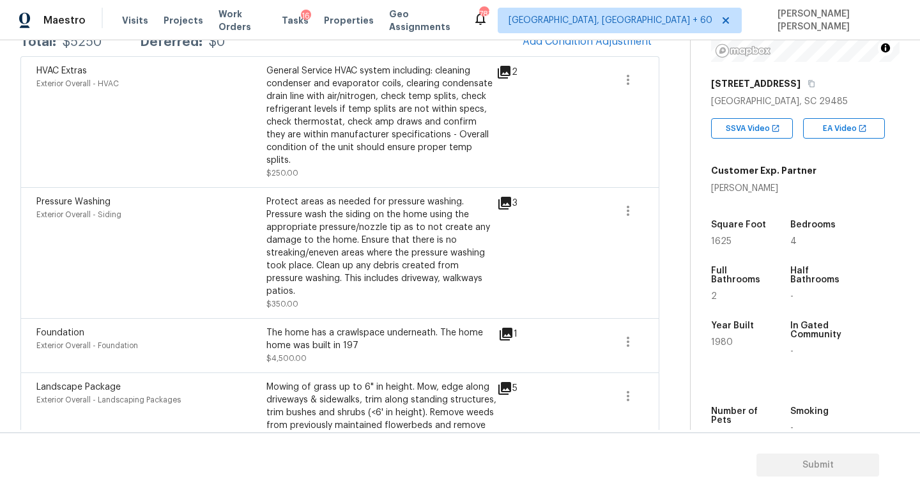
scroll to position [270, 0]
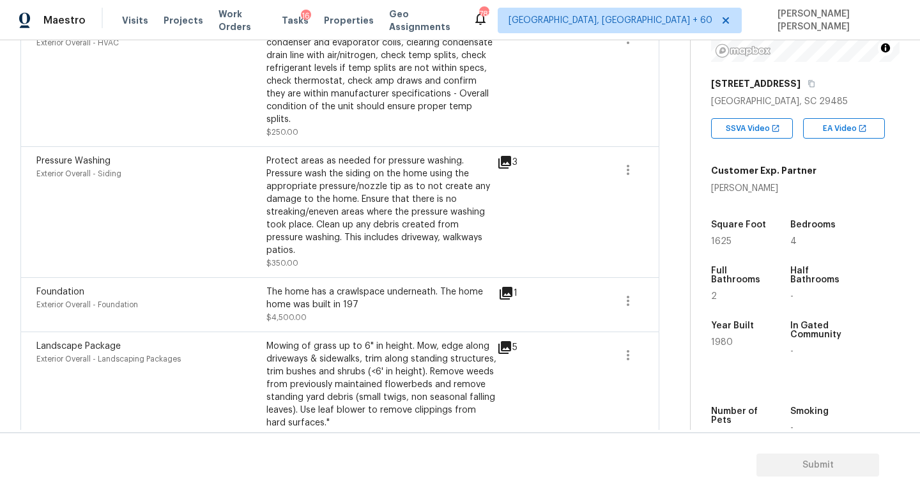
click at [511, 287] on icon at bounding box center [505, 293] width 13 height 13
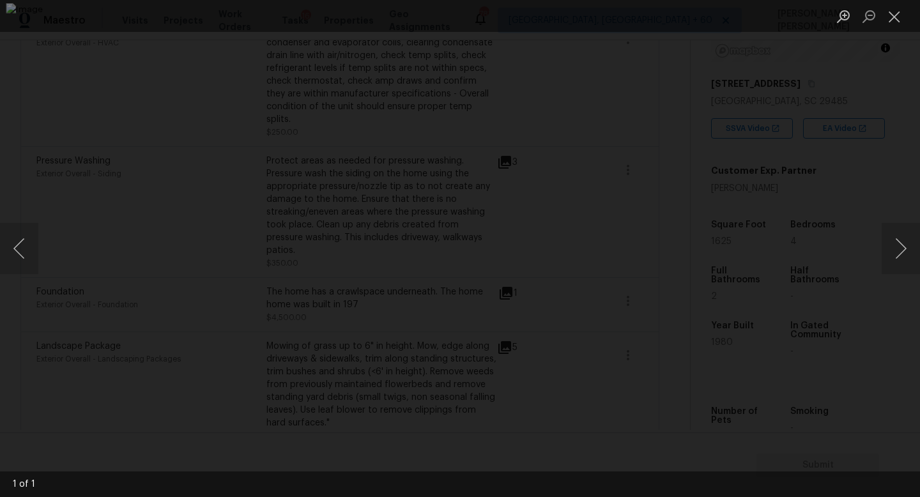
click at [892, 200] on div "Lightbox" at bounding box center [460, 248] width 920 height 497
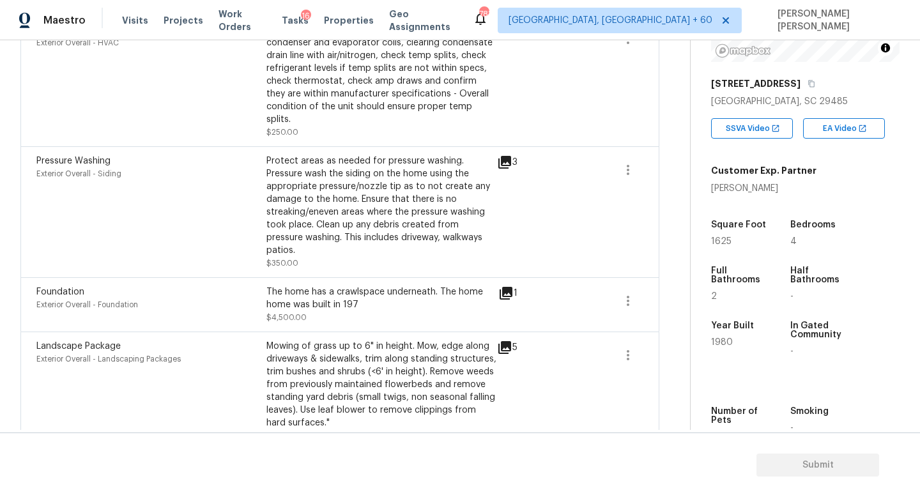
click at [506, 285] on icon at bounding box center [505, 292] width 15 height 15
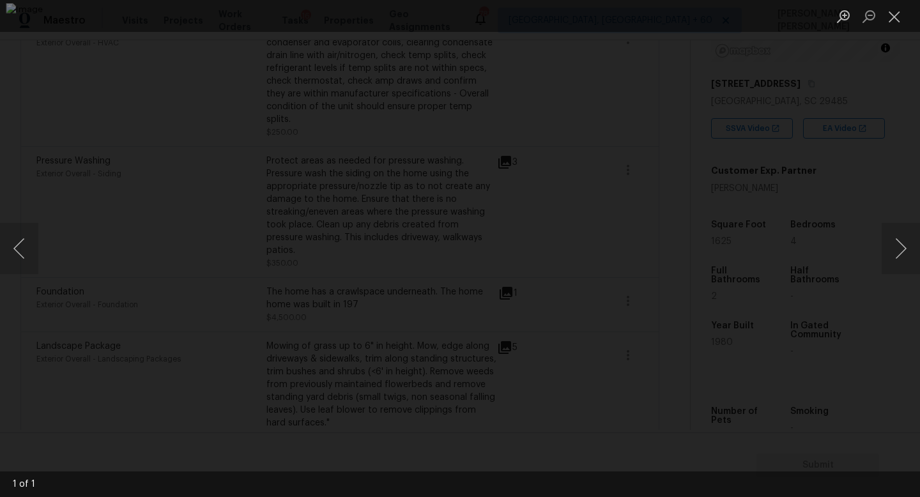
click at [842, 338] on div "Lightbox" at bounding box center [460, 248] width 920 height 497
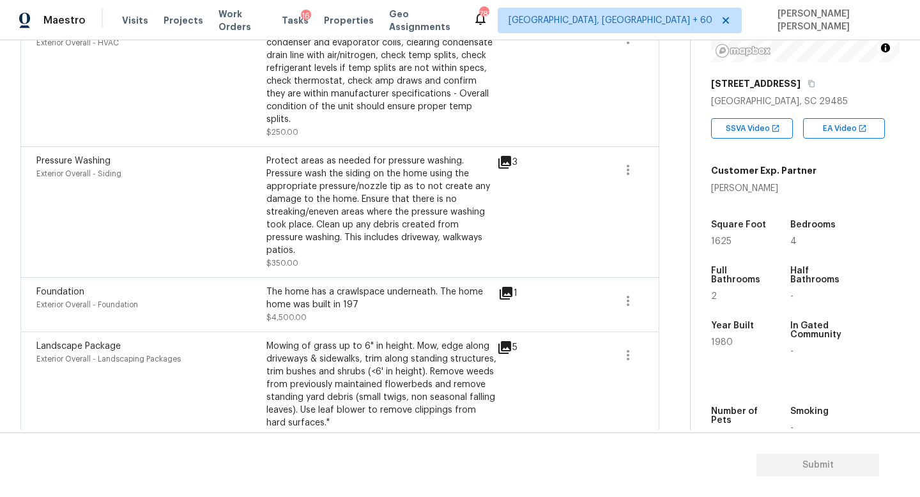
click at [504, 287] on icon at bounding box center [505, 293] width 13 height 13
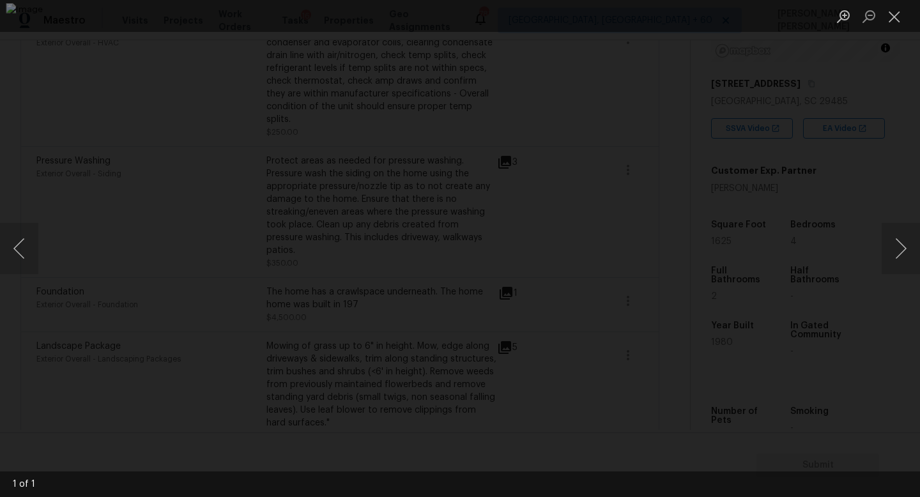
click at [799, 230] on div "Lightbox" at bounding box center [460, 248] width 920 height 497
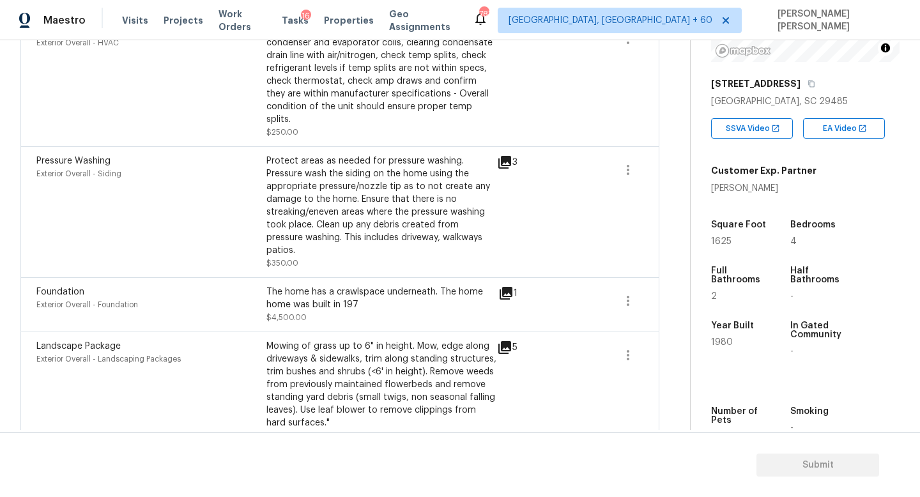
click at [19, 198] on div "Back to tasks Condition Scoping - Interior Wed, Aug 27 2025 by 9:00 am Jishnu M…" at bounding box center [460, 235] width 920 height 390
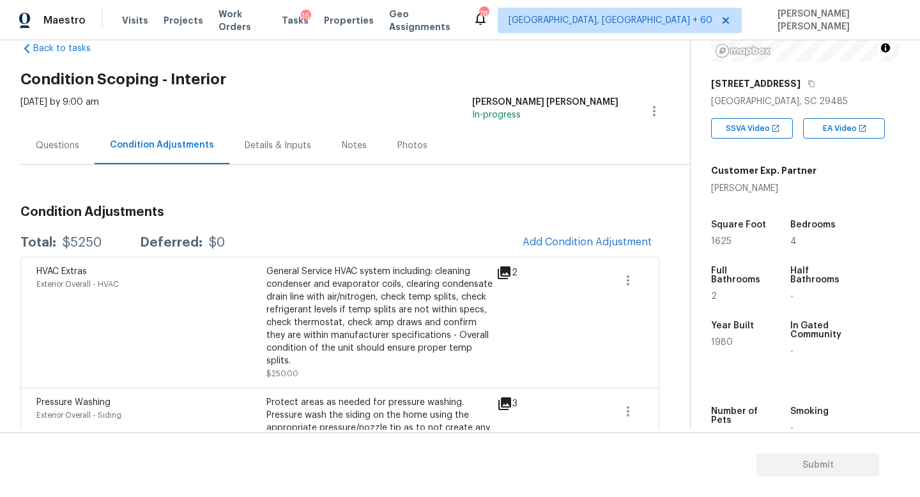
scroll to position [31, 0]
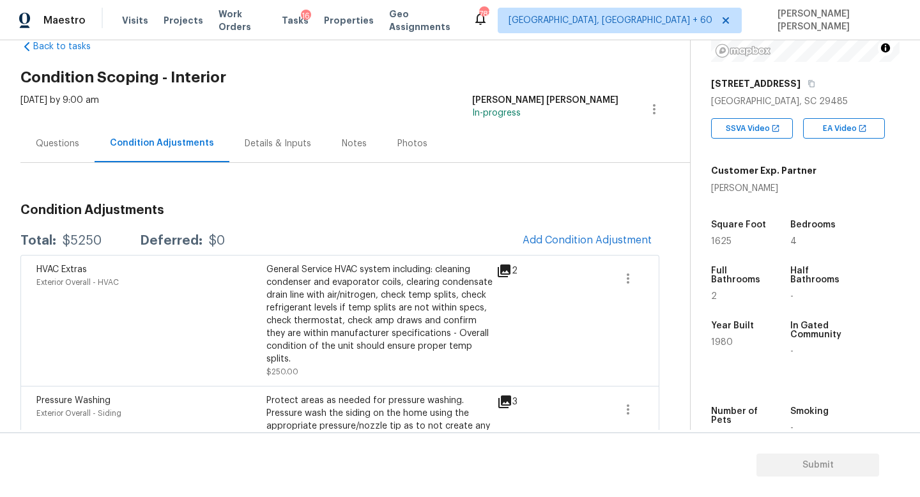
click at [65, 140] on div "Questions" at bounding box center [57, 143] width 43 height 13
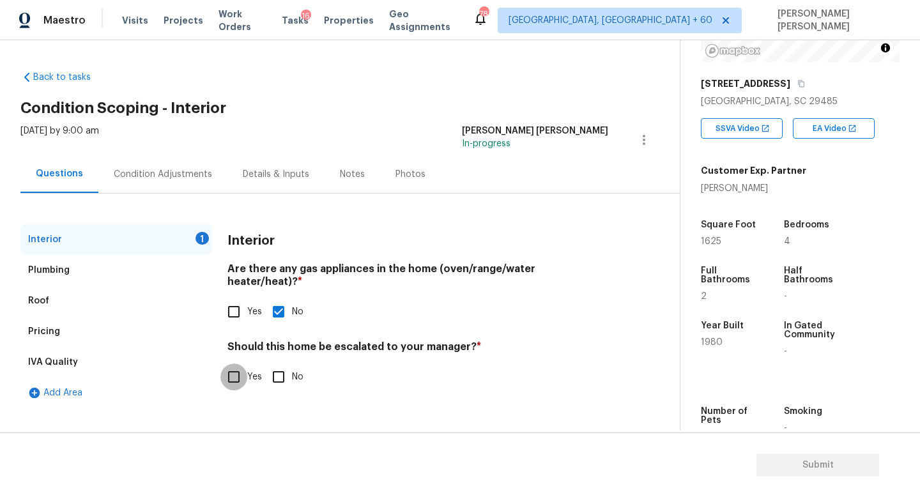
click at [237, 365] on input "Yes" at bounding box center [233, 376] width 27 height 27
checkbox input "true"
click at [315, 395] on input "text" at bounding box center [417, 410] width 381 height 30
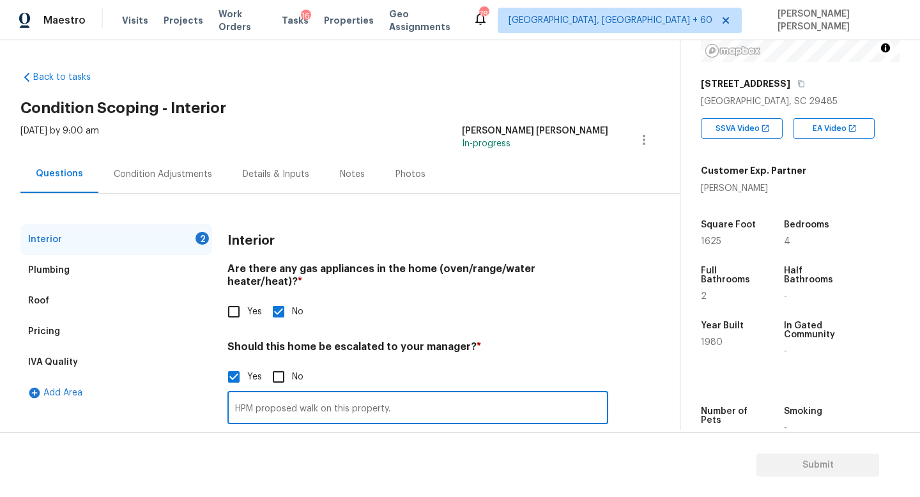
scroll to position [24, 0]
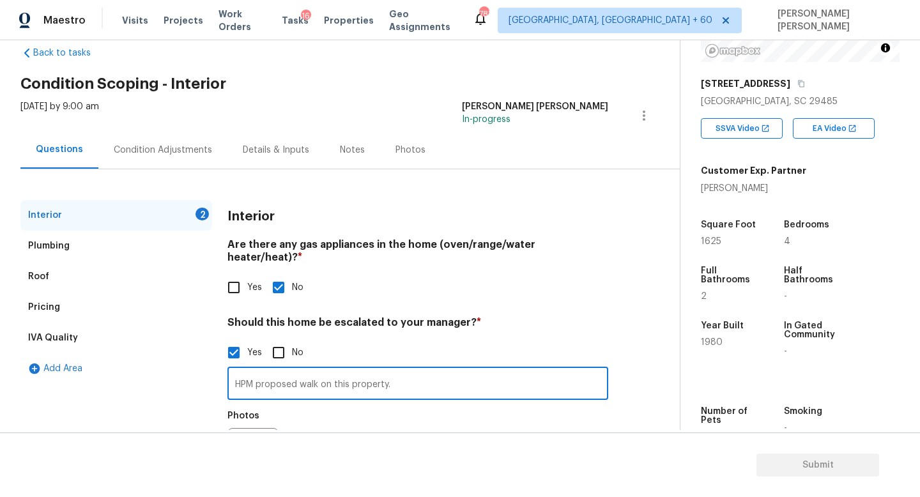
type input "HPM proposed walk on this property."
click at [177, 149] on div "Condition Adjustments" at bounding box center [163, 150] width 98 height 13
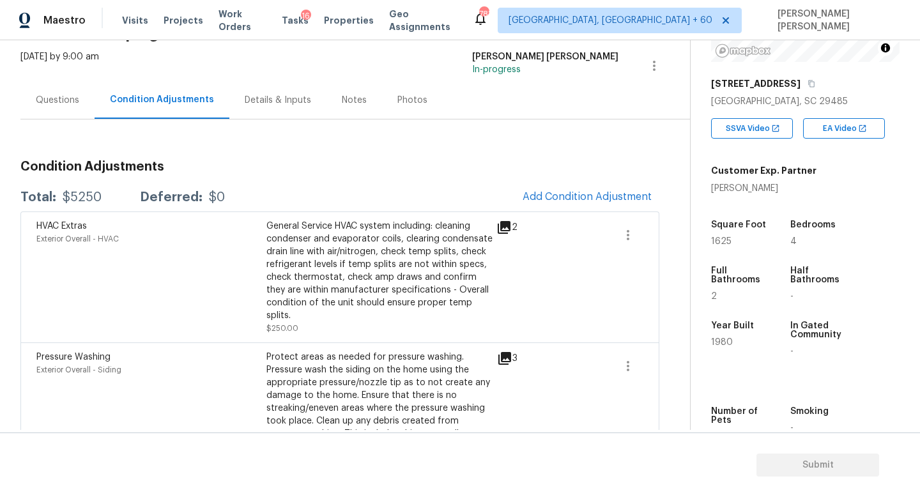
scroll to position [115, 0]
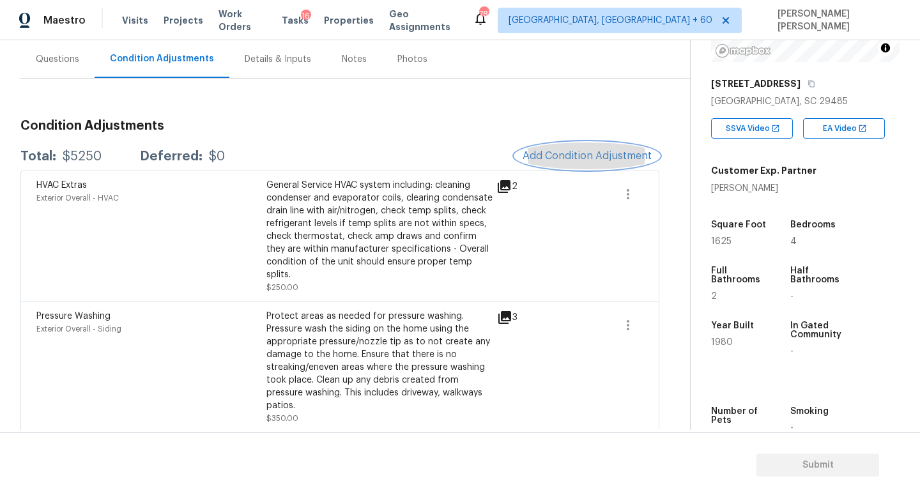
click at [568, 165] on button "Add Condition Adjustment" at bounding box center [587, 155] width 144 height 27
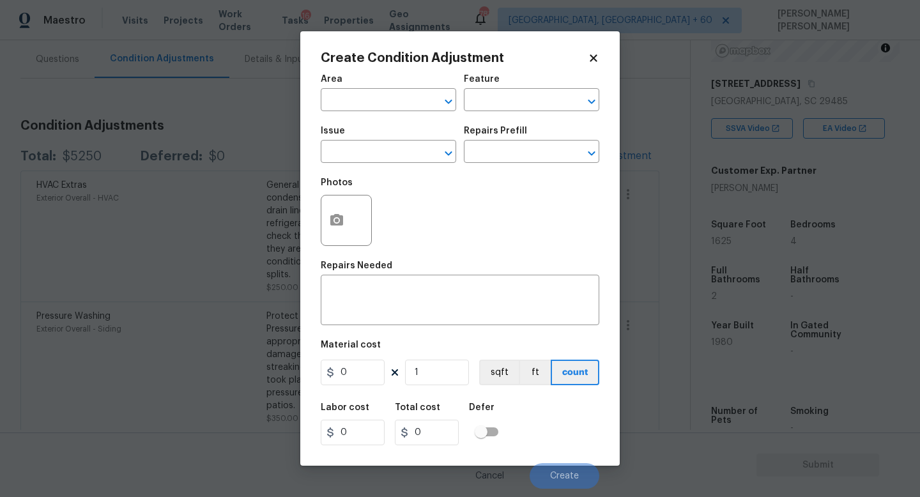
click at [384, 140] on div "Issue" at bounding box center [388, 134] width 135 height 17
click at [374, 155] on input "text" at bounding box center [371, 153] width 100 height 20
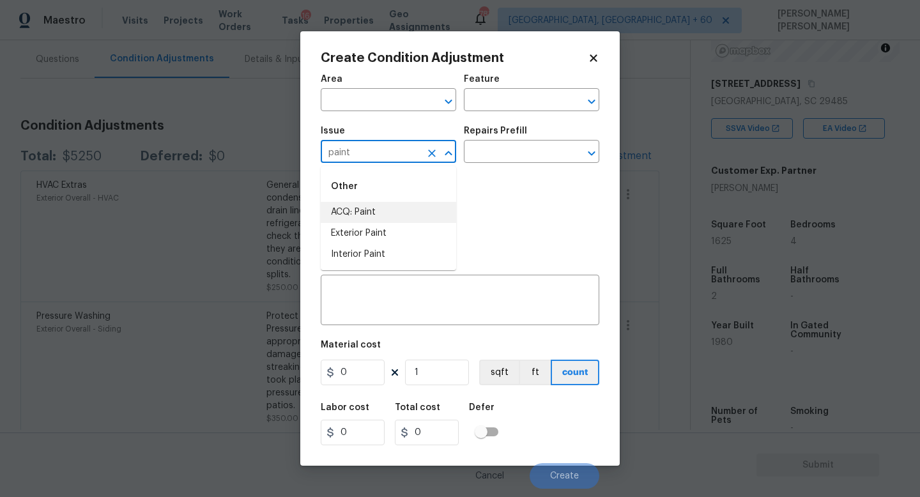
click at [374, 211] on li "ACQ: Paint" at bounding box center [388, 212] width 135 height 21
type input "ACQ: Paint"
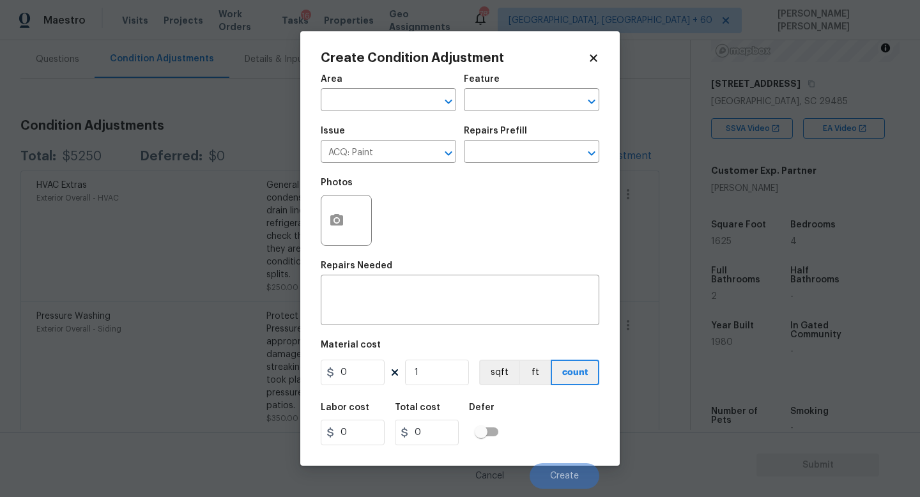
click at [512, 142] on div "Repairs Prefill" at bounding box center [531, 134] width 135 height 17
click at [510, 150] on input "text" at bounding box center [514, 153] width 100 height 20
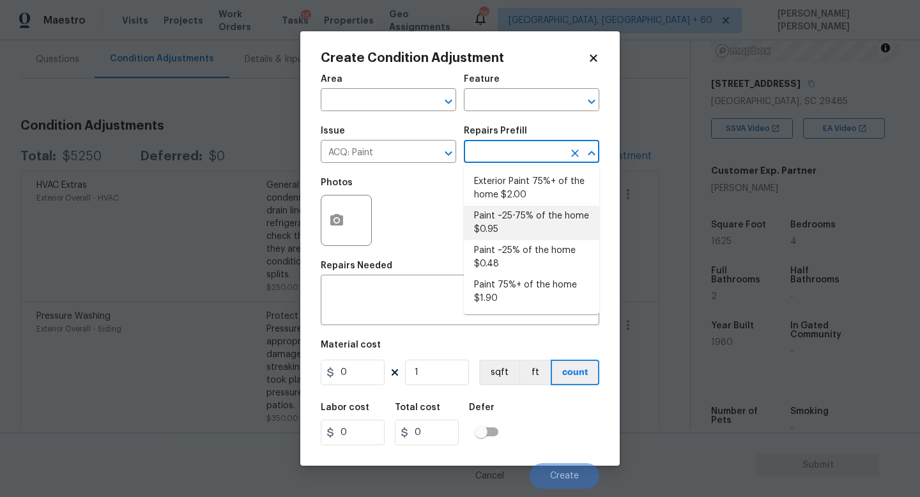
click at [505, 216] on li "Paint ~25-75% of the home $0.95" at bounding box center [531, 223] width 135 height 34
type input "Acquisition"
type textarea "Acquisition Scope: ~25 - 75% of the home needs interior paint"
type input "0.95"
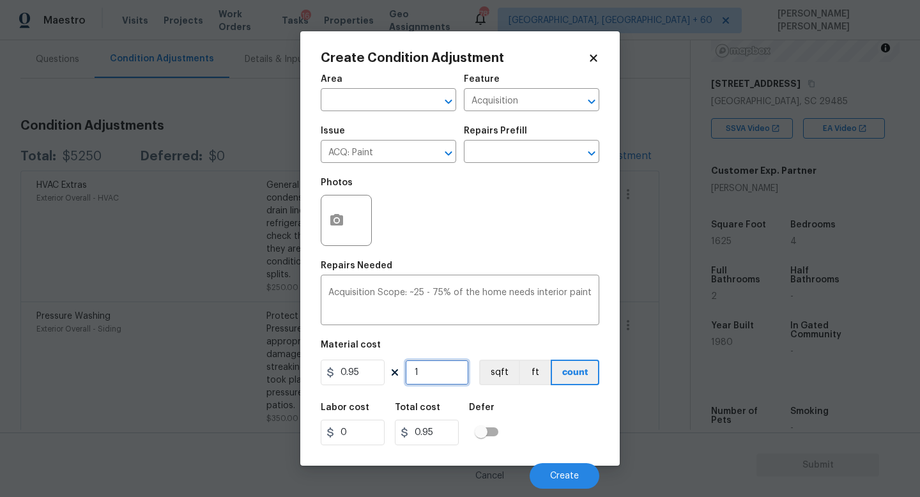
click at [428, 375] on input "1" at bounding box center [437, 373] width 64 height 26
type input "0"
type input "1"
type input "0.95"
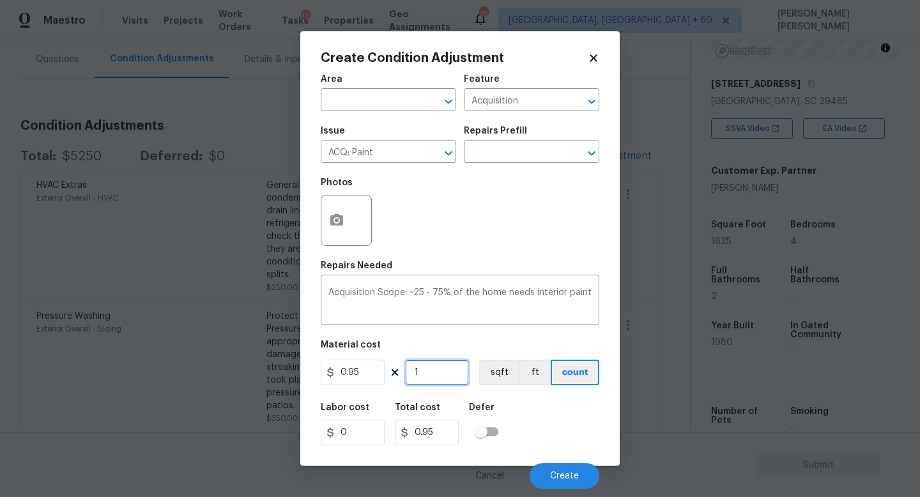
type input "18"
type input "17.1"
type input "182"
type input "172.9"
type input "1825"
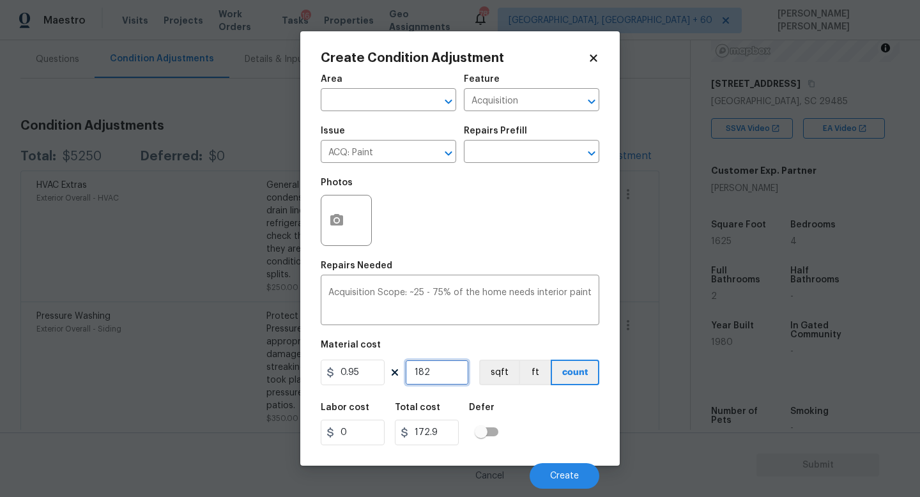
type input "1733.75"
type input "1825"
click at [319, 227] on div "Create Condition Adjustment Area ​ Feature Acquisition ​ Issue ACQ: Paint ​ Rep…" at bounding box center [459, 248] width 319 height 434
click at [498, 153] on input "text" at bounding box center [514, 153] width 100 height 20
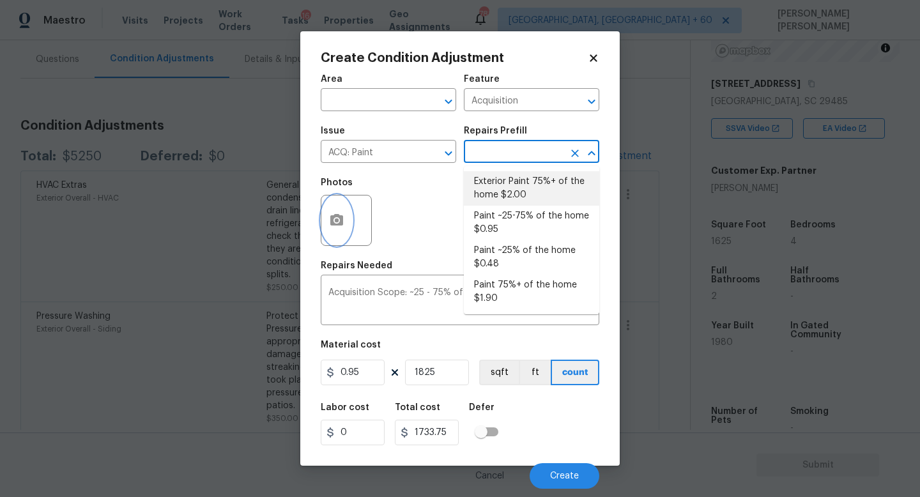
click at [348, 227] on button "button" at bounding box center [336, 220] width 31 height 50
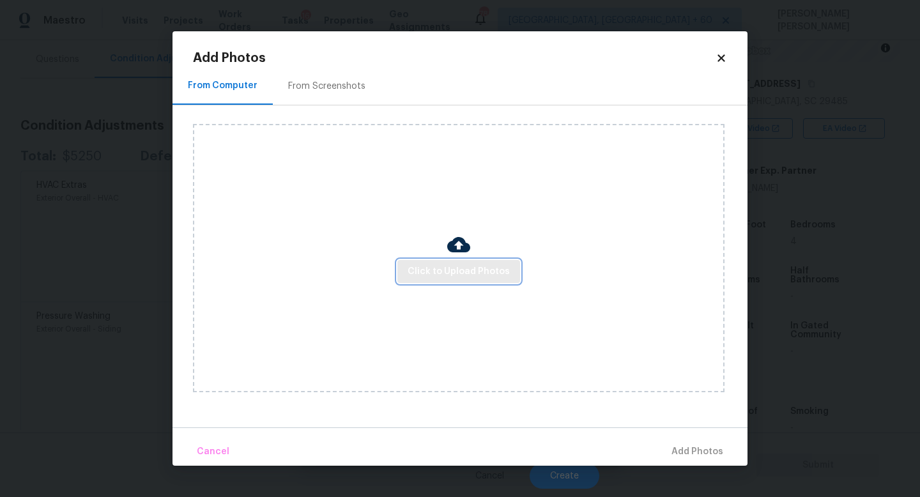
click at [449, 268] on span "Click to Upload Photos" at bounding box center [458, 272] width 102 height 16
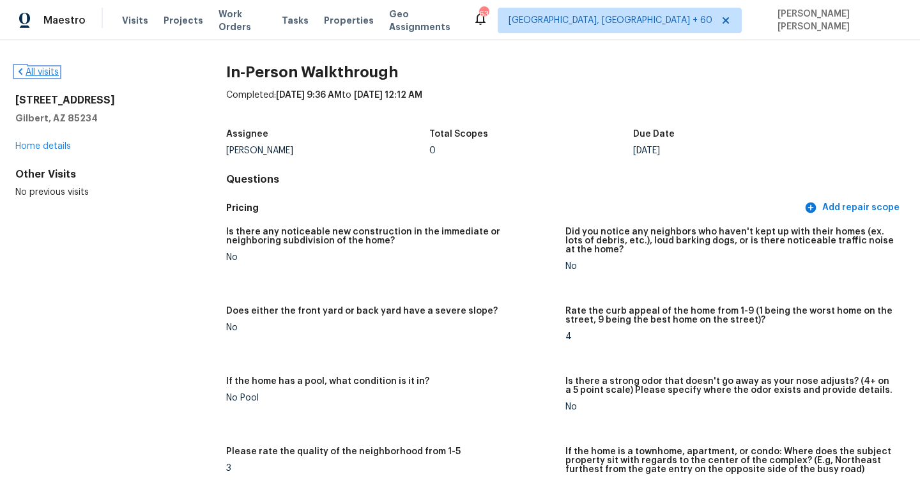
click at [42, 68] on link "All visits" at bounding box center [36, 72] width 43 height 9
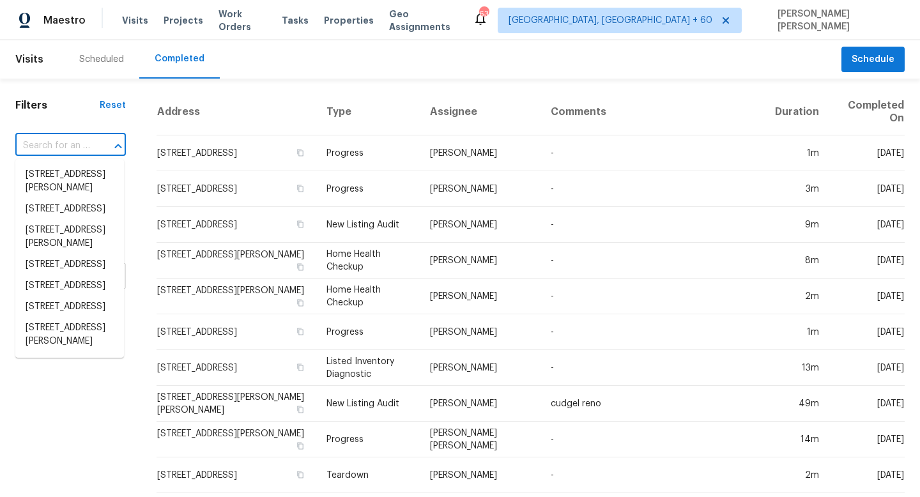
click at [77, 149] on input "text" at bounding box center [52, 146] width 75 height 20
paste input "[STREET_ADDRESS]"
type input "[STREET_ADDRESS]"
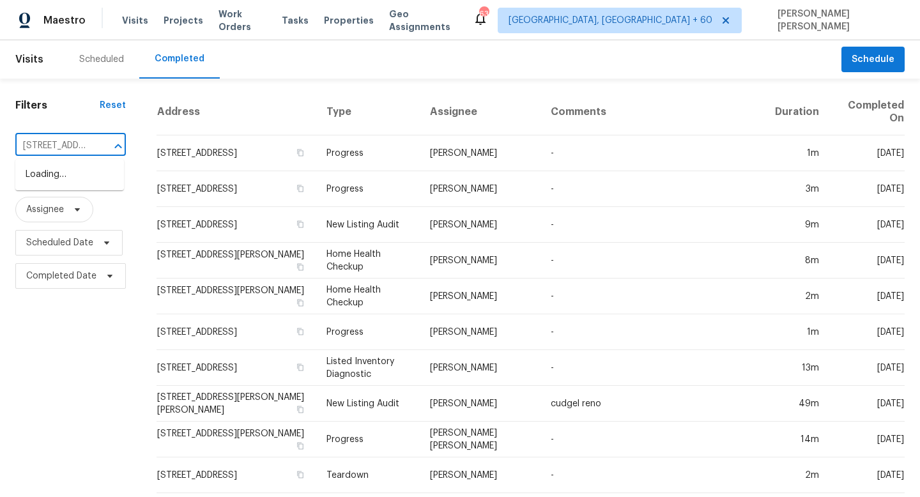
scroll to position [0, 91]
click at [96, 173] on li "[STREET_ADDRESS]" at bounding box center [69, 174] width 109 height 21
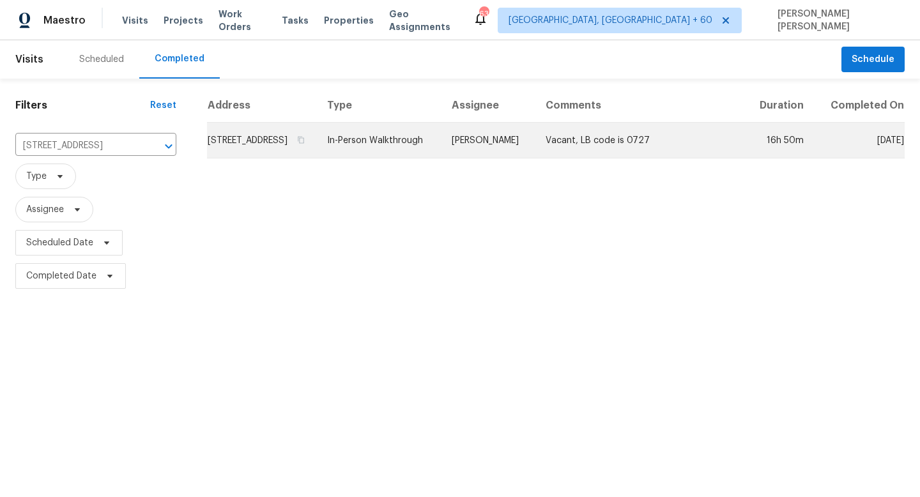
click at [511, 158] on td "[PERSON_NAME]" at bounding box center [488, 141] width 94 height 36
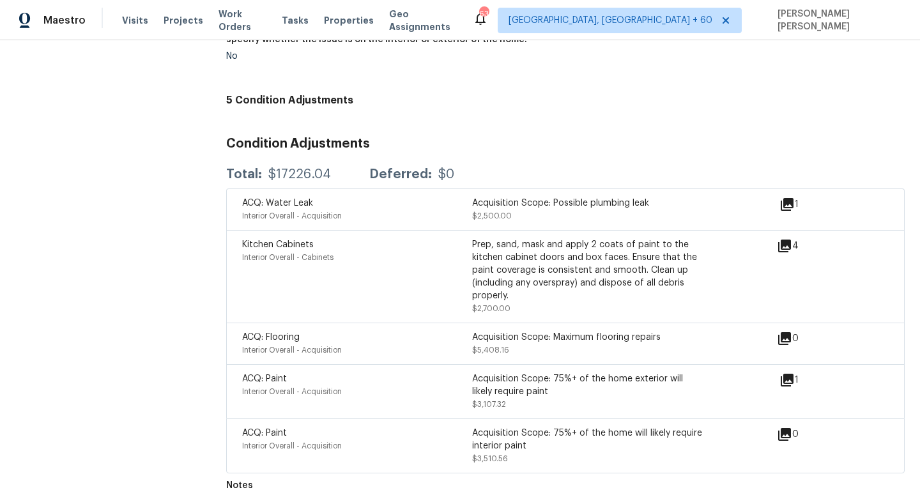
scroll to position [2699, 0]
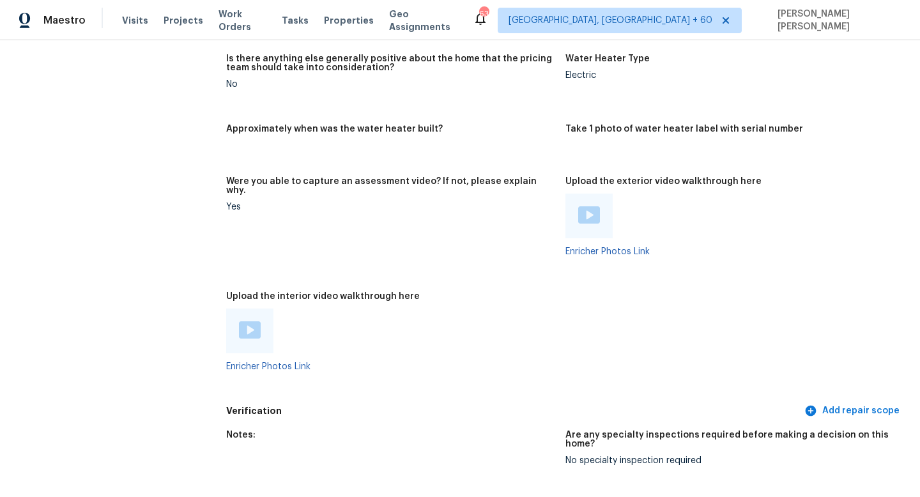
click at [245, 321] on img at bounding box center [250, 329] width 22 height 17
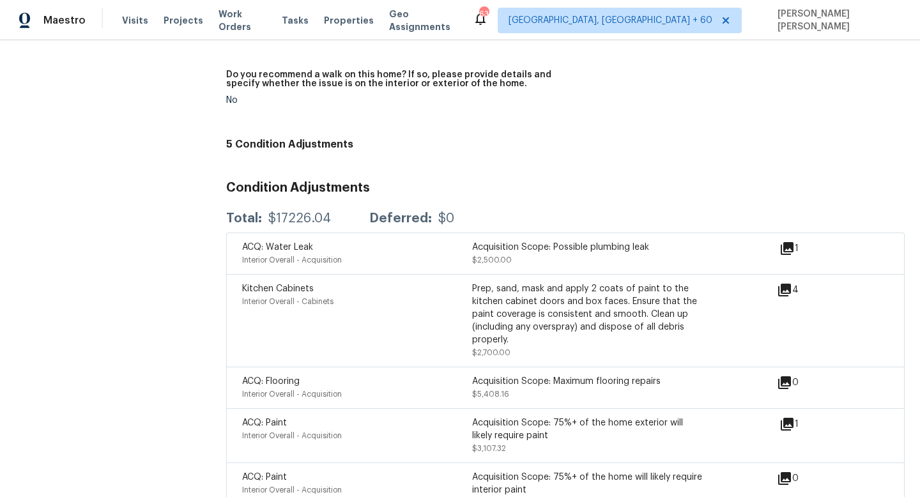
scroll to position [3235, 0]
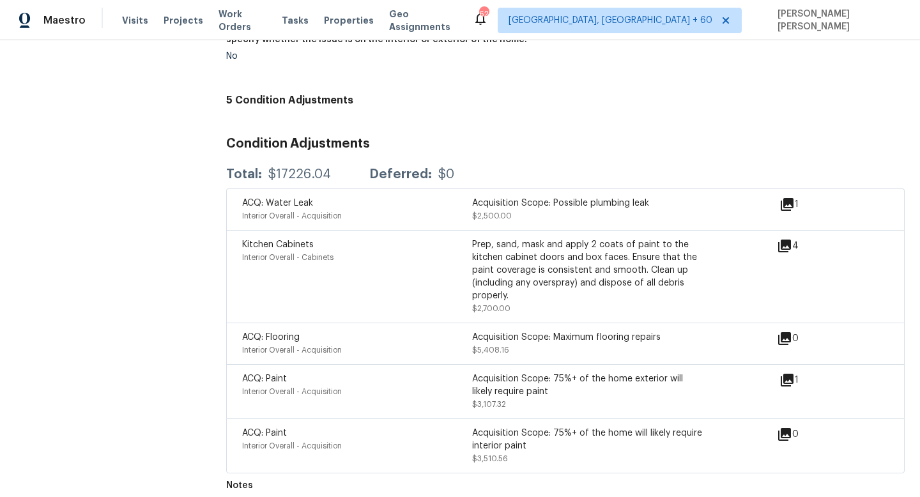
click at [790, 197] on icon at bounding box center [786, 204] width 15 height 15
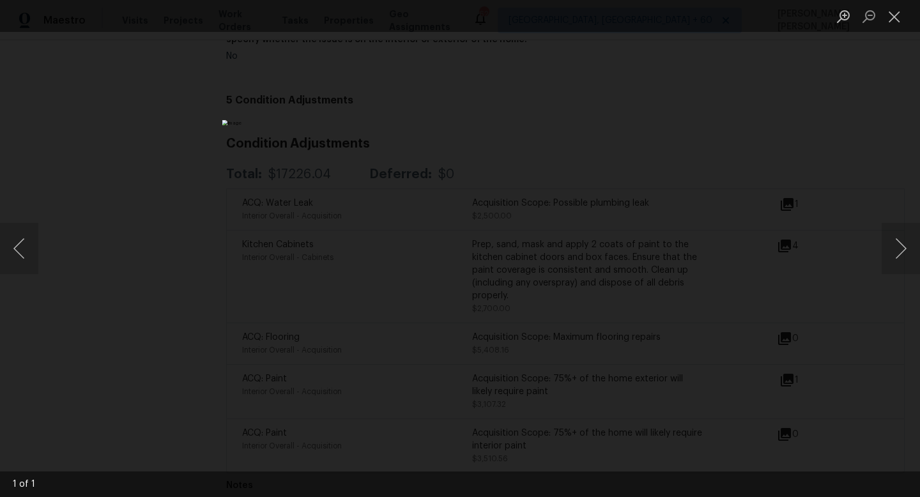
click at [821, 162] on div "Lightbox" at bounding box center [460, 248] width 920 height 497
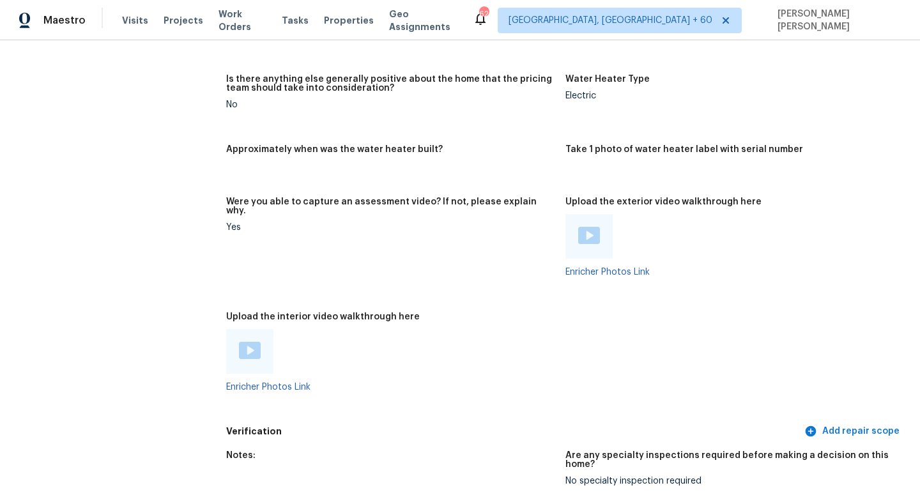
scroll to position [2675, 0]
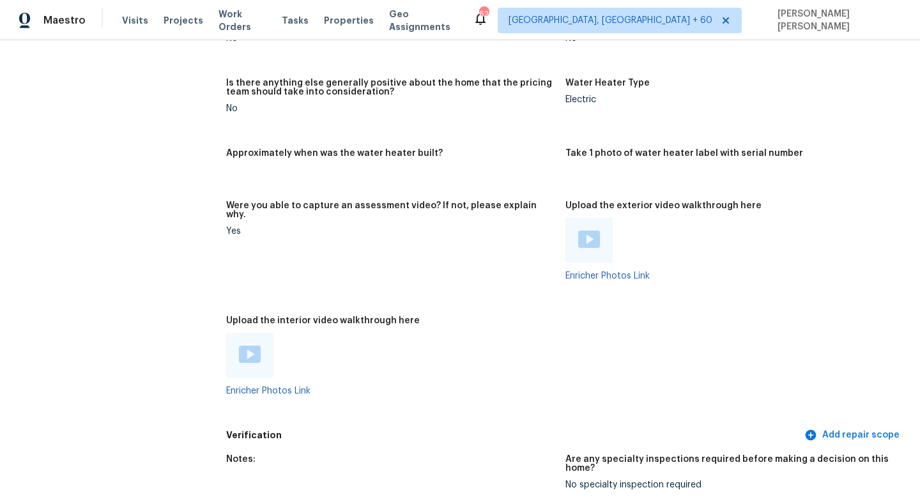
click at [469, 262] on figure "Were you able to capture an assessment video? If not, please explain why. Yes" at bounding box center [395, 251] width 339 height 100
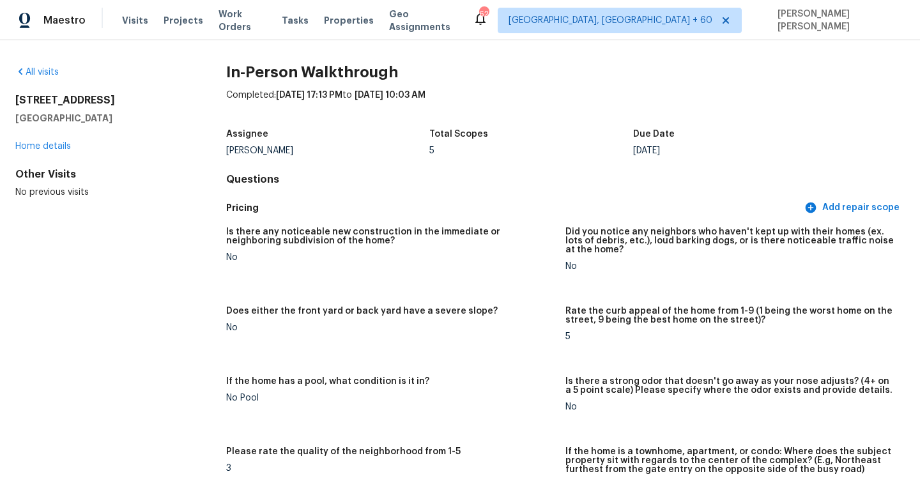
scroll to position [644, 0]
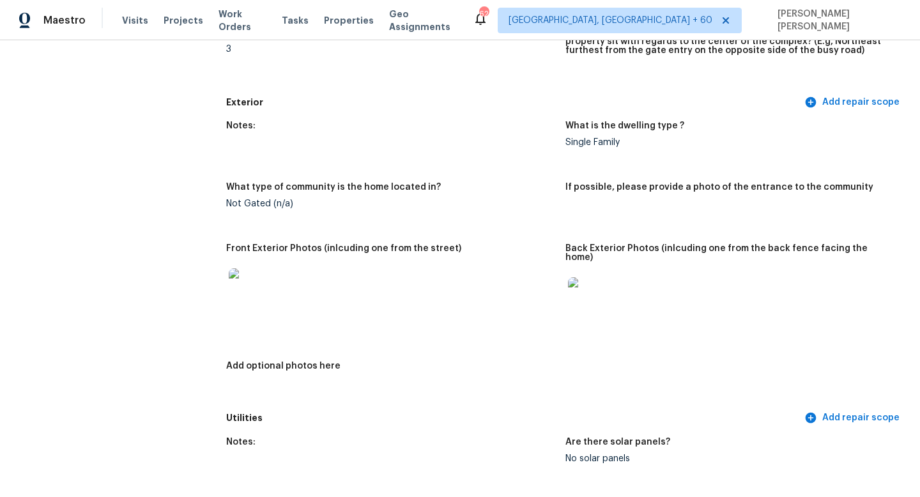
scroll to position [0, 0]
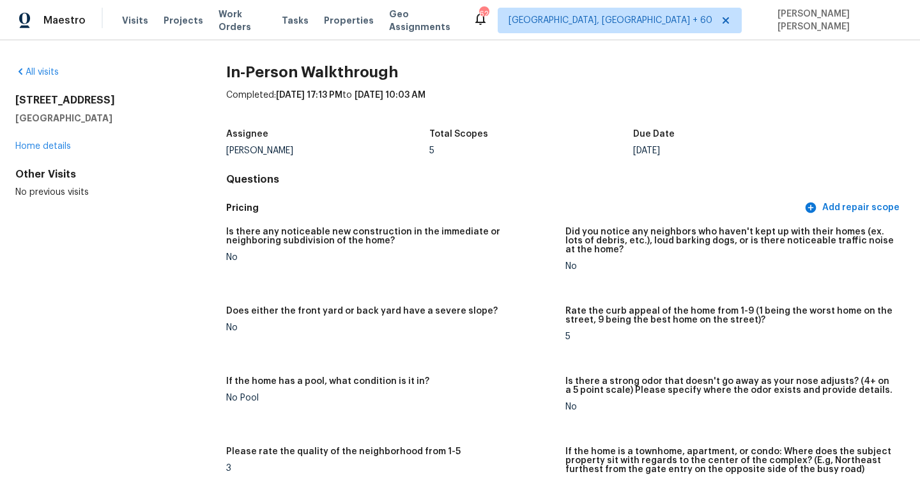
click at [38, 66] on div "All visits" at bounding box center [100, 72] width 170 height 13
click at [45, 75] on link "All visits" at bounding box center [36, 72] width 43 height 9
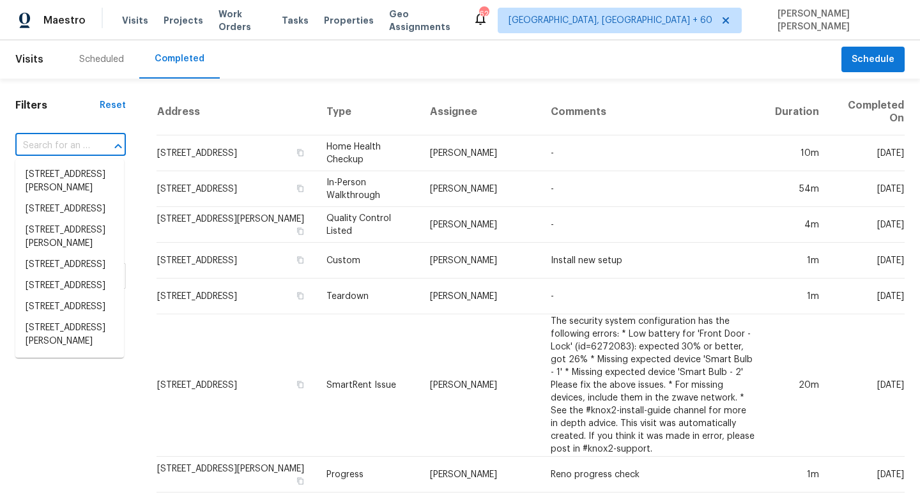
click at [84, 136] on input "text" at bounding box center [52, 146] width 75 height 20
paste input "112 Chessington Cir Summerville SC 29485"
type input "112 Chessington Cir Summerville SC 29485"
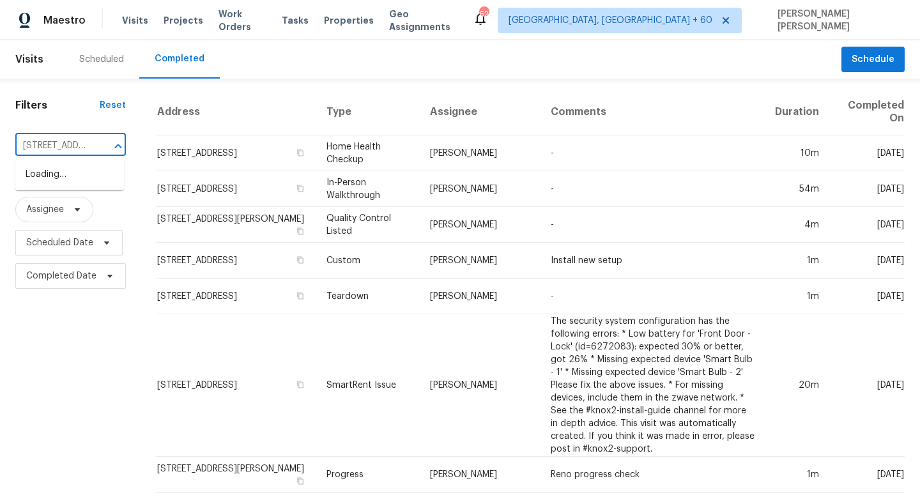
scroll to position [0, 114]
click at [81, 166] on li "112 Chessington Cir, Summerville, SC 29485" at bounding box center [69, 174] width 109 height 21
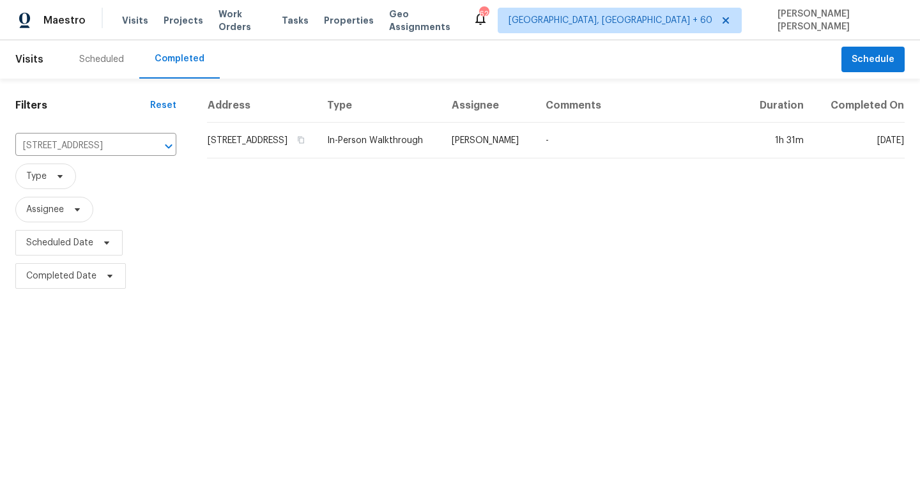
click at [441, 152] on td "In-Person Walkthrough" at bounding box center [379, 141] width 125 height 36
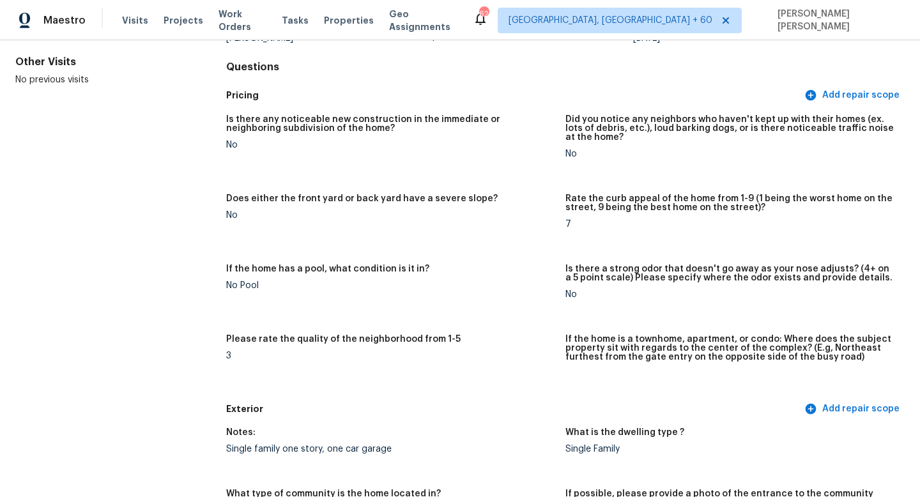
scroll to position [2420, 0]
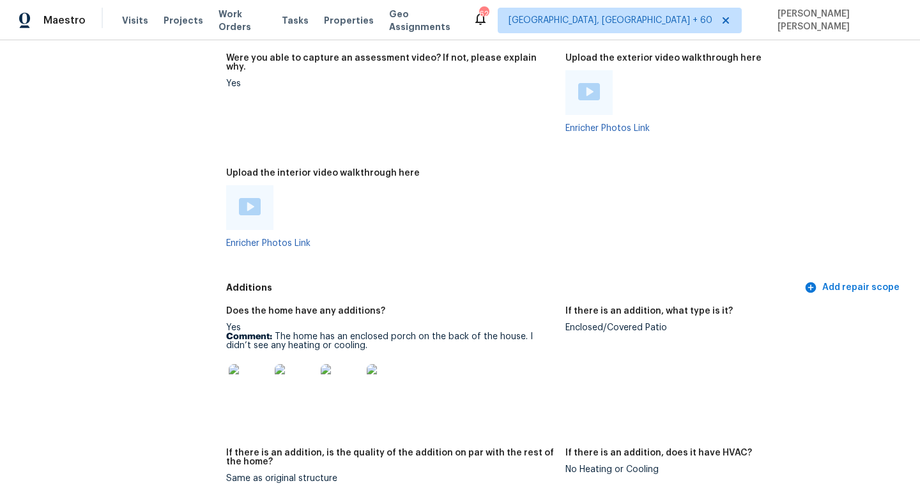
click at [601, 323] on div "Enclosed/Covered Patio" at bounding box center [729, 327] width 329 height 9
copy div "Enclosed/Covered Patio"
click at [248, 365] on img at bounding box center [249, 384] width 41 height 41
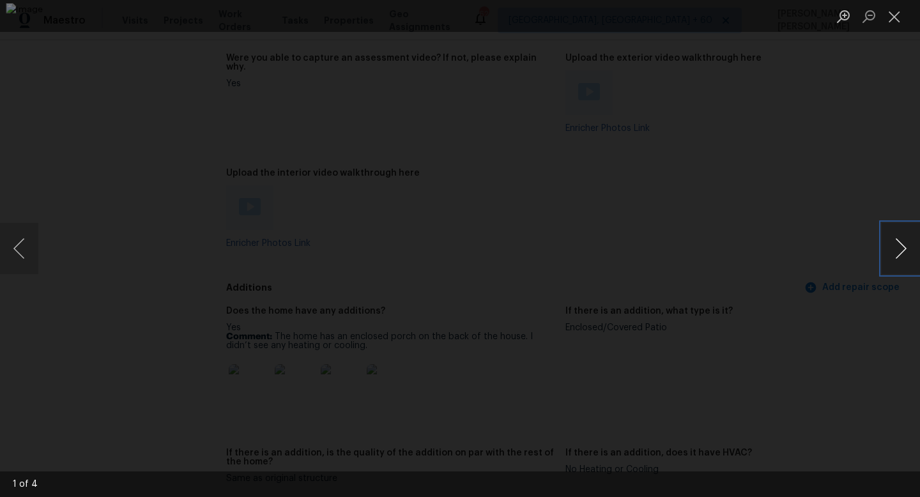
click at [895, 238] on button "Next image" at bounding box center [900, 248] width 38 height 51
click at [106, 218] on div "Lightbox" at bounding box center [460, 248] width 920 height 497
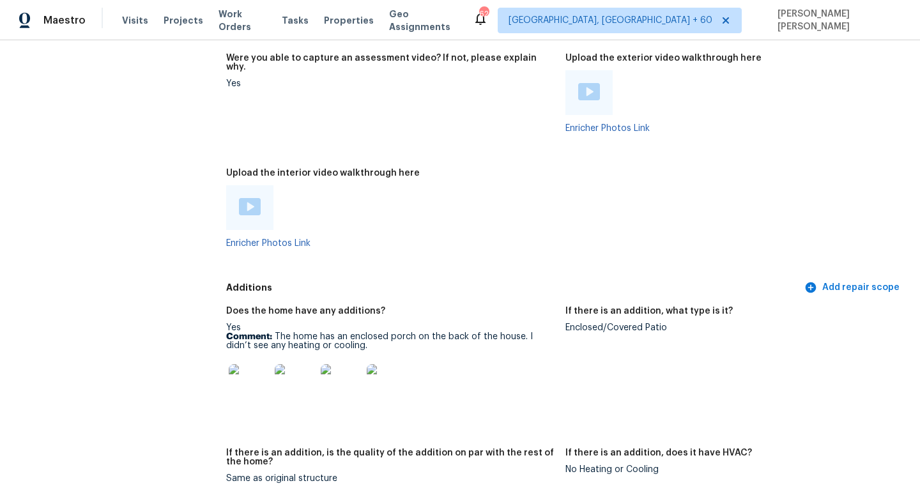
scroll to position [701, 0]
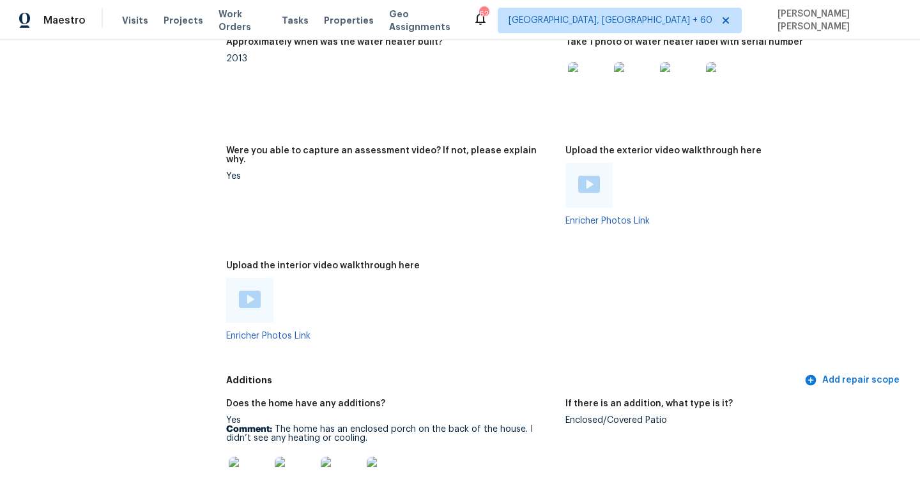
scroll to position [2329, 0]
click at [254, 289] on img at bounding box center [250, 297] width 22 height 17
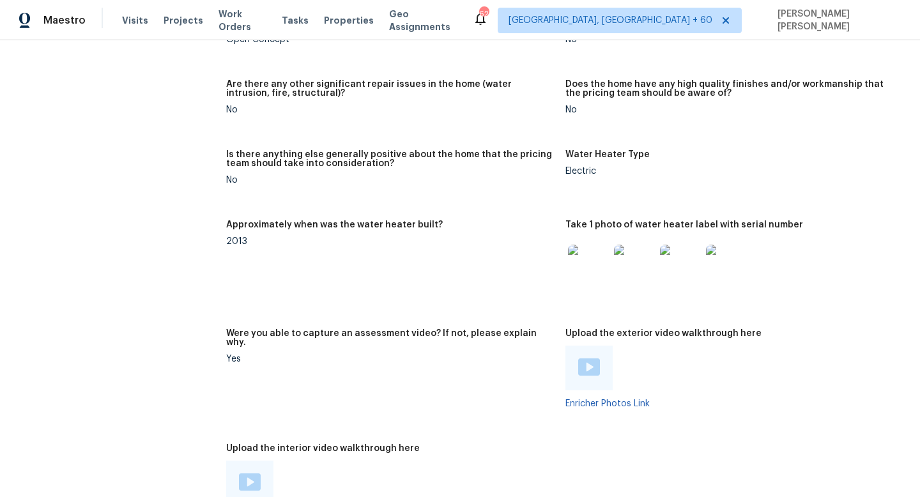
scroll to position [1705, 0]
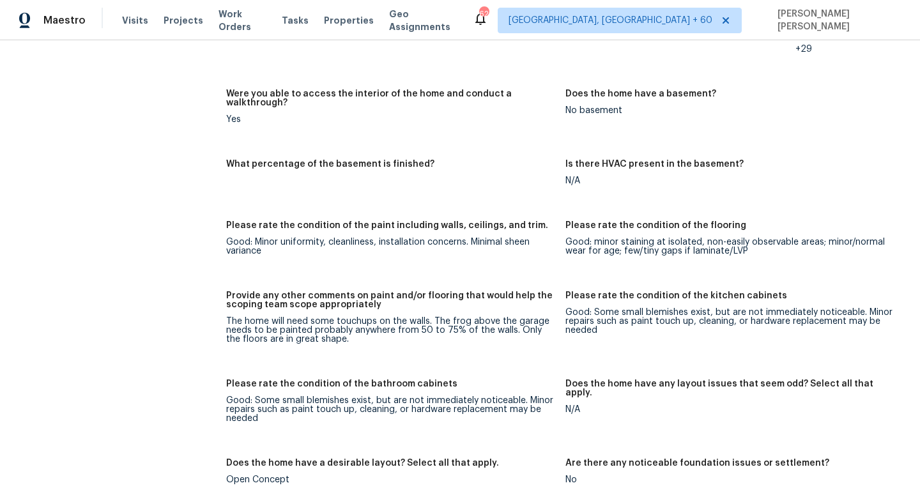
click at [184, 128] on div "All visits 112 Chessington Cir Summerville, SC 29485 Home details Other Visits …" at bounding box center [100, 261] width 170 height 3801
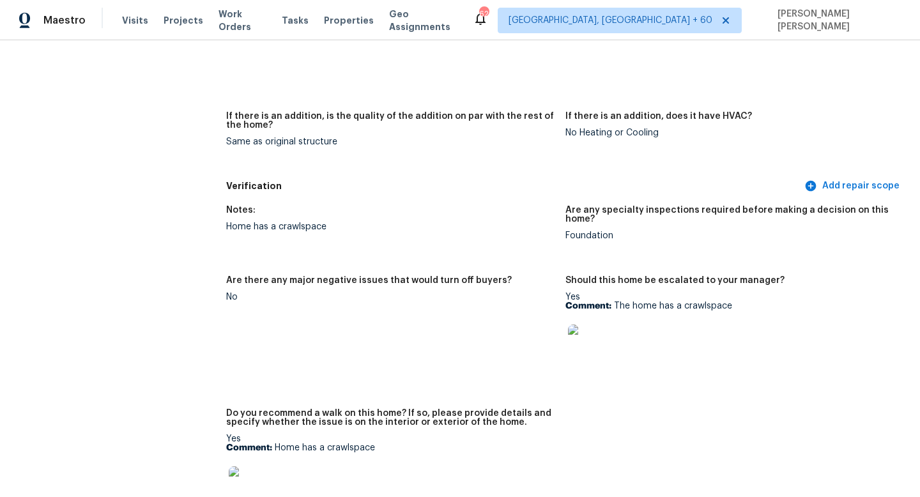
scroll to position [2770, 0]
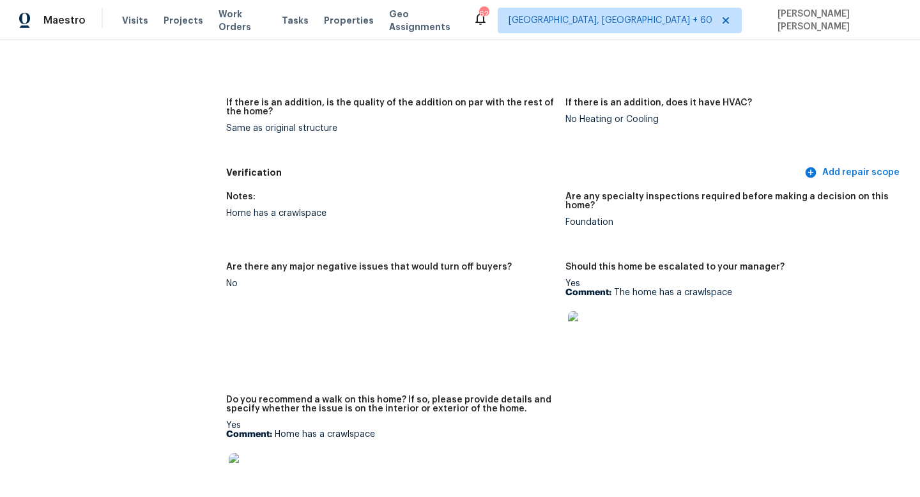
click at [343, 192] on div "Notes:" at bounding box center [390, 200] width 329 height 17
click at [578, 218] on div "Foundation" at bounding box center [729, 222] width 329 height 9
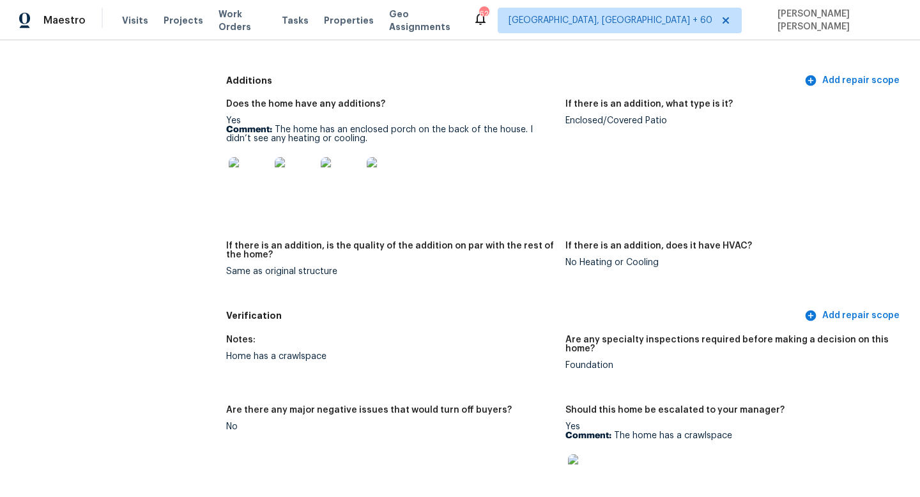
click at [586, 361] on div "Foundation" at bounding box center [729, 365] width 329 height 9
copy div "Foundation"
click at [603, 335] on h5 "Are any specialty inspections required before making a decision on this home?" at bounding box center [729, 344] width 329 height 18
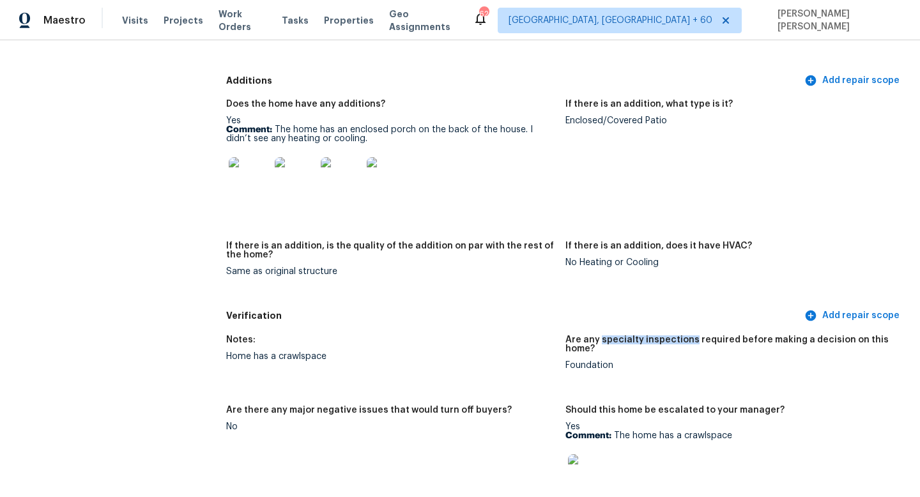
drag, startPoint x: 601, startPoint y: 319, endPoint x: 688, endPoint y: 321, distance: 87.5
click at [688, 335] on h5 "Are any specialty inspections required before making a decision on this home?" at bounding box center [729, 344] width 329 height 18
copy h5 "specialty inspections"
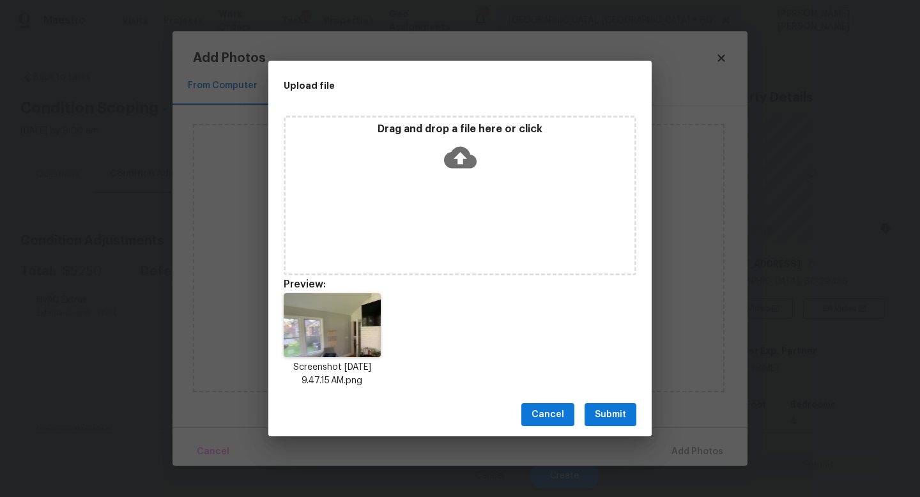
scroll to position [180, 0]
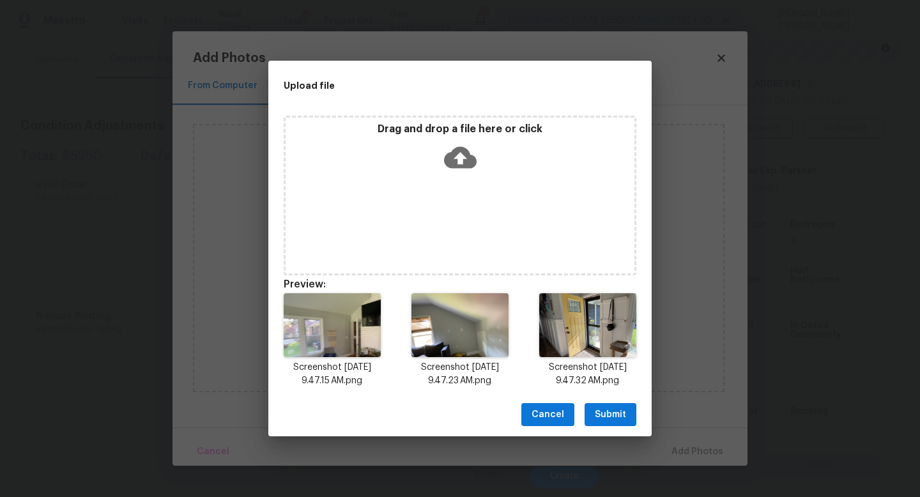
click at [605, 409] on span "Submit" at bounding box center [610, 415] width 31 height 16
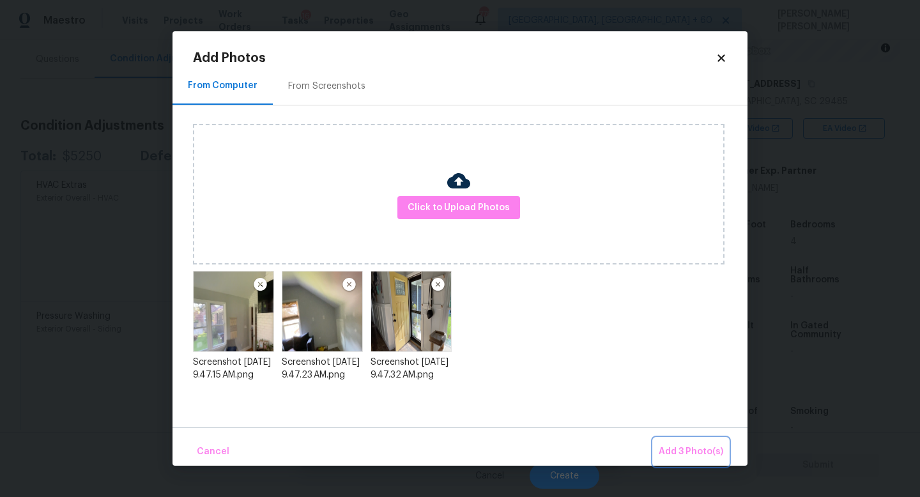
click at [673, 444] on span "Add 3 Photo(s)" at bounding box center [690, 452] width 65 height 16
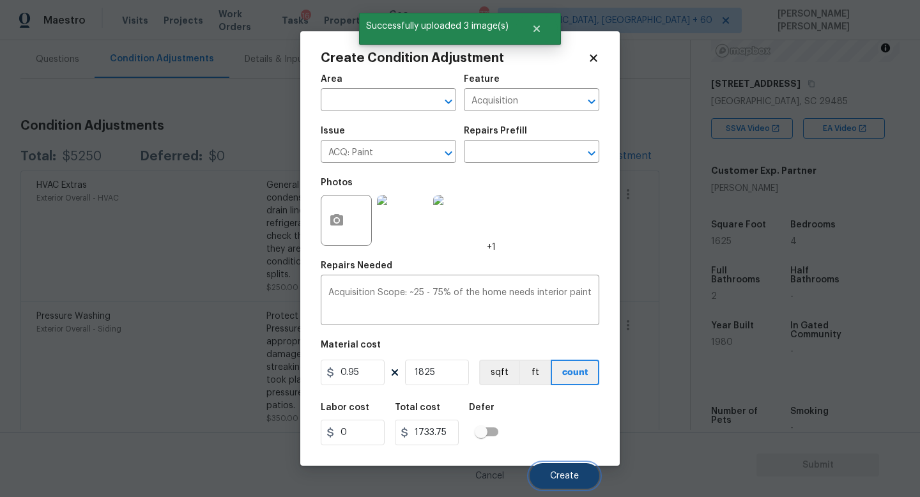
click at [568, 476] on span "Create" at bounding box center [564, 476] width 29 height 10
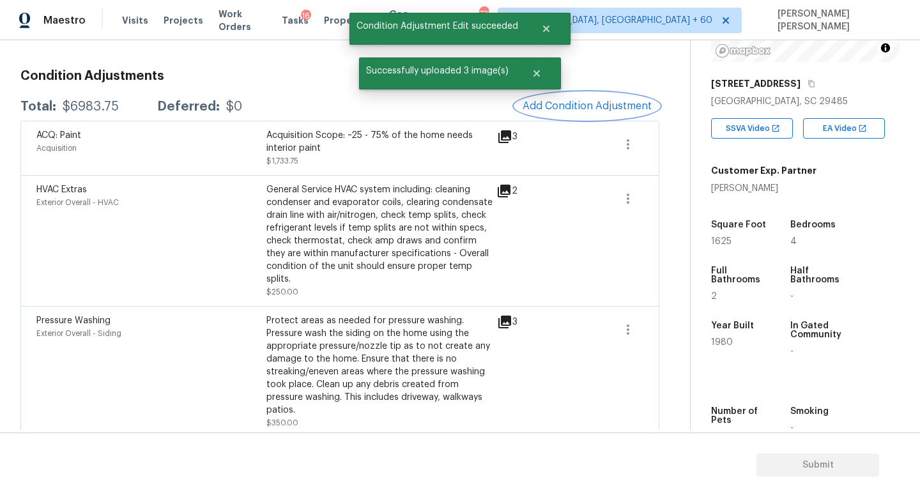
scroll to position [167, 0]
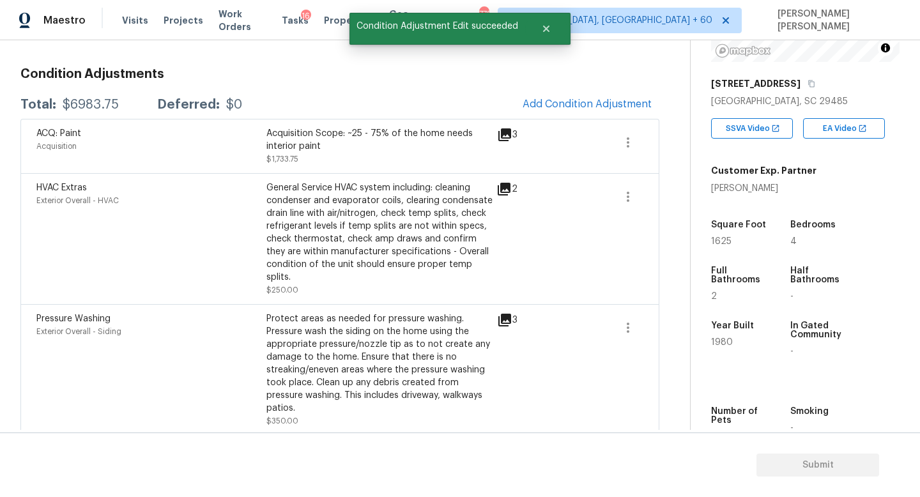
click at [598, 89] on div "Condition Adjustments Total: $6983.75 Deferred: $0 Add Condition Adjustment ACQ…" at bounding box center [339, 332] width 639 height 551
click at [588, 91] on button "Add Condition Adjustment" at bounding box center [587, 104] width 144 height 27
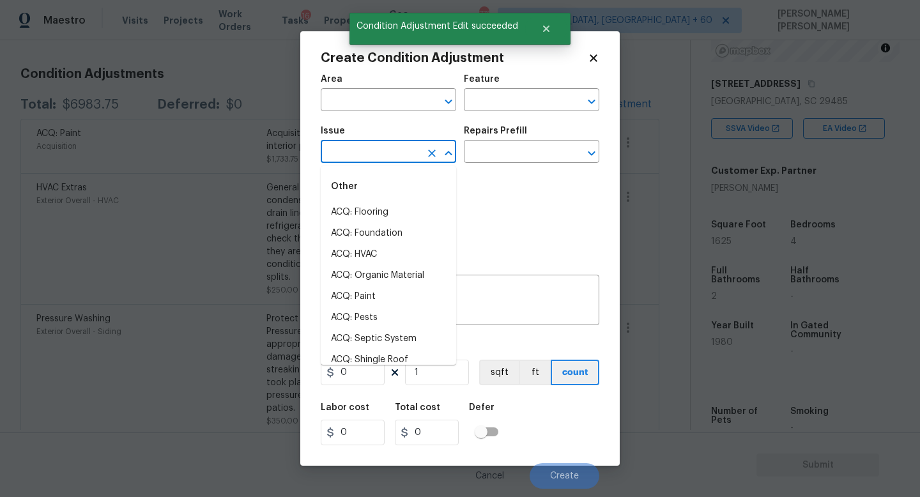
click at [372, 161] on input "text" at bounding box center [371, 153] width 100 height 20
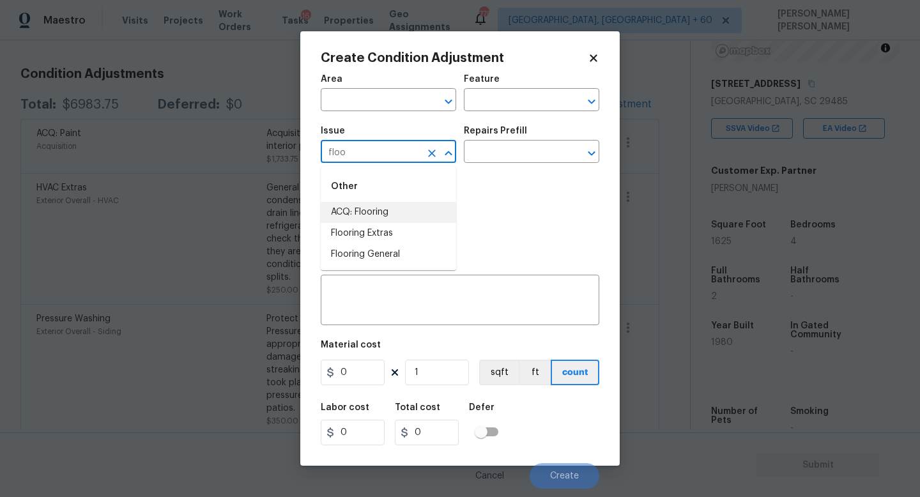
click at [379, 212] on li "ACQ: Flooring" at bounding box center [388, 212] width 135 height 21
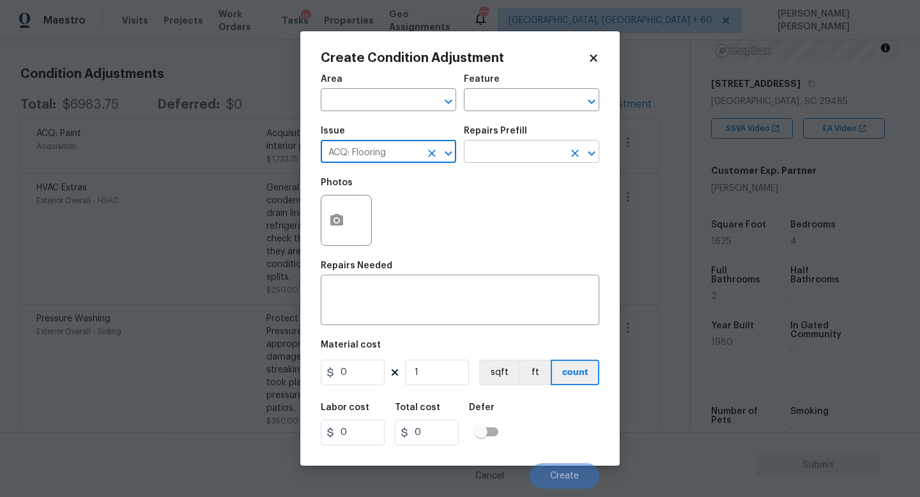
type input "ACQ: Flooring"
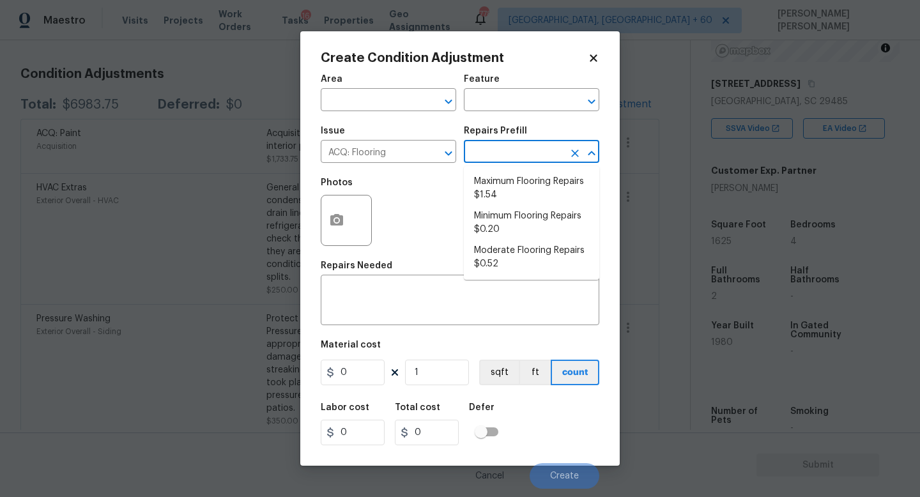
click at [510, 147] on input "text" at bounding box center [514, 153] width 100 height 20
click at [506, 224] on li "Minimum Flooring Repairs $0.20" at bounding box center [531, 223] width 135 height 34
type input "Acquisition"
type textarea "Acquisition Scope: Minimum flooring repairs"
type input "0.2"
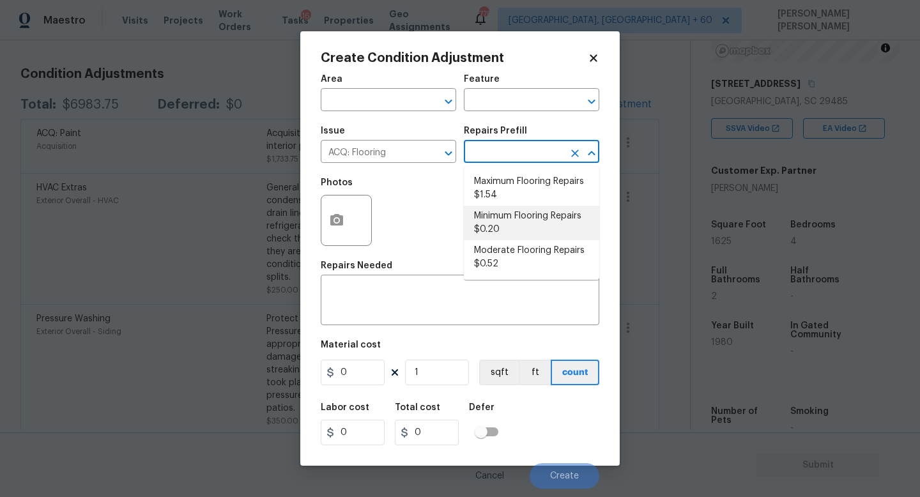
type input "0.2"
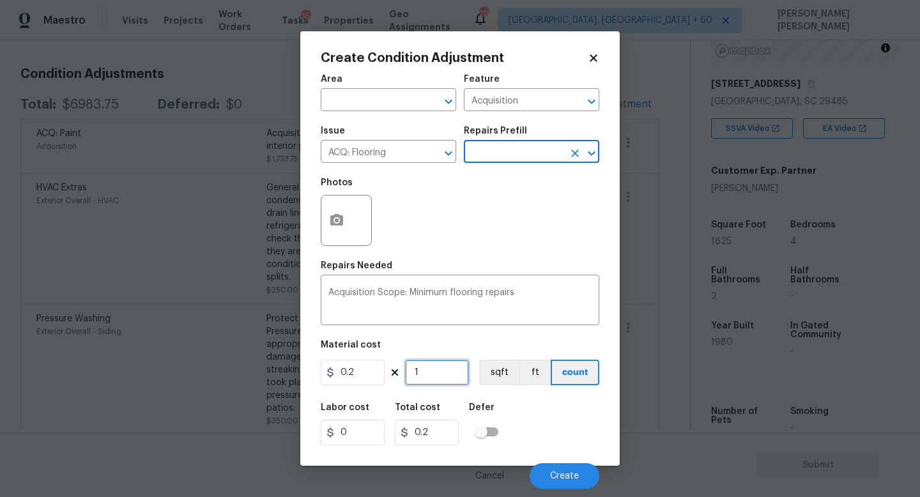
click at [439, 377] on input "1" at bounding box center [437, 373] width 64 height 26
type input "0"
type input "1"
type input "0.2"
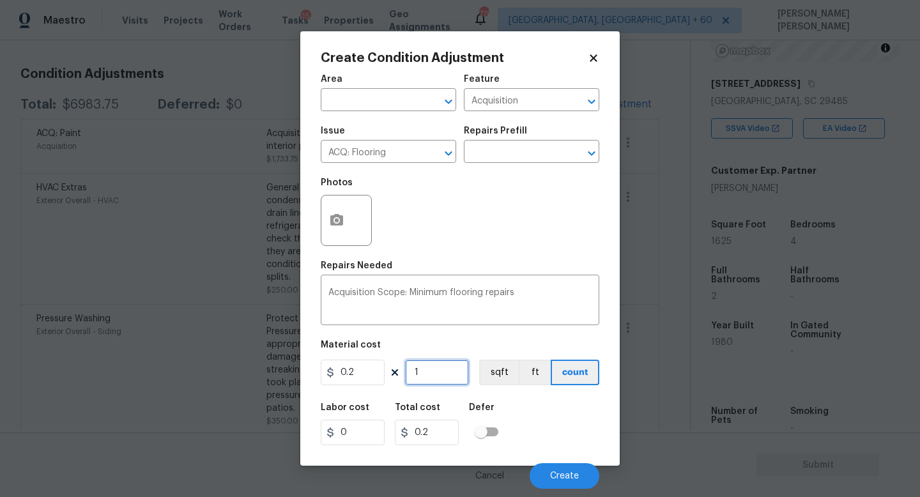
type input "16"
type input "3.2"
type input "162"
type input "32.4"
type input "1625"
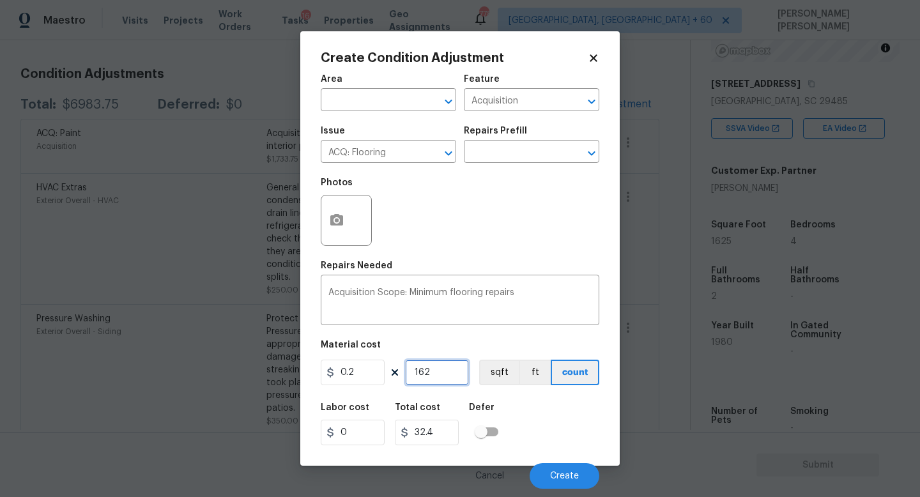
type input "325"
type input "1625"
click at [563, 476] on span "Create" at bounding box center [564, 476] width 29 height 10
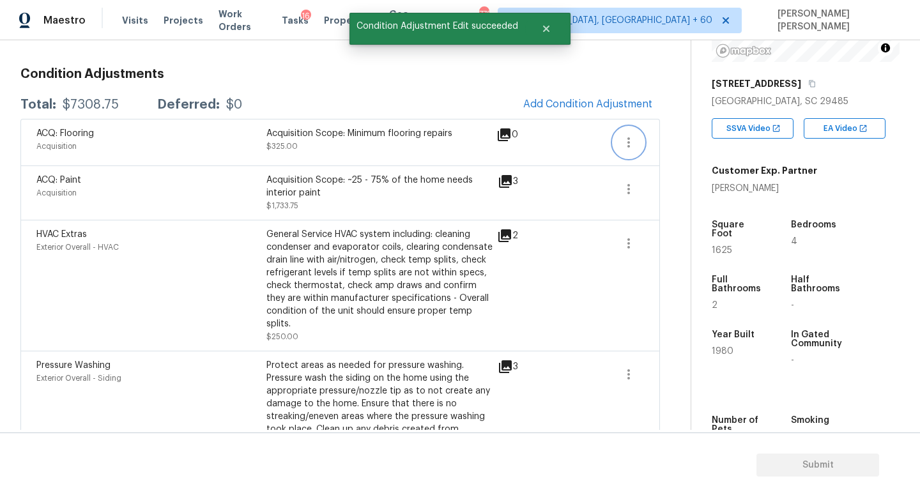
click at [632, 137] on icon "button" at bounding box center [628, 142] width 15 height 15
click at [669, 146] on link "Edit" at bounding box center [701, 139] width 109 height 19
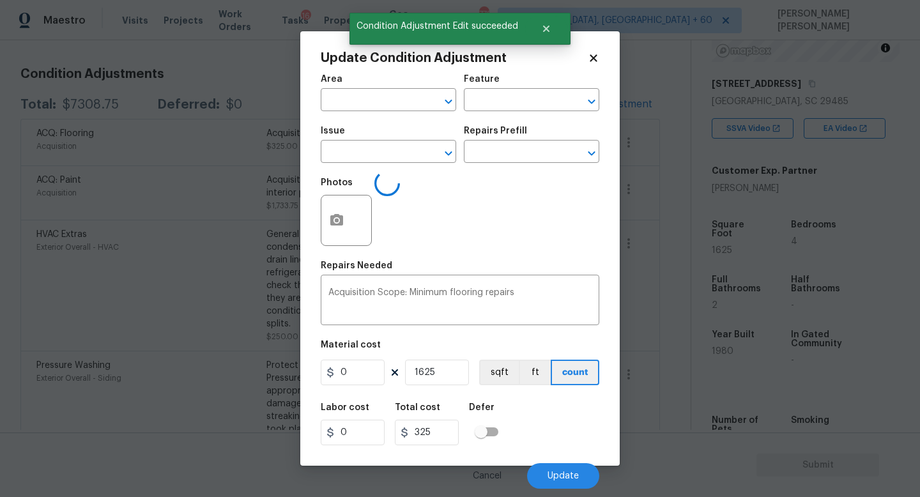
type input "Acquisition"
type input "ACQ: Flooring"
type input "0.2"
click at [445, 376] on input "1625" at bounding box center [437, 373] width 64 height 26
type input "162"
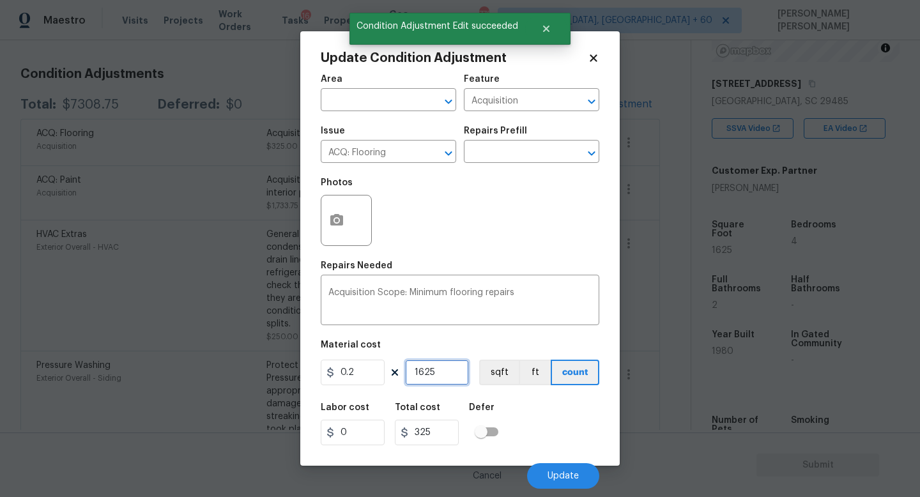
type input "32.4"
type input "16"
type input "3.2"
type input "1"
type input "0.2"
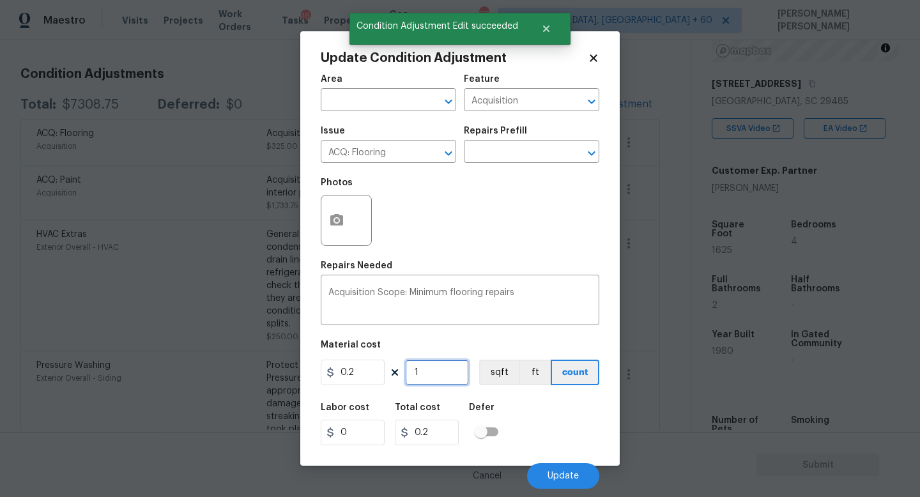
type input "18"
type input "3.6"
type input "182"
type input "36.4"
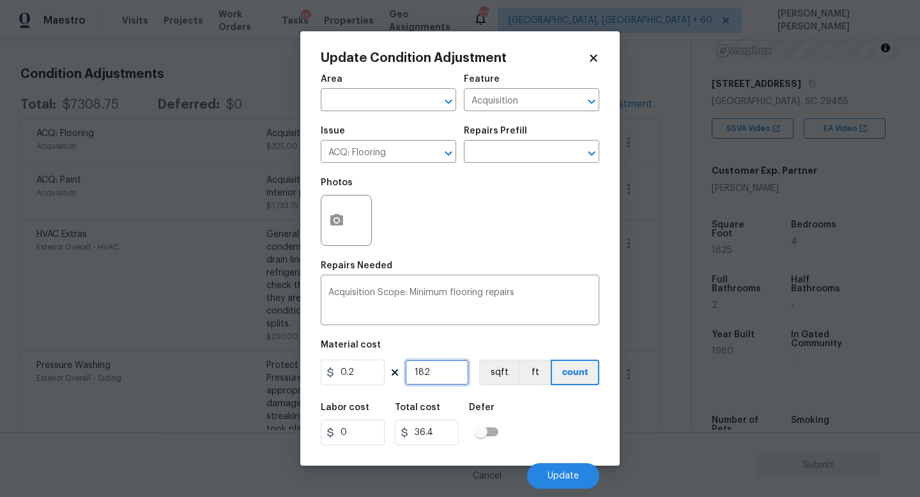
type input "1825"
type input "365"
type input "1825"
click at [571, 474] on span "Update" at bounding box center [562, 476] width 31 height 10
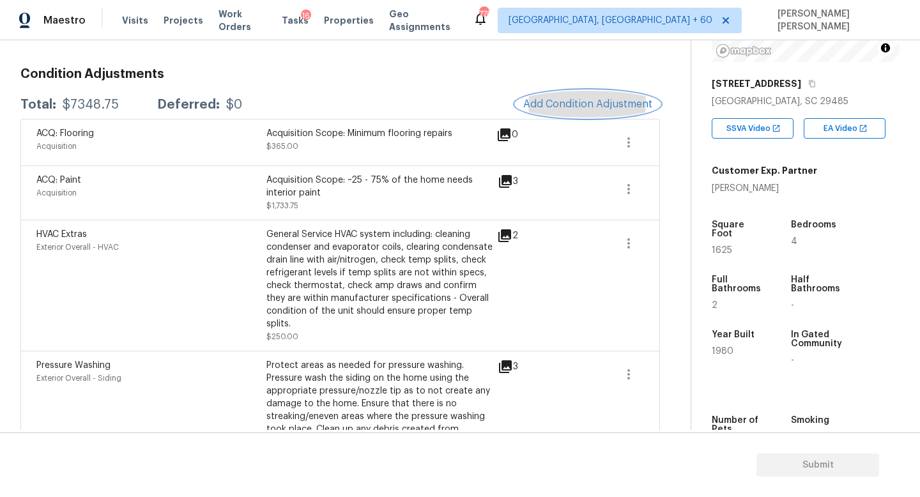
click at [600, 110] on button "Add Condition Adjustment" at bounding box center [587, 104] width 144 height 27
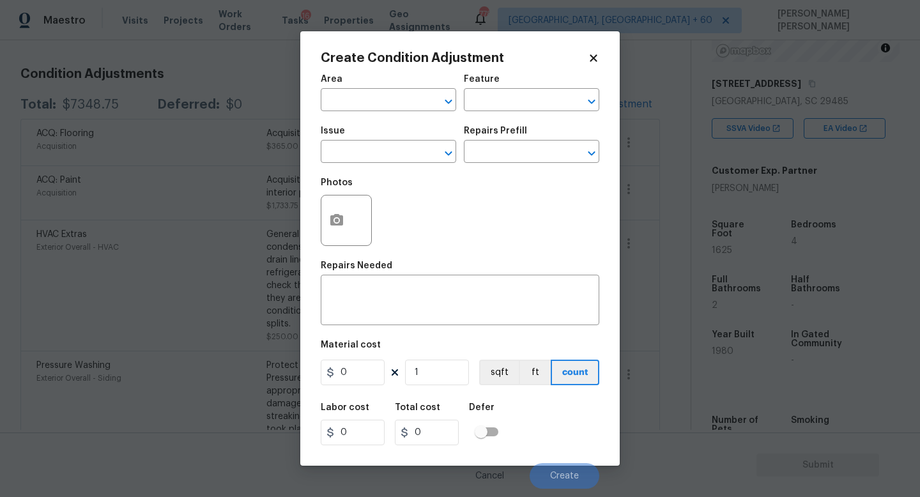
click at [172, 266] on body "Maestro Visits Projects Work Orders Tasks 16 Properties Geo Assignments 778 Kno…" at bounding box center [460, 248] width 920 height 497
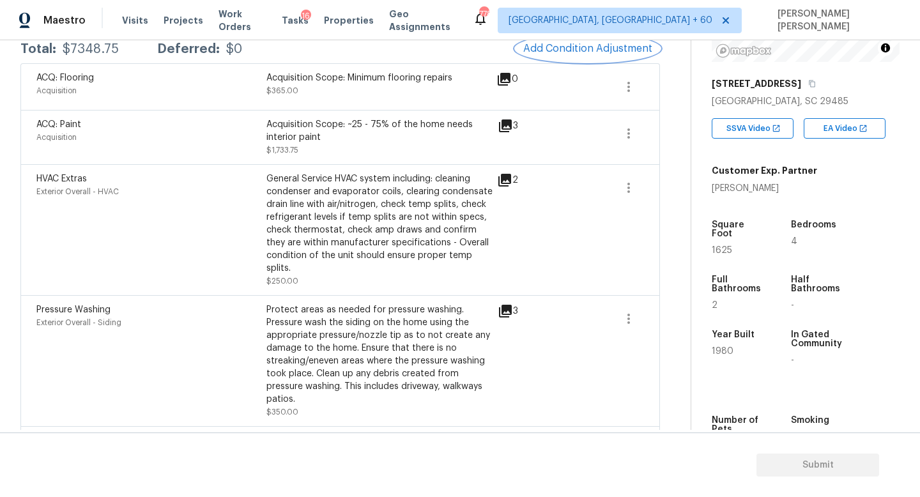
scroll to position [165, 0]
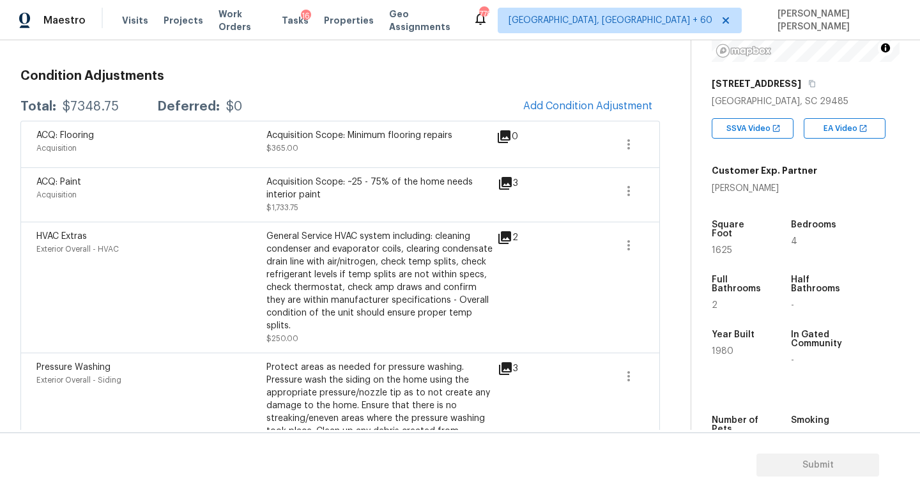
click at [545, 125] on div "ACQ: Flooring Acquisition Acquisition Scope: Minimum flooring repairs $365.00 0" at bounding box center [339, 144] width 639 height 47
click at [559, 109] on span "Add Condition Adjustment" at bounding box center [587, 105] width 129 height 11
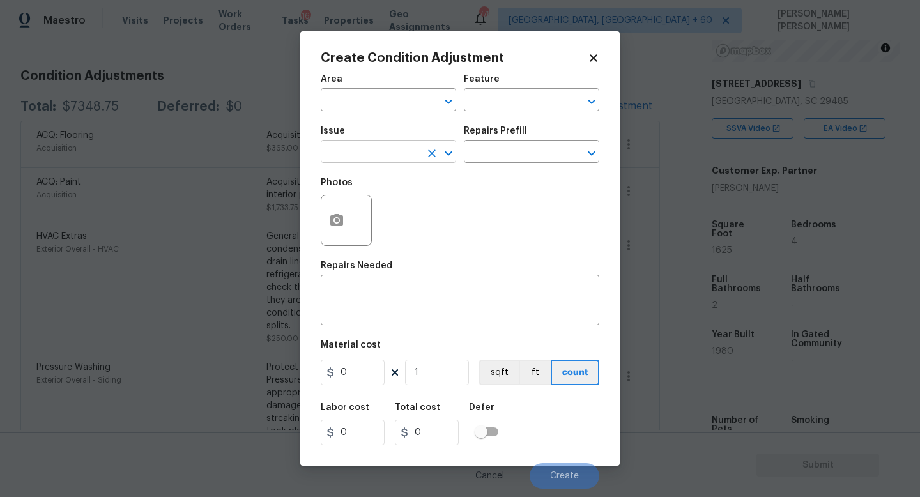
click at [383, 145] on input "text" at bounding box center [371, 153] width 100 height 20
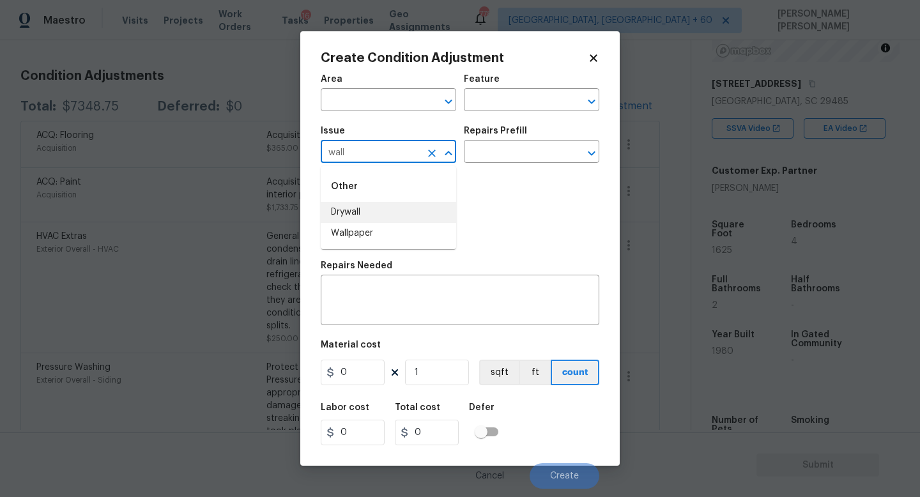
click at [406, 221] on li "Drywall" at bounding box center [388, 212] width 135 height 21
type input "Drywall"
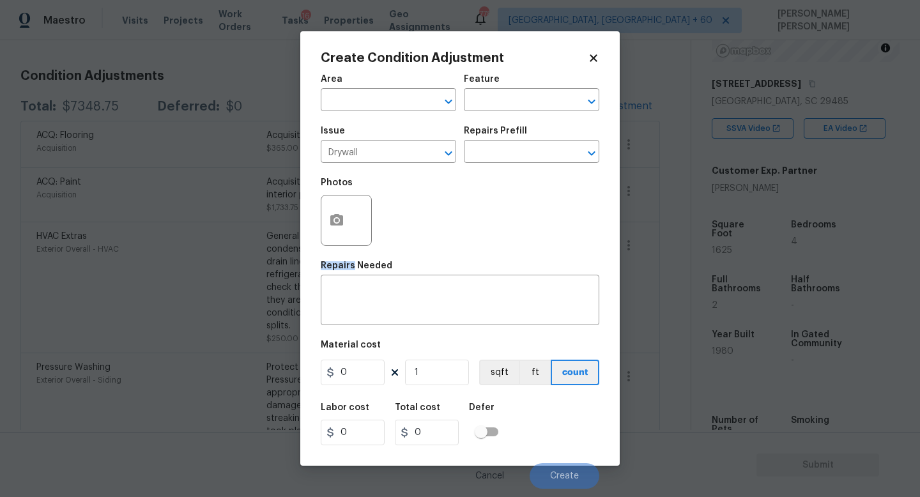
click at [406, 221] on div "Photos" at bounding box center [460, 212] width 278 height 83
click at [427, 155] on icon "Clear" at bounding box center [431, 153] width 13 height 13
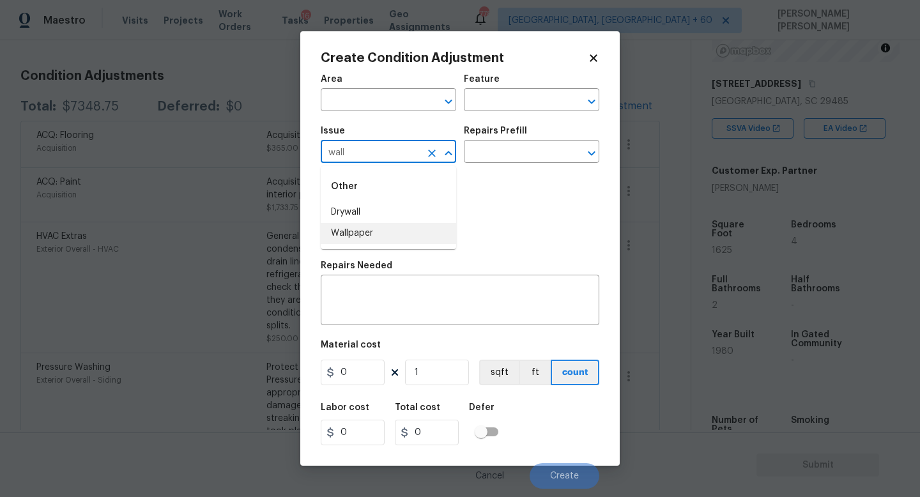
click at [418, 243] on li "Wallpaper" at bounding box center [388, 233] width 135 height 21
type input "Wallpaper"
click at [522, 164] on div "Issue Wallpaper ​ Repairs Prefill ​" at bounding box center [460, 145] width 278 height 52
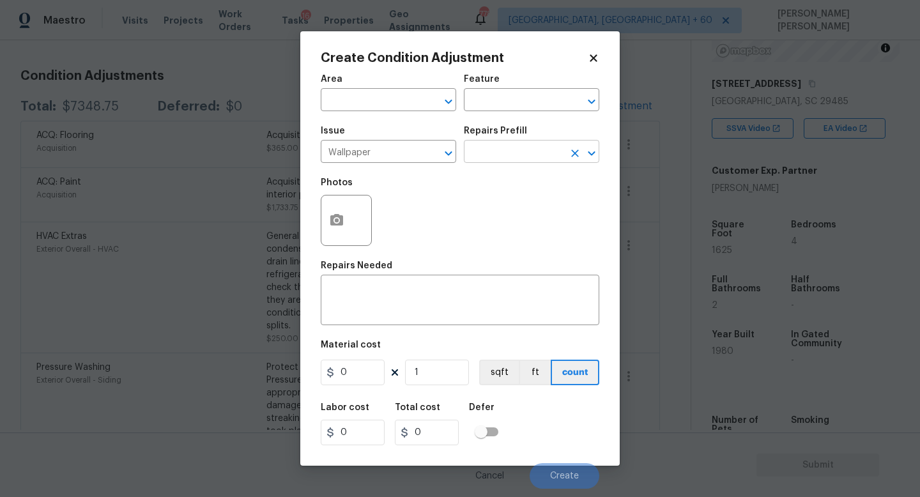
click at [522, 156] on input "text" at bounding box center [514, 153] width 100 height 20
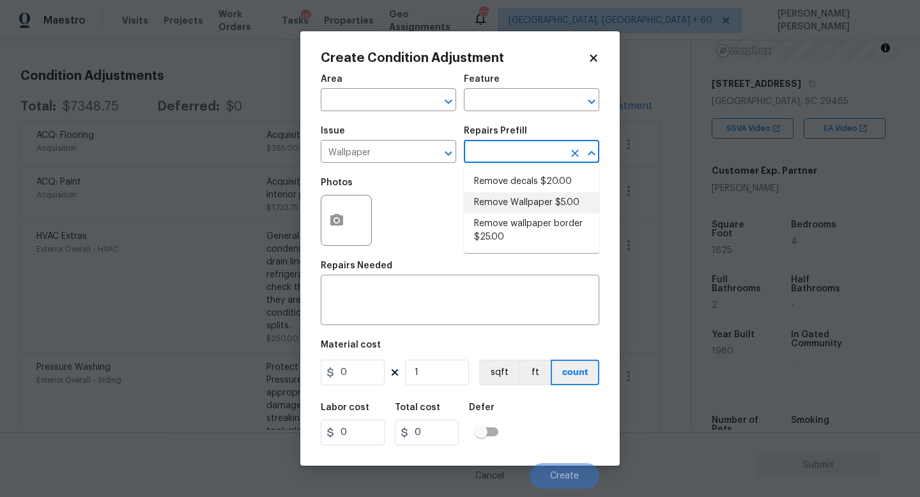
click at [522, 199] on li "Remove Wallpaper $5.00" at bounding box center [531, 202] width 135 height 21
type input "Walls and Ceiling"
type textarea "Remove wallpaper and texture walls to best match existing conditions"
type input "5"
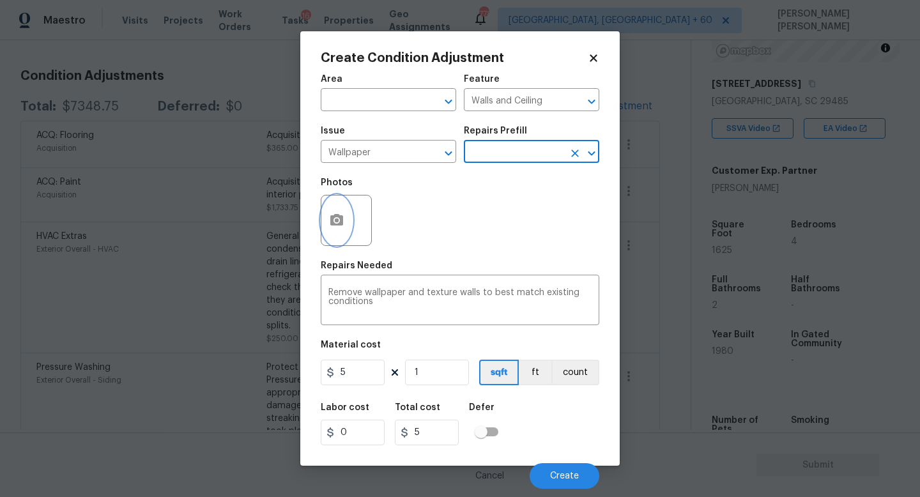
click at [329, 224] on icon "button" at bounding box center [336, 220] width 15 height 15
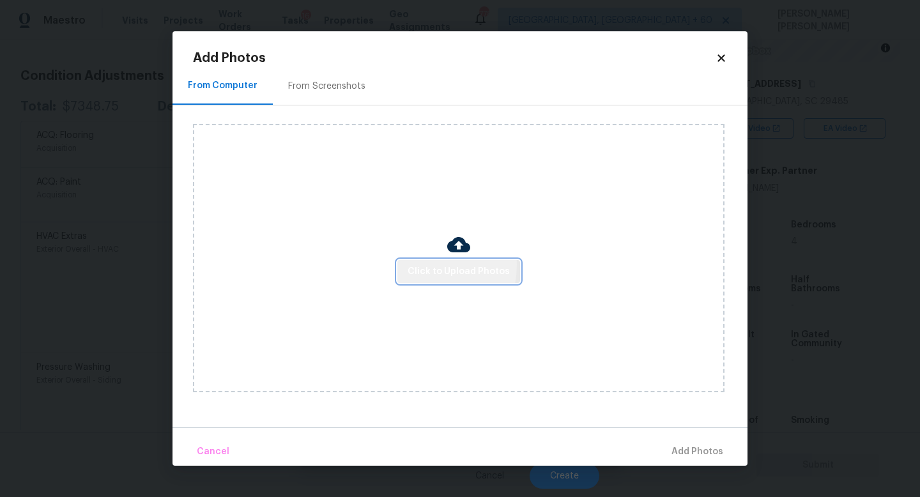
click at [419, 264] on span "Click to Upload Photos" at bounding box center [458, 272] width 102 height 16
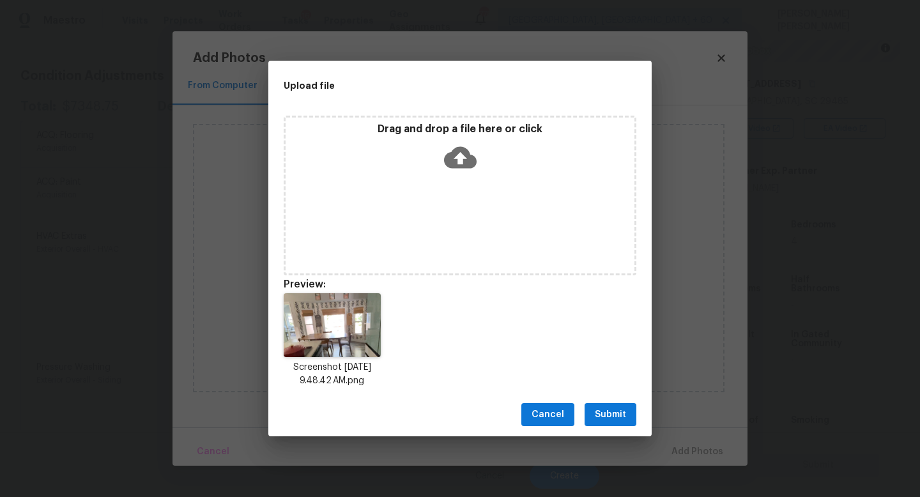
click at [616, 406] on button "Submit" at bounding box center [610, 415] width 52 height 24
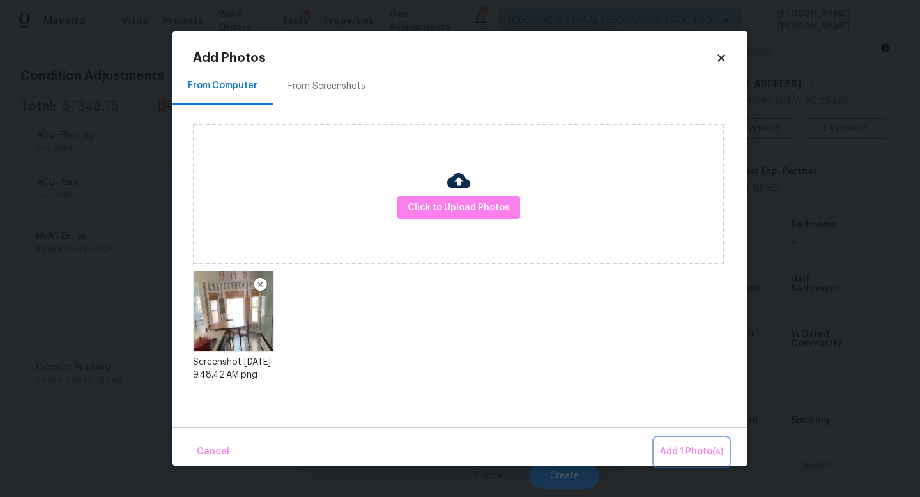
click at [674, 446] on span "Add 1 Photo(s)" at bounding box center [691, 452] width 63 height 16
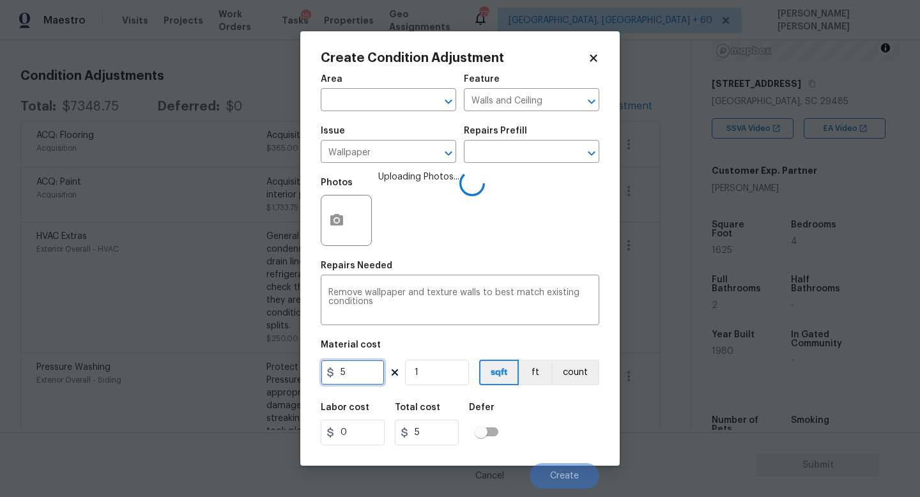
drag, startPoint x: 356, startPoint y: 378, endPoint x: 235, endPoint y: 369, distance: 121.7
click at [235, 369] on div "Create Condition Adjustment Area ​ Feature Walls and Ceiling ​ Issue Wallpaper …" at bounding box center [460, 248] width 920 height 497
type input "100"
click at [552, 406] on div "Labor cost 0 Total cost 100 Defer" at bounding box center [460, 423] width 278 height 57
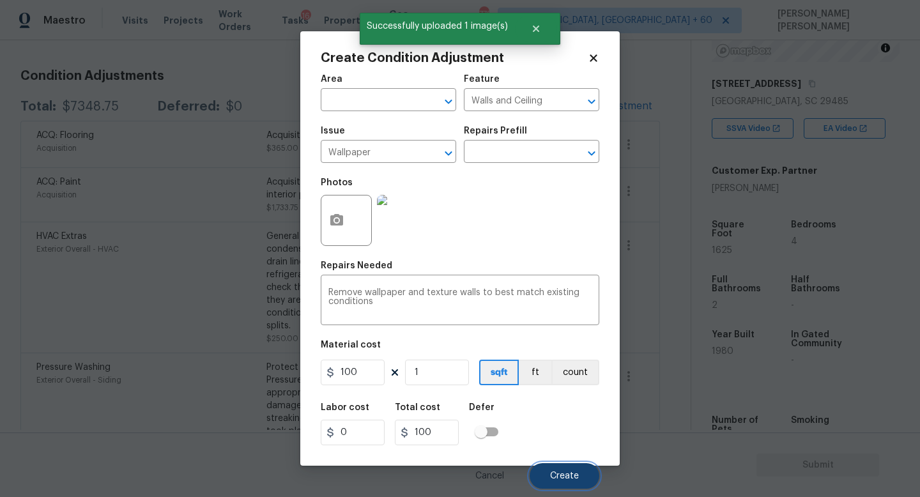
click at [555, 475] on span "Create" at bounding box center [564, 476] width 29 height 10
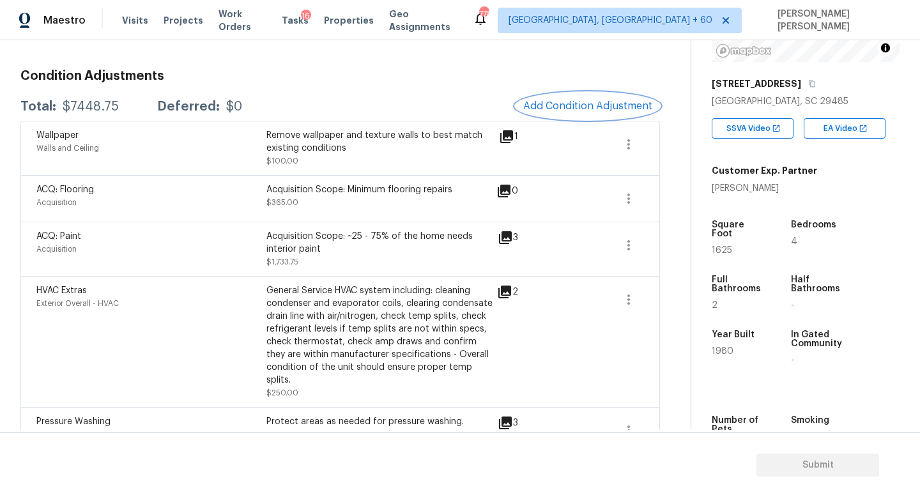
click at [590, 112] on button "Add Condition Adjustment" at bounding box center [587, 106] width 144 height 27
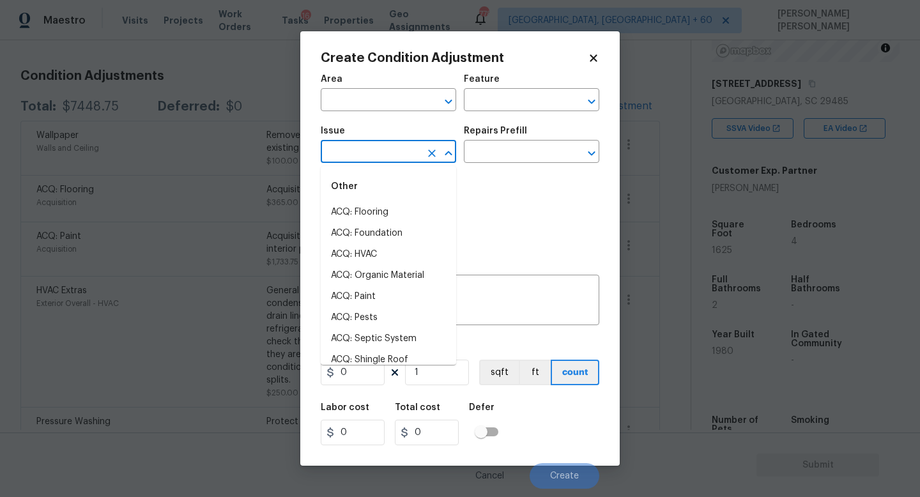
click at [373, 156] on input "text" at bounding box center [371, 153] width 100 height 20
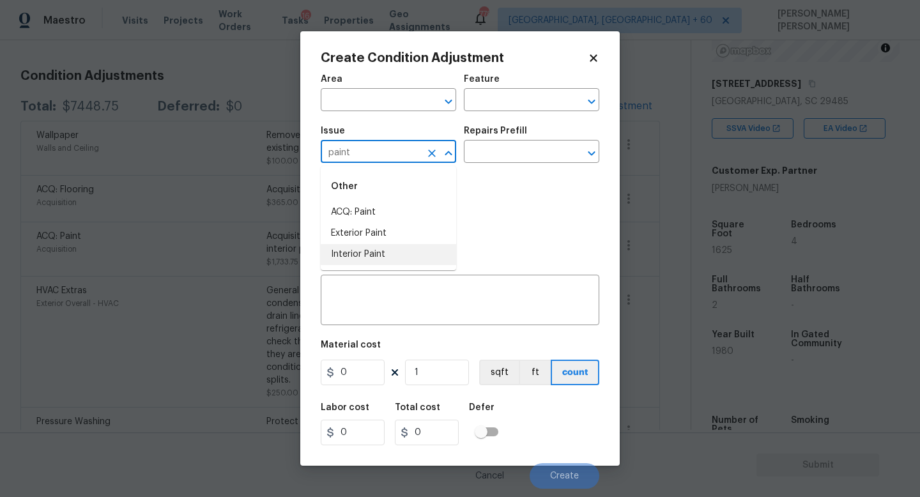
click at [404, 254] on li "Interior Paint" at bounding box center [388, 254] width 135 height 21
type input "Interior Paint"
click at [515, 149] on input "text" at bounding box center [514, 153] width 100 height 20
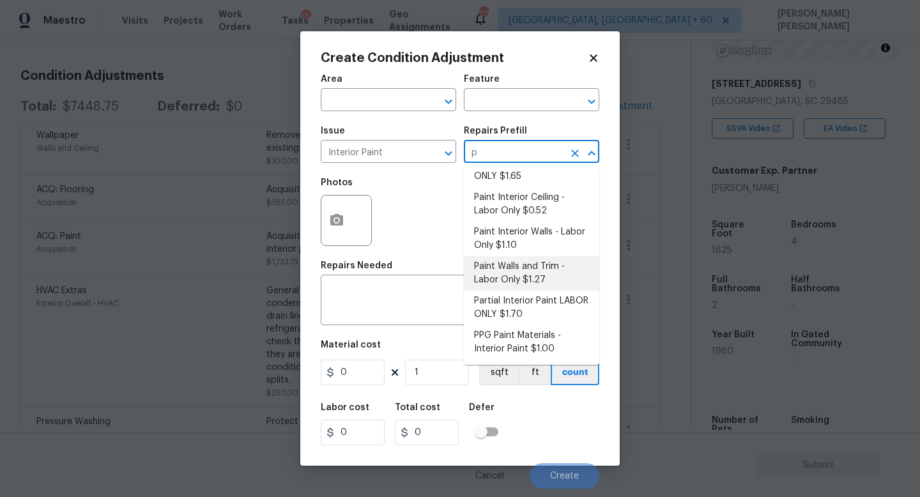
scroll to position [0, 0]
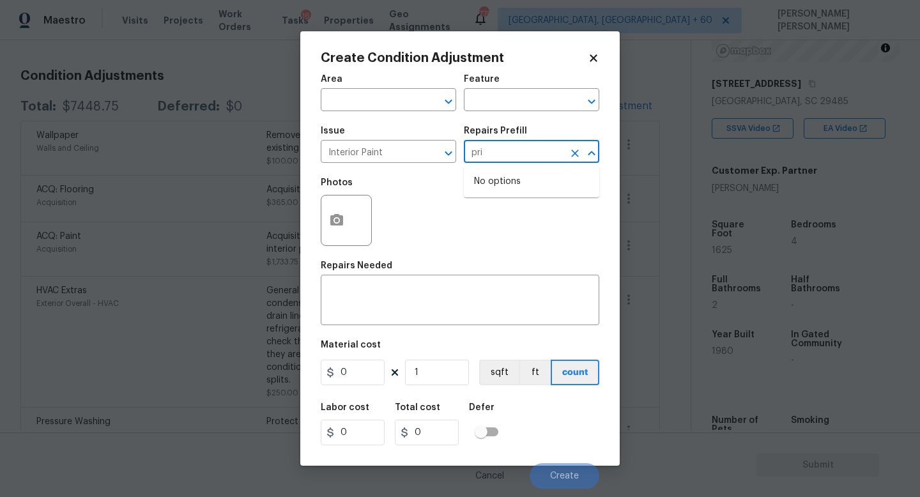
type input "prim"
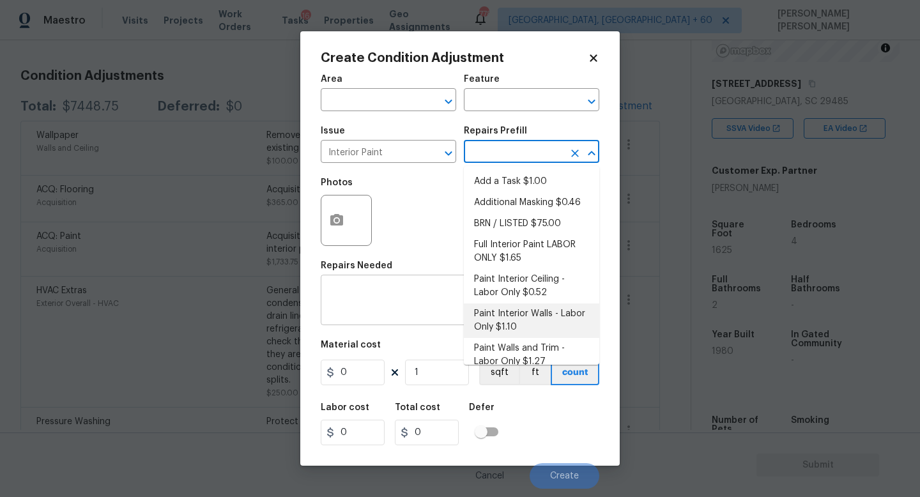
click at [403, 319] on div "x ​" at bounding box center [460, 301] width 278 height 47
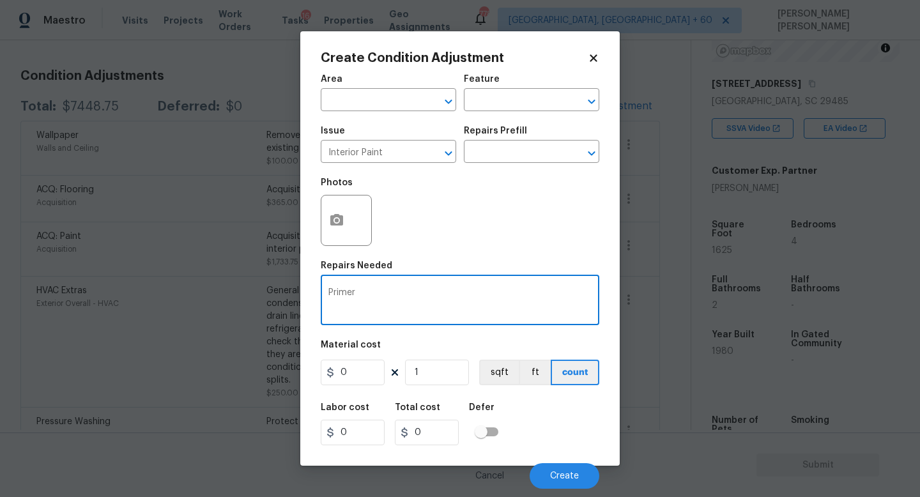
type textarea "Primer"
drag, startPoint x: 358, startPoint y: 370, endPoint x: 259, endPoint y: 357, distance: 99.3
click at [270, 364] on div "Create Condition Adjustment Area ​ Feature ​ Issue Interior Paint ​ Repairs Pre…" at bounding box center [460, 248] width 920 height 497
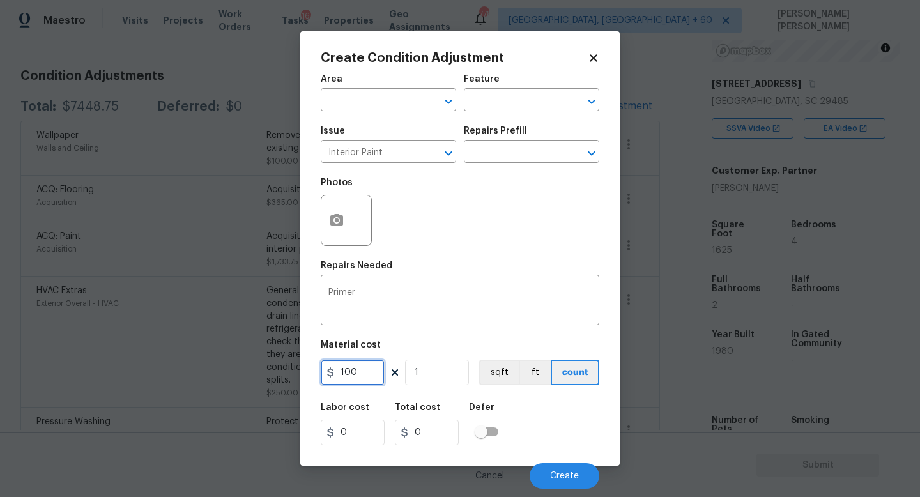
type input "100"
click at [351, 216] on button "button" at bounding box center [336, 220] width 31 height 50
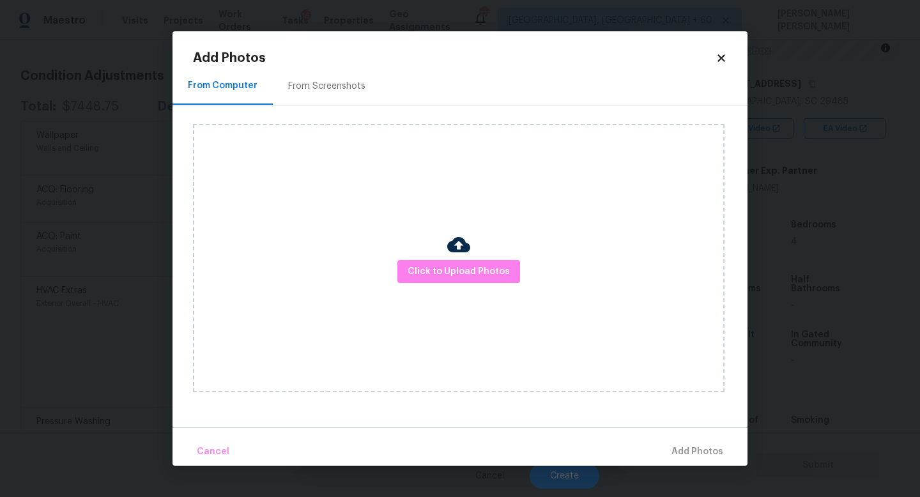
click at [428, 286] on div "Click to Upload Photos" at bounding box center [458, 258] width 531 height 268
click at [442, 278] on span "Click to Upload Photos" at bounding box center [458, 272] width 102 height 16
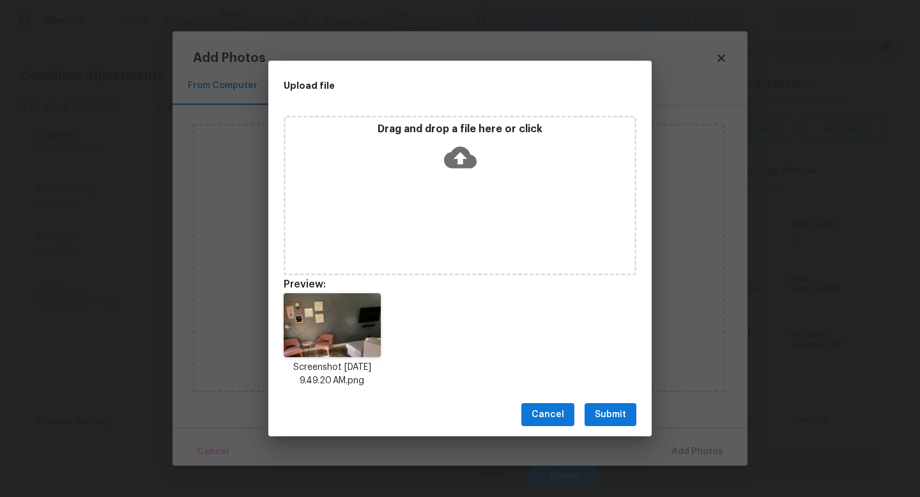
click at [621, 421] on span "Submit" at bounding box center [610, 415] width 31 height 16
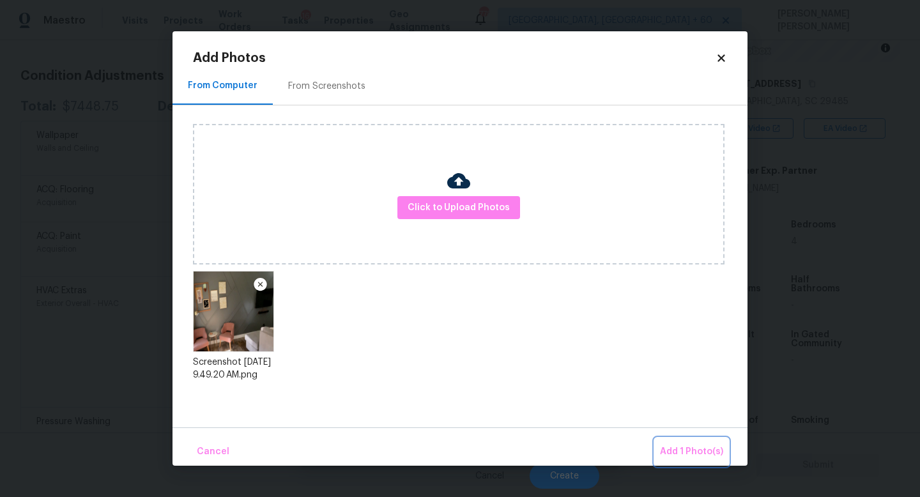
click at [685, 446] on span "Add 1 Photo(s)" at bounding box center [691, 452] width 63 height 16
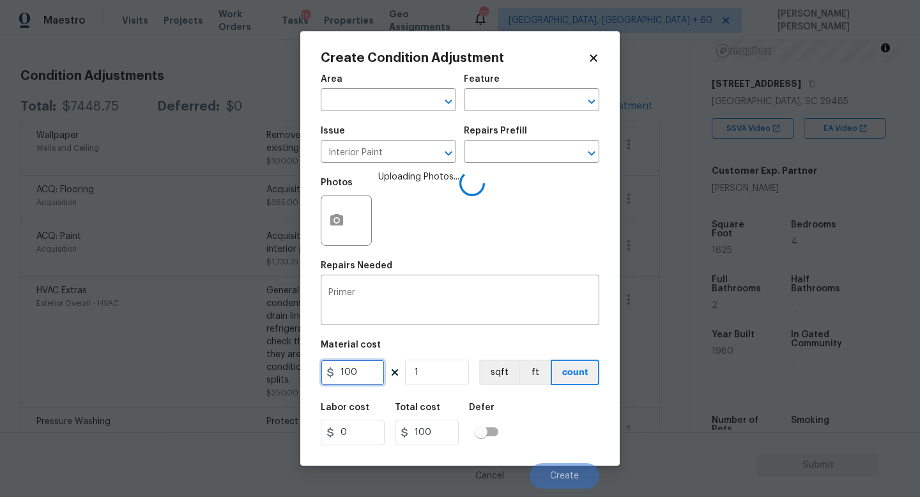
drag, startPoint x: 301, startPoint y: 372, endPoint x: 116, endPoint y: 372, distance: 184.6
click at [116, 372] on div "Create Condition Adjustment Area ​ Feature ​ Issue Interior Paint ​ Repairs Pre…" at bounding box center [460, 248] width 920 height 497
type input "75"
click at [554, 414] on div "Labor cost 0 Total cost 75 Defer" at bounding box center [460, 423] width 278 height 57
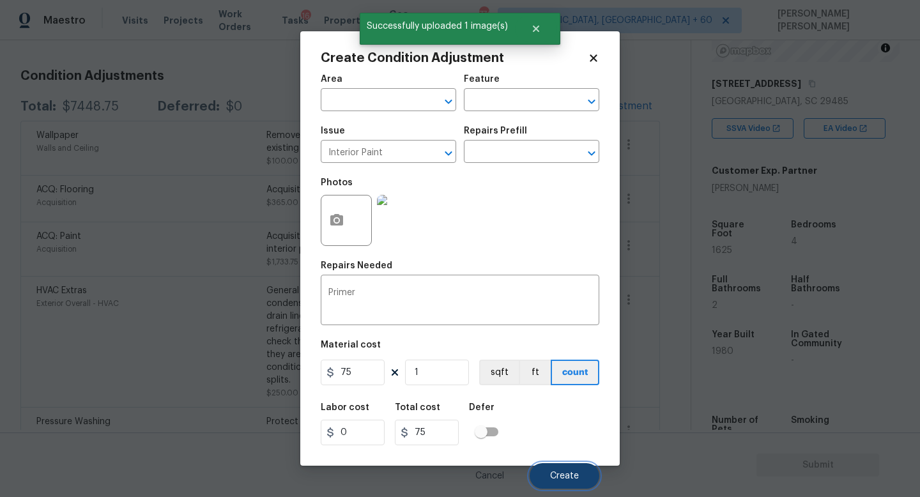
click at [571, 469] on button "Create" at bounding box center [564, 476] width 70 height 26
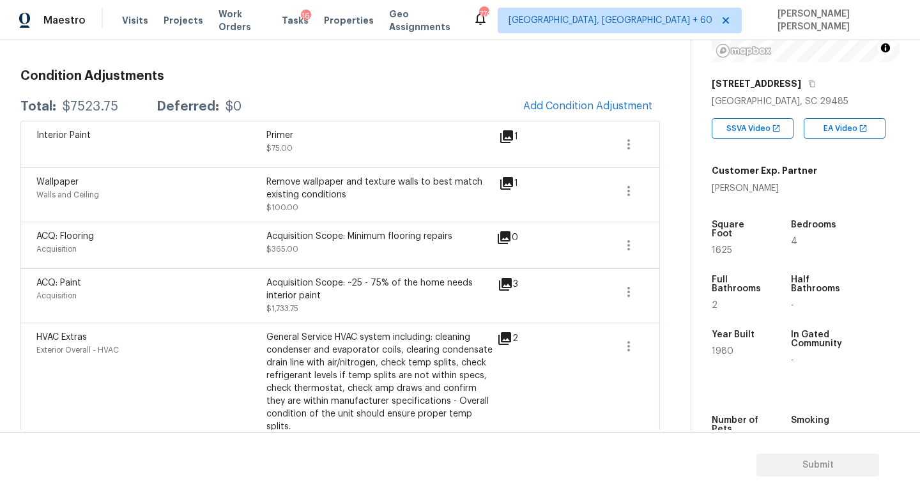
click at [74, 105] on div "$7523.75" at bounding box center [91, 106] width 56 height 13
copy div "$7523.75"
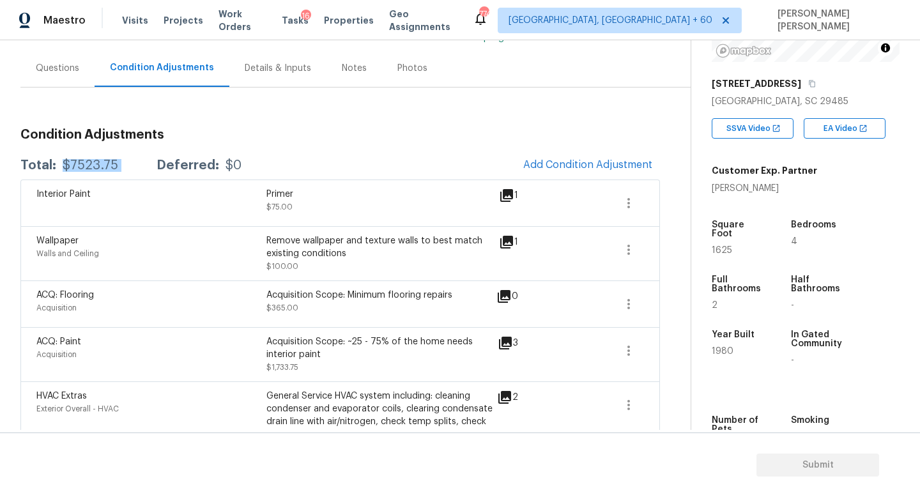
scroll to position [22, 0]
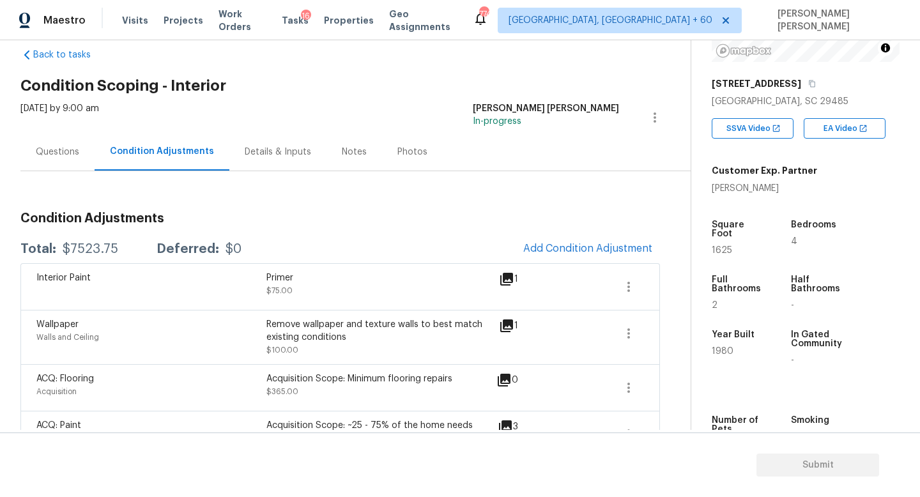
click at [197, 254] on div "Deferred:" at bounding box center [187, 249] width 63 height 13
click at [90, 253] on div "$7523.75" at bounding box center [91, 249] width 56 height 13
copy div "$7523.75"
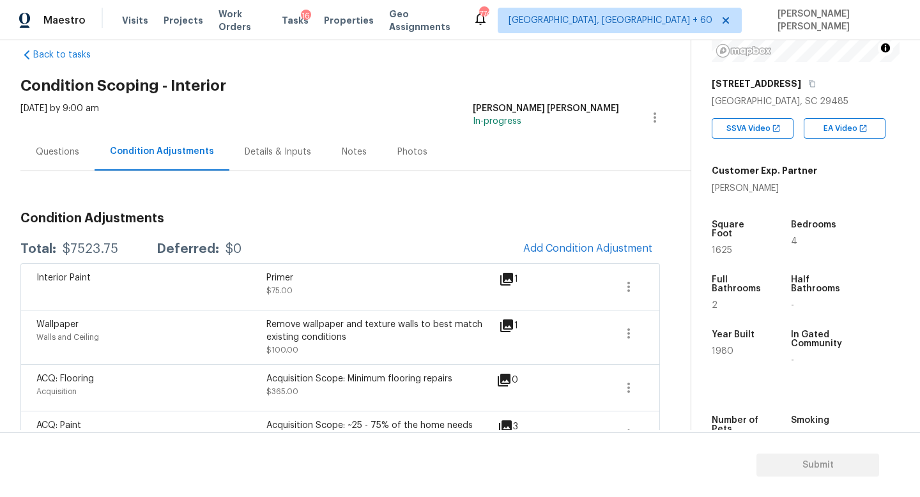
click at [51, 159] on div "Questions" at bounding box center [57, 152] width 74 height 38
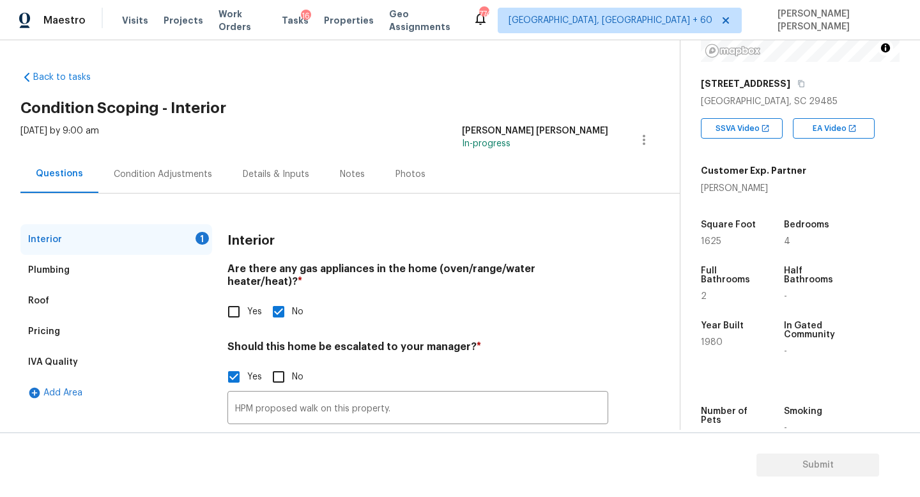
scroll to position [87, 0]
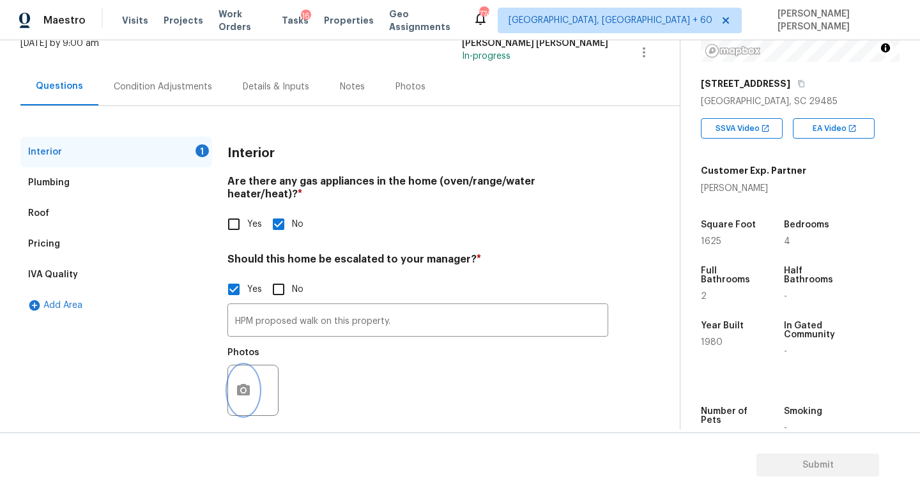
click at [245, 365] on button "button" at bounding box center [243, 390] width 31 height 50
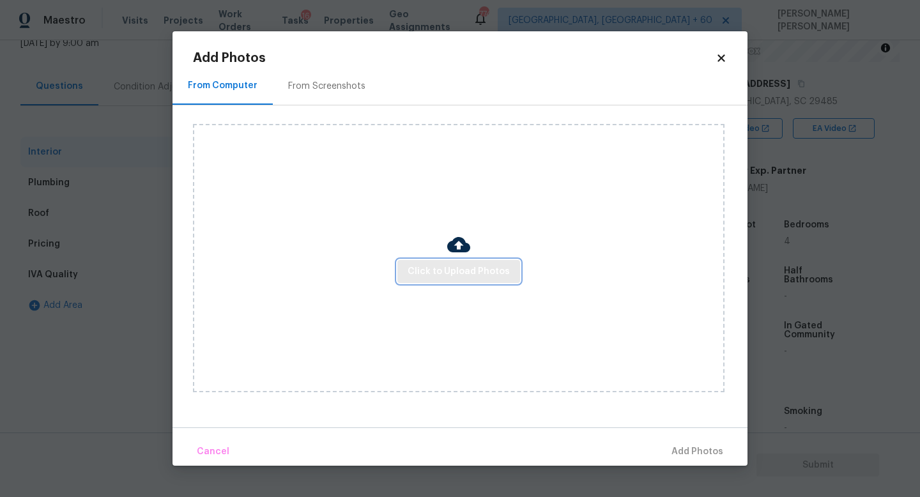
click at [459, 270] on span "Click to Upload Photos" at bounding box center [458, 272] width 102 height 16
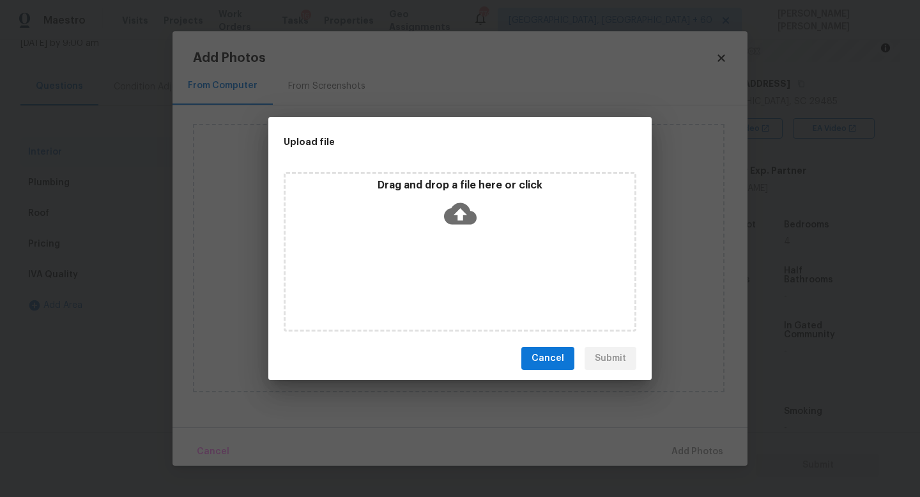
click at [453, 208] on icon at bounding box center [460, 214] width 33 height 22
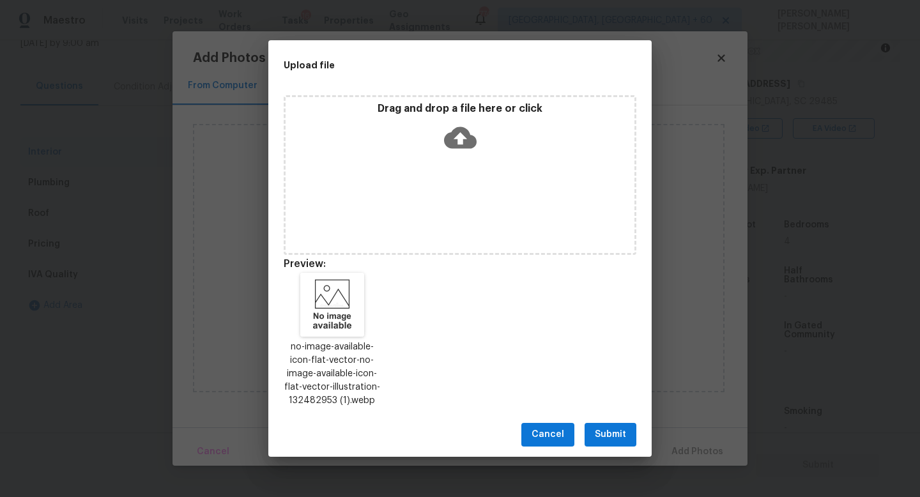
click at [595, 429] on button "Submit" at bounding box center [610, 435] width 52 height 24
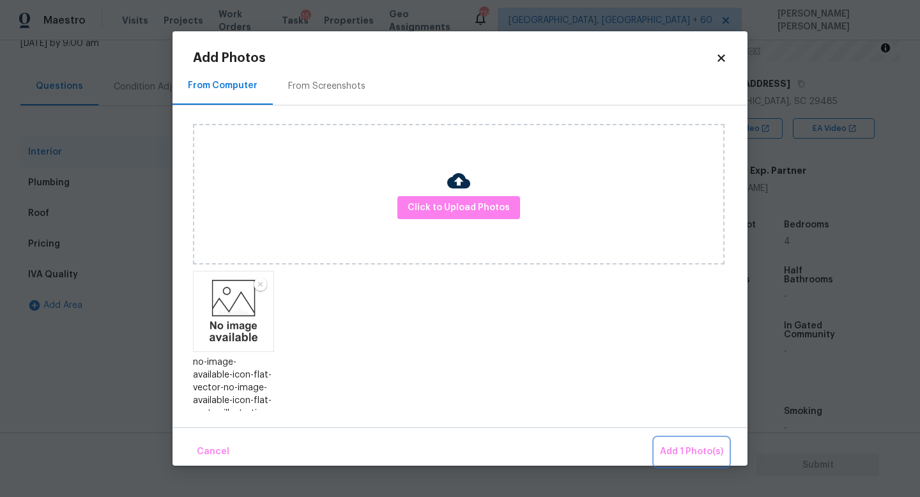
click at [662, 452] on span "Add 1 Photo(s)" at bounding box center [691, 452] width 63 height 16
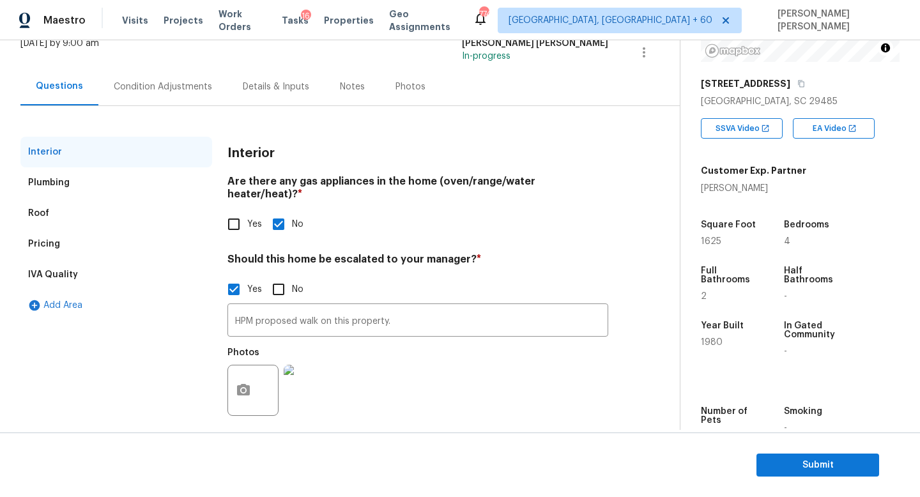
click at [103, 222] on div "Roof" at bounding box center [116, 213] width 192 height 31
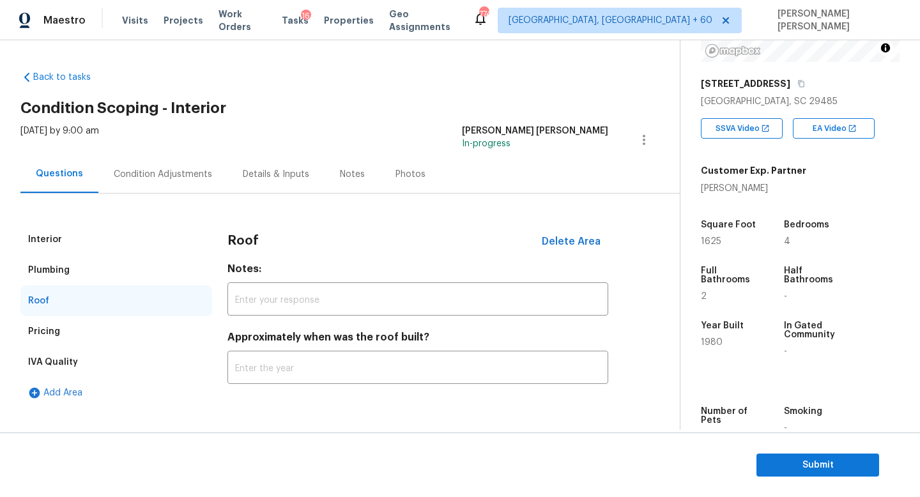
scroll to position [0, 0]
click at [87, 321] on div "Pricing" at bounding box center [116, 331] width 192 height 31
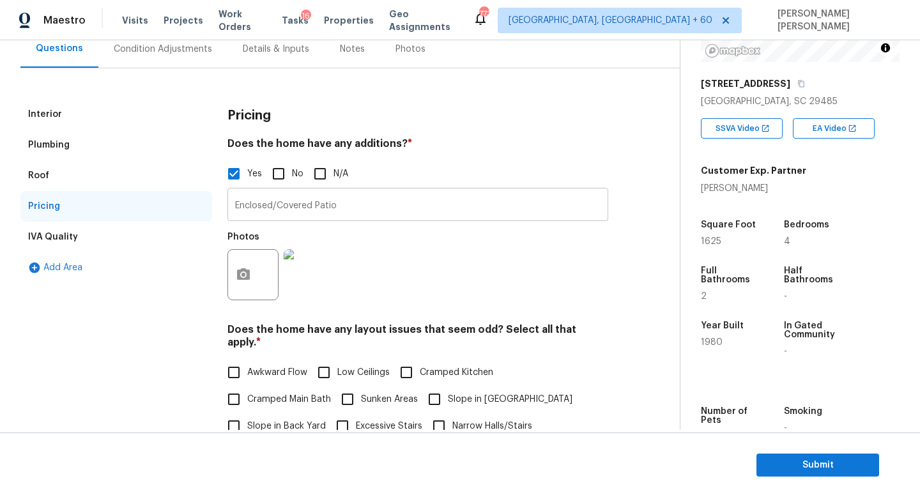
click at [422, 341] on div "Does the home have any layout issues that seem odd? Select all that apply. * Aw…" at bounding box center [417, 468] width 381 height 291
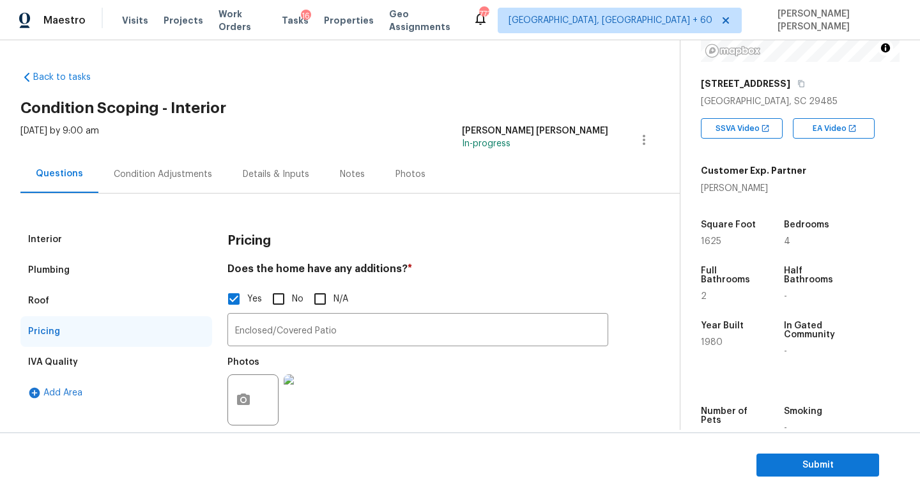
click at [144, 239] on div "Interior" at bounding box center [116, 239] width 192 height 31
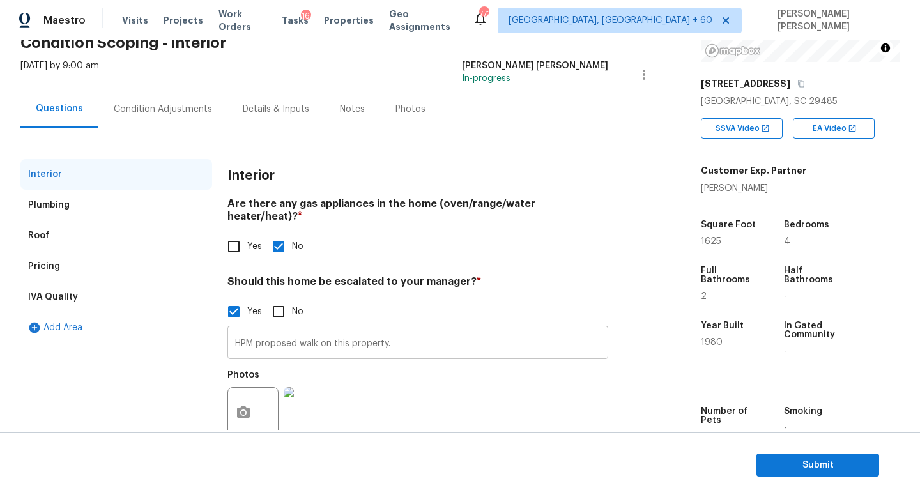
scroll to position [87, 0]
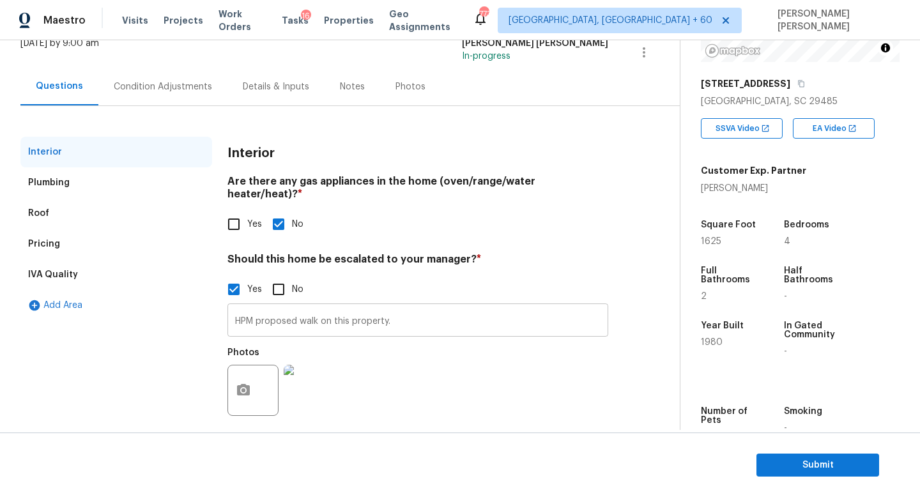
click at [428, 318] on input "HPM proposed walk on this property." at bounding box center [417, 322] width 381 height 30
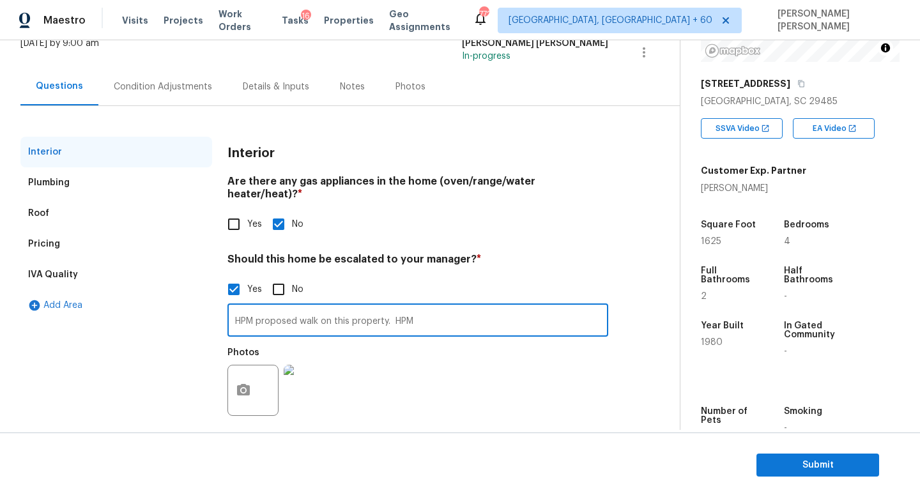
click at [395, 313] on input "HPM proposed walk on this property. HPM" at bounding box center [417, 322] width 381 height 30
paste input "specialty inspections"
click at [520, 308] on input "HPM proposed walk on this property. specialty inspections " Foundaion "" at bounding box center [417, 322] width 381 height 30
type input "HPM proposed walk on this property. specialty inspections " Foundation ""
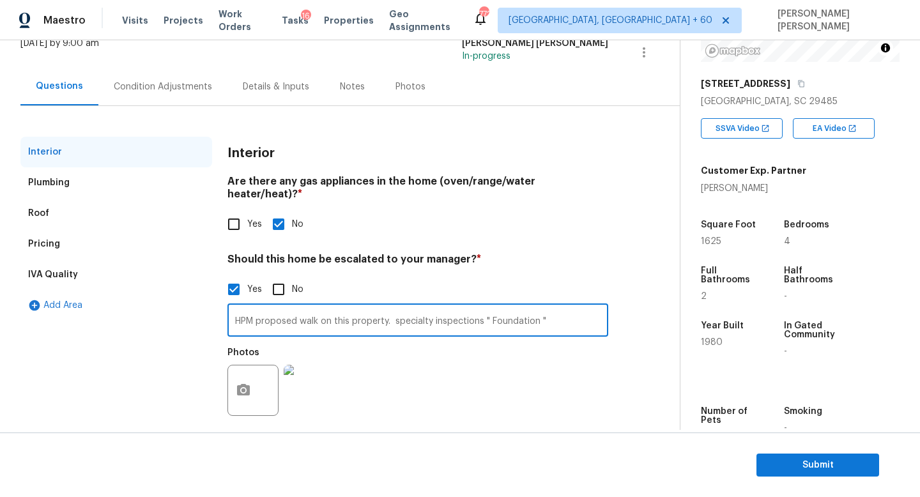
click at [553, 303] on div "HPM proposed walk on this property. specialty inspections " Foundation " ​ Phot…" at bounding box center [417, 363] width 381 height 121
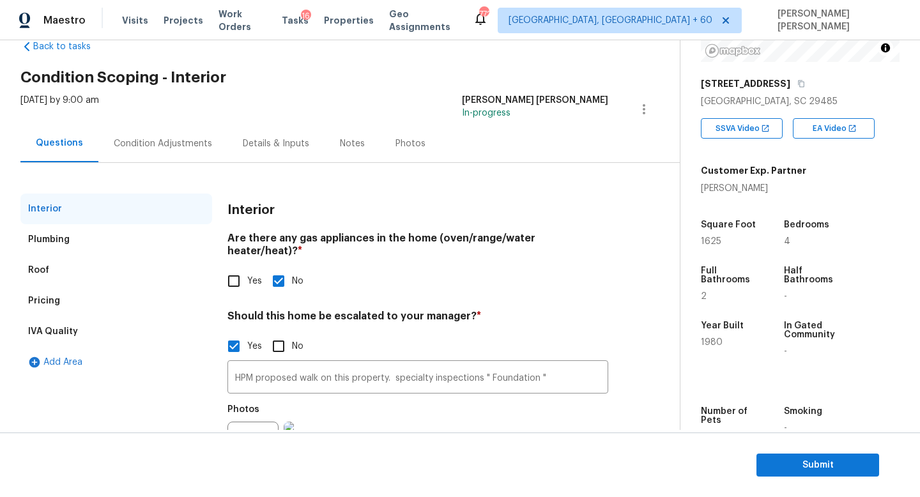
scroll to position [0, 0]
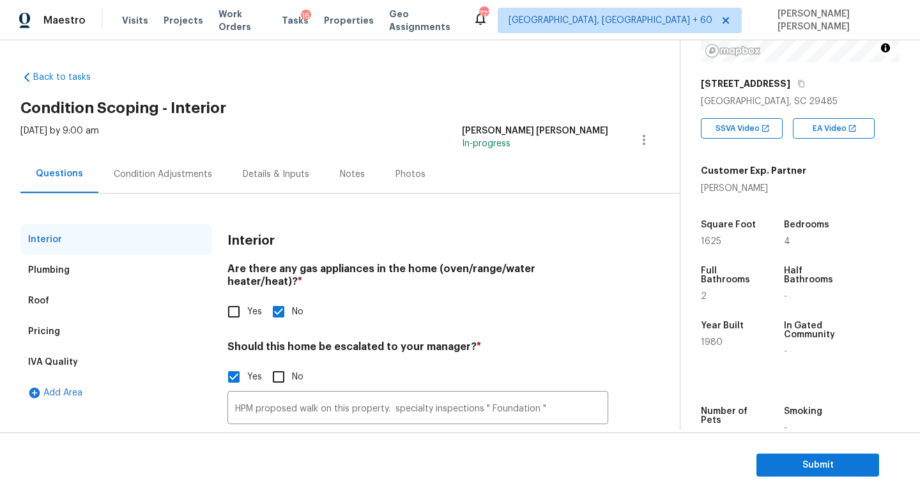
click at [137, 171] on div "Condition Adjustments" at bounding box center [163, 174] width 98 height 13
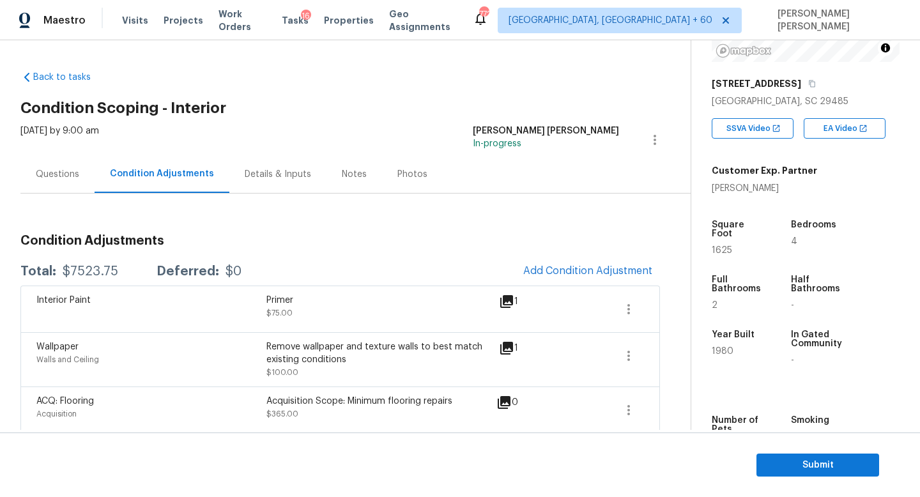
click at [342, 240] on h3 "Condition Adjustments" at bounding box center [339, 240] width 639 height 13
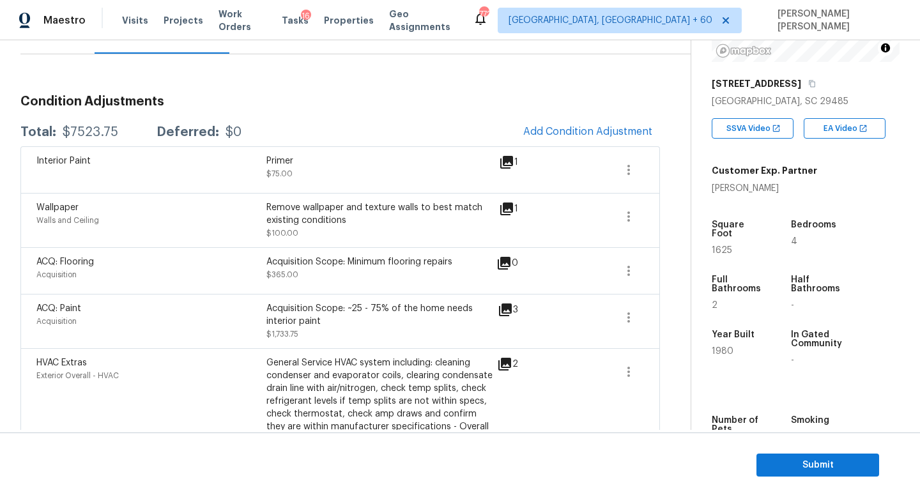
scroll to position [85, 0]
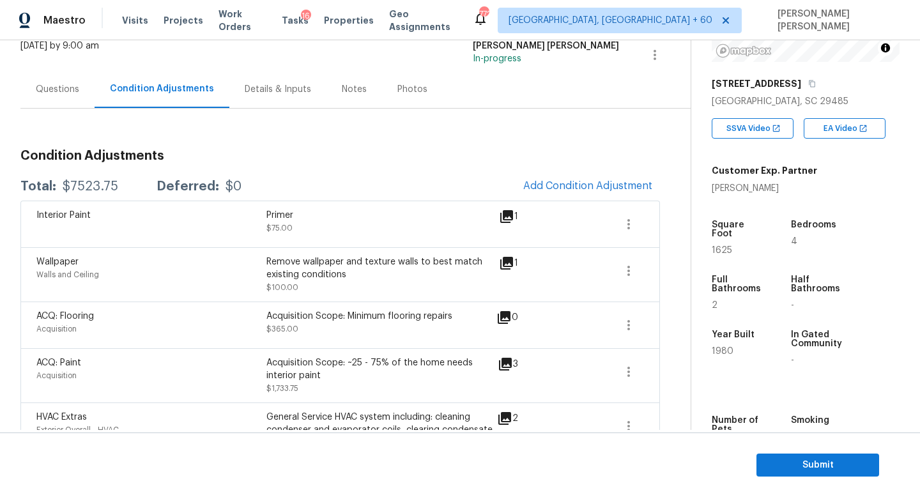
click at [45, 91] on div "Questions" at bounding box center [57, 89] width 43 height 13
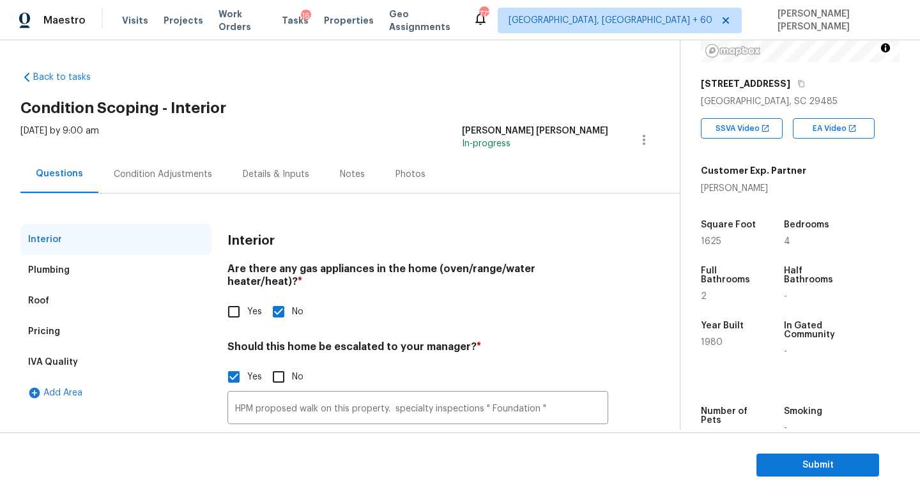
scroll to position [87, 0]
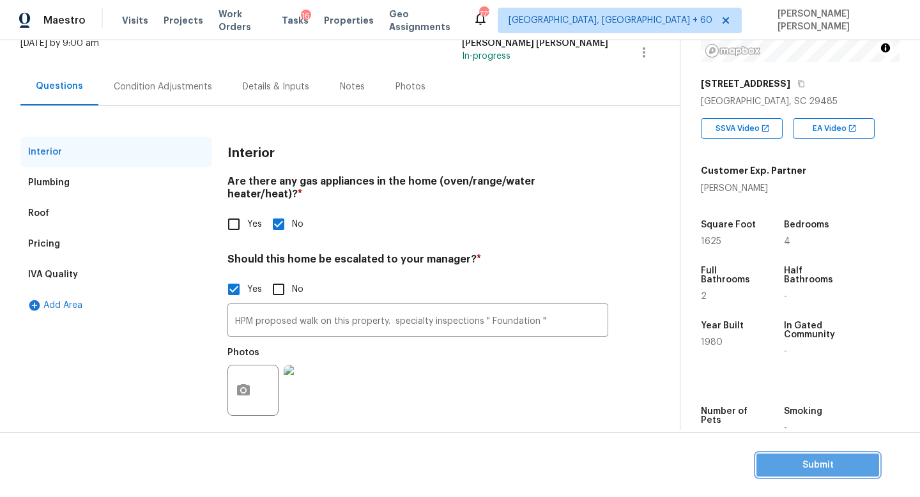
click at [830, 464] on span "Submit" at bounding box center [817, 465] width 102 height 16
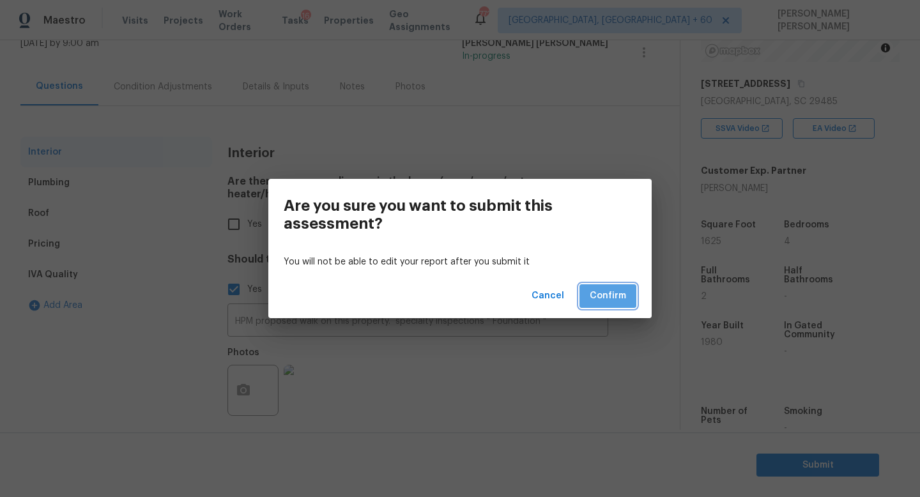
click at [634, 296] on button "Confirm" at bounding box center [607, 296] width 57 height 24
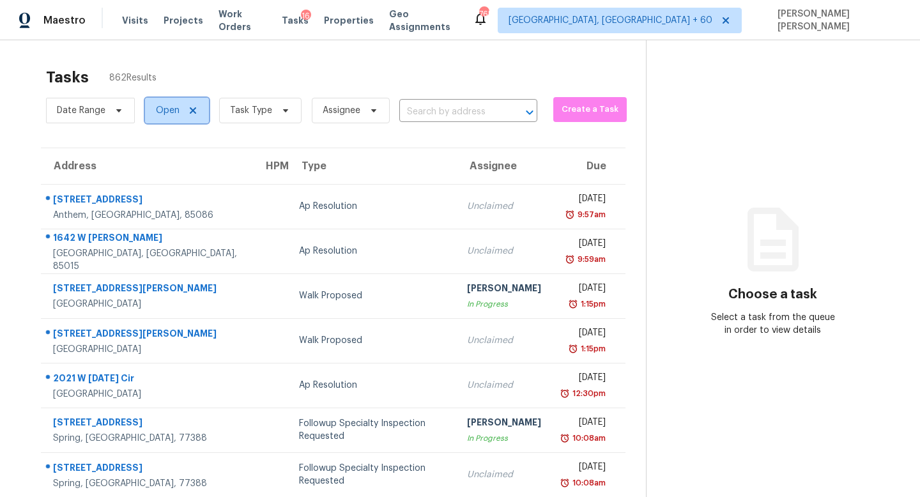
click at [175, 114] on span "Open" at bounding box center [168, 110] width 24 height 13
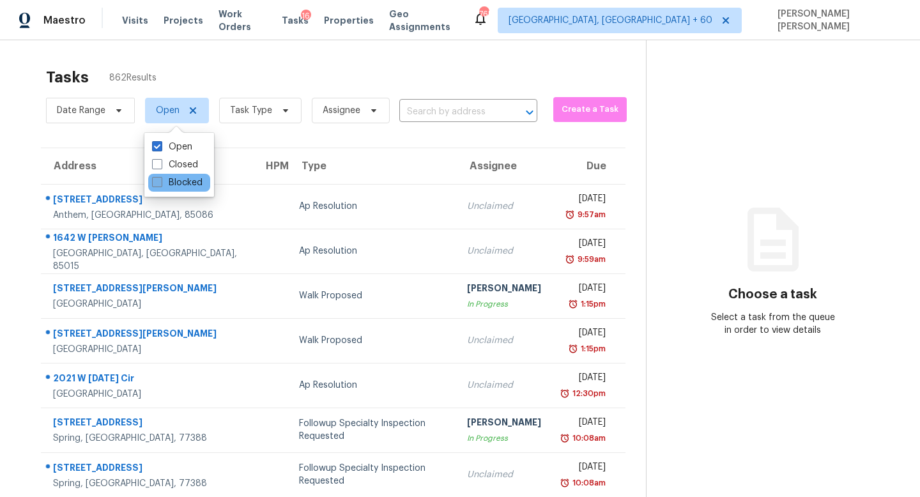
click at [167, 183] on label "Blocked" at bounding box center [177, 182] width 50 height 13
click at [160, 183] on input "Blocked" at bounding box center [156, 180] width 8 height 8
checkbox input "true"
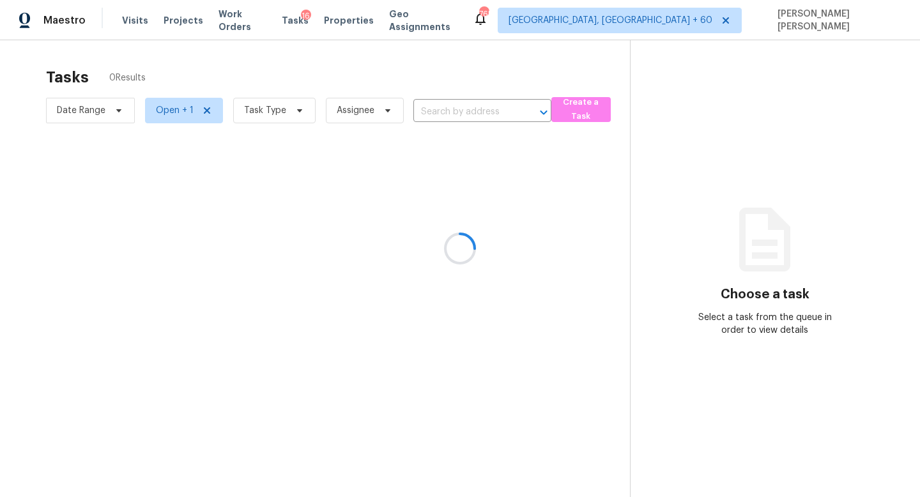
click at [255, 69] on div at bounding box center [460, 248] width 920 height 497
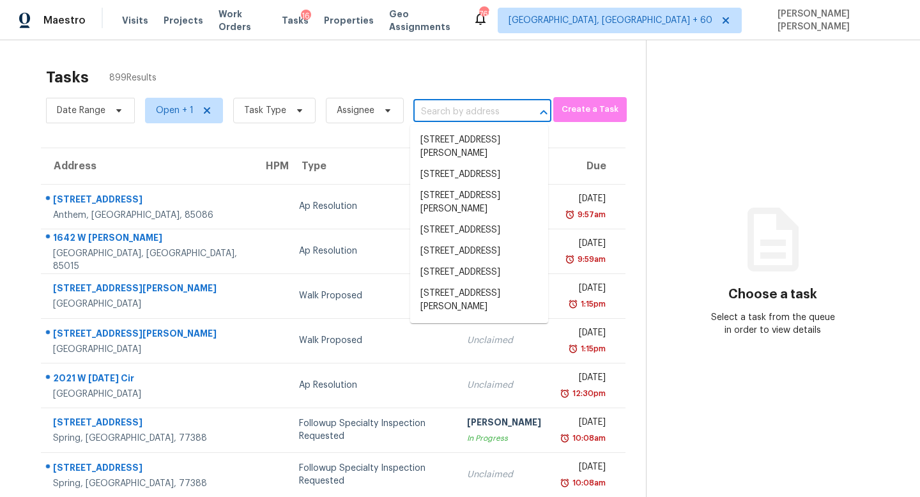
click at [437, 114] on input "text" at bounding box center [464, 112] width 102 height 20
paste input "9855 Ramhorn Canyon St, Las Vegas, NV 89183"
type input "9855 Ramhorn Canyon St, Las Vegas, NV 89183"
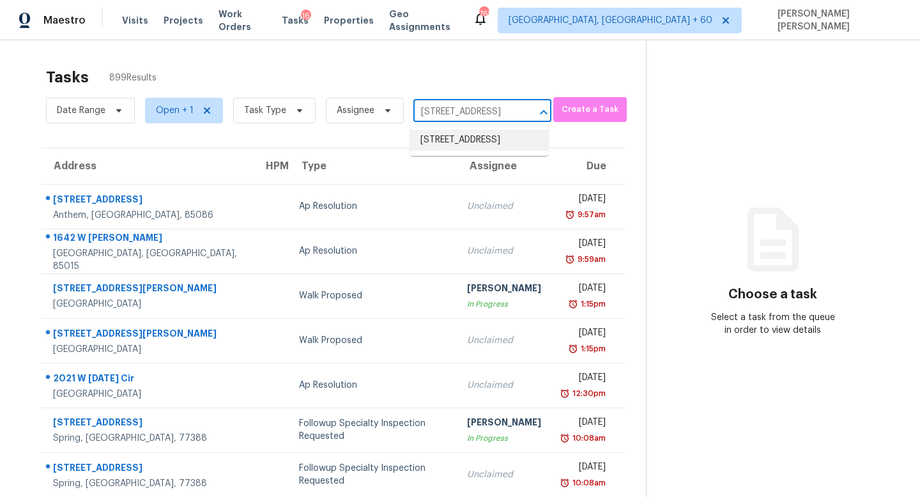
click at [448, 142] on li "9855 Ramhorn Canyon St, Las Vegas, NV 89183" at bounding box center [479, 140] width 138 height 21
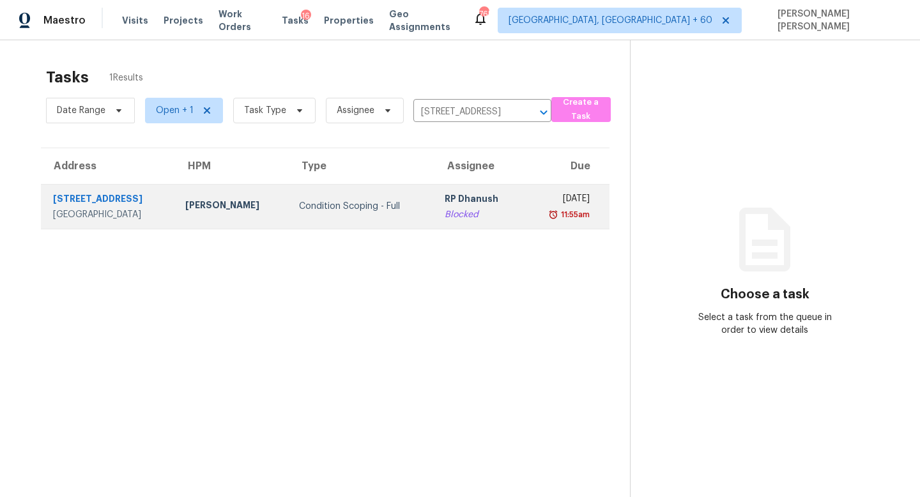
click at [439, 222] on td "RP Dhanush Blocked" at bounding box center [478, 206] width 89 height 45
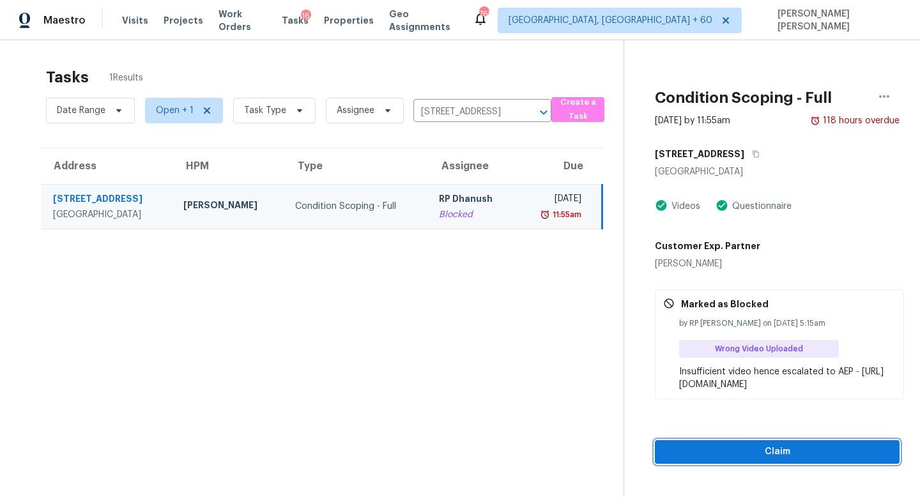
click at [715, 449] on span "Claim" at bounding box center [777, 452] width 224 height 16
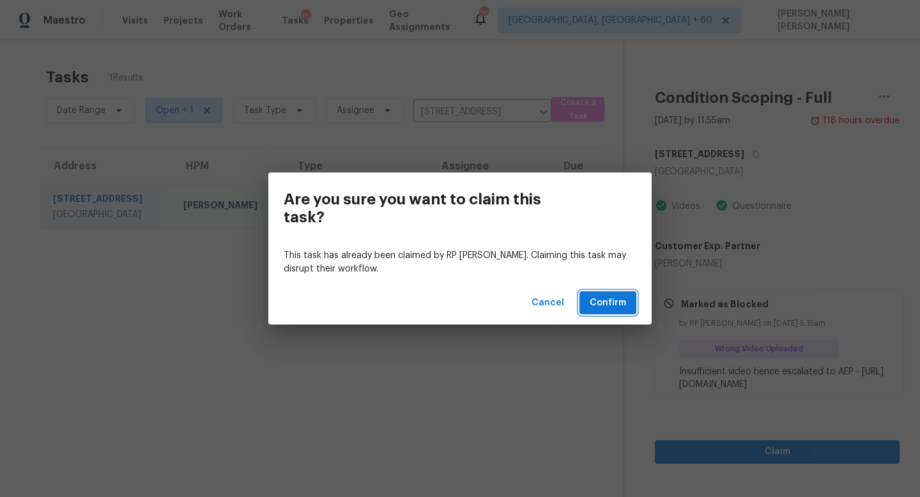
click at [609, 307] on span "Confirm" at bounding box center [607, 303] width 36 height 16
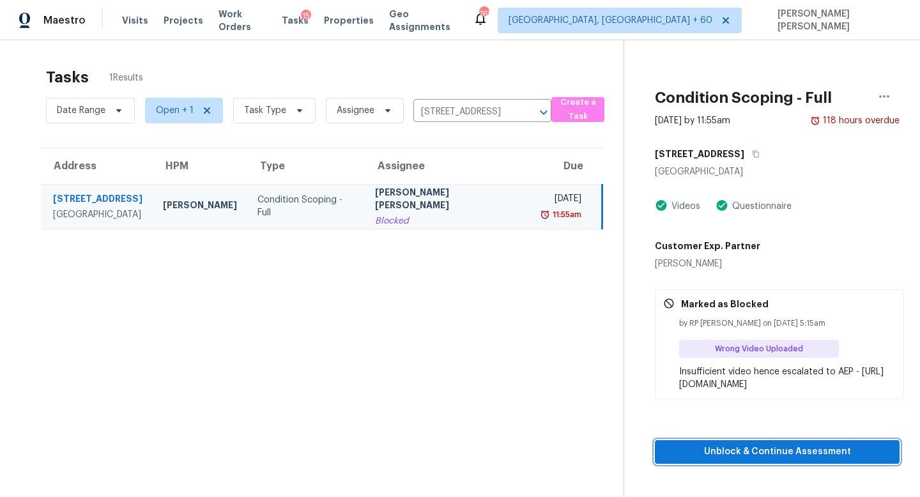
click at [743, 450] on span "Unblock & Continue Assessment" at bounding box center [777, 452] width 224 height 16
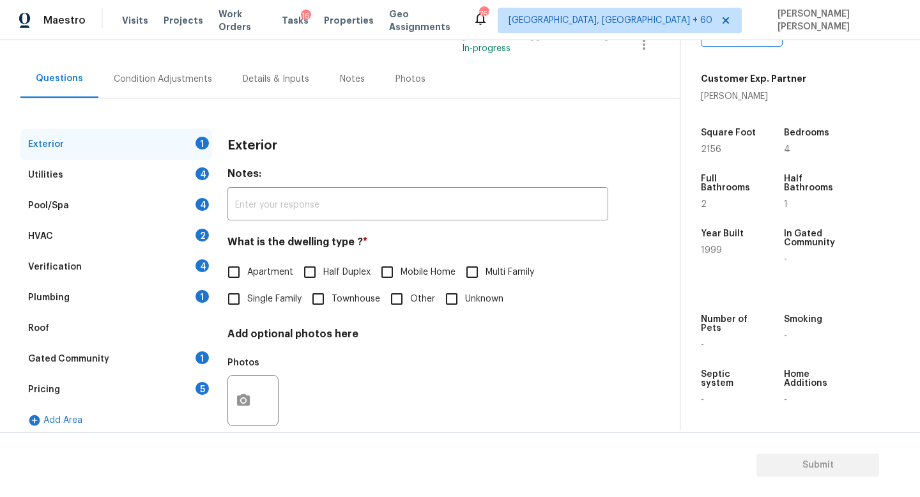
scroll to position [114, 0]
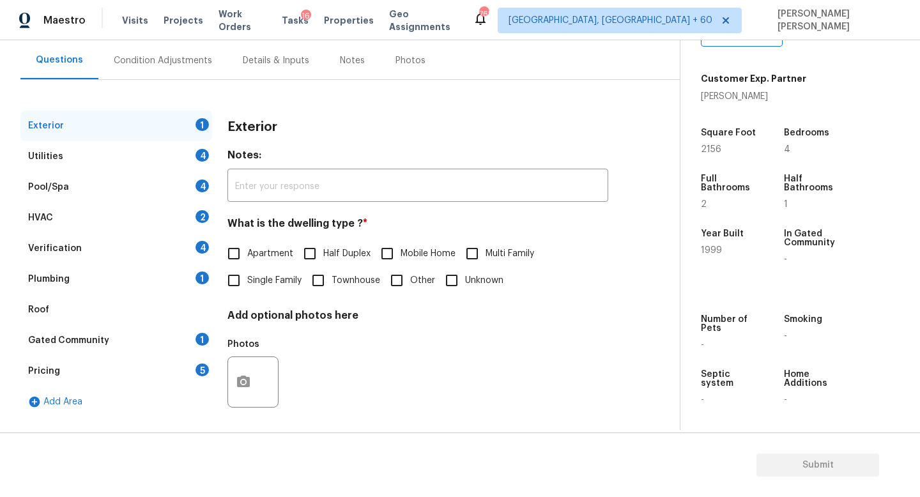
click at [227, 279] on input "Single Family" at bounding box center [233, 280] width 27 height 27
checkbox input "true"
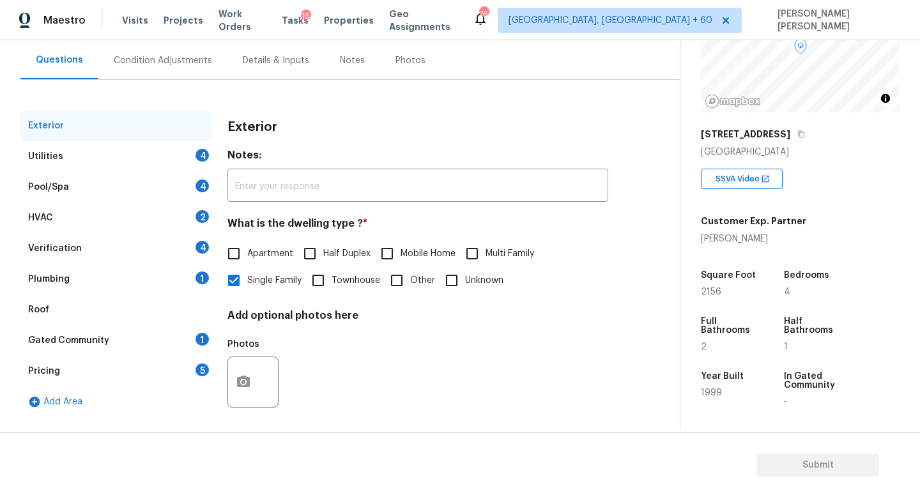
scroll to position [14, 0]
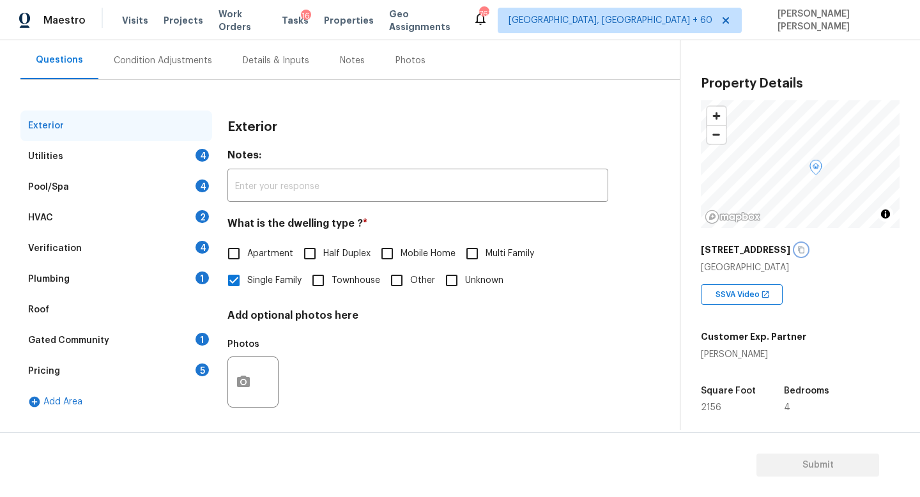
click at [804, 253] on icon "button" at bounding box center [801, 250] width 6 height 7
click at [804, 247] on icon "button" at bounding box center [801, 250] width 6 height 7
click at [165, 34] on div "Maestro Visits Projects Work Orders Tasks 16 Properties Geo Assignments 757 Kno…" at bounding box center [460, 20] width 920 height 40
click at [165, 57] on div "Condition Adjustments" at bounding box center [163, 60] width 98 height 13
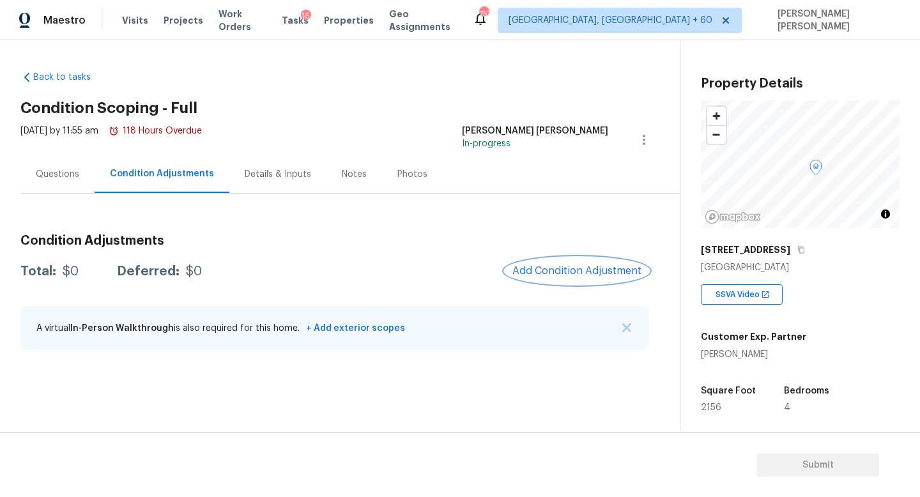
click at [552, 272] on span "Add Condition Adjustment" at bounding box center [576, 270] width 129 height 11
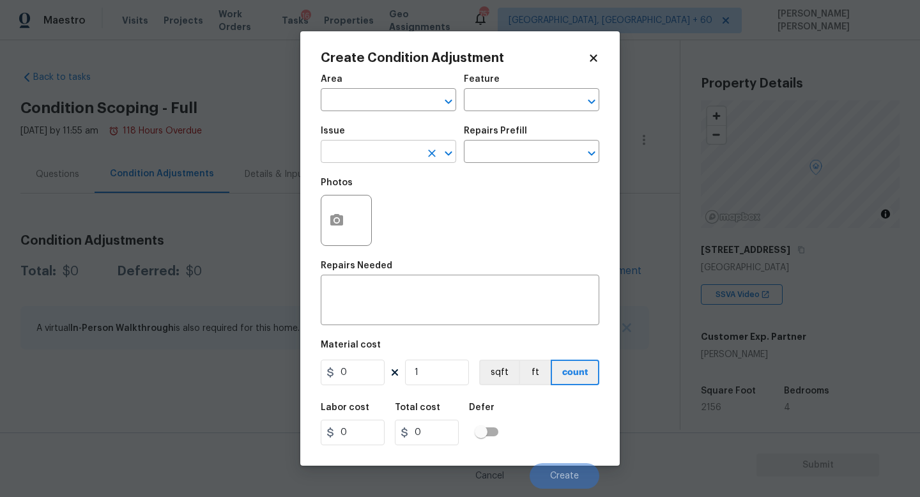
click at [347, 155] on input "text" at bounding box center [371, 153] width 100 height 20
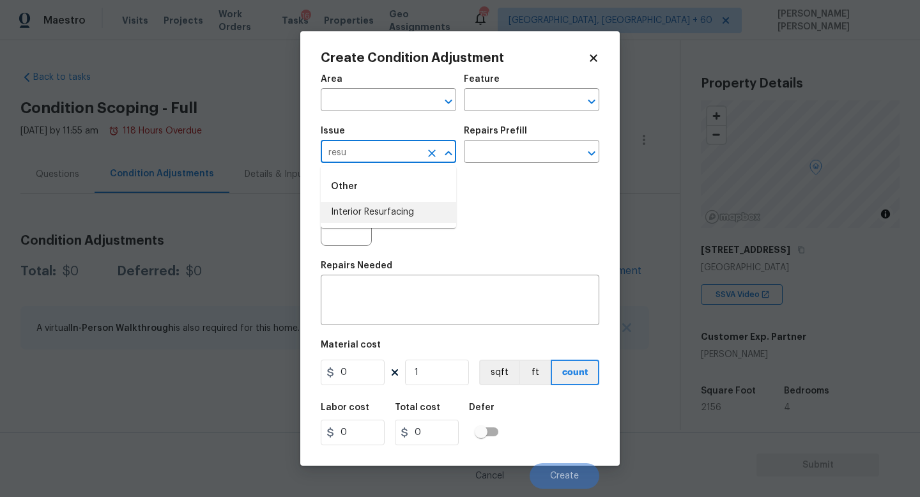
click at [361, 204] on li "Interior Resurfacing" at bounding box center [388, 212] width 135 height 21
type input "Interior Resurfacing"
click at [511, 138] on div "Repairs Prefill" at bounding box center [531, 134] width 135 height 17
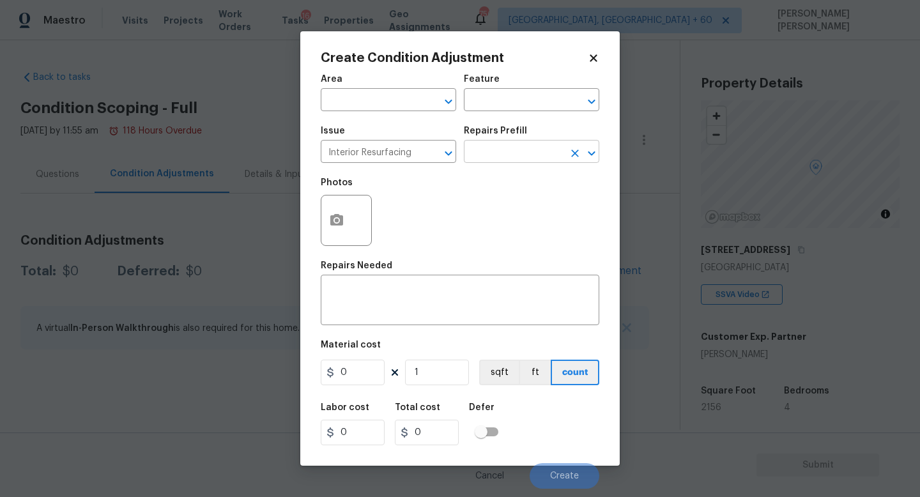
click at [507, 149] on input "text" at bounding box center [514, 153] width 100 height 20
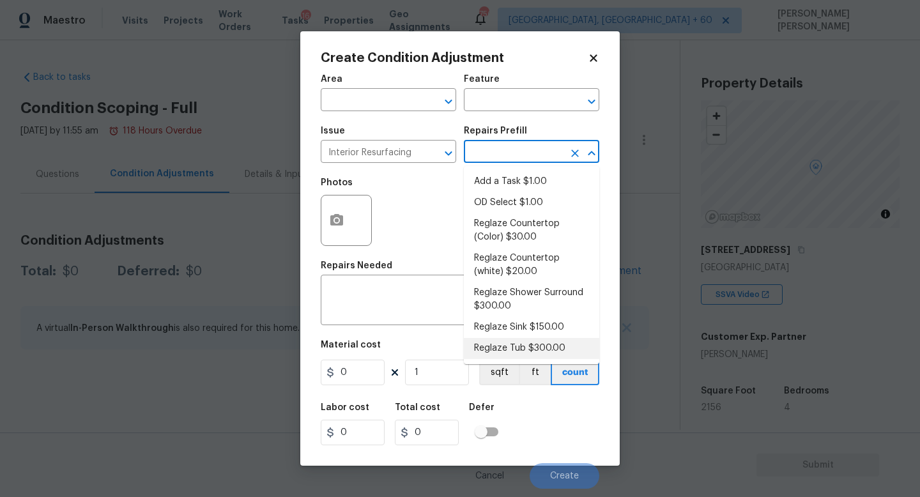
click at [513, 341] on li "Reglaze Tub $300.00" at bounding box center [531, 348] width 135 height 21
type textarea "Prep, mask, clean and reglaze the tub (white) both on the in and outer sides. H…"
type input "300"
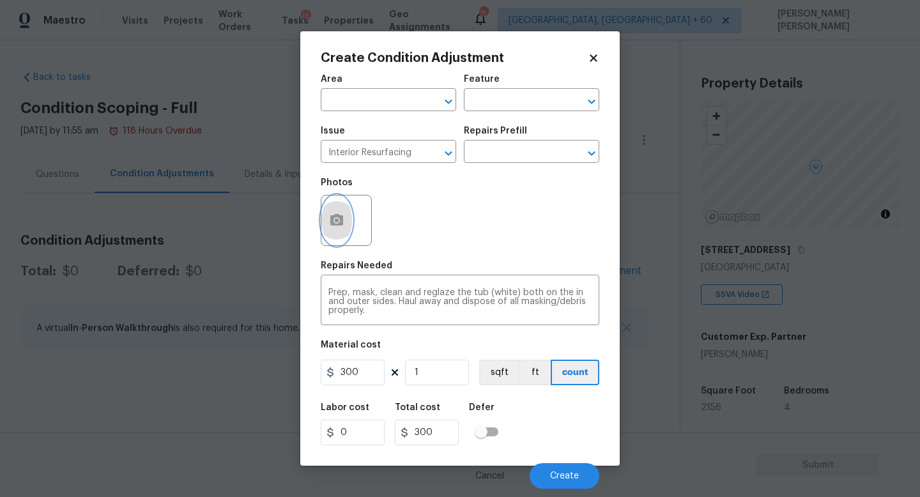
click at [346, 214] on button "button" at bounding box center [336, 220] width 31 height 50
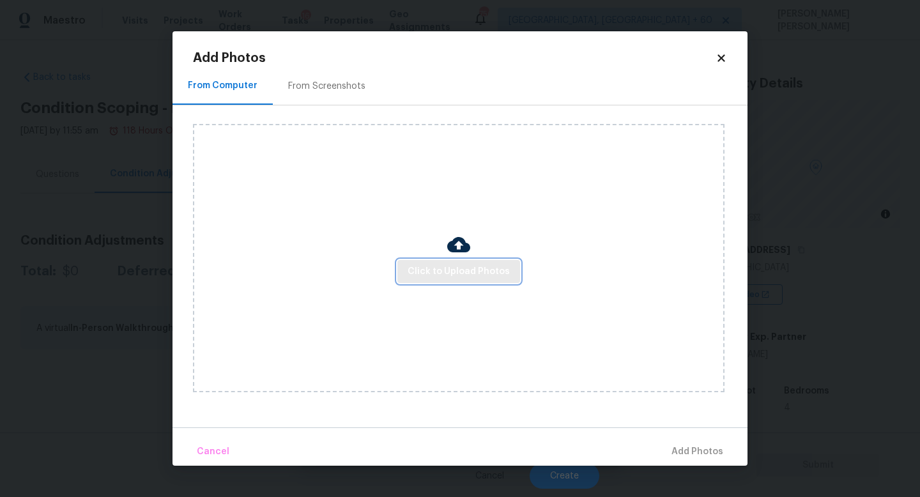
click at [438, 269] on span "Click to Upload Photos" at bounding box center [458, 272] width 102 height 16
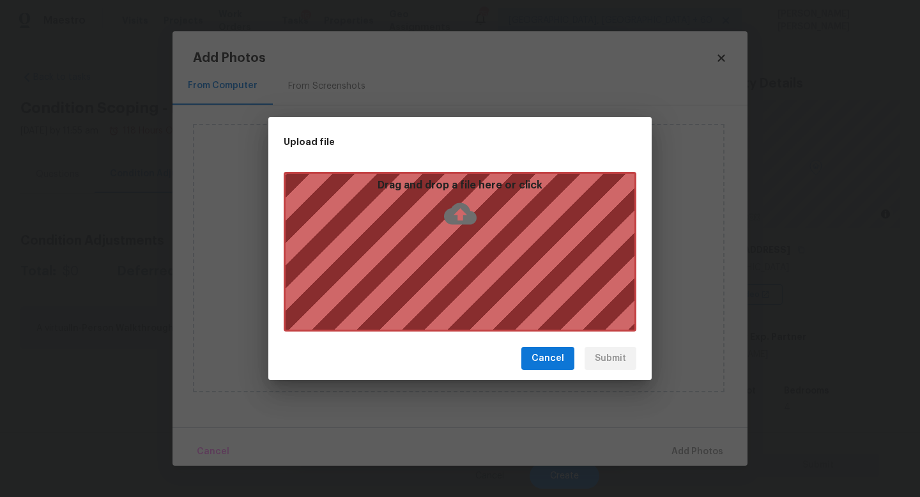
click at [402, 241] on div "Drag and drop a file here or click" at bounding box center [460, 252] width 353 height 160
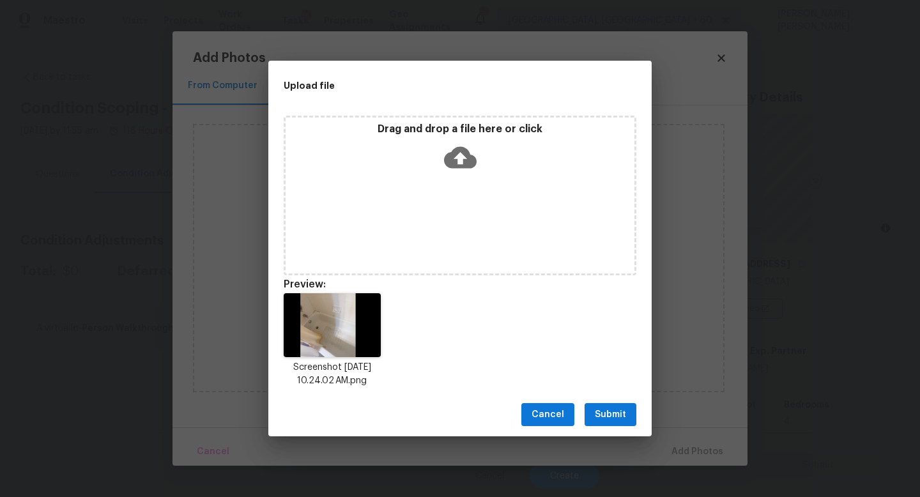
scroll to position [14, 0]
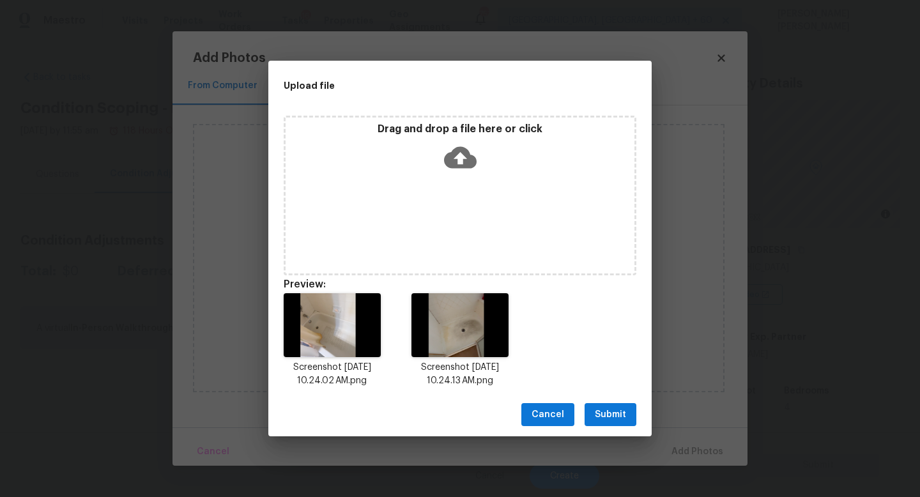
click at [604, 413] on span "Submit" at bounding box center [610, 415] width 31 height 16
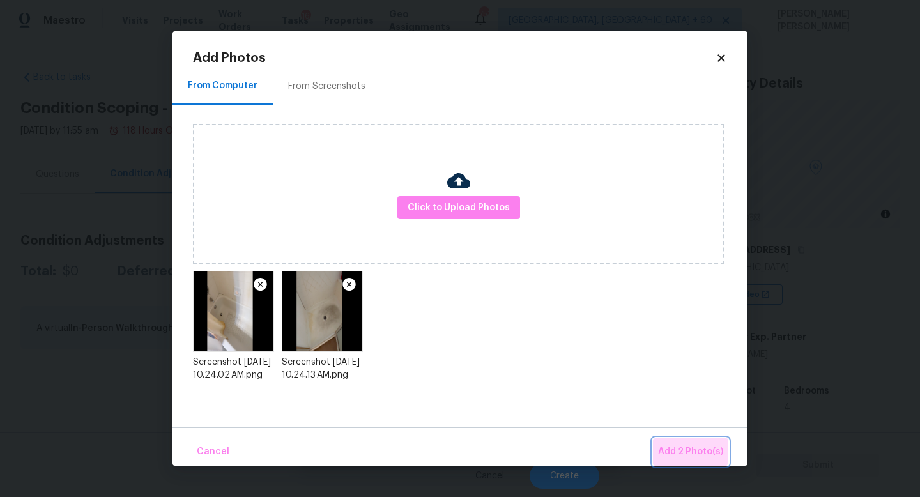
click at [676, 444] on span "Add 2 Photo(s)" at bounding box center [690, 452] width 65 height 16
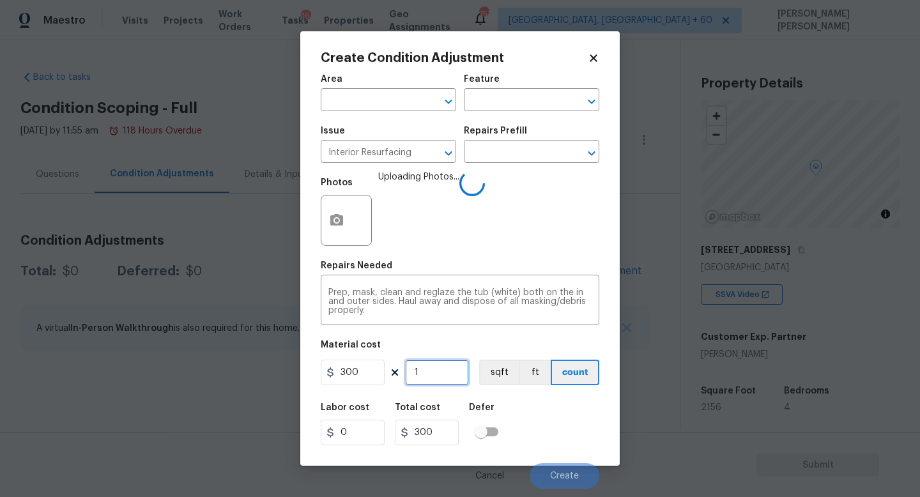
click at [439, 376] on input "1" at bounding box center [437, 373] width 64 height 26
type input "0"
type input "2"
type input "600"
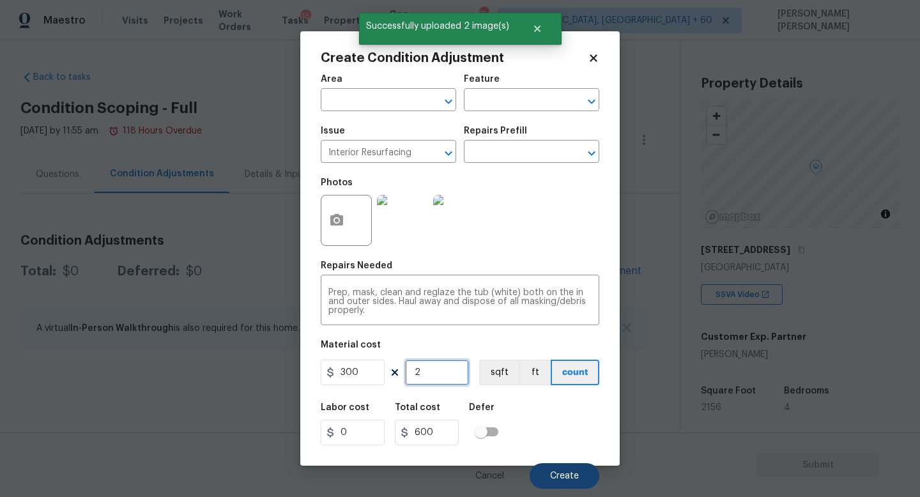
type input "2"
click at [565, 477] on span "Create" at bounding box center [564, 476] width 29 height 10
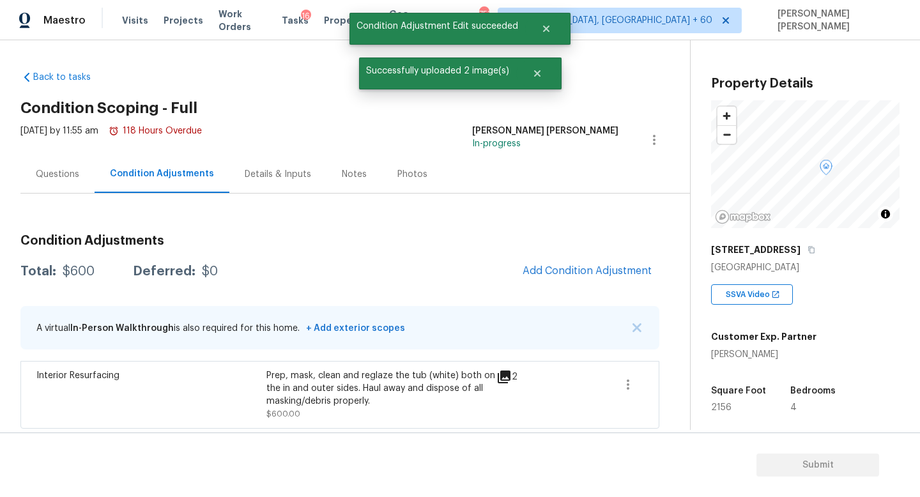
click at [541, 286] on div "Condition Adjustments Total: $600 Deferred: $0 Add Condition Adjustment A virtu…" at bounding box center [339, 326] width 639 height 204
click at [559, 271] on span "Add Condition Adjustment" at bounding box center [586, 270] width 129 height 11
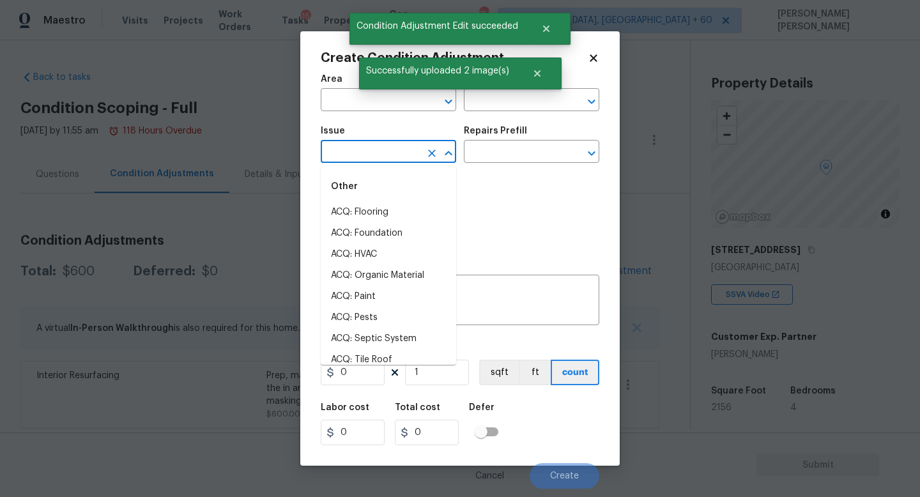
click at [385, 158] on input "text" at bounding box center [371, 153] width 100 height 20
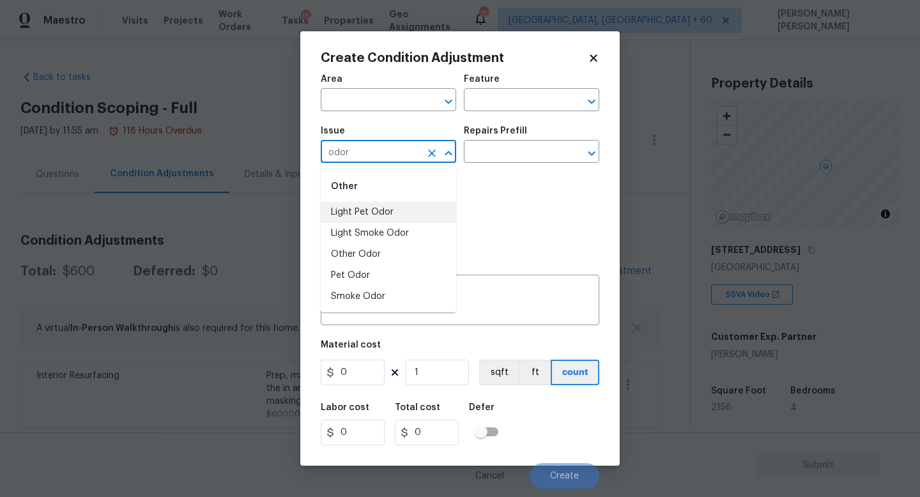
click at [384, 218] on li "Light Pet Odor" at bounding box center [388, 212] width 135 height 21
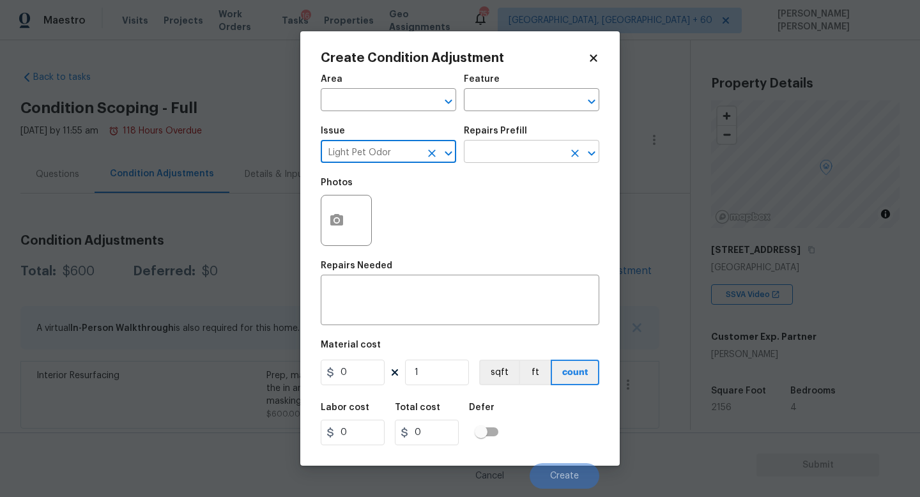
type input "Light Pet Odor"
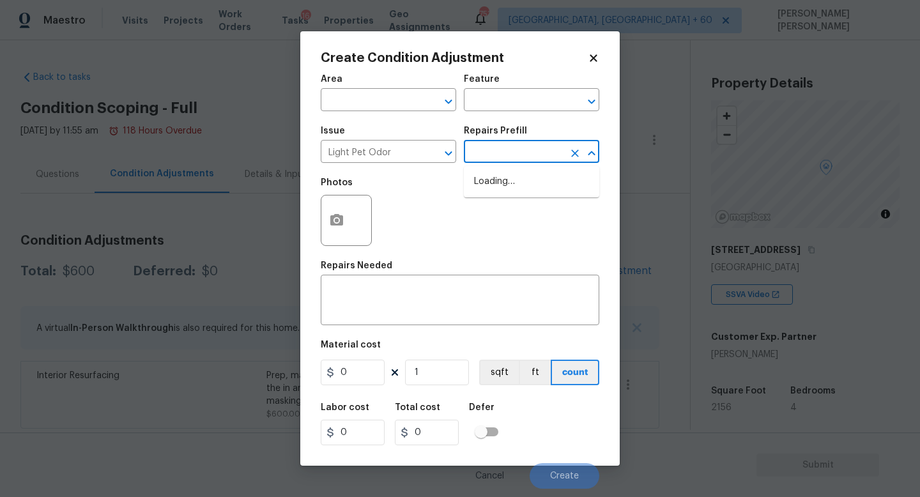
click at [494, 155] on input "text" at bounding box center [514, 153] width 100 height 20
click at [513, 194] on li "Acquisition Scope: 1-2 pets present $575.00" at bounding box center [531, 188] width 135 height 34
type textarea "Acquisition Scope: 1-2 pets present"
type input "575"
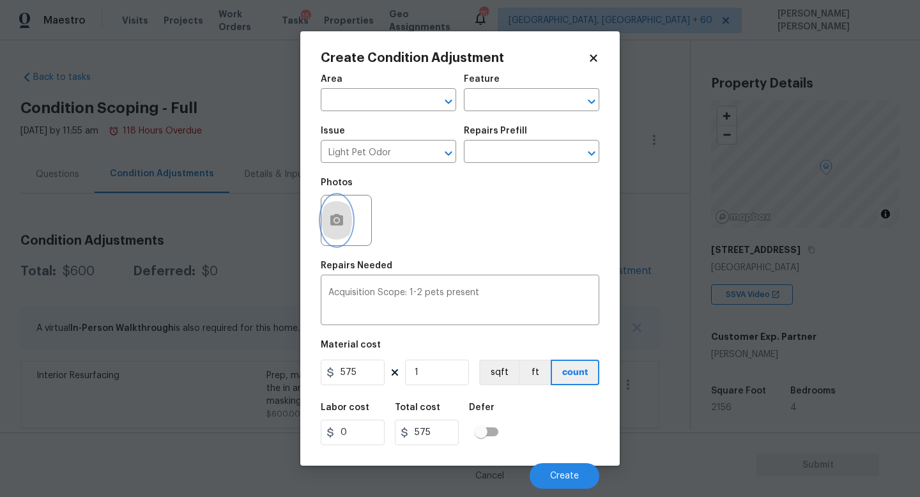
click at [349, 218] on button "button" at bounding box center [336, 220] width 31 height 50
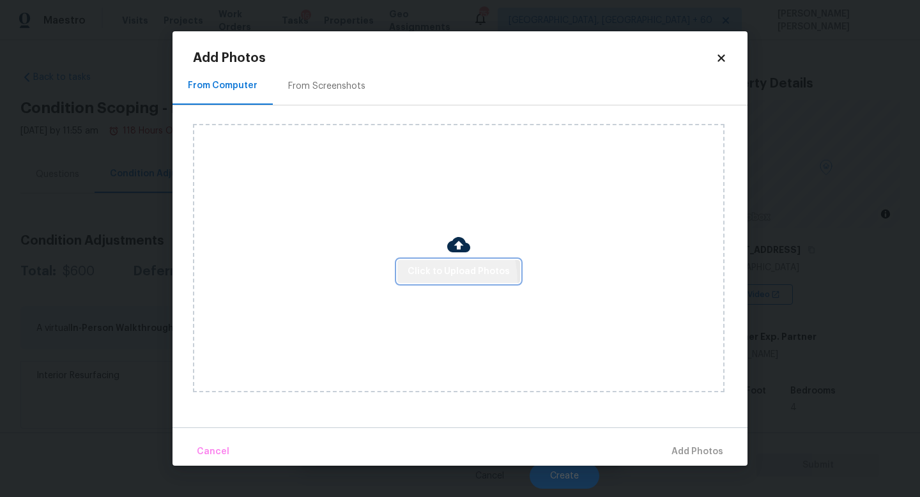
click at [425, 280] on button "Click to Upload Photos" at bounding box center [458, 272] width 123 height 24
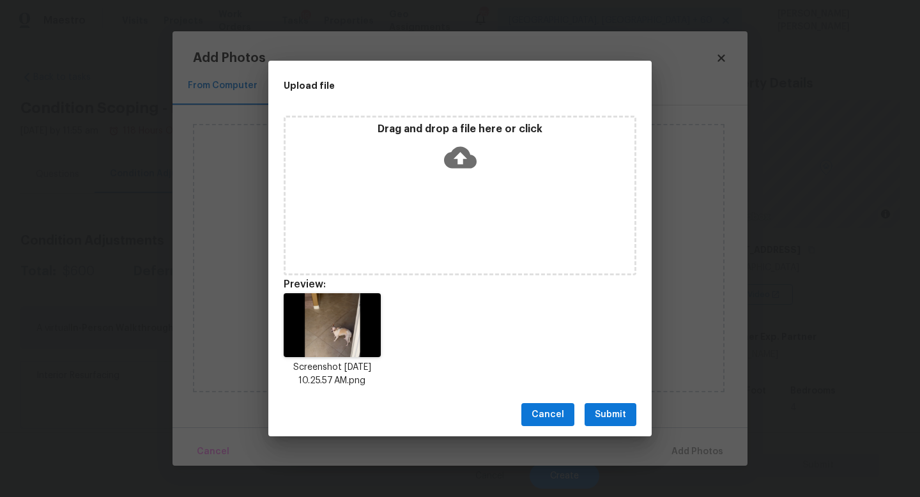
click at [614, 414] on span "Submit" at bounding box center [610, 415] width 31 height 16
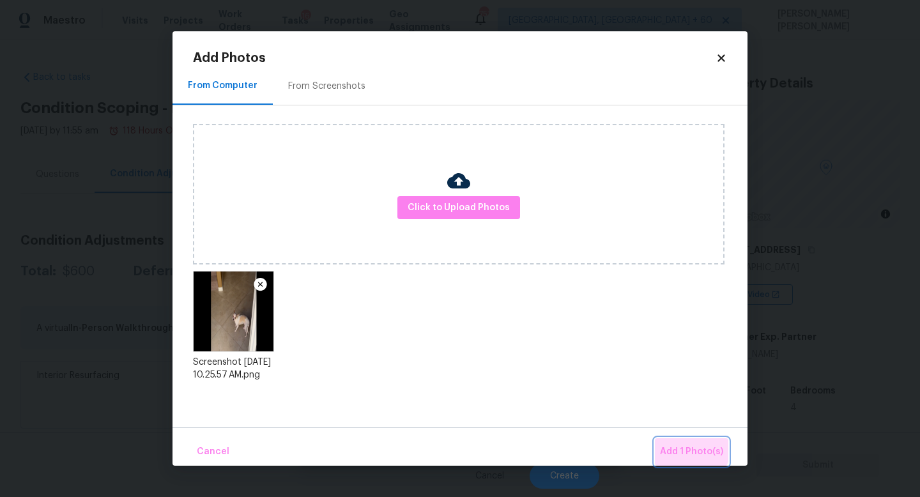
click at [679, 441] on button "Add 1 Photo(s)" at bounding box center [691, 451] width 73 height 27
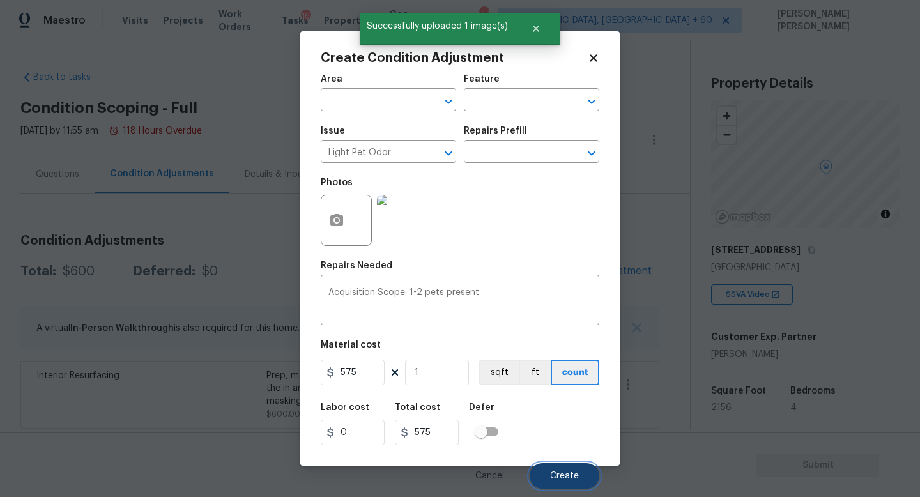
click at [563, 473] on span "Create" at bounding box center [564, 476] width 29 height 10
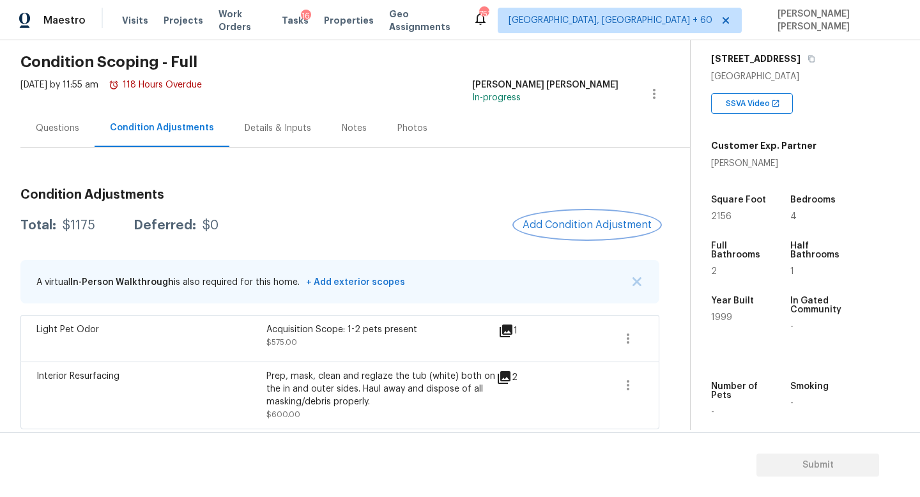
scroll to position [222, 0]
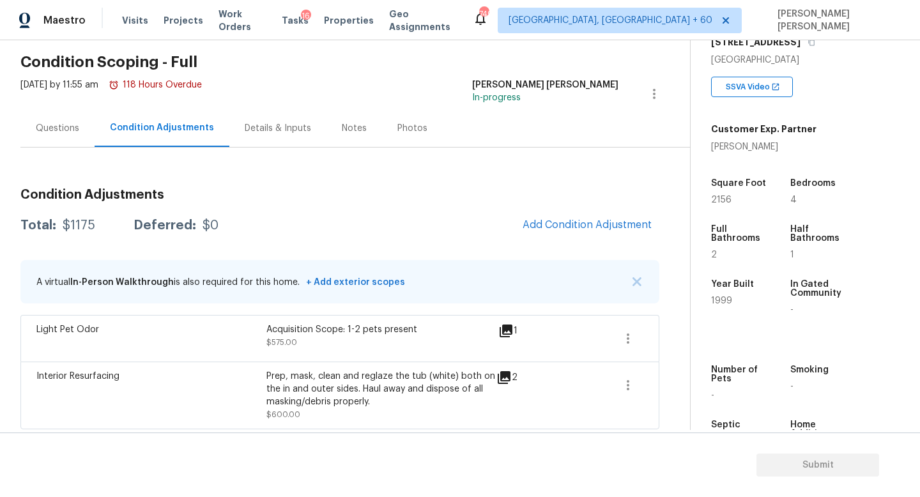
click at [58, 126] on div "Questions" at bounding box center [57, 128] width 43 height 13
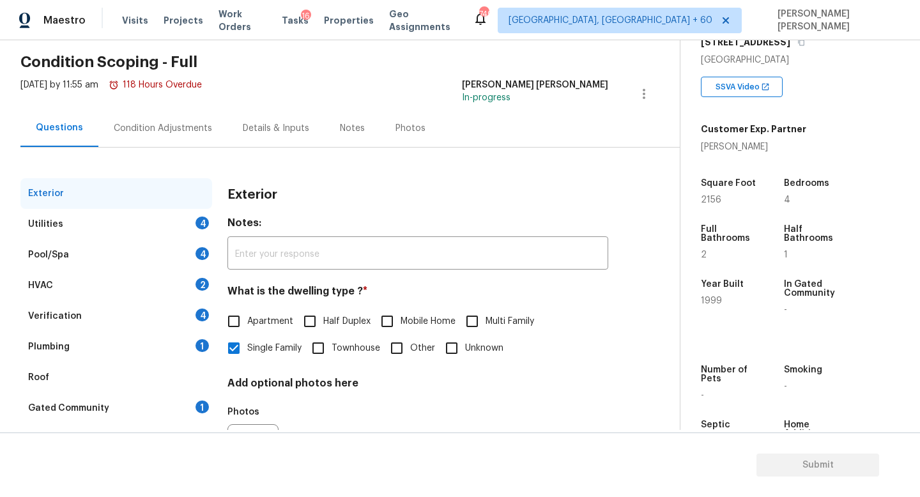
click at [156, 229] on div "Utilities 4" at bounding box center [116, 224] width 192 height 31
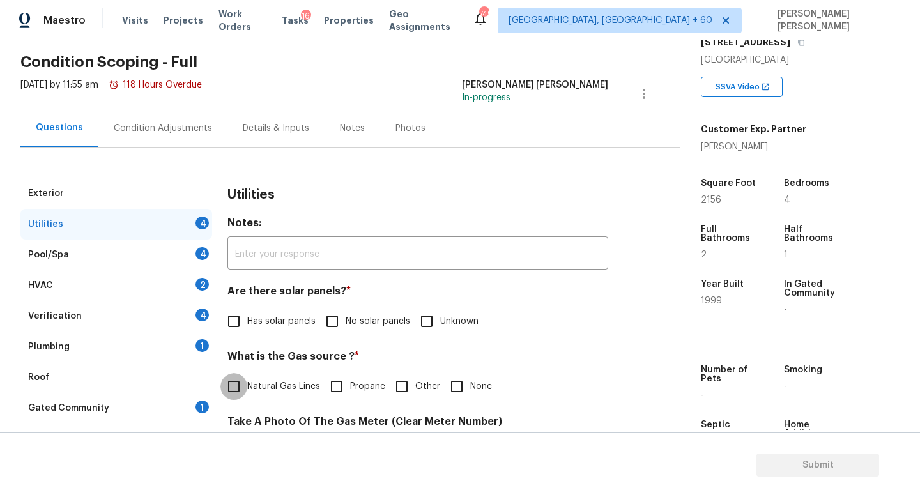
click at [236, 383] on input "Natural Gas Lines" at bounding box center [233, 386] width 27 height 27
checkbox input "true"
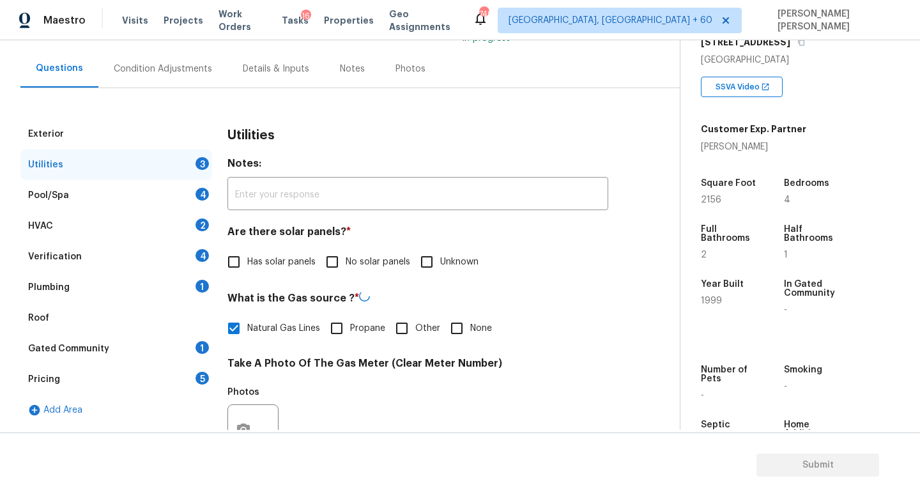
scroll to position [110, 0]
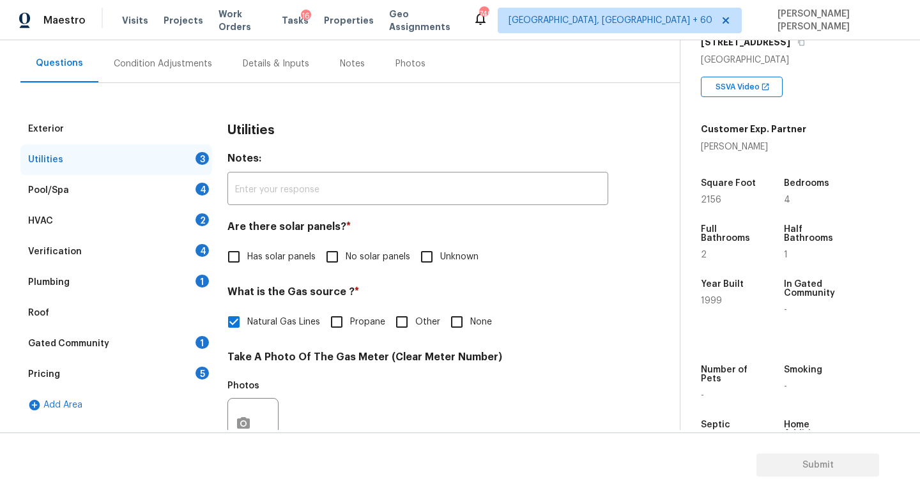
click at [337, 264] on input "No solar panels" at bounding box center [332, 256] width 27 height 27
checkbox input "true"
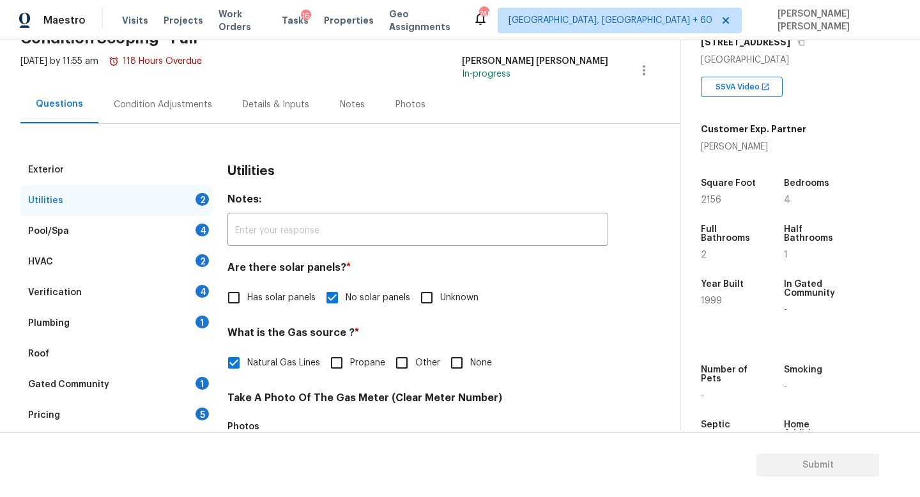
scroll to position [56, 0]
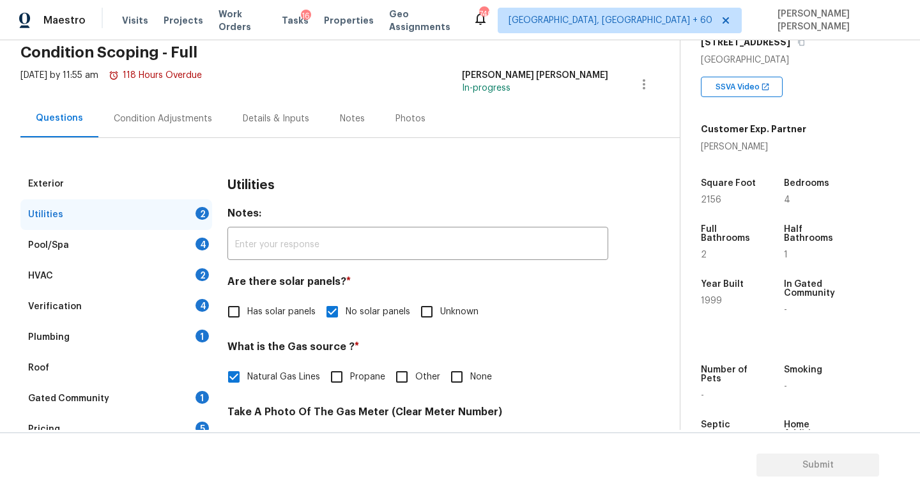
click at [152, 243] on div "Pool/Spa 4" at bounding box center [116, 245] width 192 height 31
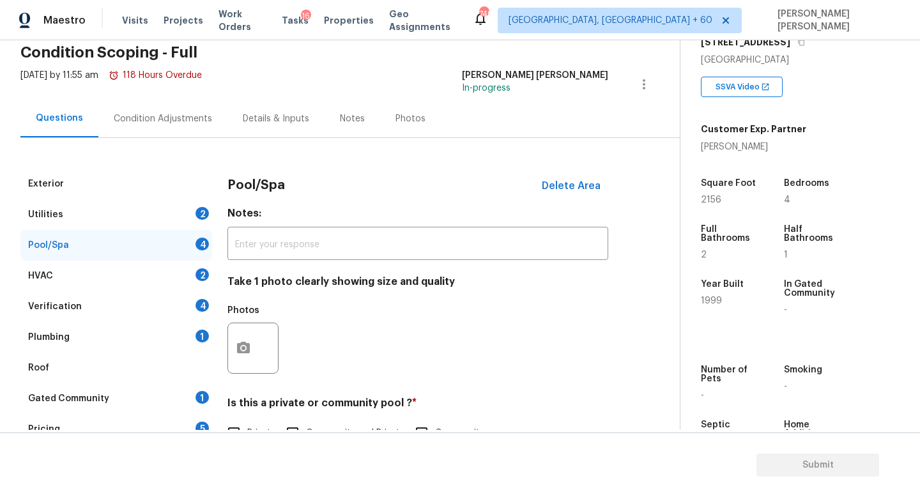
click at [146, 206] on div "Utilities 2" at bounding box center [116, 214] width 192 height 31
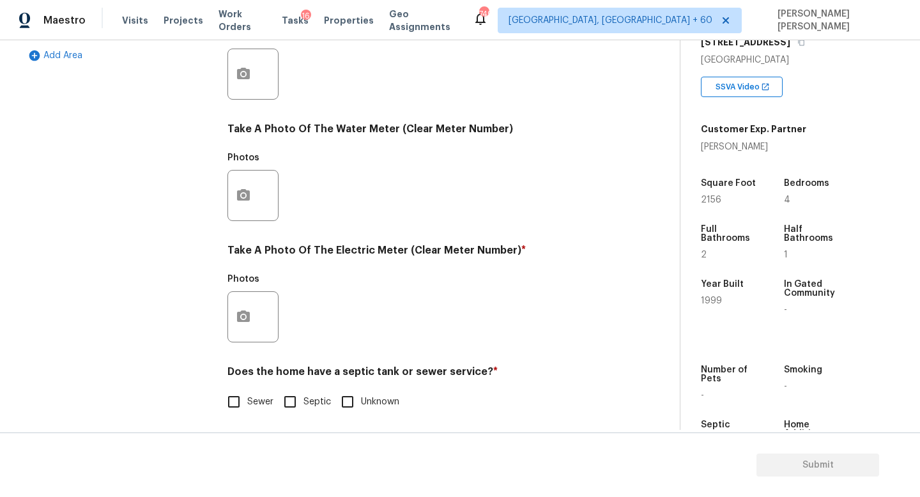
scroll to position [464, 0]
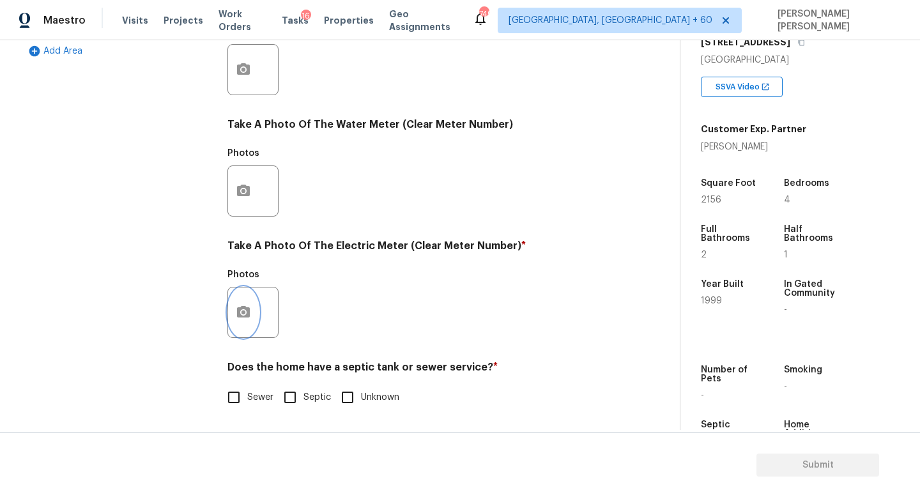
click at [247, 319] on button "button" at bounding box center [243, 312] width 31 height 50
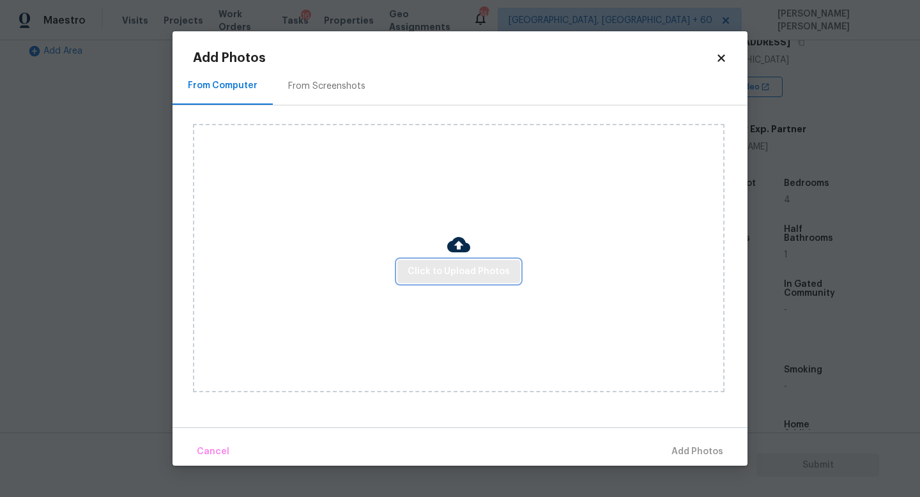
click at [465, 282] on button "Click to Upload Photos" at bounding box center [458, 272] width 123 height 24
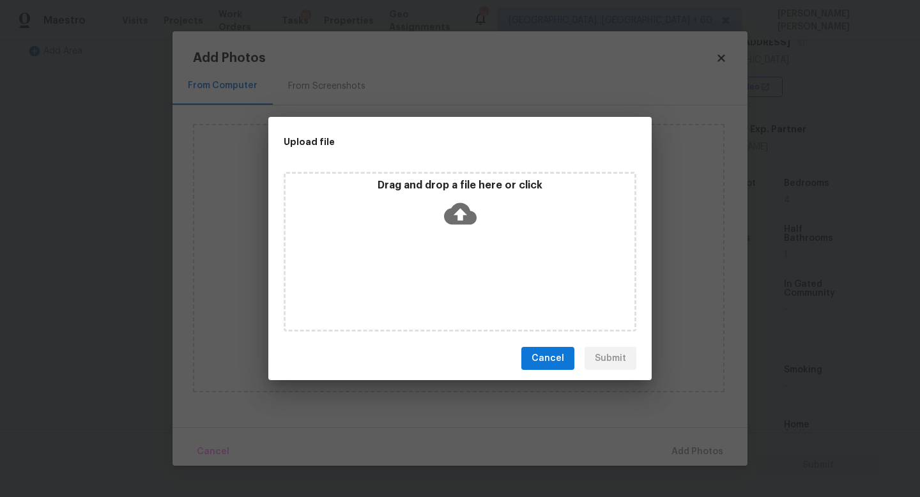
click at [454, 202] on icon at bounding box center [460, 213] width 33 height 33
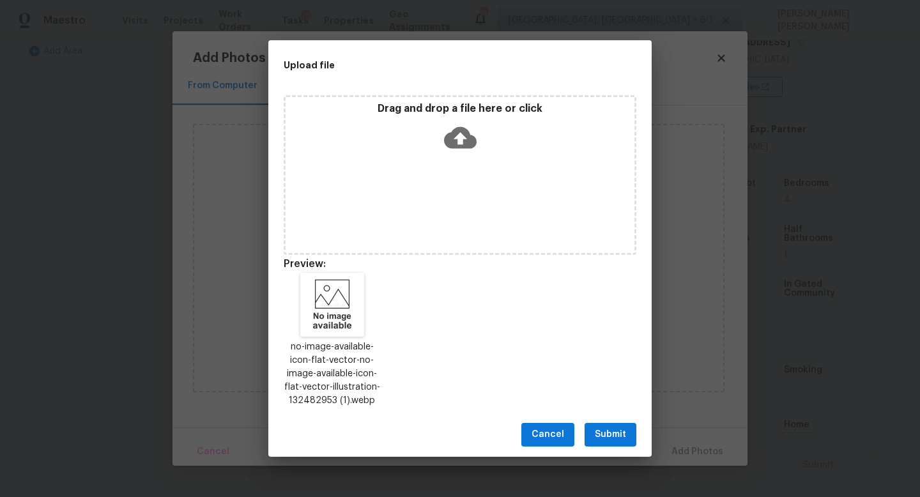
click at [618, 436] on span "Submit" at bounding box center [610, 435] width 31 height 16
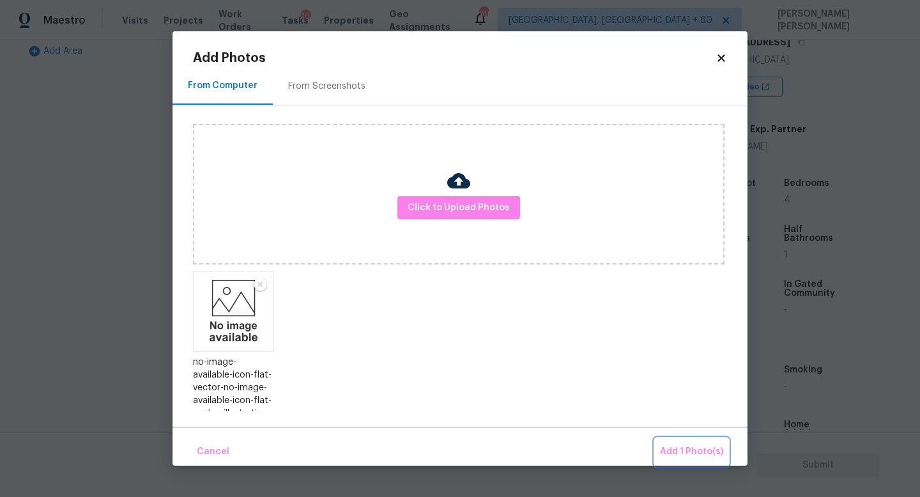
click at [688, 441] on button "Add 1 Photo(s)" at bounding box center [691, 451] width 73 height 27
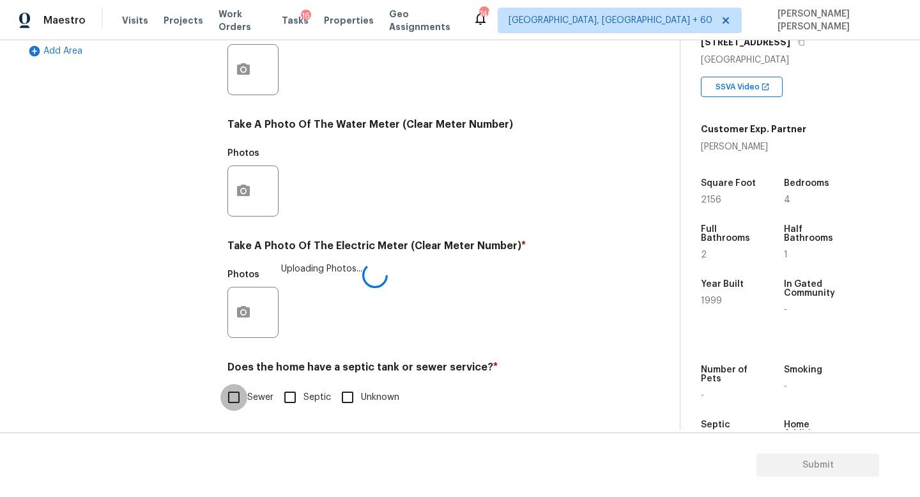
click at [239, 394] on input "Sewer" at bounding box center [233, 397] width 27 height 27
checkbox input "true"
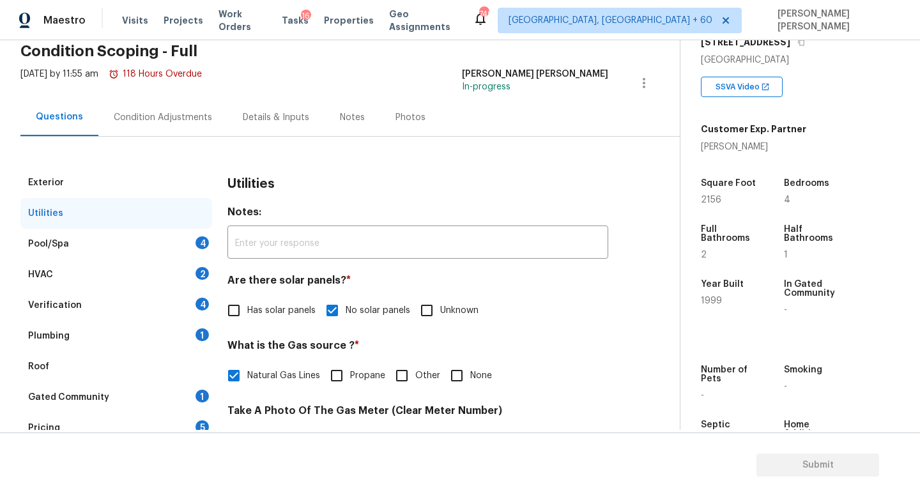
scroll to position [32, 0]
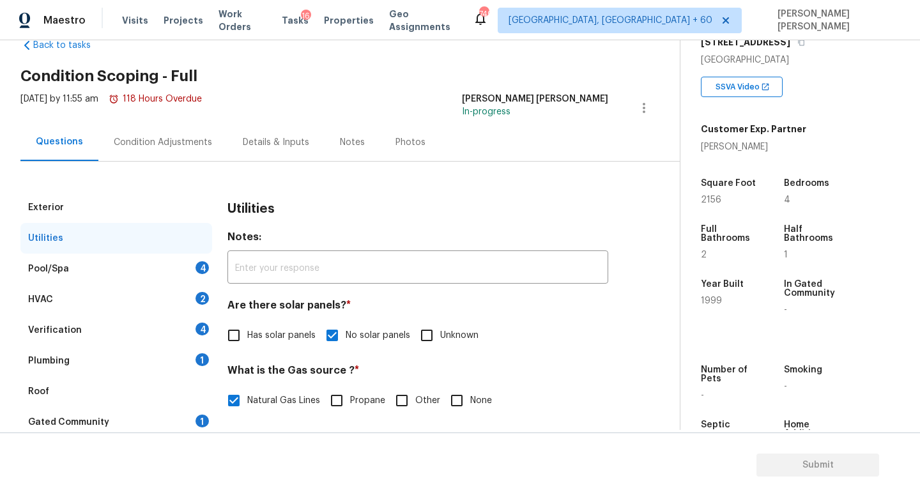
click at [151, 262] on div "Pool/Spa 4" at bounding box center [116, 269] width 192 height 31
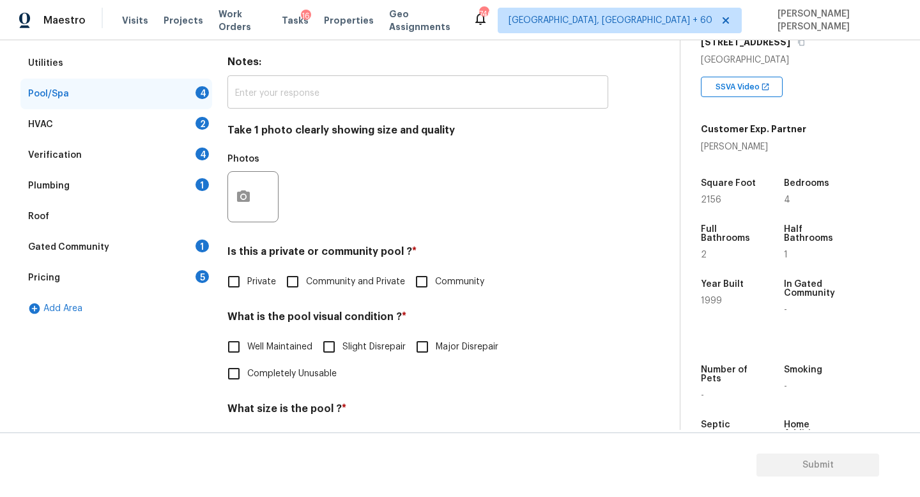
scroll to position [211, 0]
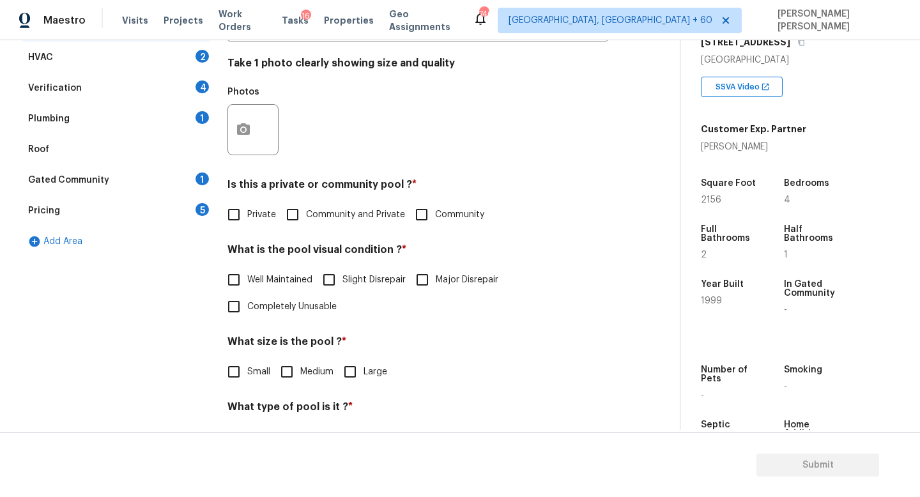
click at [233, 206] on input "Private" at bounding box center [233, 214] width 27 height 27
checkbox input "true"
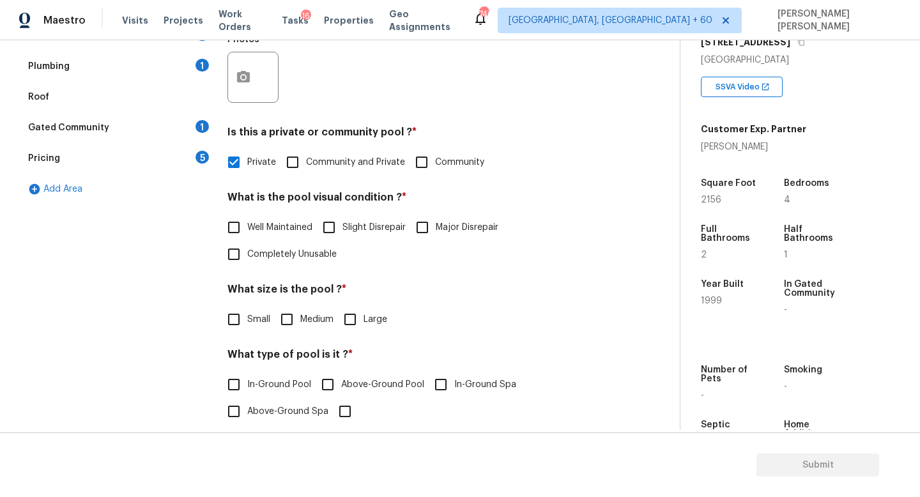
scroll to position [340, 0]
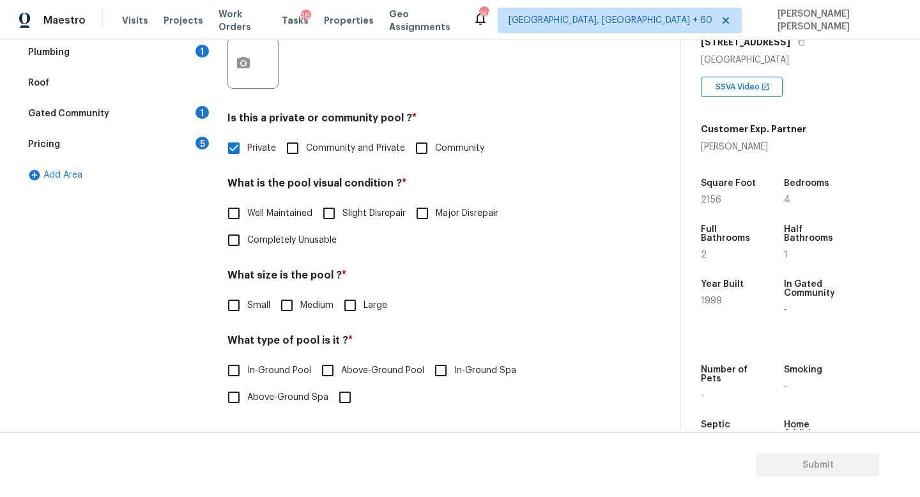
click at [414, 214] on input "Major Disrepair" at bounding box center [422, 213] width 27 height 27
checkbox input "true"
click at [289, 308] on input "Medium" at bounding box center [286, 305] width 27 height 27
checkbox input "true"
click at [234, 371] on input "In-Ground Pool" at bounding box center [233, 370] width 27 height 27
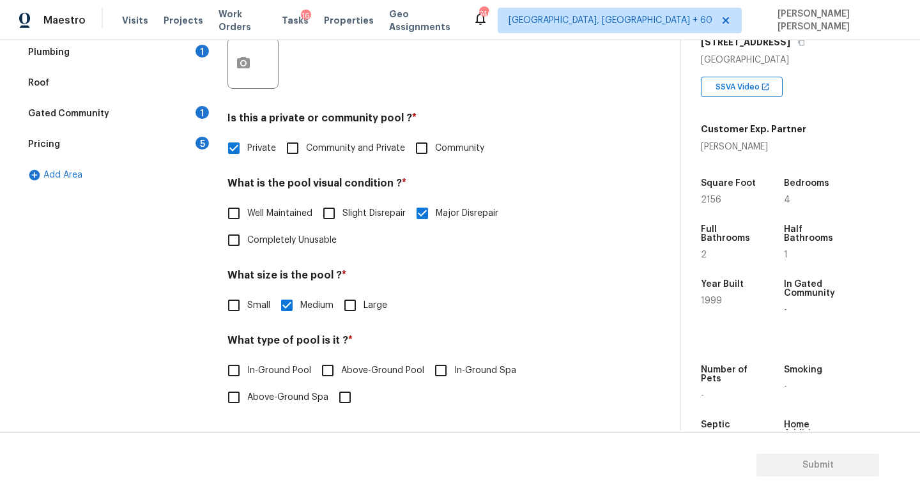
checkbox input "true"
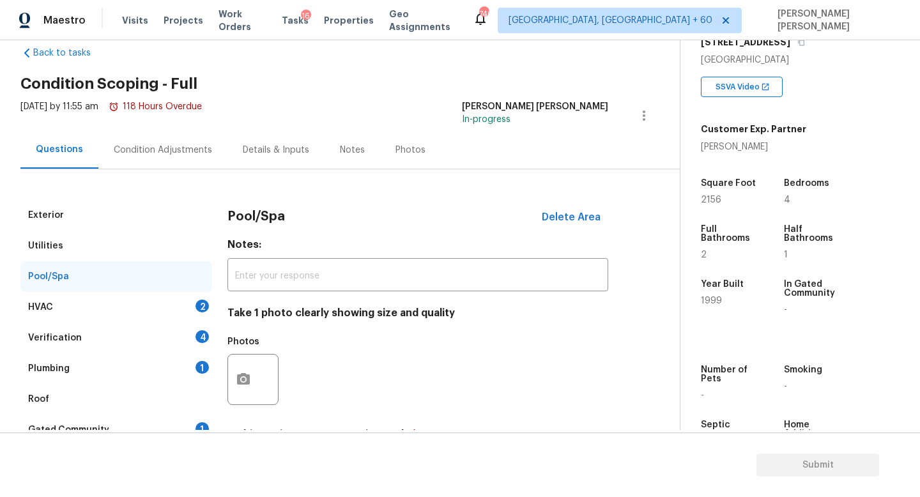
scroll to position [20, 0]
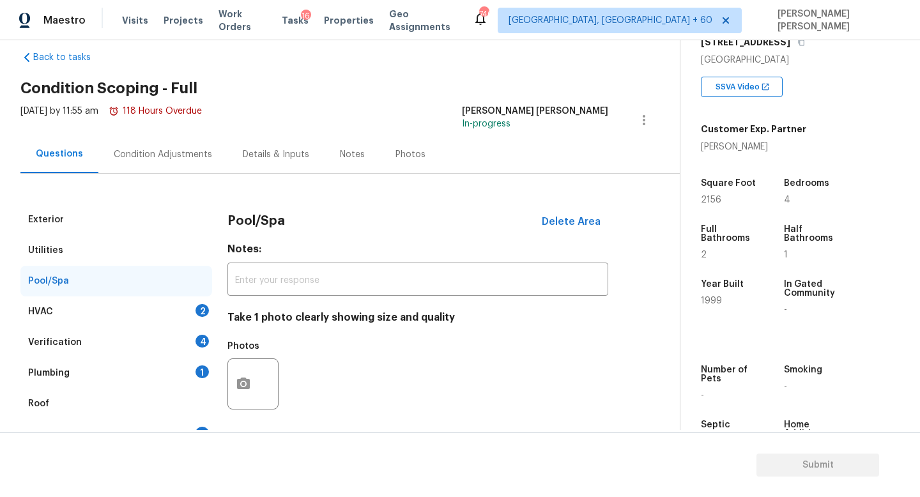
click at [182, 303] on div "HVAC 2" at bounding box center [116, 311] width 192 height 31
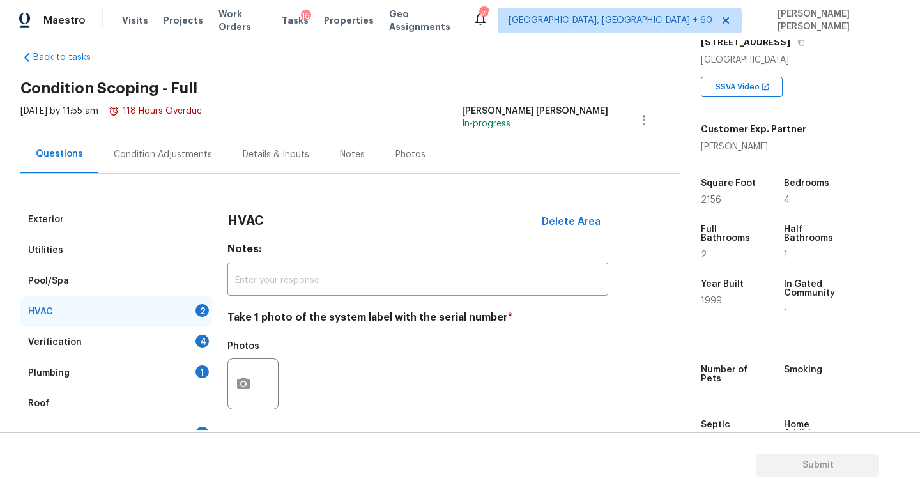
scroll to position [160, 0]
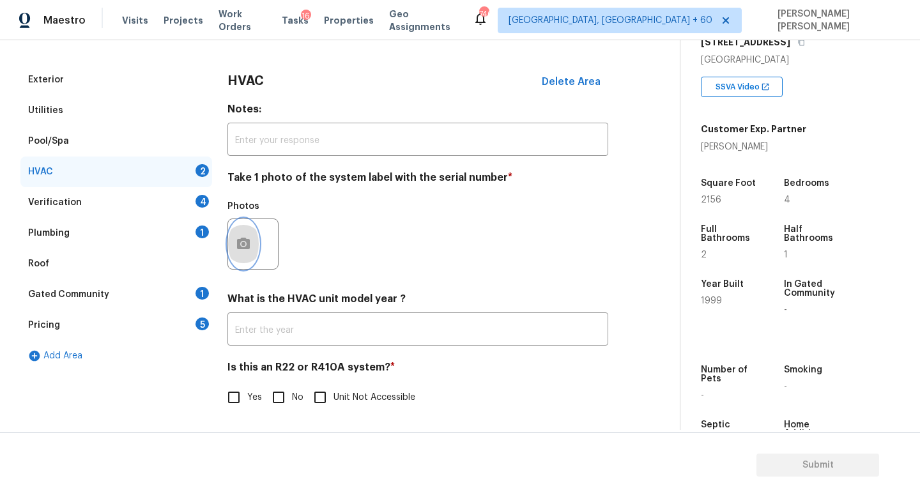
click at [245, 247] on icon "button" at bounding box center [243, 243] width 13 height 11
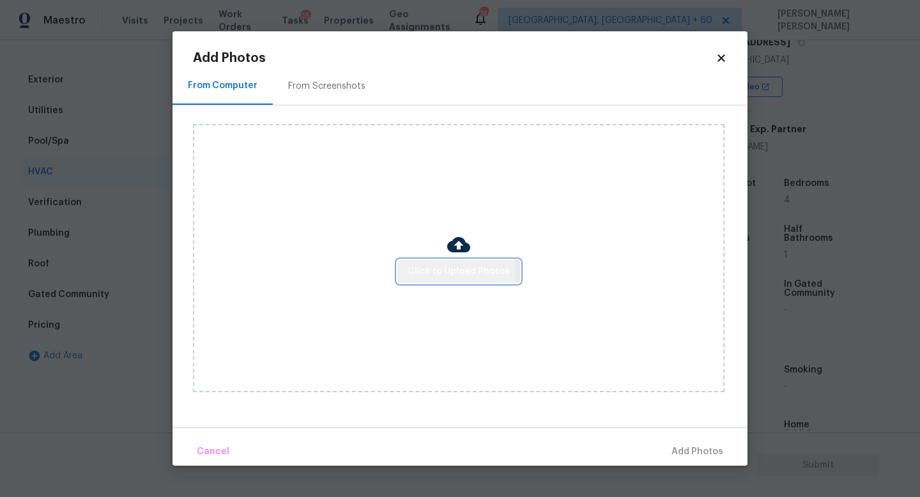
click at [429, 271] on span "Click to Upload Photos" at bounding box center [458, 272] width 102 height 16
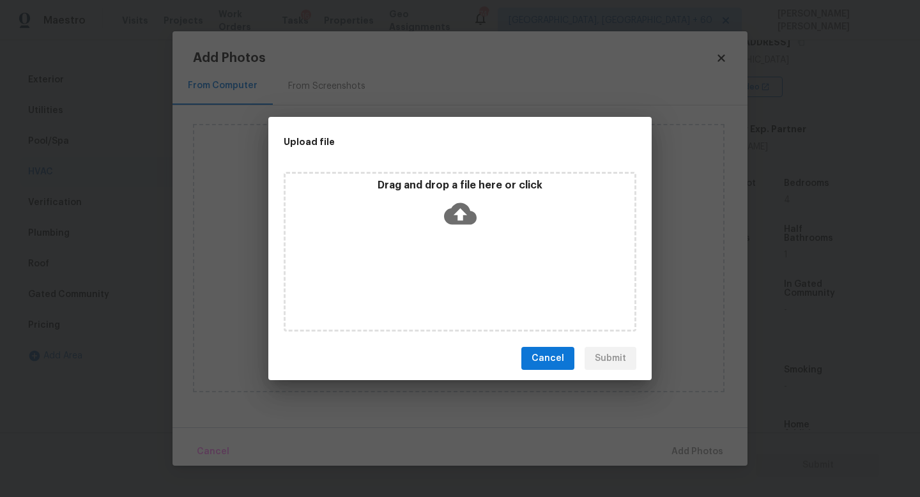
click at [468, 205] on icon at bounding box center [460, 213] width 33 height 33
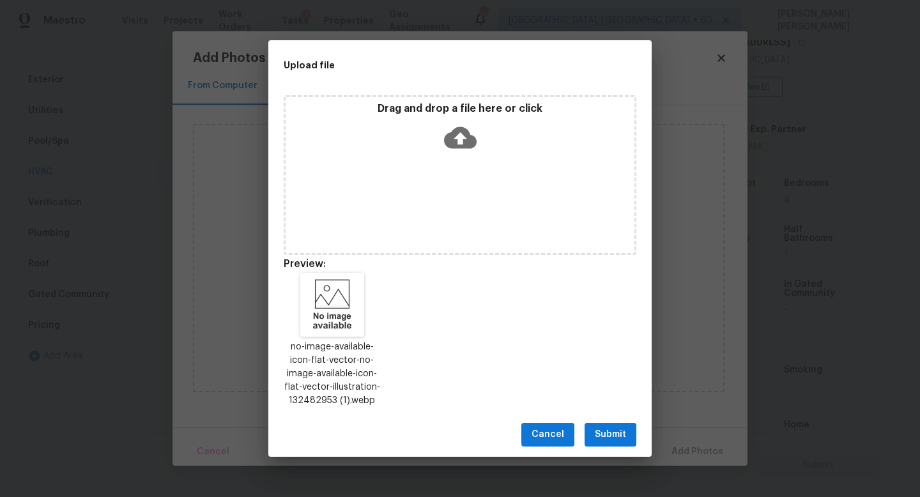
click at [598, 424] on button "Submit" at bounding box center [610, 435] width 52 height 24
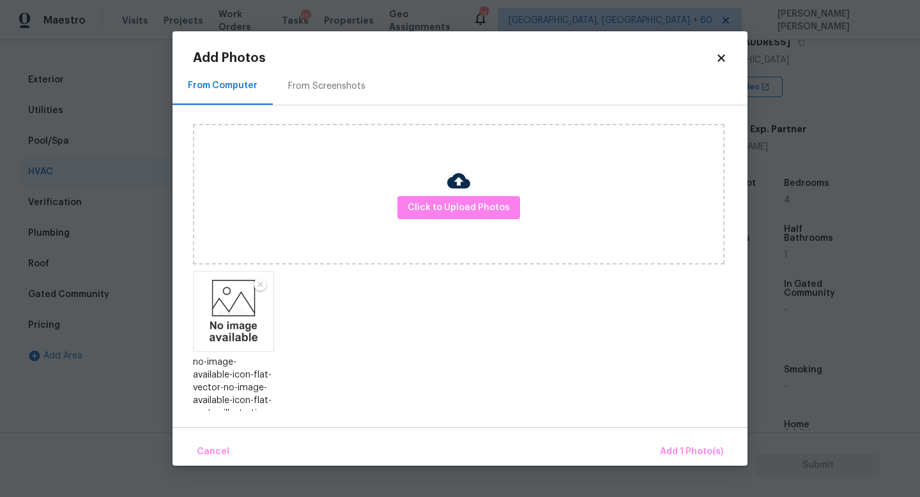
click at [691, 434] on div "Cancel Add 1 Photo(s)" at bounding box center [459, 446] width 575 height 38
click at [690, 438] on button "Add 1 Photo(s)" at bounding box center [691, 451] width 73 height 27
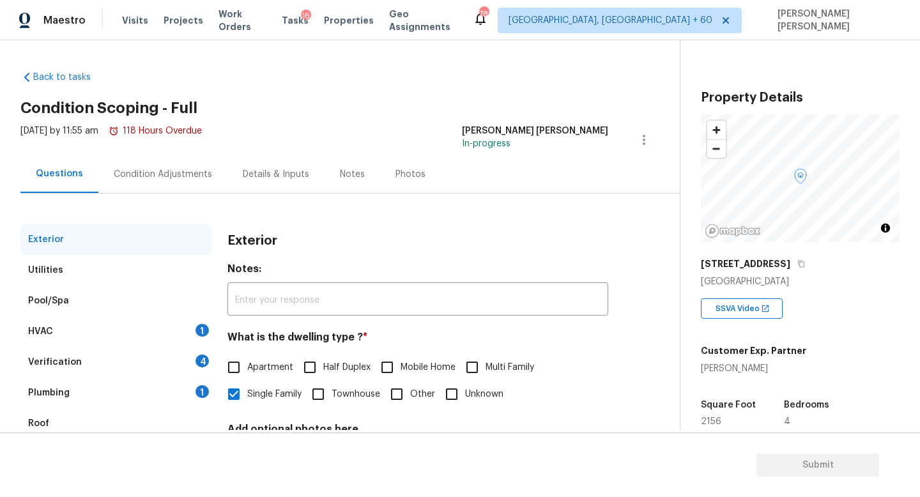
scroll to position [118, 0]
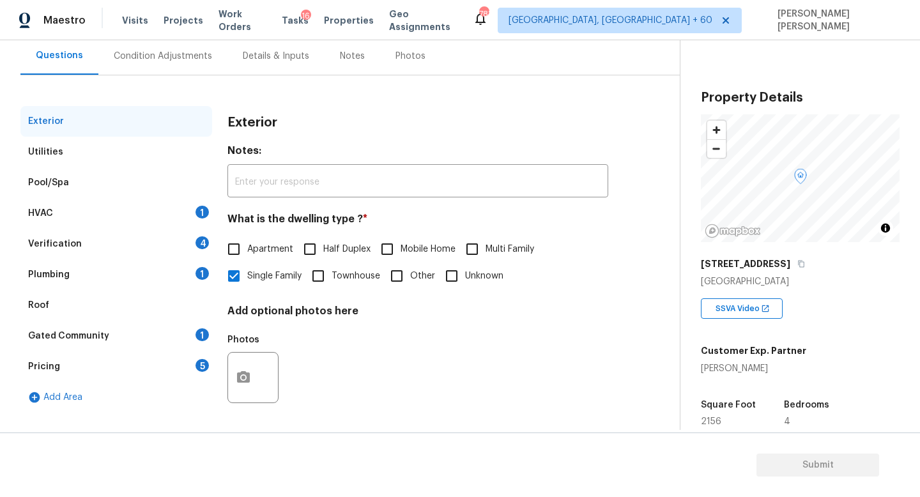
click at [87, 209] on div "HVAC 1" at bounding box center [116, 213] width 192 height 31
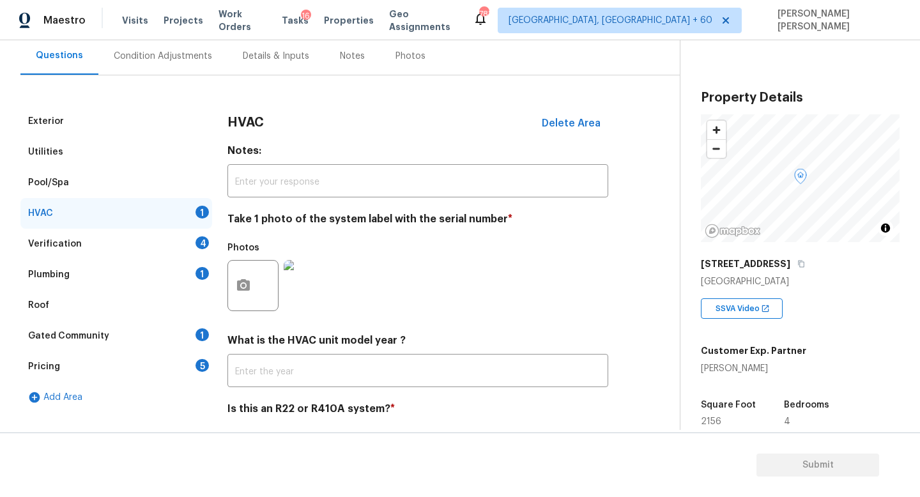
scroll to position [160, 0]
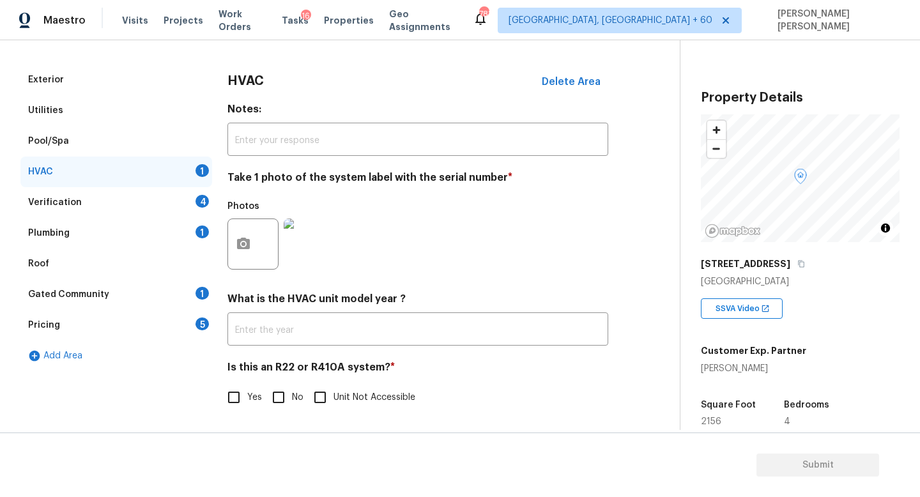
click at [291, 390] on input "No" at bounding box center [278, 397] width 27 height 27
checkbox input "true"
click at [73, 201] on div "Verification" at bounding box center [55, 202] width 54 height 13
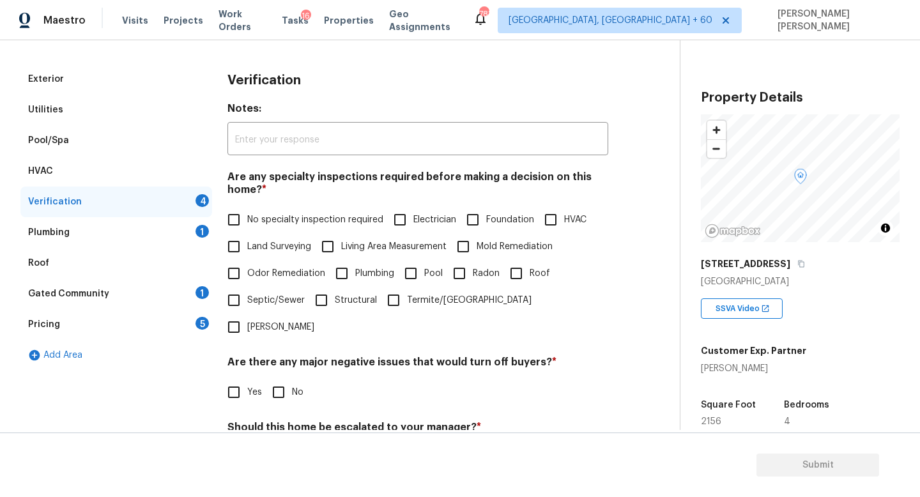
scroll to position [271, 0]
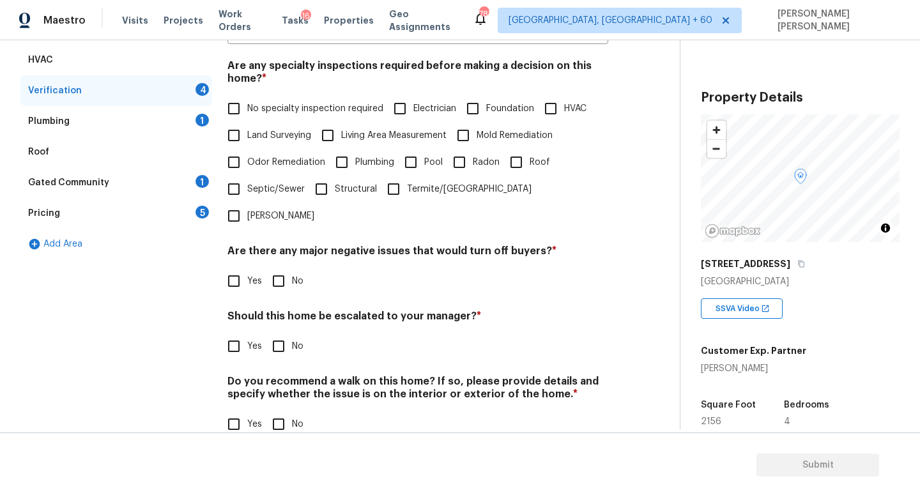
click at [465, 104] on input "Foundation" at bounding box center [472, 108] width 27 height 27
checkbox input "true"
click at [288, 268] on input "No" at bounding box center [278, 281] width 27 height 27
checkbox input "true"
click at [240, 333] on input "Yes" at bounding box center [233, 346] width 27 height 27
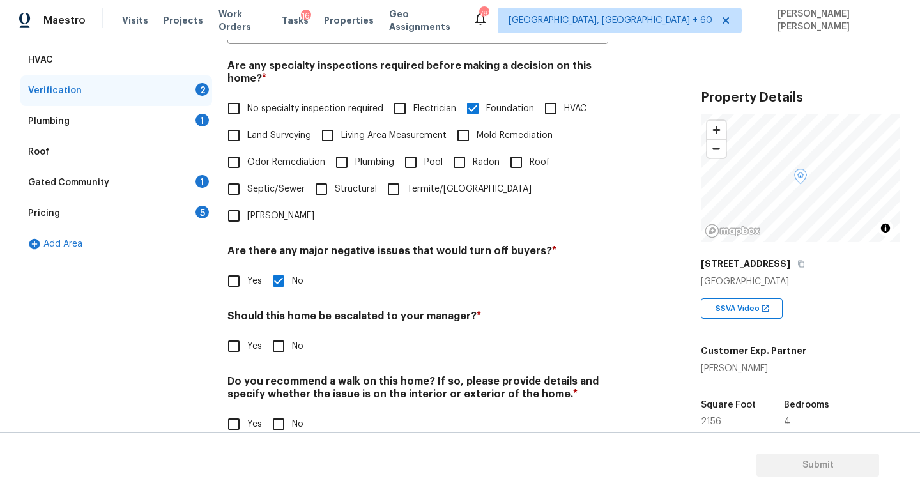
checkbox input "true"
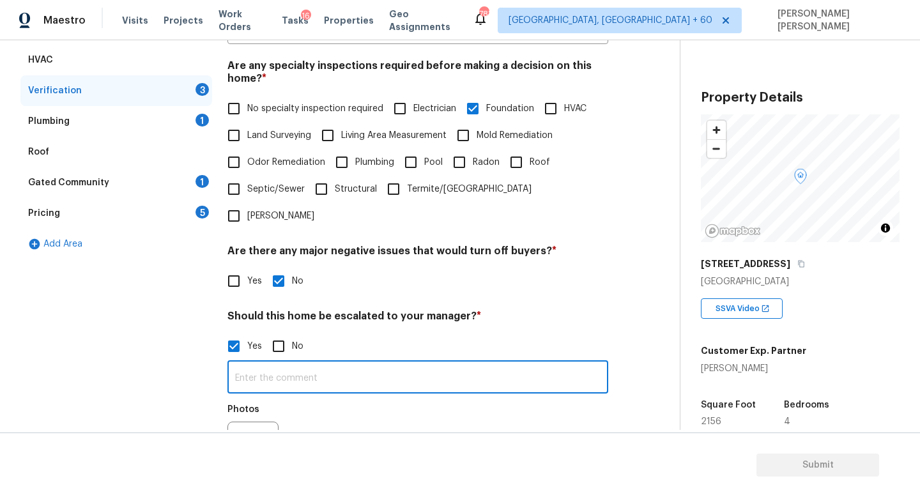
click at [308, 363] on input "text" at bounding box center [417, 378] width 381 height 30
type input "Foundation crack @"
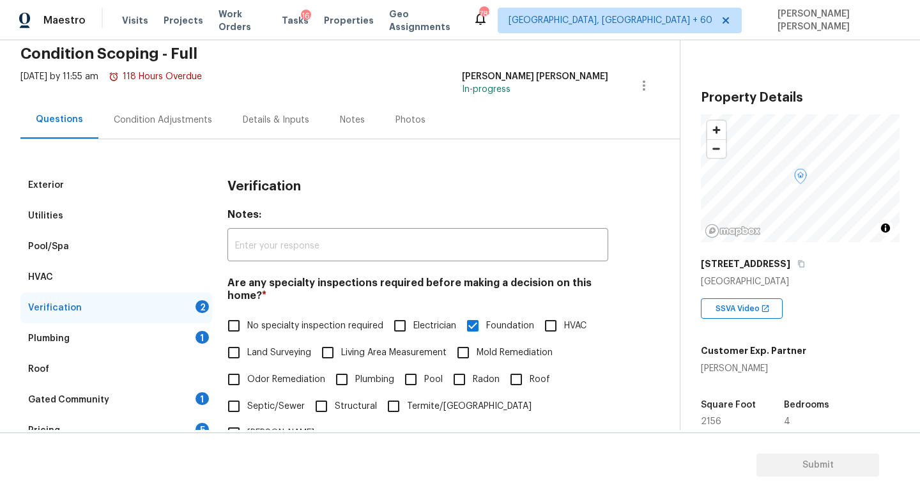
click at [118, 131] on div "Condition Adjustments" at bounding box center [162, 120] width 129 height 38
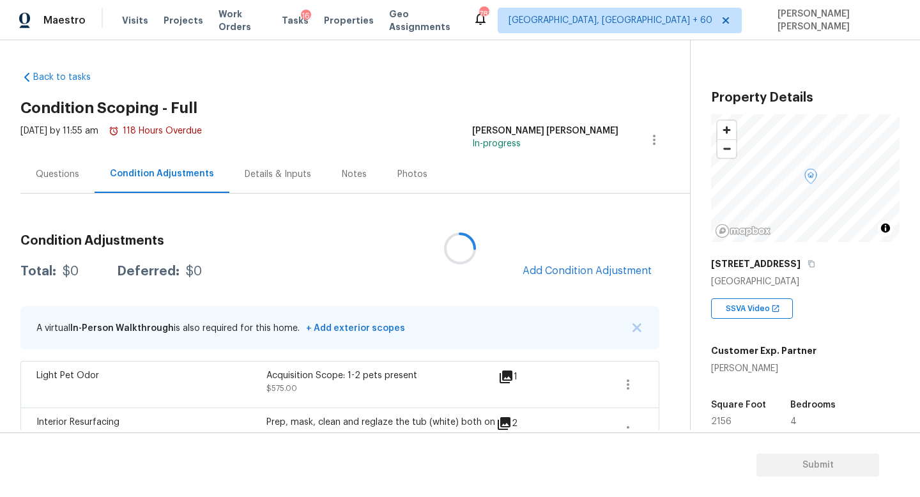
click at [572, 275] on div at bounding box center [460, 248] width 920 height 497
click at [577, 265] on span "Add Condition Adjustment" at bounding box center [586, 270] width 129 height 11
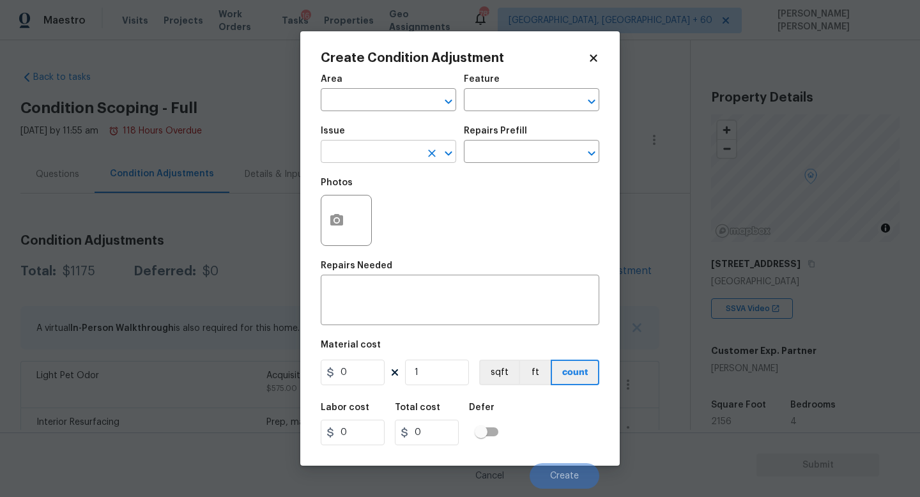
click at [383, 155] on input "text" at bounding box center [371, 153] width 100 height 20
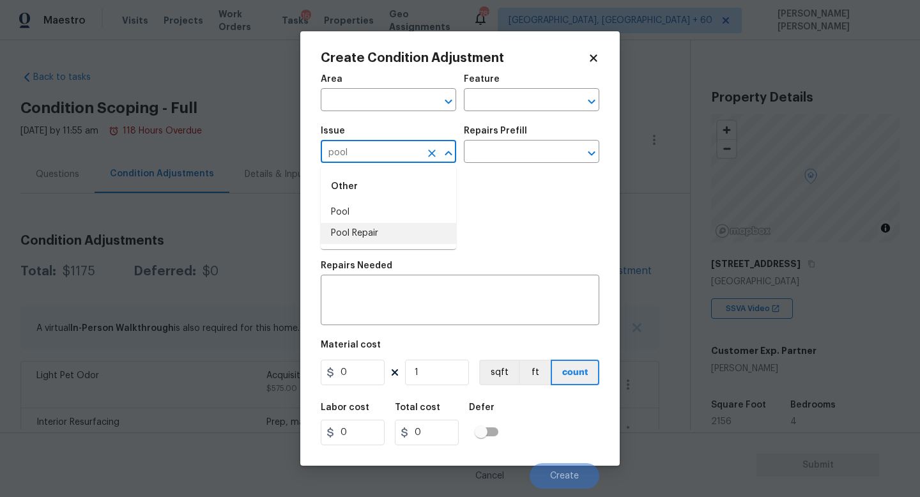
click at [376, 224] on li "Pool Repair" at bounding box center [388, 233] width 135 height 21
type input "Pool Repair"
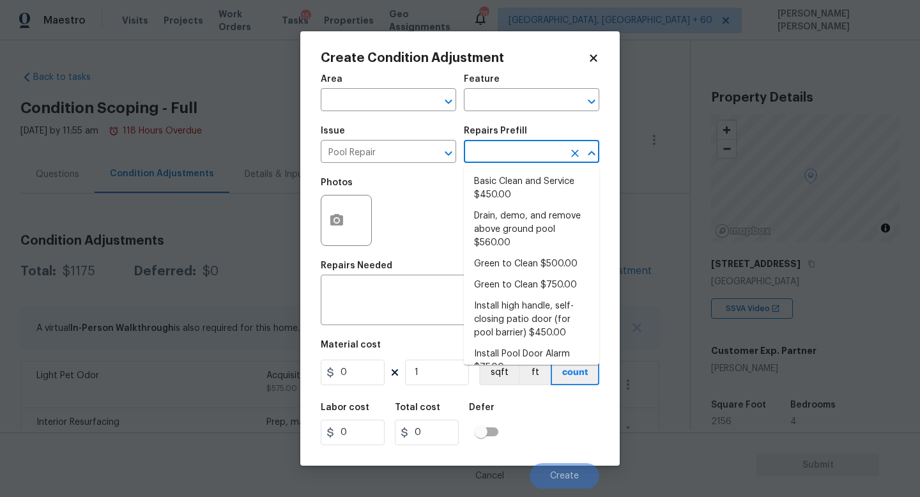
click at [477, 162] on input "text" at bounding box center [514, 153] width 100 height 20
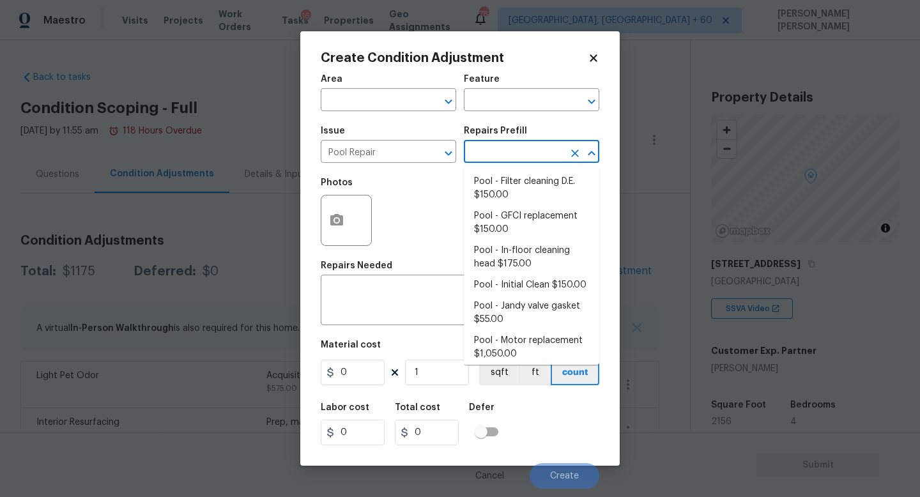
scroll to position [565, 0]
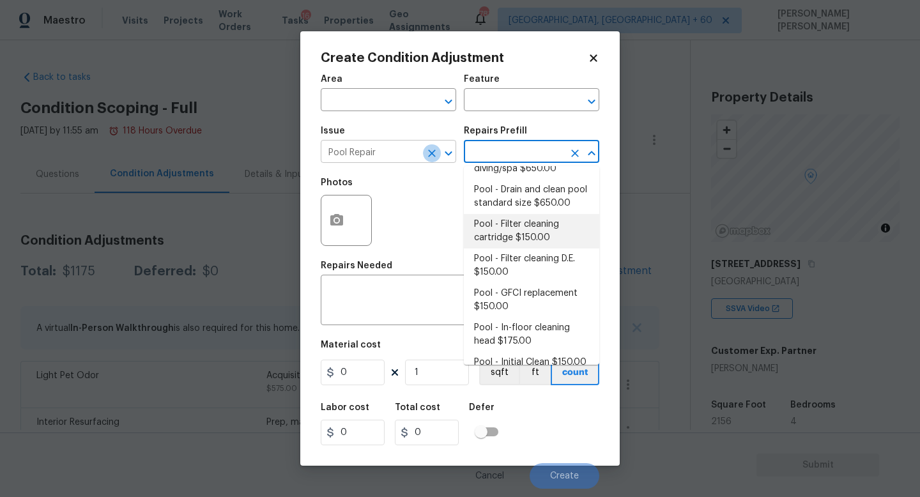
click at [436, 158] on icon "Clear" at bounding box center [431, 153] width 13 height 13
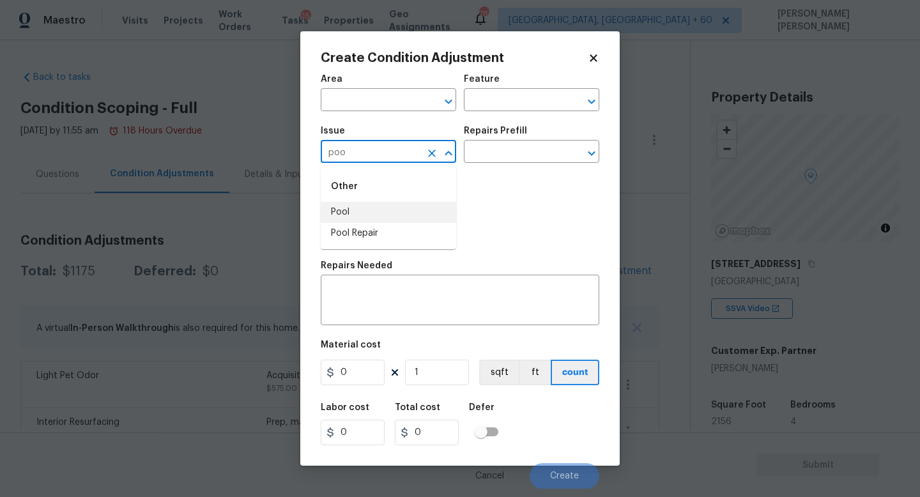
click at [411, 208] on li "Pool" at bounding box center [388, 212] width 135 height 21
type input "Pool"
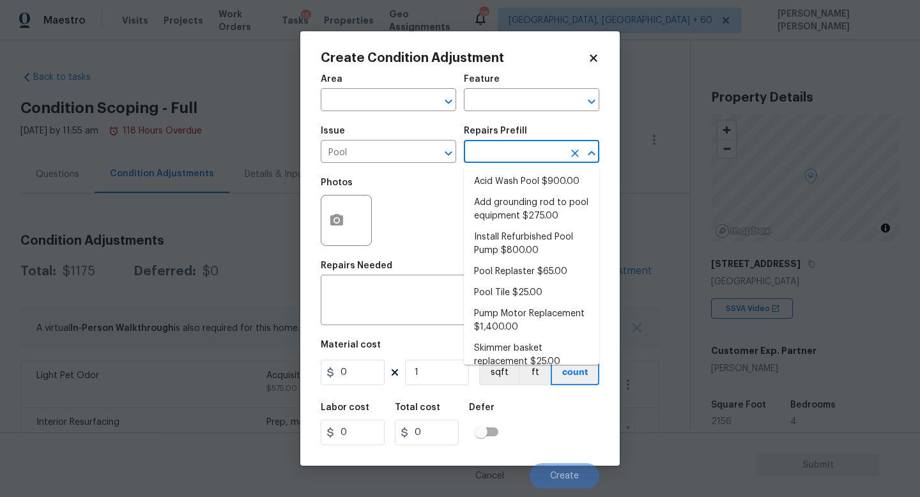
click at [487, 151] on input "text" at bounding box center [514, 153] width 100 height 20
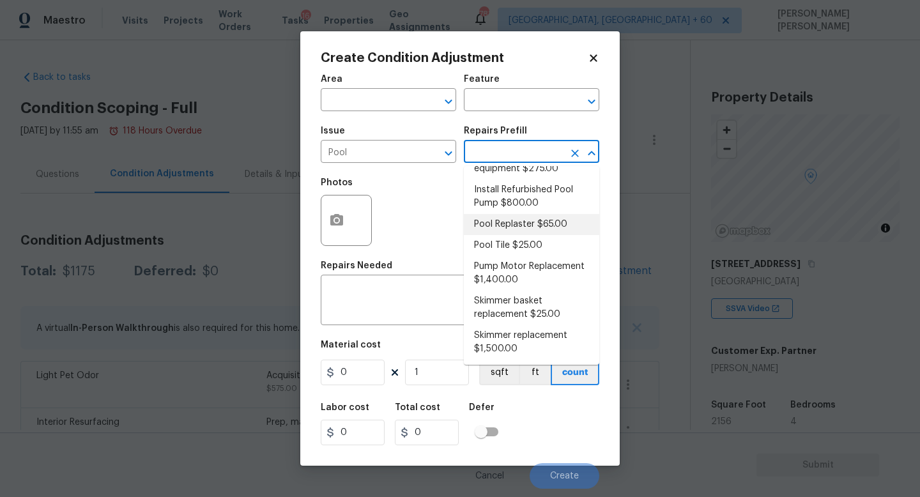
scroll to position [0, 0]
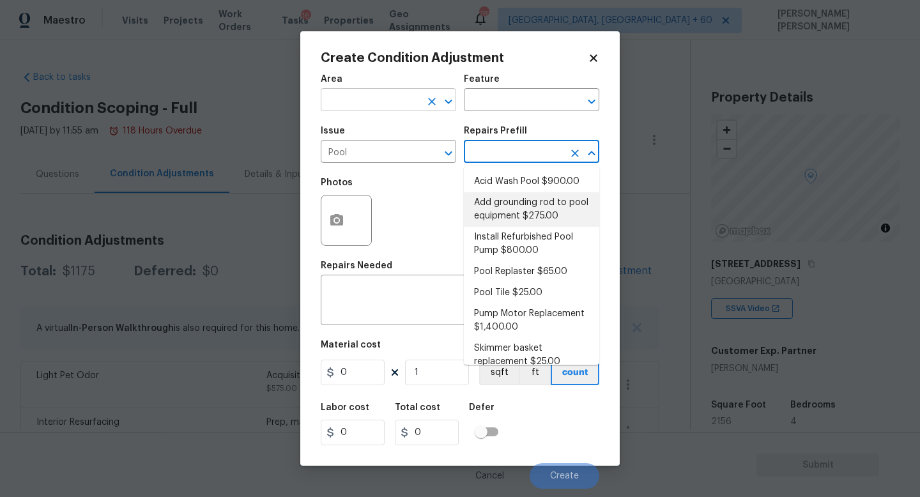
click at [413, 103] on input "text" at bounding box center [371, 101] width 100 height 20
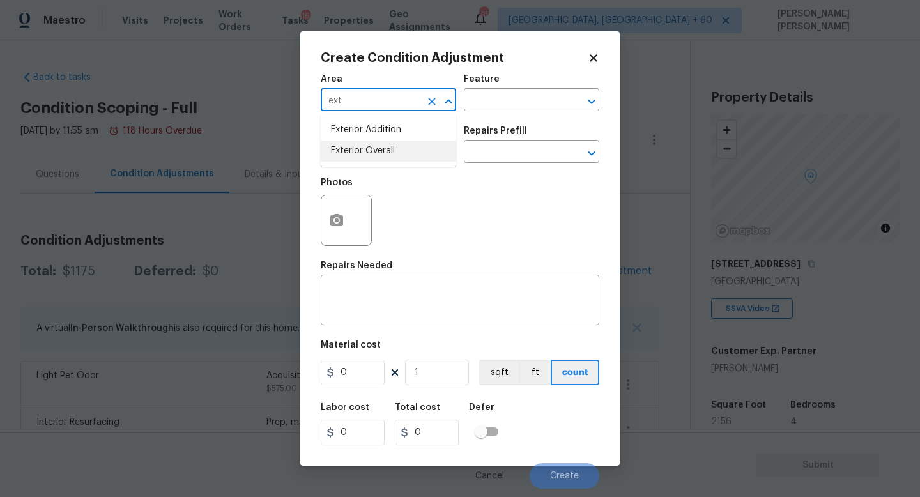
click at [423, 148] on li "Exterior Overall" at bounding box center [388, 150] width 135 height 21
type input "Exterior Overall"
click at [515, 102] on input "text" at bounding box center [514, 101] width 100 height 20
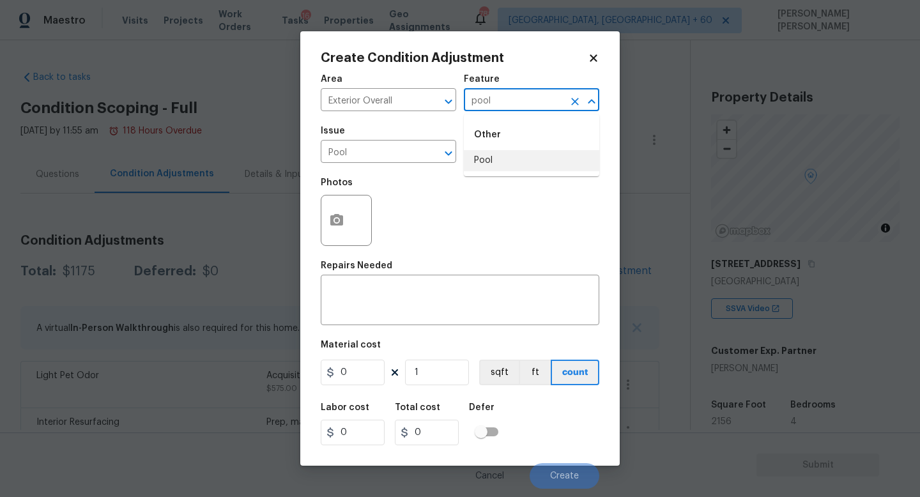
click at [494, 154] on li "Pool" at bounding box center [531, 160] width 135 height 21
type input "Pool"
click at [395, 155] on input "Pool" at bounding box center [371, 153] width 100 height 20
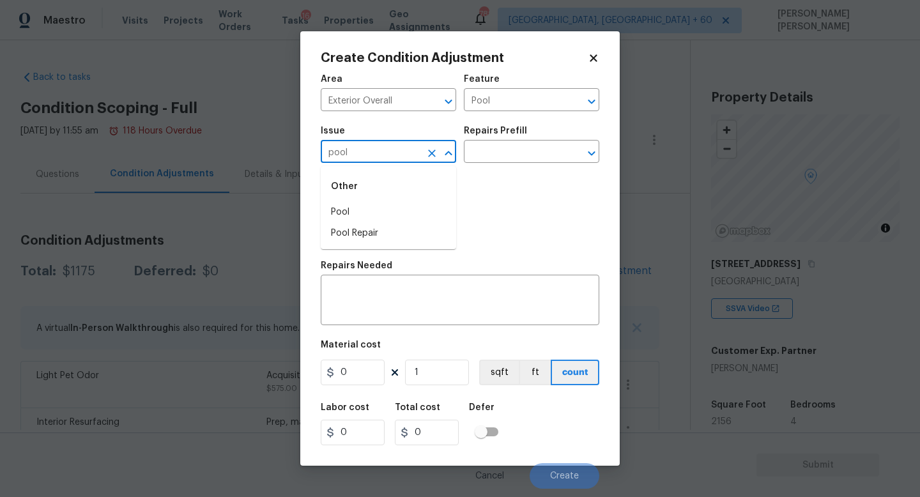
type input "poo"
type input "ingrou"
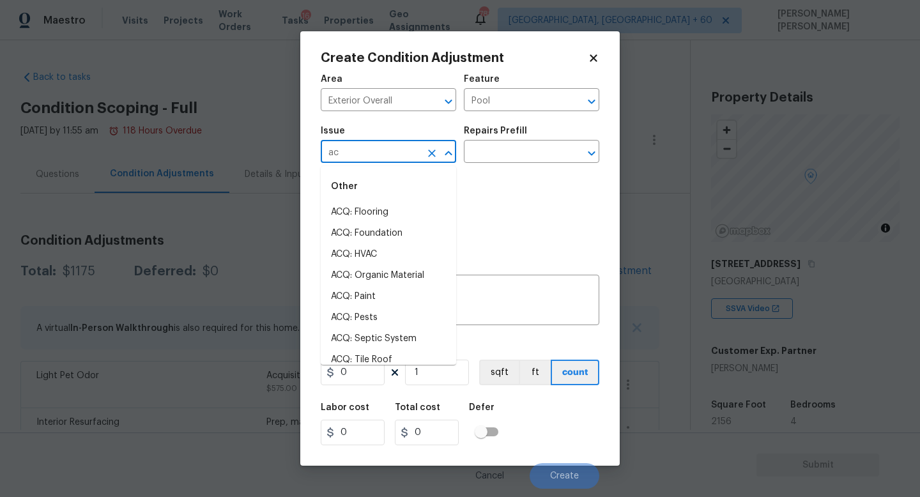
type input "acq"
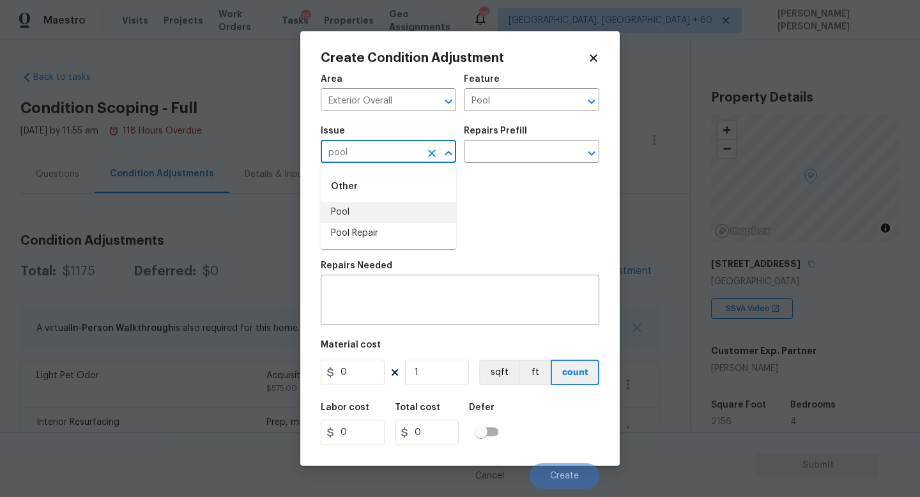
click at [373, 207] on li "Pool" at bounding box center [388, 212] width 135 height 21
type input "Pool"
click at [497, 169] on div "Issue Pool ​ Repairs Prefill ​" at bounding box center [460, 145] width 278 height 52
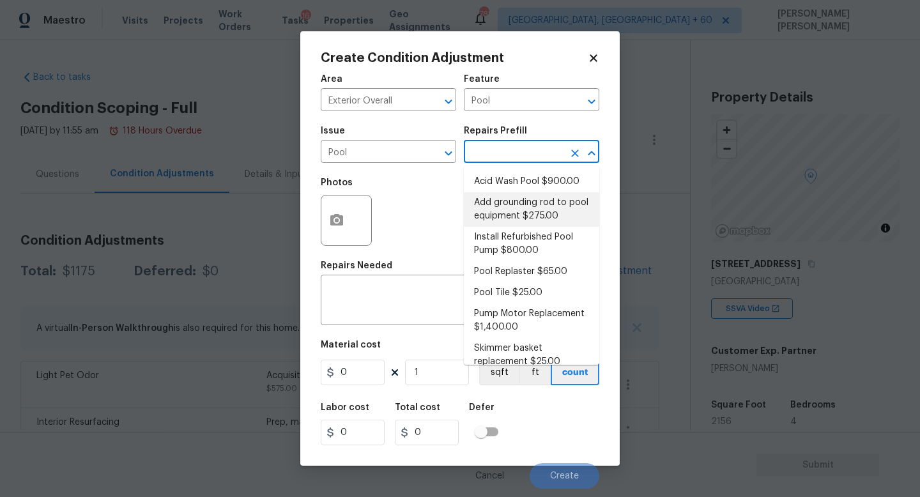
click at [501, 162] on input "text" at bounding box center [514, 153] width 100 height 20
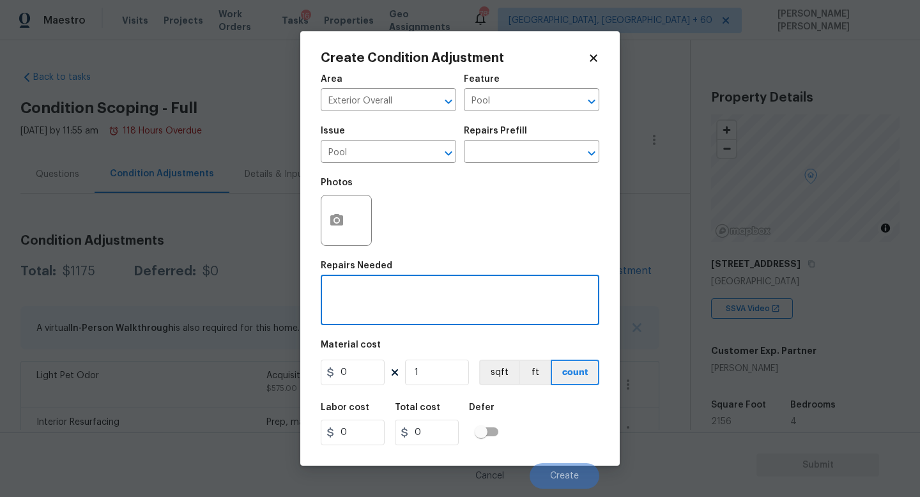
click at [415, 310] on textarea at bounding box center [459, 301] width 263 height 27
type textarea "MOderate"
type textarea "Pool repair"
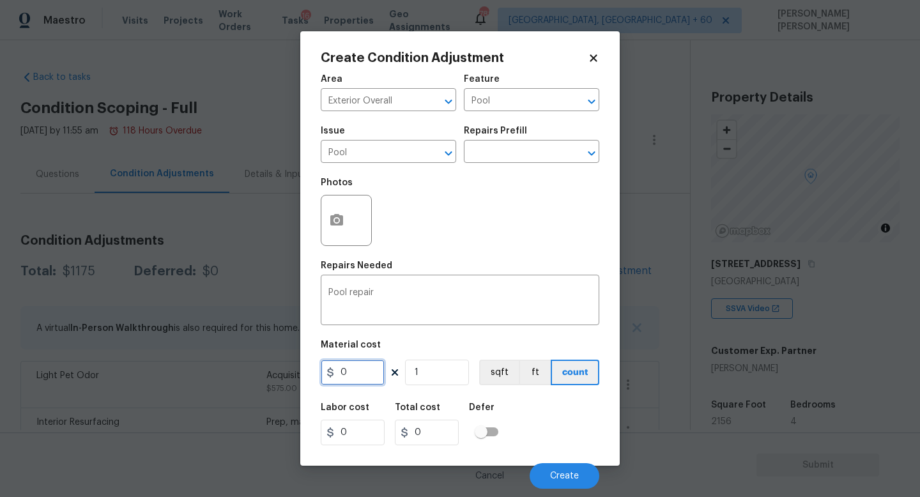
drag, startPoint x: 360, startPoint y: 376, endPoint x: 244, endPoint y: 376, distance: 115.6
click at [244, 376] on div "Create Condition Adjustment Area Exterior Overall ​ Feature Pool ​ Issue Pool ​…" at bounding box center [460, 248] width 920 height 497
type input "8000"
click at [341, 214] on icon "button" at bounding box center [336, 220] width 15 height 15
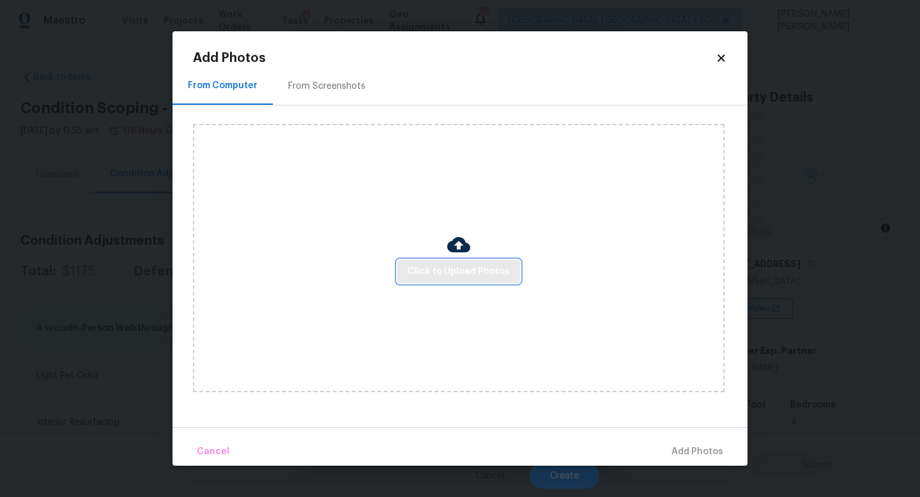
click at [444, 271] on span "Click to Upload Photos" at bounding box center [458, 272] width 102 height 16
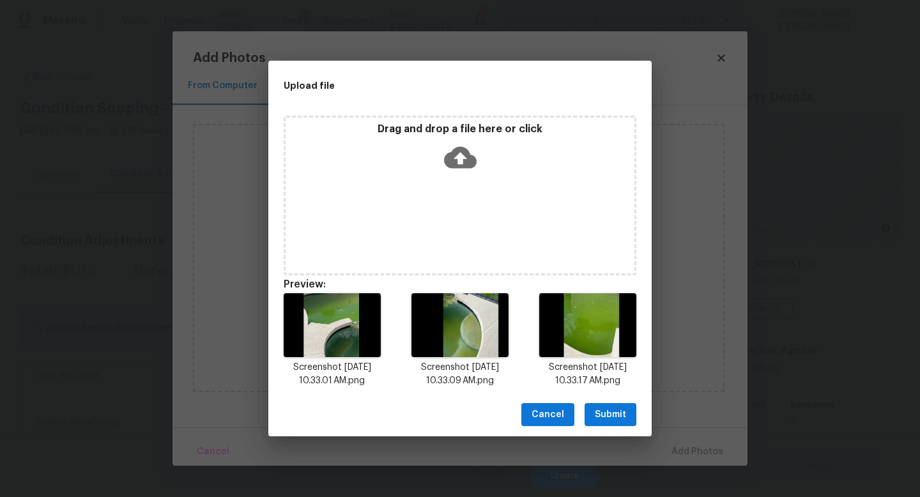
click at [617, 422] on button "Submit" at bounding box center [610, 415] width 52 height 24
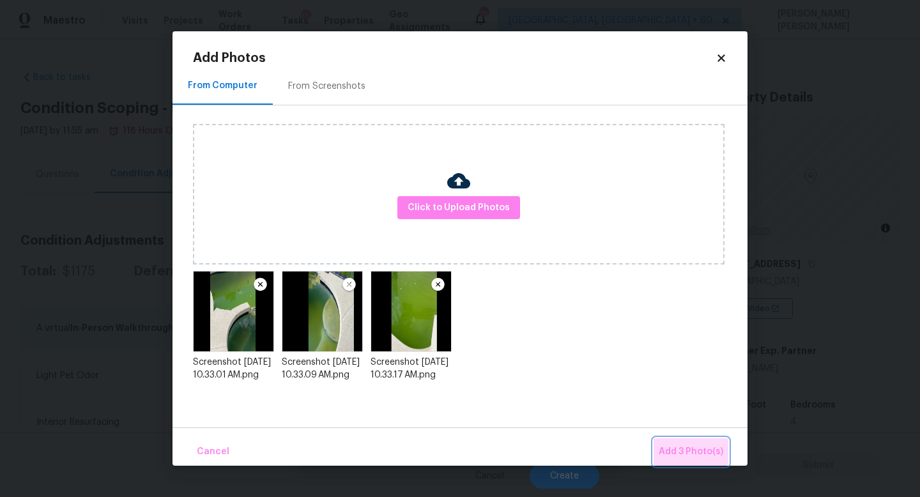
click at [678, 444] on span "Add 3 Photo(s)" at bounding box center [690, 452] width 65 height 16
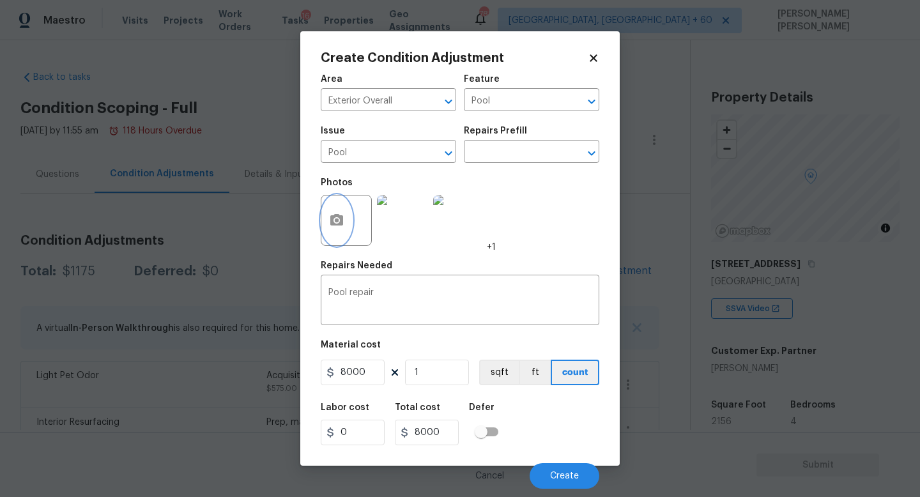
click at [346, 223] on button "button" at bounding box center [336, 220] width 31 height 50
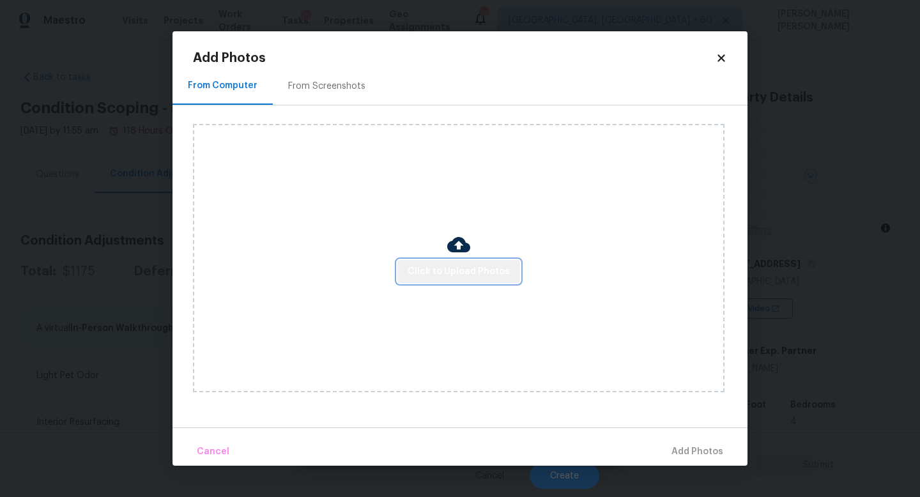
click at [478, 273] on span "Click to Upload Photos" at bounding box center [458, 272] width 102 height 16
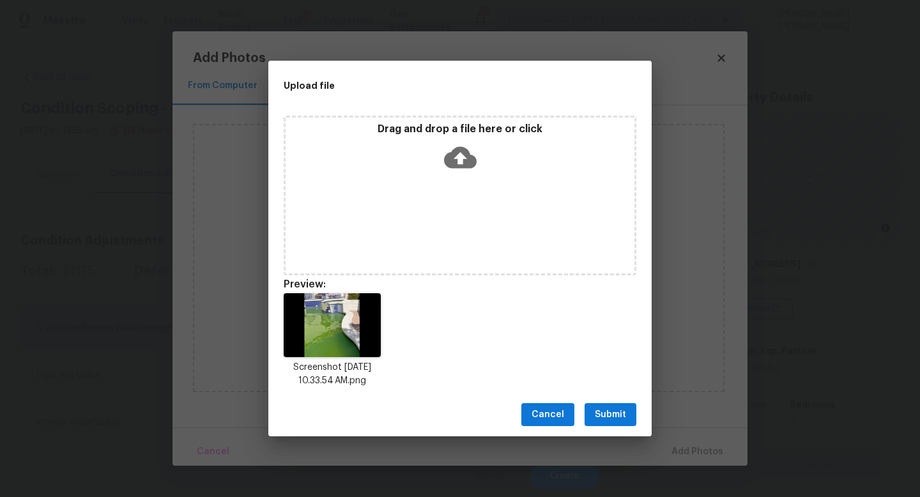
click at [612, 408] on span "Submit" at bounding box center [610, 415] width 31 height 16
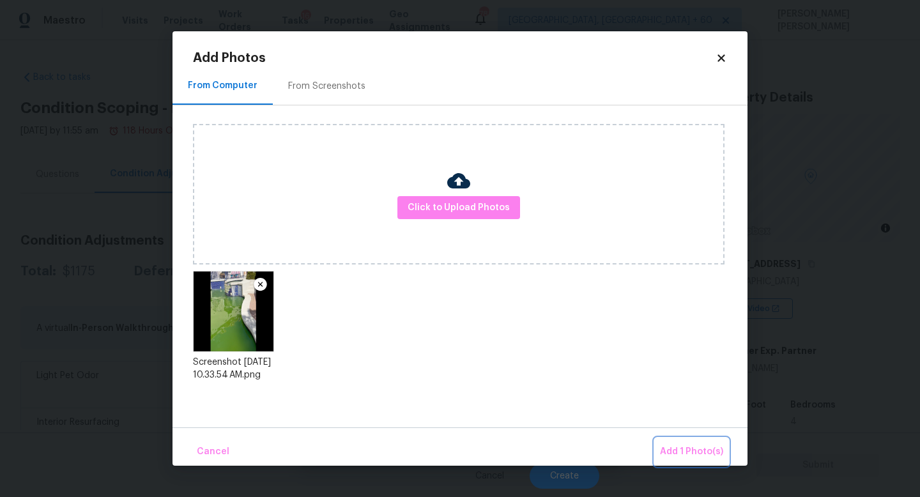
click at [693, 448] on span "Add 1 Photo(s)" at bounding box center [691, 452] width 63 height 16
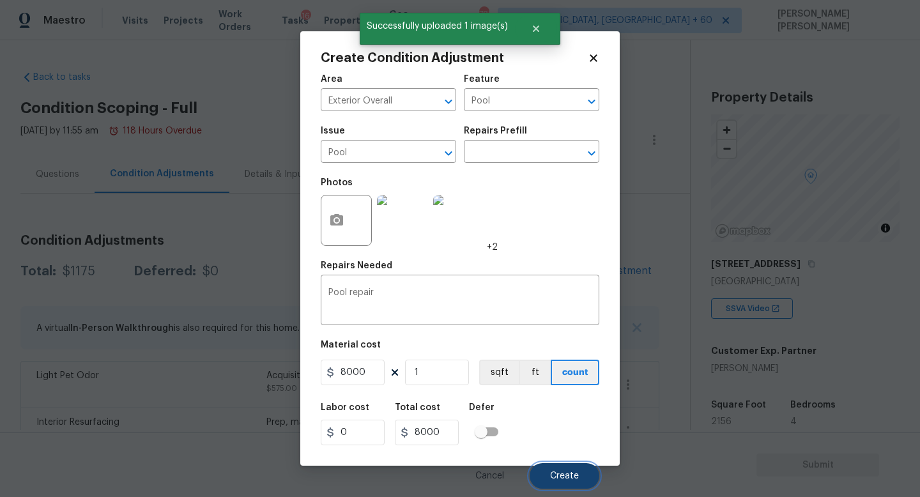
click at [568, 471] on button "Create" at bounding box center [564, 476] width 70 height 26
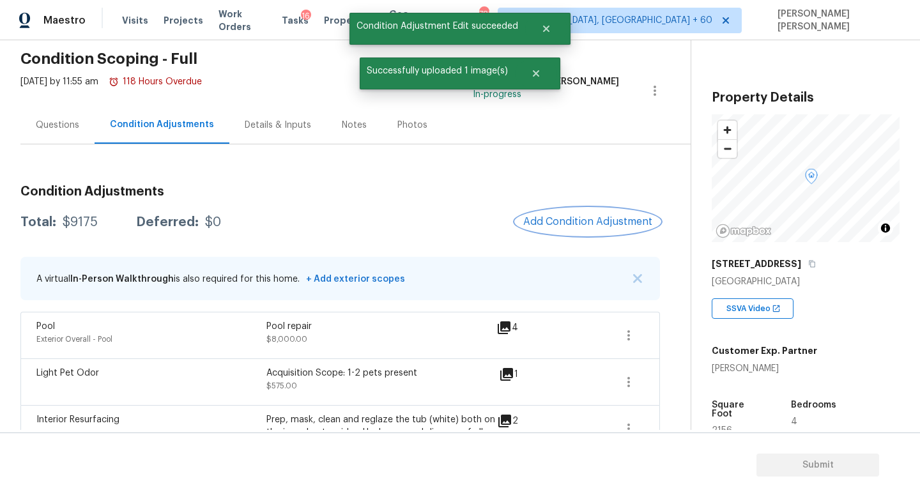
scroll to position [50, 0]
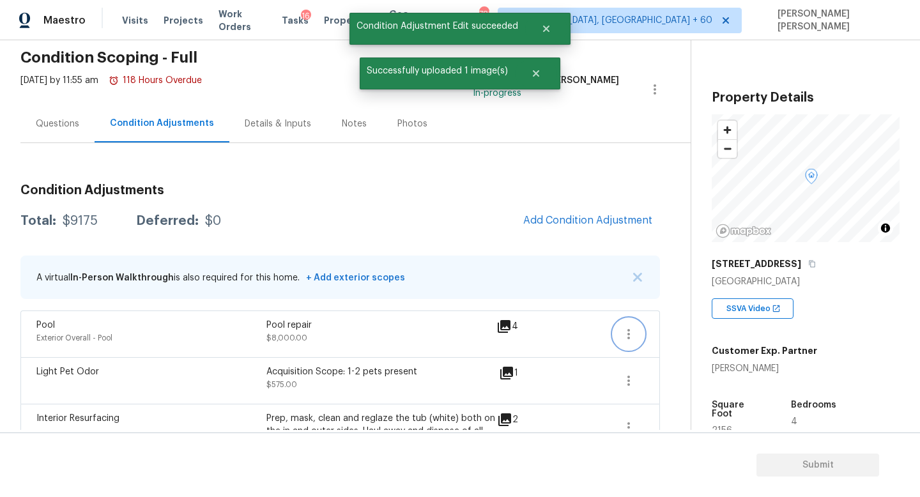
click at [634, 333] on icon "button" at bounding box center [628, 333] width 15 height 15
click at [702, 331] on div "Edit" at bounding box center [701, 331] width 100 height 13
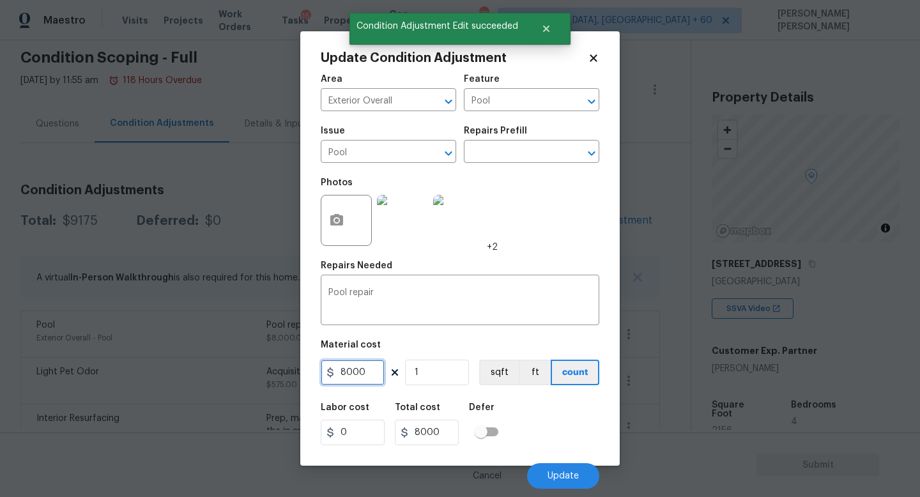
drag, startPoint x: 383, startPoint y: 369, endPoint x: 120, endPoint y: 410, distance: 265.6
click at [120, 410] on div "Update Condition Adjustment Area Exterior Overall ​ Feature Pool ​ Issue Pool ​…" at bounding box center [460, 248] width 920 height 497
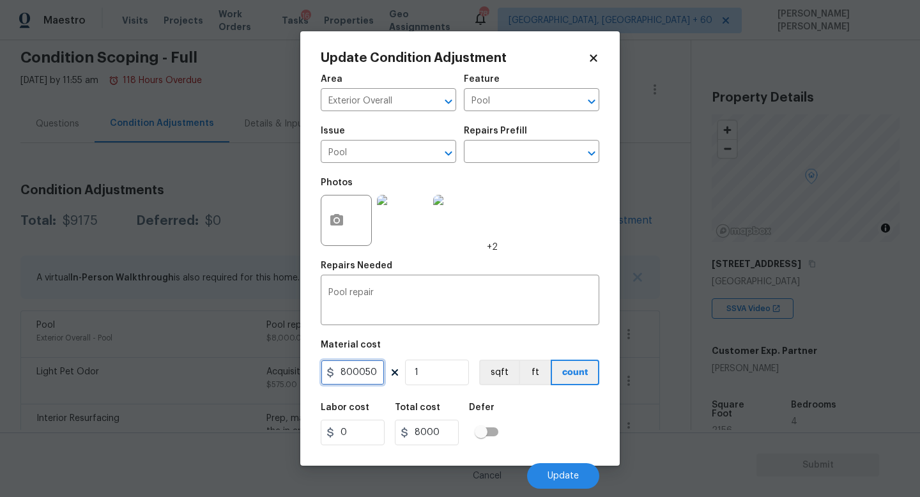
scroll to position [0, 0]
type input "5000"
click at [567, 474] on span "Update" at bounding box center [562, 476] width 31 height 10
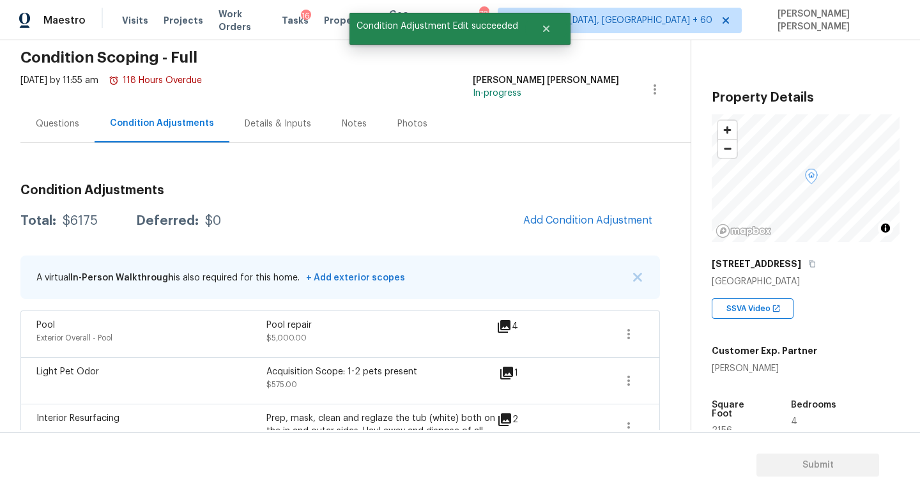
scroll to position [54, 0]
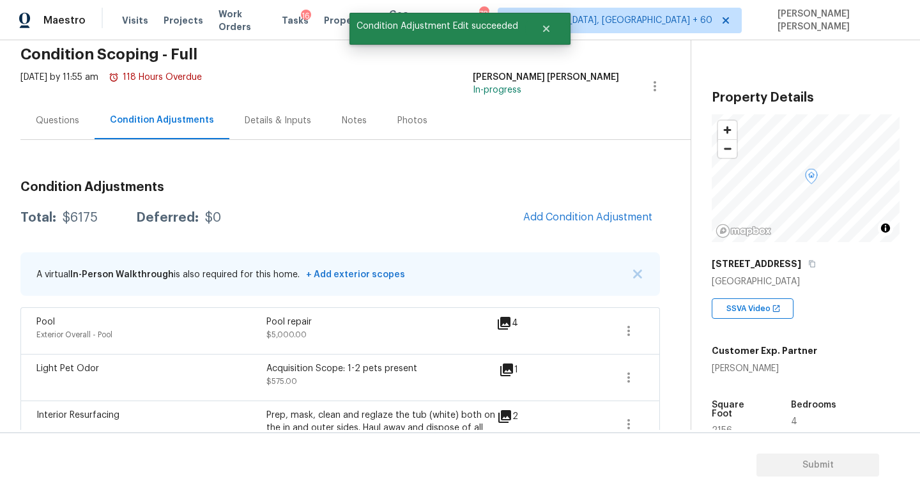
click at [59, 123] on div "Questions" at bounding box center [57, 120] width 43 height 13
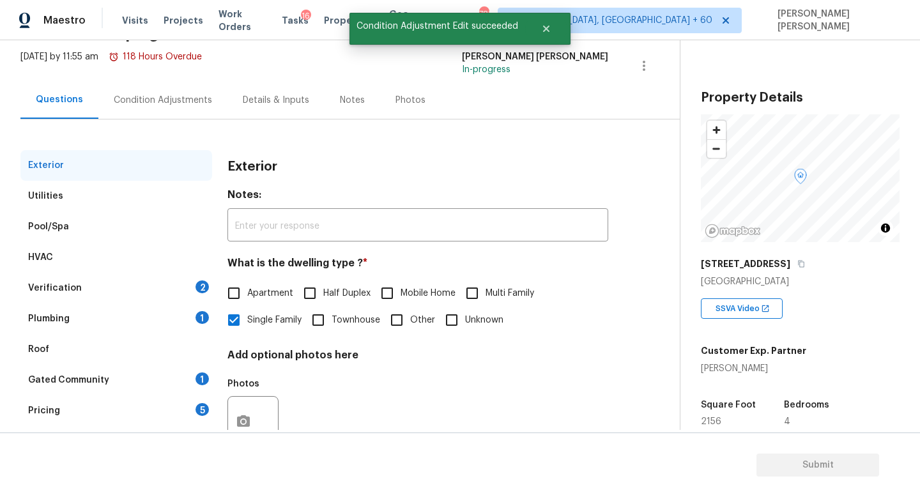
scroll to position [118, 0]
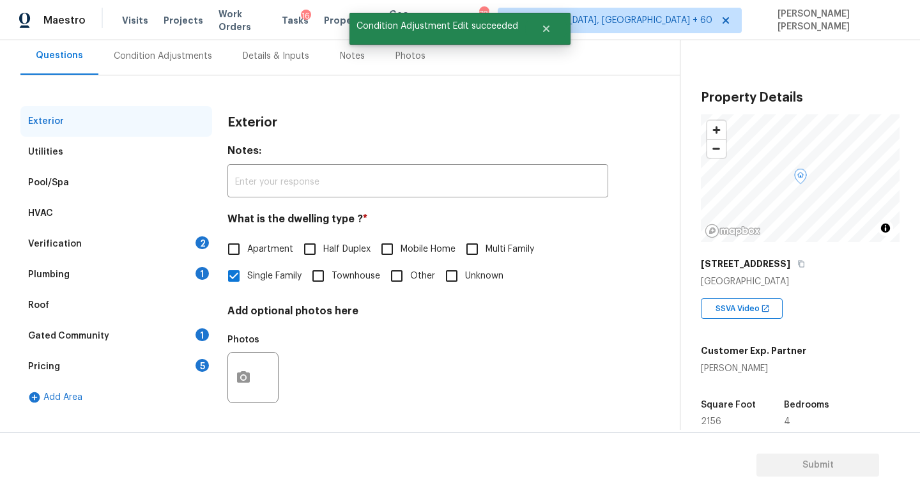
click at [91, 245] on div "Verification 2" at bounding box center [116, 244] width 192 height 31
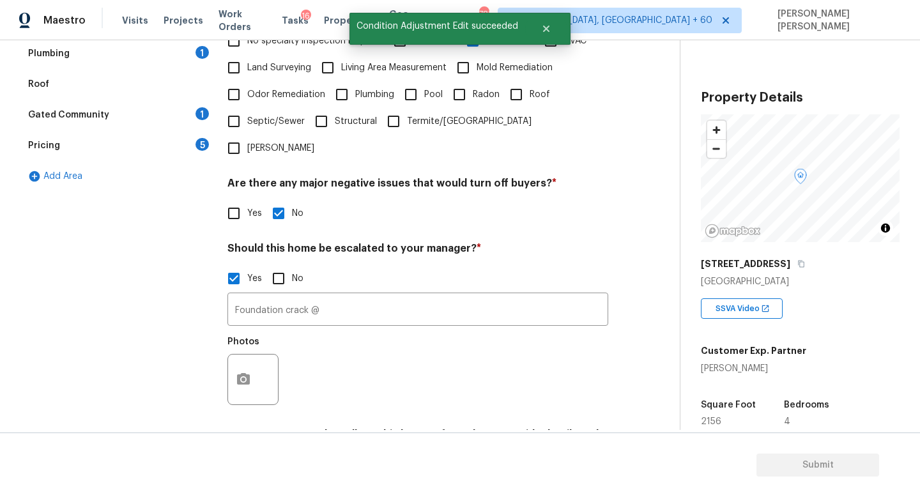
scroll to position [352, 0]
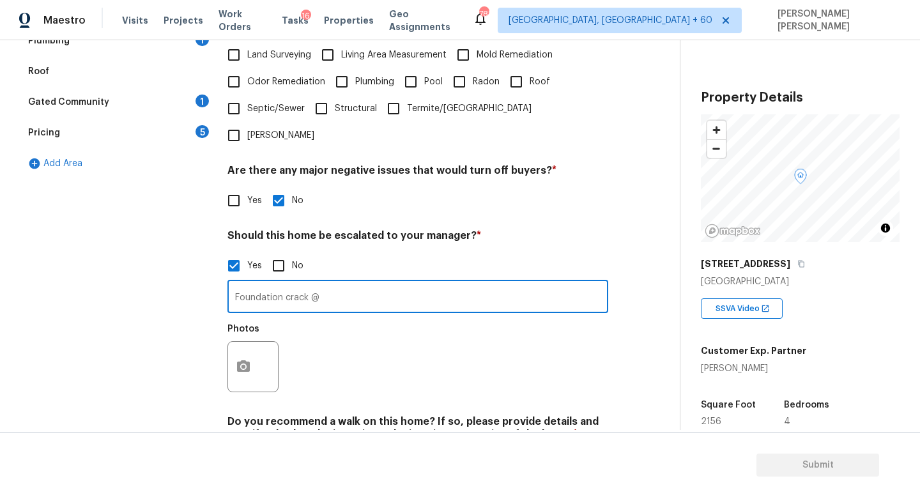
click at [367, 283] on input "Foundation crack @" at bounding box center [417, 298] width 381 height 30
click at [240, 342] on button "button" at bounding box center [243, 367] width 31 height 50
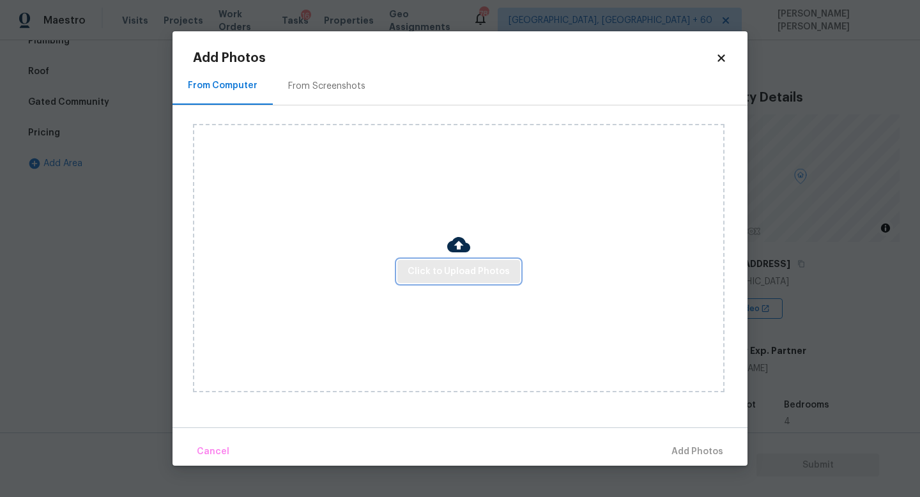
click at [460, 273] on span "Click to Upload Photos" at bounding box center [458, 272] width 102 height 16
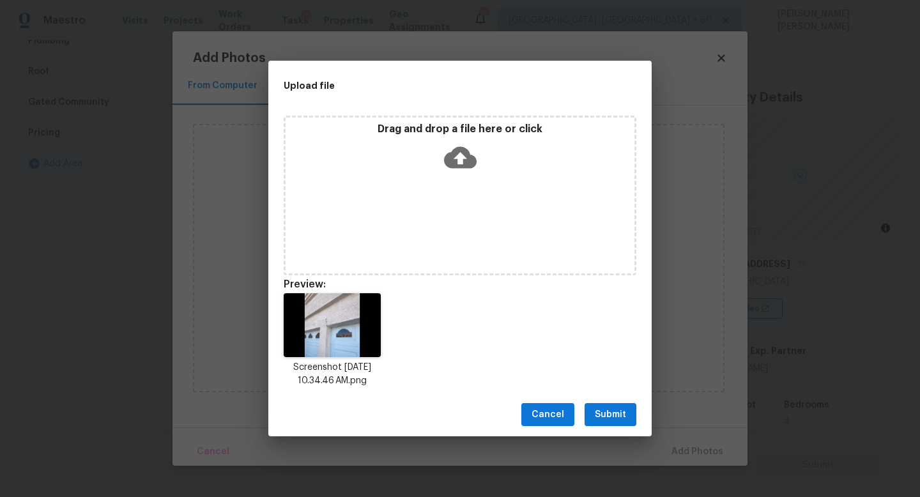
click at [634, 414] on button "Submit" at bounding box center [610, 415] width 52 height 24
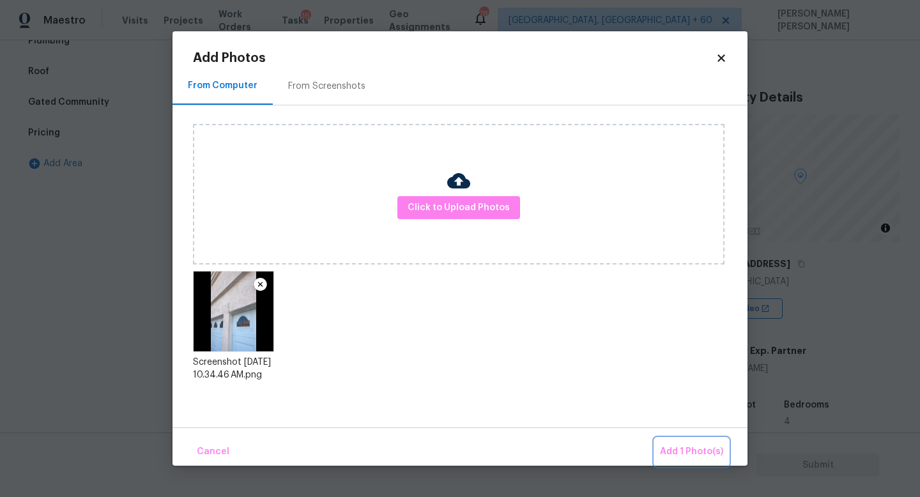
click at [681, 440] on button "Add 1 Photo(s)" at bounding box center [691, 451] width 73 height 27
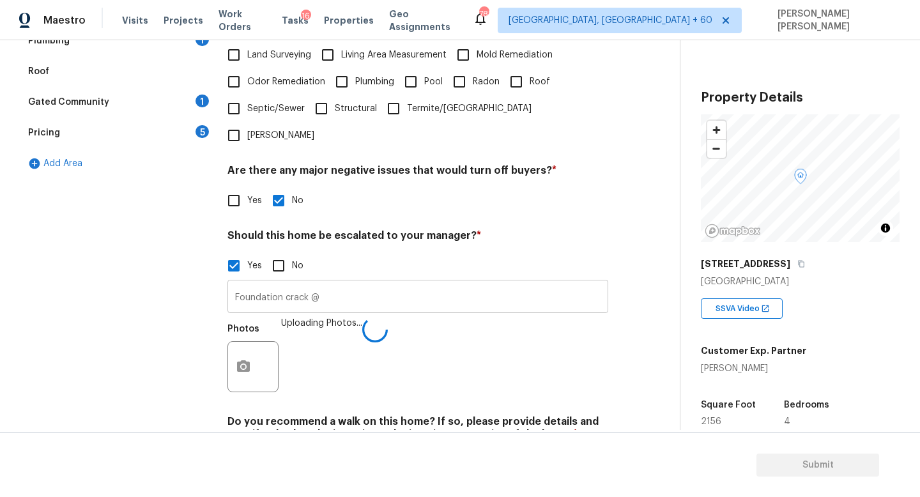
click at [444, 283] on input "Foundation crack @" at bounding box center [417, 298] width 381 height 30
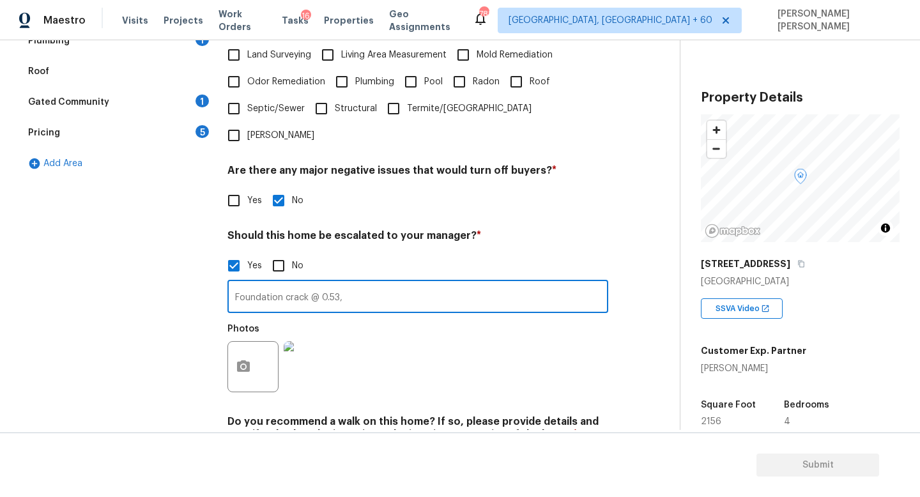
type input "Foundation crack @ 0.53,"
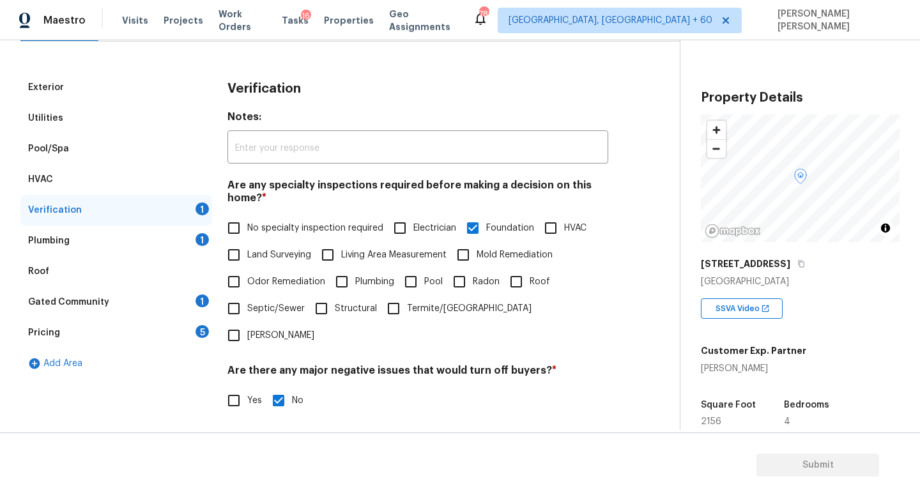
scroll to position [45, 0]
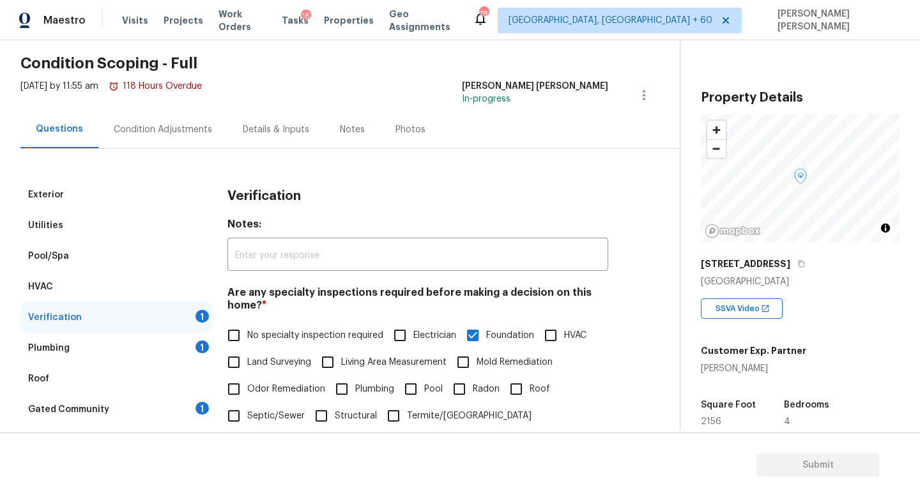
click at [161, 124] on div "Condition Adjustments" at bounding box center [163, 129] width 98 height 13
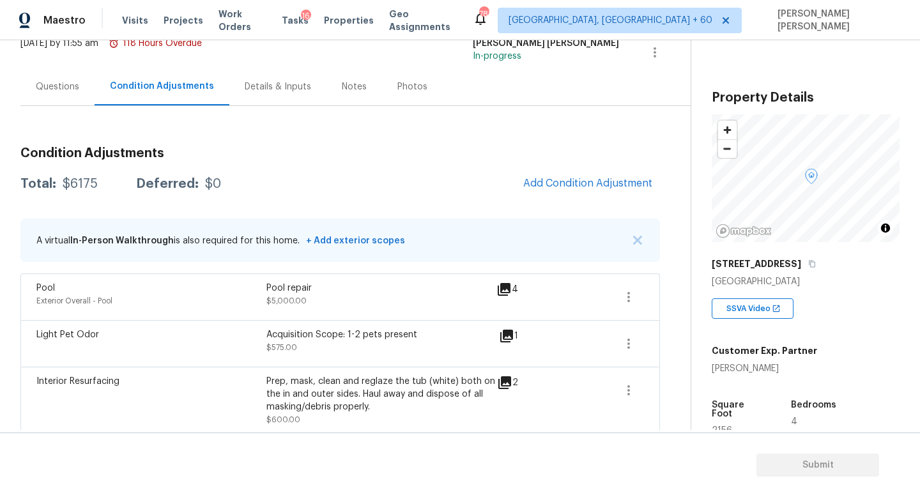
scroll to position [96, 0]
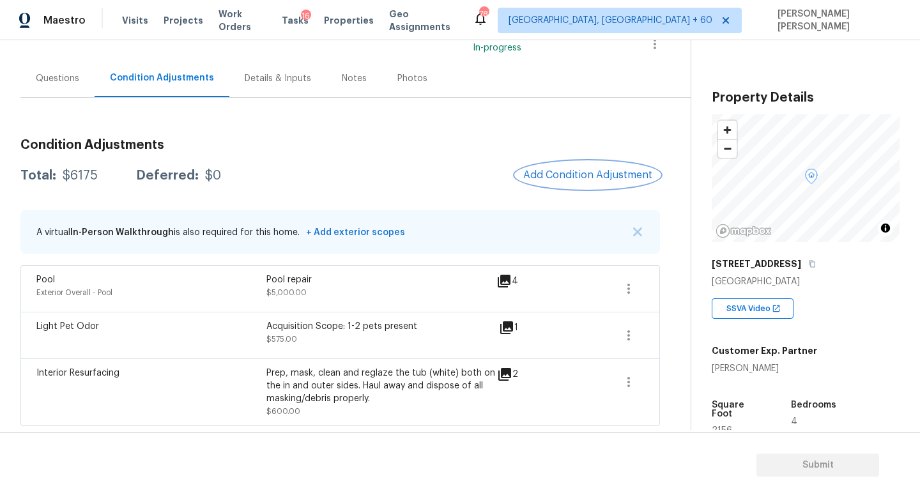
click at [577, 178] on span "Add Condition Adjustment" at bounding box center [587, 174] width 129 height 11
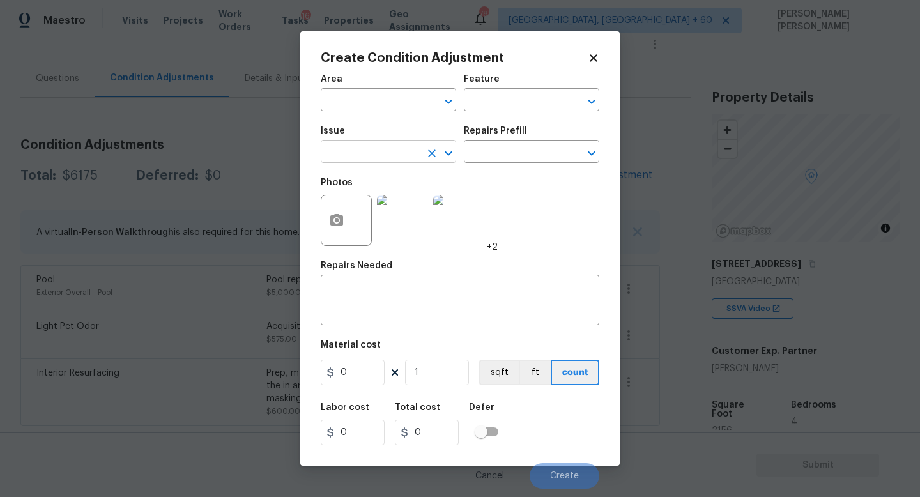
click at [383, 156] on input "text" at bounding box center [371, 153] width 100 height 20
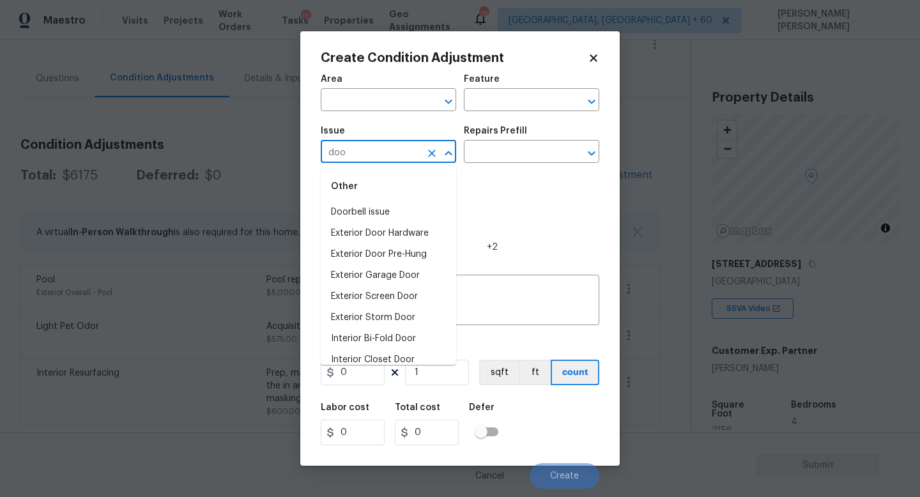
type input "door"
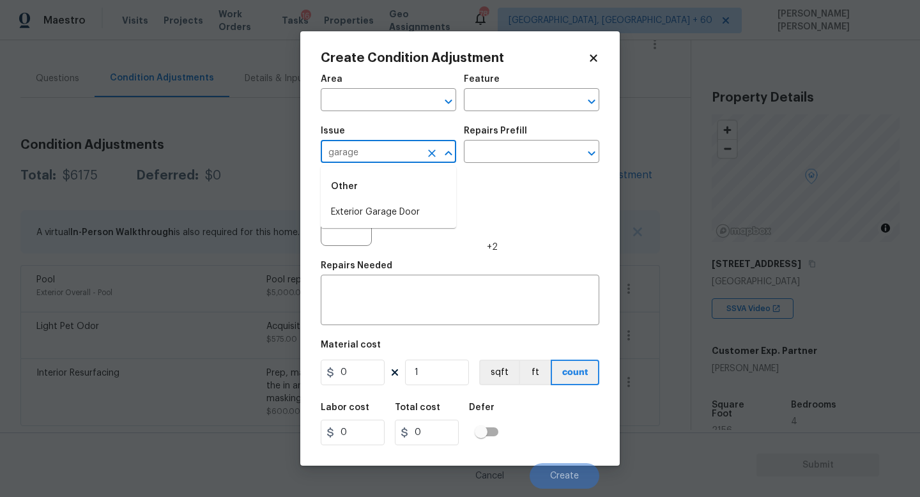
click at [404, 214] on li "Exterior Garage Door" at bounding box center [388, 212] width 135 height 21
type input "Exterior Garage Door"
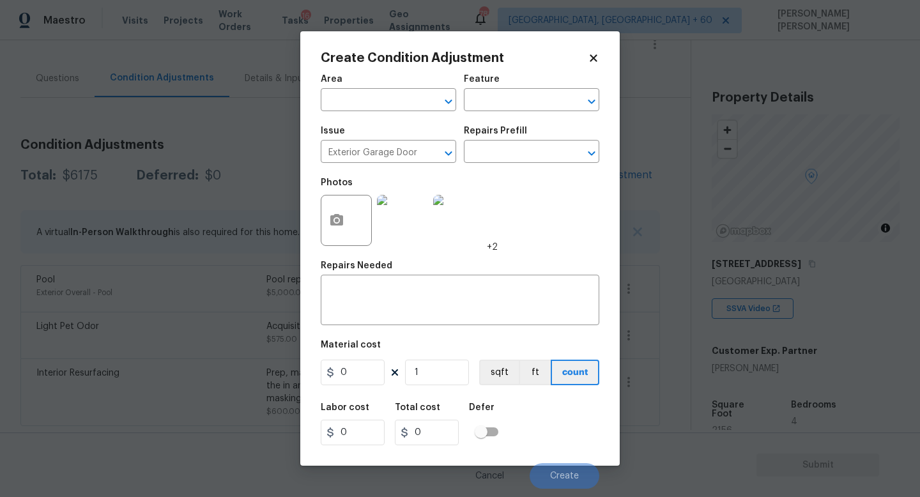
click at [528, 126] on div "Issue Exterior Garage Door ​ Repairs Prefill ​" at bounding box center [460, 145] width 278 height 52
click at [527, 140] on div "Repairs Prefill" at bounding box center [531, 134] width 135 height 17
click at [527, 151] on input "text" at bounding box center [514, 153] width 100 height 20
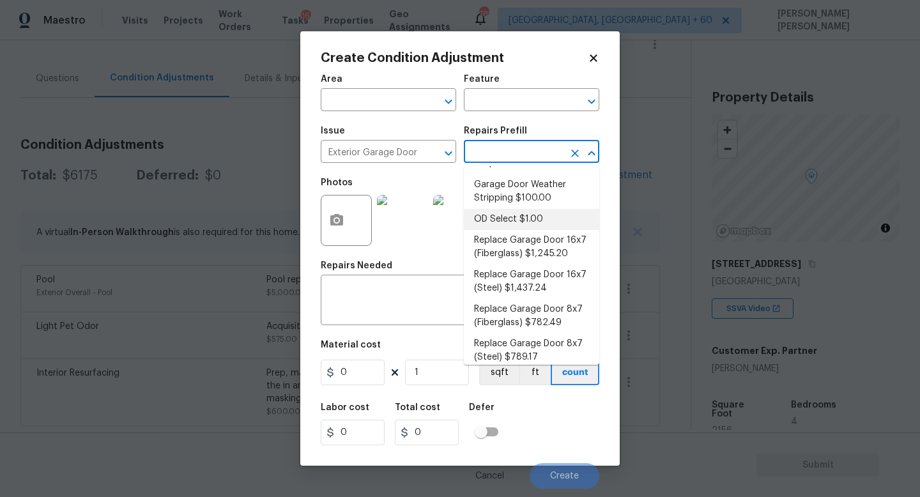
scroll to position [99, 0]
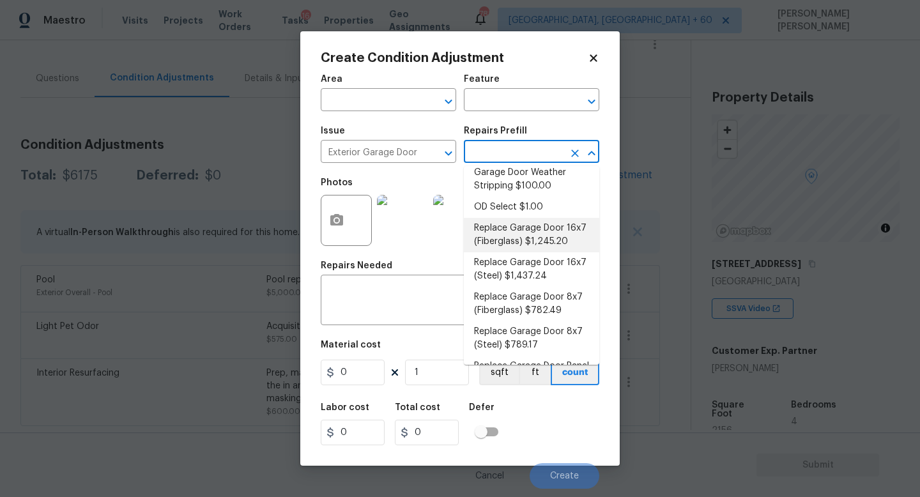
click at [540, 232] on li "Replace Garage Door 16x7 (Fiberglass) $1,245.20" at bounding box center [531, 235] width 135 height 34
type input "Interior Door"
type textarea "Remove the existing garage door and ALL of the existing hardware. Install new h…"
type input "1245.2"
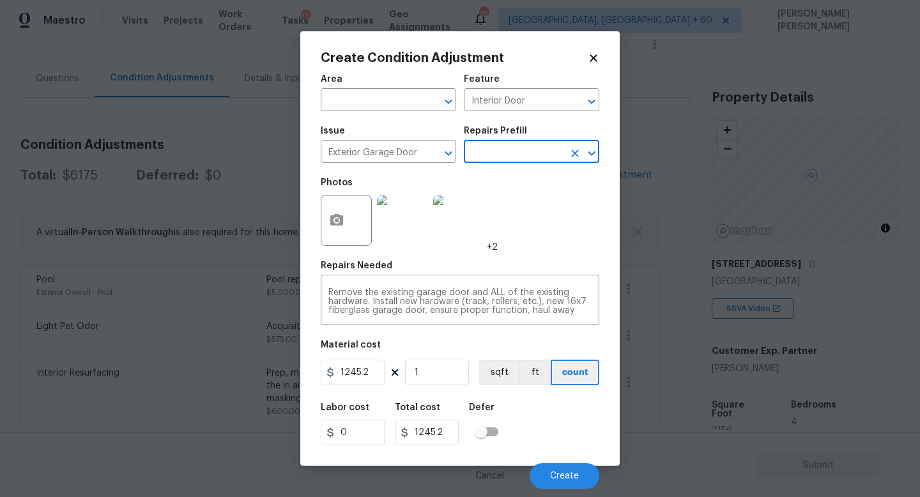
click at [352, 220] on div at bounding box center [346, 220] width 51 height 51
click at [320, 219] on div "Create Condition Adjustment Area ​ Feature Interior Door ​ Issue Exterior Garag…" at bounding box center [459, 248] width 319 height 434
click at [339, 217] on icon "button" at bounding box center [336, 219] width 13 height 11
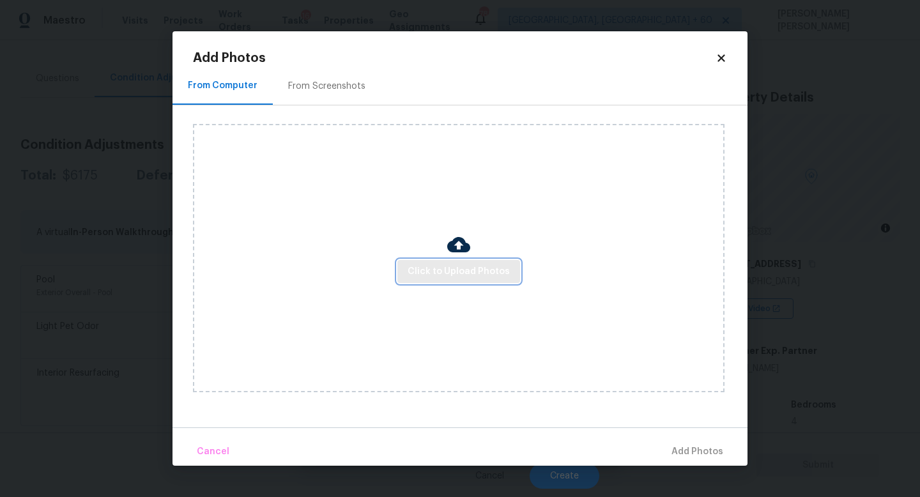
click at [425, 262] on button "Click to Upload Photos" at bounding box center [458, 272] width 123 height 24
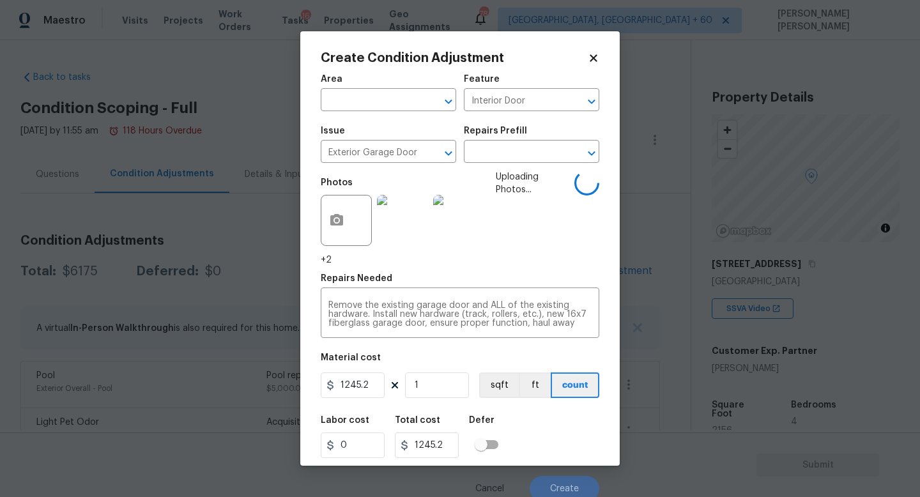
scroll to position [96, 0]
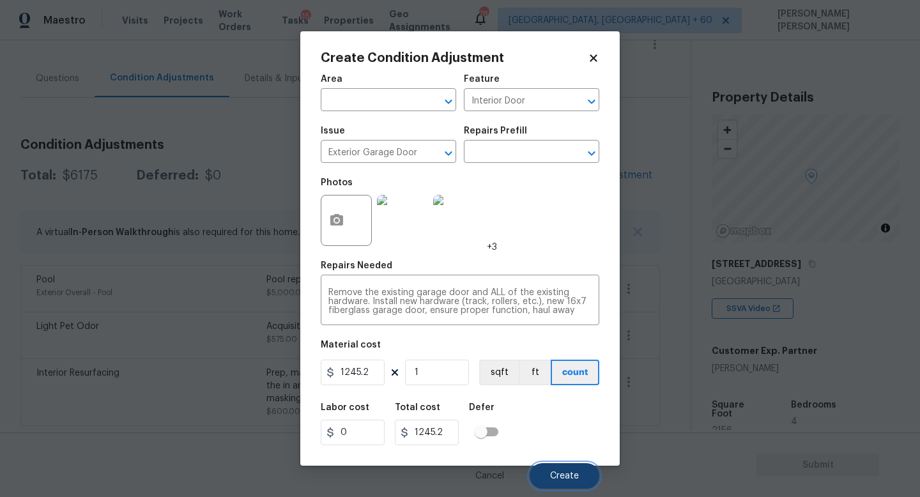
click at [571, 478] on span "Create" at bounding box center [564, 476] width 29 height 10
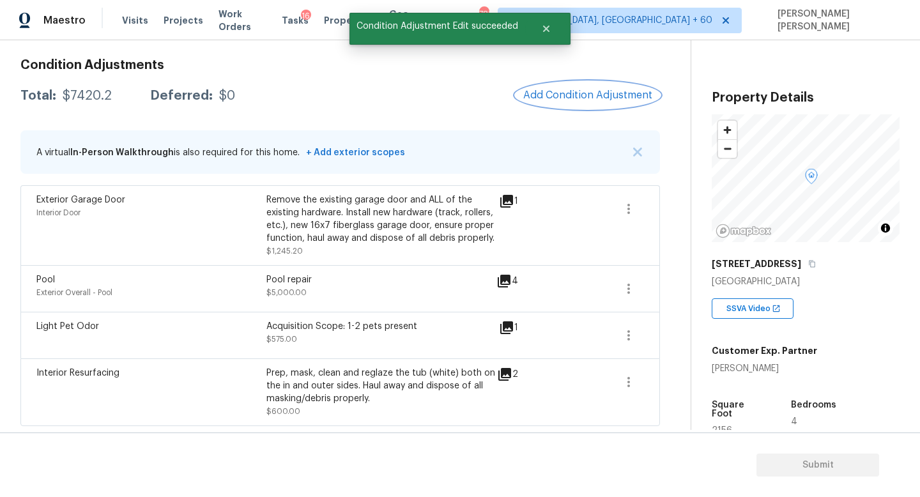
scroll to position [0, 0]
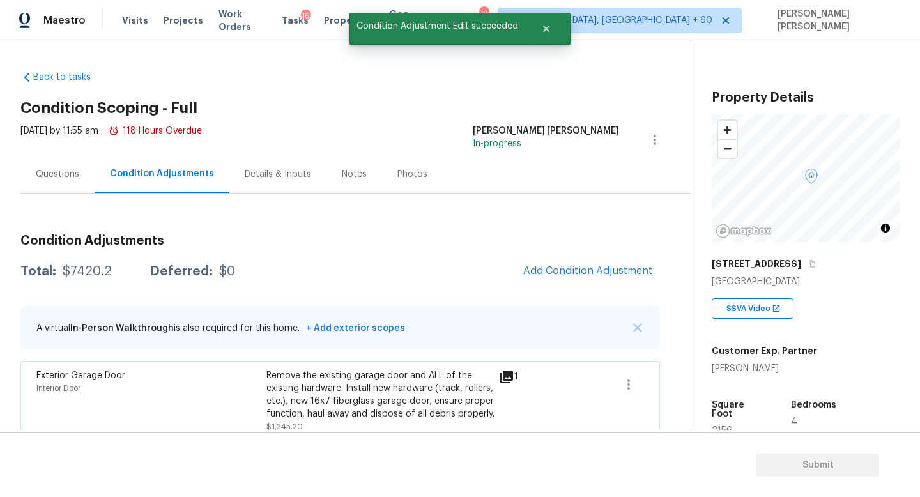
click at [66, 177] on div "Questions" at bounding box center [57, 174] width 43 height 13
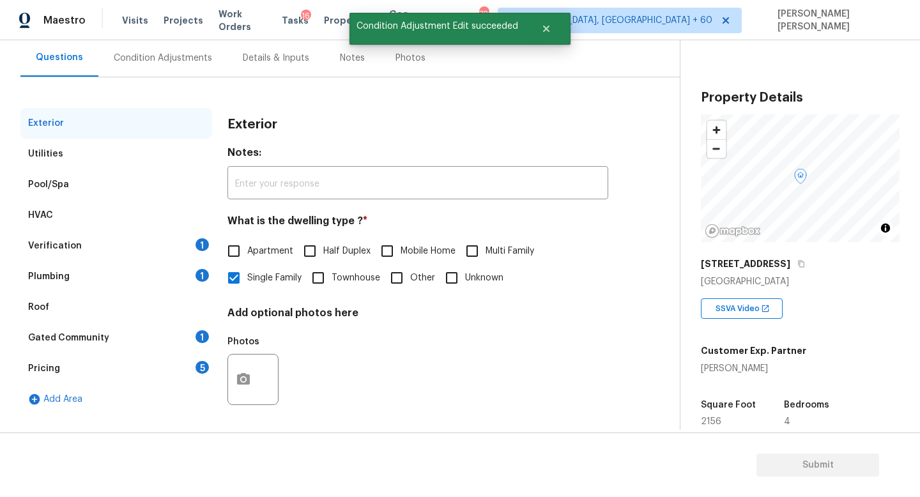
scroll to position [118, 0]
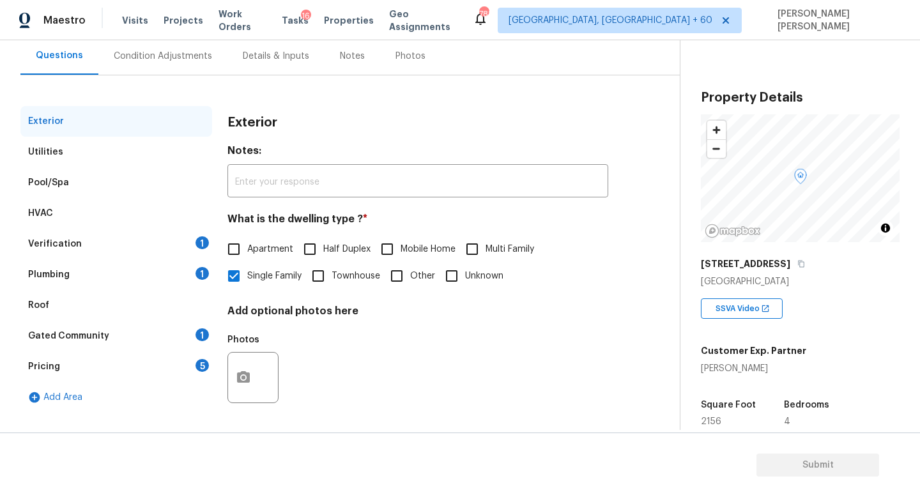
click at [106, 230] on div "Verification 1" at bounding box center [116, 244] width 192 height 31
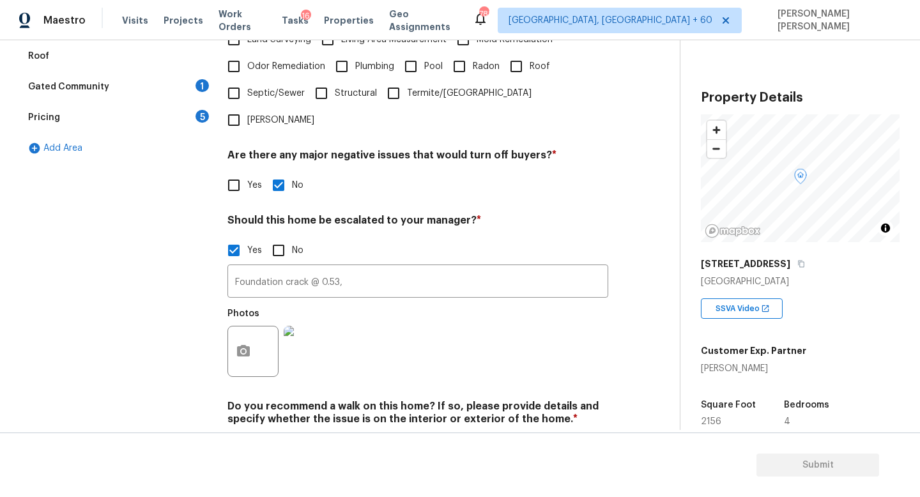
scroll to position [393, 0]
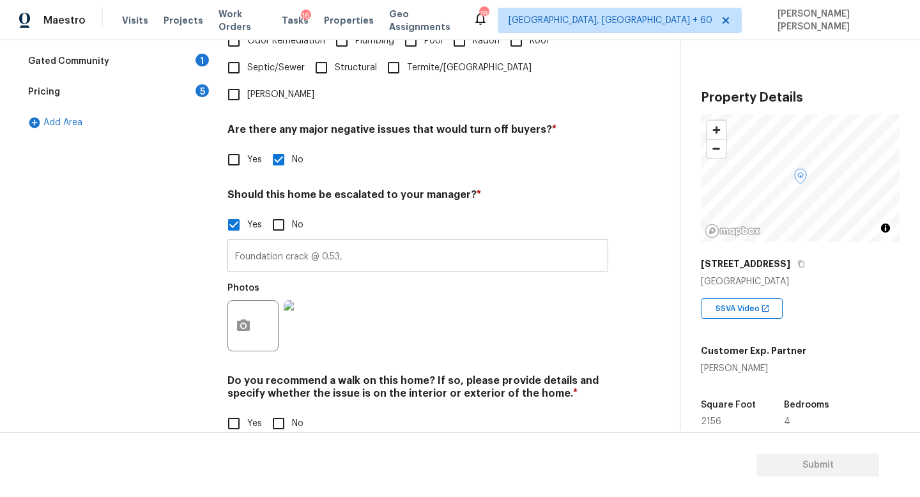
click at [383, 242] on input "Foundation crack @ 0.53," at bounding box center [417, 257] width 381 height 30
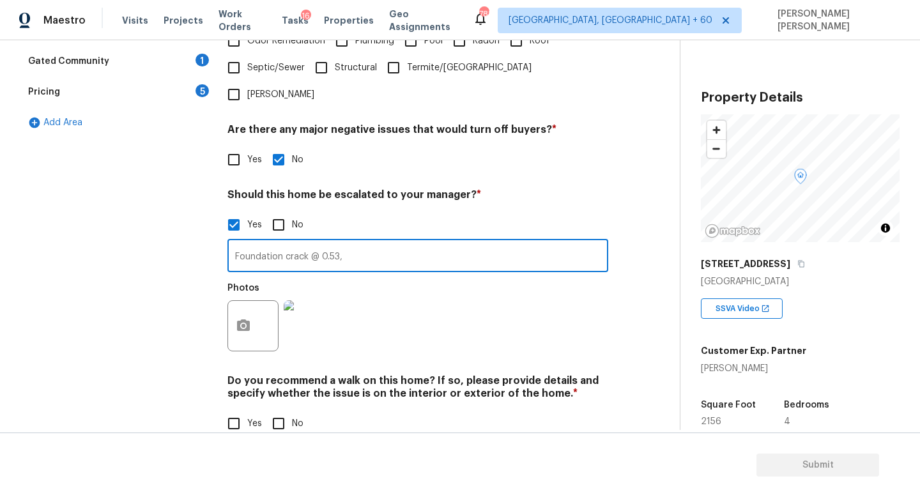
click at [379, 242] on input "Foundation crack @ 0.53," at bounding box center [417, 257] width 381 height 30
type input "Foundation crack @ 0.53, Pool repair needed."
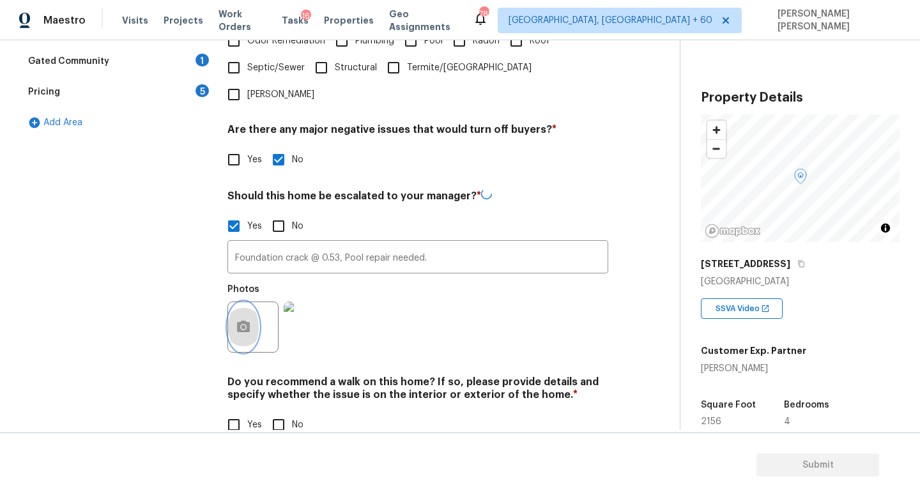
click at [247, 309] on button "button" at bounding box center [243, 327] width 31 height 50
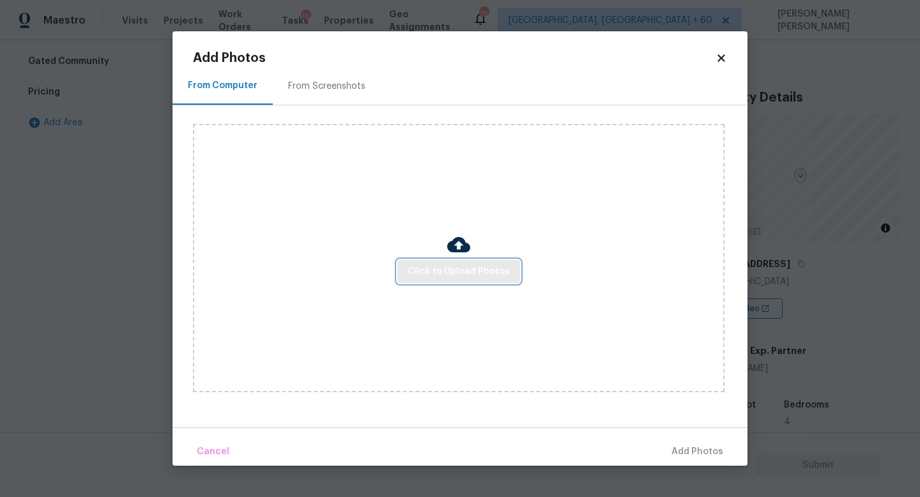
click at [462, 282] on button "Click to Upload Photos" at bounding box center [458, 272] width 123 height 24
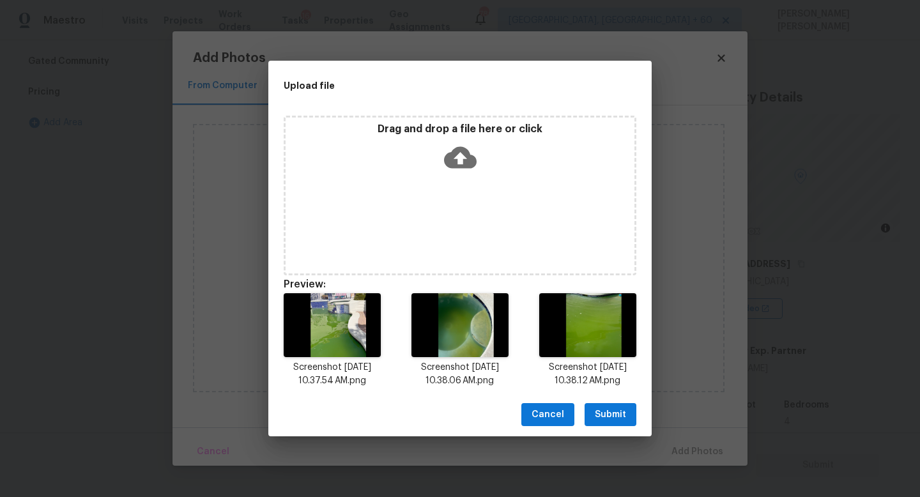
click at [607, 410] on span "Submit" at bounding box center [610, 415] width 31 height 16
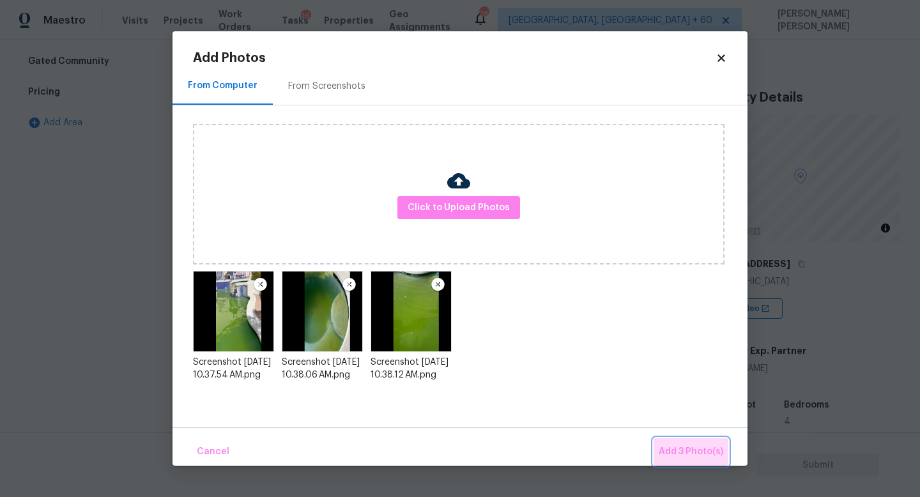
click at [703, 446] on span "Add 3 Photo(s)" at bounding box center [690, 452] width 65 height 16
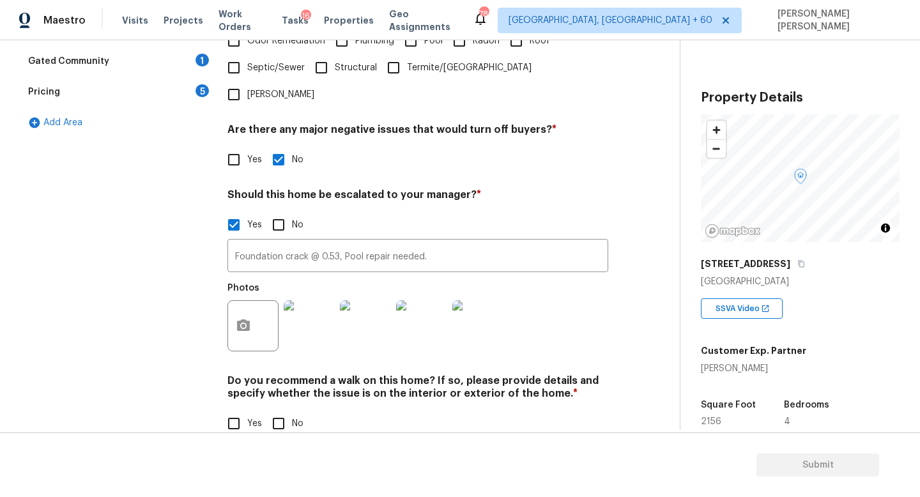
click at [289, 410] on input "No" at bounding box center [278, 423] width 27 height 27
checkbox input "true"
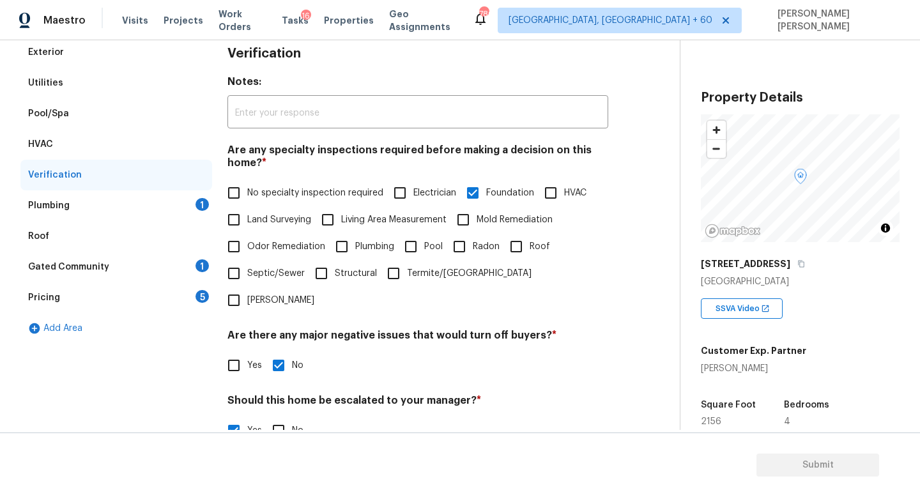
scroll to position [0, 0]
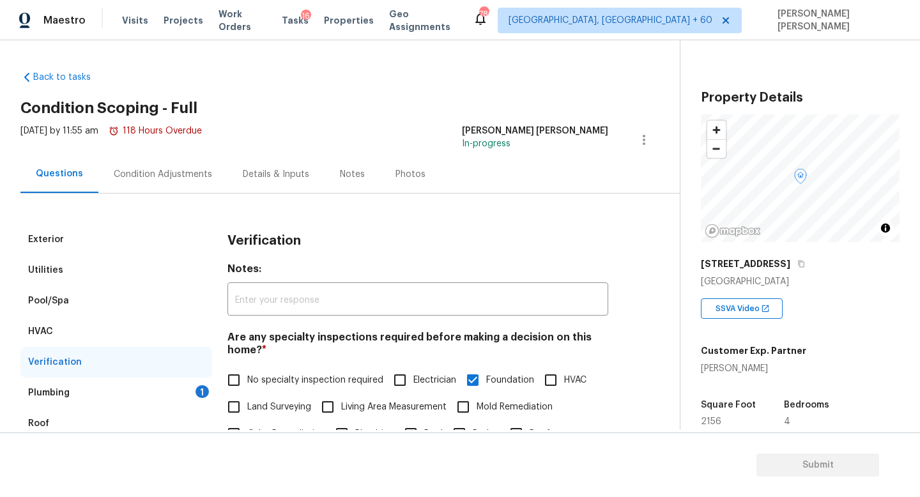
click at [179, 388] on div "Plumbing 1" at bounding box center [116, 392] width 192 height 31
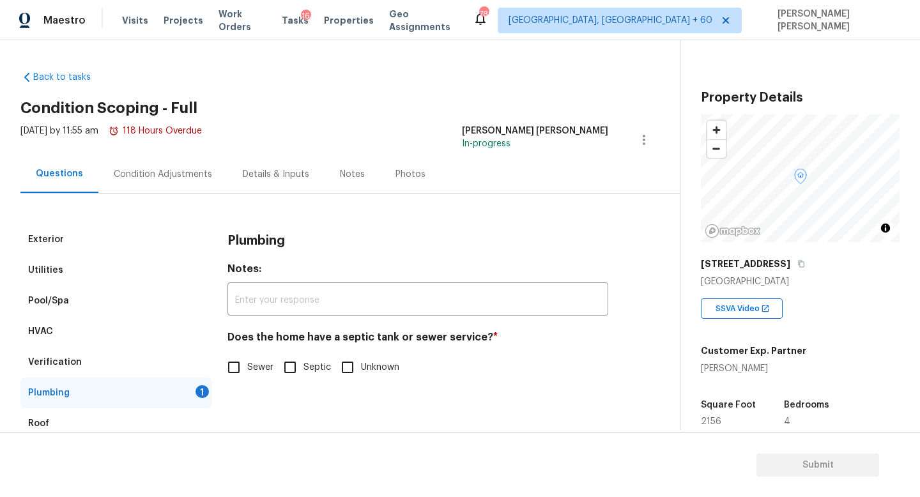
click at [236, 370] on input "Sewer" at bounding box center [233, 367] width 27 height 27
checkbox input "true"
click at [158, 172] on div "Condition Adjustments" at bounding box center [163, 174] width 98 height 13
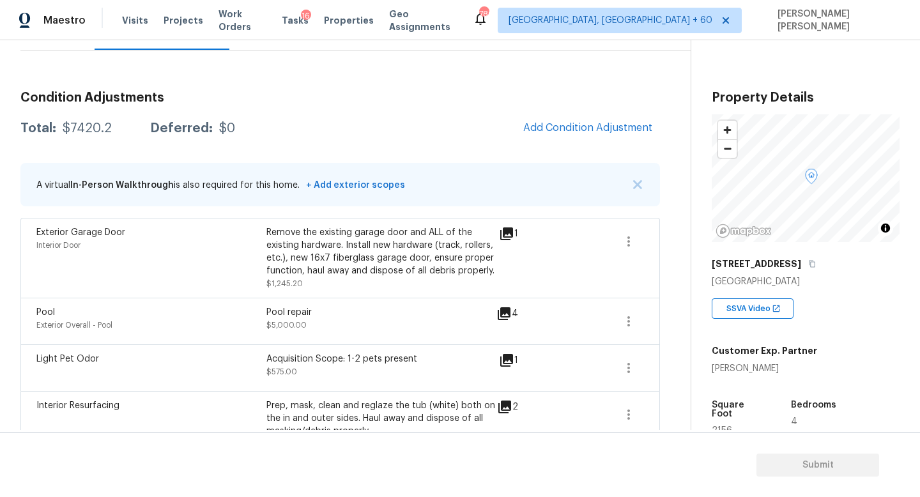
scroll to position [176, 0]
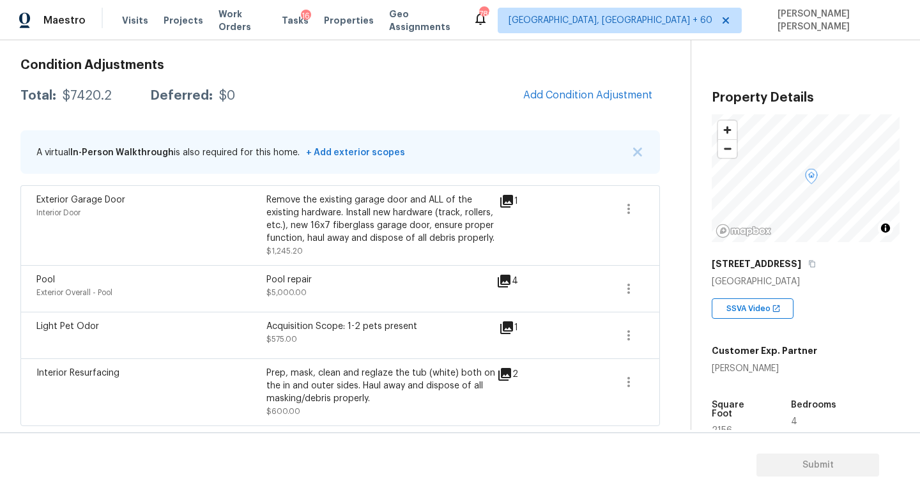
click at [604, 79] on div "Condition Adjustments Total: $7420.2 Deferred: $0 Add Condition Adjustment A vi…" at bounding box center [339, 237] width 639 height 377
click at [569, 103] on button "Add Condition Adjustment" at bounding box center [587, 95] width 144 height 27
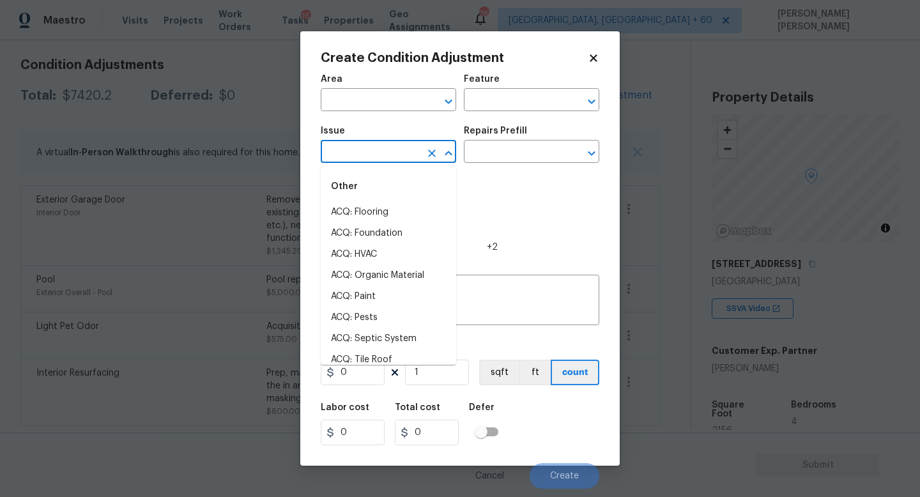
click at [399, 158] on input "text" at bounding box center [371, 153] width 100 height 20
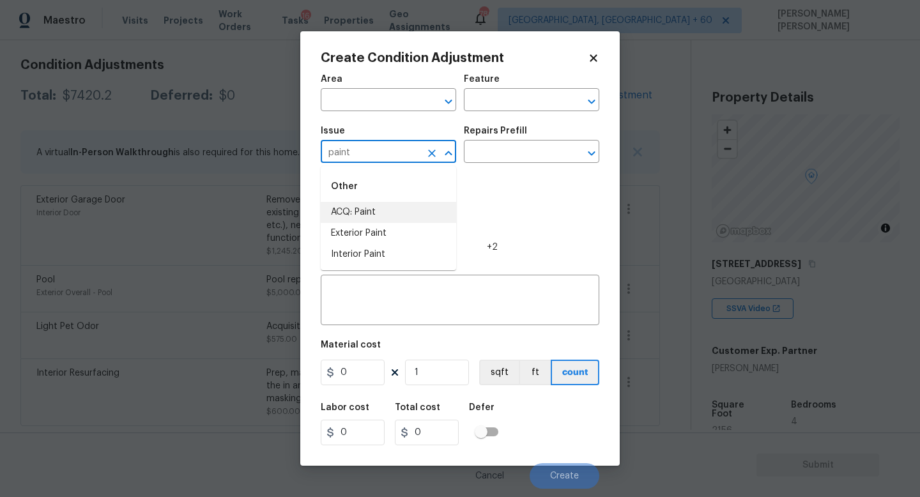
click at [396, 208] on li "ACQ: Paint" at bounding box center [388, 212] width 135 height 21
type input "ACQ: Paint"
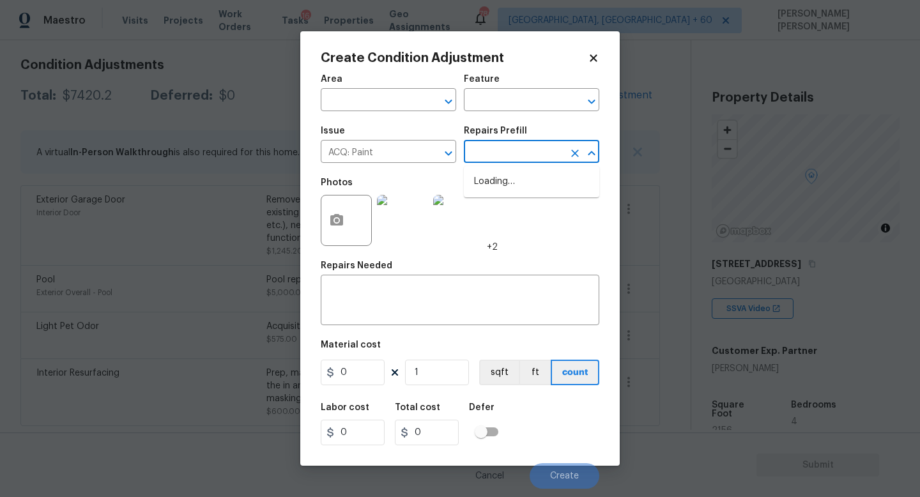
click at [517, 155] on input "text" at bounding box center [514, 153] width 100 height 20
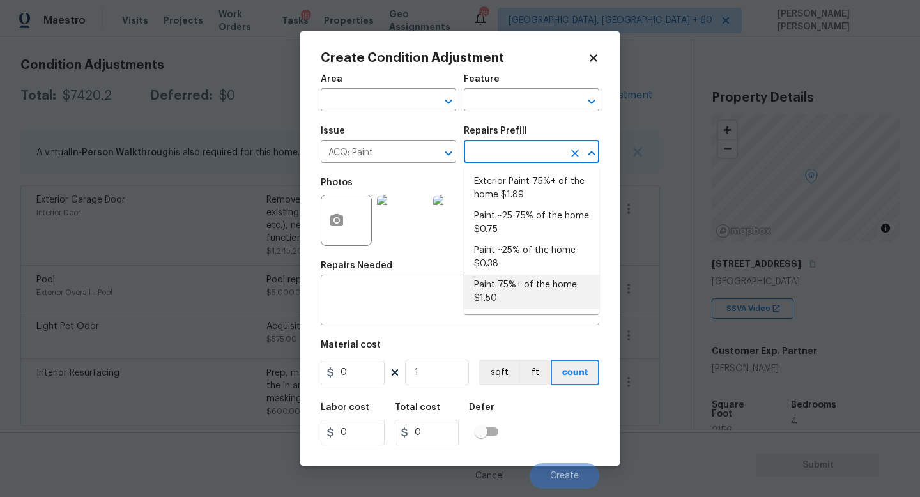
click at [526, 277] on li "Paint 75%+ of the home $1.50" at bounding box center [531, 292] width 135 height 34
type input "Acquisition"
type textarea "Acquisition Scope: 75%+ of the home will likely require interior paint"
type input "1.5"
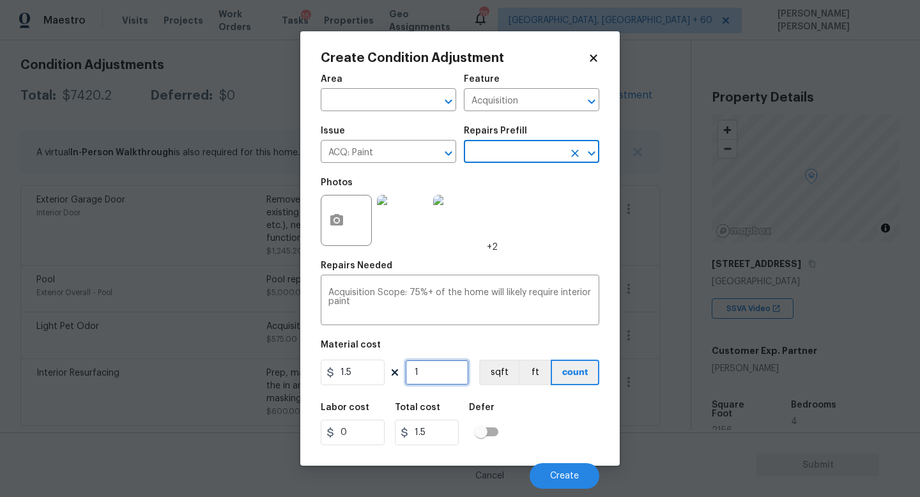
click at [452, 372] on input "1" at bounding box center [437, 373] width 64 height 26
type input "0"
type input "2"
type input "3"
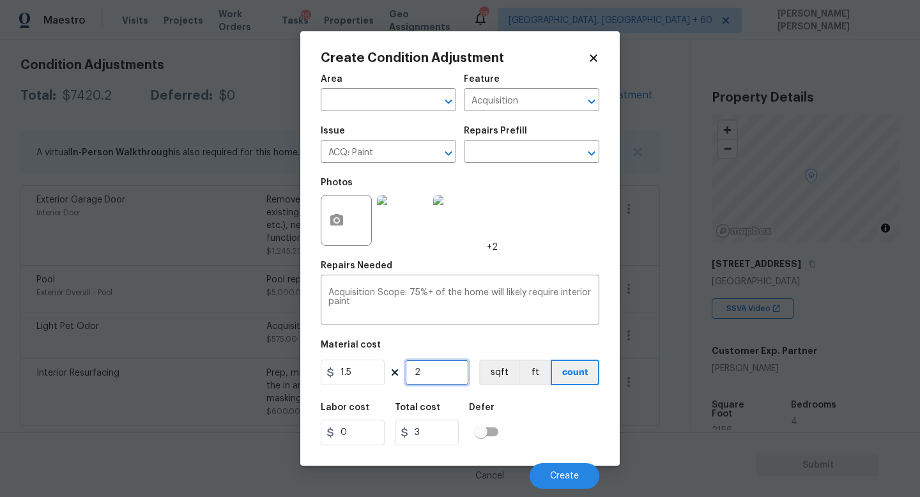
type input "21"
type input "31.5"
type input "215"
type input "322.5"
type input "2156"
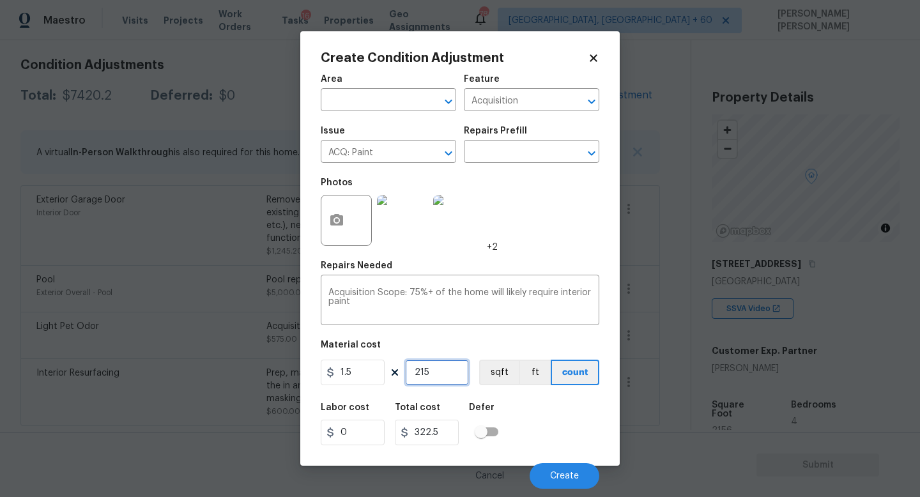
type input "3234"
type input "2156"
click at [351, 225] on button "button" at bounding box center [336, 220] width 31 height 50
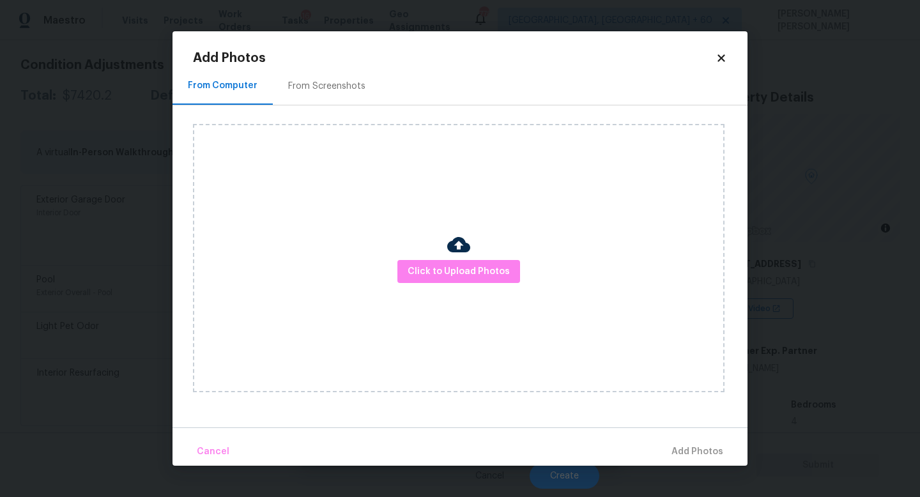
click at [476, 285] on div "Click to Upload Photos" at bounding box center [458, 258] width 531 height 268
click at [470, 265] on span "Click to Upload Photos" at bounding box center [458, 272] width 102 height 16
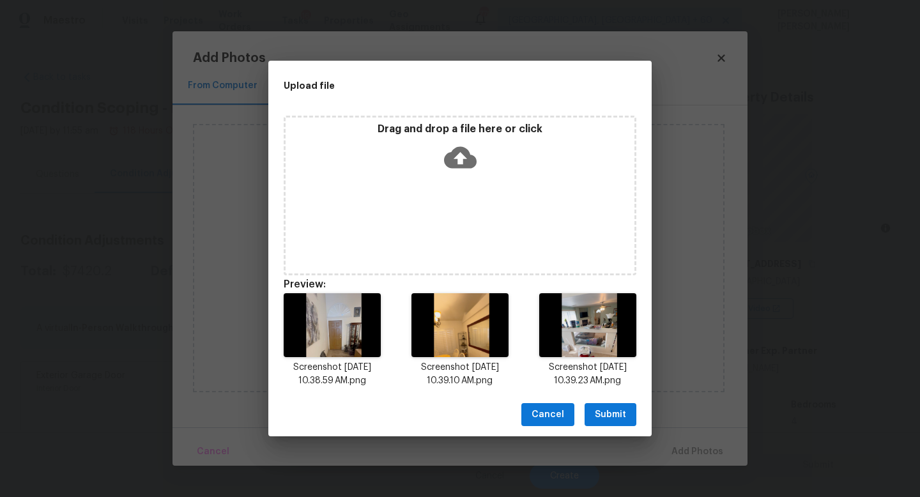
scroll to position [176, 0]
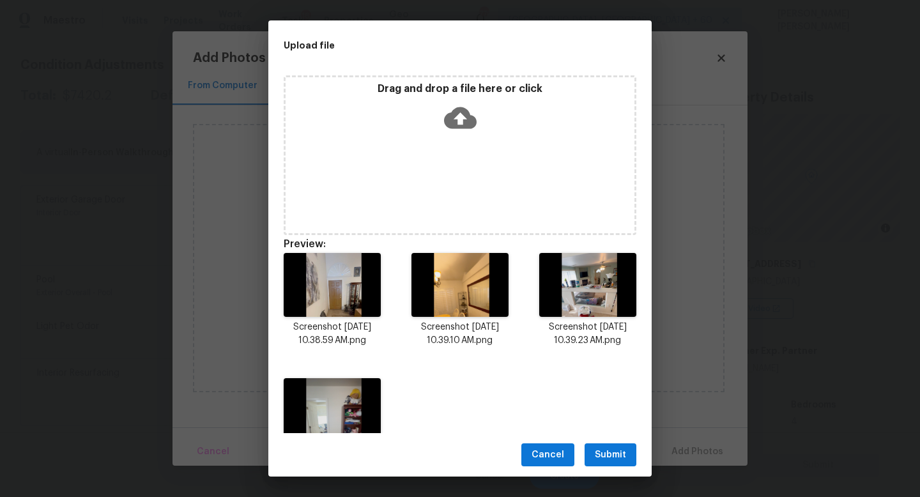
click at [612, 447] on span "Submit" at bounding box center [610, 455] width 31 height 16
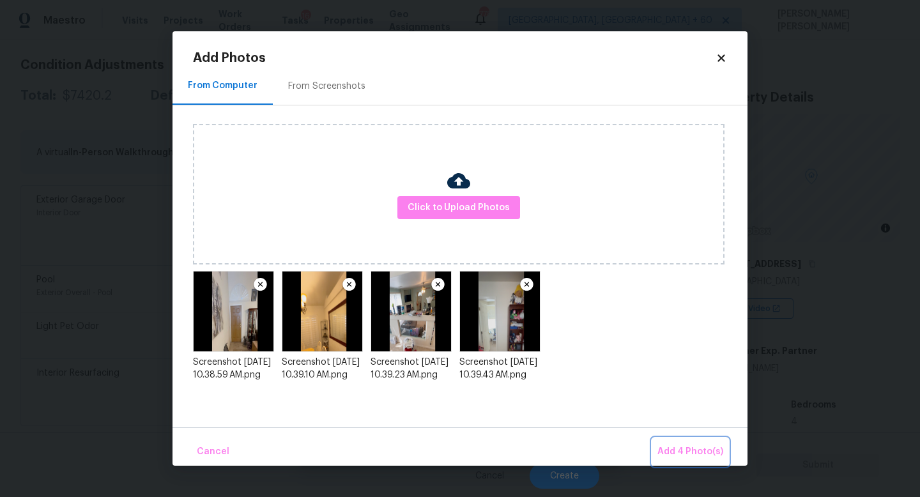
click at [679, 444] on span "Add 4 Photo(s)" at bounding box center [690, 452] width 66 height 16
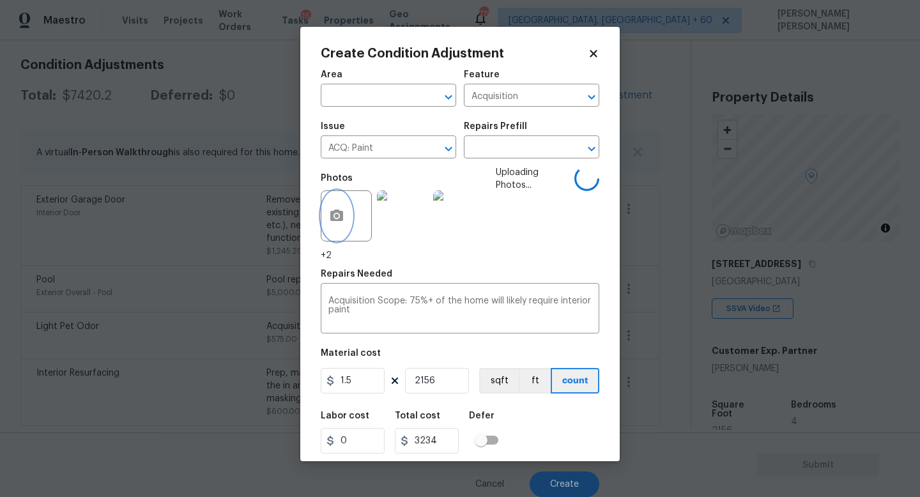
scroll to position [0, 0]
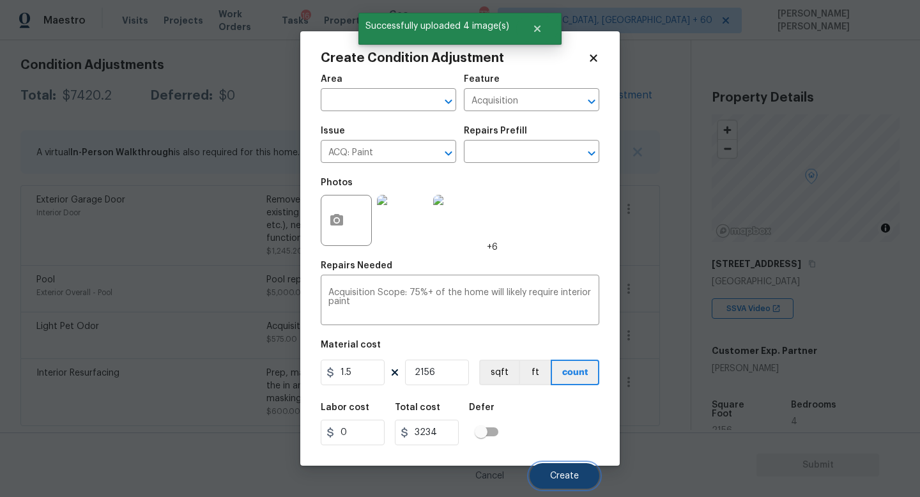
click at [559, 477] on span "Create" at bounding box center [564, 476] width 29 height 10
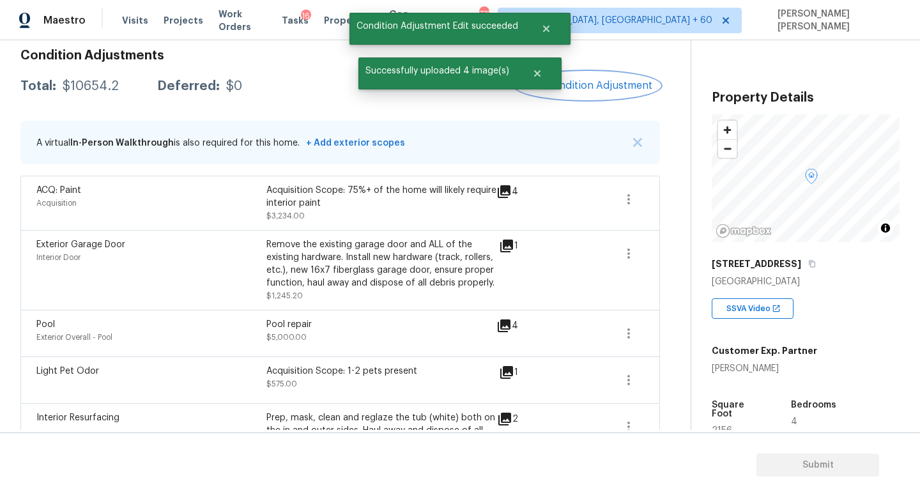
scroll to position [113, 0]
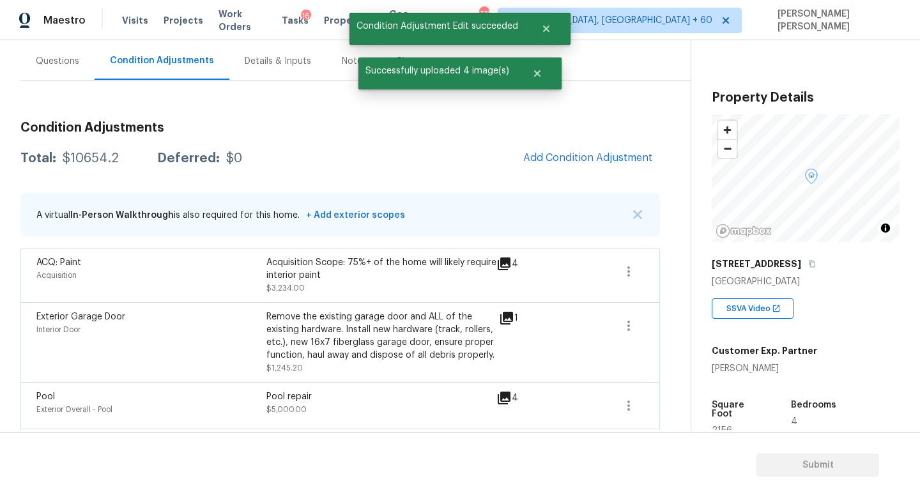
click at [595, 183] on div "Condition Adjustments Total: $10654.2 Deferred: $0 Add Condition Adjustment A v…" at bounding box center [339, 327] width 639 height 432
click at [589, 170] on button "Add Condition Adjustment" at bounding box center [587, 157] width 144 height 27
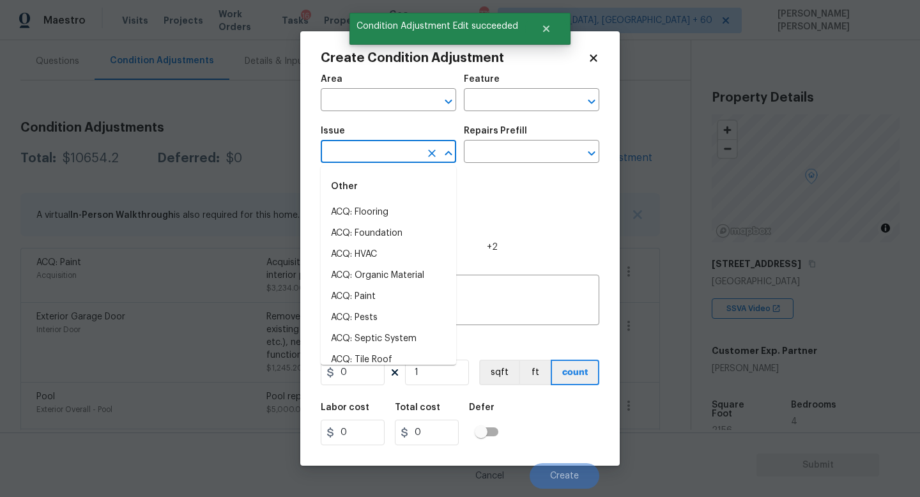
click at [383, 156] on input "text" at bounding box center [371, 153] width 100 height 20
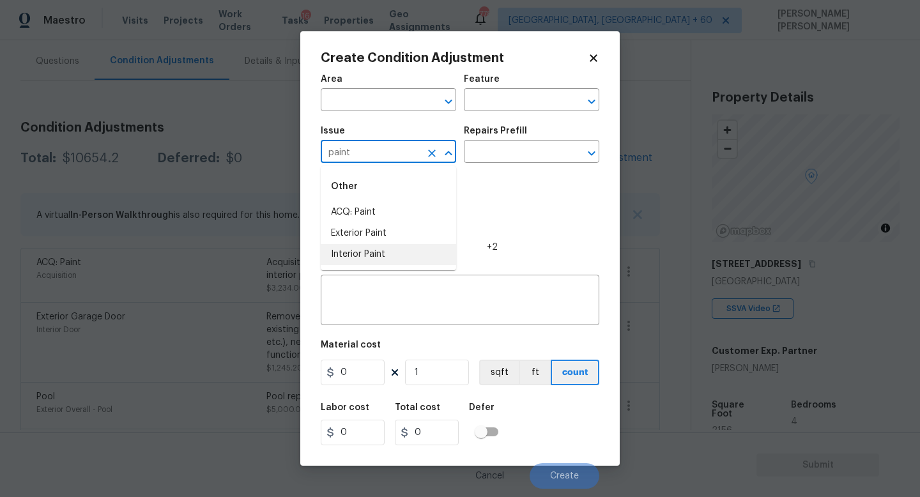
click at [380, 253] on li "Interior Paint" at bounding box center [388, 254] width 135 height 21
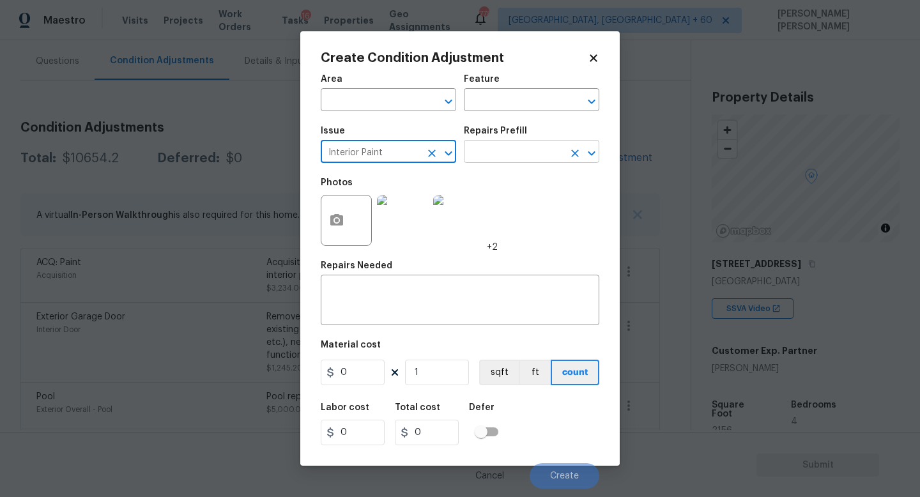
type input "Interior Paint"
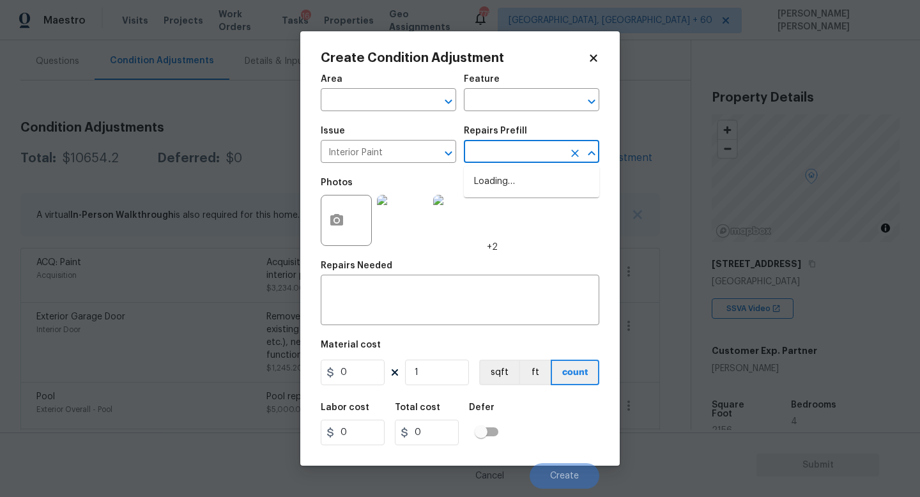
click at [494, 151] on input "text" at bounding box center [514, 153] width 100 height 20
type input "prim"
click at [535, 178] on li "Primer - Labor Only $0.40" at bounding box center [531, 181] width 135 height 21
type input "Overall Paint"
type textarea "Interior primer - PRIMER PROVIDED BY OPENDOOR - All nails, screws, drywall anch…"
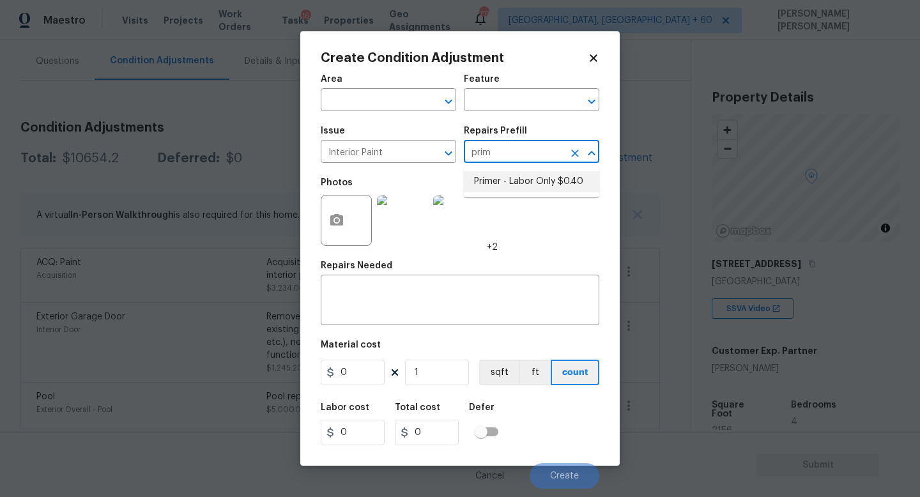
type input "0.4"
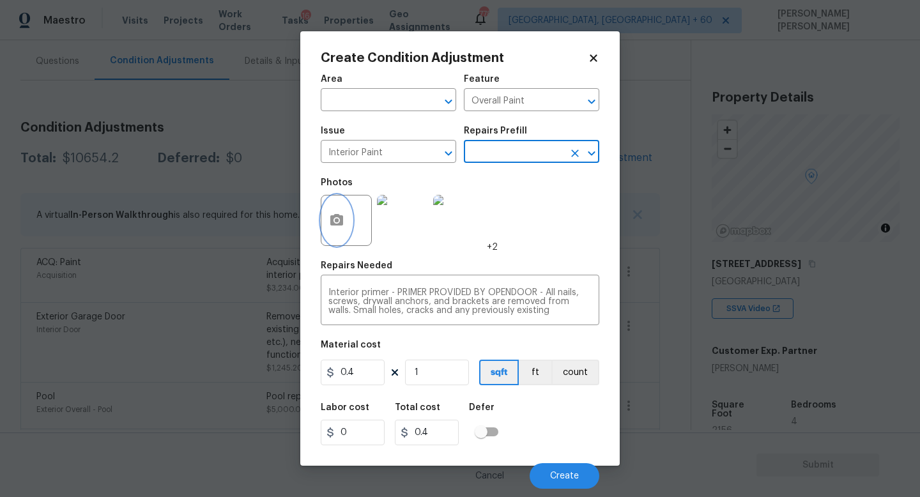
click at [345, 200] on button "button" at bounding box center [336, 220] width 31 height 50
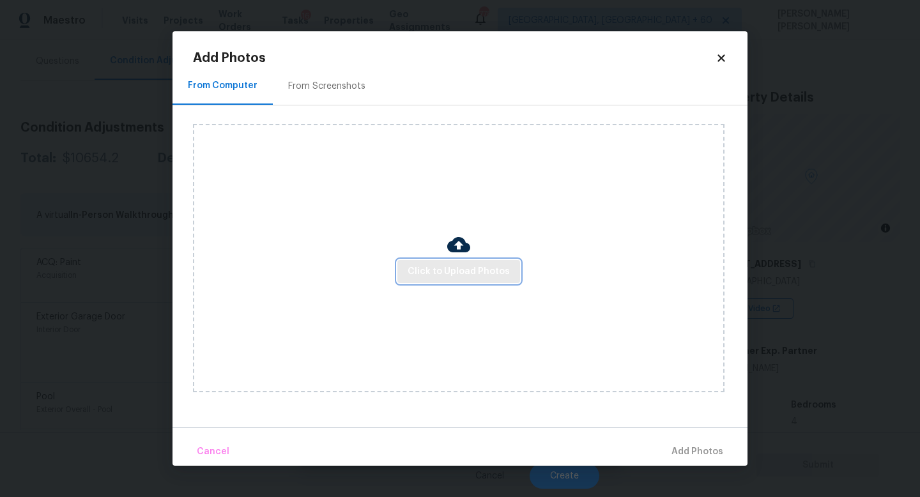
click at [489, 281] on button "Click to Upload Photos" at bounding box center [458, 272] width 123 height 24
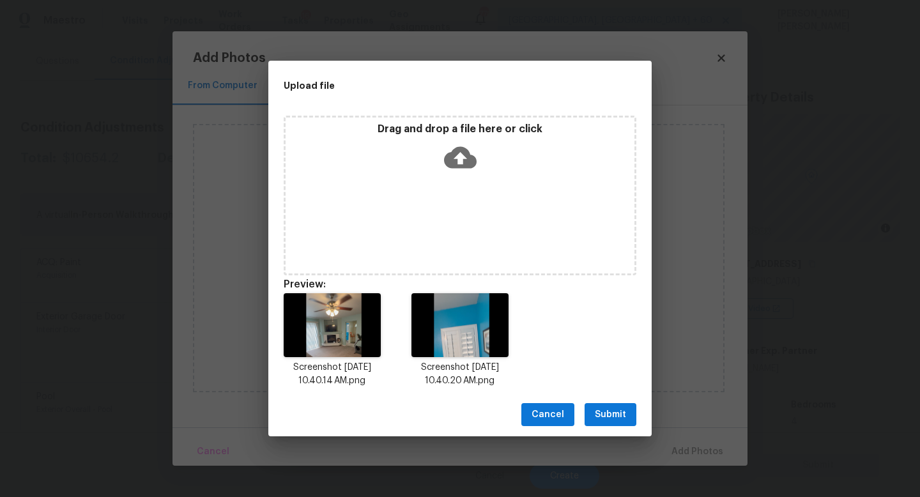
drag, startPoint x: 762, startPoint y: 409, endPoint x: 436, endPoint y: 231, distance: 371.5
click at [604, 413] on span "Submit" at bounding box center [610, 415] width 31 height 16
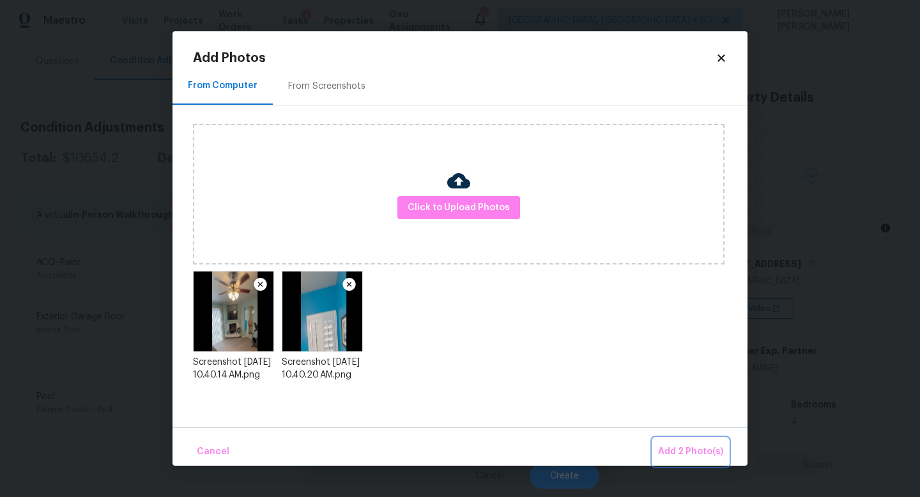
click at [688, 444] on span "Add 2 Photo(s)" at bounding box center [690, 452] width 65 height 16
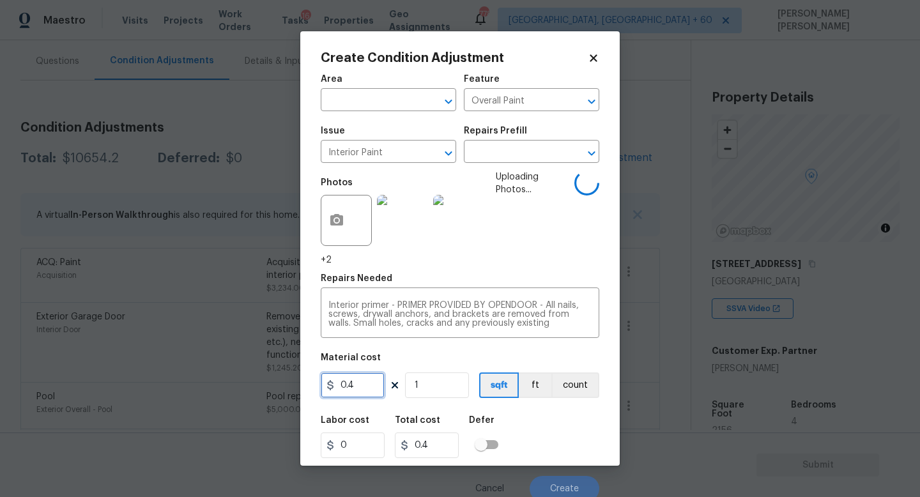
drag, startPoint x: 365, startPoint y: 388, endPoint x: 79, endPoint y: 376, distance: 286.4
click at [79, 376] on div "Create Condition Adjustment Area ​ Feature Overall Paint ​ Issue Interior Paint…" at bounding box center [460, 248] width 920 height 497
type input "200"
click at [558, 428] on div "Labor cost 0 Total cost 200 Defer" at bounding box center [460, 436] width 278 height 57
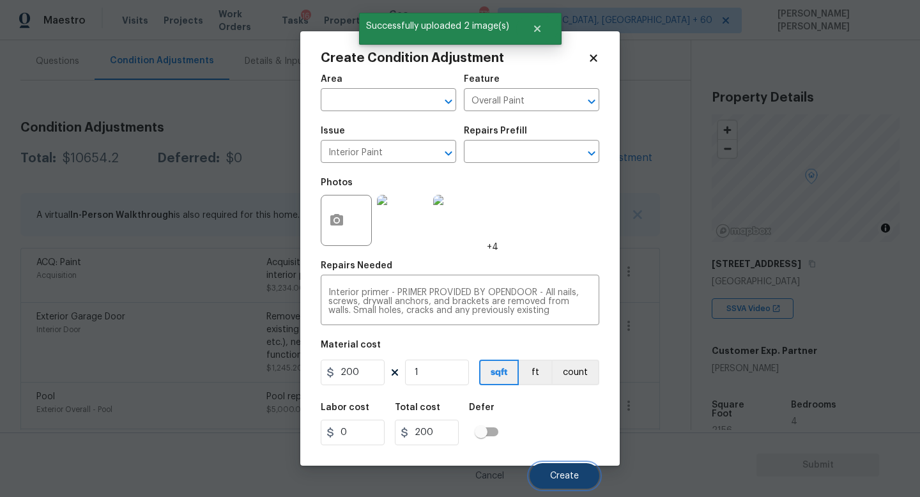
click at [565, 477] on span "Create" at bounding box center [564, 476] width 29 height 10
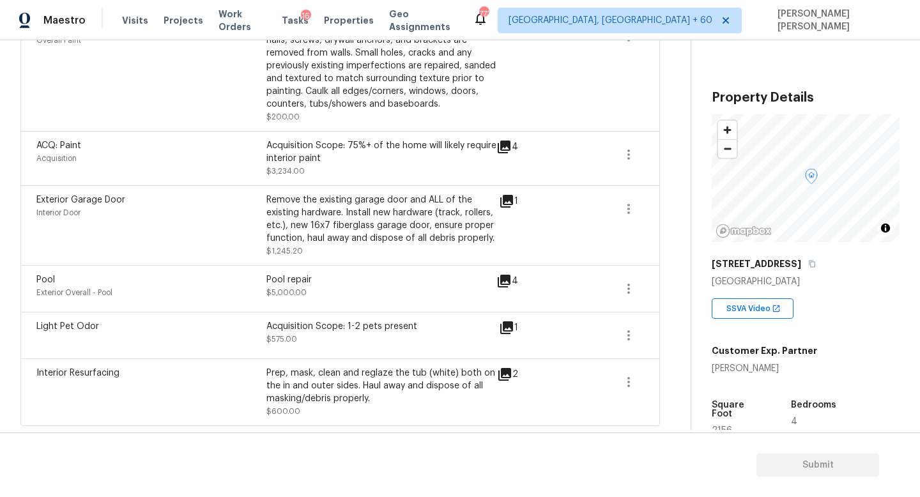
scroll to position [0, 0]
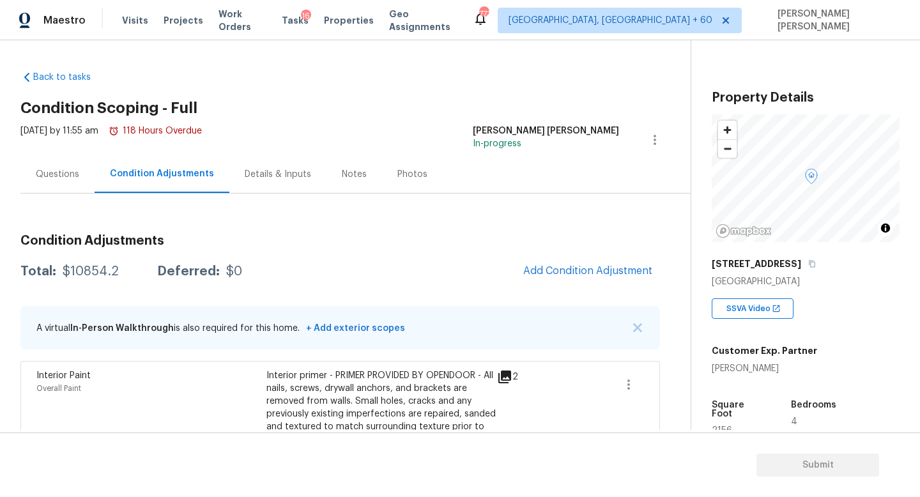
click at [38, 167] on div "Questions" at bounding box center [57, 174] width 74 height 38
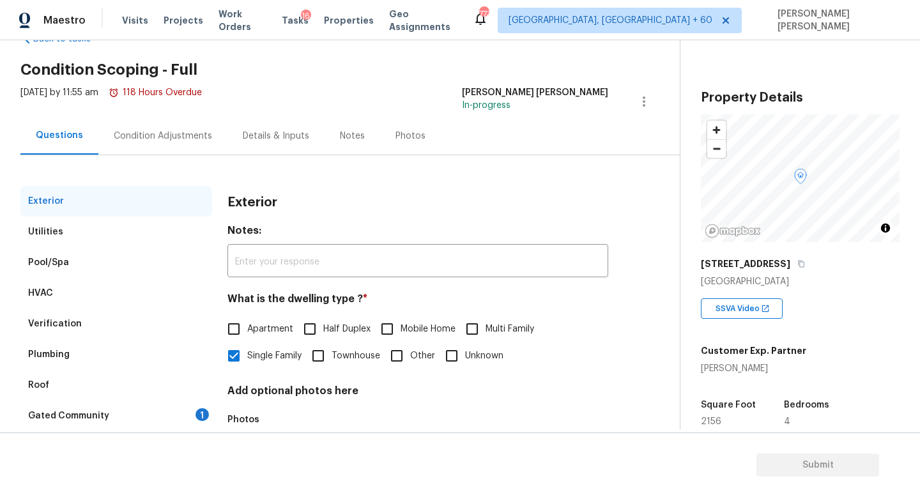
scroll to position [70, 0]
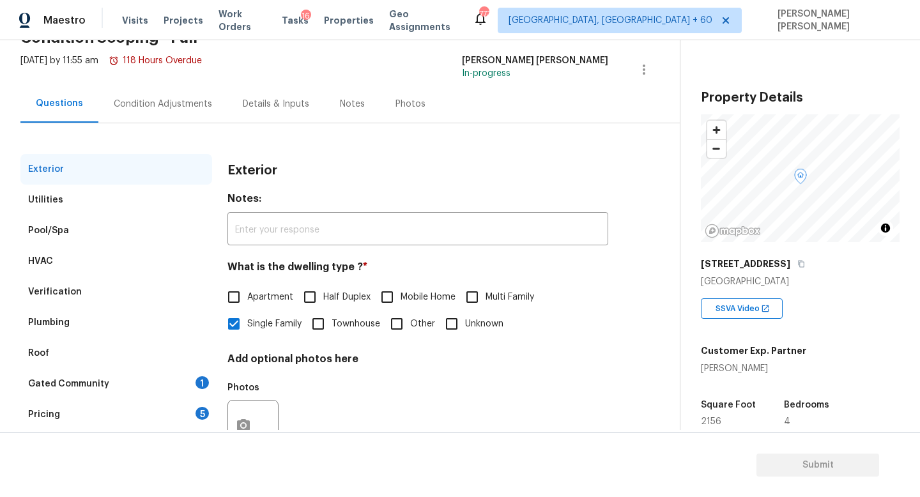
click at [80, 403] on div "Pricing 5" at bounding box center [116, 414] width 192 height 31
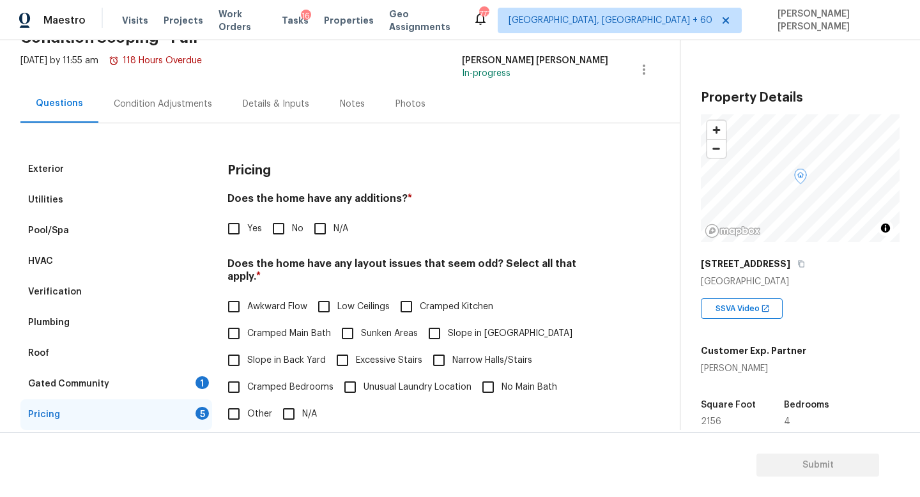
scroll to position [270, 0]
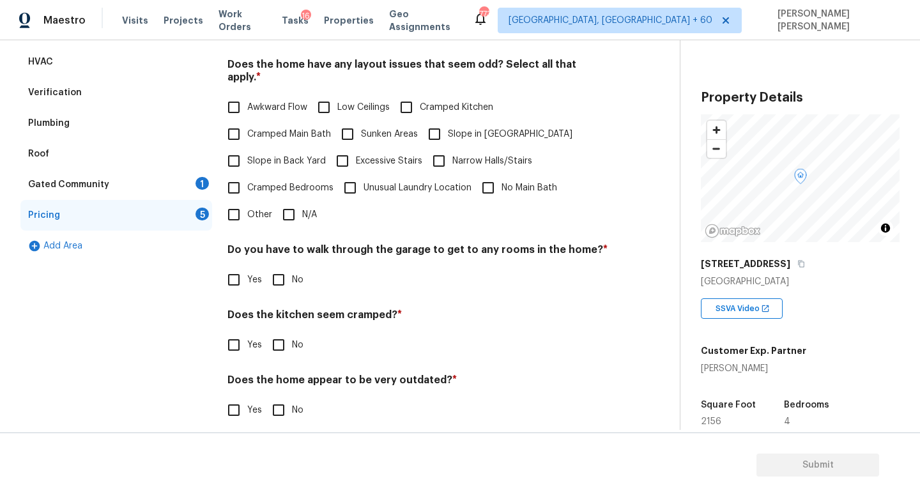
click at [346, 122] on input "Sunken Areas" at bounding box center [347, 134] width 27 height 27
checkbox input "true"
click at [266, 266] on input "No" at bounding box center [278, 279] width 27 height 27
checkbox input "true"
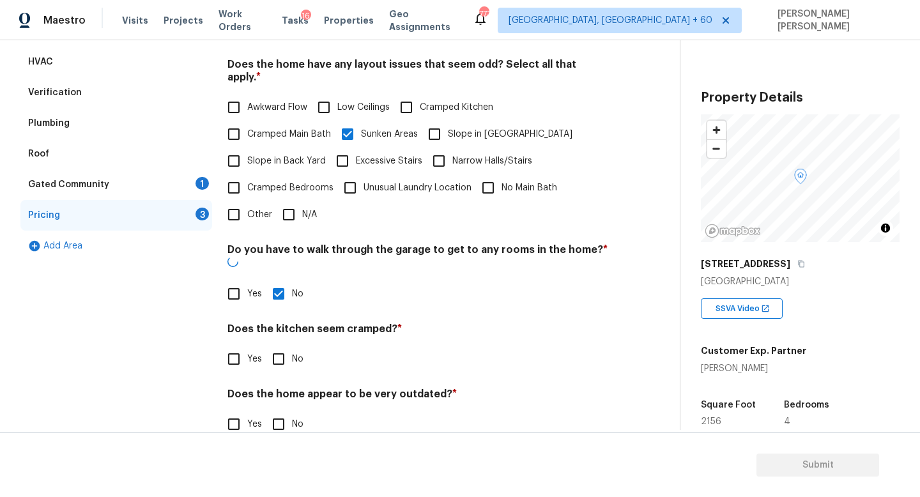
click at [273, 346] on input "No" at bounding box center [278, 359] width 27 height 27
checkbox input "true"
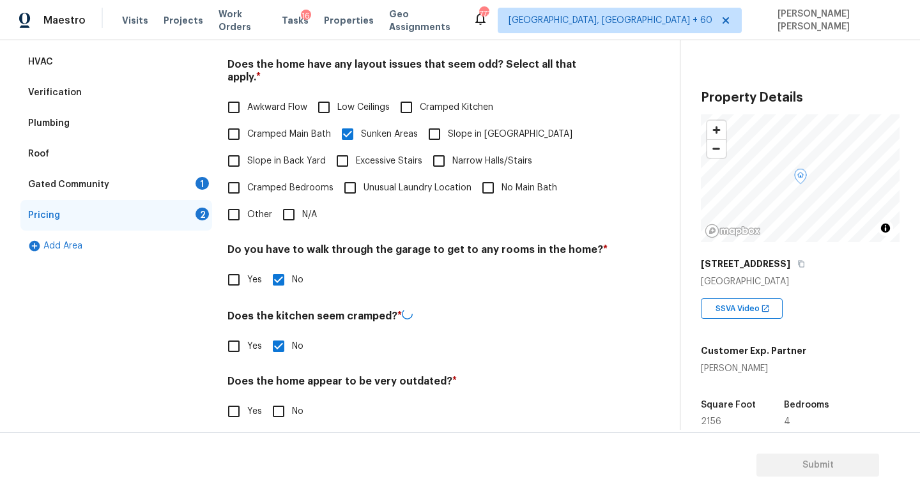
click at [273, 376] on h4 "Does the home appear to be very outdated? *" at bounding box center [417, 384] width 381 height 18
click at [273, 382] on div "Does the home appear to be very outdated? * Yes No" at bounding box center [417, 399] width 381 height 50
click at [280, 397] on input "No" at bounding box center [278, 410] width 27 height 27
checkbox input "true"
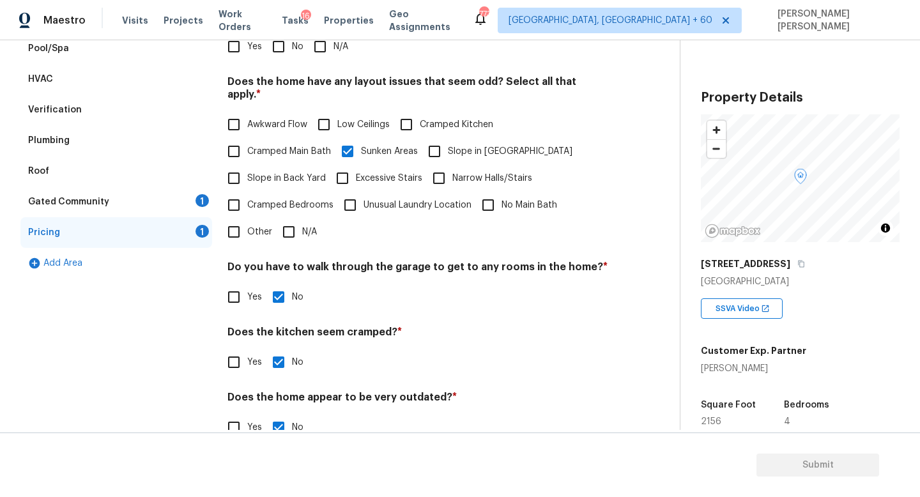
scroll to position [108, 0]
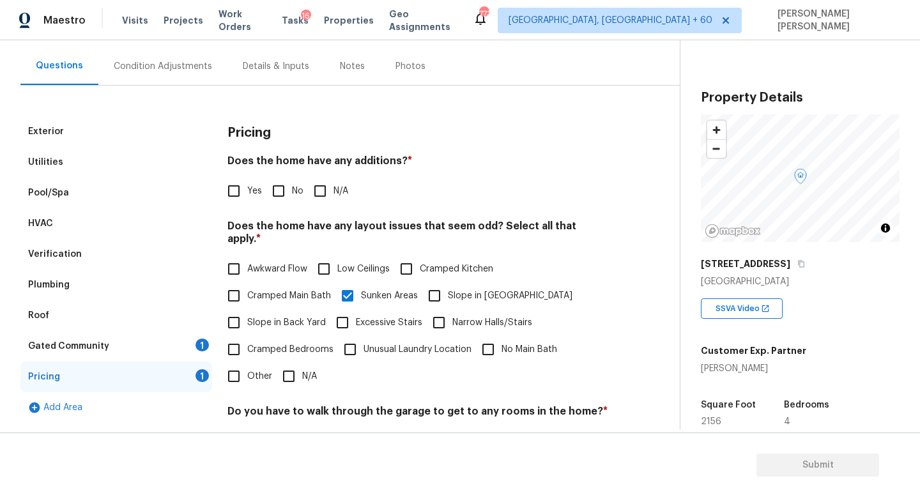
click at [278, 186] on input "No" at bounding box center [278, 191] width 27 height 27
checkbox input "true"
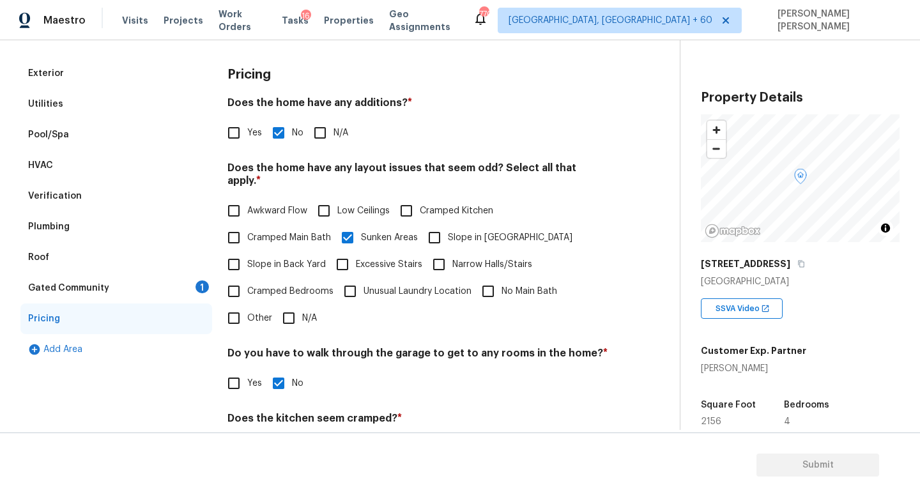
click at [132, 292] on div "Gated Community 1" at bounding box center [116, 288] width 192 height 31
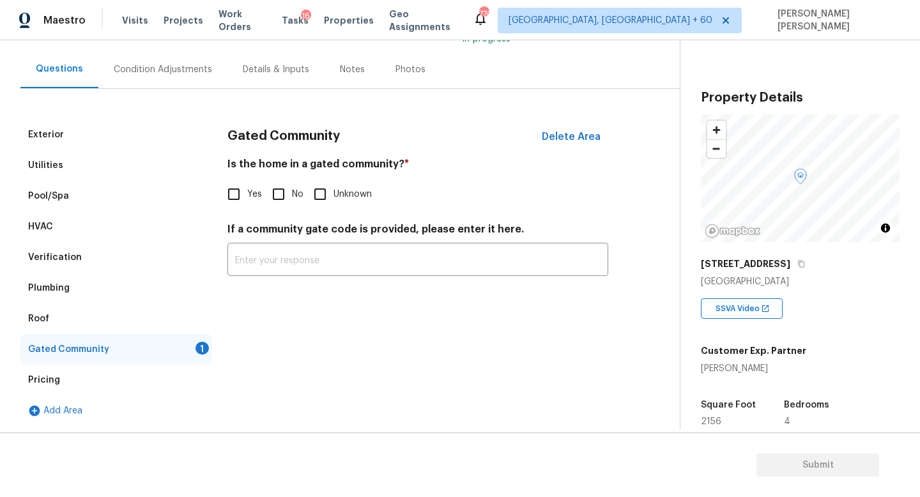
scroll to position [105, 0]
click at [278, 192] on input "No" at bounding box center [278, 194] width 27 height 27
checkbox input "true"
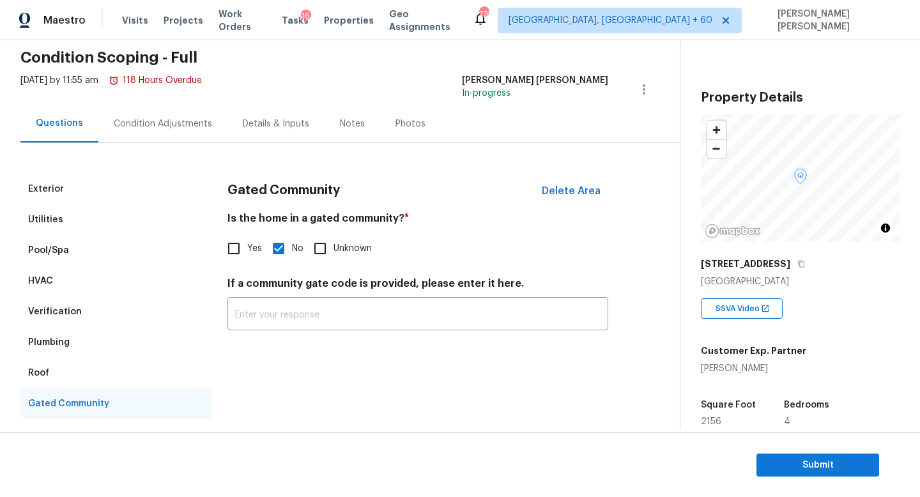
scroll to position [26, 0]
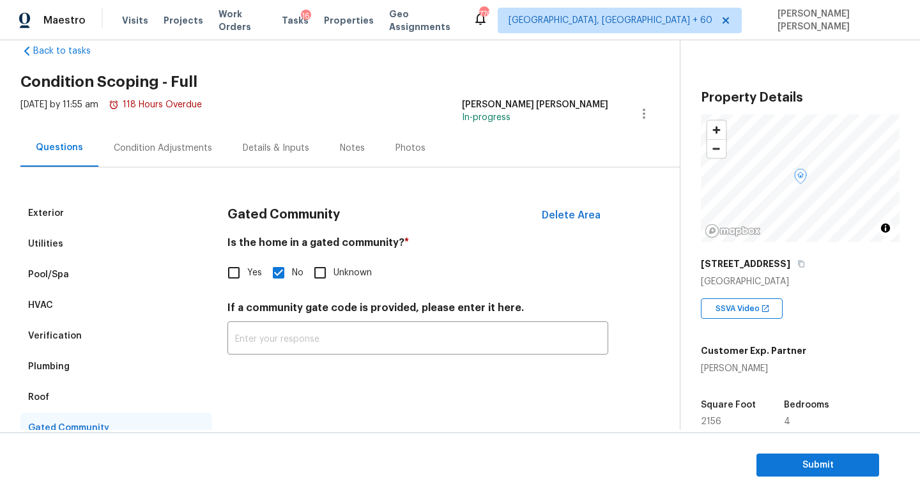
click at [177, 140] on div "Condition Adjustments" at bounding box center [162, 148] width 129 height 38
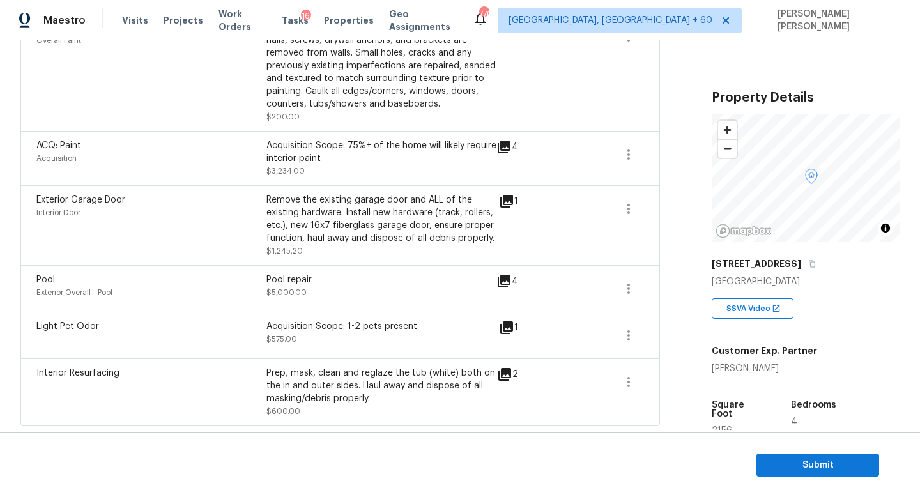
scroll to position [174, 0]
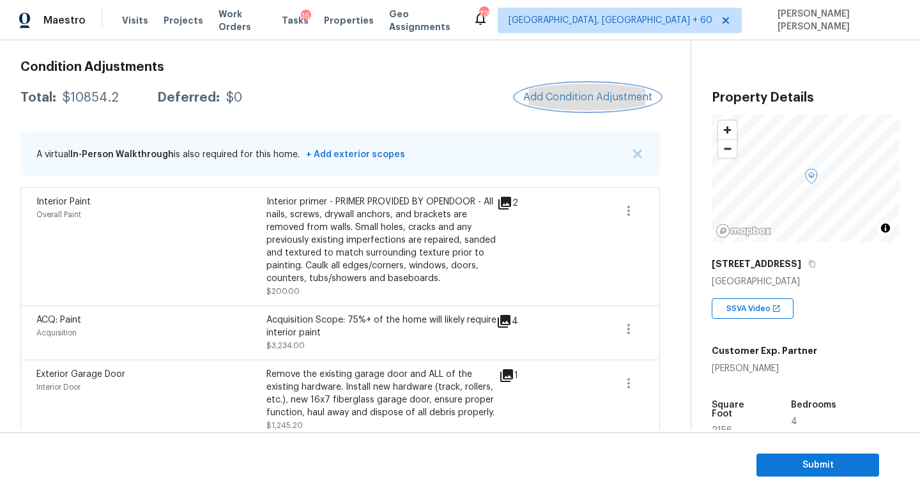
click at [609, 86] on button "Add Condition Adjustment" at bounding box center [587, 97] width 144 height 27
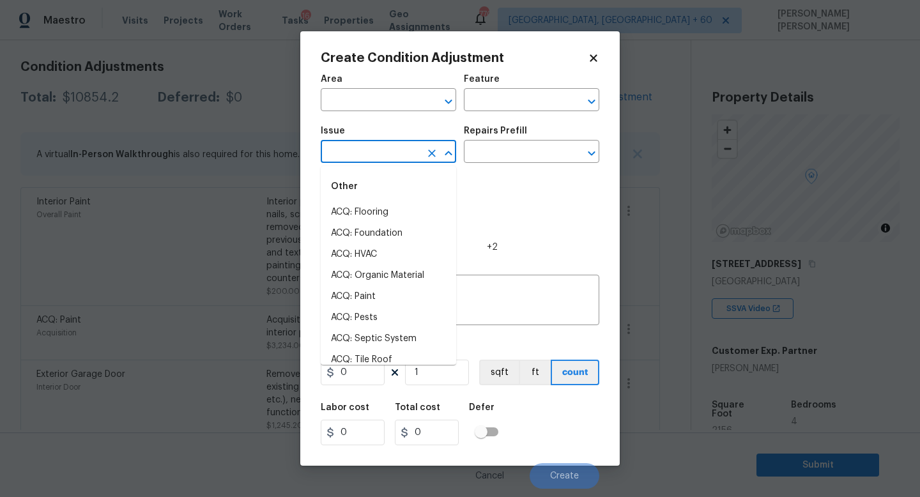
click at [357, 156] on input "text" at bounding box center [371, 153] width 100 height 20
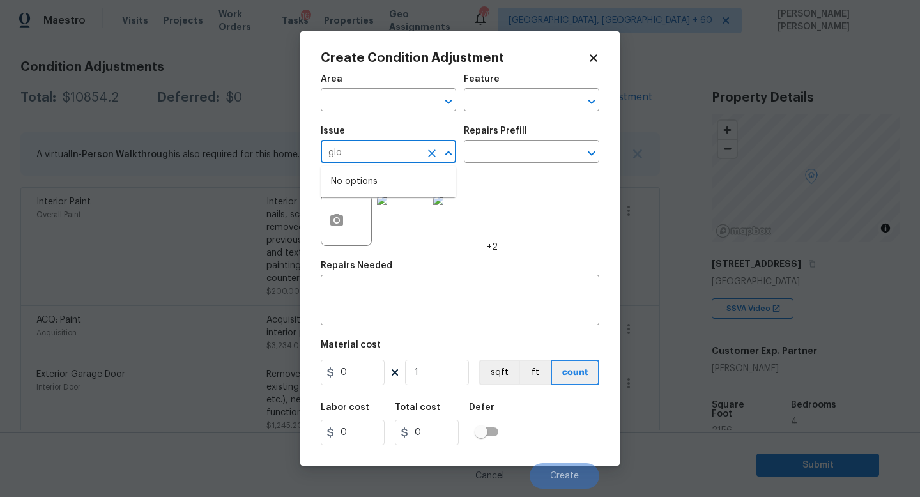
type input "gloo"
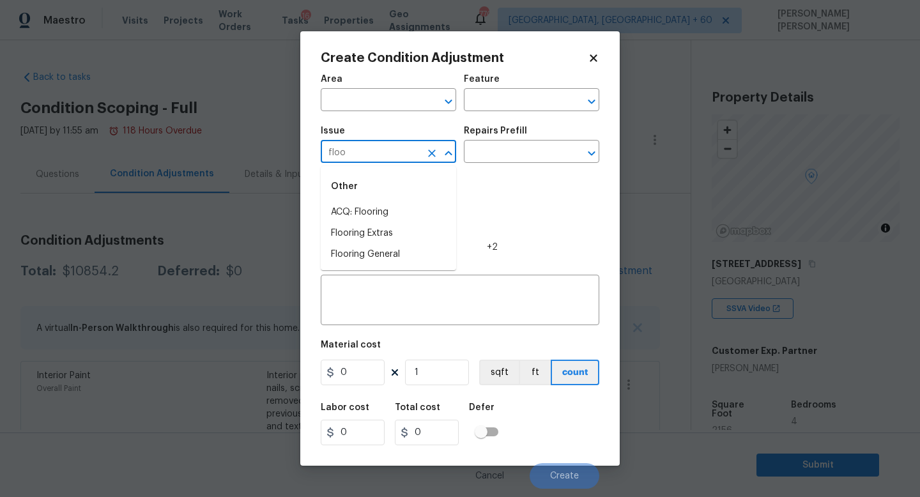
scroll to position [174, 0]
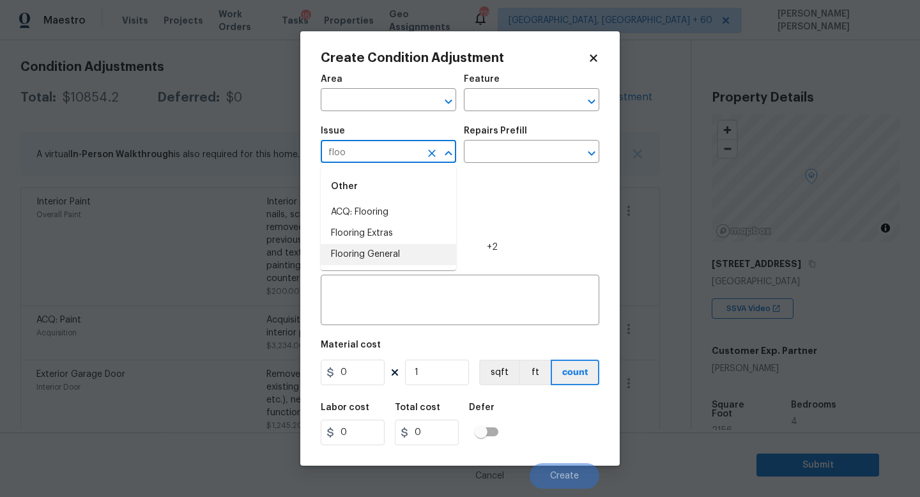
click at [373, 255] on li "Flooring General" at bounding box center [388, 254] width 135 height 21
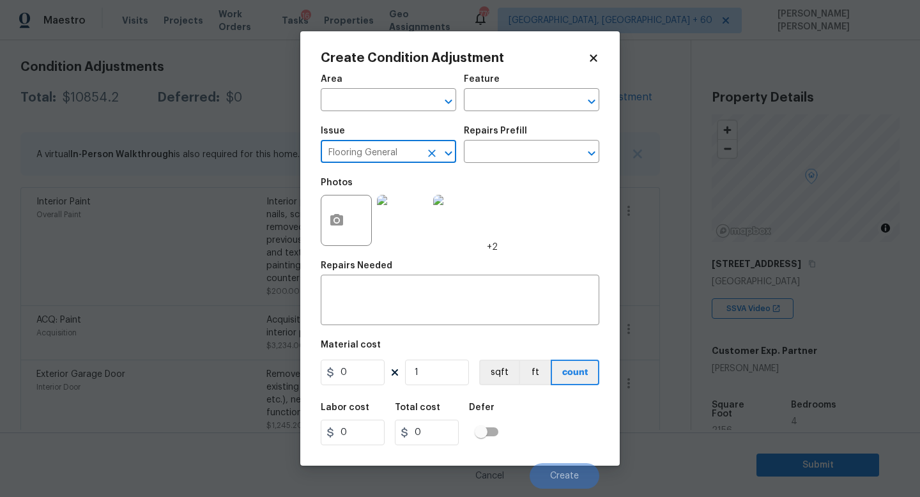
type input "Flooring General"
click at [511, 142] on div "Repairs Prefill" at bounding box center [531, 134] width 135 height 17
click at [511, 148] on input "text" at bounding box center [514, 153] width 100 height 20
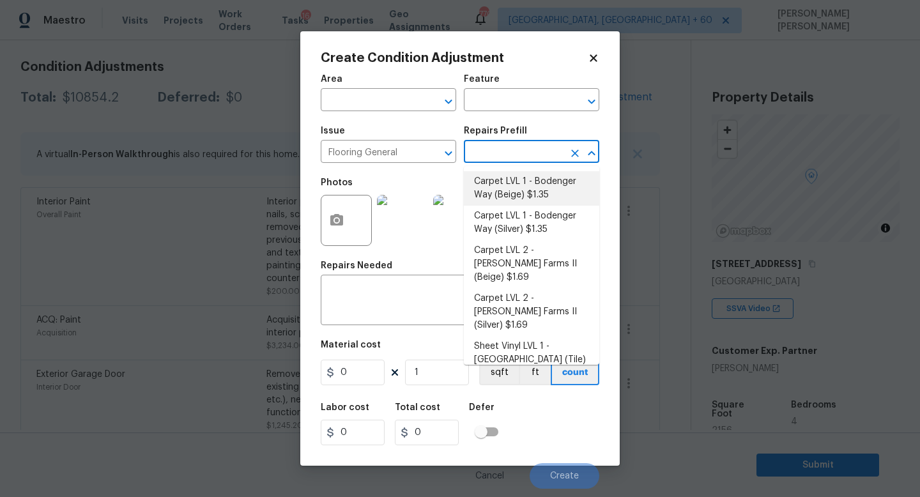
click at [508, 190] on li "Carpet LVL 1 - Bodenger Way (Beige) $1.35" at bounding box center [531, 188] width 135 height 34
type input "Overall Flooring"
type input "1.35"
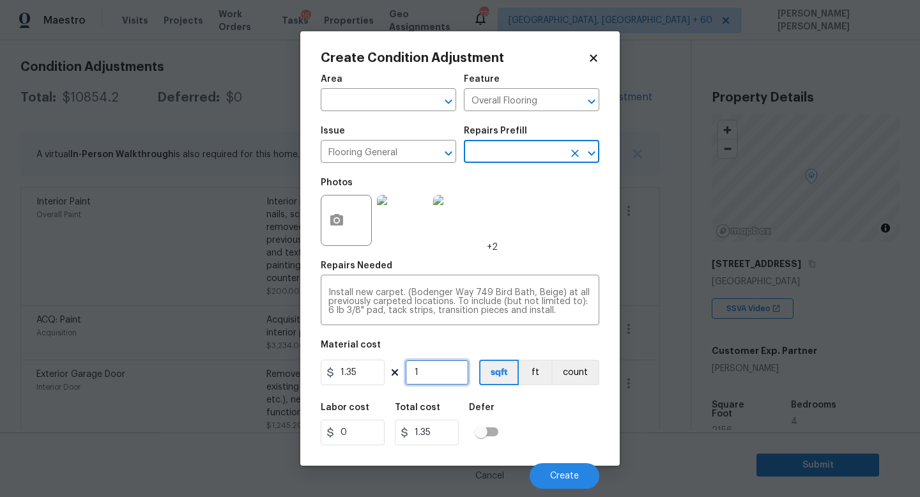
click at [425, 372] on input "1" at bounding box center [437, 373] width 64 height 26
type input "0"
type input "1"
type input "1.35"
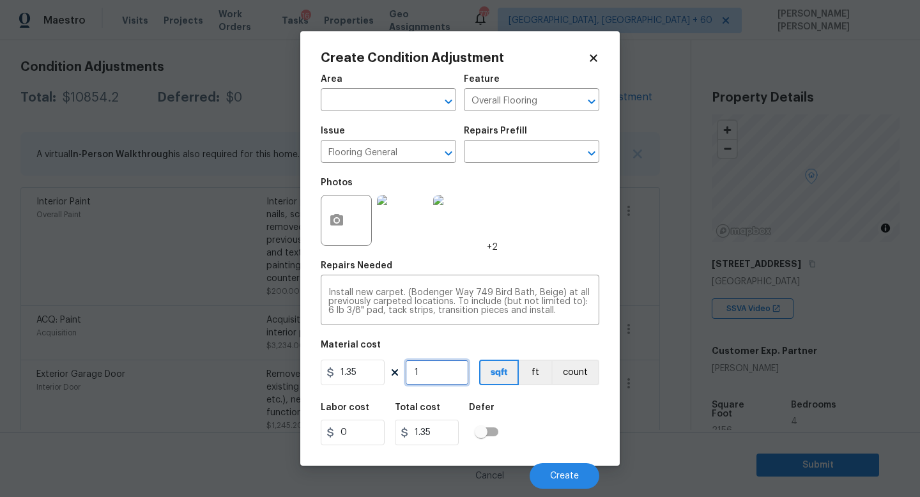
type input "11"
type input "14.85"
type input "116"
type input "156.6"
type input "1167"
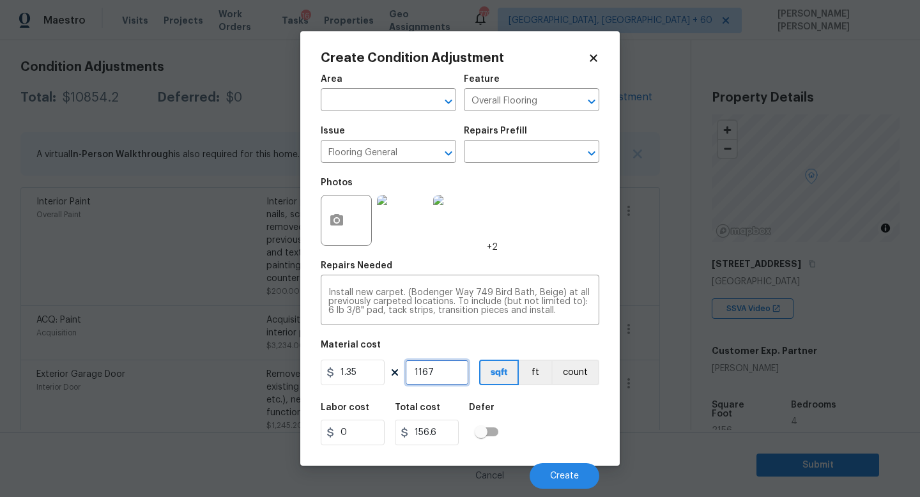
type input "1575.45"
drag, startPoint x: 326, startPoint y: 292, endPoint x: 392, endPoint y: 293, distance: 66.4
click at [392, 293] on div "Install new carpet. (Bodenger Way 749 Bird Bath, Beige) at all previously carpe…" at bounding box center [460, 301] width 278 height 47
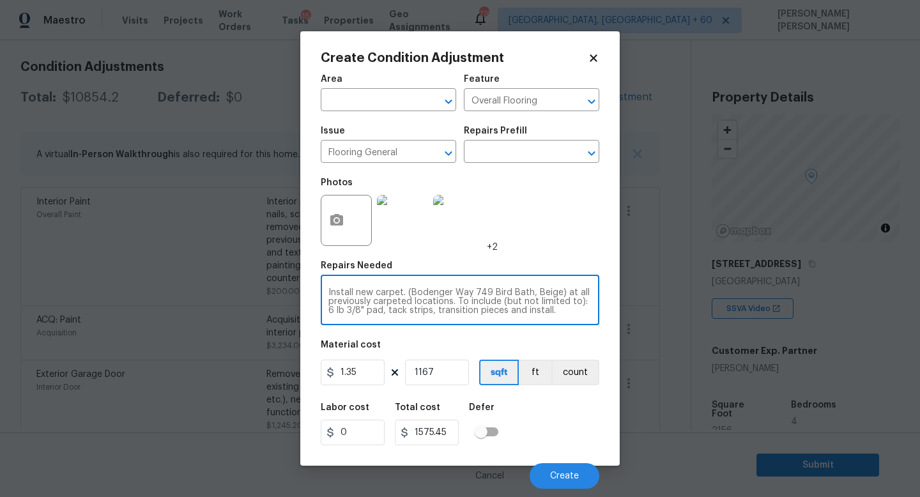
drag, startPoint x: 399, startPoint y: 293, endPoint x: 308, endPoint y: 293, distance: 90.0
click at [308, 293] on div "Create Condition Adjustment Area ​ Feature Overall Flooring ​ Issue Flooring Ge…" at bounding box center [459, 248] width 319 height 434
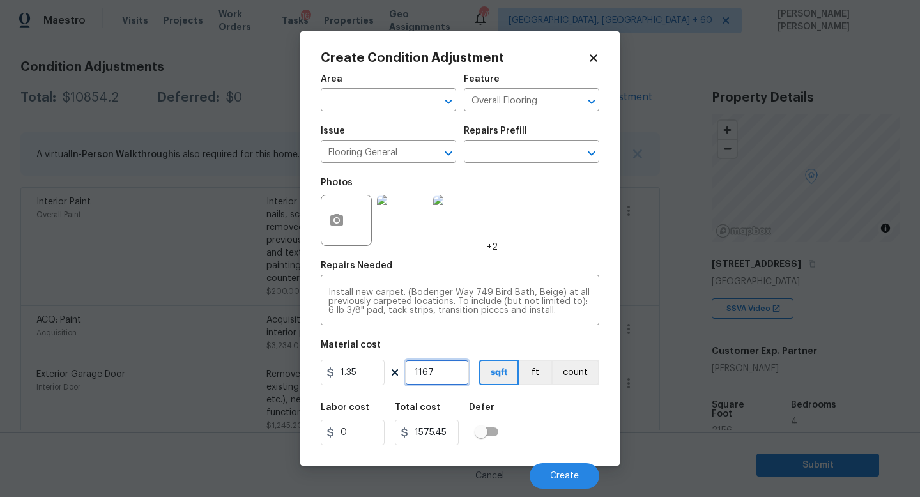
click at [446, 369] on input "1167" at bounding box center [437, 373] width 64 height 26
type input "116"
type input "156.6"
type input "11"
type input "14.85"
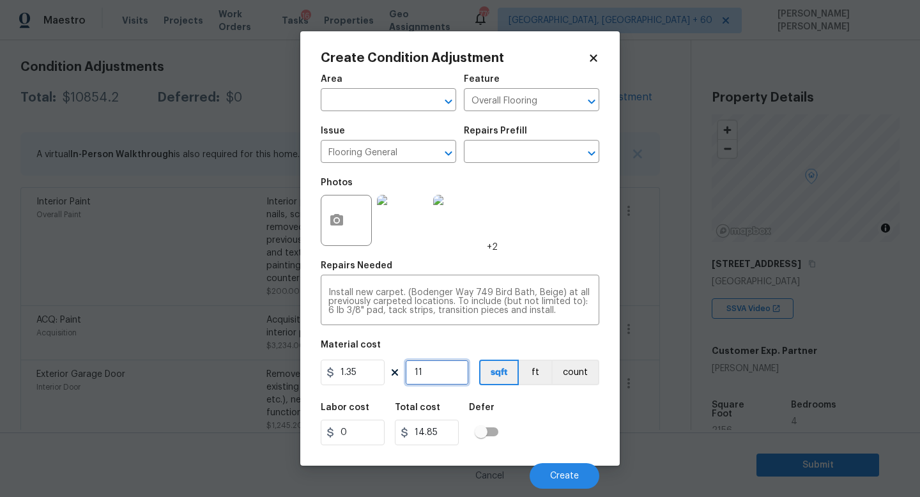
type input "115"
type input "155.25"
type input "1156"
type input "1560.6"
type input "1156"
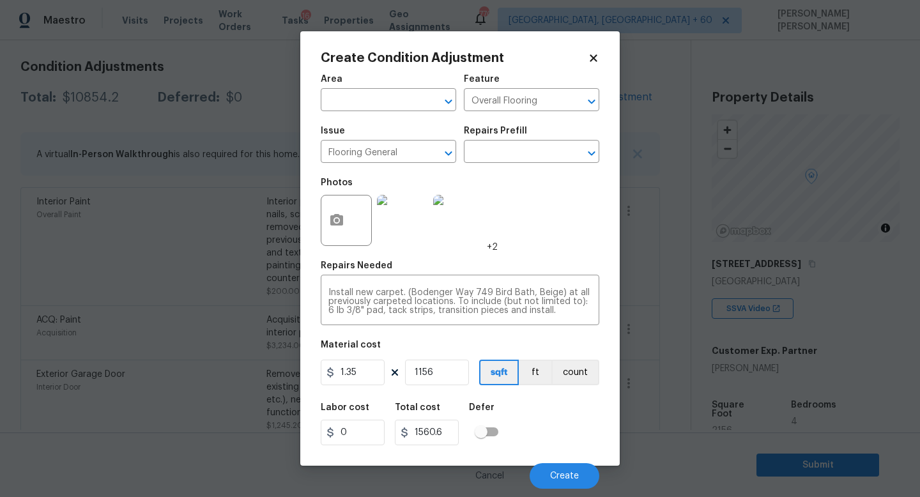
click at [316, 227] on div "Create Condition Adjustment Area ​ Feature Overall Flooring ​ Issue Flooring Ge…" at bounding box center [459, 248] width 319 height 434
click at [326, 227] on button "button" at bounding box center [336, 220] width 31 height 50
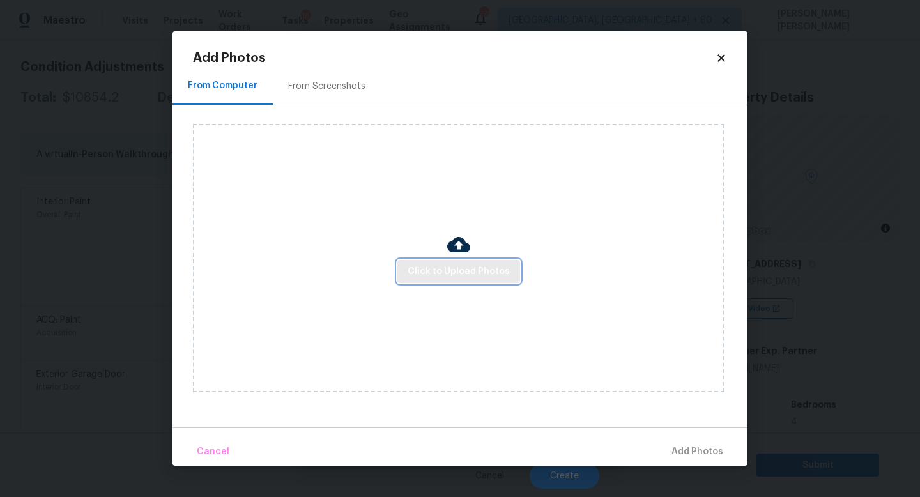
click at [470, 265] on span "Click to Upload Photos" at bounding box center [458, 272] width 102 height 16
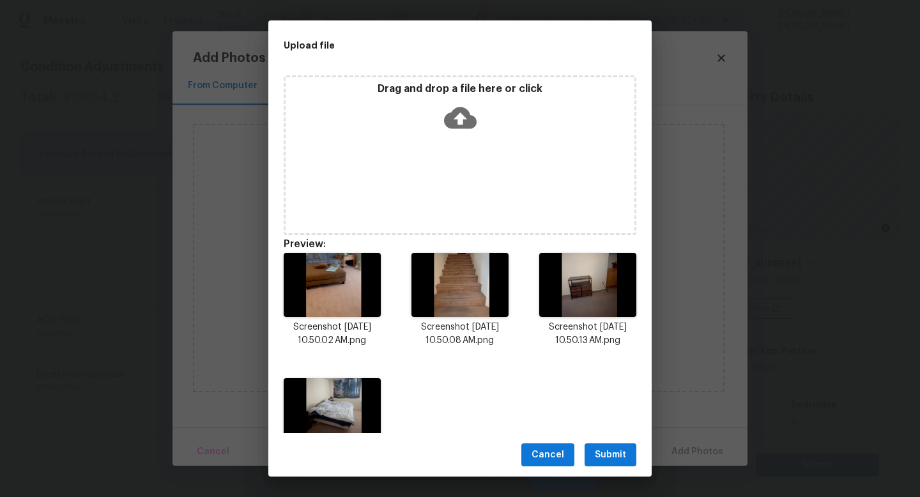
drag, startPoint x: 825, startPoint y: 496, endPoint x: 484, endPoint y: 217, distance: 440.7
click at [484, 217] on div "Upload file Drag and drop a file here or click Preview: Screenshot [DATE] 10.50…" at bounding box center [460, 248] width 920 height 497
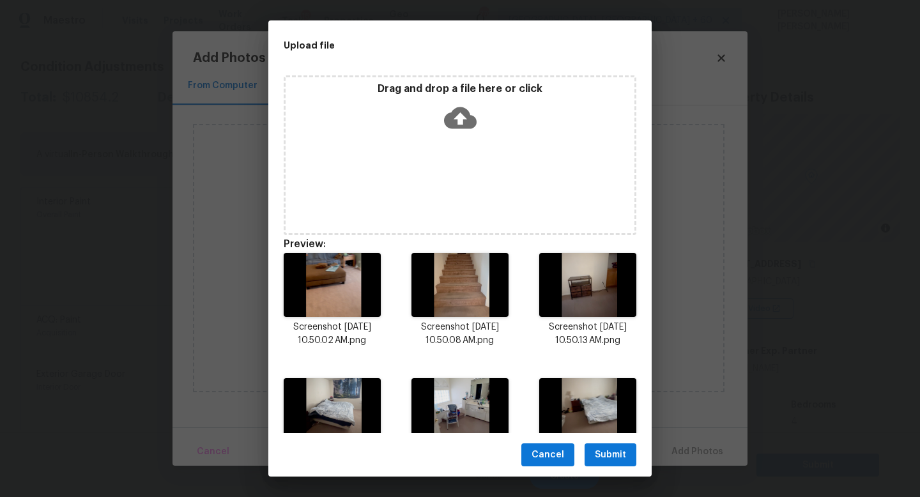
click at [493, 191] on div "Drag and drop a file here or click" at bounding box center [460, 155] width 353 height 160
click at [615, 450] on span "Submit" at bounding box center [610, 455] width 31 height 16
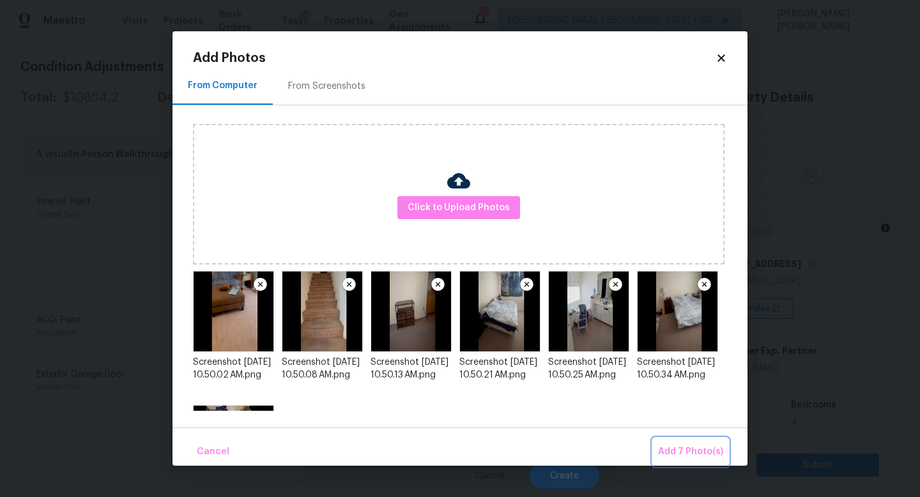
click at [674, 448] on span "Add 7 Photo(s)" at bounding box center [690, 452] width 65 height 16
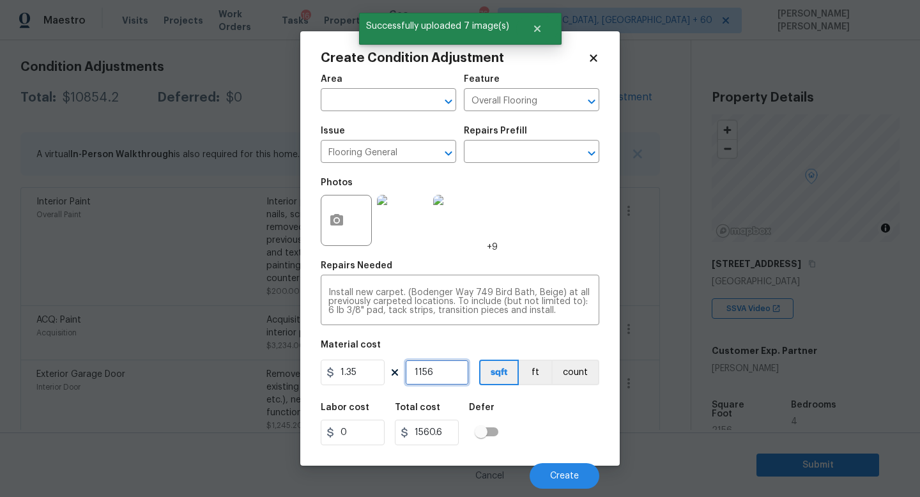
click at [435, 374] on input "1156" at bounding box center [437, 373] width 64 height 26
type input "115"
type input "155.25"
type input "11"
type input "14.85"
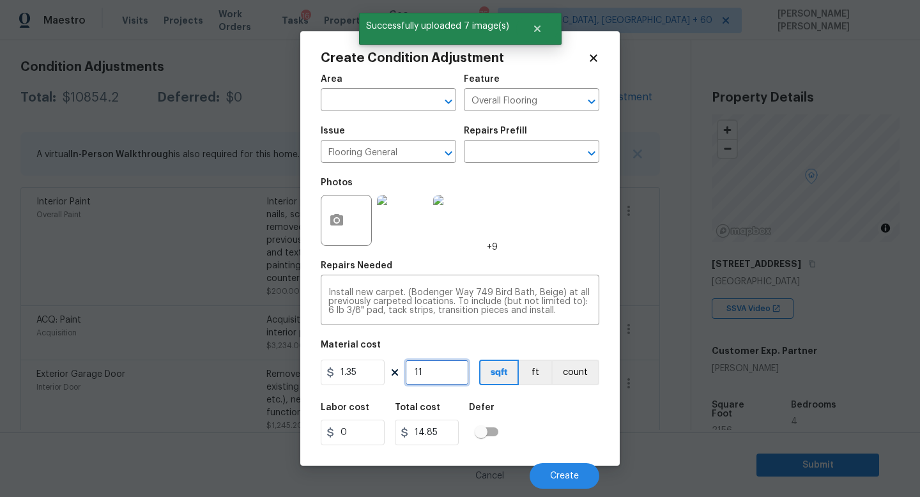
type input "1"
type input "1.35"
type input "13"
type input "17.55"
type input "135"
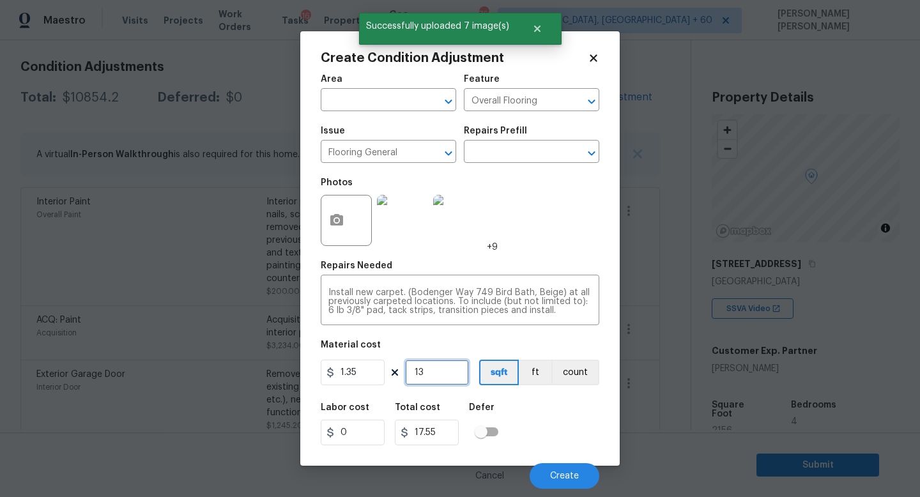
type input "182.25"
type input "1356"
type input "1830.6"
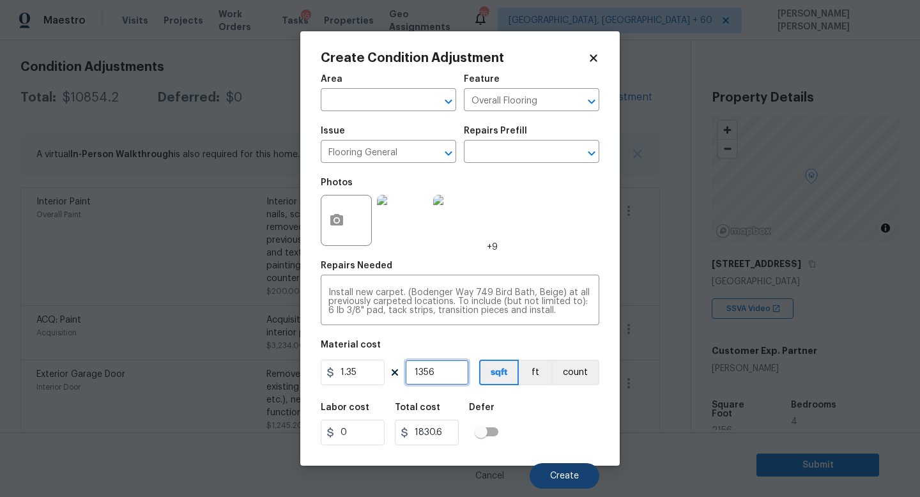
type input "1356"
click at [560, 468] on button "Create" at bounding box center [564, 476] width 70 height 26
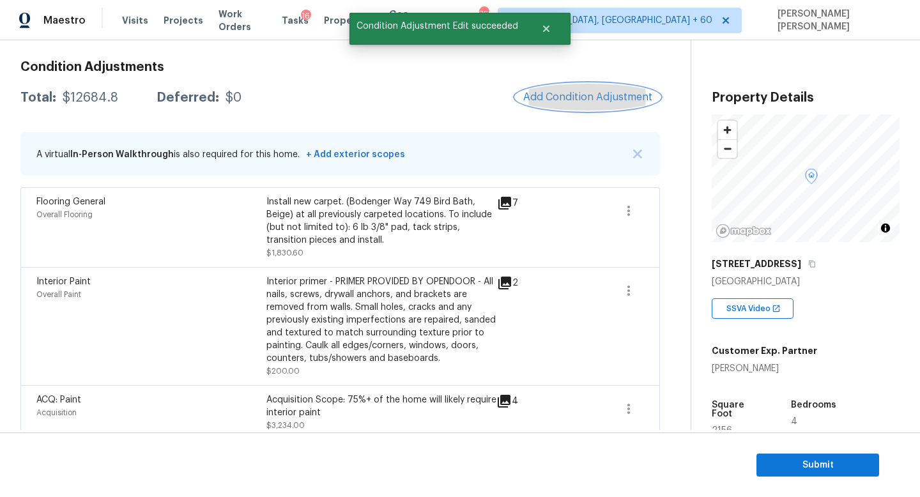
click at [592, 95] on span "Add Condition Adjustment" at bounding box center [587, 96] width 129 height 11
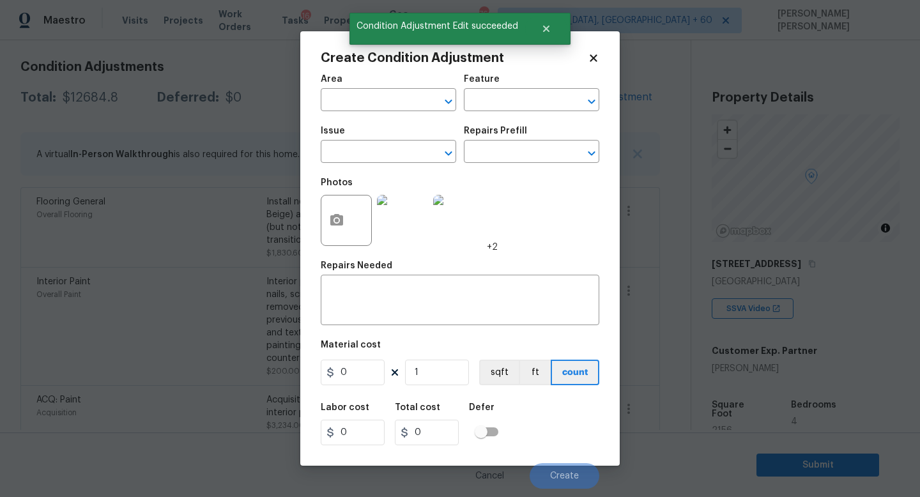
click at [342, 171] on div "Photos" at bounding box center [348, 212] width 54 height 83
click at [351, 158] on input "text" at bounding box center [371, 153] width 100 height 20
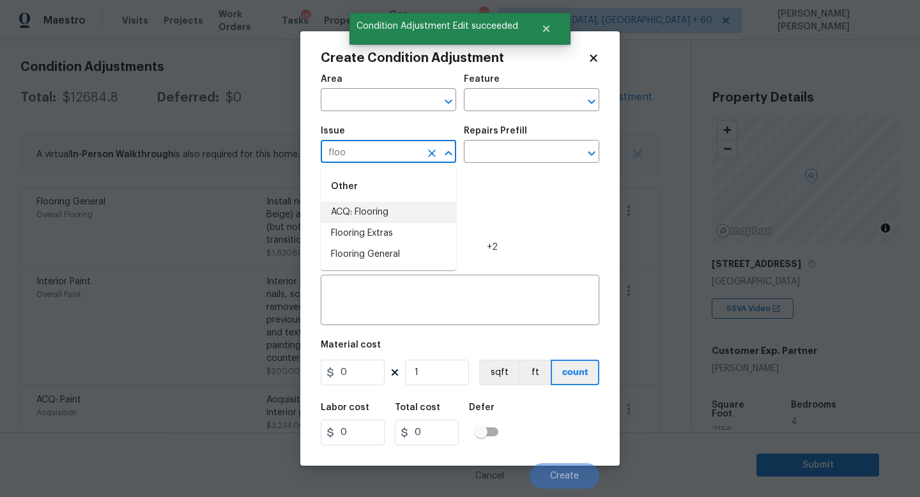
click at [369, 204] on li "ACQ: Flooring" at bounding box center [388, 212] width 135 height 21
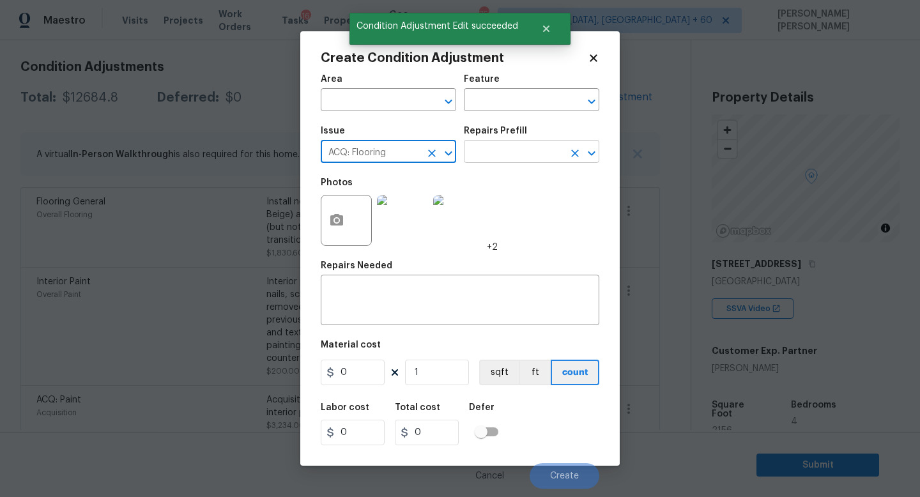
type input "ACQ: Flooring"
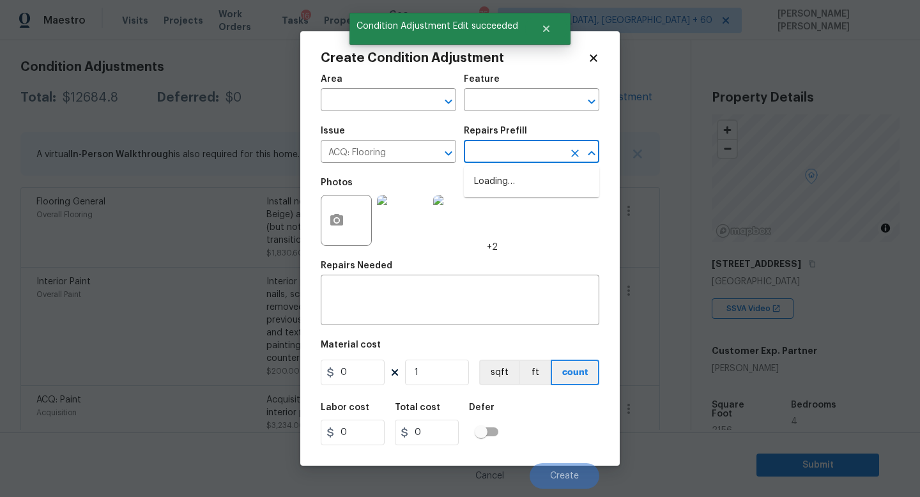
click at [503, 151] on input "text" at bounding box center [514, 153] width 100 height 20
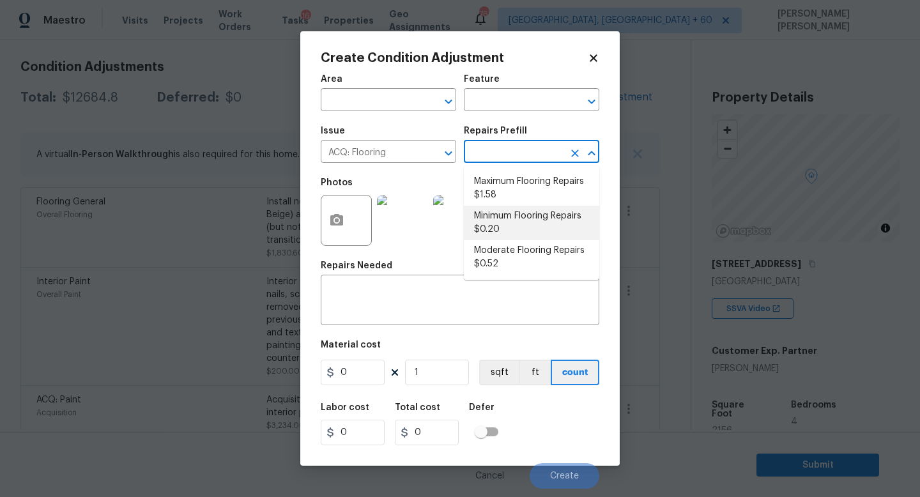
click at [511, 216] on li "Minimum Flooring Repairs $0.20" at bounding box center [531, 223] width 135 height 34
type input "Acquisition"
type textarea "Acquisition Scope: Minimum flooring repairs"
type input "0.2"
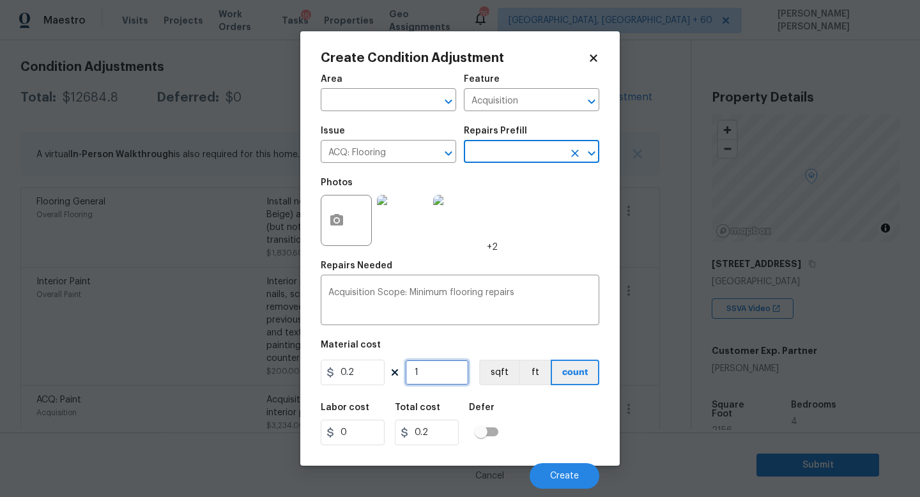
click at [432, 370] on input "1" at bounding box center [437, 373] width 64 height 26
type input "0"
type input "8"
type input "1.6"
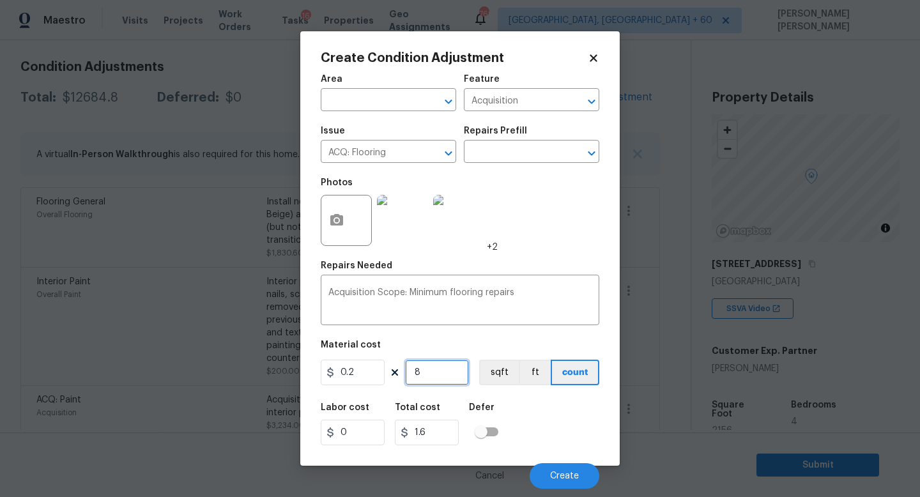
type input "80"
type input "16"
type input "800"
type input "160"
type input "800"
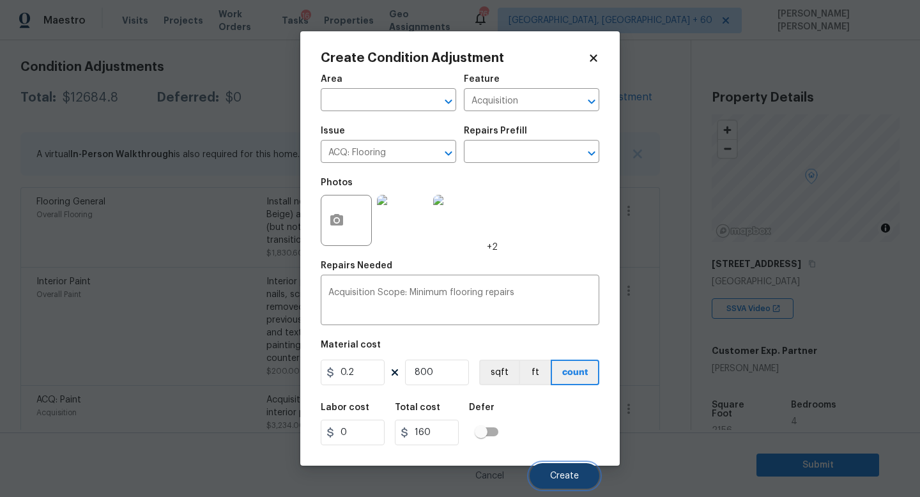
click at [562, 472] on span "Create" at bounding box center [564, 476] width 29 height 10
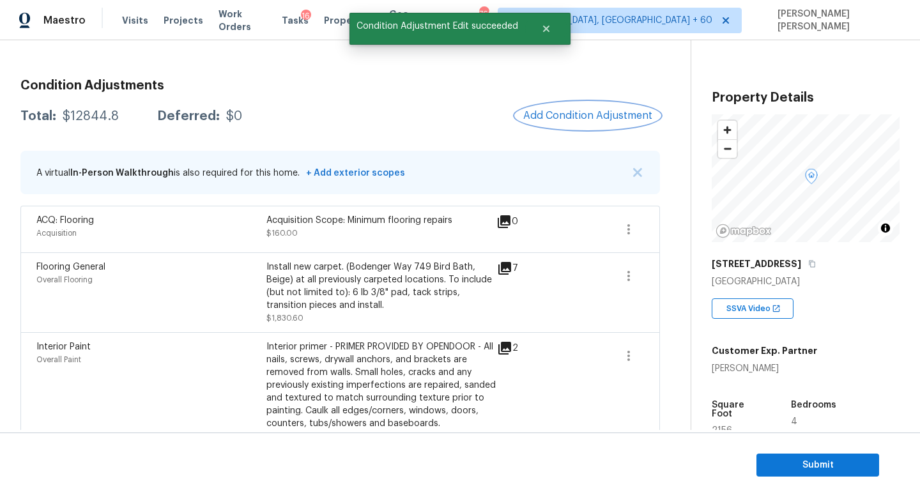
scroll to position [153, 0]
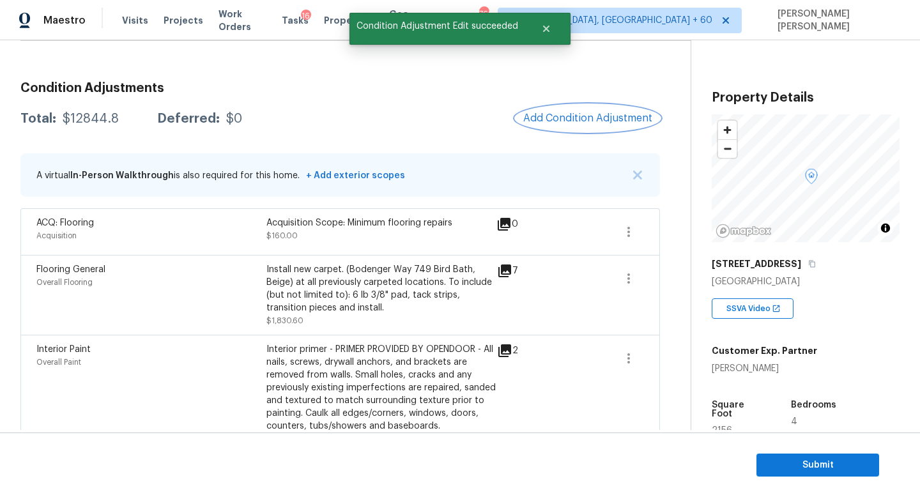
click at [584, 130] on button "Add Condition Adjustment" at bounding box center [587, 118] width 144 height 27
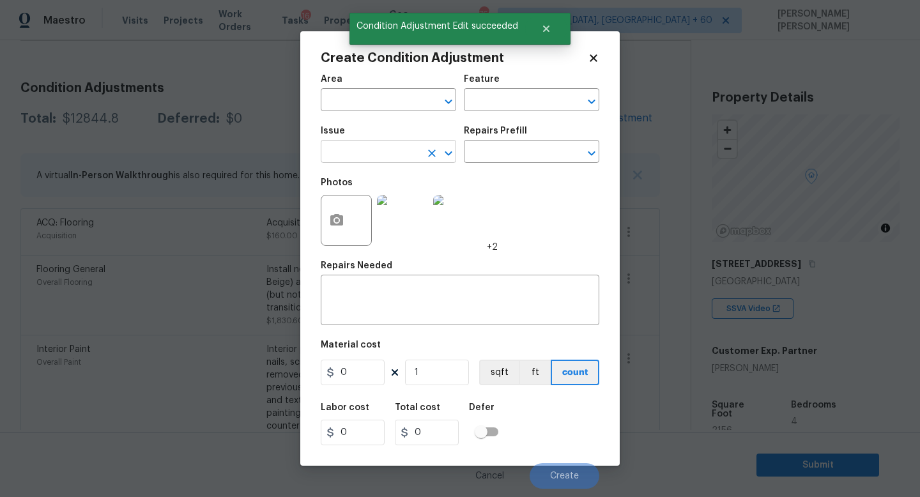
click at [397, 155] on input "text" at bounding box center [371, 153] width 100 height 20
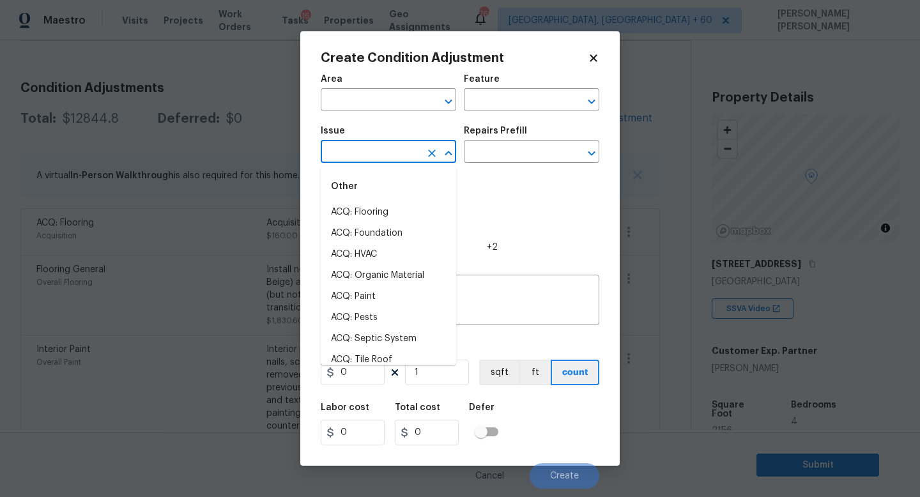
click at [213, 87] on body "Maestro Visits Projects Work Orders Tasks 16 Properties Geo Assignments 769 Kno…" at bounding box center [460, 248] width 920 height 497
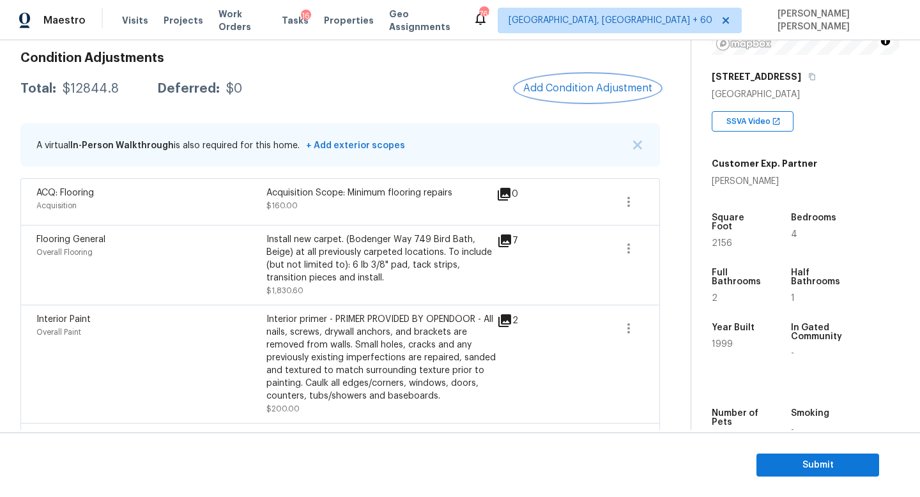
scroll to position [214, 0]
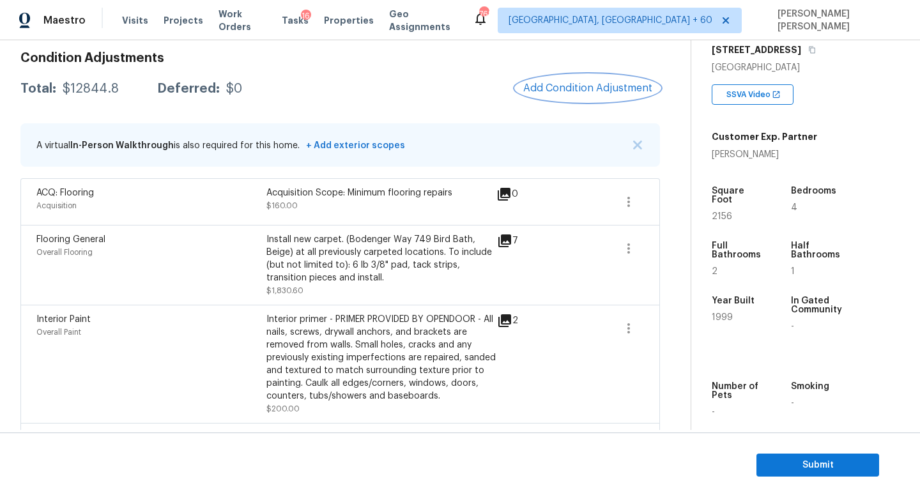
click at [559, 77] on button "Add Condition Adjustment" at bounding box center [587, 88] width 144 height 27
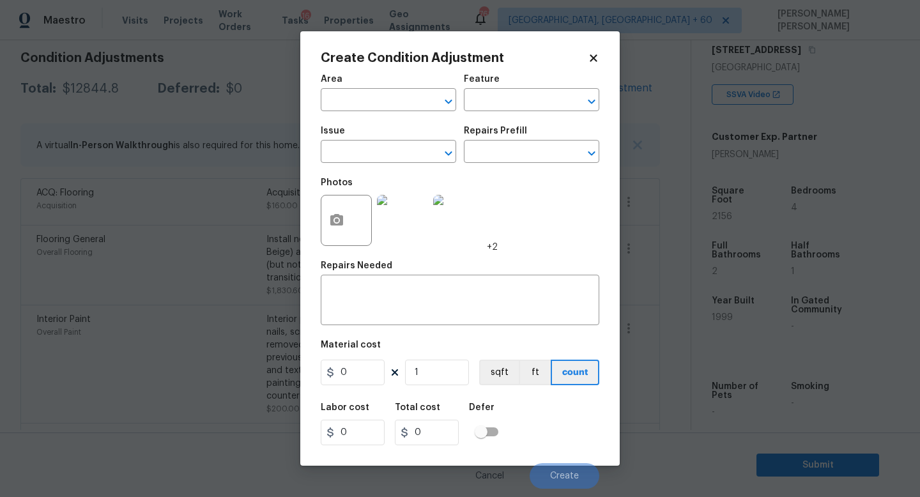
click at [386, 169] on span "Issue ​" at bounding box center [388, 145] width 135 height 52
click at [381, 158] on input "text" at bounding box center [371, 153] width 100 height 20
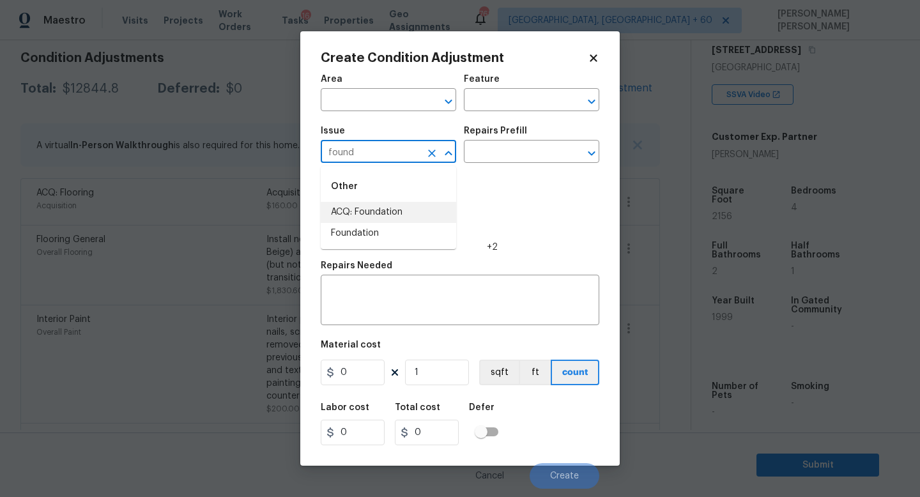
click at [381, 214] on li "ACQ: Foundation" at bounding box center [388, 212] width 135 height 21
type input "ACQ: Foundation"
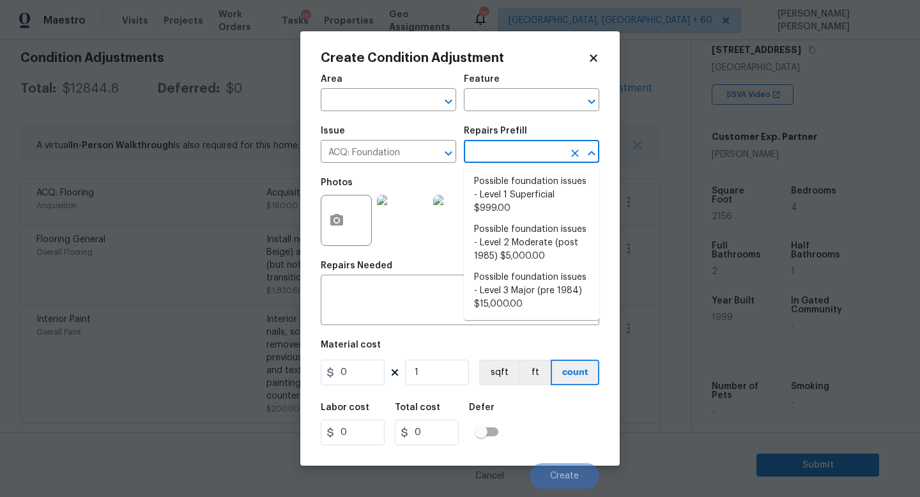
click at [490, 148] on input "text" at bounding box center [514, 153] width 100 height 20
click at [530, 243] on li "Possible foundation issues - Level 2 Moderate (post 1985) $5,000.00" at bounding box center [531, 243] width 135 height 48
type input "Acquisition"
type textarea "Possible foundation issues - Level 2 Moderate: Disclaimer: This is NOT a techni…"
type input "5000"
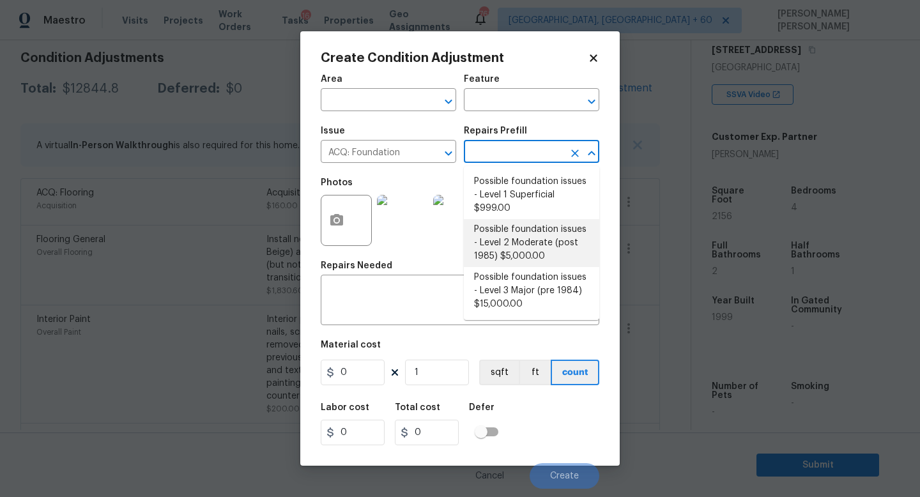
type input "5000"
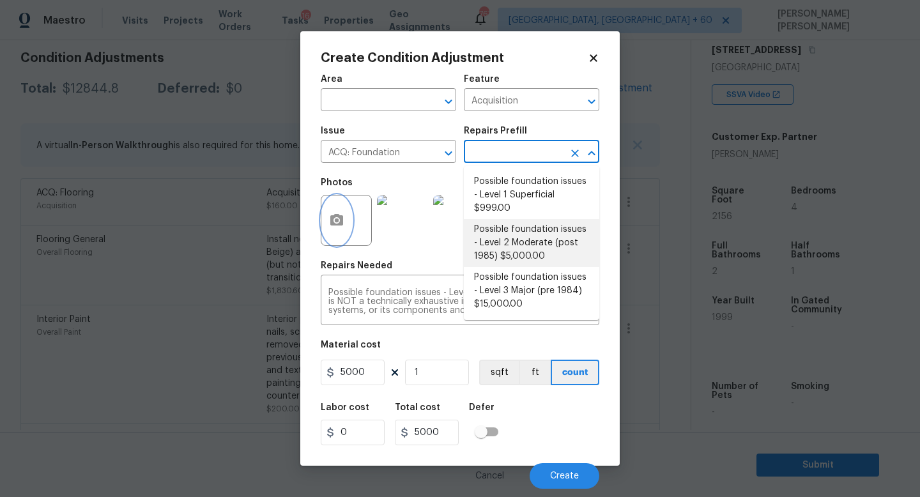
click at [344, 208] on button "button" at bounding box center [336, 220] width 31 height 50
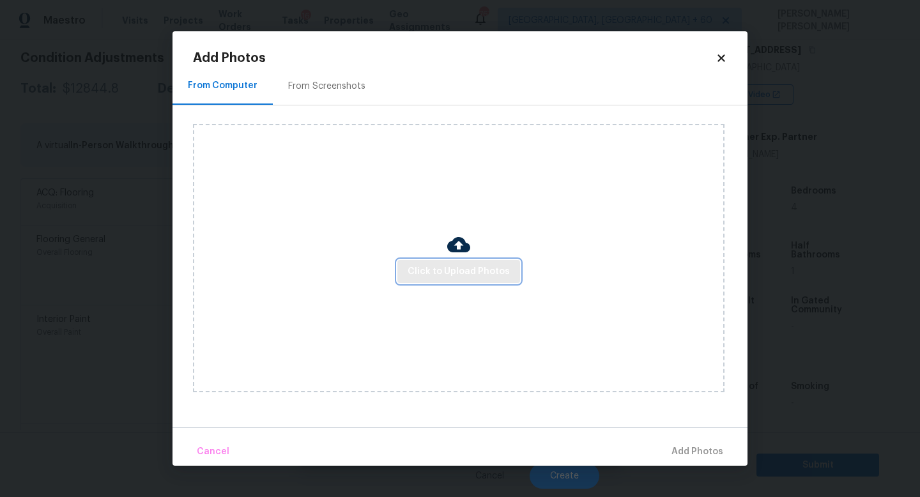
click at [478, 267] on span "Click to Upload Photos" at bounding box center [458, 272] width 102 height 16
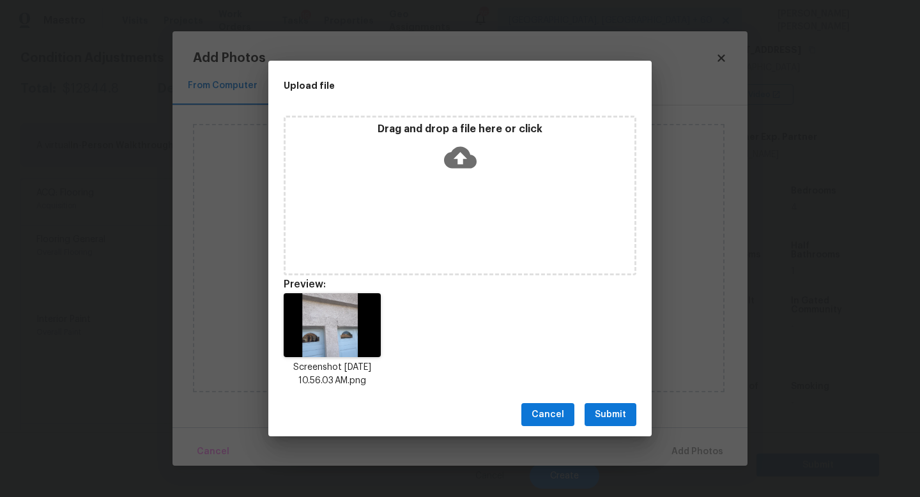
click at [616, 413] on span "Submit" at bounding box center [610, 415] width 31 height 16
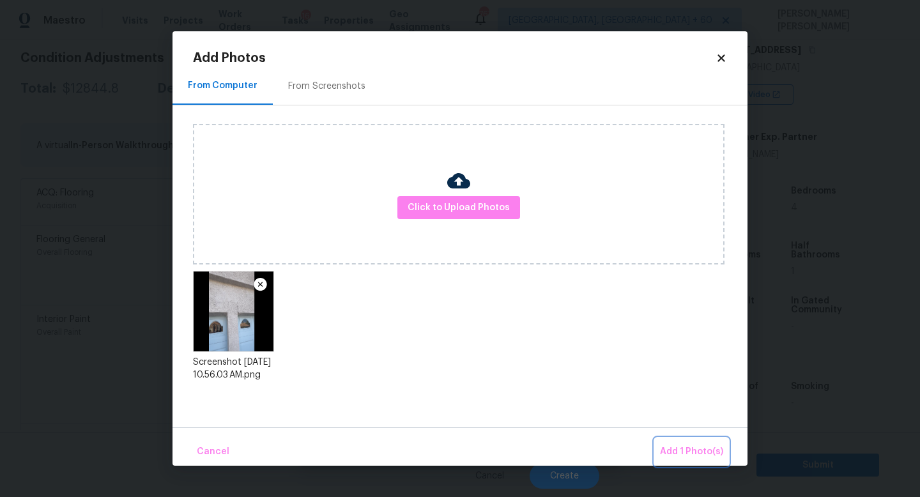
click at [711, 440] on button "Add 1 Photo(s)" at bounding box center [691, 451] width 73 height 27
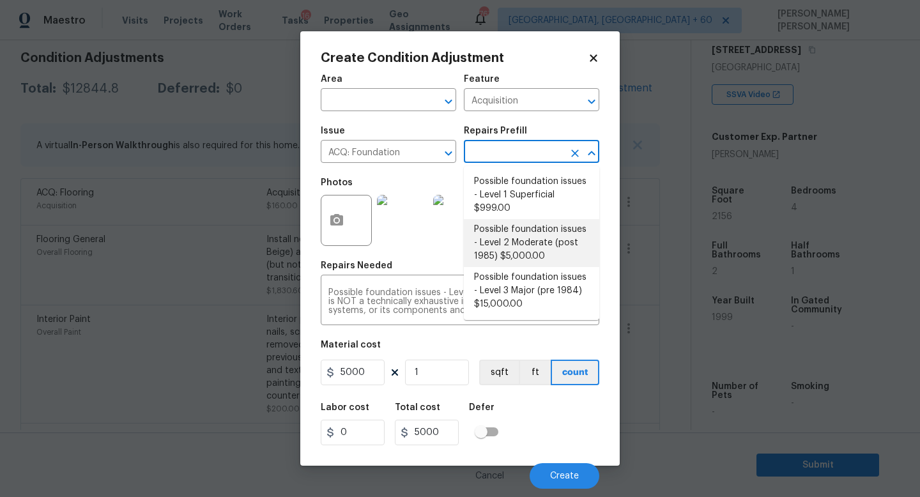
click at [529, 146] on input "text" at bounding box center [514, 153] width 100 height 20
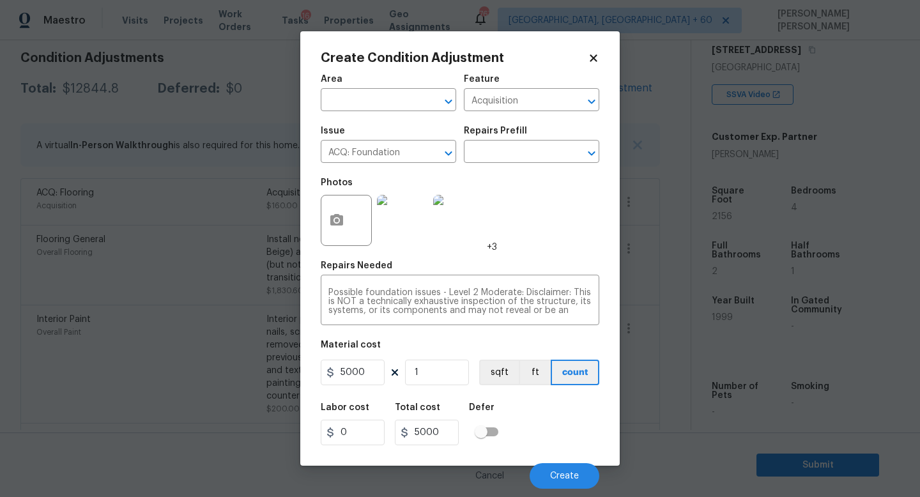
click at [563, 427] on div "Labor cost 0 Total cost 5000 Defer" at bounding box center [460, 423] width 278 height 57
click at [561, 483] on button "Create" at bounding box center [564, 476] width 70 height 26
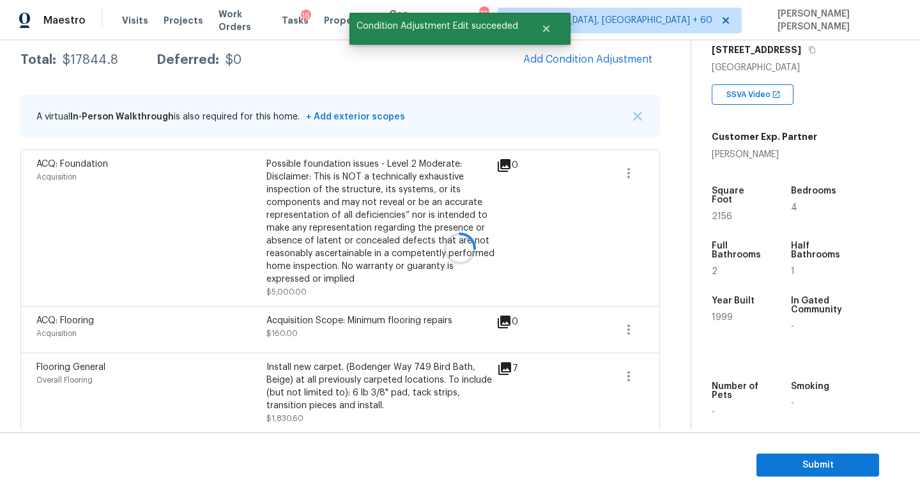
scroll to position [183, 0]
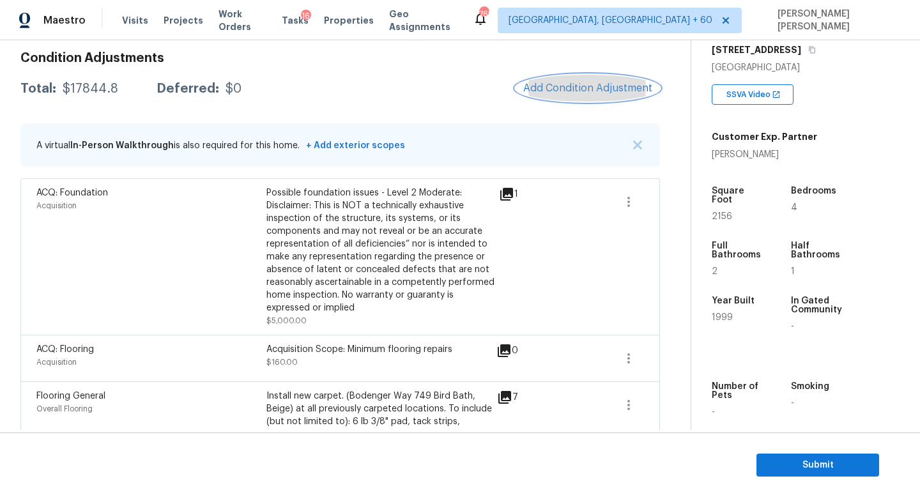
click at [575, 82] on button "Add Condition Adjustment" at bounding box center [587, 88] width 144 height 27
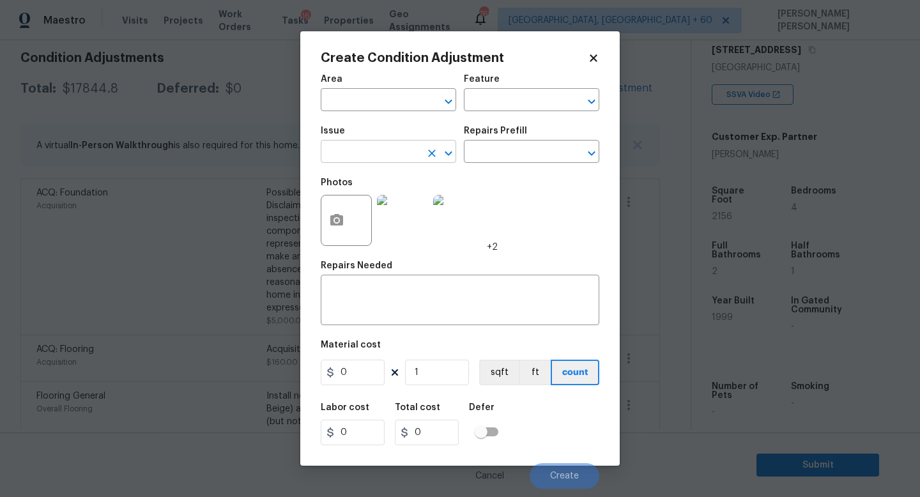
click at [372, 151] on input "text" at bounding box center [371, 153] width 100 height 20
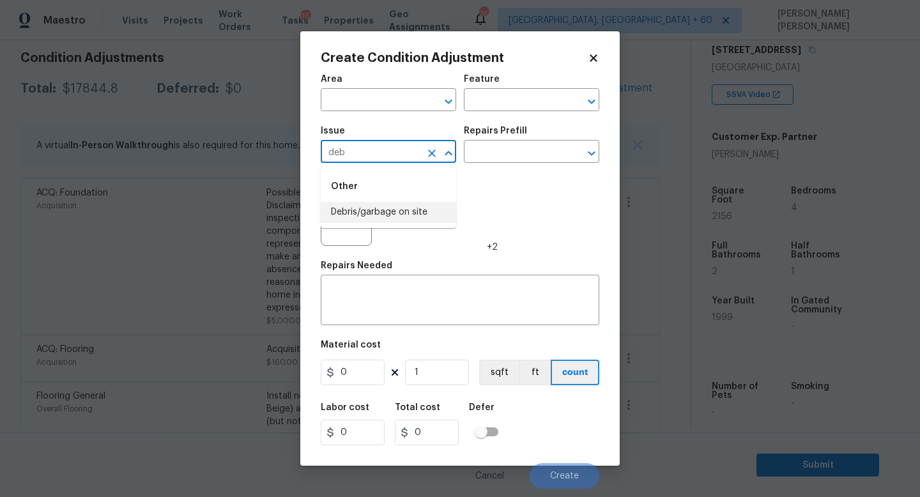
click at [371, 209] on li "Debris/garbage on site" at bounding box center [388, 212] width 135 height 21
type input "Debris/garbage on site"
click at [526, 156] on input "text" at bounding box center [514, 153] width 100 height 20
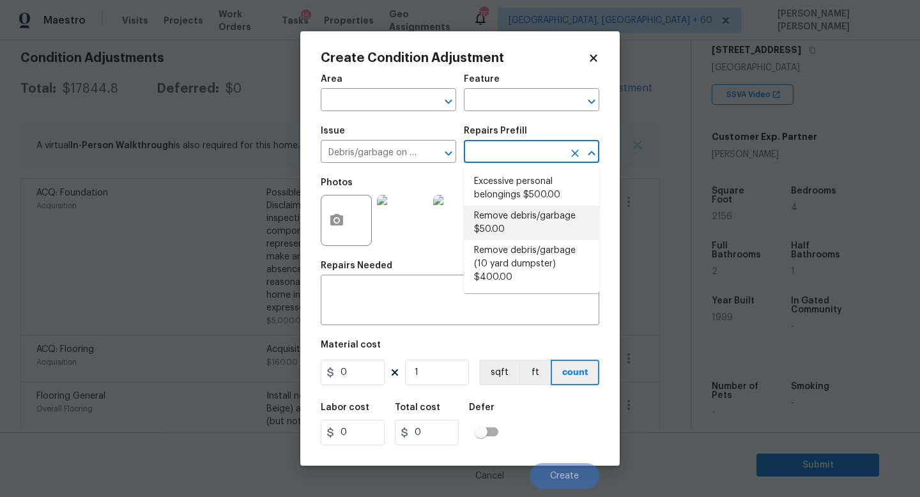
click at [517, 223] on li "Remove debris/garbage $50.00" at bounding box center [531, 223] width 135 height 34
type textarea "Remove, haul off, and properly dispose of any debris left by seller to offsite …"
type input "50"
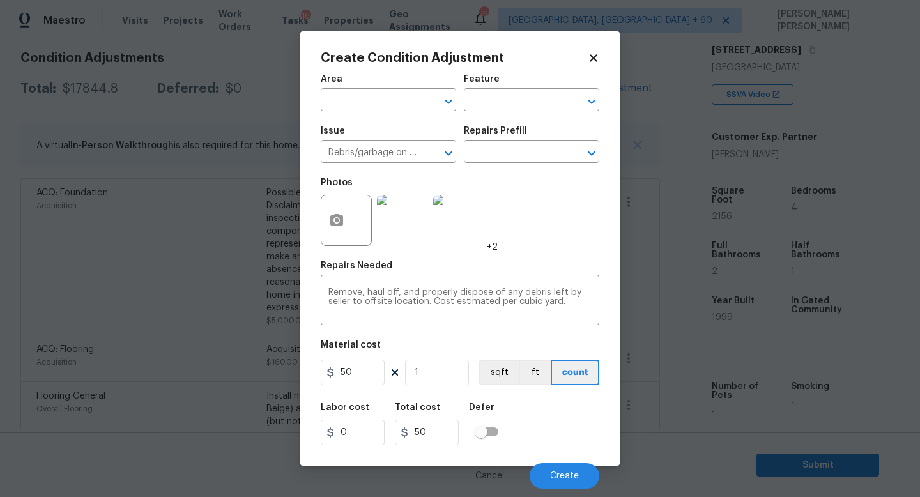
click at [348, 241] on div at bounding box center [346, 220] width 51 height 51
click at [342, 220] on icon "button" at bounding box center [336, 219] width 13 height 11
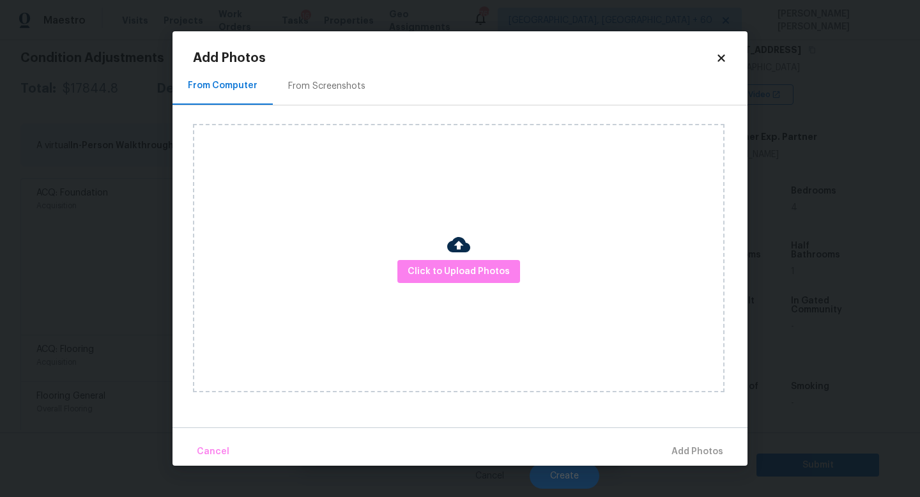
click at [399, 265] on div "Click to Upload Photos" at bounding box center [458, 258] width 531 height 268
click at [418, 271] on span "Click to Upload Photos" at bounding box center [458, 272] width 102 height 16
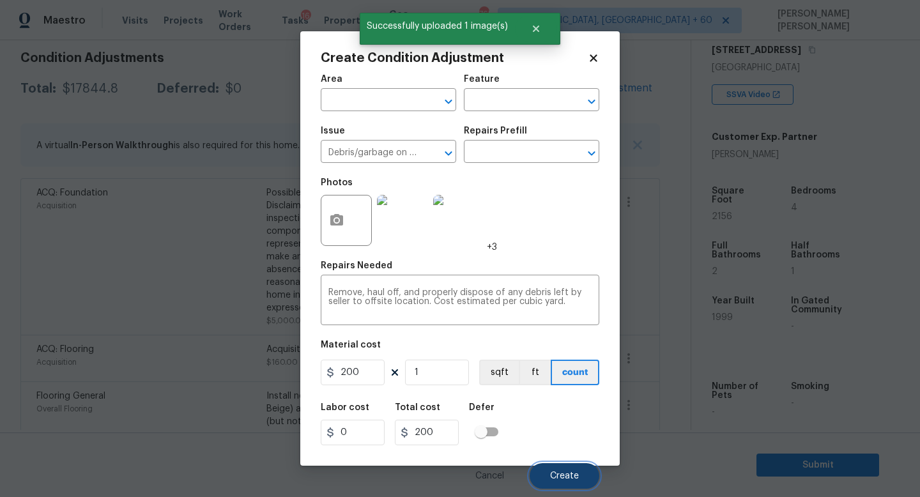
click at [558, 482] on button "Create" at bounding box center [564, 476] width 70 height 26
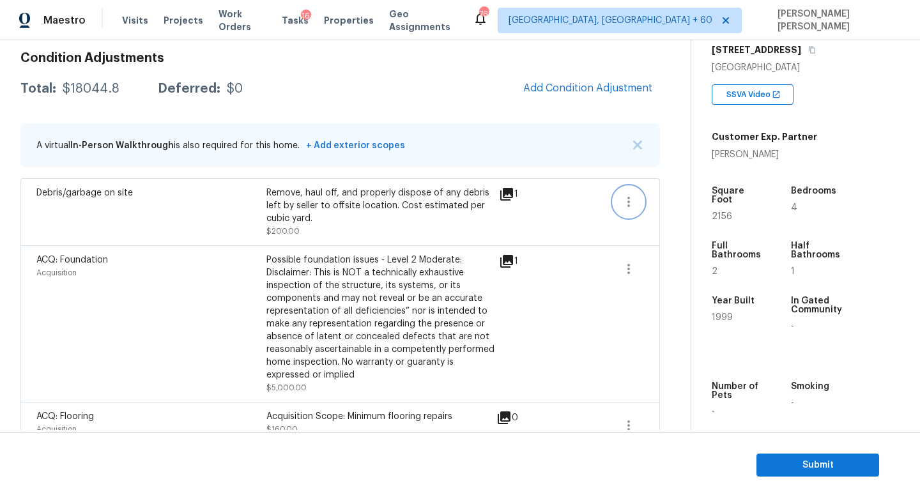
click at [631, 197] on icon "button" at bounding box center [628, 201] width 15 height 15
click at [671, 197] on div "Edit" at bounding box center [701, 199] width 100 height 13
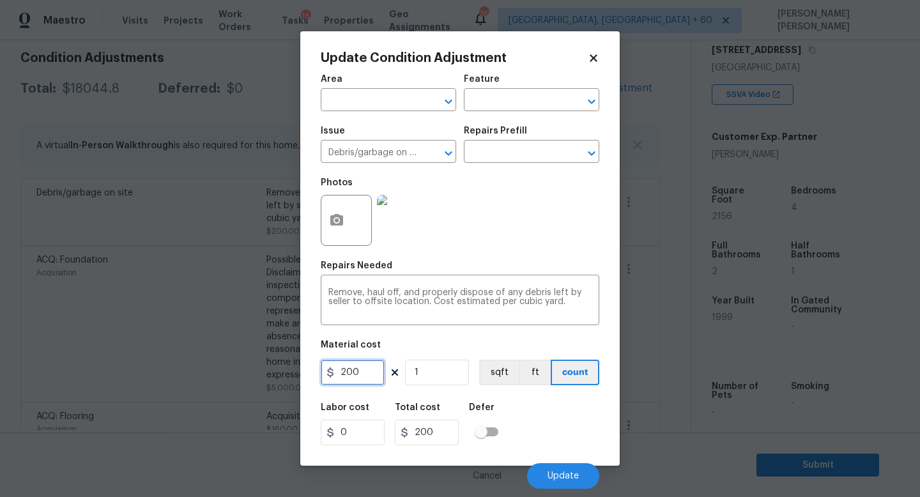
drag, startPoint x: 372, startPoint y: 381, endPoint x: 0, endPoint y: 338, distance: 374.8
click at [0, 338] on div "Update Condition Adjustment Area ​ Feature ​ Issue Debris/garbage on site ​ Rep…" at bounding box center [460, 248] width 920 height 497
type input "400"
click at [336, 213] on icon "button" at bounding box center [336, 220] width 15 height 15
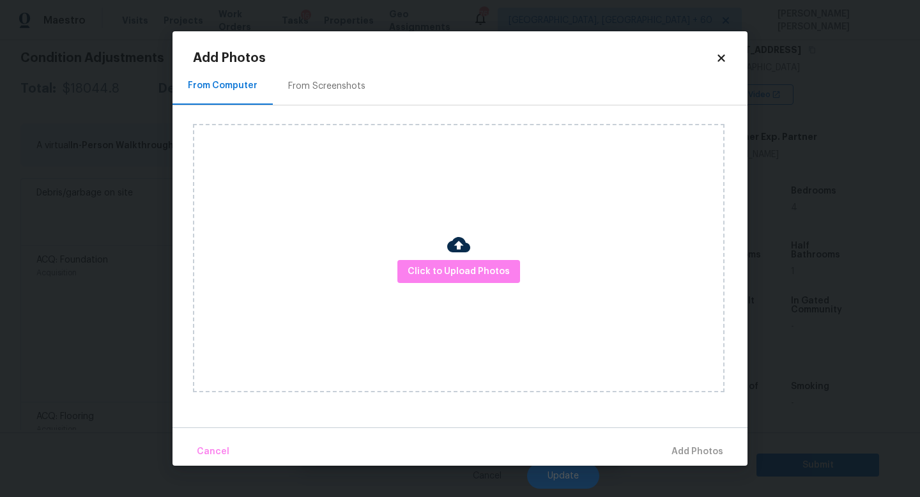
click at [472, 286] on div "Click to Upload Photos" at bounding box center [458, 258] width 531 height 268
click at [472, 270] on span "Click to Upload Photos" at bounding box center [458, 272] width 102 height 16
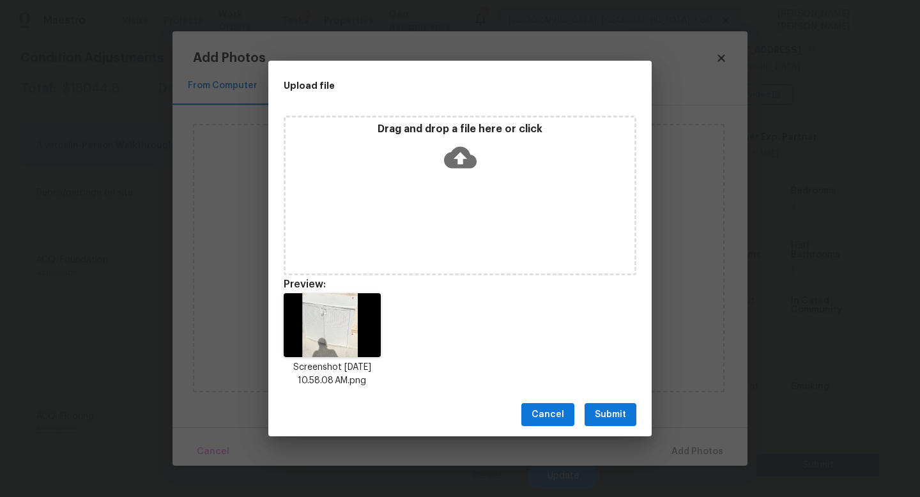
click at [610, 411] on span "Submit" at bounding box center [610, 415] width 31 height 16
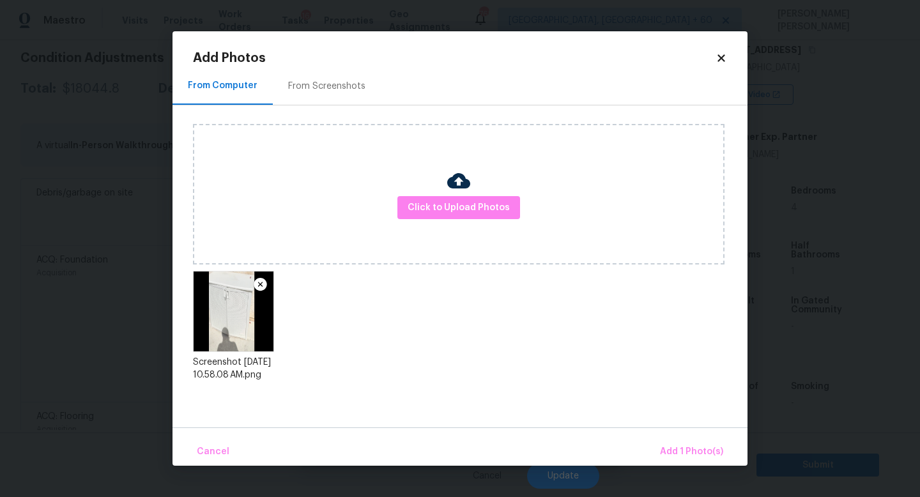
click at [660, 435] on div "Cancel Add 1 Photo(s)" at bounding box center [459, 446] width 575 height 38
click at [689, 447] on span "Add 1 Photo(s)" at bounding box center [691, 452] width 63 height 16
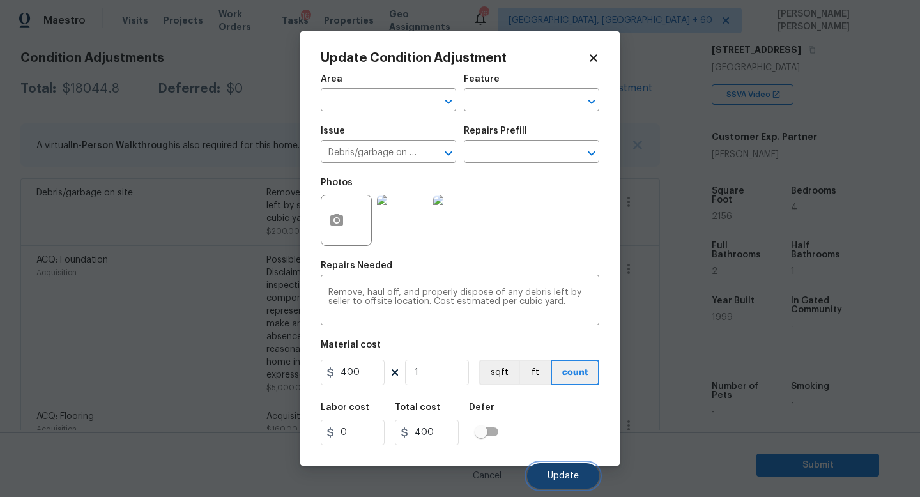
click at [561, 469] on button "Update" at bounding box center [563, 476] width 72 height 26
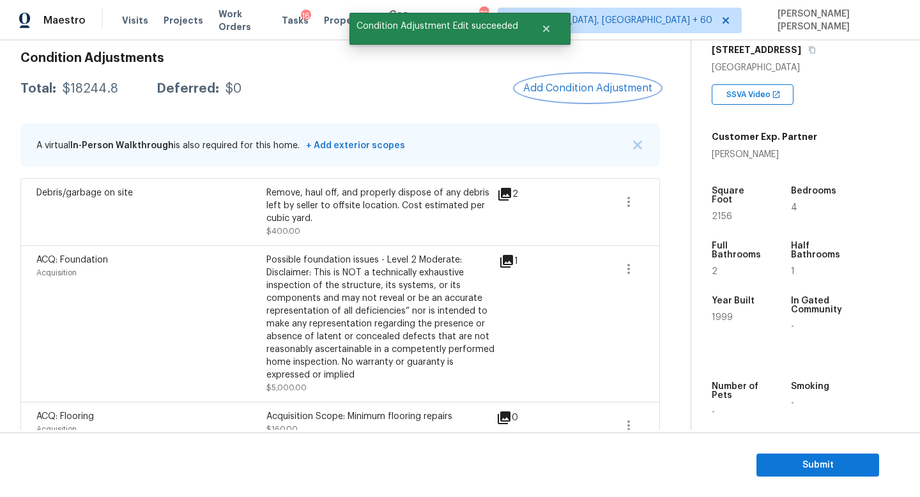
click at [564, 84] on span "Add Condition Adjustment" at bounding box center [587, 87] width 129 height 11
click at [214, 127] on body "Maestro Visits Projects Work Orders Tasks 16 Properties Geo Assignments 765 [GE…" at bounding box center [460, 248] width 920 height 497
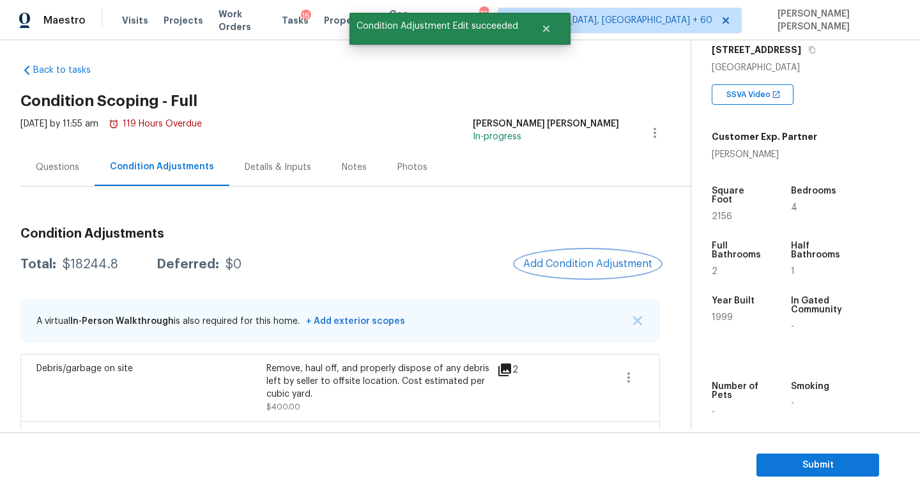
scroll to position [0, 0]
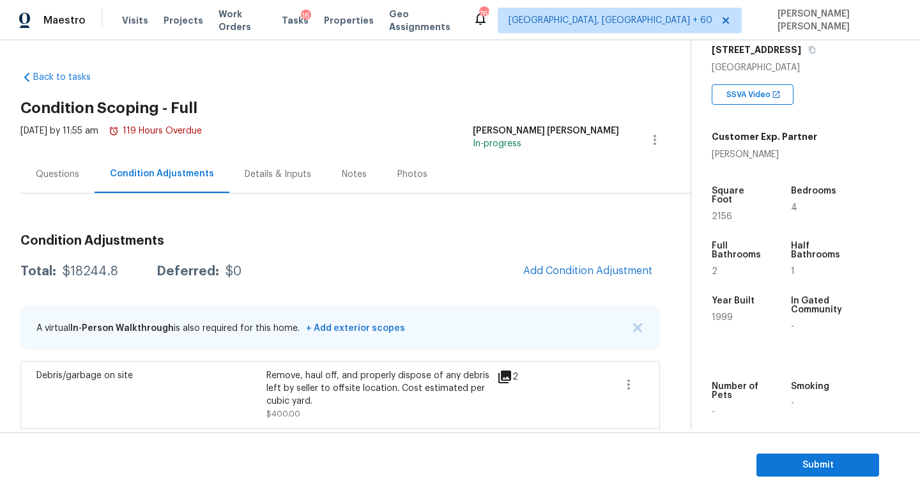
click at [71, 167] on div "Questions" at bounding box center [57, 174] width 74 height 38
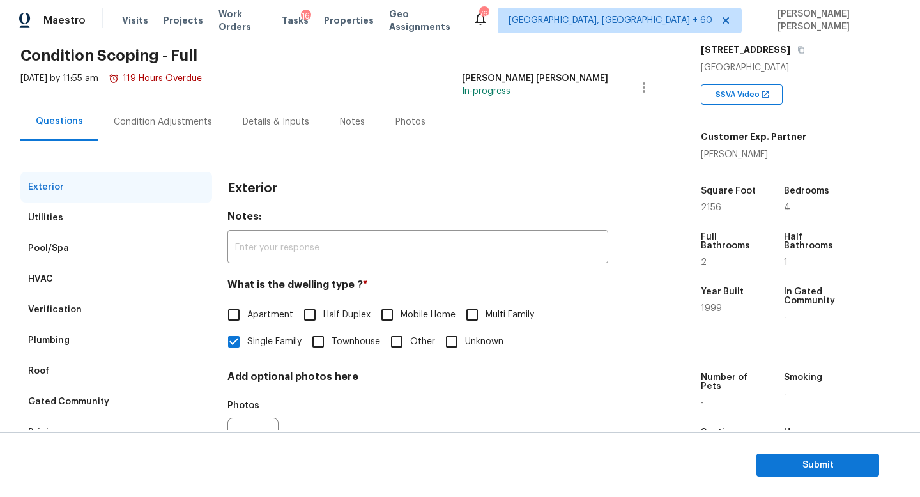
scroll to position [116, 0]
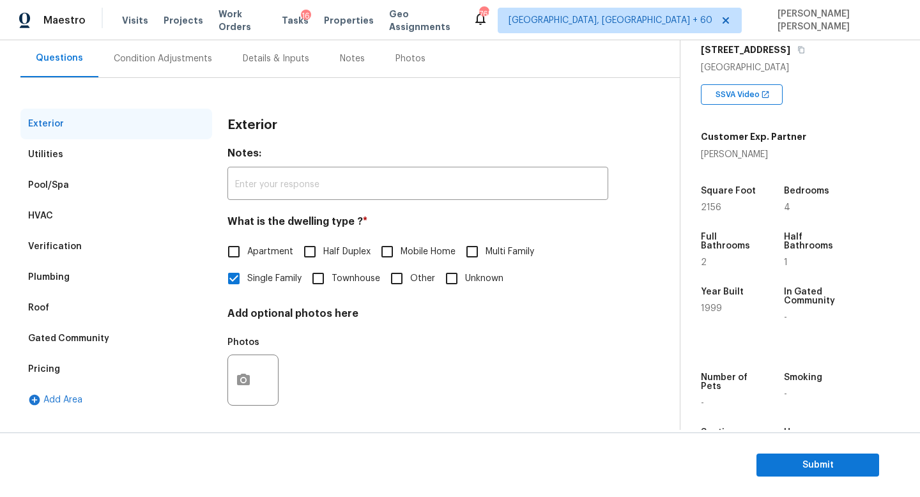
click at [65, 367] on div "Pricing" at bounding box center [116, 369] width 192 height 31
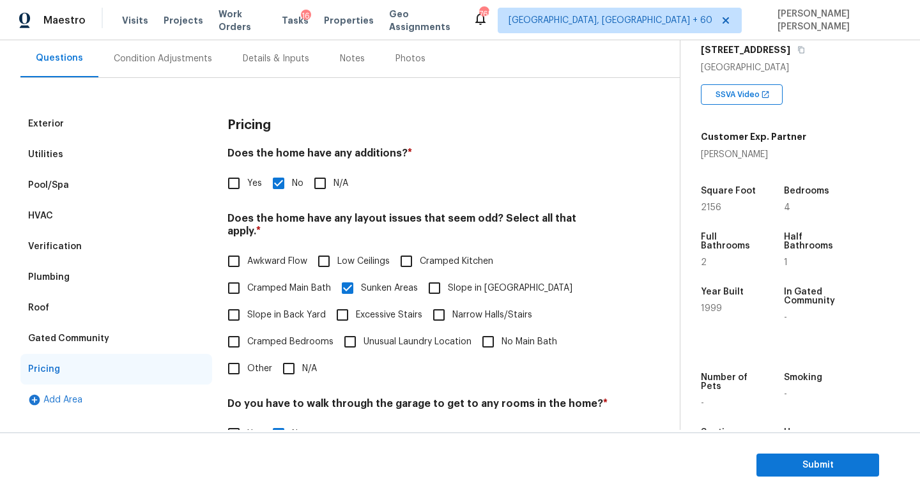
click at [239, 179] on input "Yes" at bounding box center [233, 183] width 27 height 27
checkbox input "true"
checkbox input "false"
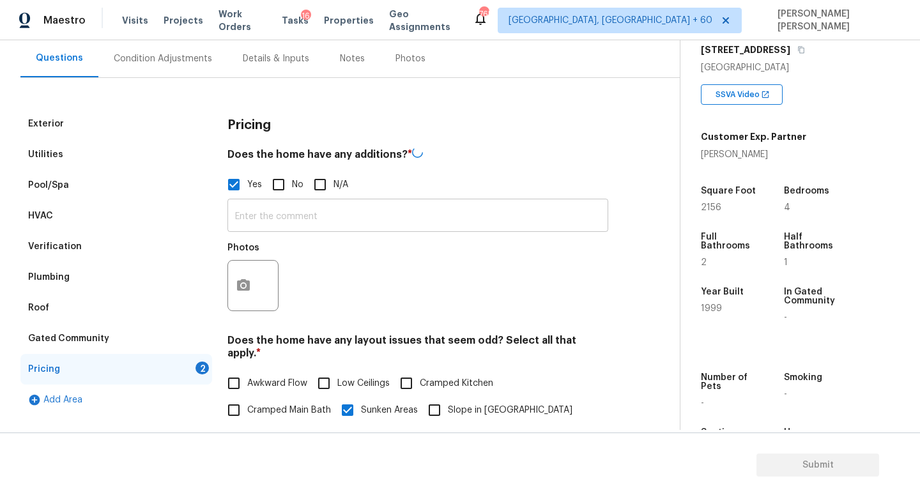
click at [275, 224] on input "text" at bounding box center [417, 217] width 381 height 30
click at [307, 234] on div "​ Photos" at bounding box center [417, 258] width 381 height 121
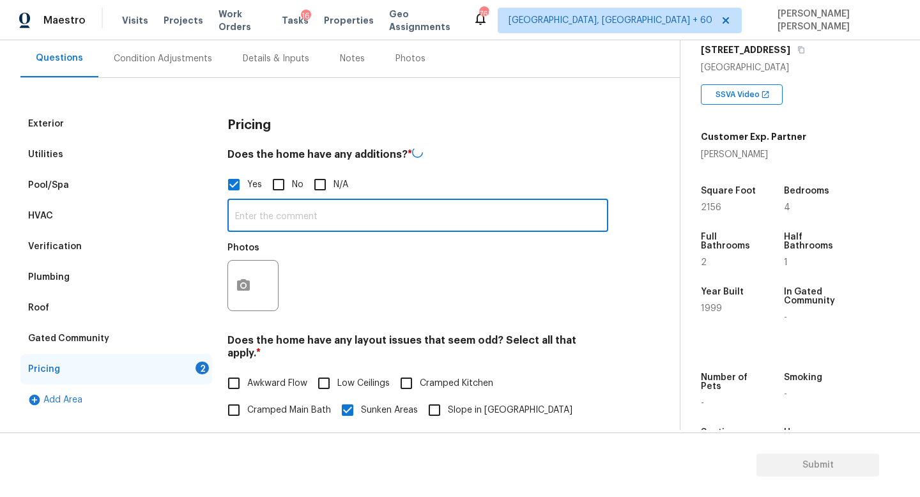
click at [294, 220] on input "text" at bounding box center [417, 217] width 381 height 30
paste input "There is a large guest house / casita in yard."
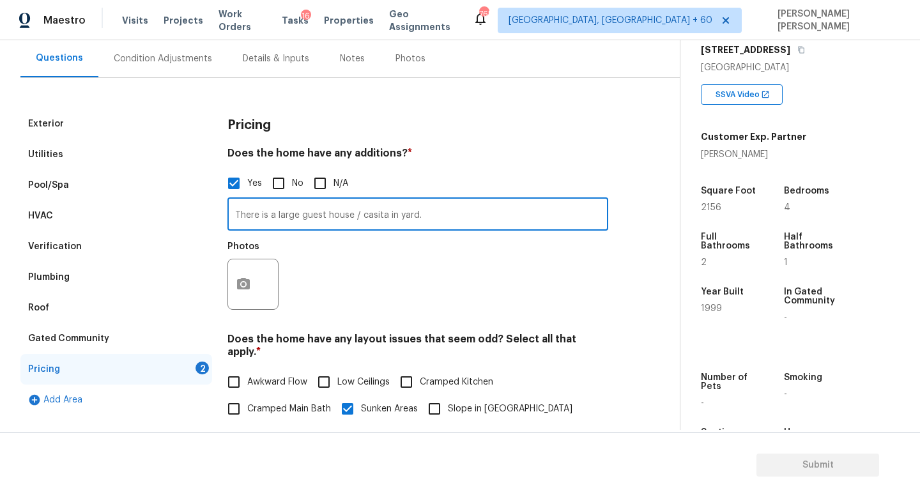
type input "There is a large guest house / casita in yard."
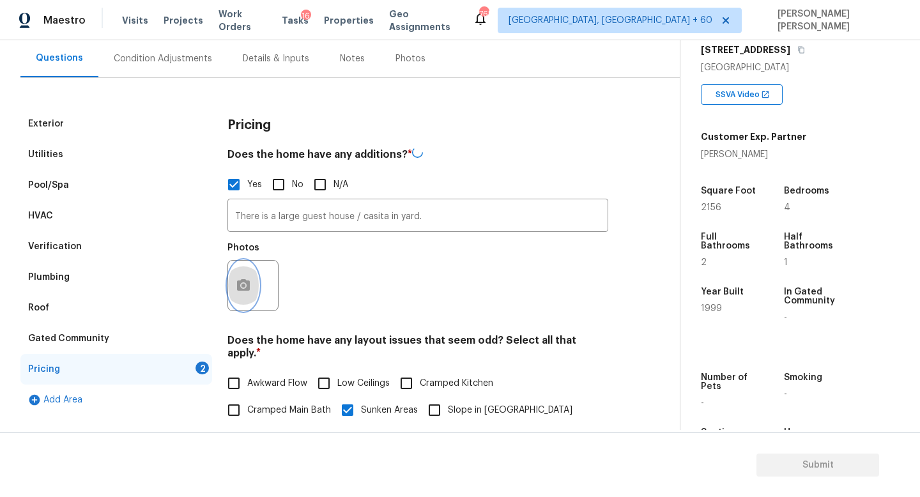
click at [255, 295] on button "button" at bounding box center [243, 286] width 31 height 50
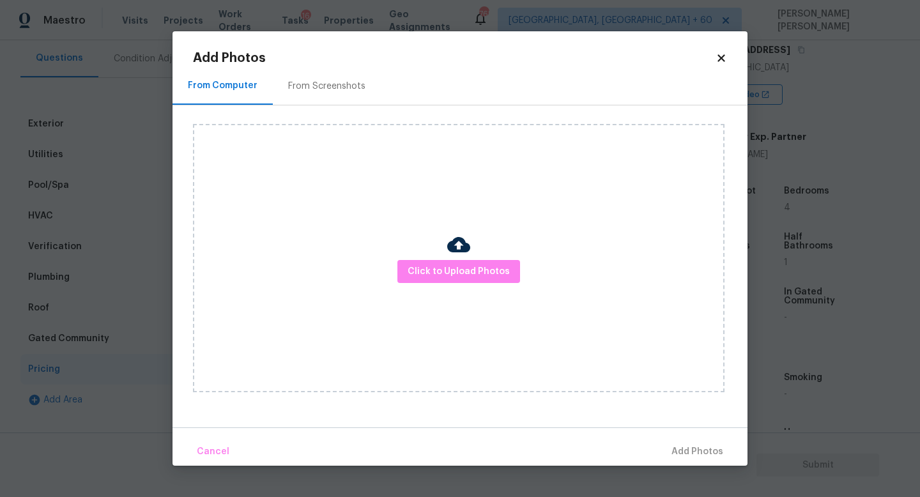
click at [444, 255] on div "Click to Upload Photos" at bounding box center [458, 258] width 531 height 268
click at [444, 266] on span "Click to Upload Photos" at bounding box center [458, 272] width 102 height 16
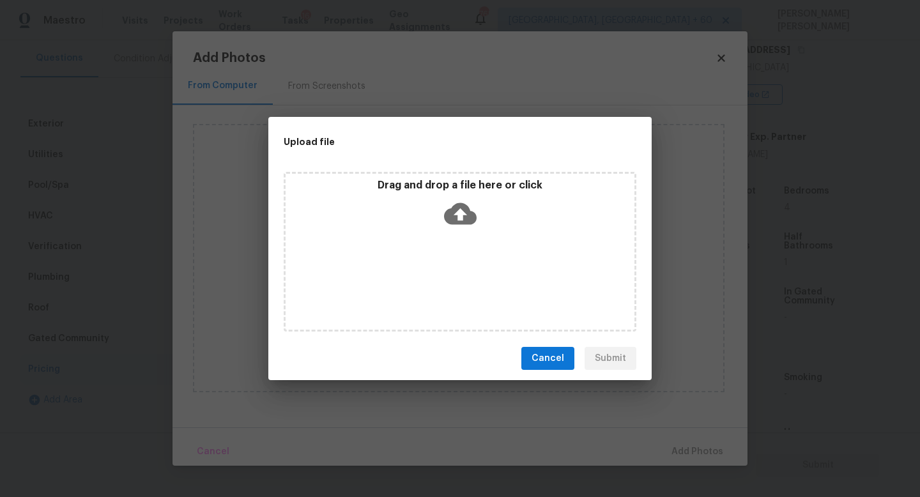
click at [450, 208] on icon at bounding box center [460, 214] width 33 height 22
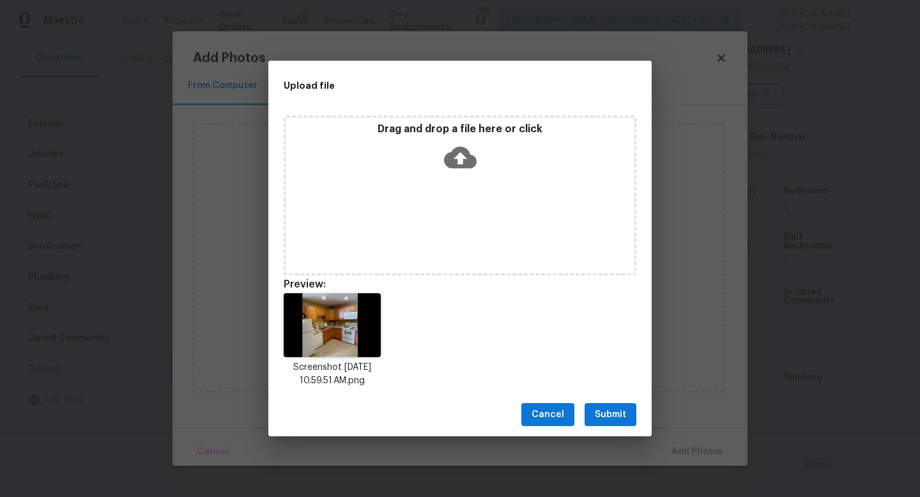
click at [611, 407] on span "Submit" at bounding box center [610, 415] width 31 height 16
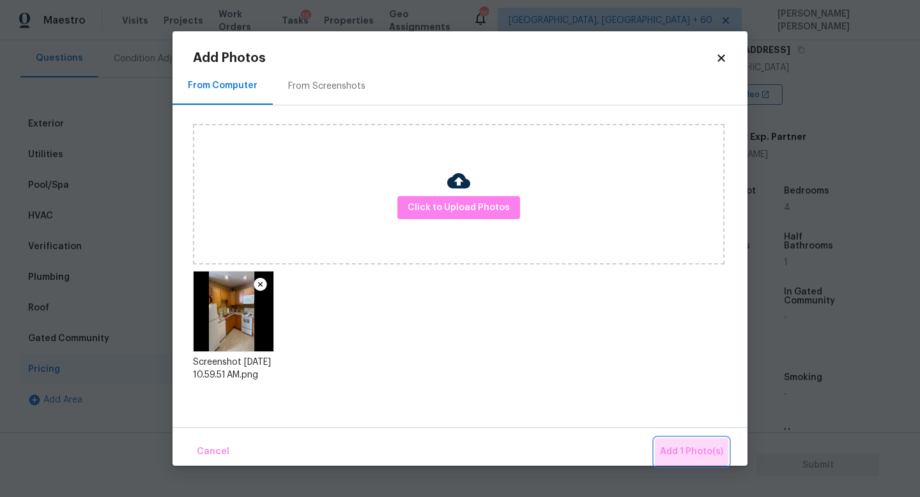
click at [674, 441] on button "Add 1 Photo(s)" at bounding box center [691, 451] width 73 height 27
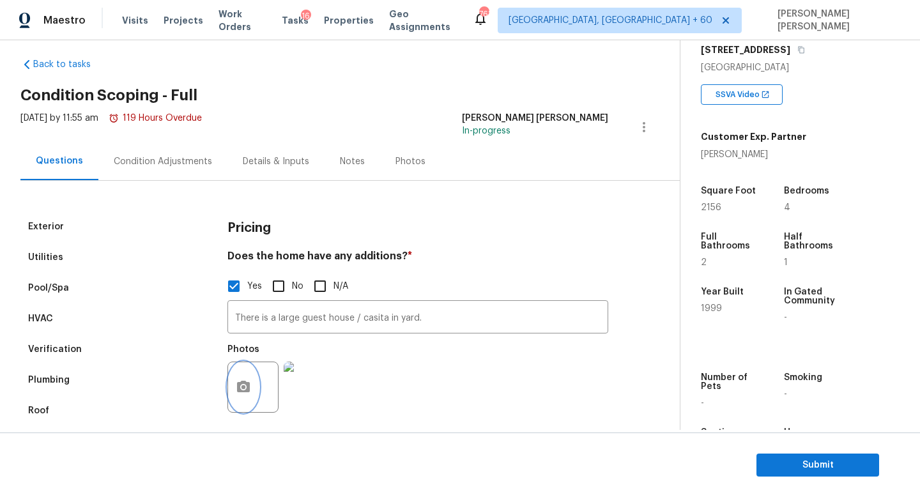
scroll to position [0, 0]
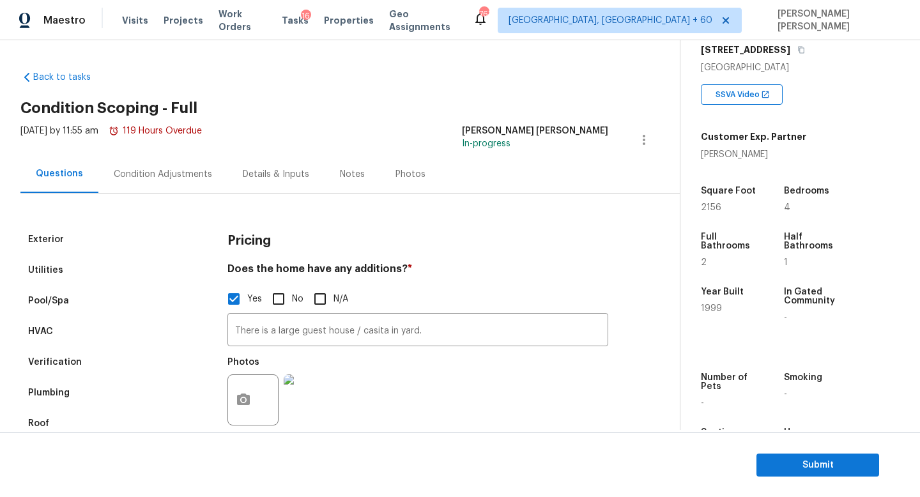
click at [177, 181] on div "Condition Adjustments" at bounding box center [162, 174] width 129 height 38
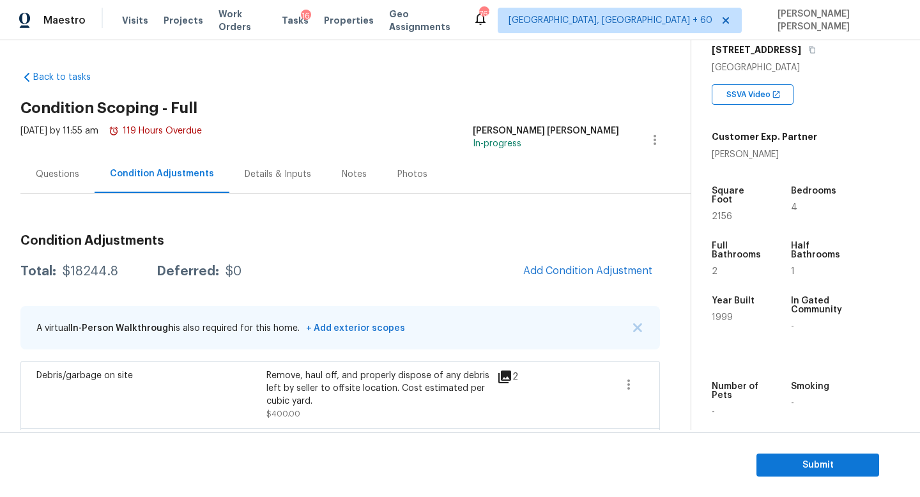
click at [79, 167] on div "Questions" at bounding box center [57, 174] width 74 height 38
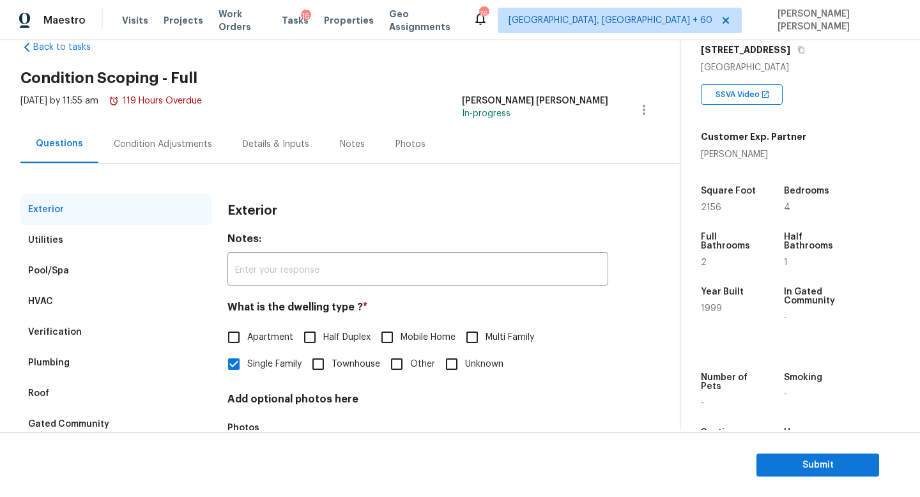
scroll to position [118, 0]
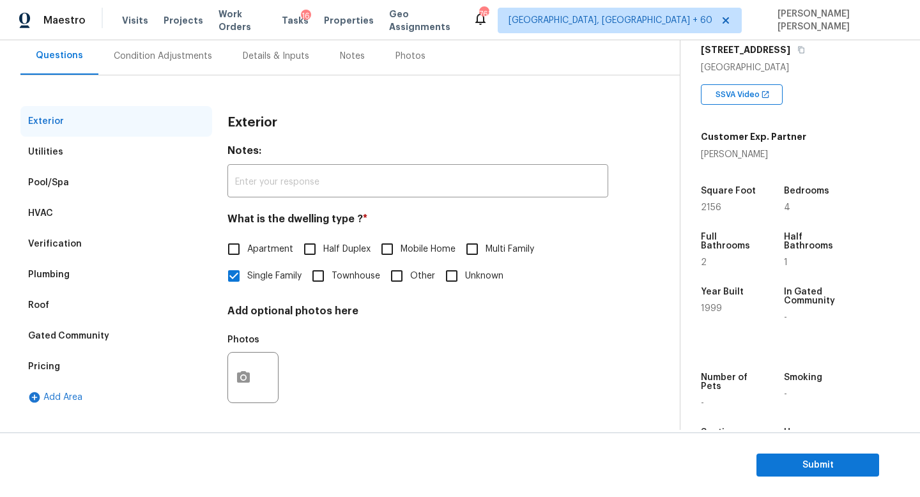
click at [133, 56] on div "Condition Adjustments" at bounding box center [163, 56] width 98 height 13
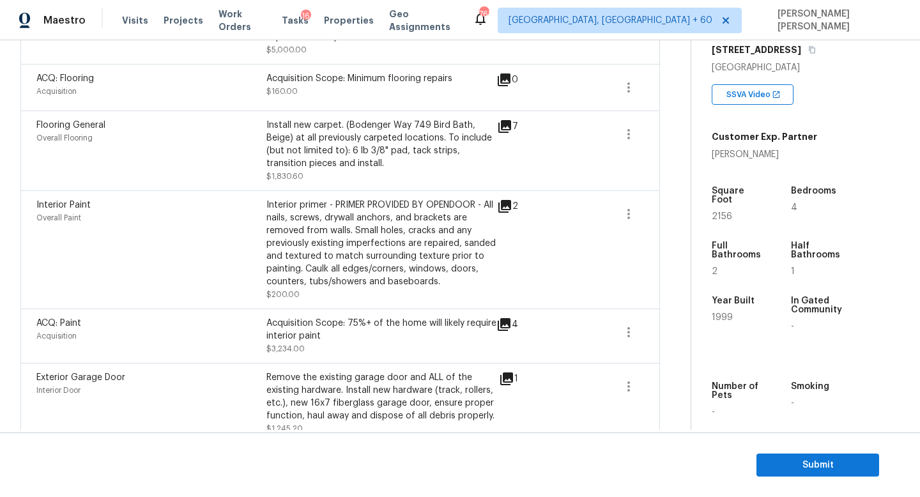
scroll to position [700, 0]
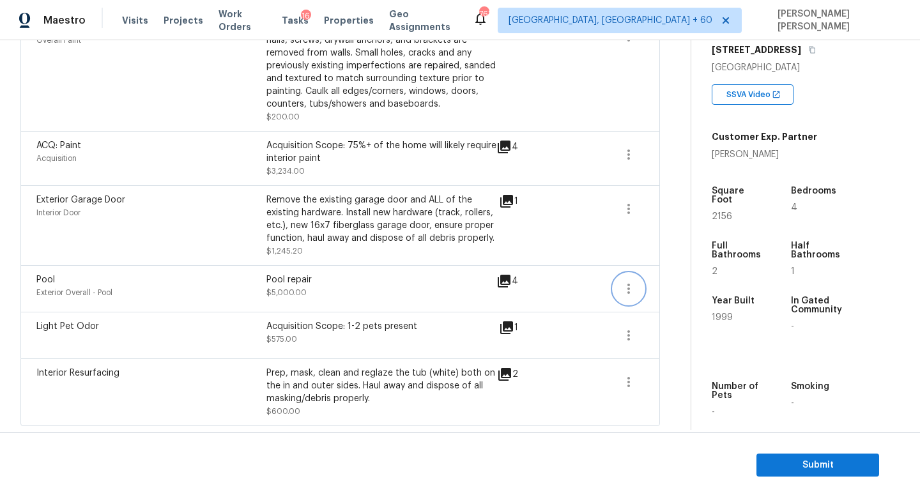
click at [630, 291] on icon "button" at bounding box center [628, 288] width 15 height 15
click at [657, 290] on div "Edit" at bounding box center [701, 286] width 100 height 13
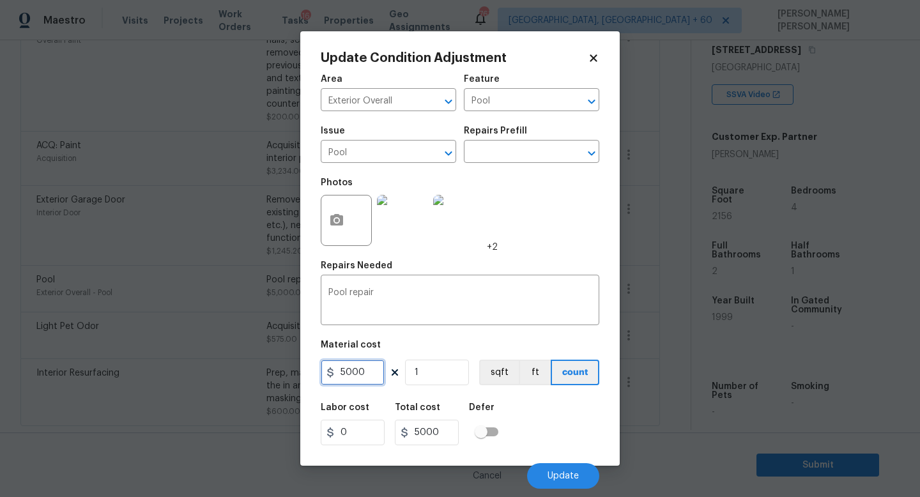
drag, startPoint x: 376, startPoint y: 372, endPoint x: 137, endPoint y: 365, distance: 238.3
click at [161, 370] on div "Update Condition Adjustment Area Exterior Overall ​ Feature Pool ​ Issue Pool ​…" at bounding box center [460, 248] width 920 height 497
type input "12000"
click at [568, 476] on span "Update" at bounding box center [562, 476] width 31 height 10
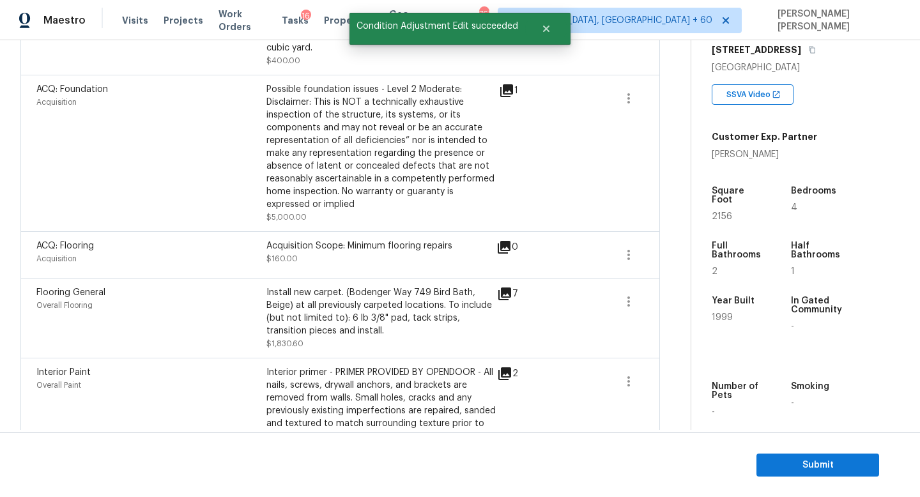
scroll to position [0, 0]
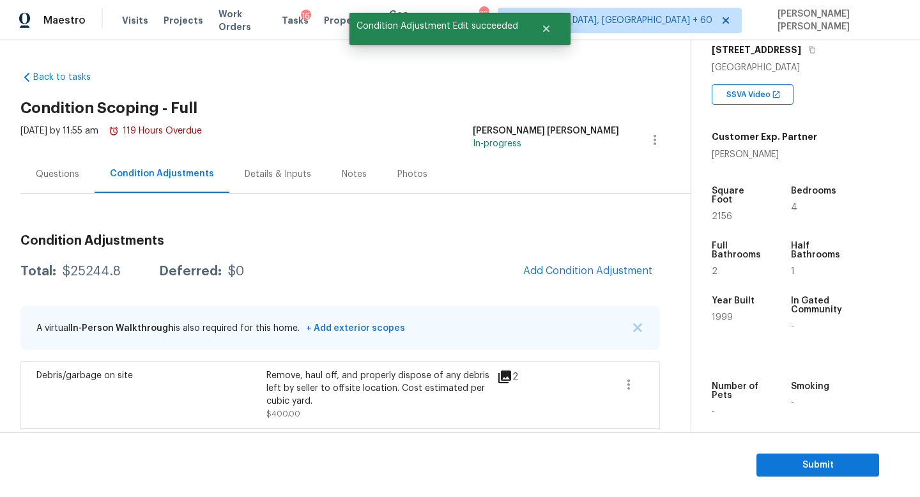
click at [57, 163] on div "Questions" at bounding box center [57, 174] width 74 height 38
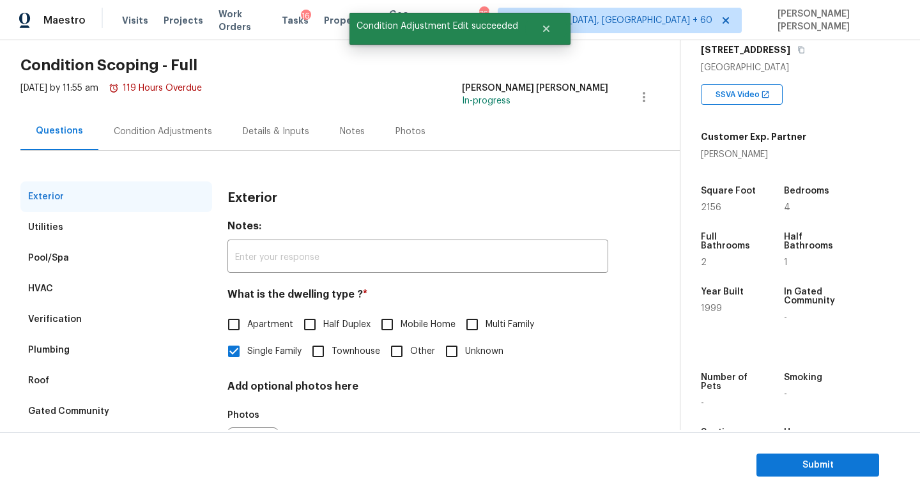
scroll to position [45, 0]
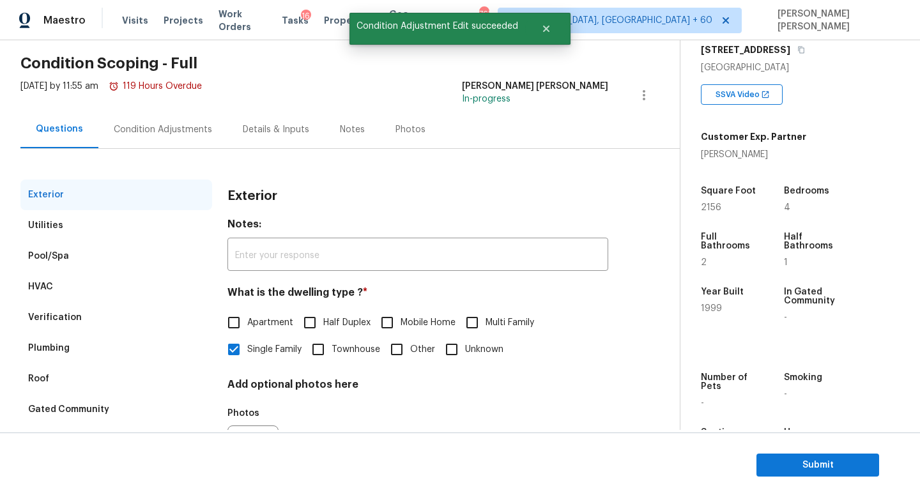
click at [165, 123] on div "Condition Adjustments" at bounding box center [163, 129] width 98 height 13
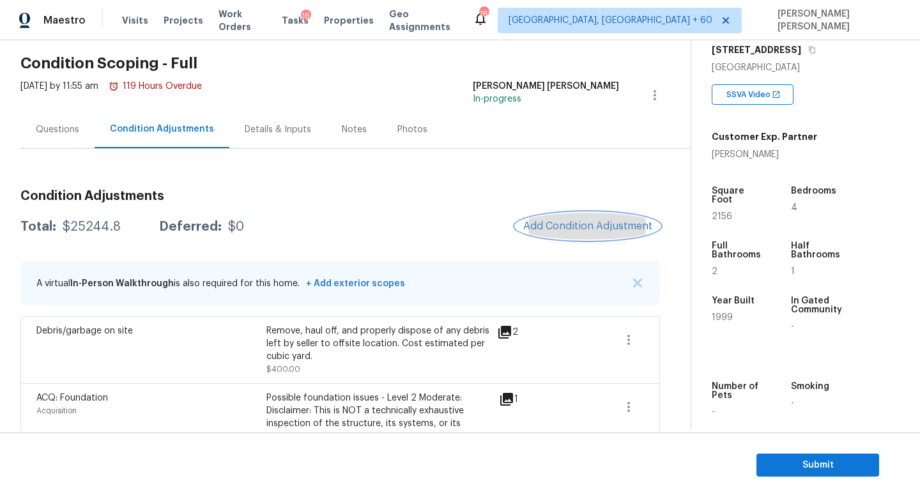
click at [600, 232] on button "Add Condition Adjustment" at bounding box center [587, 226] width 144 height 27
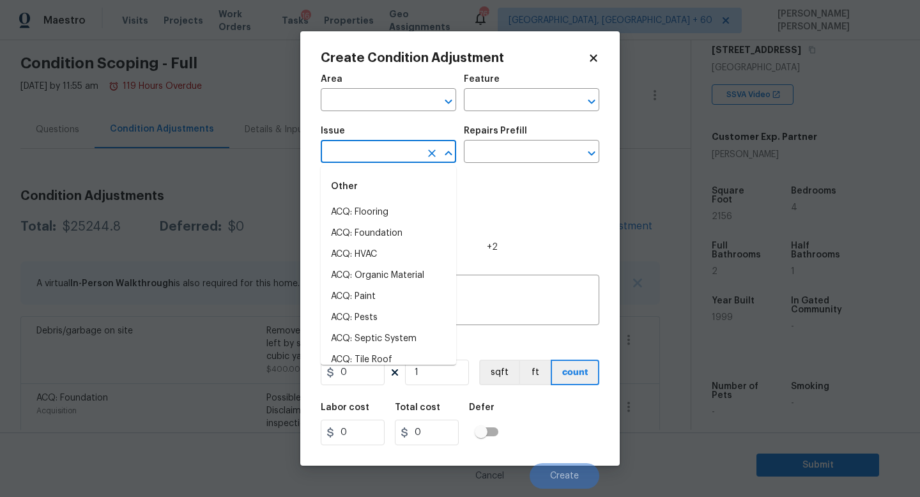
click at [395, 151] on input "text" at bounding box center [371, 153] width 100 height 20
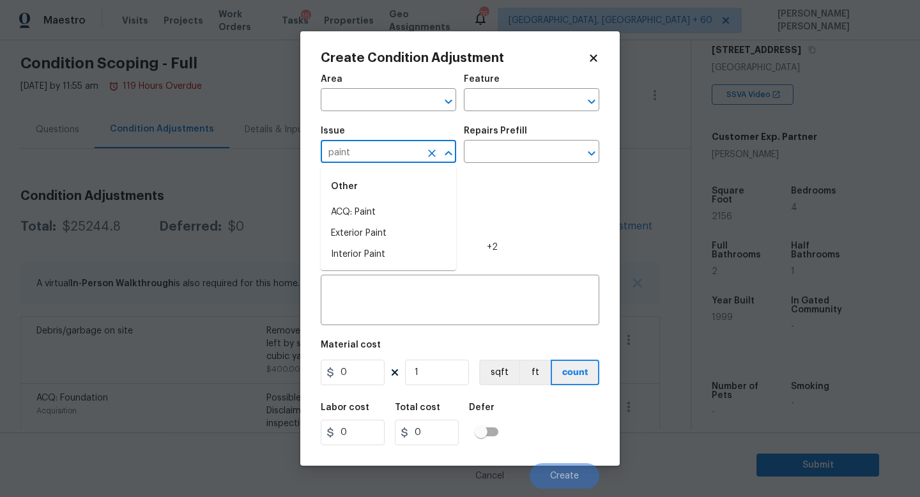
click at [398, 215] on li "ACQ: Paint" at bounding box center [388, 212] width 135 height 21
type input "ACQ: Paint"
click at [494, 159] on input "text" at bounding box center [514, 153] width 100 height 20
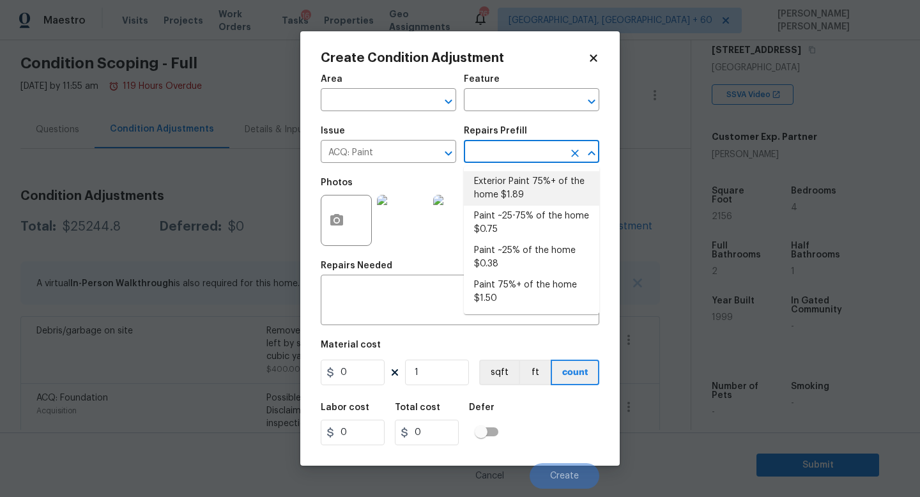
click at [498, 192] on li "Exterior Paint 75%+ of the home $1.89" at bounding box center [531, 188] width 135 height 34
type input "Acquisition"
type textarea "Acquisition Scope: 75%+ of the home exterior will likely require paint"
type input "1.89"
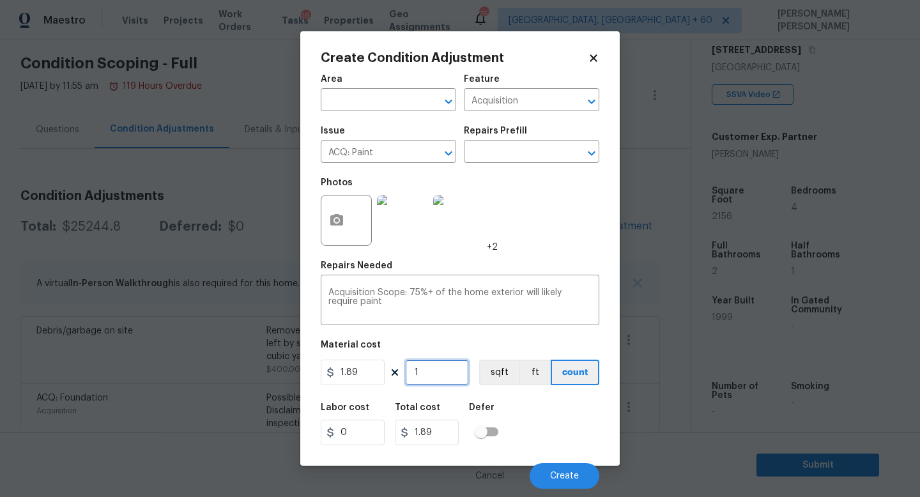
click at [442, 373] on input "1" at bounding box center [437, 373] width 64 height 26
type input "0"
type input "2"
type input "3.78"
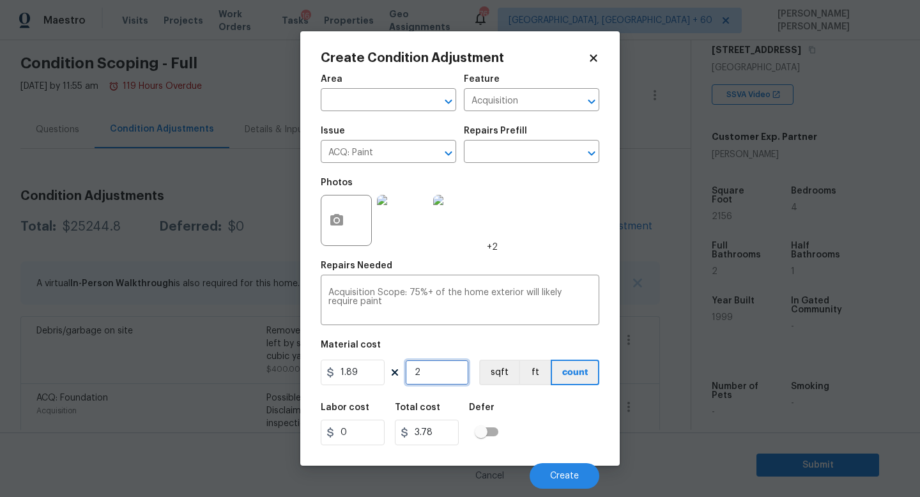
type input "21"
type input "39.69"
type input "215"
type input "406.35"
type input "2156"
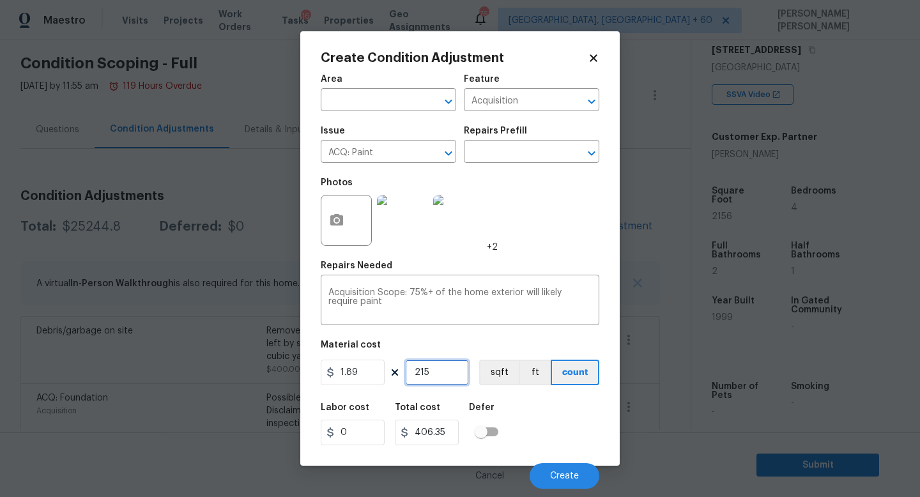
type input "4074.84"
type input "2156"
click at [338, 222] on icon "button" at bounding box center [336, 220] width 15 height 15
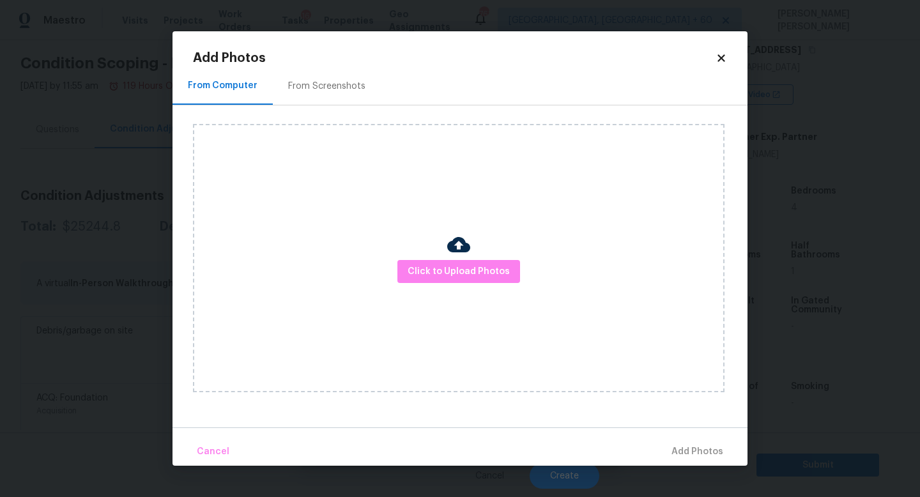
click at [450, 283] on div "Click to Upload Photos" at bounding box center [458, 258] width 531 height 268
click at [453, 267] on span "Click to Upload Photos" at bounding box center [458, 272] width 102 height 16
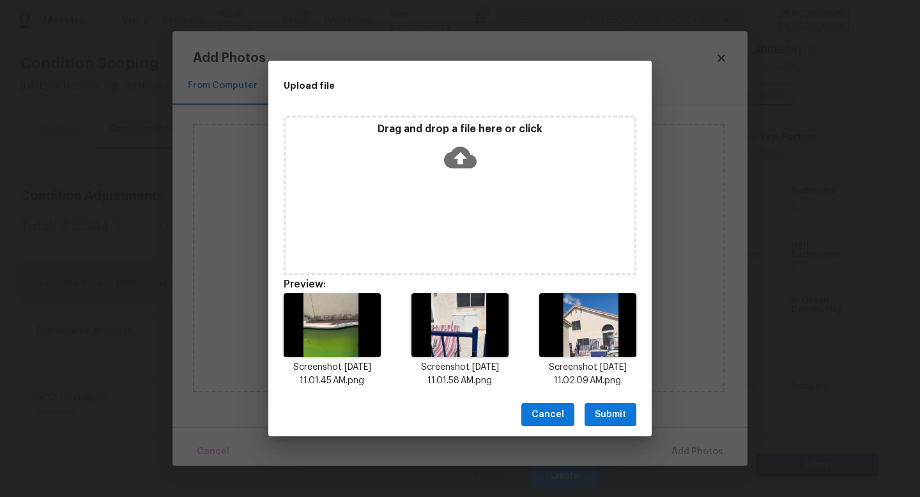
click at [618, 414] on span "Submit" at bounding box center [610, 415] width 31 height 16
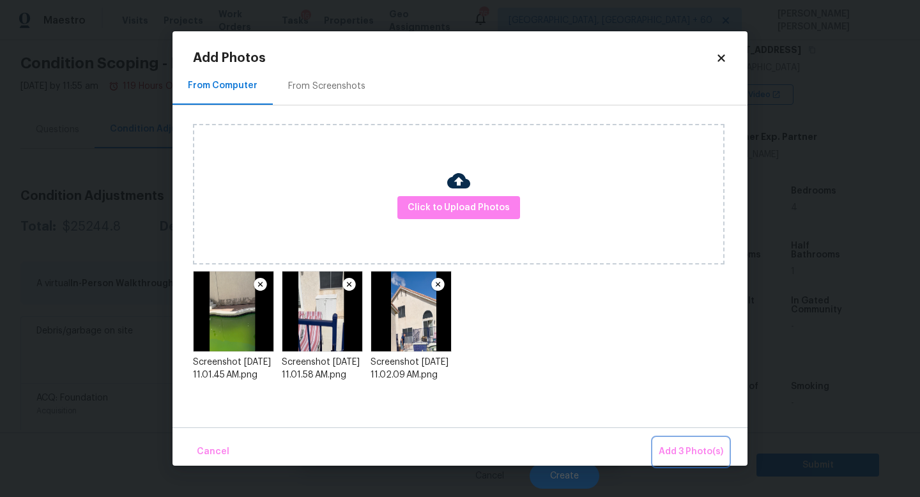
click at [676, 447] on span "Add 3 Photo(s)" at bounding box center [690, 452] width 65 height 16
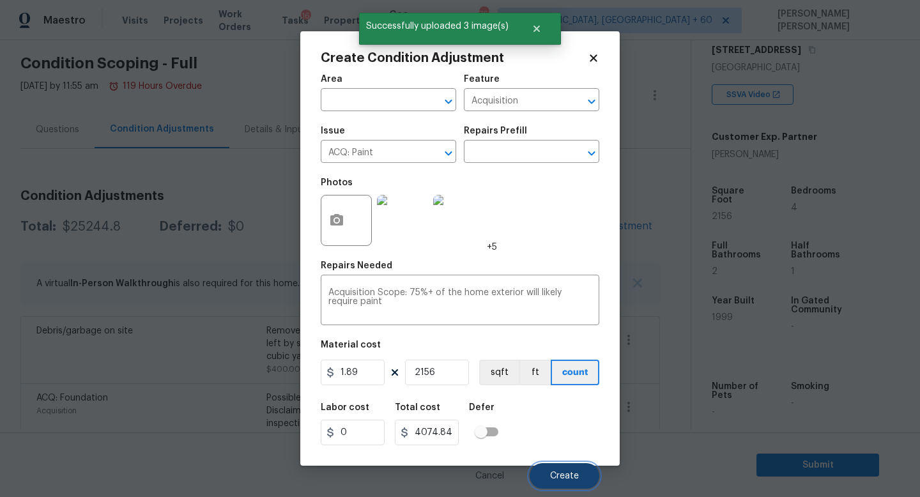
click at [569, 469] on button "Create" at bounding box center [564, 476] width 70 height 26
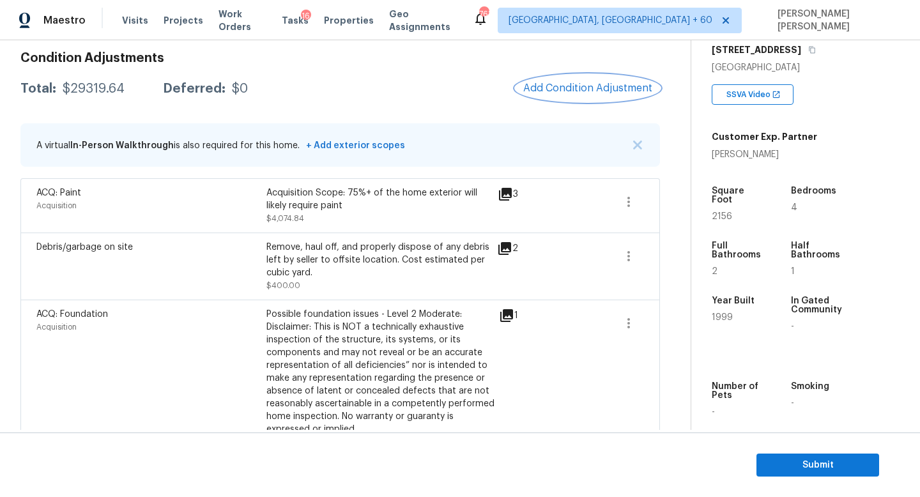
scroll to position [151, 0]
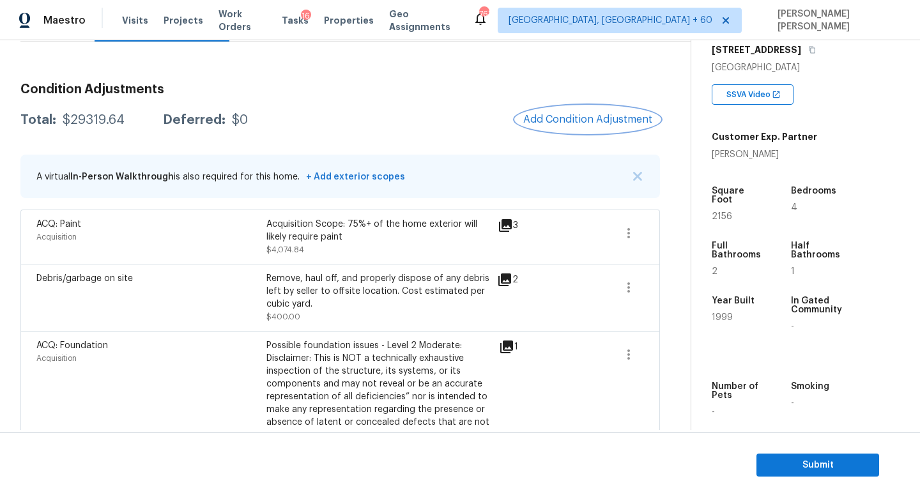
click at [579, 129] on button "Add Condition Adjustment" at bounding box center [587, 119] width 144 height 27
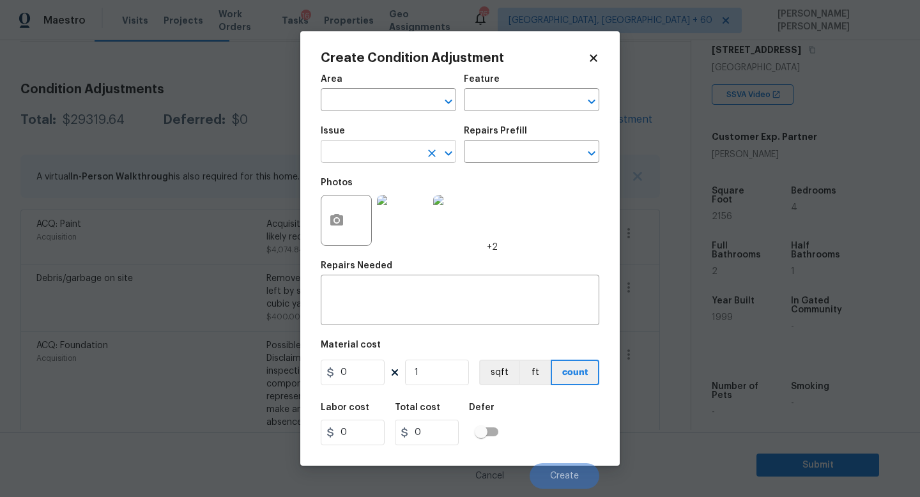
click at [358, 152] on input "text" at bounding box center [371, 153] width 100 height 20
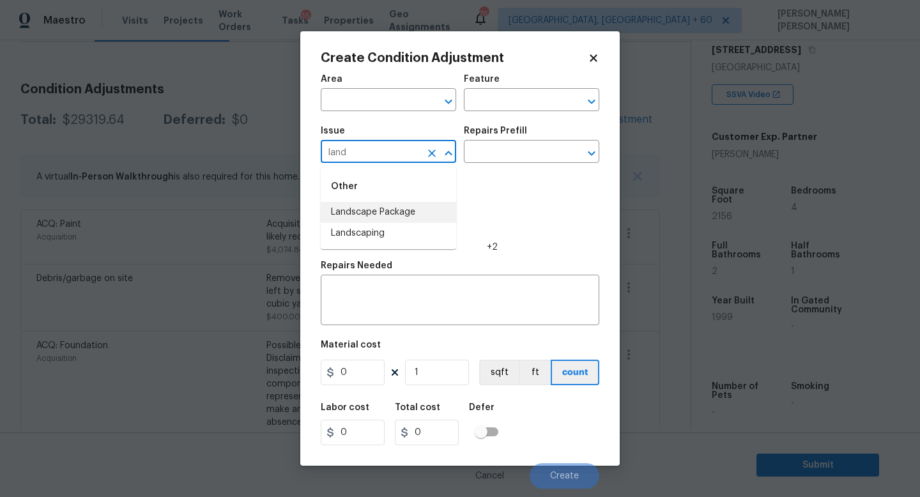
click at [386, 216] on li "Landscape Package" at bounding box center [388, 212] width 135 height 21
type input "Landscape Package"
click at [515, 132] on h5 "Repairs Prefill" at bounding box center [495, 130] width 63 height 9
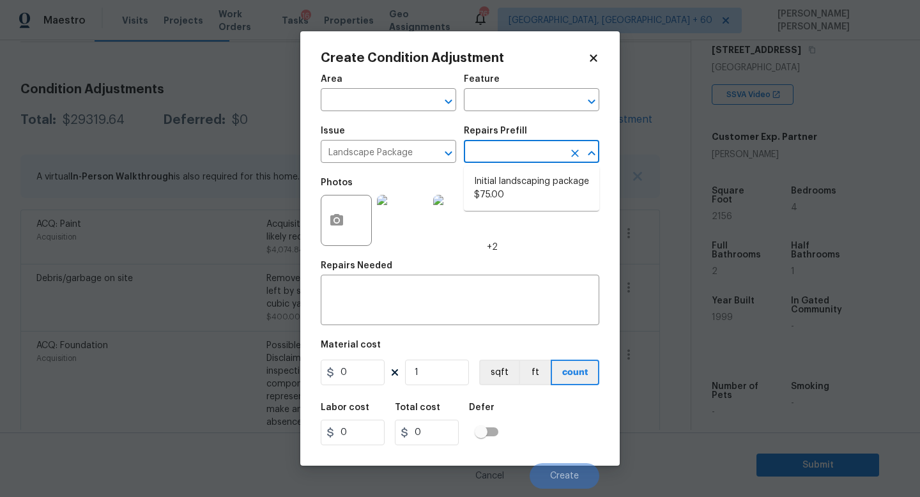
click at [509, 155] on input "text" at bounding box center [514, 153] width 100 height 20
click at [512, 192] on li "Initial landscaping package $75.00" at bounding box center [531, 188] width 135 height 34
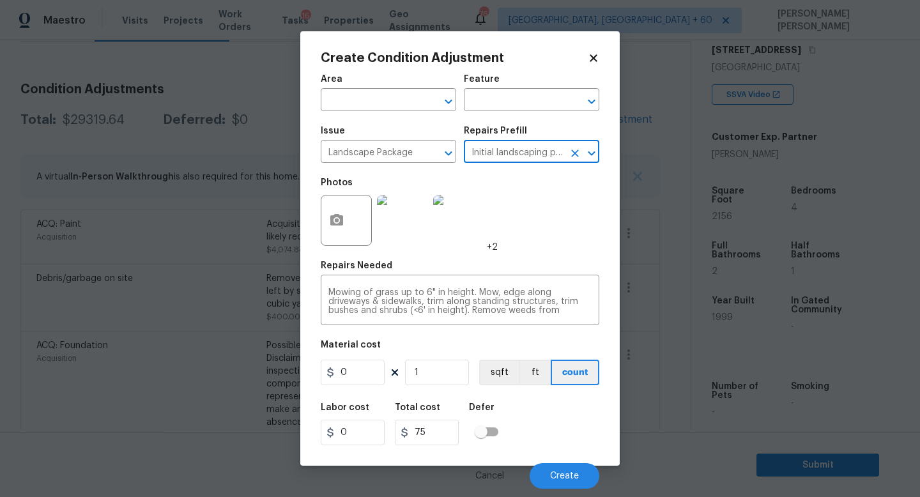
type input "Home Readiness Packages"
type textarea "Mowing of grass up to 6" in height. Mow, edge along driveways & sidewalks, trim…"
type input "75"
click at [361, 376] on input "75" at bounding box center [353, 373] width 64 height 26
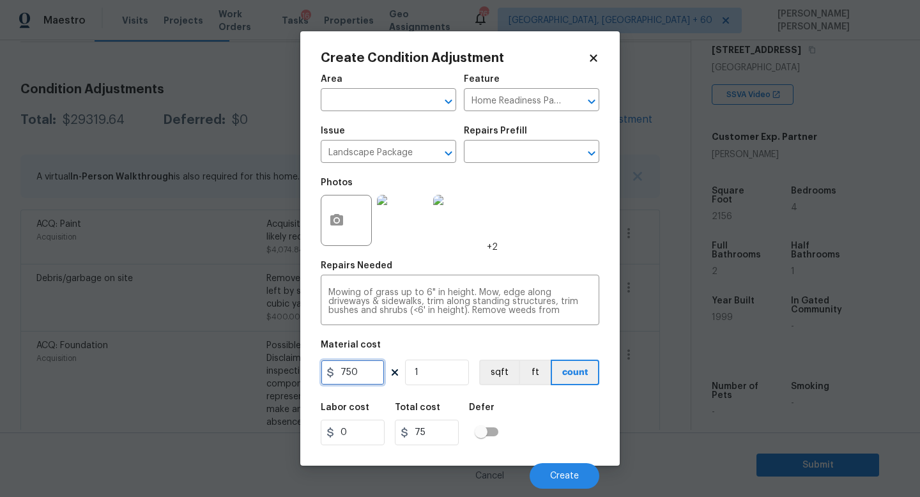
type input "750"
click at [572, 457] on div "Cancel Create" at bounding box center [460, 471] width 278 height 36
click at [566, 472] on span "Create" at bounding box center [564, 476] width 29 height 10
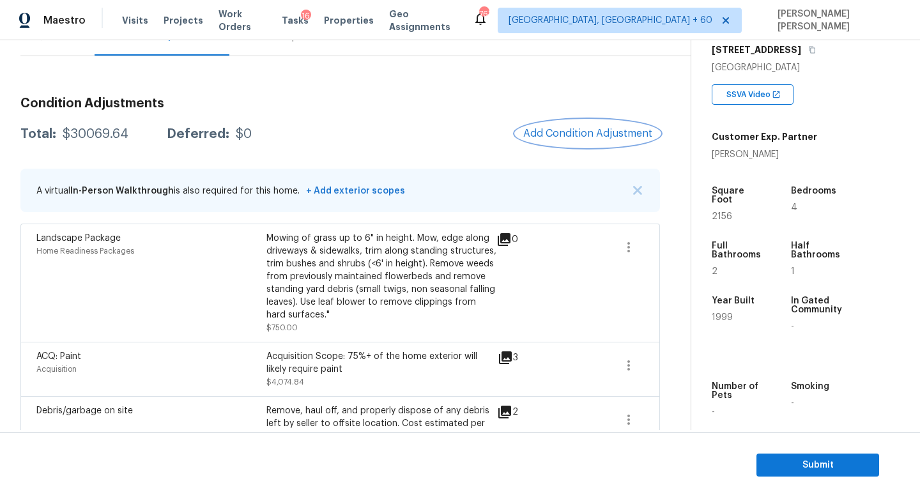
scroll to position [0, 0]
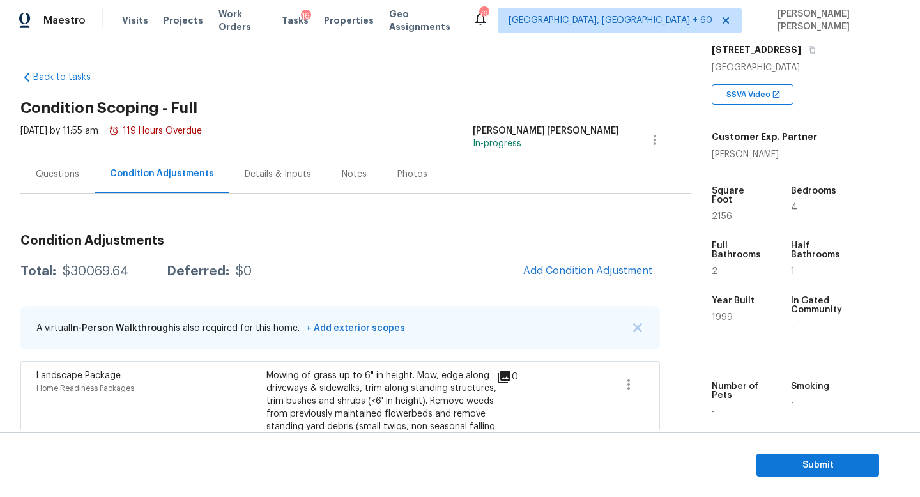
click at [96, 273] on div "$30069.64" at bounding box center [96, 271] width 66 height 13
copy div "$30069.64"
click at [49, 176] on div "Questions" at bounding box center [57, 174] width 43 height 13
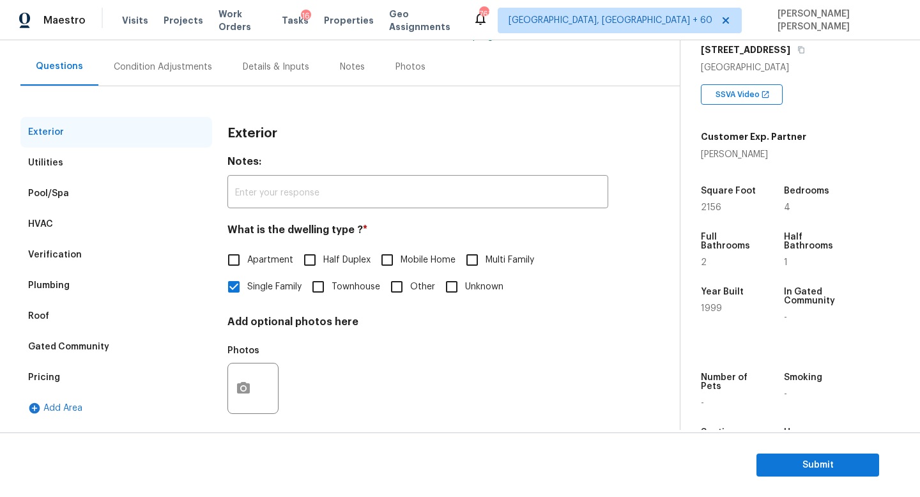
scroll to position [118, 0]
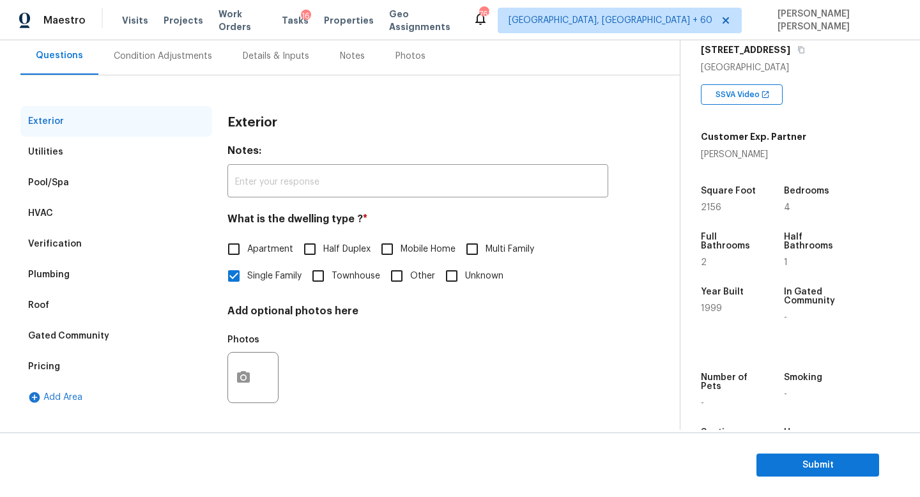
click at [67, 238] on div "Verification" at bounding box center [55, 244] width 54 height 13
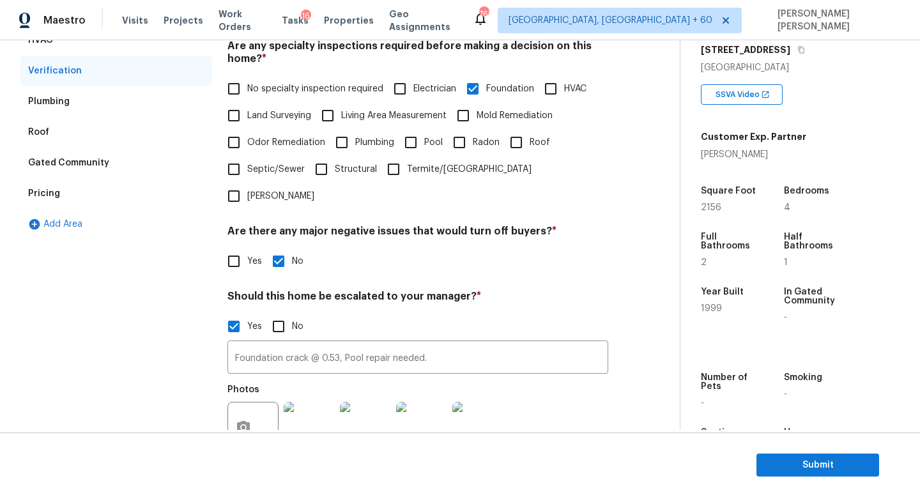
scroll to position [293, 0]
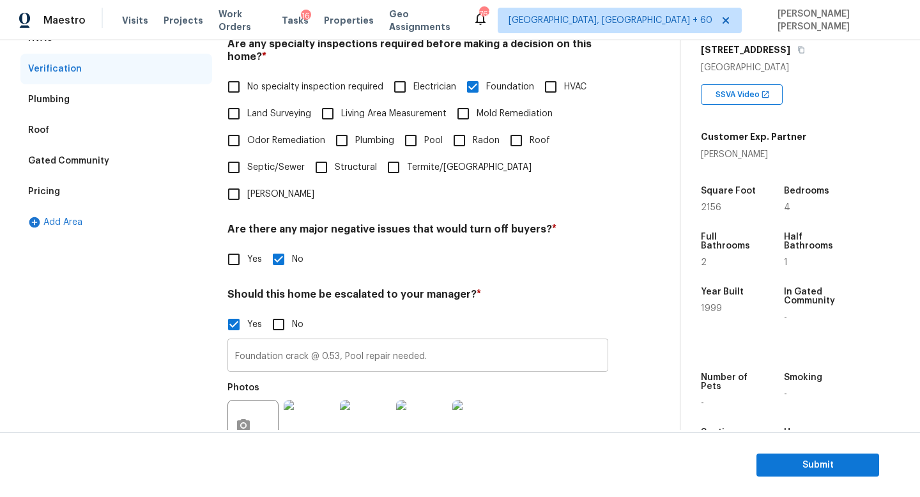
click at [458, 342] on input "Foundation crack @ 0.53, Pool repair needed." at bounding box center [417, 357] width 381 height 30
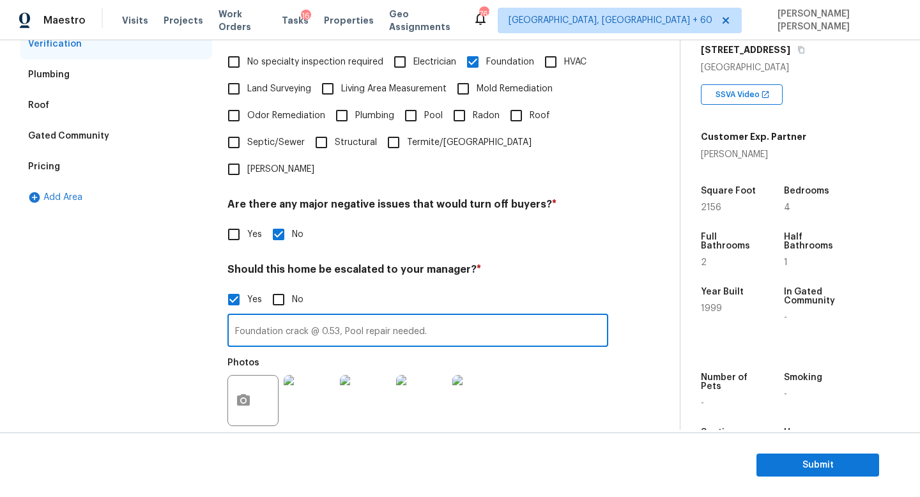
scroll to position [322, 0]
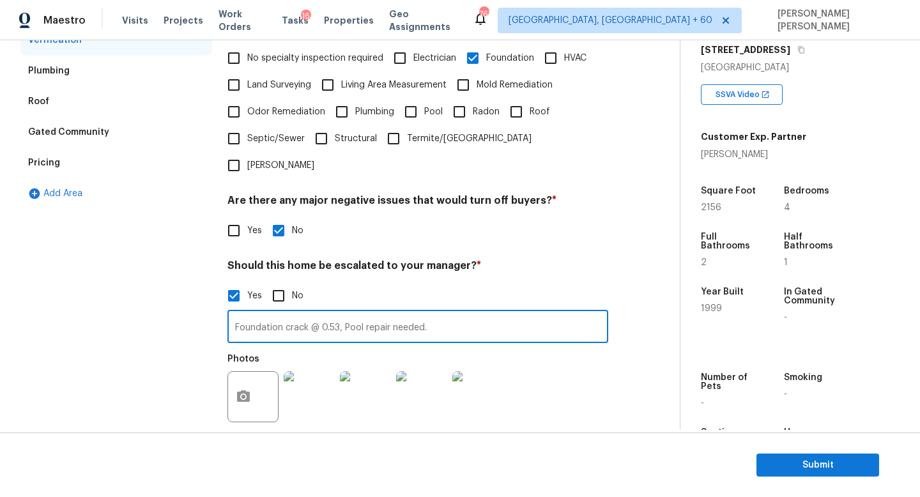
click at [286, 313] on input "Foundation crack @ 0.53, Pool repair needed." at bounding box center [417, 328] width 381 height 30
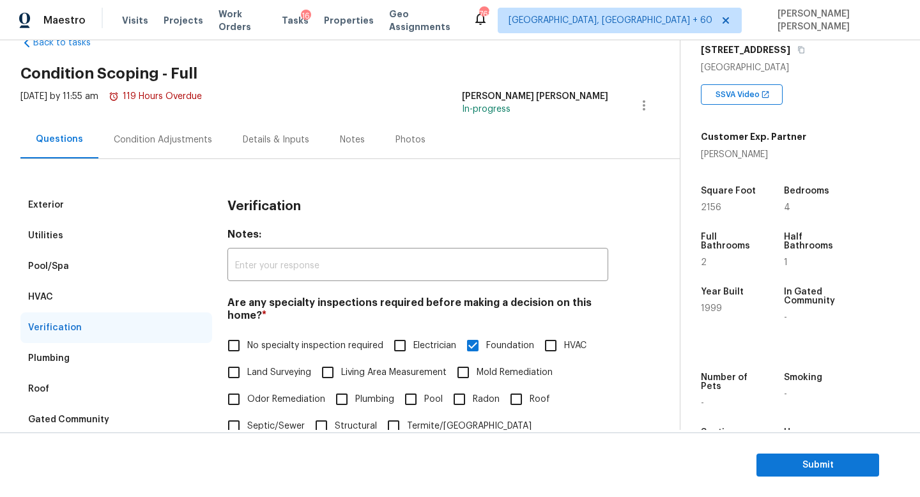
scroll to position [0, 0]
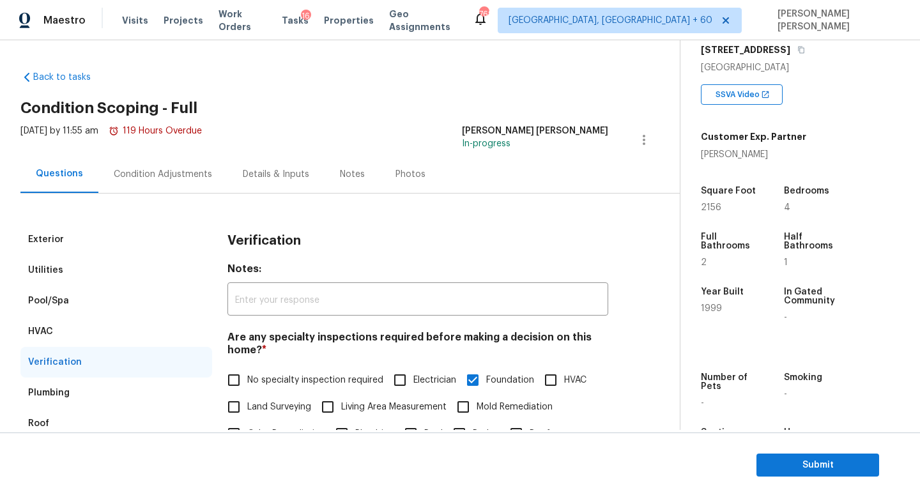
click at [169, 149] on div "Fri, Aug 22 2025 by 11:55 am 119 Hours Overdue" at bounding box center [110, 140] width 181 height 31
click at [174, 177] on div "Condition Adjustments" at bounding box center [163, 174] width 98 height 13
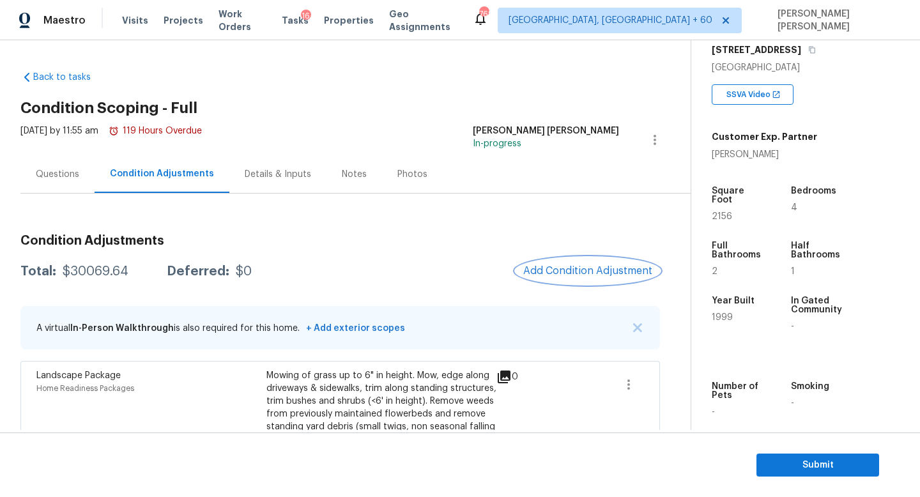
click at [582, 268] on span "Add Condition Adjustment" at bounding box center [587, 270] width 129 height 11
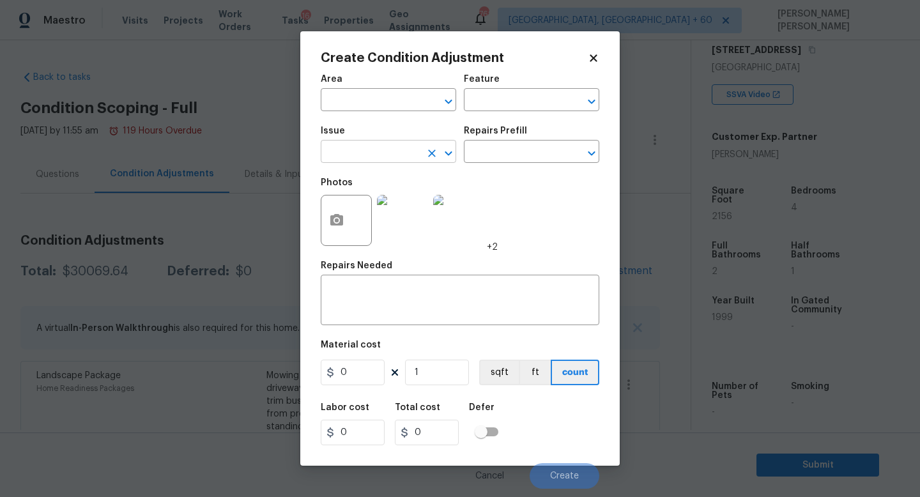
click at [391, 146] on input "text" at bounding box center [371, 153] width 100 height 20
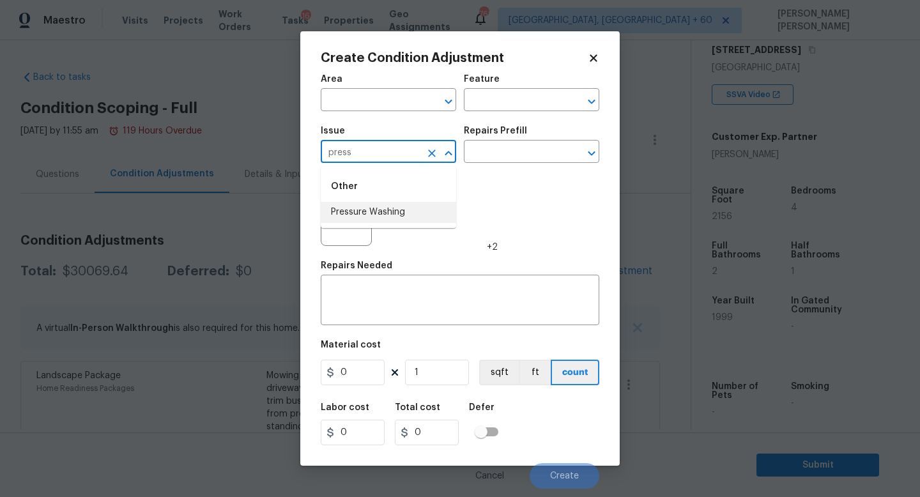
click at [390, 205] on li "Pressure Washing" at bounding box center [388, 212] width 135 height 21
type input "Pressure Washing"
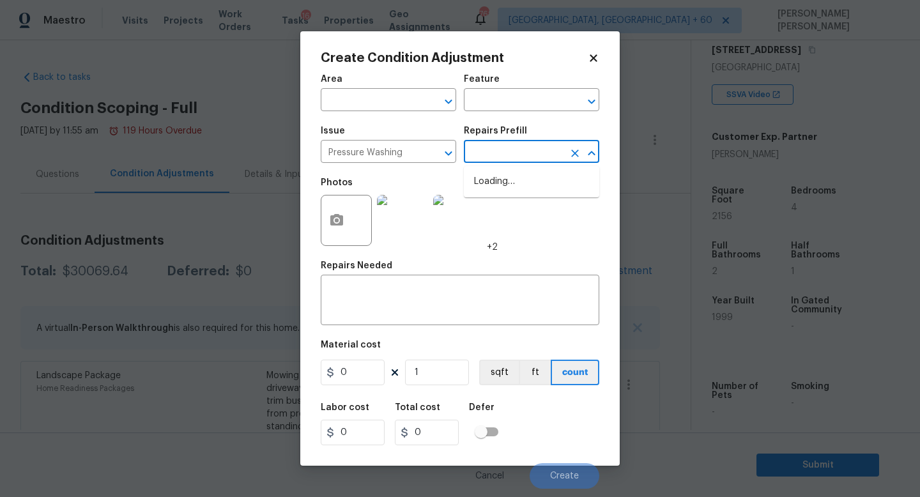
click at [499, 149] on input "text" at bounding box center [514, 153] width 100 height 20
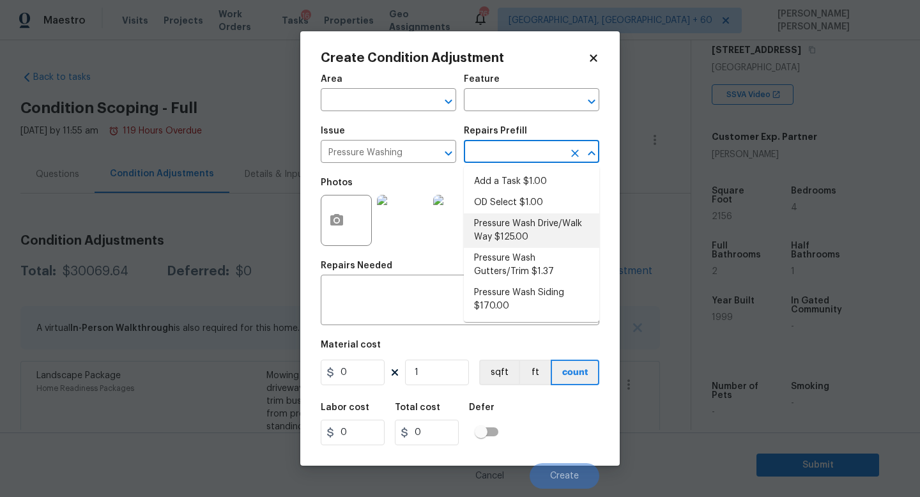
click at [508, 230] on li "Pressure Wash Drive/Walk Way $125.00" at bounding box center [531, 230] width 135 height 34
type input "Siding"
type textarea "Pressure wash the driveways/walkways as directed by the PM. Ensure that all deb…"
type input "125"
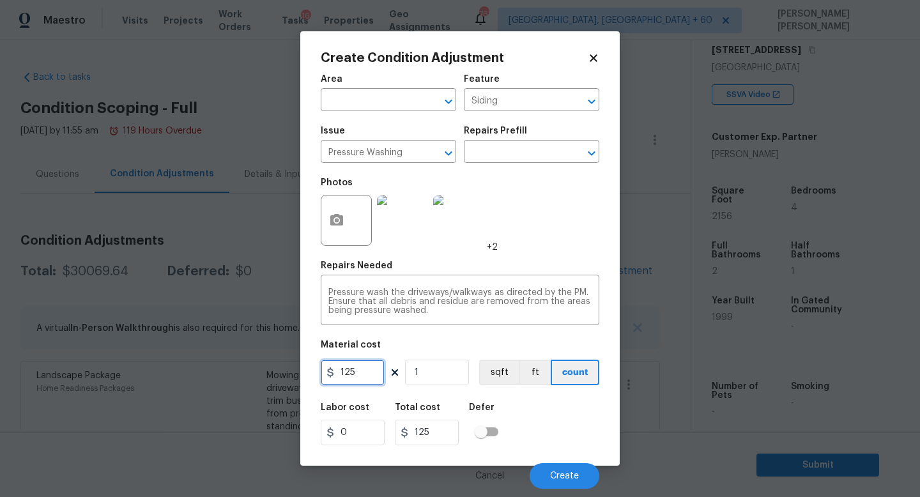
click at [383, 368] on input "125" at bounding box center [353, 373] width 64 height 26
type input "150"
click at [321, 222] on div at bounding box center [346, 220] width 51 height 51
click at [338, 222] on circle "button" at bounding box center [337, 220] width 4 height 4
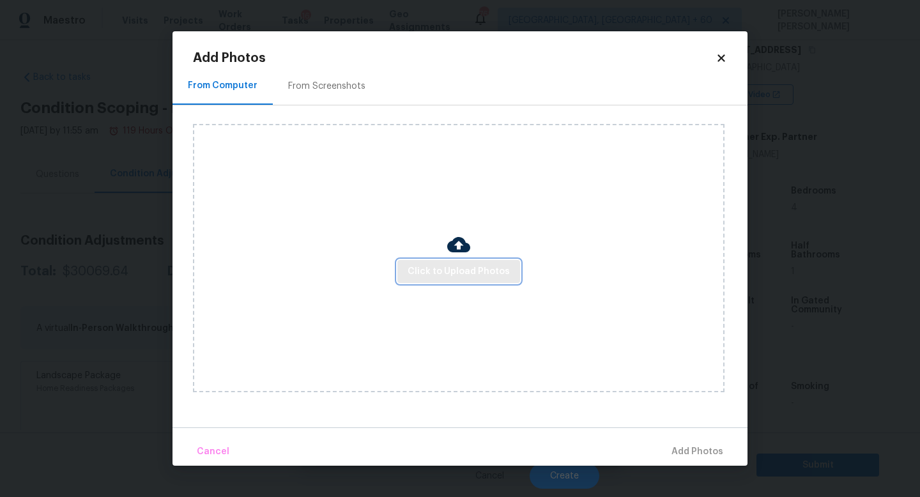
click at [411, 266] on span "Click to Upload Photos" at bounding box center [458, 272] width 102 height 16
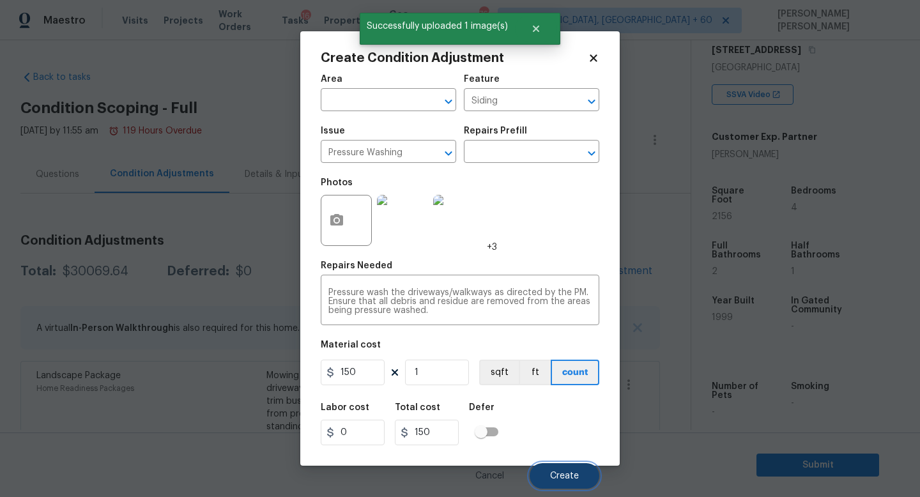
click at [552, 471] on span "Create" at bounding box center [564, 476] width 29 height 10
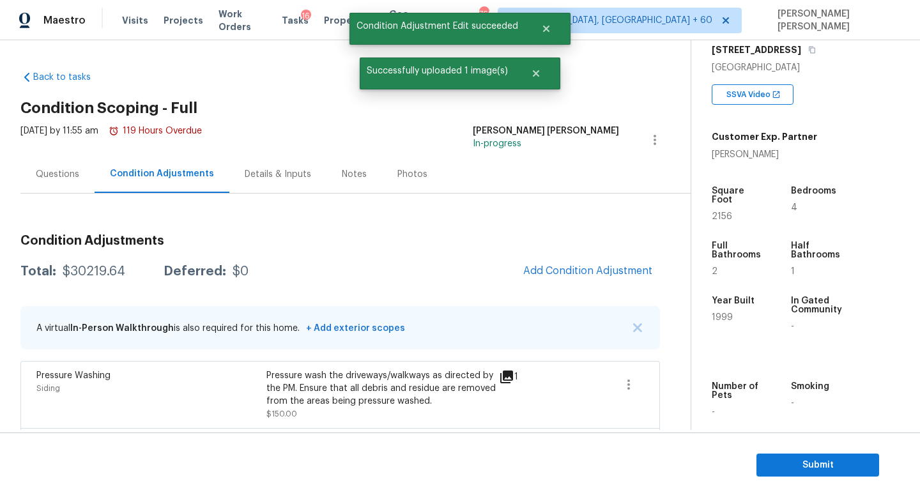
click at [96, 270] on div "$30219.64" at bounding box center [94, 271] width 63 height 13
copy div "$30219.64"
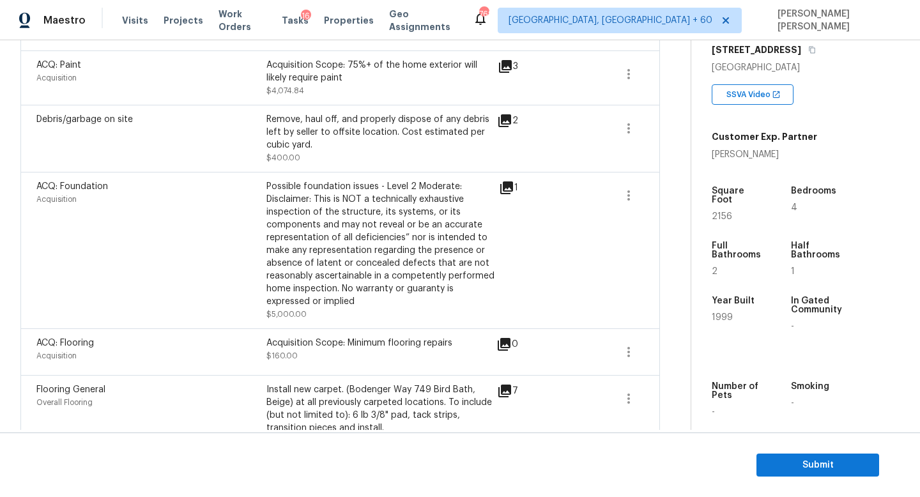
scroll to position [941, 0]
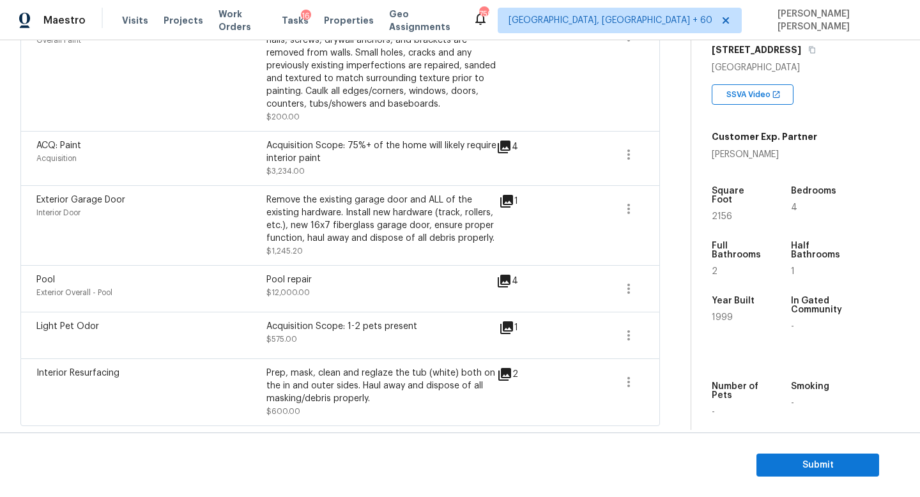
click at [510, 328] on icon at bounding box center [506, 327] width 15 height 15
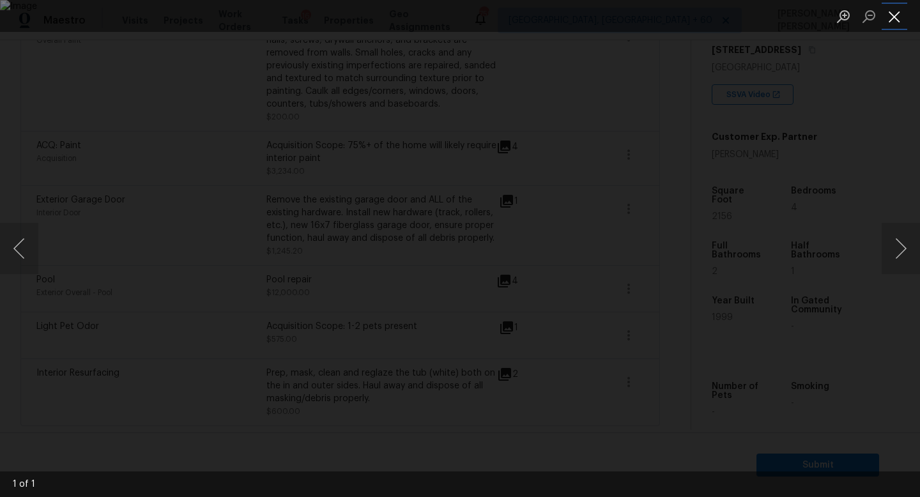
click at [900, 14] on button "Close lightbox" at bounding box center [894, 16] width 26 height 22
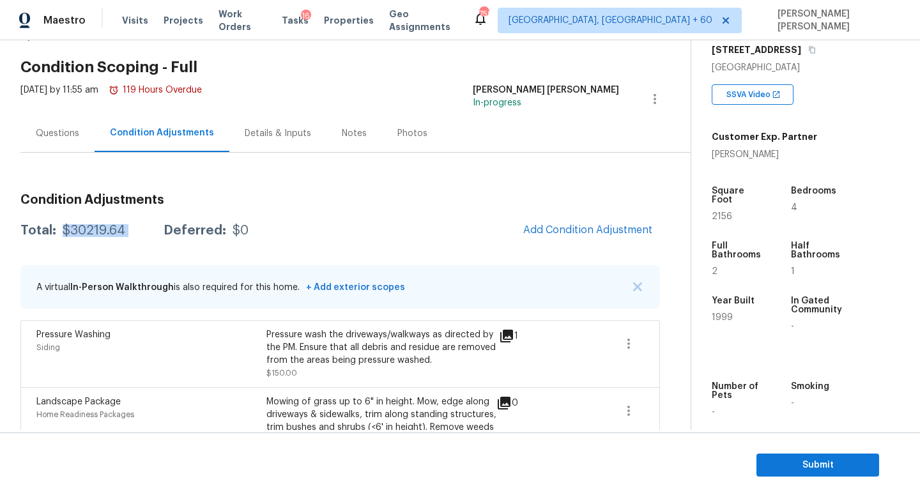
scroll to position [42, 0]
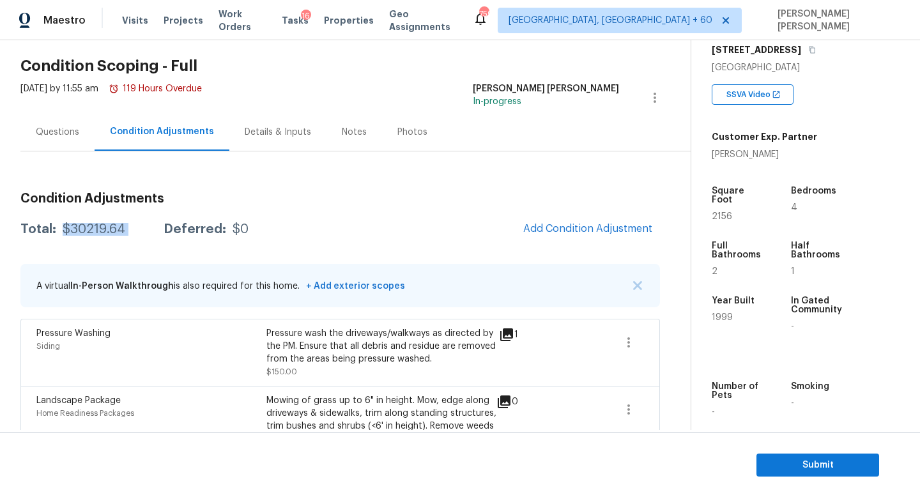
copy div "$30219.64"
click at [56, 134] on div "Questions" at bounding box center [57, 132] width 43 height 13
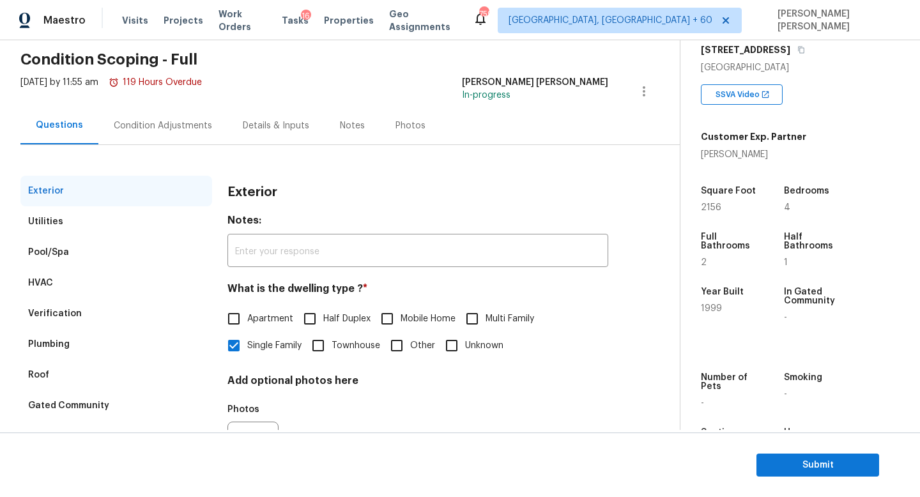
scroll to position [66, 0]
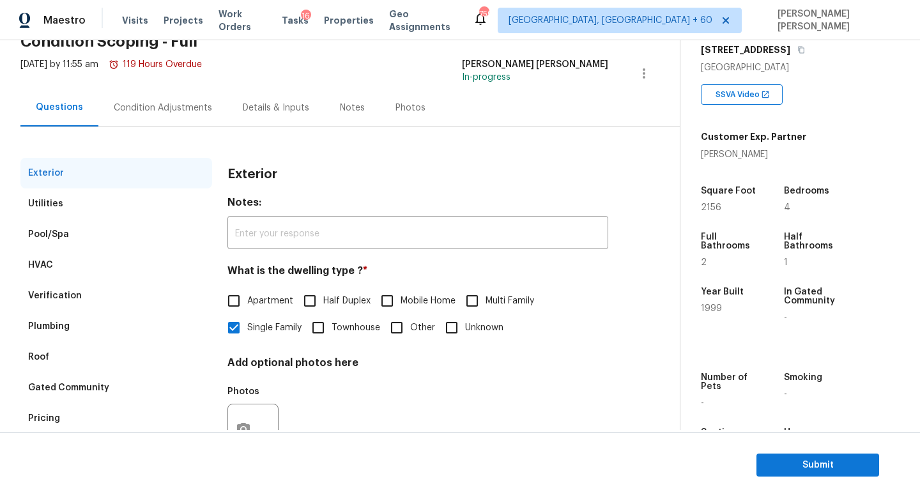
click at [49, 420] on div "Pricing" at bounding box center [44, 418] width 32 height 13
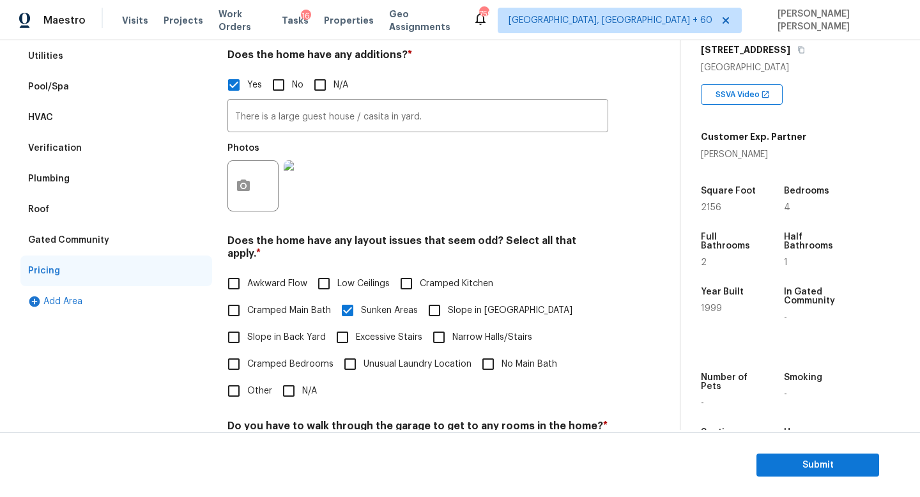
scroll to position [199, 0]
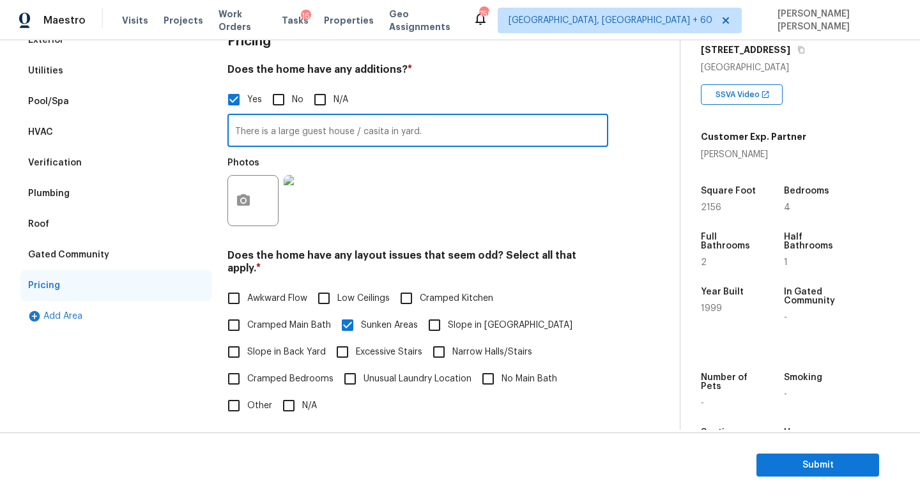
drag, startPoint x: 431, startPoint y: 126, endPoint x: 213, endPoint y: 126, distance: 217.8
click at [213, 126] on div "Exterior Utilities Pool/Spa HVAC Verification Plumbing Roof Gated Community Pri…" at bounding box center [334, 327] width 628 height 605
click at [280, 123] on input "There is a large guest house / casita in yard." at bounding box center [417, 132] width 381 height 30
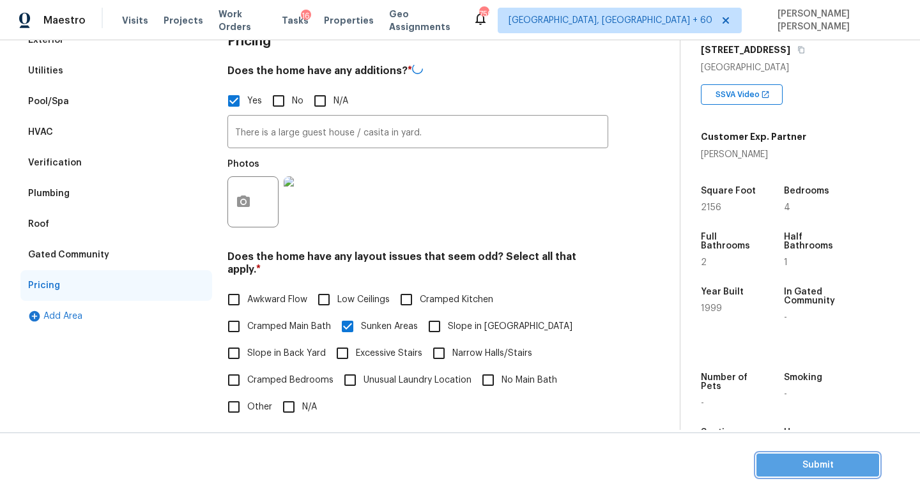
click at [791, 459] on span "Submit" at bounding box center [817, 465] width 102 height 16
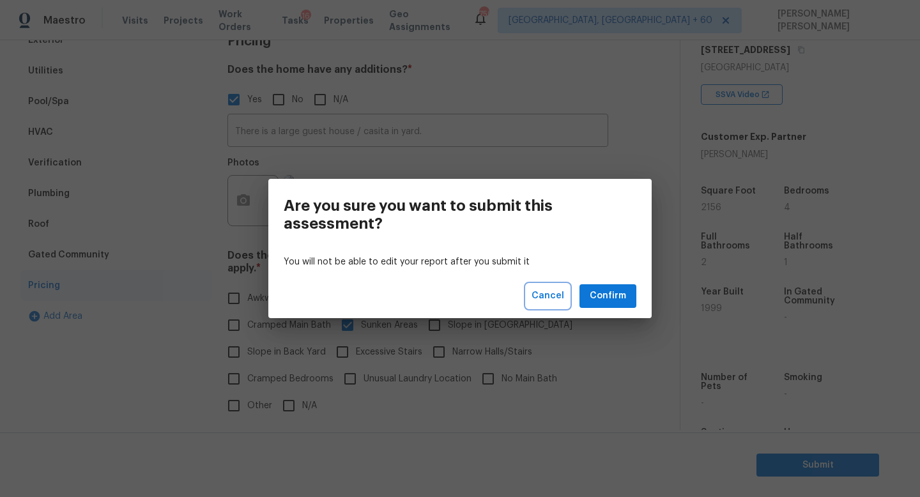
click at [547, 299] on span "Cancel" at bounding box center [547, 296] width 33 height 16
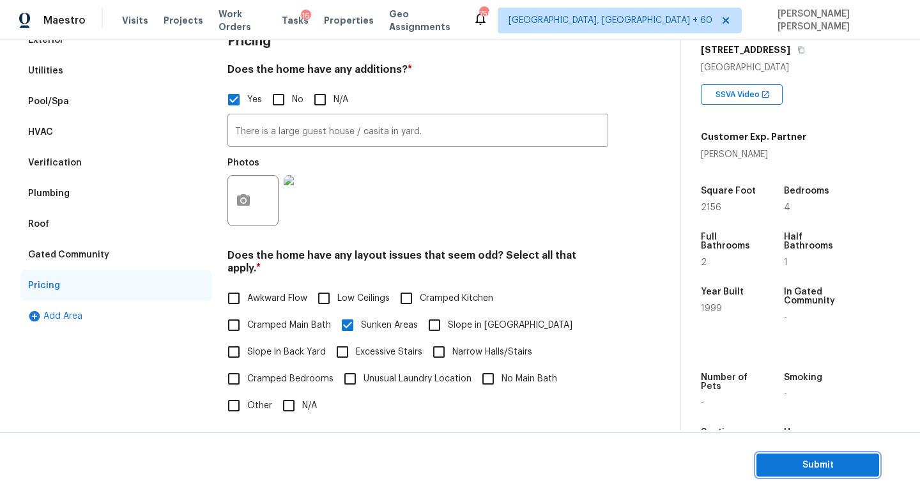
scroll to position [0, 0]
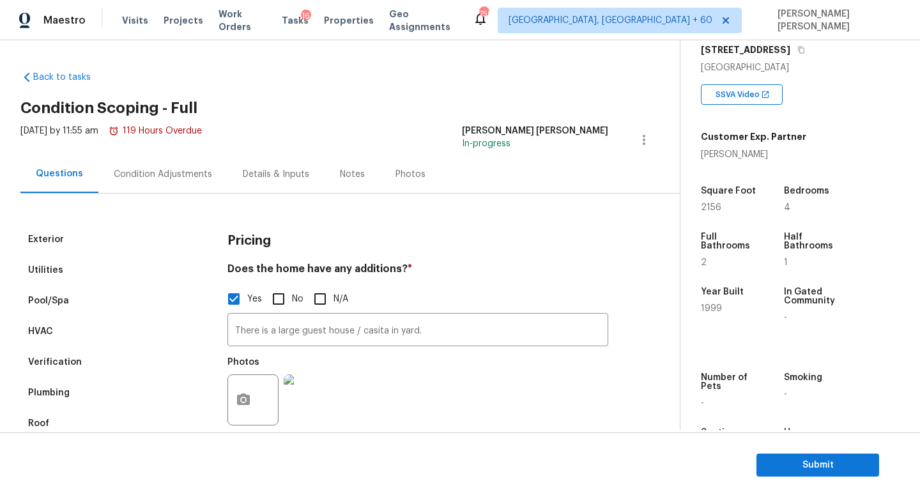
click at [176, 171] on div "Condition Adjustments" at bounding box center [163, 174] width 98 height 13
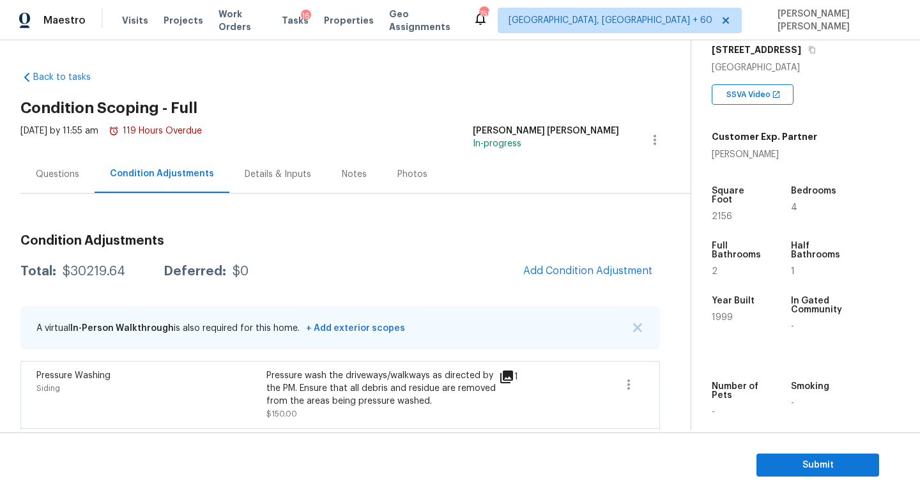
scroll to position [35, 0]
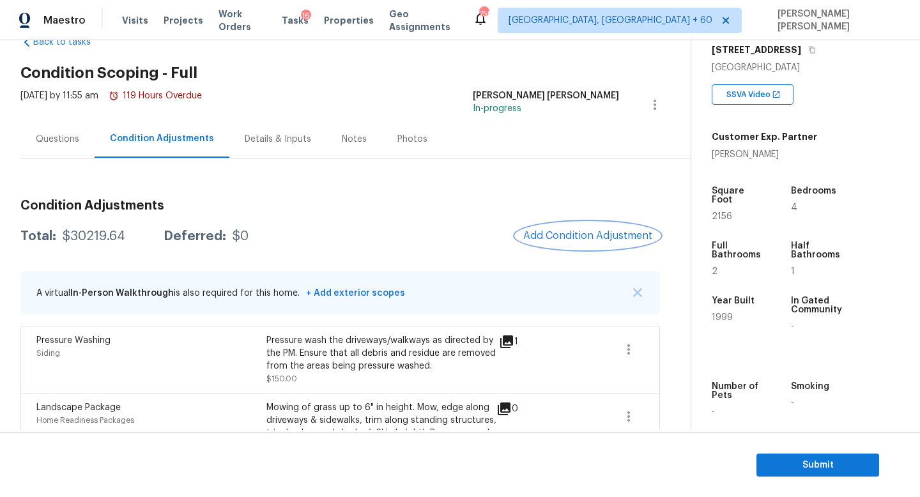
click at [590, 233] on span "Add Condition Adjustment" at bounding box center [587, 235] width 129 height 11
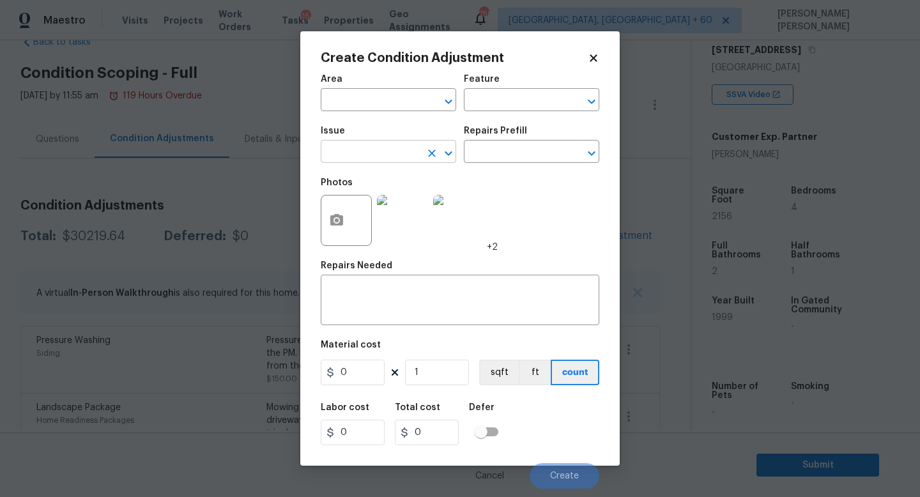
click at [375, 143] on input "text" at bounding box center [371, 153] width 100 height 20
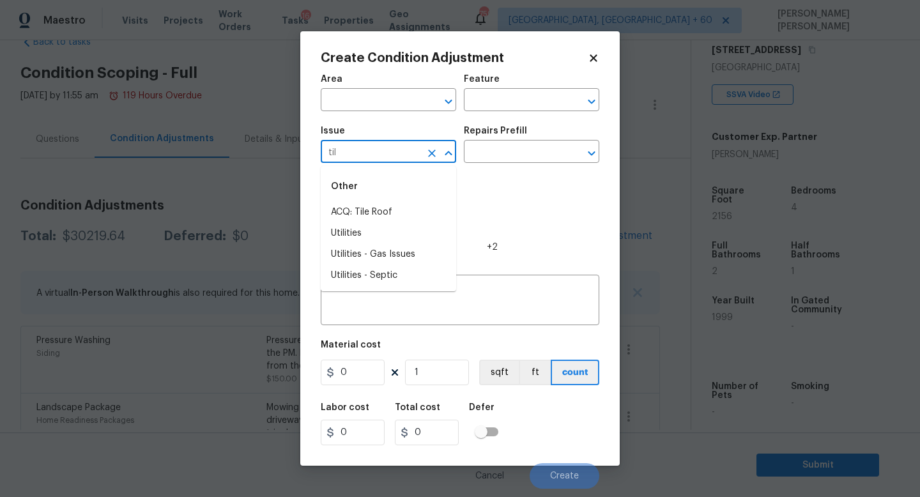
click at [352, 205] on li "ACQ: Tile Roof" at bounding box center [388, 212] width 135 height 21
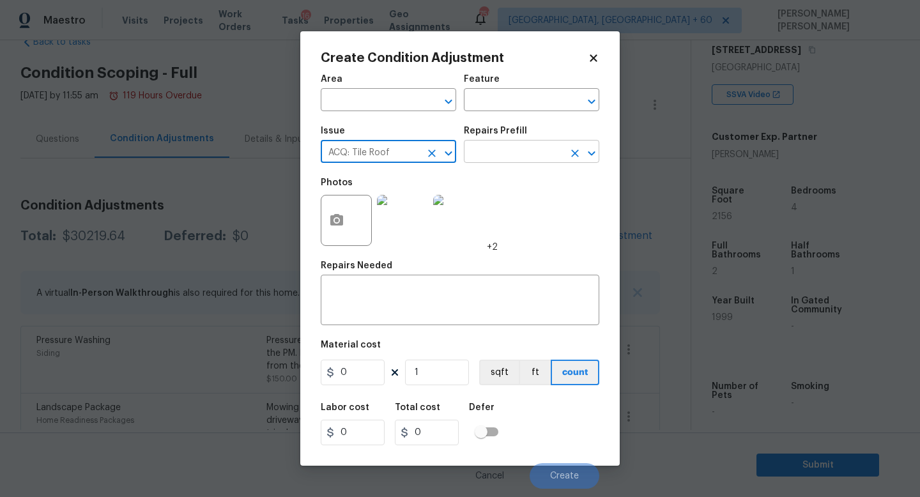
type input "ACQ: Tile Roof"
click at [472, 158] on input "text" at bounding box center [514, 153] width 100 height 20
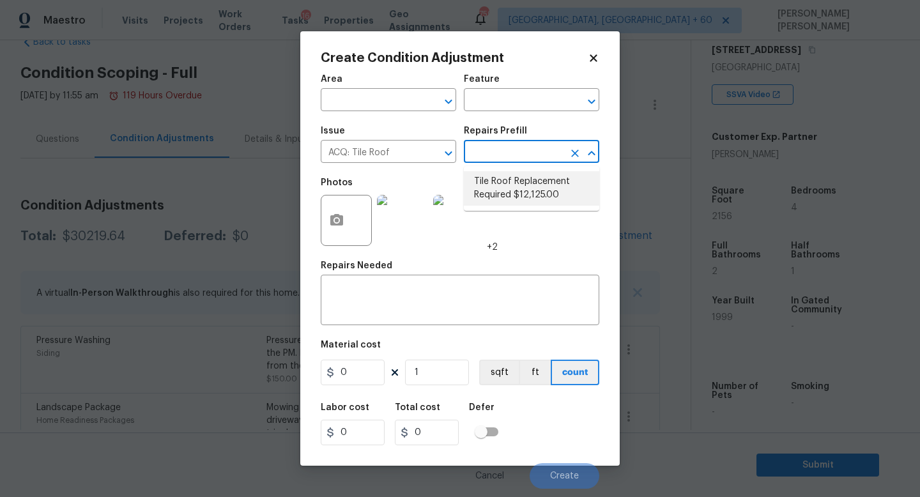
click at [501, 177] on li "Tile Roof Replacement Required $12,125.00" at bounding box center [531, 188] width 135 height 34
type input "Acquisition"
type textarea "Acquisition Scope: Replacement required"
type input "12125"
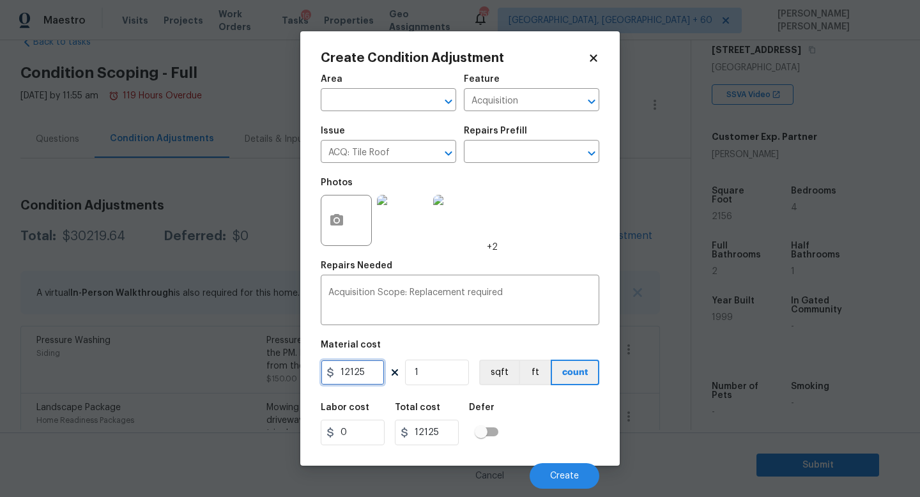
drag, startPoint x: 369, startPoint y: 373, endPoint x: 258, endPoint y: 358, distance: 112.1
click at [288, 370] on div "Create Condition Adjustment Area ​ Feature Acquisition ​ Issue ACQ: Tile Roof ​…" at bounding box center [460, 248] width 920 height 497
type input "0"
click at [541, 429] on div "Labor cost 0 Total cost 0 Defer" at bounding box center [460, 423] width 278 height 57
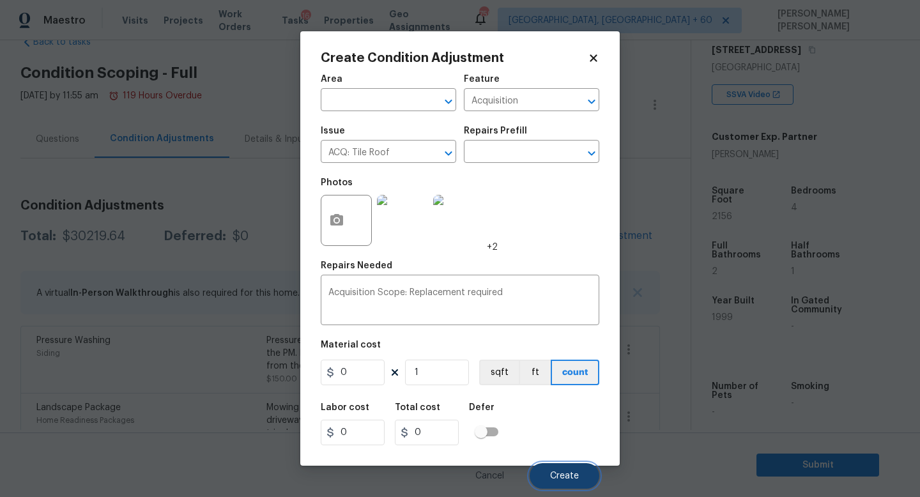
click at [555, 471] on button "Create" at bounding box center [564, 476] width 70 height 26
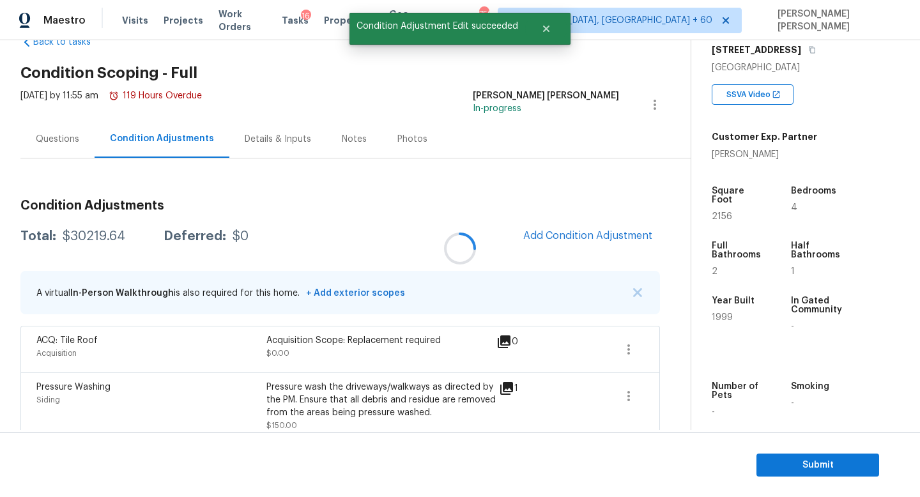
click at [49, 129] on div "Questions" at bounding box center [57, 139] width 74 height 38
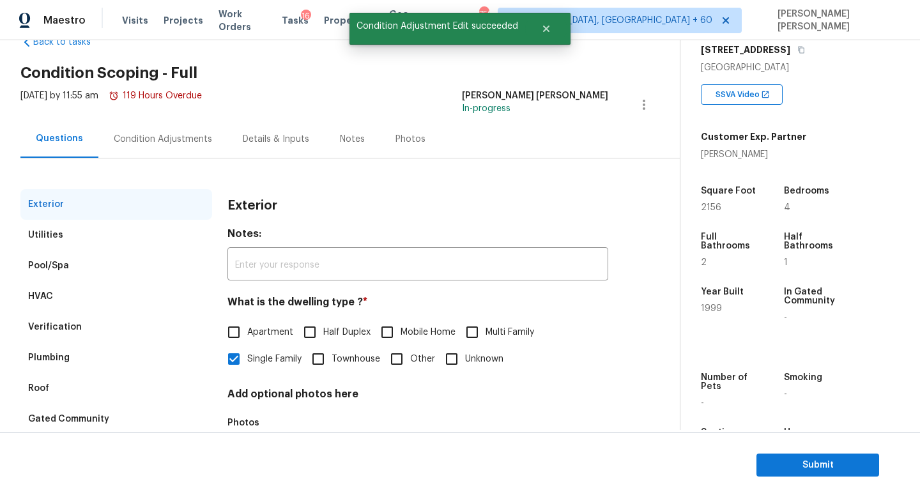
scroll to position [118, 0]
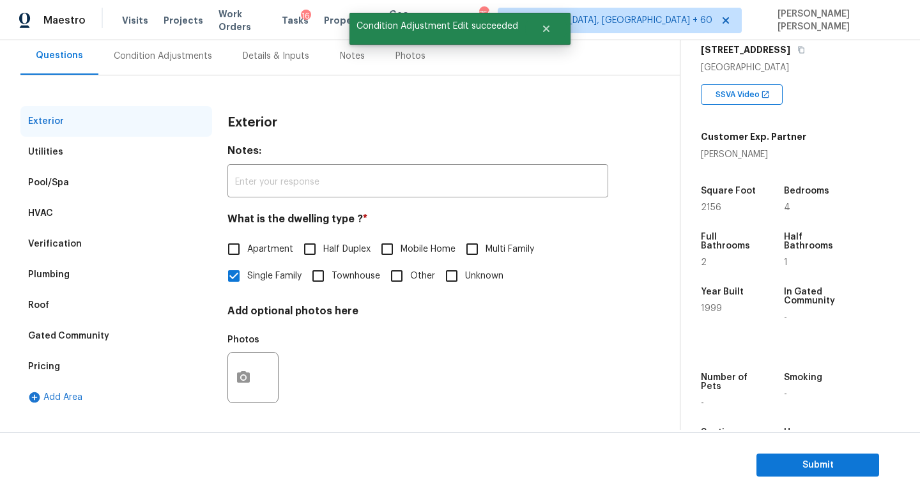
click at [90, 337] on div "Gated Community" at bounding box center [68, 336] width 81 height 13
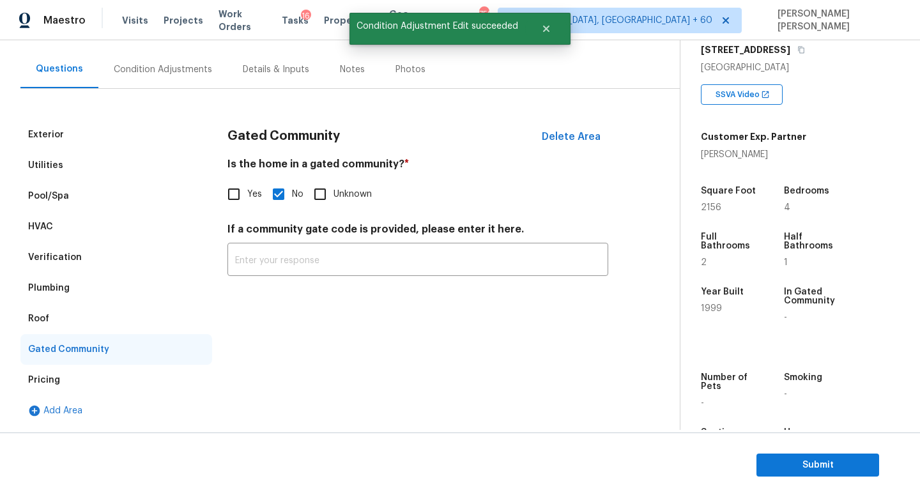
click at [87, 262] on div "Verification" at bounding box center [116, 257] width 192 height 31
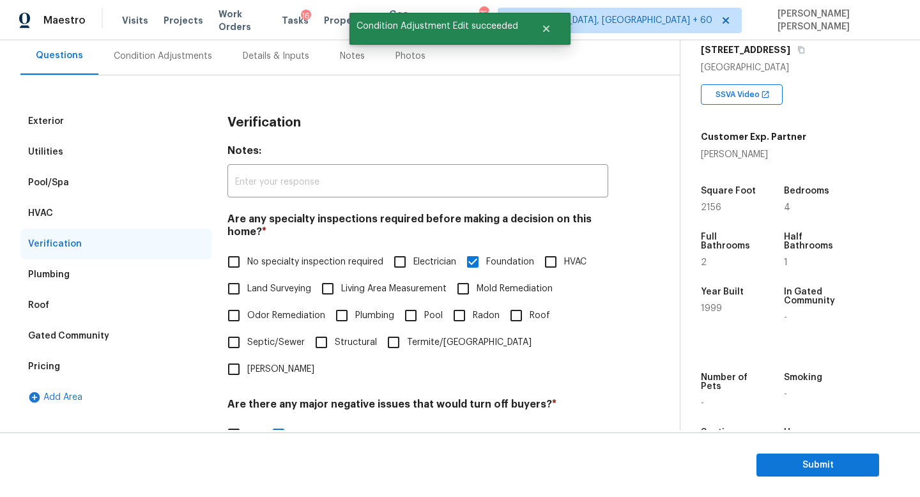
scroll to position [393, 0]
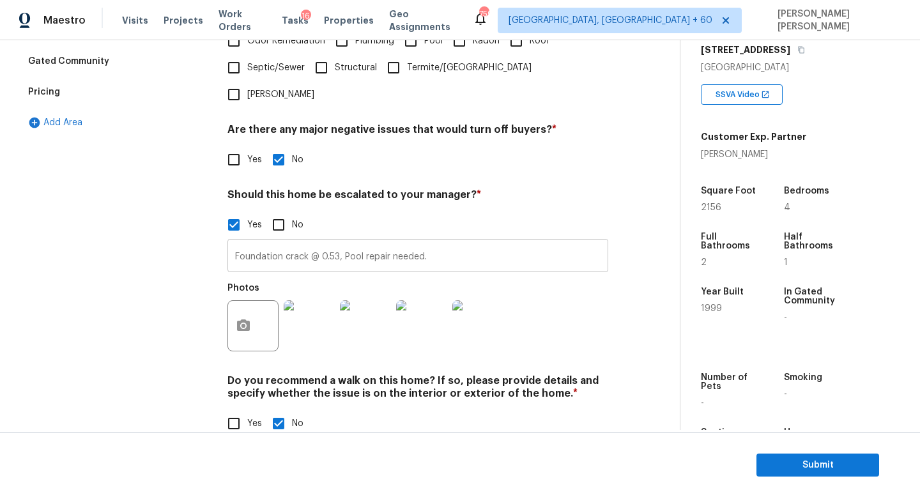
click at [506, 242] on input "Foundation crack @ 0.53, Pool repair needed." at bounding box center [417, 257] width 381 height 30
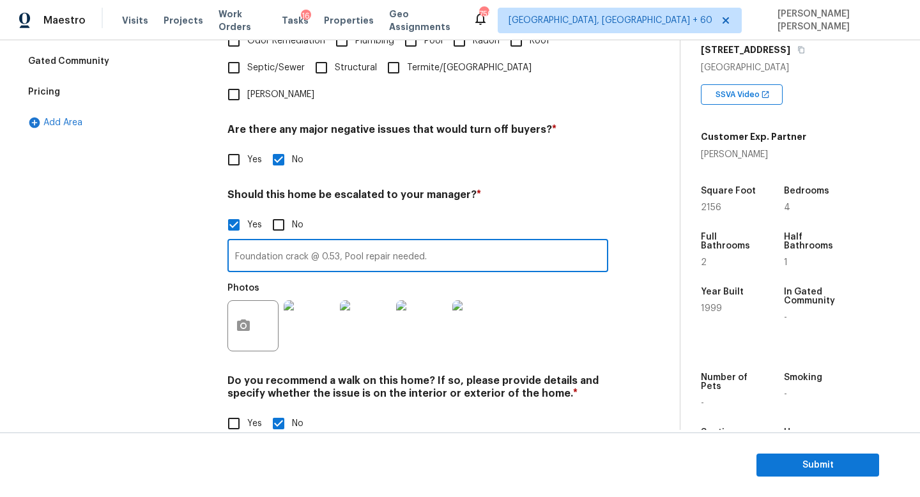
click at [481, 242] on input "Foundation crack @ 0.53, Pool repair needed." at bounding box center [417, 257] width 381 height 30
type input "Foundation crack @ 0.53, Pool repair needed. Tile roof seems to be in good cond…"
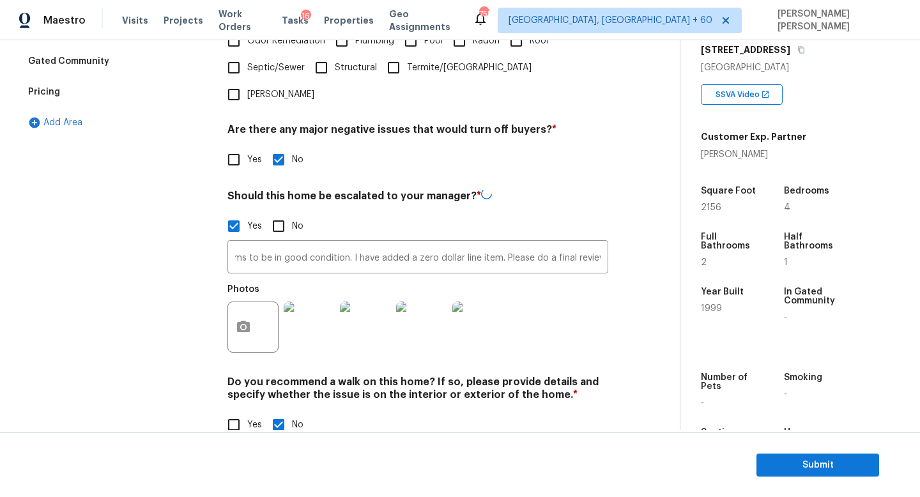
click at [625, 380] on div "Exterior Utilities Pool/Spa HVAC Verification Plumbing Roof Gated Community Pri…" at bounding box center [334, 142] width 628 height 622
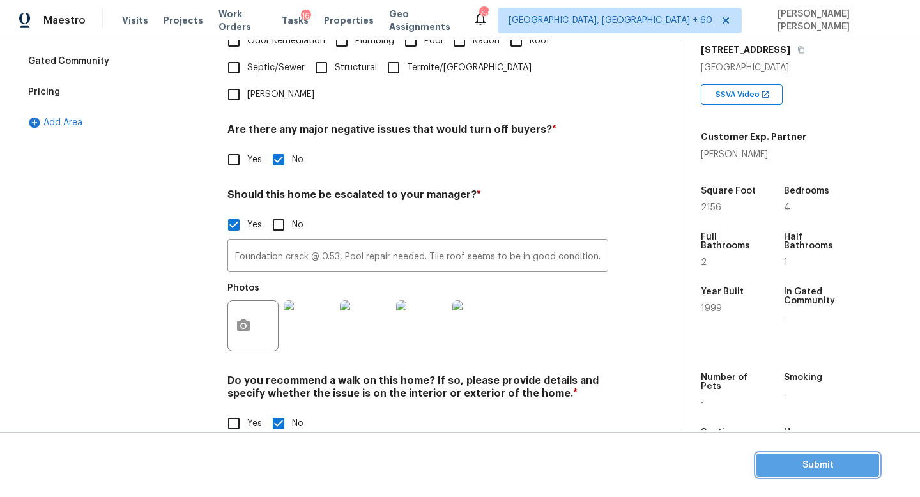
click at [807, 456] on button "Submit" at bounding box center [817, 465] width 123 height 24
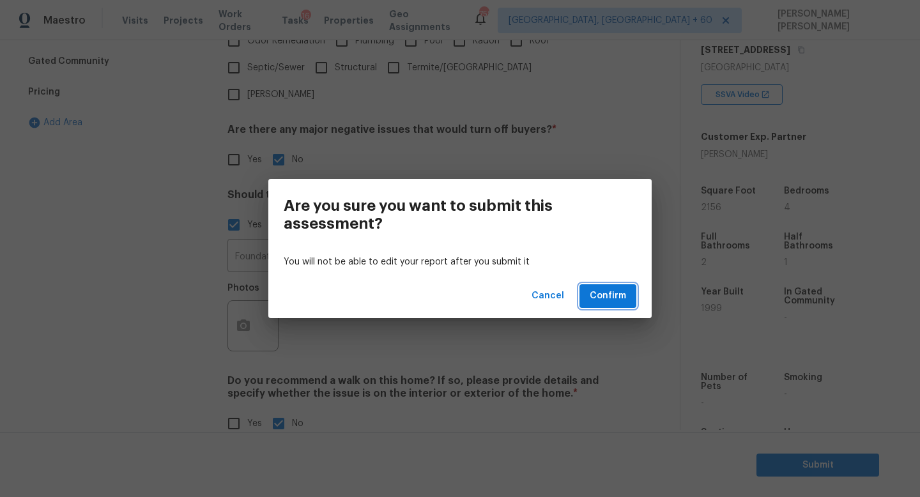
click at [607, 287] on button "Confirm" at bounding box center [607, 296] width 57 height 24
